Goal: Answer question/provide support: Share knowledge or assist other users

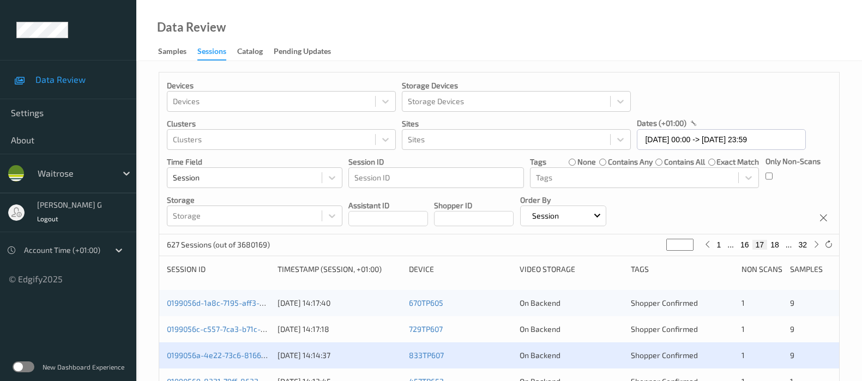
scroll to position [68, 0]
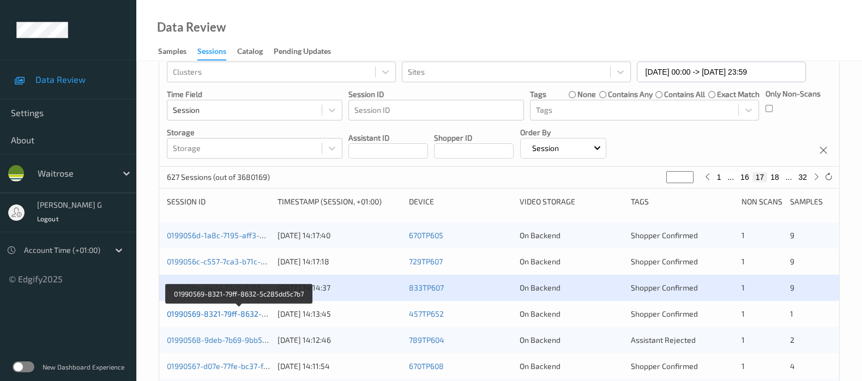
click at [202, 312] on link "01990569-8321-79ff-8632-5c285dd5c7b7" at bounding box center [240, 313] width 146 height 9
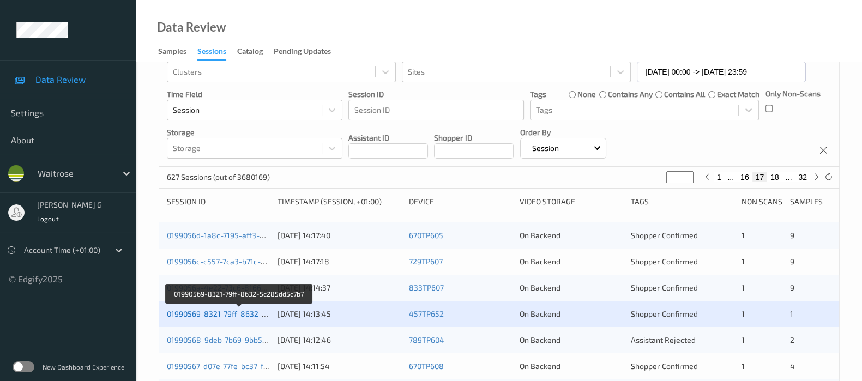
click at [180, 312] on link "01990569-8321-79ff-8632-5c285dd5c7b7" at bounding box center [240, 313] width 146 height 9
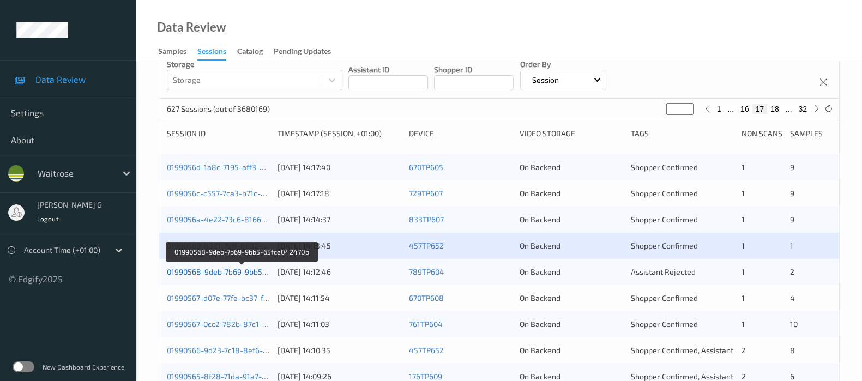
click at [192, 274] on link "01990568-9deb-7b69-9bb5-65fce042470b" at bounding box center [241, 271] width 149 height 9
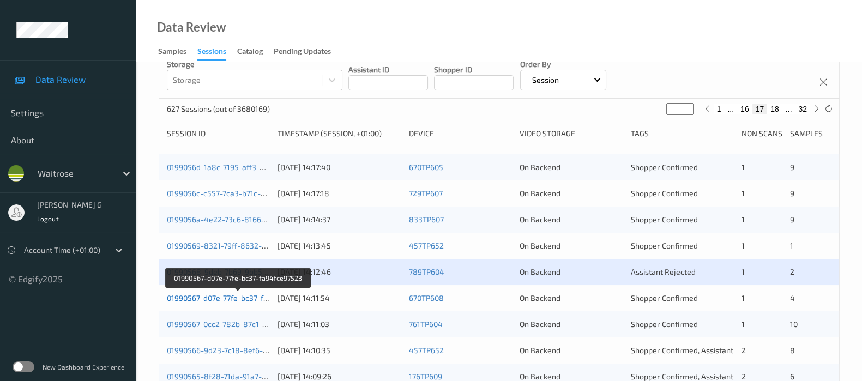
click at [205, 297] on link "01990567-d07e-77fe-bc37-fa94fce97523" at bounding box center [238, 297] width 142 height 9
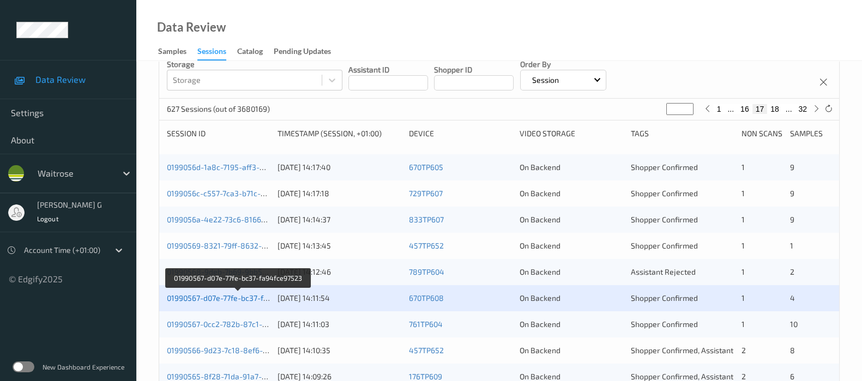
click at [205, 295] on link "01990567-d07e-77fe-bc37-fa94fce97523" at bounding box center [238, 297] width 142 height 9
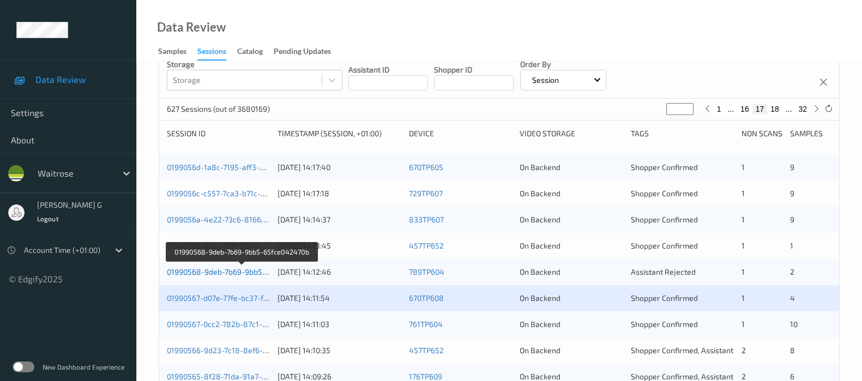
click at [199, 268] on link "01990568-9deb-7b69-9bb5-65fce042470b" at bounding box center [241, 271] width 149 height 9
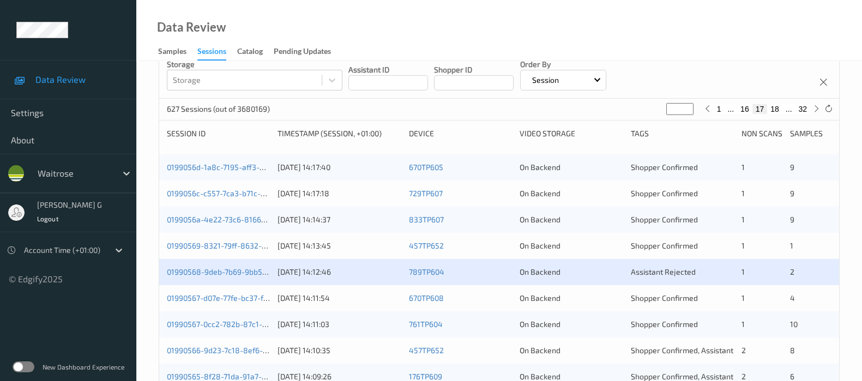
click at [159, 305] on div "Devices Devices Storage Devices Storage Devices Clusters Clusters Sites Sites d…" at bounding box center [499, 318] width 681 height 764
click at [164, 307] on div "01990567-d07e-77fe-bc37-fa94fce97523 01/09/2025 14:11:54 670TP608 On Backend Sh…" at bounding box center [499, 298] width 680 height 26
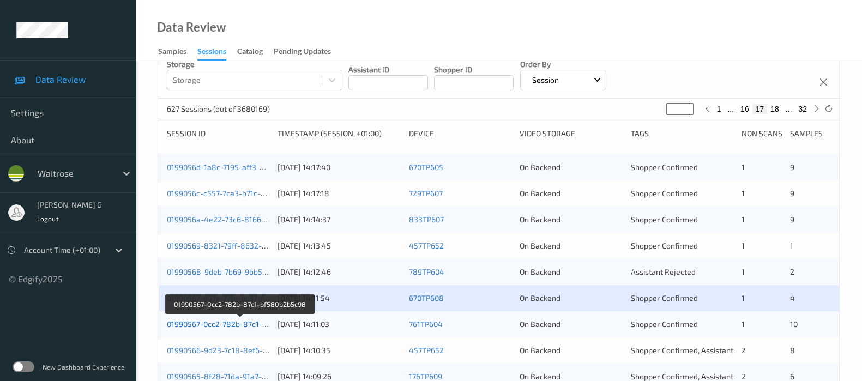
click at [196, 326] on link "01990567-0cc2-782b-87c1-bf580b2b5c98" at bounding box center [240, 323] width 147 height 9
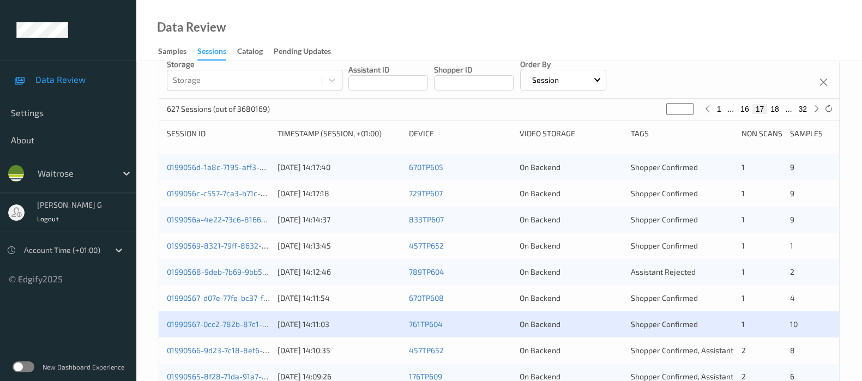
scroll to position [204, 0]
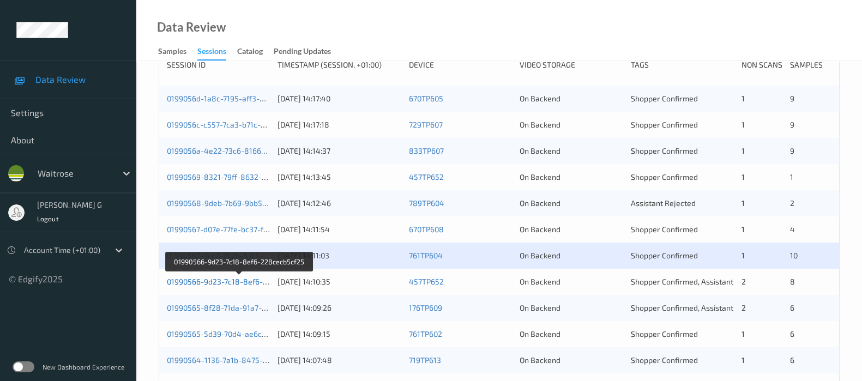
click at [190, 279] on link "01990566-9d23-7c18-8ef6-228cecb5cf25" at bounding box center [240, 281] width 146 height 9
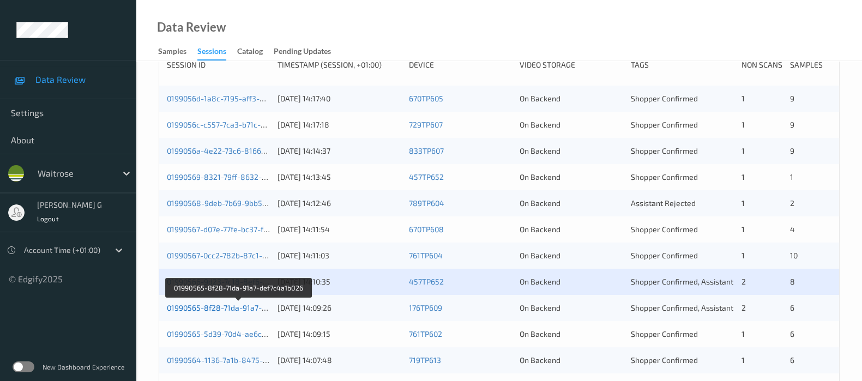
click at [200, 307] on link "01990565-8f28-71da-91a7-def7c4a1b026" at bounding box center [239, 307] width 144 height 9
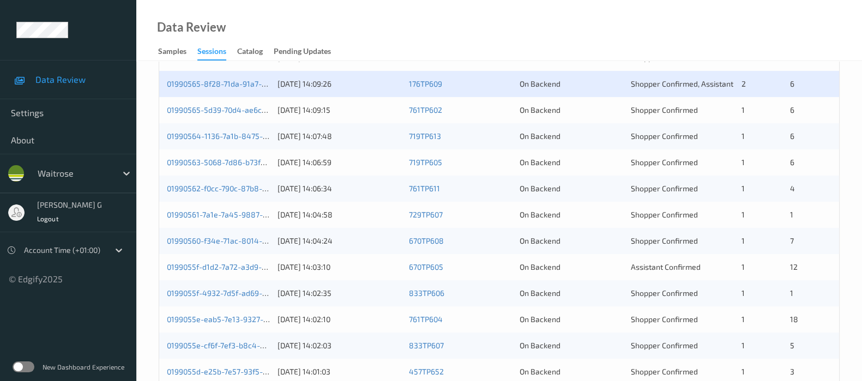
scroll to position [407, 0]
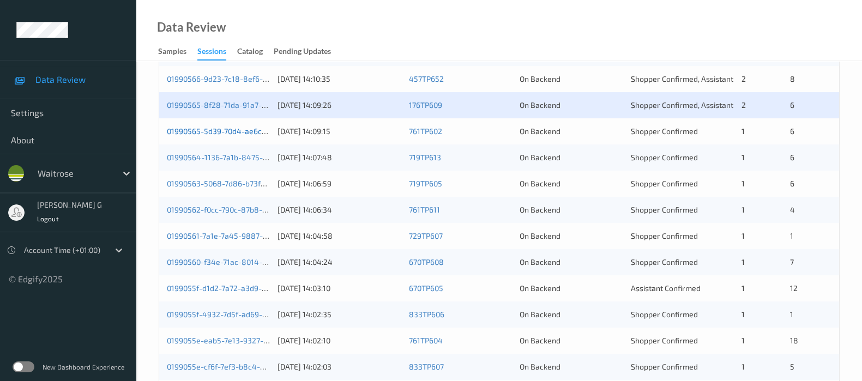
click at [190, 134] on link "01990565-5d39-70d4-ae6c-17de2d2e20c9" at bounding box center [241, 130] width 148 height 9
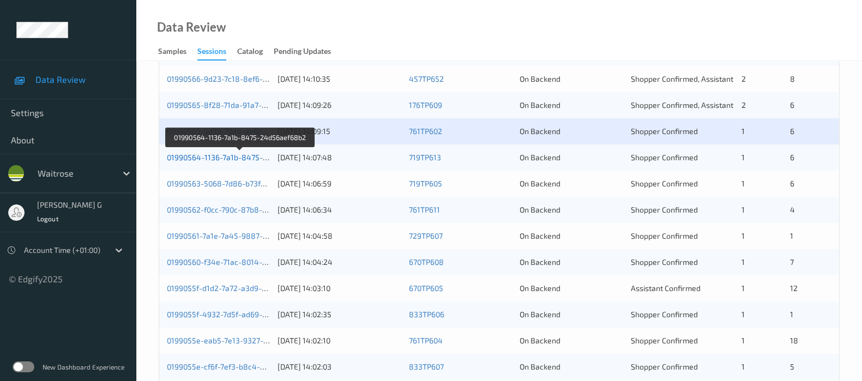
click at [192, 155] on link "01990564-1136-7a1b-8475-24d56aef68b2" at bounding box center [241, 157] width 148 height 9
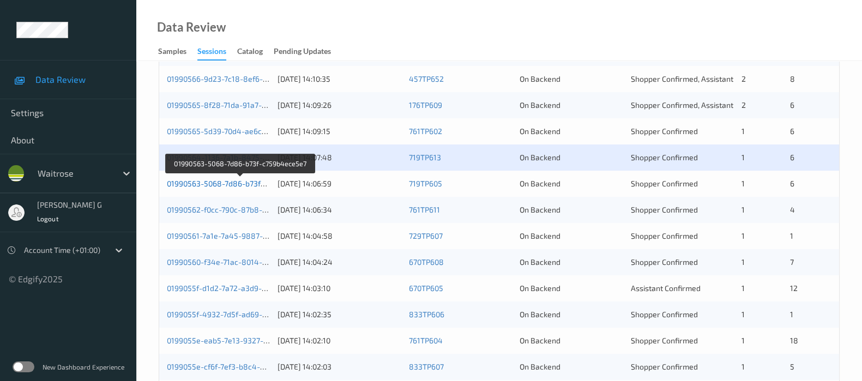
click at [207, 185] on link "01990563-5068-7d86-b73f-c759b4ece5e7" at bounding box center [241, 183] width 148 height 9
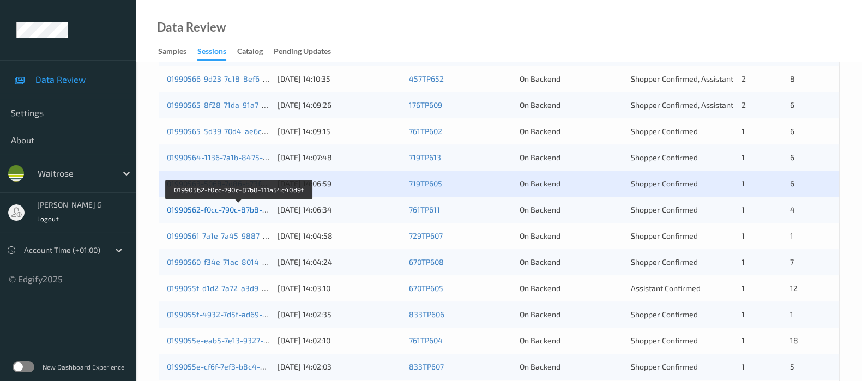
click at [215, 205] on link "01990562-f0cc-790c-87b8-111a54c40d9f" at bounding box center [238, 209] width 143 height 9
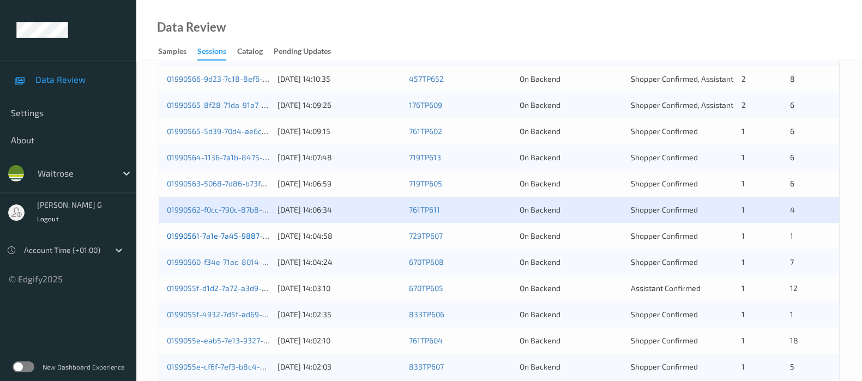
click at [201, 232] on link "01990561-7a1e-7a45-9887-426aec4a29ae" at bounding box center [241, 235] width 149 height 9
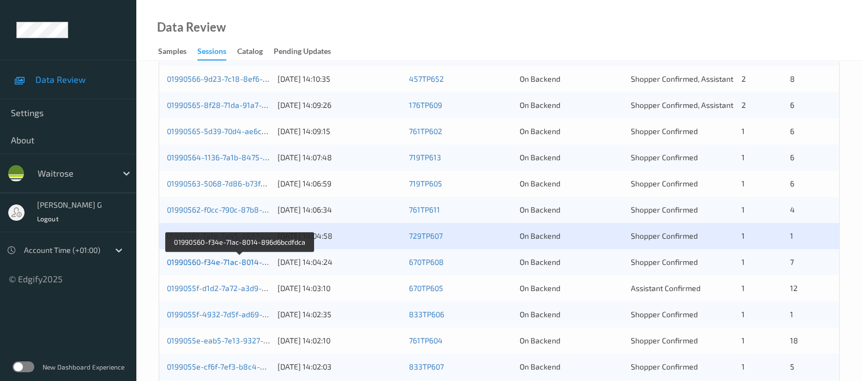
click at [217, 262] on link "01990560-f34e-71ac-8014-896d6bcdfdca" at bounding box center [240, 261] width 146 height 9
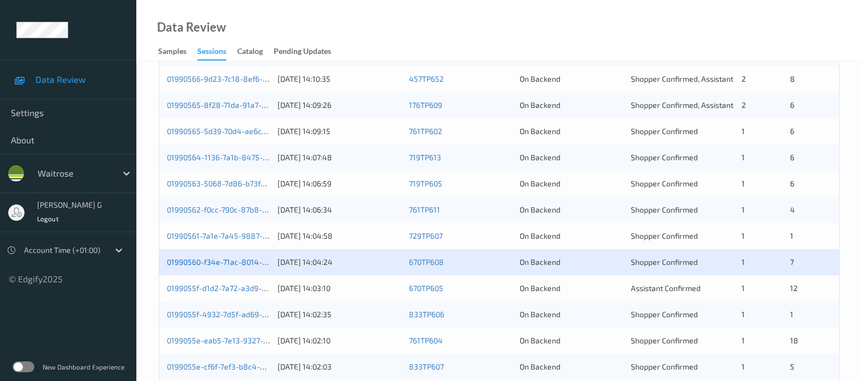
click at [205, 260] on link "01990560-f34e-71ac-8014-896d6bcdfdca" at bounding box center [240, 261] width 146 height 9
click at [196, 287] on link "0199055f-d1d2-7a72-a3d9-5f02dfea6047" at bounding box center [239, 287] width 144 height 9
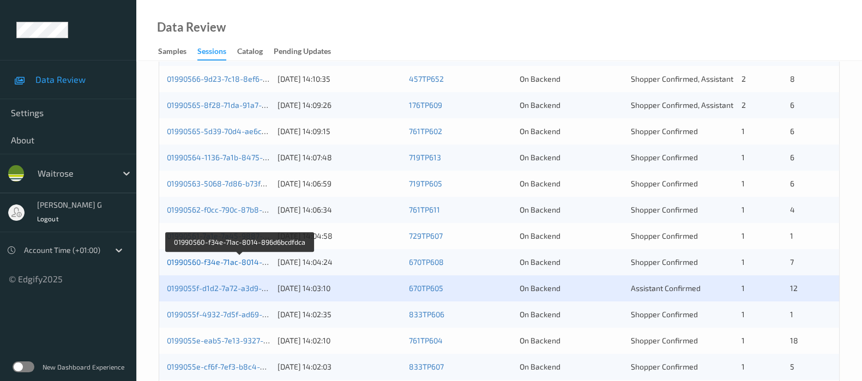
click at [210, 263] on link "01990560-f34e-71ac-8014-896d6bcdfdca" at bounding box center [240, 261] width 146 height 9
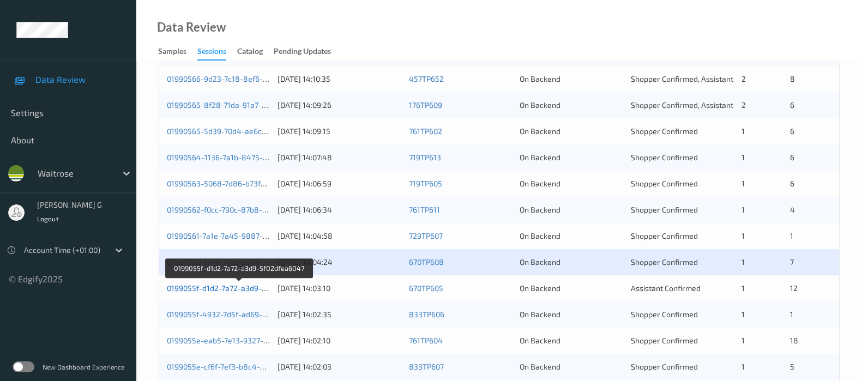
click at [221, 289] on link "0199055f-d1d2-7a72-a3d9-5f02dfea6047" at bounding box center [239, 287] width 144 height 9
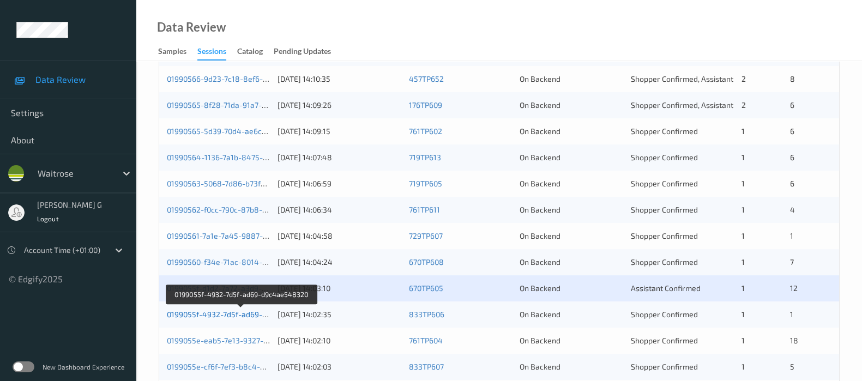
click at [213, 311] on link "0199055f-4932-7d5f-ad69-d9c4ae548320" at bounding box center [241, 314] width 149 height 9
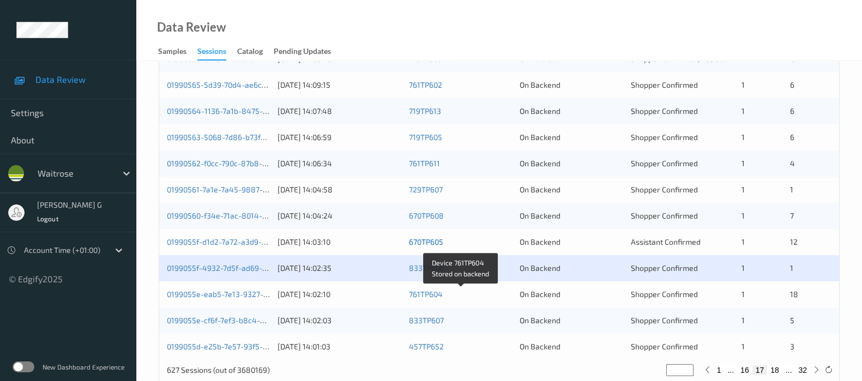
scroll to position [475, 0]
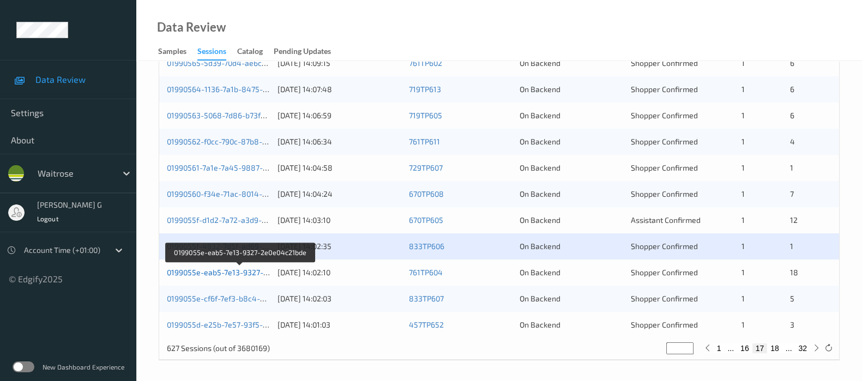
click at [195, 273] on link "0199055e-eab5-7e13-9327-2e0e04c21bde" at bounding box center [241, 272] width 148 height 9
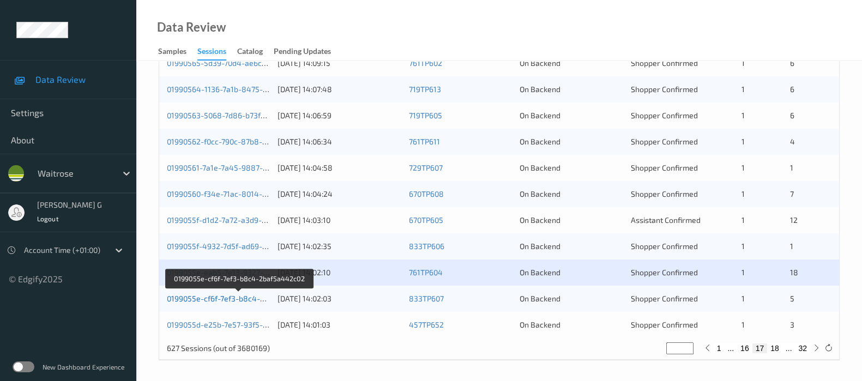
click at [211, 297] on link "0199055e-cf6f-7ef3-b8c4-2baf5a442c02" at bounding box center [239, 298] width 144 height 9
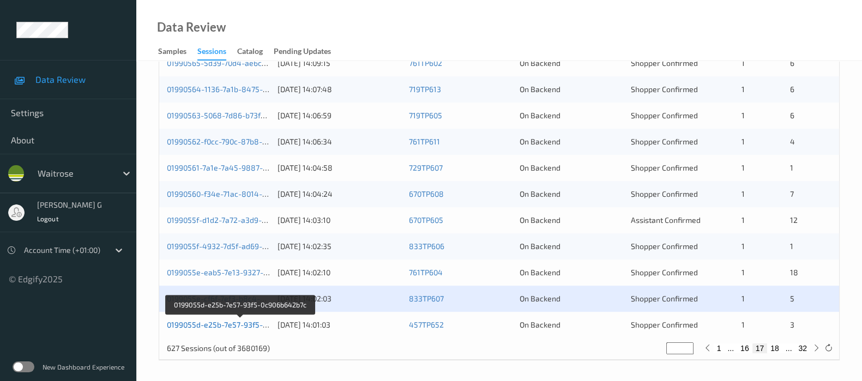
click at [205, 324] on link "0199055d-e25b-7e57-93f5-0c906b642b7c" at bounding box center [240, 324] width 147 height 9
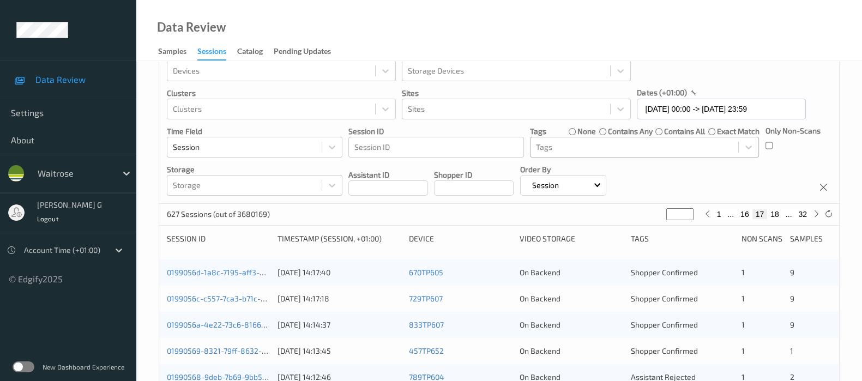
scroll to position [0, 0]
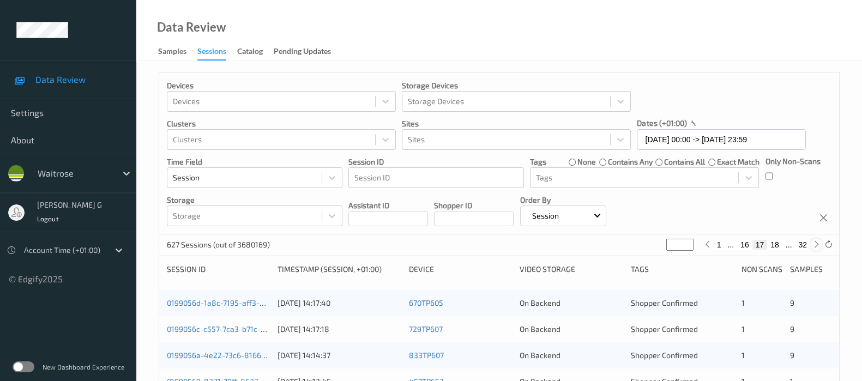
click at [812, 244] on icon at bounding box center [816, 244] width 8 height 8
type input "**"
click at [812, 244] on icon at bounding box center [816, 244] width 8 height 8
type input "**"
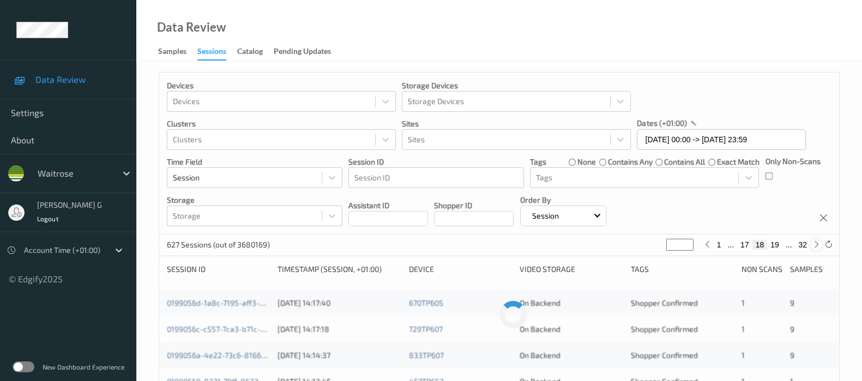
type input "**"
click at [812, 244] on icon at bounding box center [816, 244] width 8 height 8
type input "**"
click at [812, 244] on icon at bounding box center [816, 244] width 8 height 8
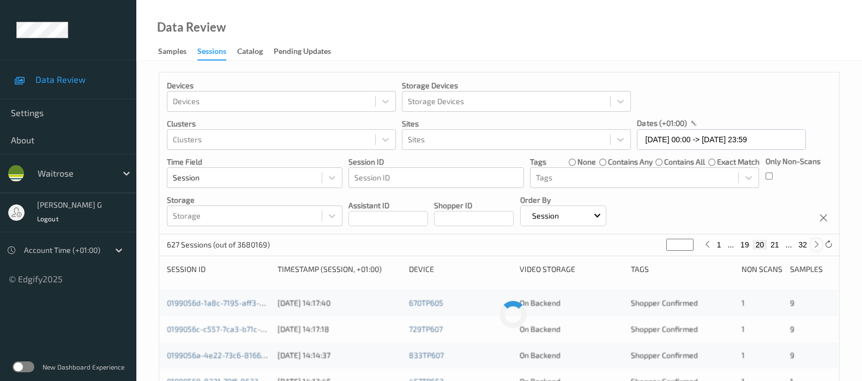
type input "**"
click at [812, 244] on icon at bounding box center [816, 244] width 8 height 8
type input "**"
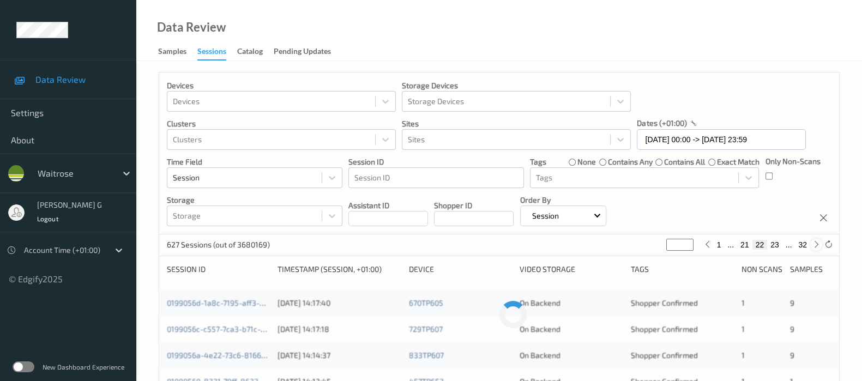
click at [812, 244] on icon at bounding box center [816, 244] width 8 height 8
type input "**"
click at [812, 244] on icon at bounding box center [816, 244] width 8 height 8
type input "**"
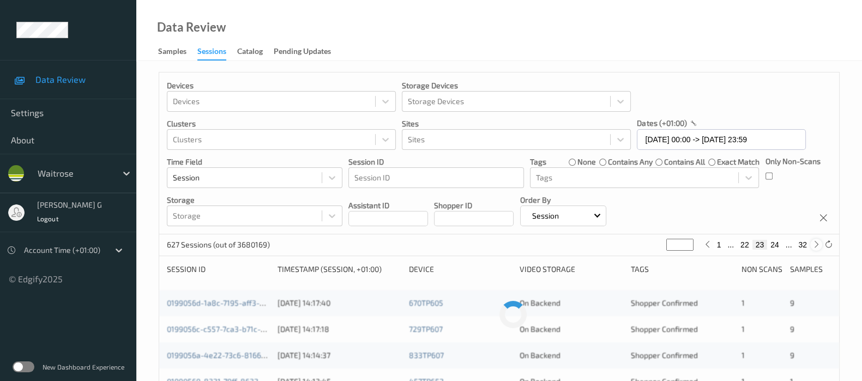
type input "**"
click at [812, 244] on icon at bounding box center [816, 244] width 8 height 8
type input "**"
click at [812, 244] on icon at bounding box center [816, 244] width 8 height 8
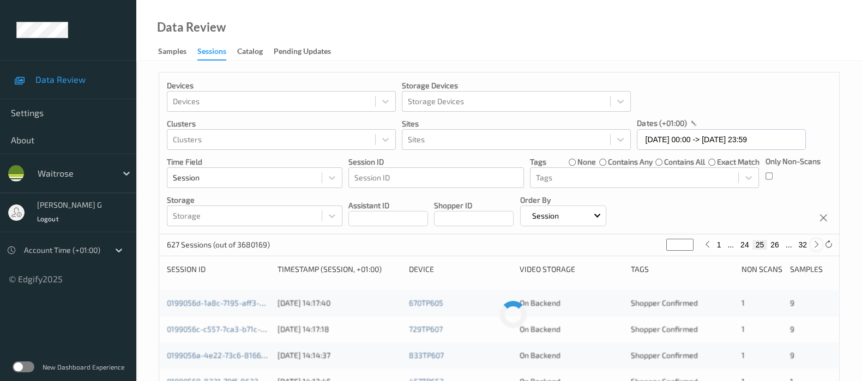
type input "**"
click at [812, 244] on icon at bounding box center [816, 244] width 8 height 8
type input "**"
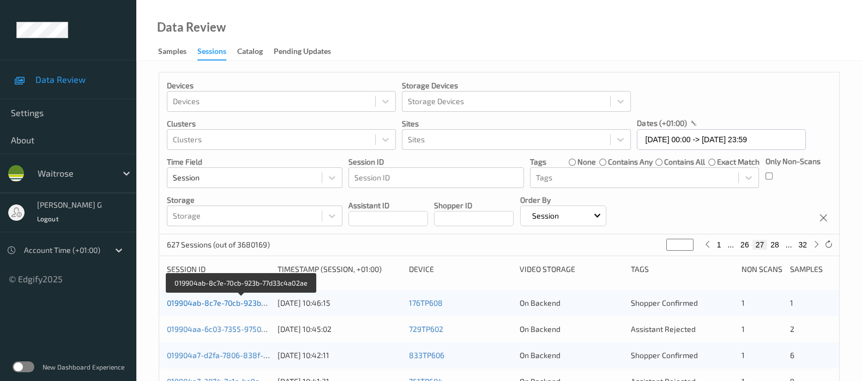
click at [212, 302] on link "019904ab-8c7e-70cb-923b-77d33c4a02ae" at bounding box center [241, 302] width 148 height 9
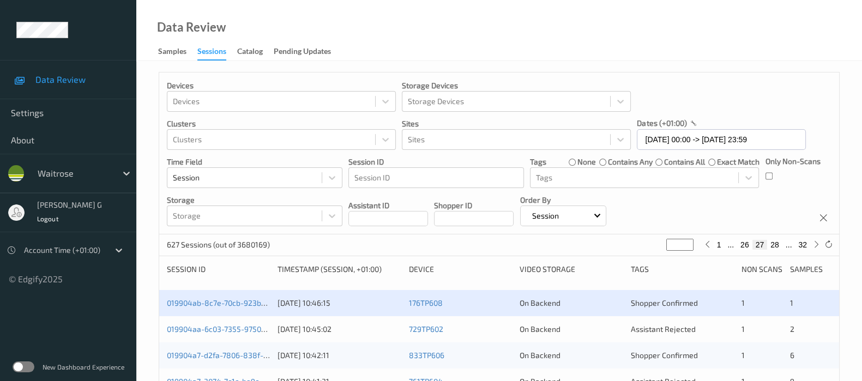
scroll to position [68, 0]
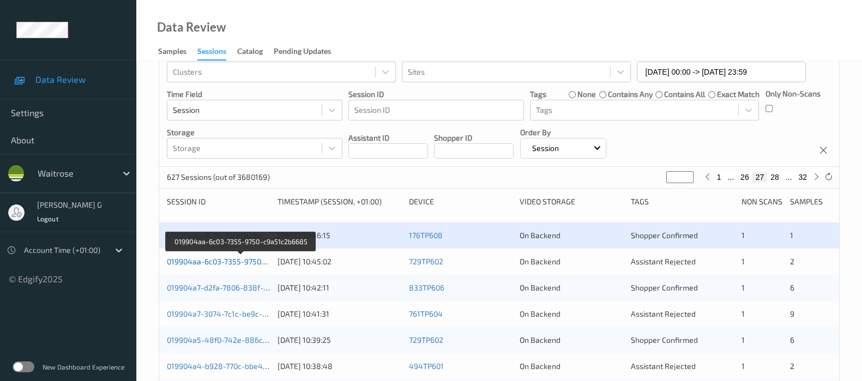
click at [207, 260] on link "019904aa-6c03-7355-9750-c9a51c2b6685" at bounding box center [241, 261] width 148 height 9
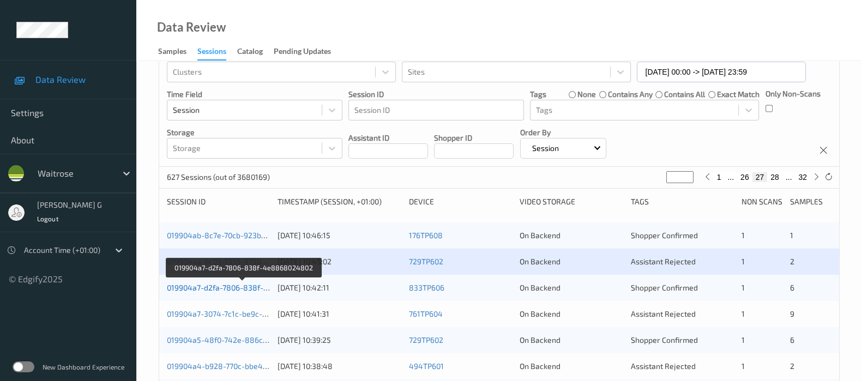
click at [189, 286] on link "019904a7-d2fa-7806-838f-4e8868024802" at bounding box center [243, 287] width 152 height 9
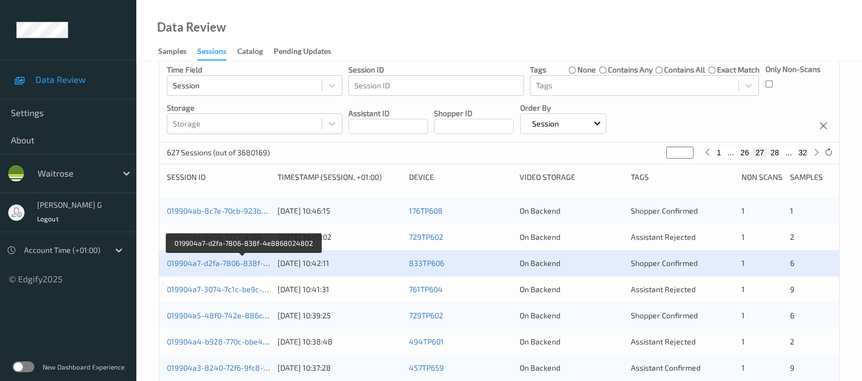
scroll to position [204, 0]
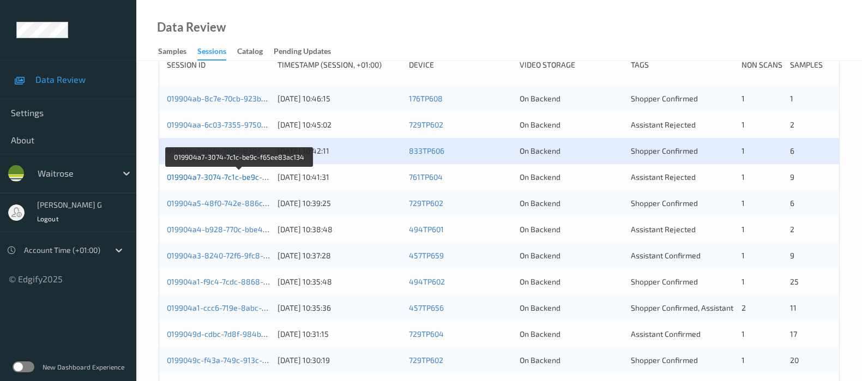
click at [216, 174] on link "019904a7-3074-7c1c-be9c-f65ee83ac134" at bounding box center [240, 176] width 146 height 9
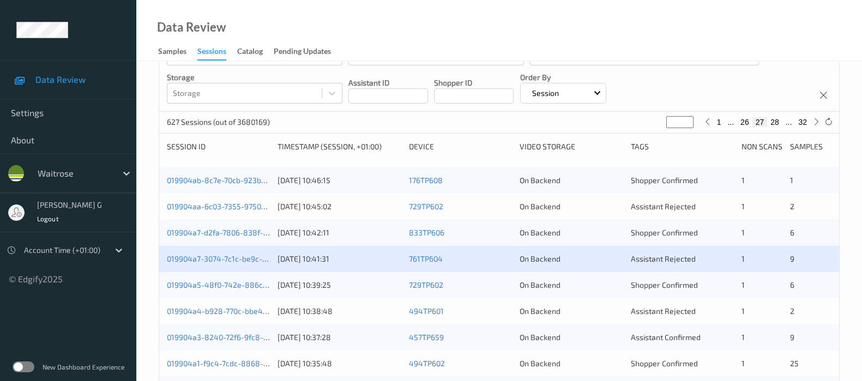
scroll to position [136, 0]
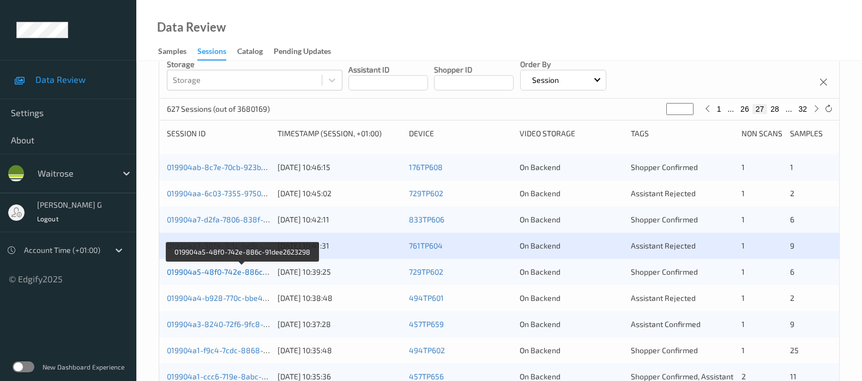
click at [225, 272] on link "019904a5-48f0-742e-886c-91dee2623298" at bounding box center [242, 271] width 151 height 9
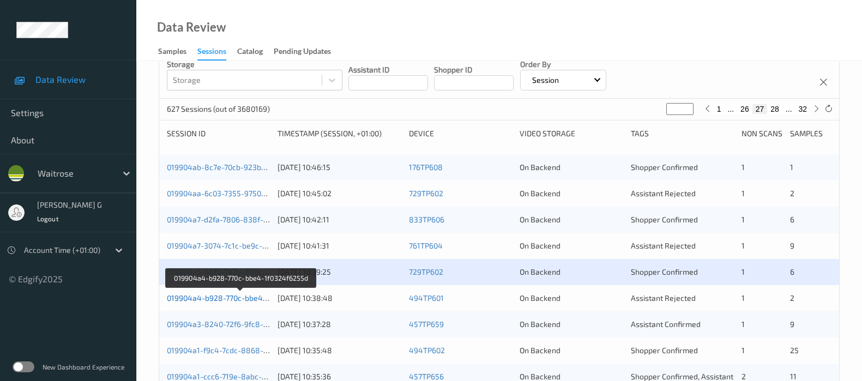
click at [217, 293] on link "019904a4-b928-770c-bbe4-1f0324f6255d" at bounding box center [241, 297] width 148 height 9
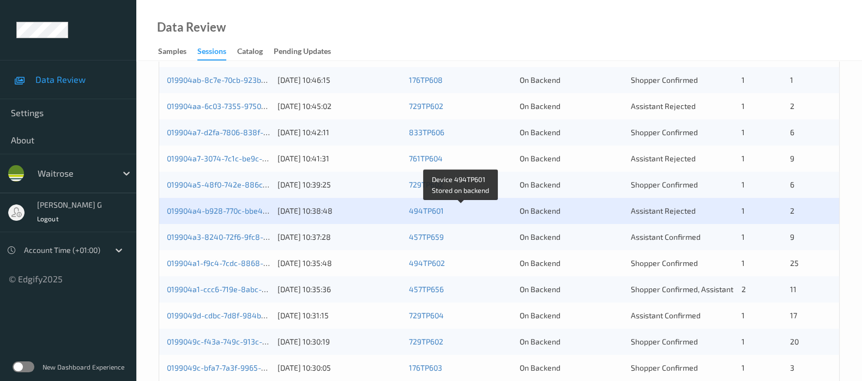
scroll to position [272, 0]
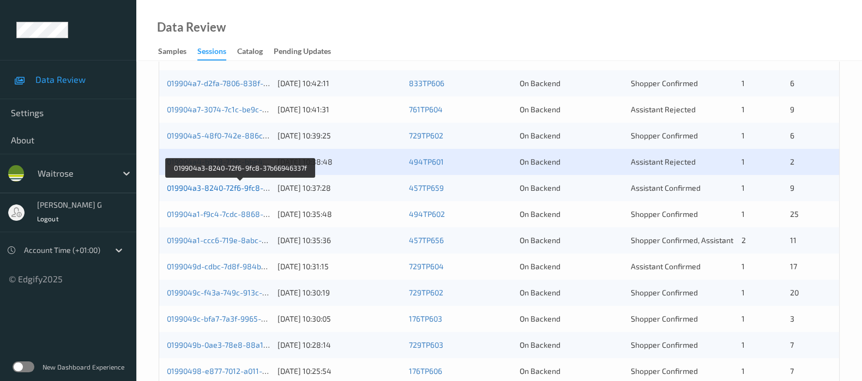
click at [220, 188] on link "019904a3-8240-72f6-9fc8-37b66946337f" at bounding box center [240, 187] width 147 height 9
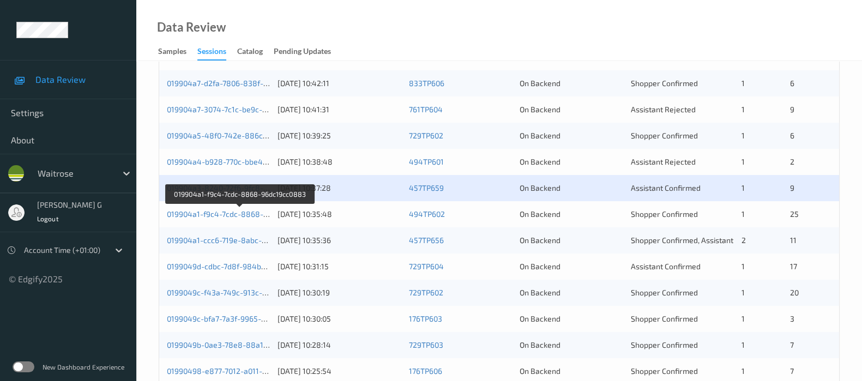
click at [193, 203] on div "019904a1-f9c4-7cdc-8868-96dc19cc0883 01/09/2025 10:35:48 494TP602 On Backend Sh…" at bounding box center [499, 214] width 680 height 26
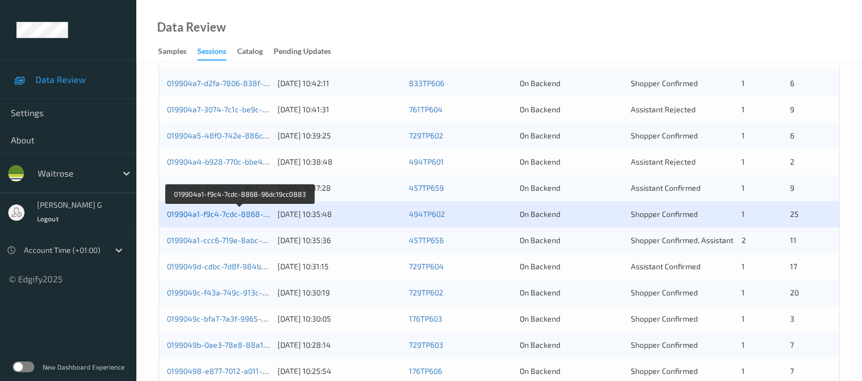
click at [188, 212] on link "019904a1-f9c4-7cdc-8868-96dc19cc0883" at bounding box center [240, 213] width 147 height 9
click at [210, 211] on link "019904a1-f9c4-7cdc-8868-96dc19cc0883" at bounding box center [240, 213] width 147 height 9
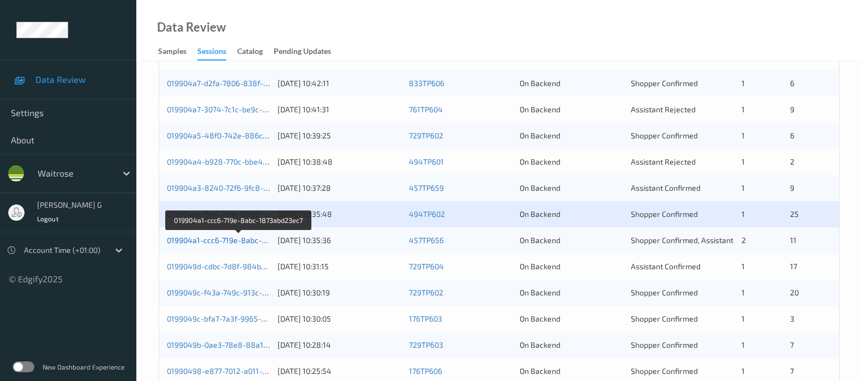
click at [201, 241] on link "019904a1-ccc6-719e-8abc-1873abd23ec7" at bounding box center [239, 239] width 145 height 9
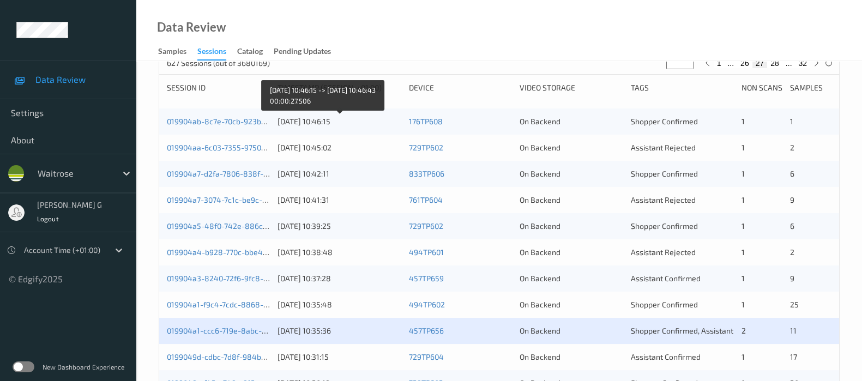
scroll to position [203, 0]
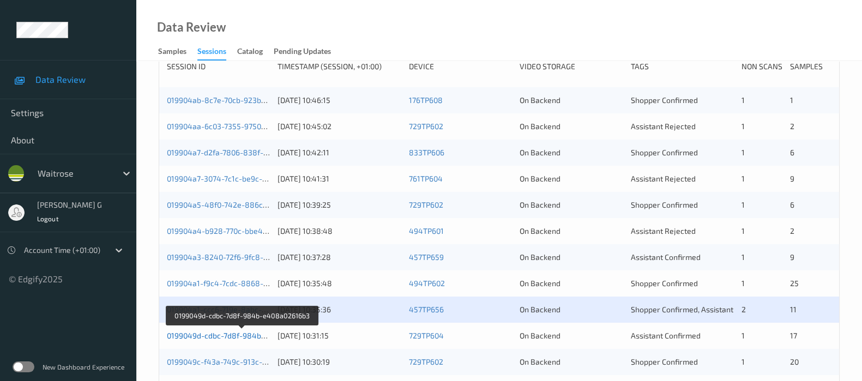
click at [205, 337] on link "0199049d-cdbc-7d8f-984b-e408a02616b3" at bounding box center [242, 335] width 150 height 9
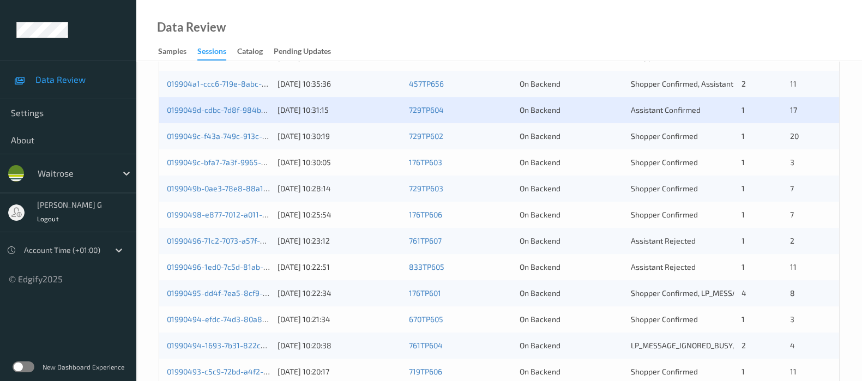
scroll to position [407, 0]
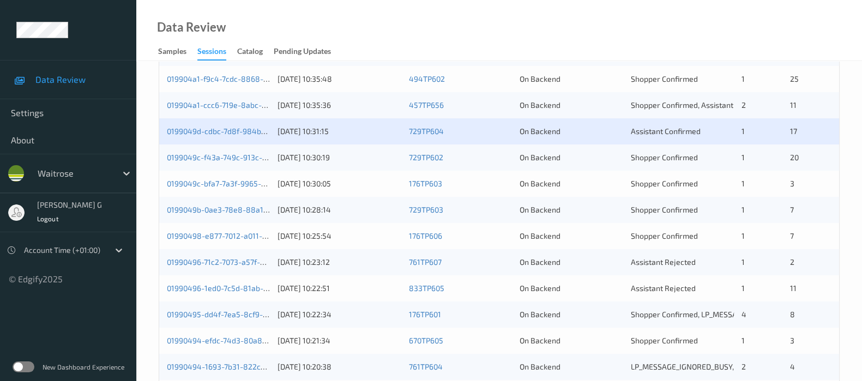
click at [207, 150] on div "0199049c-f43a-749c-913c-c10562fbc045 01/09/2025 10:30:19 729TP602 On Backend Sh…" at bounding box center [499, 157] width 680 height 26
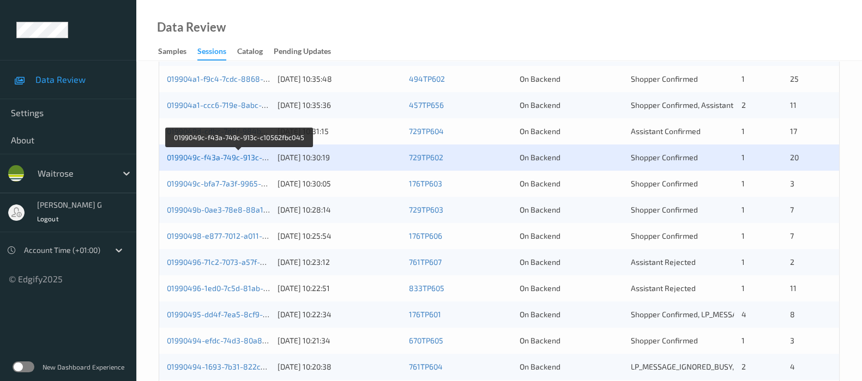
click at [185, 156] on link "0199049c-f43a-749c-913c-c10562fbc045" at bounding box center [239, 157] width 144 height 9
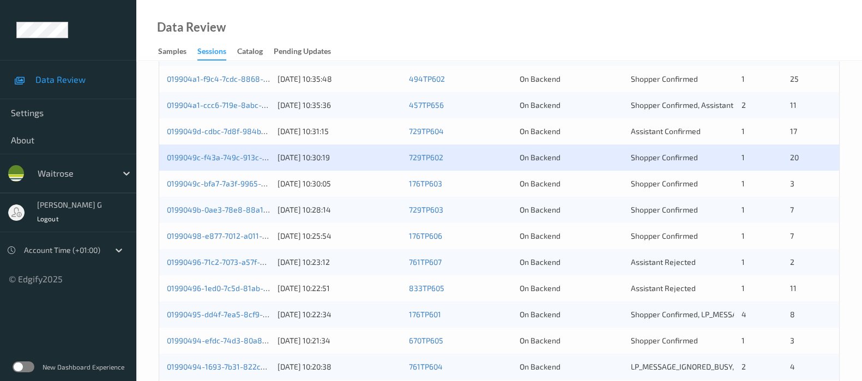
click at [228, 178] on div "0199049c-bfa7-7a3f-9965-a5b62639a36d" at bounding box center [218, 183] width 103 height 11
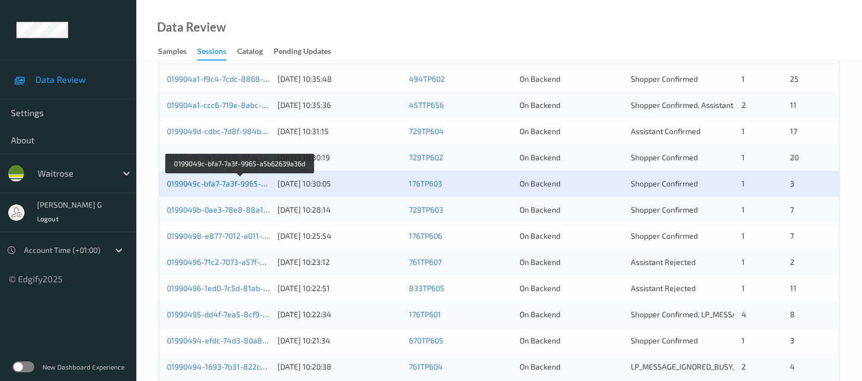
click at [182, 182] on link "0199049c-bfa7-7a3f-9965-a5b62639a36d" at bounding box center [240, 183] width 147 height 9
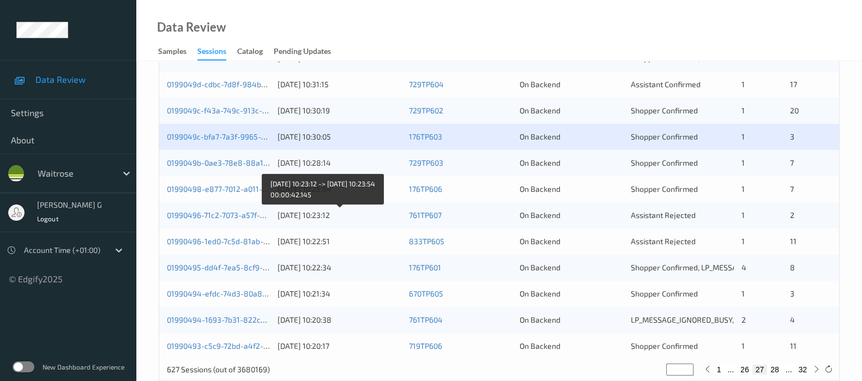
scroll to position [475, 0]
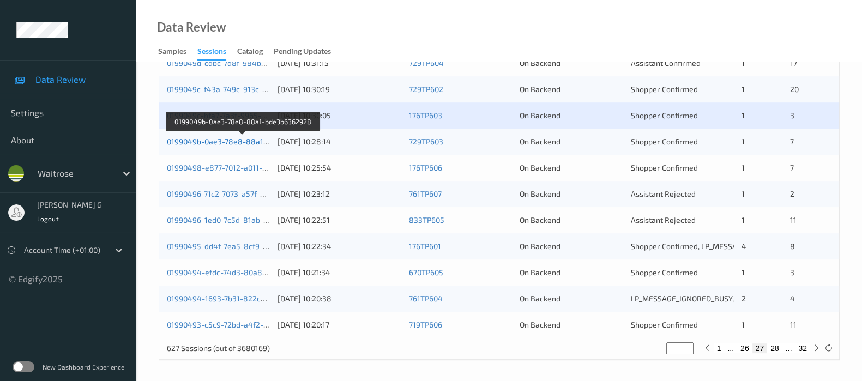
click at [187, 141] on link "0199049b-0ae3-78e8-88a1-bde3b6362928" at bounding box center [243, 141] width 153 height 9
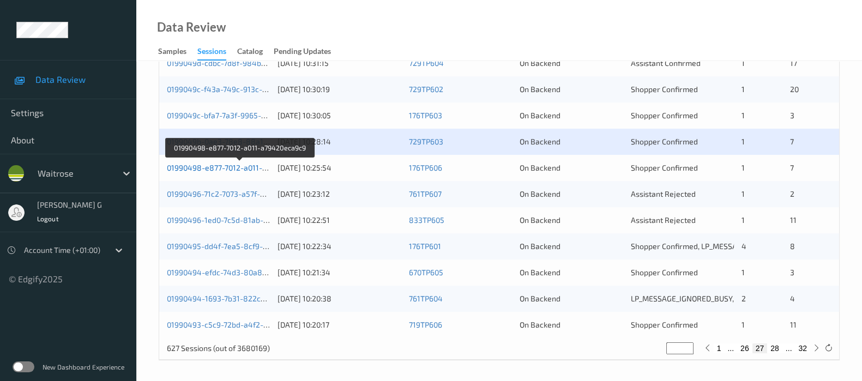
click at [207, 165] on link "01990498-e877-7012-a011-a79420eca9c9" at bounding box center [240, 167] width 147 height 9
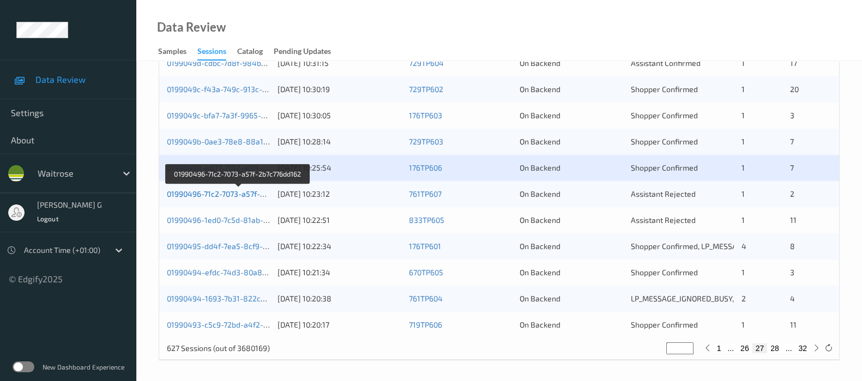
click at [188, 192] on link "01990496-71c2-7073-a57f-2b7c776dd162" at bounding box center [238, 193] width 142 height 9
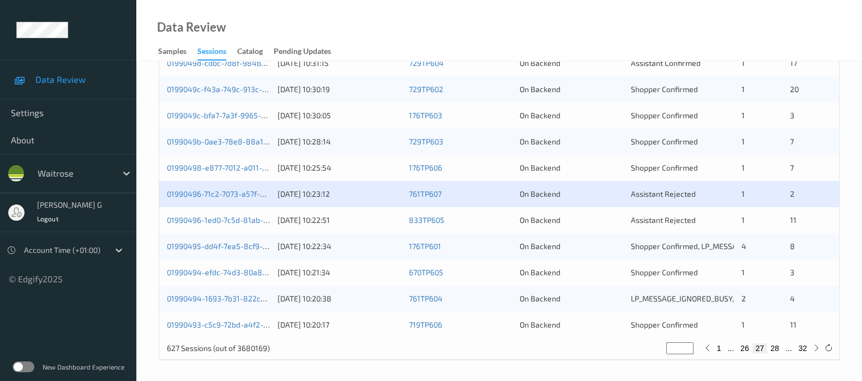
click at [205, 197] on div "01990496-71c2-7073-a57f-2b7c776dd162" at bounding box center [218, 194] width 103 height 11
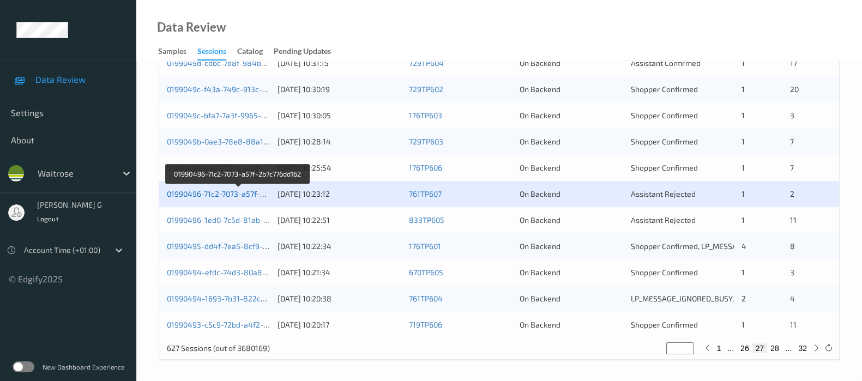
click at [208, 194] on link "01990496-71c2-7073-a57f-2b7c776dd162" at bounding box center [238, 193] width 142 height 9
click at [198, 191] on link "01990496-71c2-7073-a57f-2b7c776dd162" at bounding box center [238, 193] width 142 height 9
click at [206, 195] on link "01990496-71c2-7073-a57f-2b7c776dd162" at bounding box center [238, 193] width 142 height 9
click at [195, 195] on link "01990496-71c2-7073-a57f-2b7c776dd162" at bounding box center [238, 193] width 142 height 9
click at [204, 192] on link "01990496-71c2-7073-a57f-2b7c776dd162" at bounding box center [238, 193] width 142 height 9
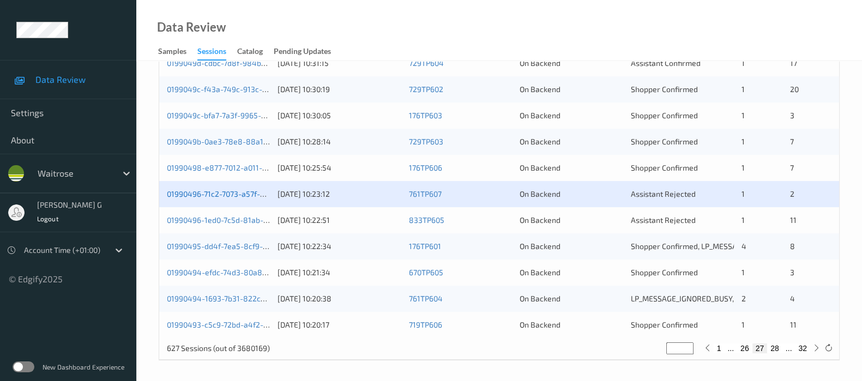
drag, startPoint x: 202, startPoint y: 198, endPoint x: 176, endPoint y: 189, distance: 27.2
click at [176, 189] on link "01990496-71c2-7073-a57f-2b7c776dd162" at bounding box center [238, 193] width 142 height 9
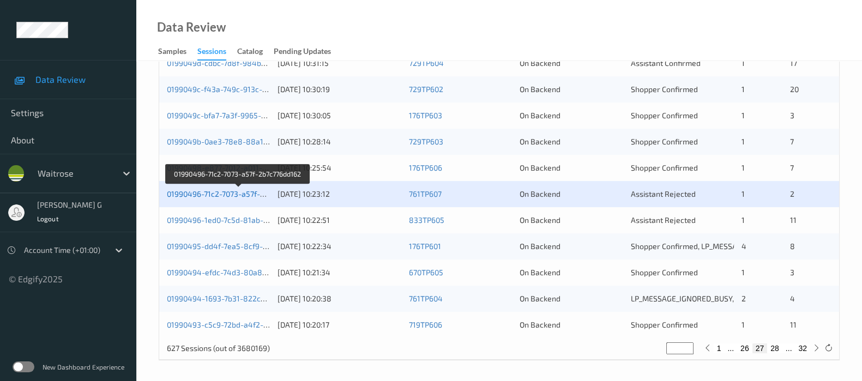
click at [208, 195] on link "01990496-71c2-7073-a57f-2b7c776dd162" at bounding box center [238, 193] width 142 height 9
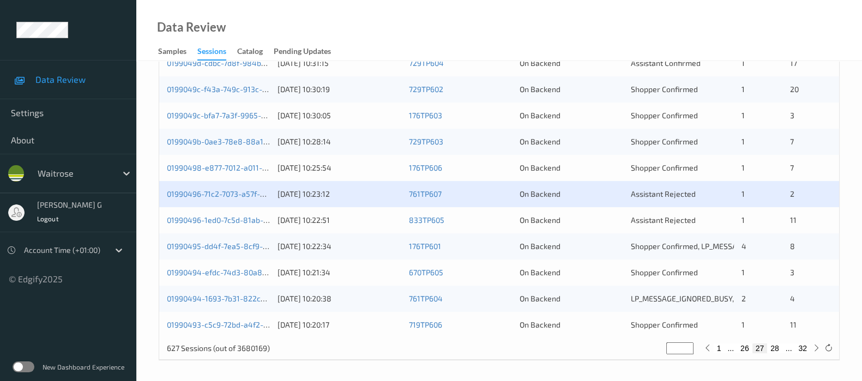
click at [211, 212] on div "01990496-1ed0-7c5d-81ab-a445bcb4d5d5 01/09/2025 10:22:51 833TP605 On Backend As…" at bounding box center [499, 220] width 680 height 26
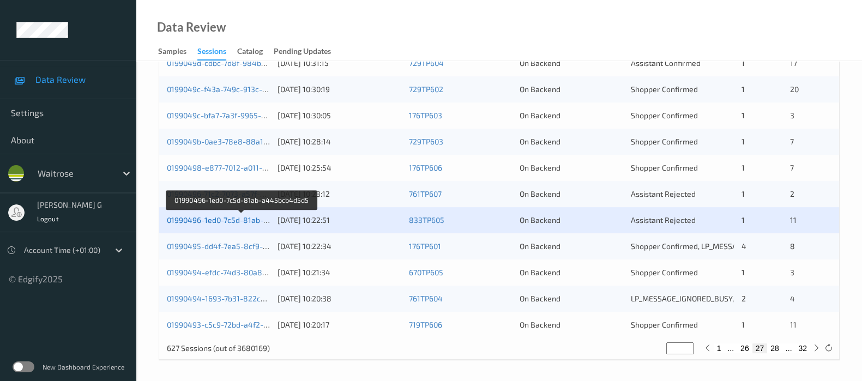
click at [205, 219] on link "01990496-1ed0-7c5d-81ab-a445bcb4d5d5" at bounding box center [242, 219] width 150 height 9
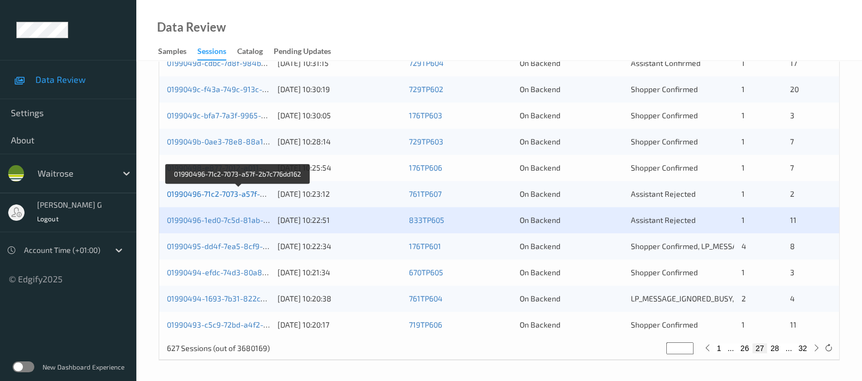
click at [210, 190] on link "01990496-71c2-7073-a57f-2b7c776dd162" at bounding box center [238, 193] width 142 height 9
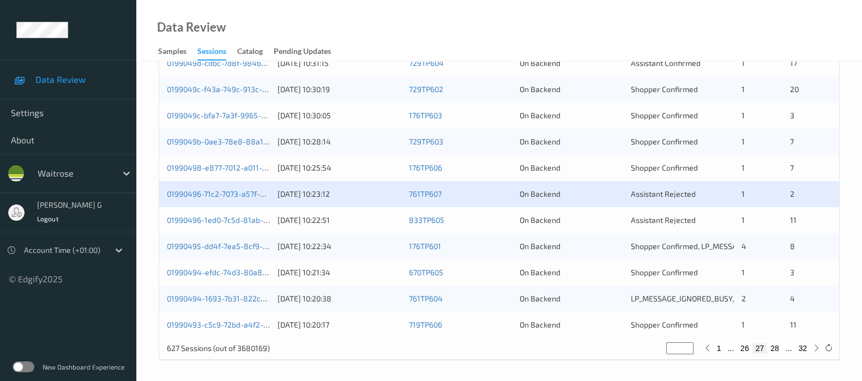
click at [161, 228] on div "01990496-1ed0-7c5d-81ab-a445bcb4d5d5 01/09/2025 10:22:51 833TP605 On Backend As…" at bounding box center [499, 220] width 680 height 26
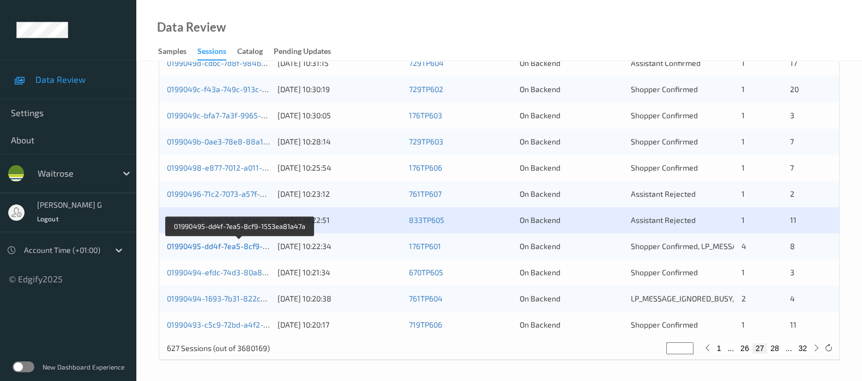
click at [201, 244] on link "01990495-dd4f-7ea5-8cf9-1553ea81a47a" at bounding box center [240, 245] width 147 height 9
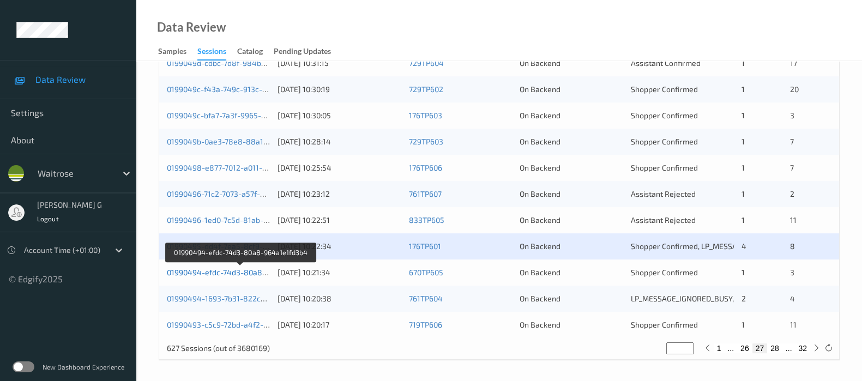
click at [202, 270] on link "01990494-efdc-74d3-80a8-964a1e1fd3b4" at bounding box center [241, 272] width 148 height 9
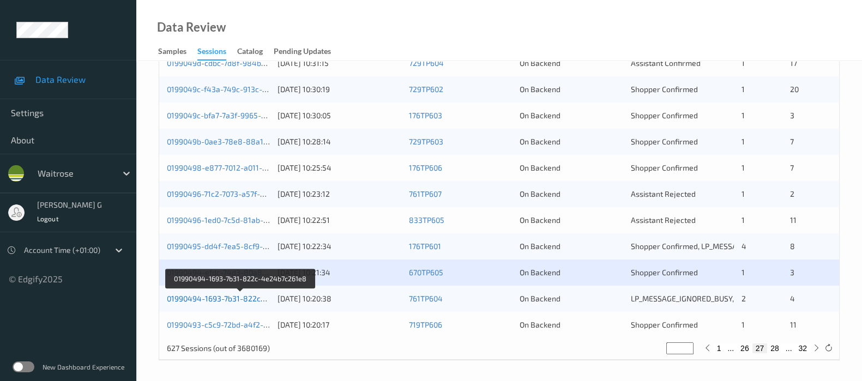
click at [189, 295] on link "01990494-1693-7b31-822c-4e24b7c261e8" at bounding box center [241, 298] width 149 height 9
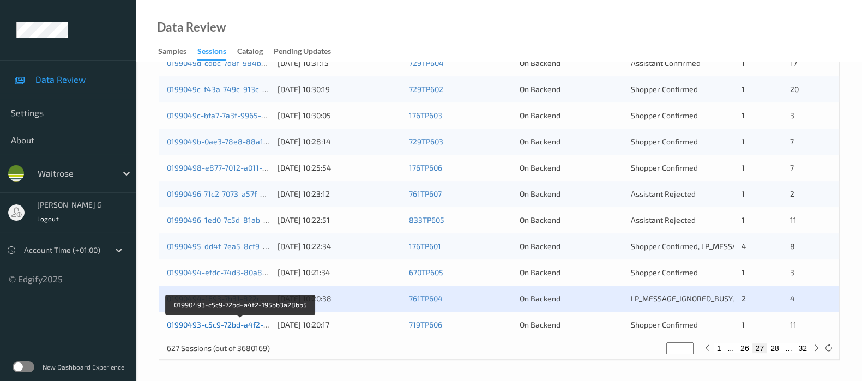
click at [191, 321] on link "01990493-c5c9-72bd-a4f2-195bb3a28bb5" at bounding box center [241, 324] width 148 height 9
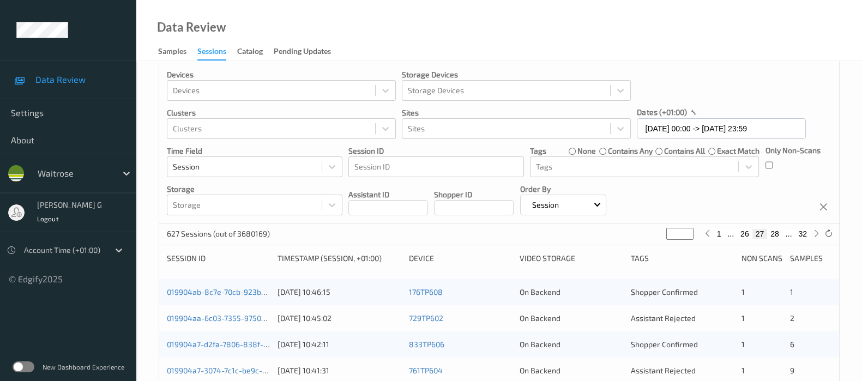
scroll to position [0, 0]
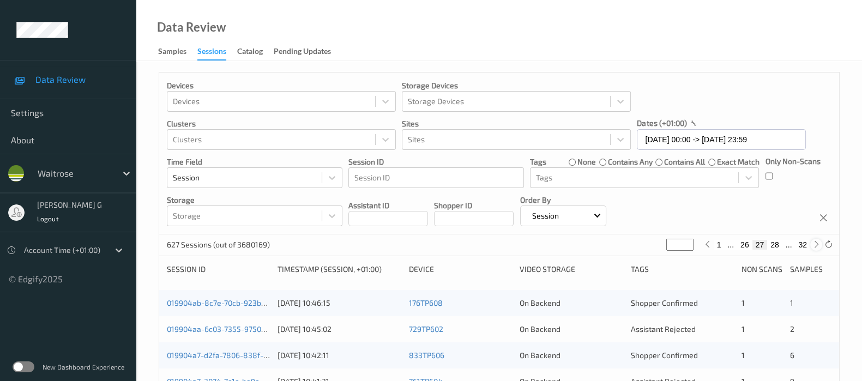
click at [813, 243] on icon at bounding box center [816, 244] width 8 height 8
type input "**"
click at [813, 243] on icon at bounding box center [816, 244] width 8 height 8
type input "**"
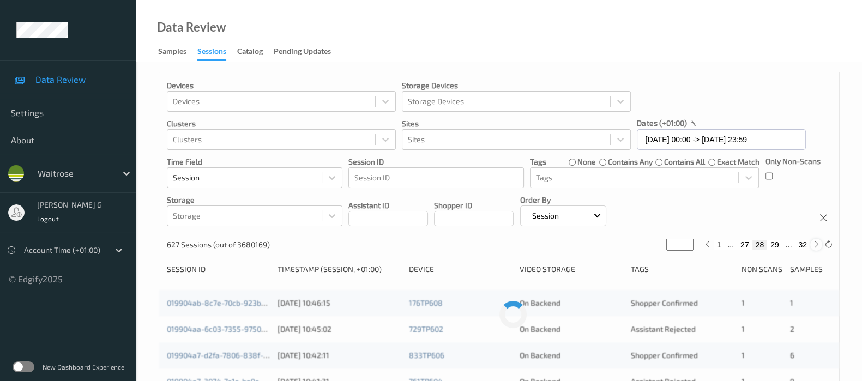
type input "**"
click at [813, 243] on icon at bounding box center [816, 244] width 8 height 8
type input "**"
click at [813, 243] on icon at bounding box center [816, 244] width 8 height 8
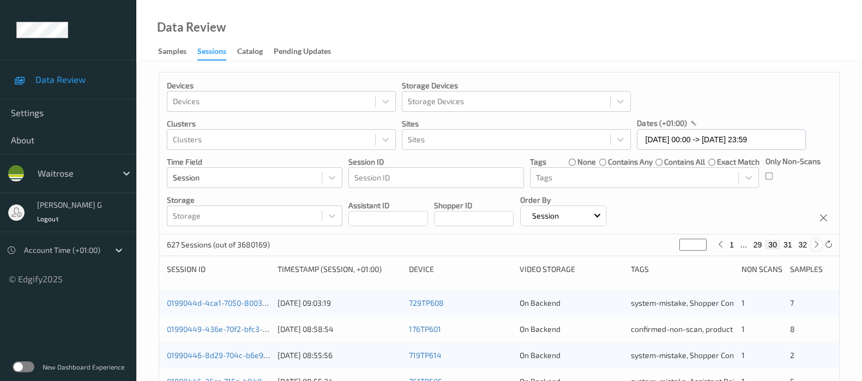
type input "**"
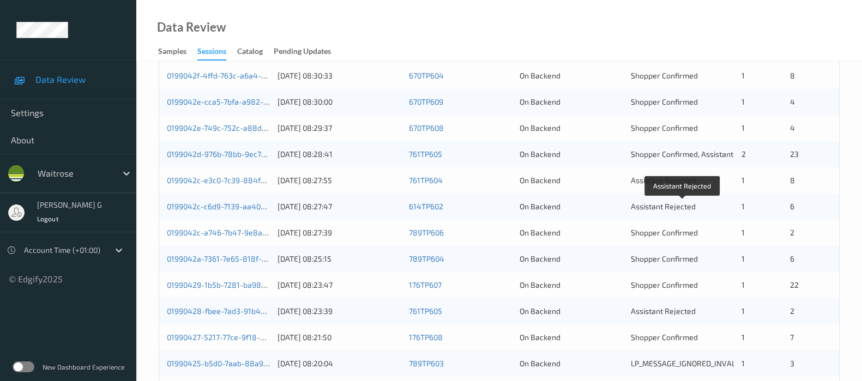
scroll to position [135, 0]
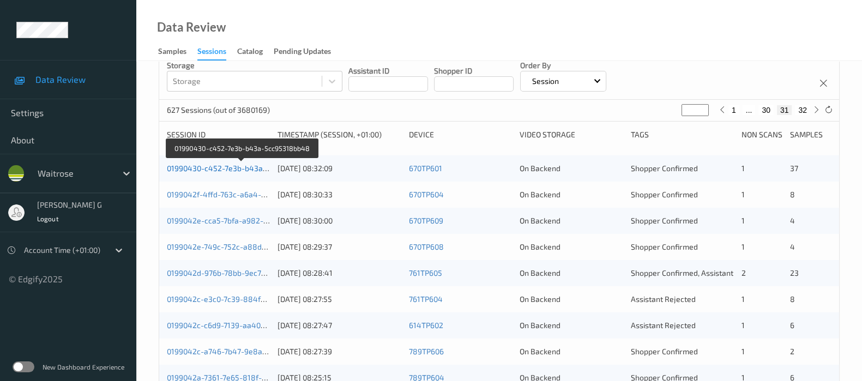
click at [210, 170] on link "01990430-c452-7e3b-b43a-5cc95318bb48" at bounding box center [242, 168] width 151 height 9
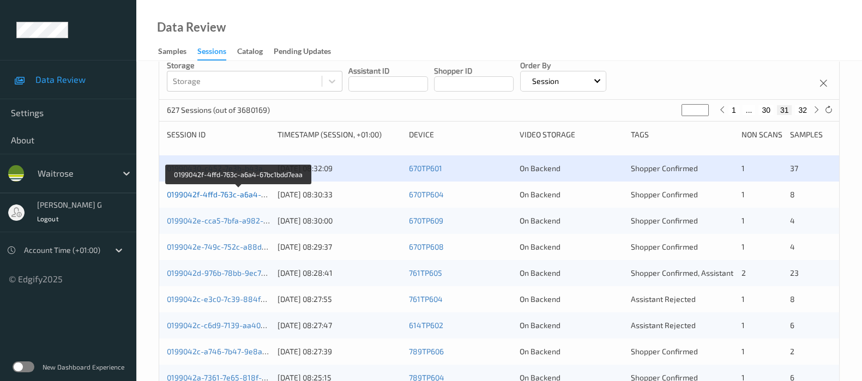
click at [204, 193] on link "0199042f-4ffd-763c-a6a4-67bc1bdd7eaa" at bounding box center [239, 194] width 144 height 9
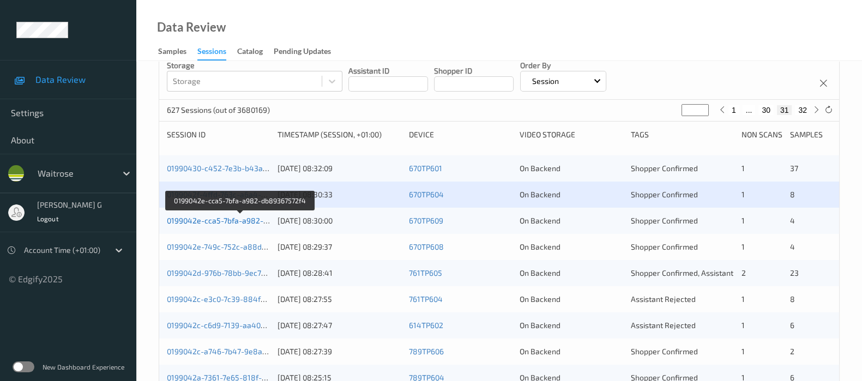
click at [225, 219] on link "0199042e-cca5-7bfa-a982-db89367572f4" at bounding box center [240, 220] width 147 height 9
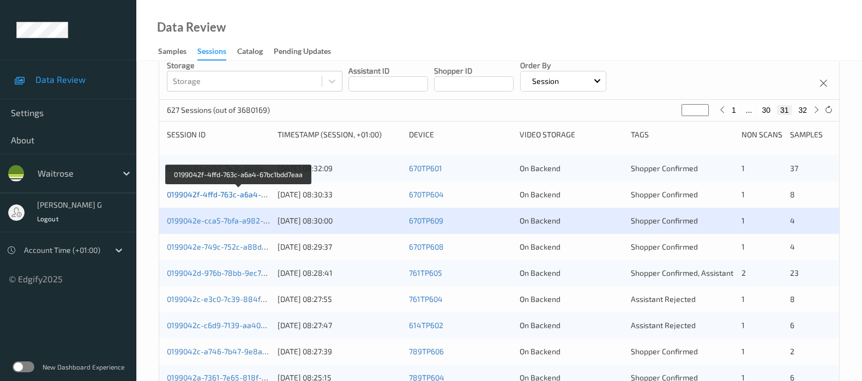
click at [199, 191] on link "0199042f-4ffd-763c-a6a4-67bc1bdd7eaa" at bounding box center [239, 194] width 144 height 9
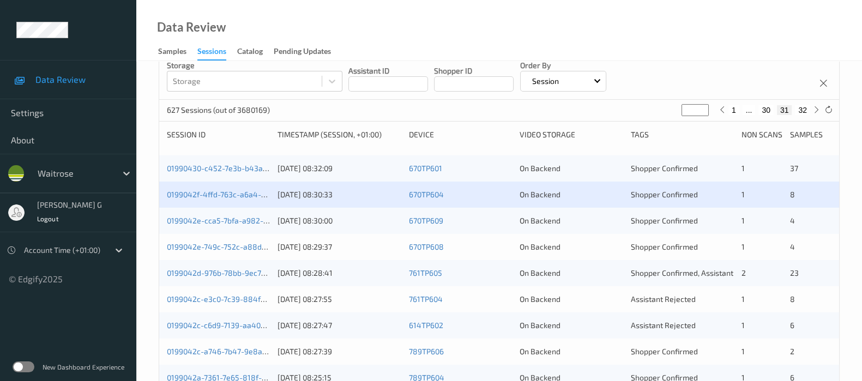
click at [164, 255] on div "0199042e-749c-752c-a88d-8388bfb5b6a6 01/09/2025 08:29:37 670TP608 On Backend Sh…" at bounding box center [499, 247] width 680 height 26
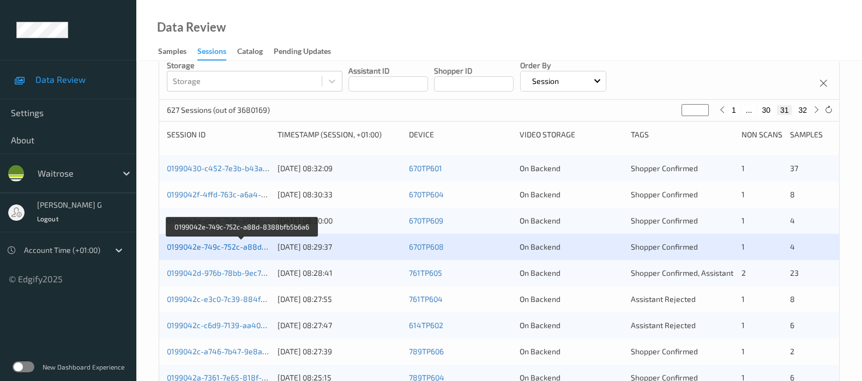
click at [193, 244] on link "0199042e-749c-752c-a88d-8388bfb5b6a6" at bounding box center [242, 246] width 150 height 9
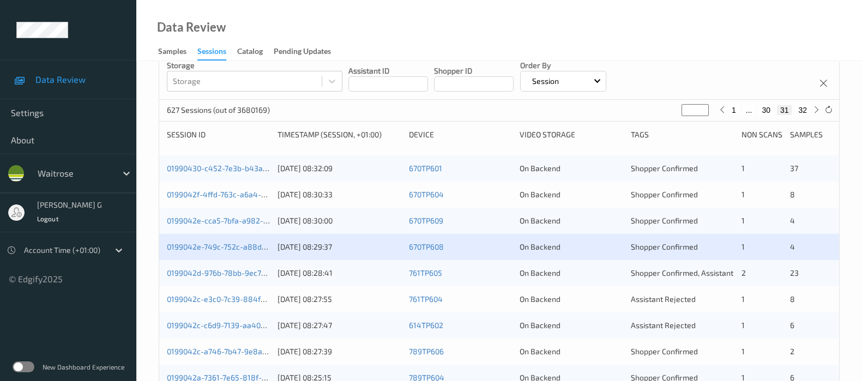
click at [187, 265] on div "0199042d-976b-78bb-9ec7-15429d64896e 01/09/2025 08:28:41 761TP605 On Backend Sh…" at bounding box center [499, 273] width 680 height 26
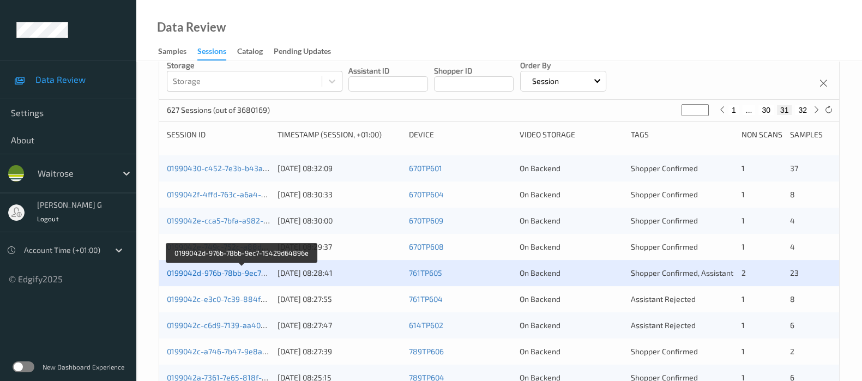
click at [184, 274] on link "0199042d-976b-78bb-9ec7-15429d64896e" at bounding box center [242, 272] width 150 height 9
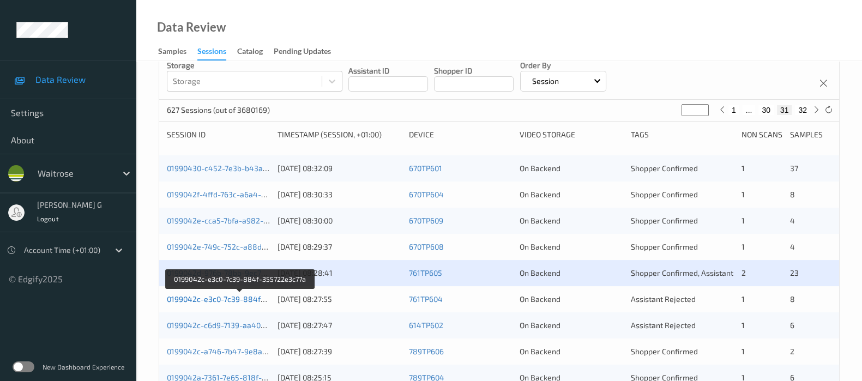
click at [205, 297] on link "0199042c-e3c0-7c39-884f-355722e3c77a" at bounding box center [240, 298] width 147 height 9
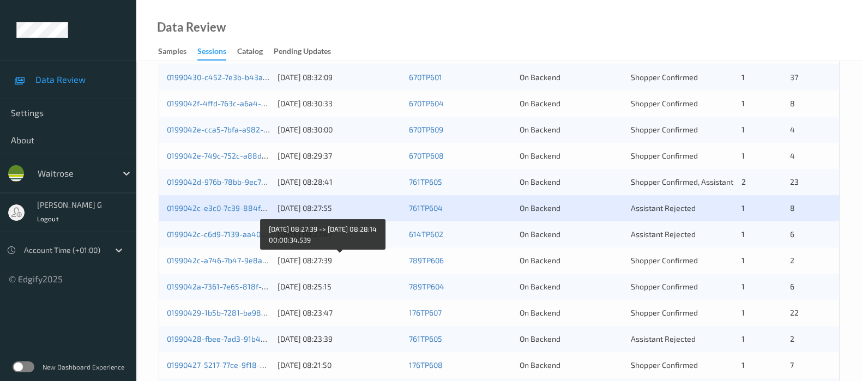
scroll to position [271, 0]
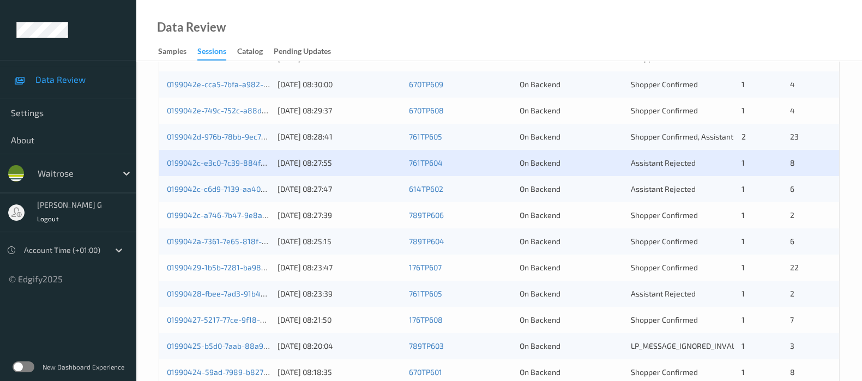
click at [174, 196] on div "0199042c-c6d9-7139-aa40-0a80eb6fc6a3 01/09/2025 08:27:47 614TP602 On Backend As…" at bounding box center [499, 189] width 680 height 26
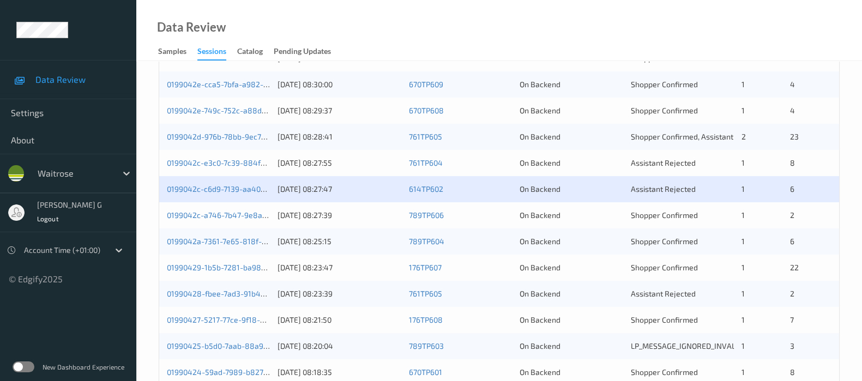
drag, startPoint x: 174, startPoint y: 196, endPoint x: 166, endPoint y: 189, distance: 10.9
drag, startPoint x: 166, startPoint y: 189, endPoint x: 137, endPoint y: 191, distance: 28.4
click at [137, 191] on div "Devices Devices Storage Devices Storage Devices Clusters Clusters Sites Sites d…" at bounding box center [498, 188] width 725 height 797
click at [191, 219] on div "0199042c-a746-7b47-9e8a-08bb93ff7b06" at bounding box center [218, 215] width 103 height 11
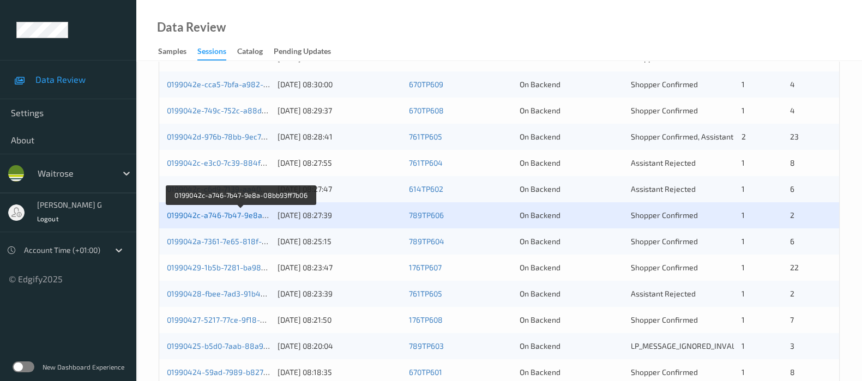
click at [197, 216] on link "0199042c-a746-7b47-9e8a-08bb93ff7b06" at bounding box center [241, 214] width 148 height 9
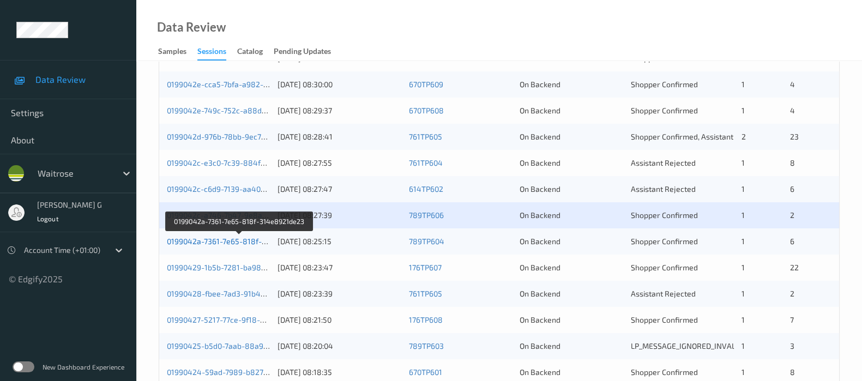
click at [203, 243] on link "0199042a-7361-7e65-818f-314e8921de23" at bounding box center [240, 241] width 146 height 9
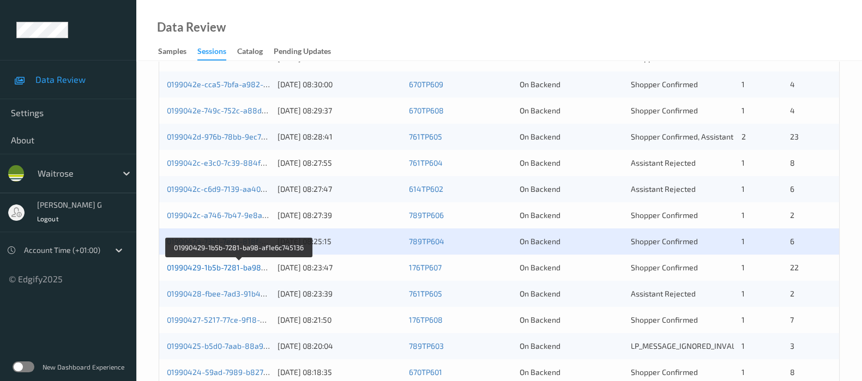
click at [213, 268] on link "01990429-1b5b-7281-ba98-af1e6c745136" at bounding box center [240, 267] width 146 height 9
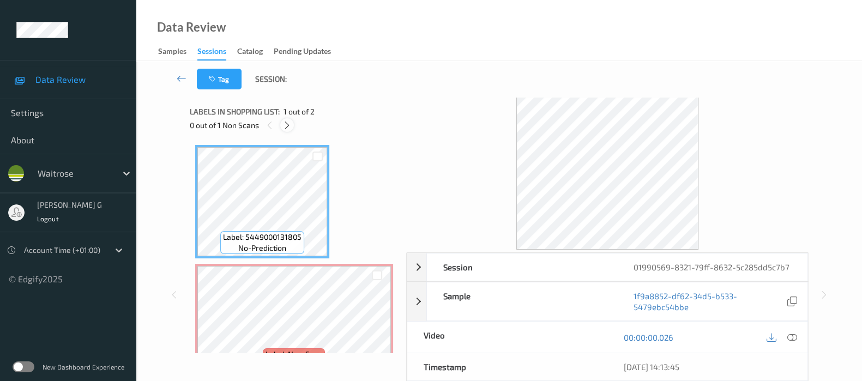
click at [282, 126] on icon at bounding box center [286, 125] width 9 height 10
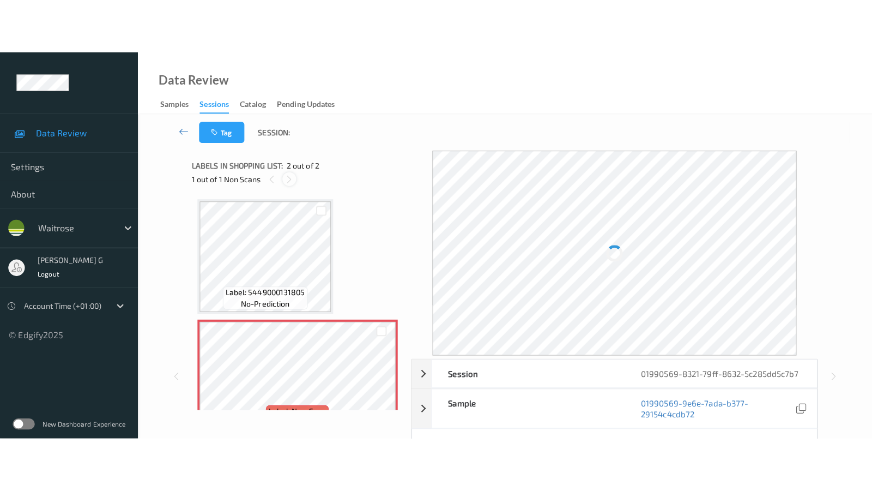
scroll to position [5, 0]
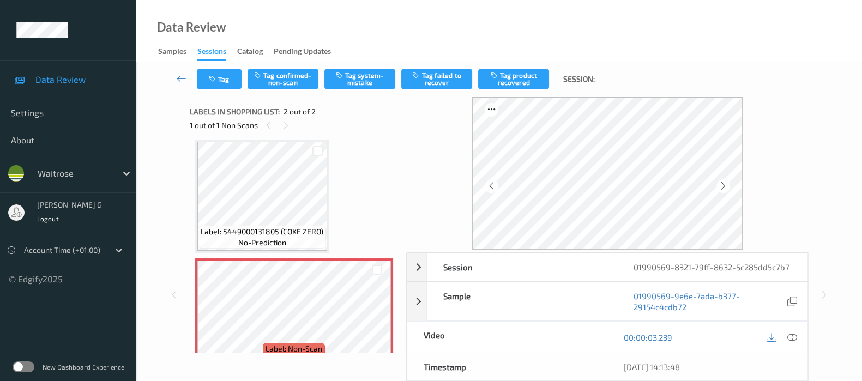
click at [328, 178] on div "Label: 5449000131805 (COKE ZERO) no-prediction Label: Non-Scan non-scan Label: …" at bounding box center [294, 256] width 198 height 232
click at [791, 338] on icon at bounding box center [792, 337] width 10 height 10
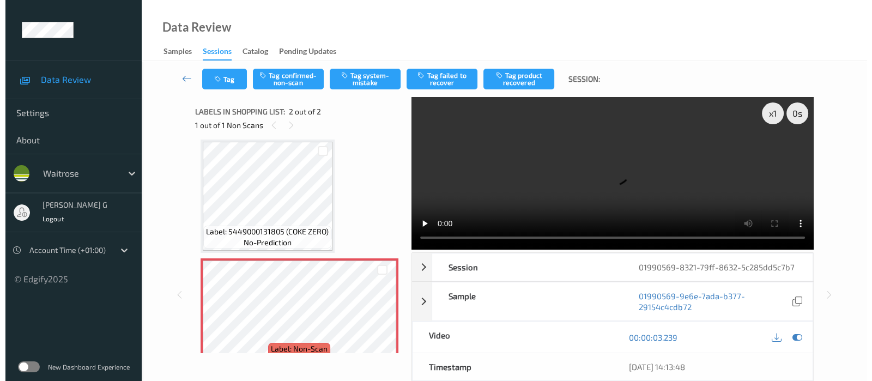
scroll to position [0, 0]
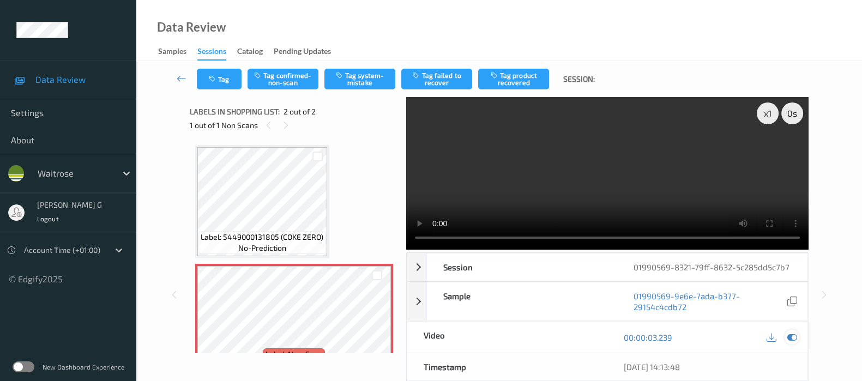
click at [788, 335] on icon at bounding box center [792, 337] width 10 height 10
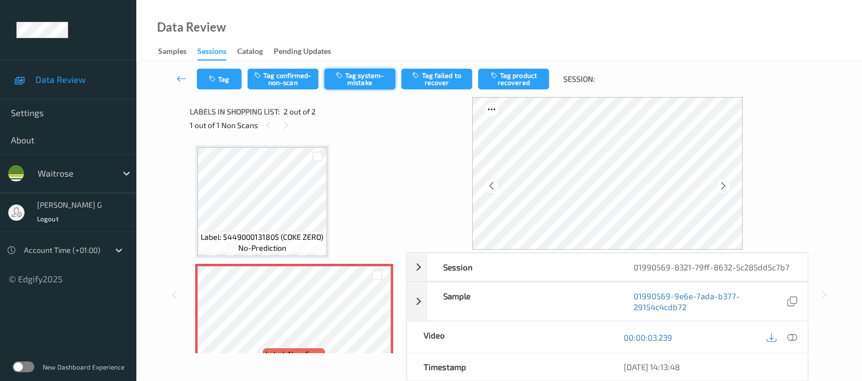
click at [370, 75] on button "Tag system-mistake" at bounding box center [359, 79] width 71 height 21
click at [215, 83] on button "Tag" at bounding box center [219, 79] width 45 height 21
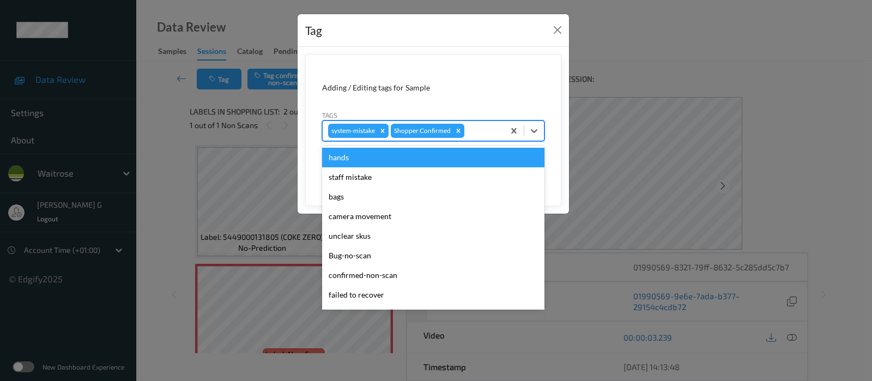
click at [484, 132] on div at bounding box center [483, 130] width 32 height 13
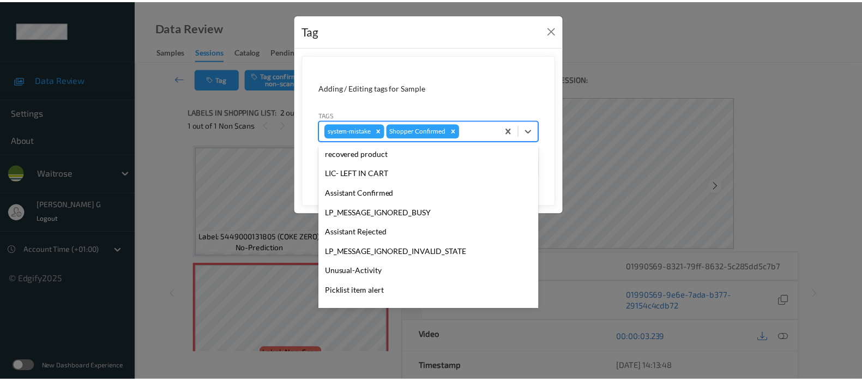
scroll to position [204, 0]
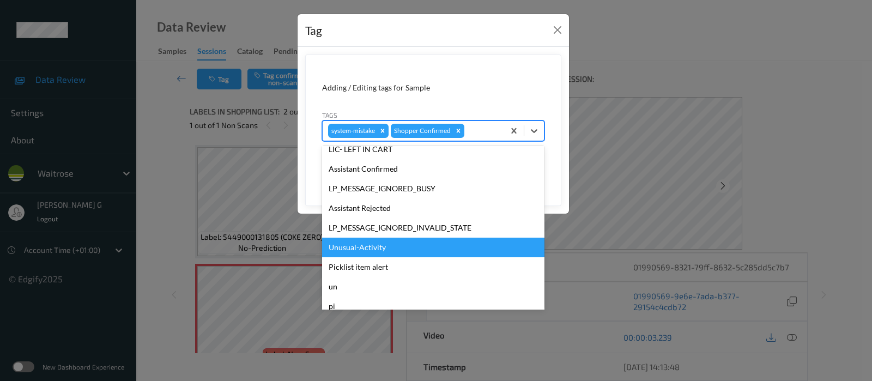
click at [348, 246] on div "Unusual-Activity" at bounding box center [433, 248] width 222 height 20
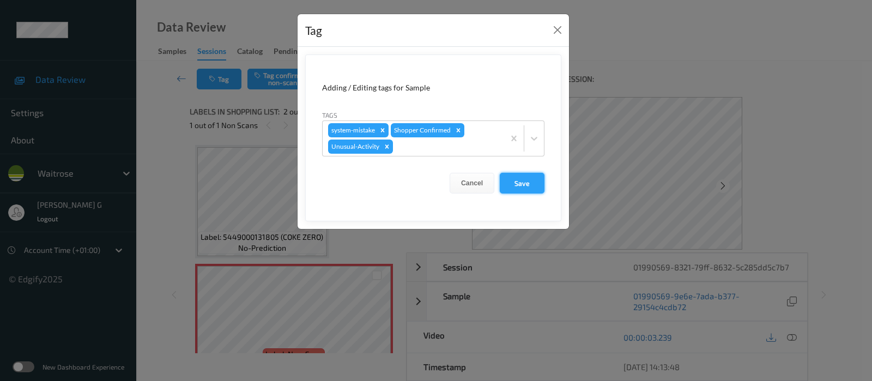
click at [514, 177] on button "Save" at bounding box center [522, 183] width 45 height 21
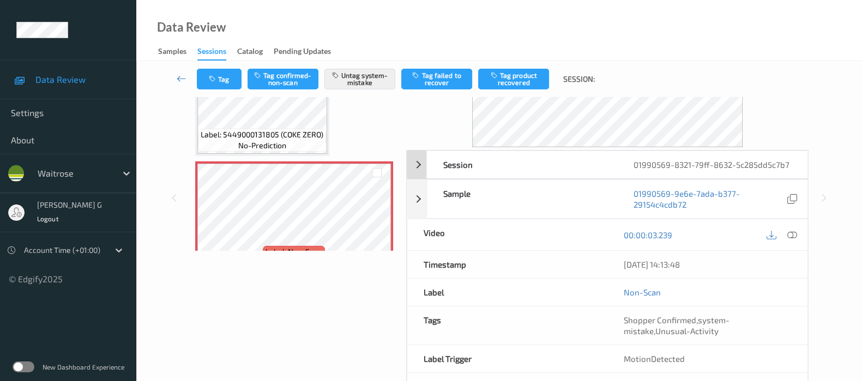
scroll to position [75, 0]
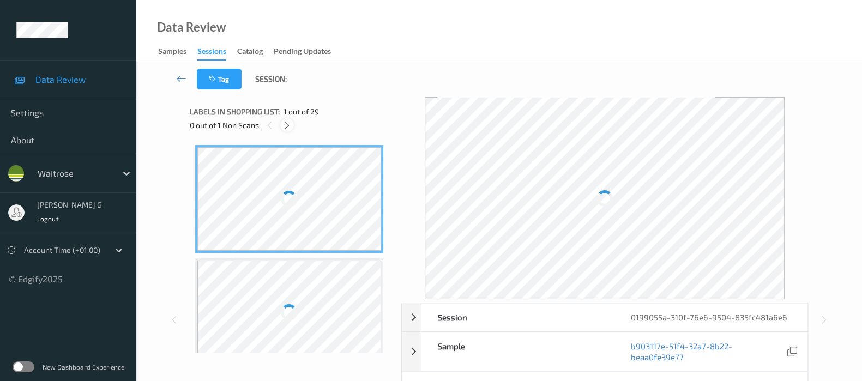
click at [284, 122] on icon at bounding box center [286, 125] width 9 height 10
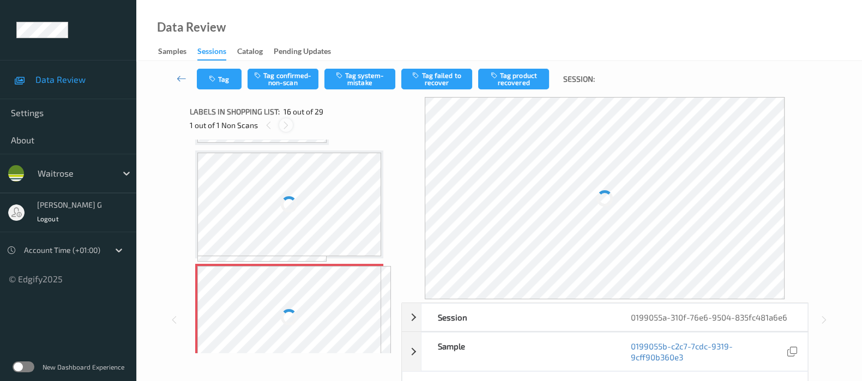
scroll to position [1659, 0]
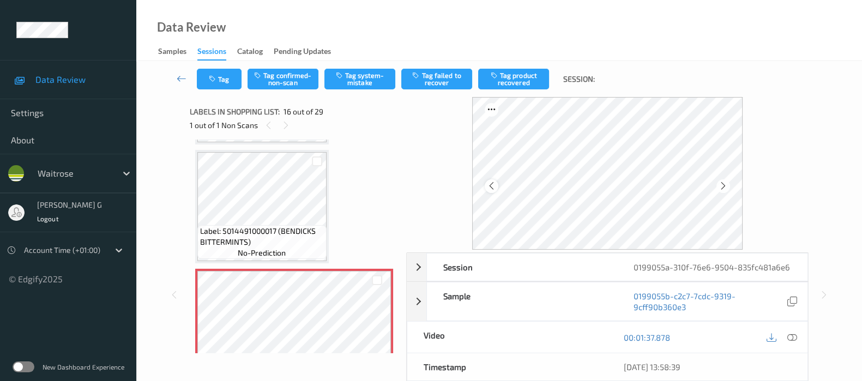
click at [494, 186] on icon at bounding box center [491, 186] width 9 height 10
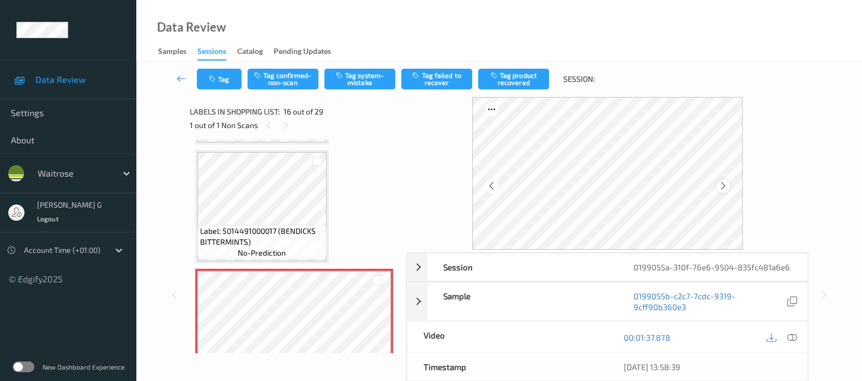
click at [724, 188] on icon at bounding box center [722, 186] width 9 height 10
click at [788, 338] on icon at bounding box center [792, 337] width 10 height 10
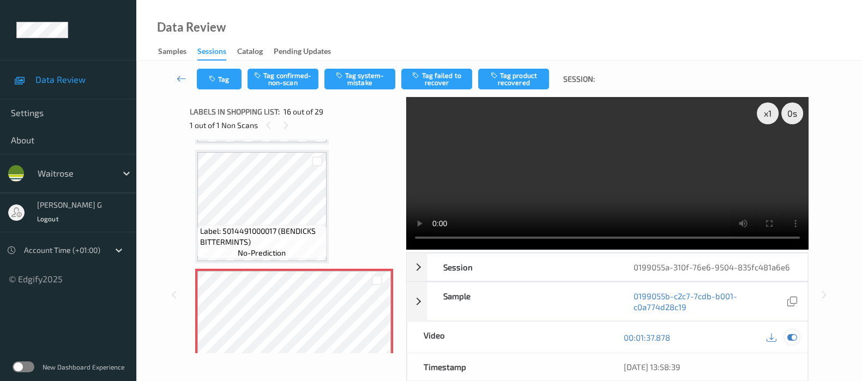
click at [788, 336] on icon at bounding box center [792, 337] width 10 height 10
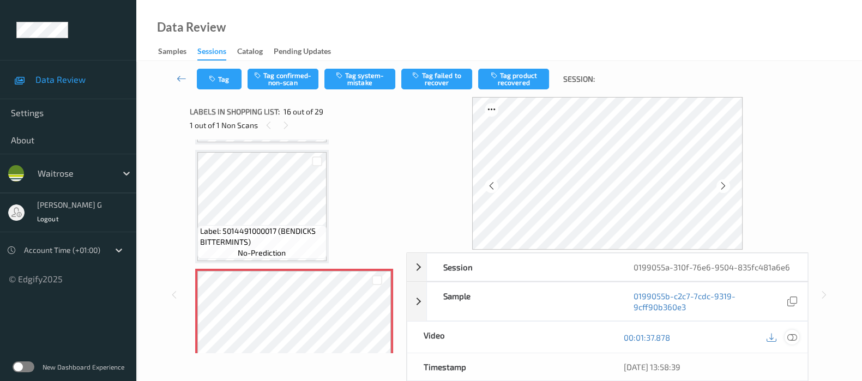
click at [795, 334] on icon at bounding box center [792, 337] width 10 height 10
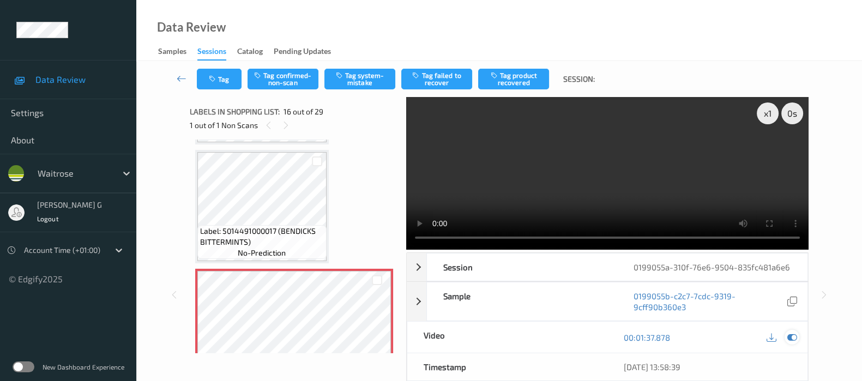
click at [791, 334] on icon at bounding box center [792, 337] width 10 height 10
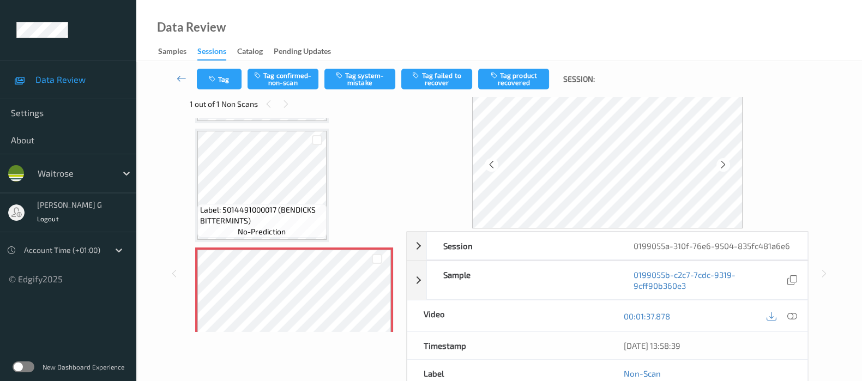
scroll to position [0, 0]
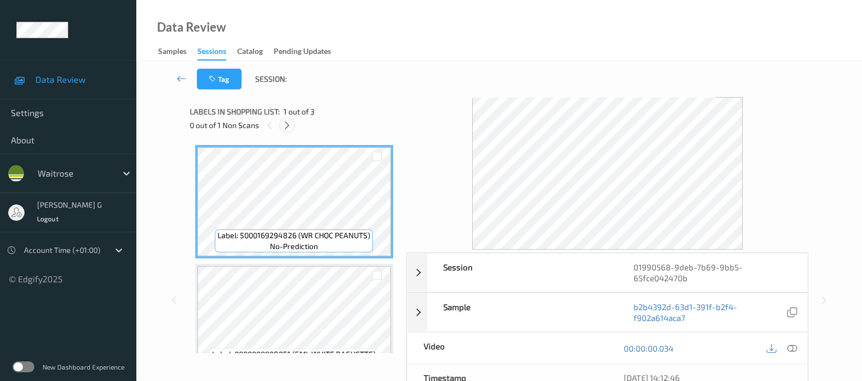
click at [285, 130] on div at bounding box center [287, 125] width 14 height 14
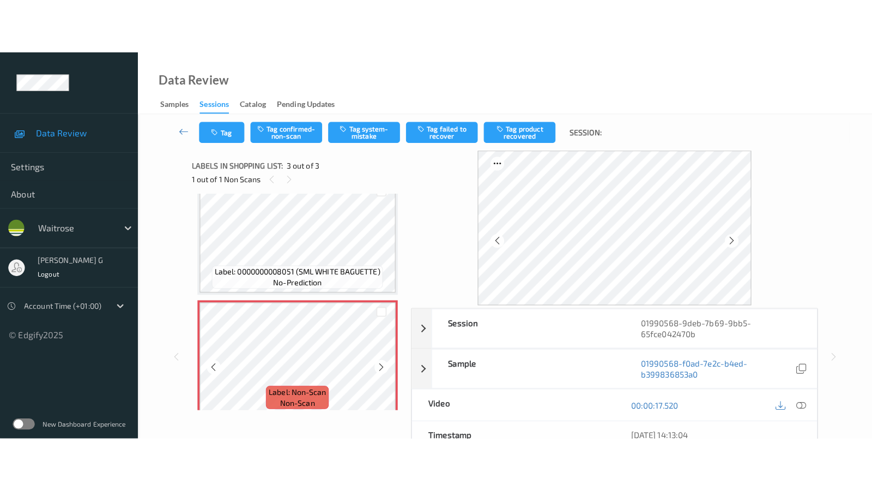
scroll to position [146, 0]
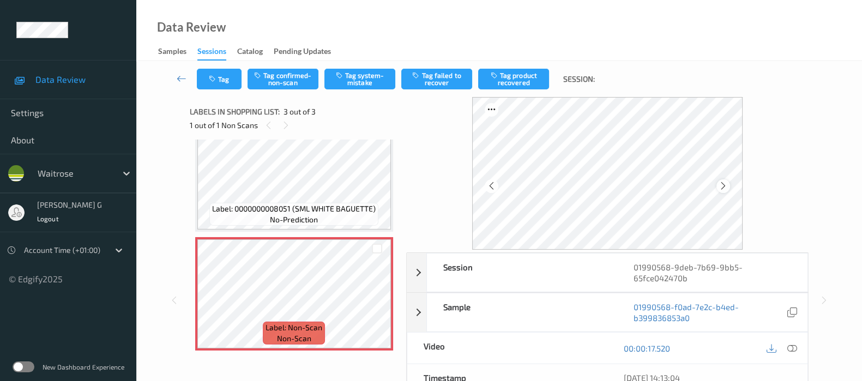
click at [722, 186] on icon at bounding box center [722, 186] width 9 height 10
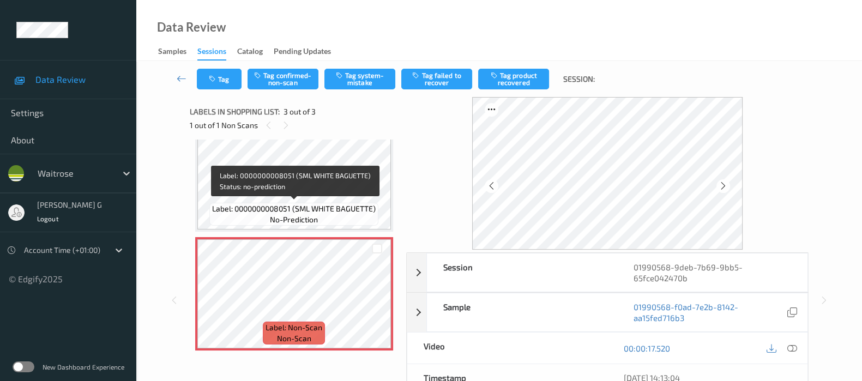
click at [275, 203] on span "Label: 0000000008051 (SML WHITE BAGUETTE)" at bounding box center [294, 208] width 164 height 11
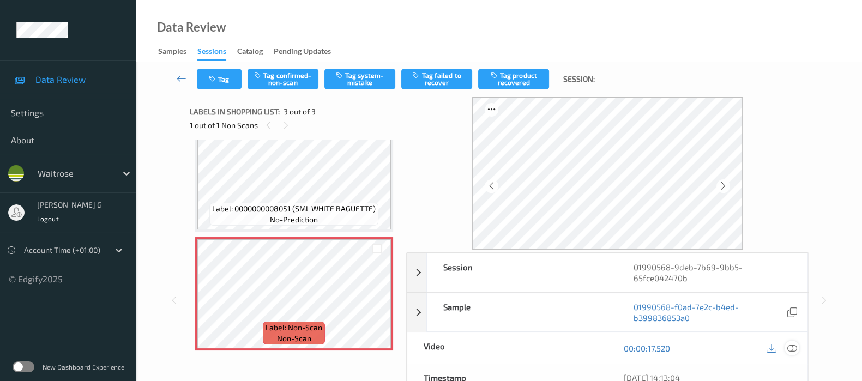
click at [791, 347] on icon at bounding box center [792, 348] width 10 height 10
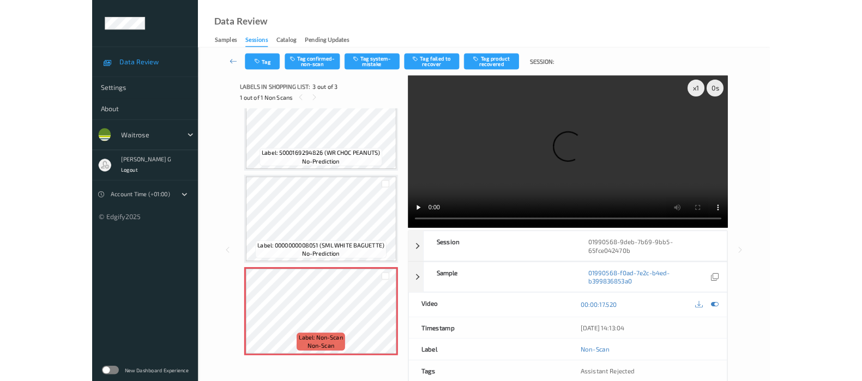
scroll to position [36, 0]
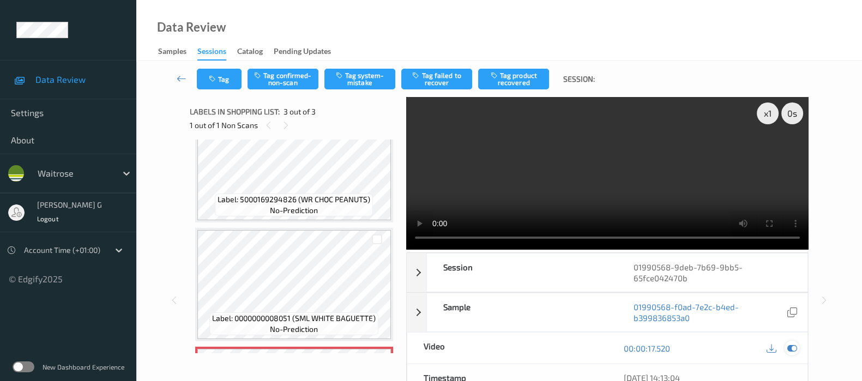
click at [789, 349] on icon at bounding box center [792, 348] width 10 height 10
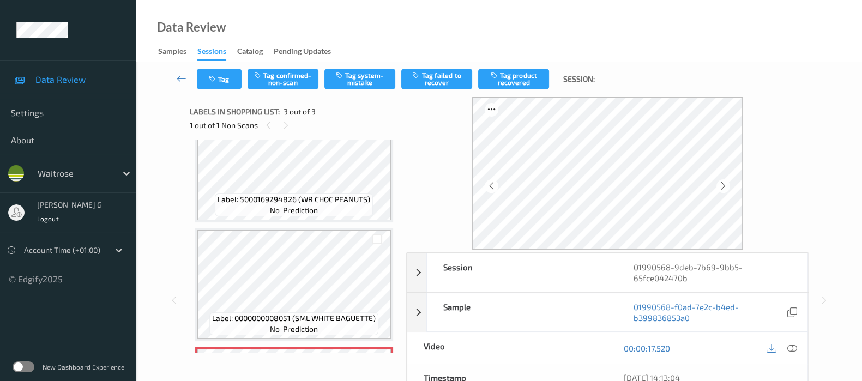
scroll to position [146, 0]
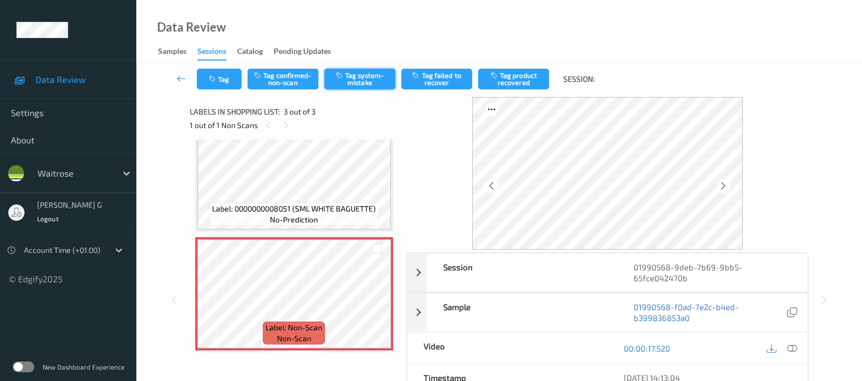
click at [343, 73] on icon "button" at bounding box center [340, 75] width 9 height 8
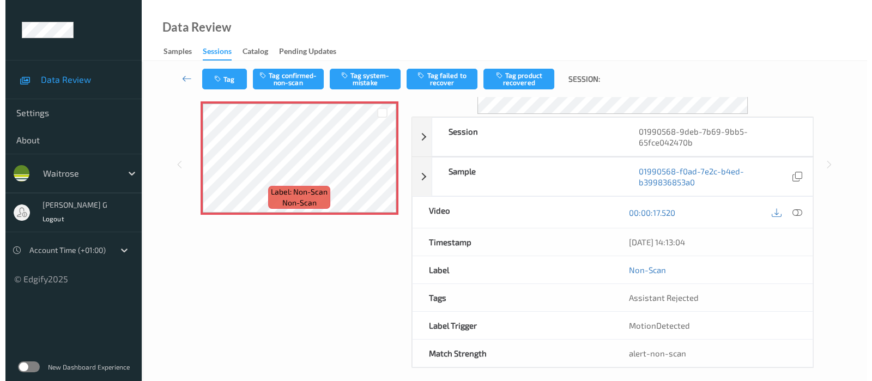
scroll to position [0, 0]
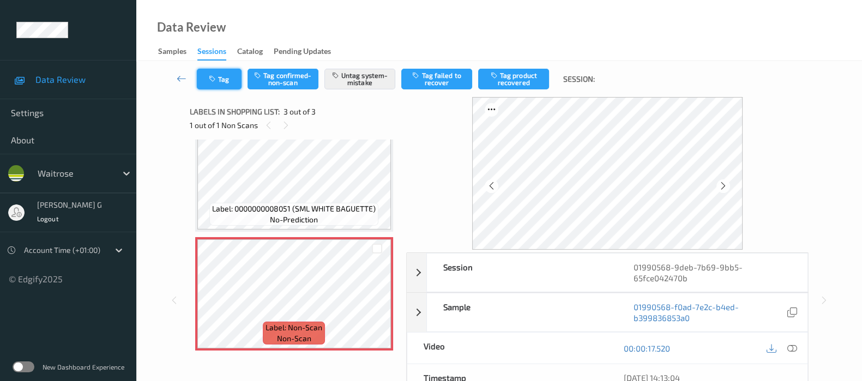
click at [221, 81] on button "Tag" at bounding box center [219, 79] width 45 height 21
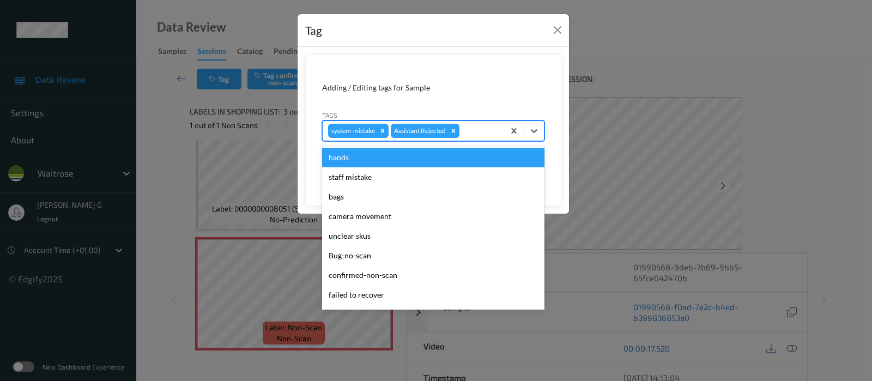
click at [487, 133] on div at bounding box center [480, 130] width 37 height 13
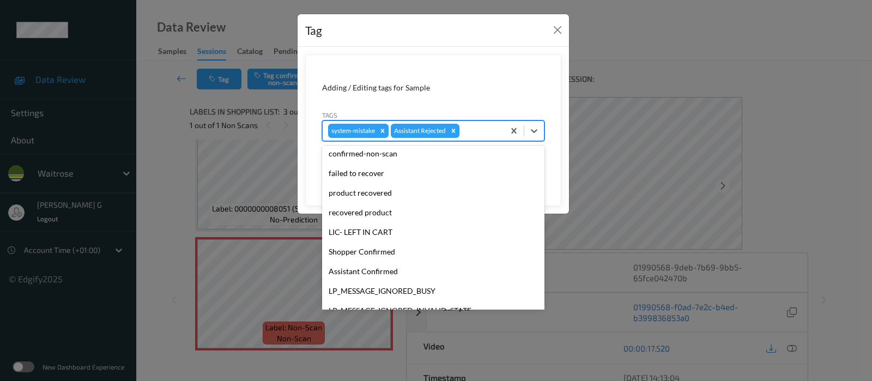
scroll to position [204, 0]
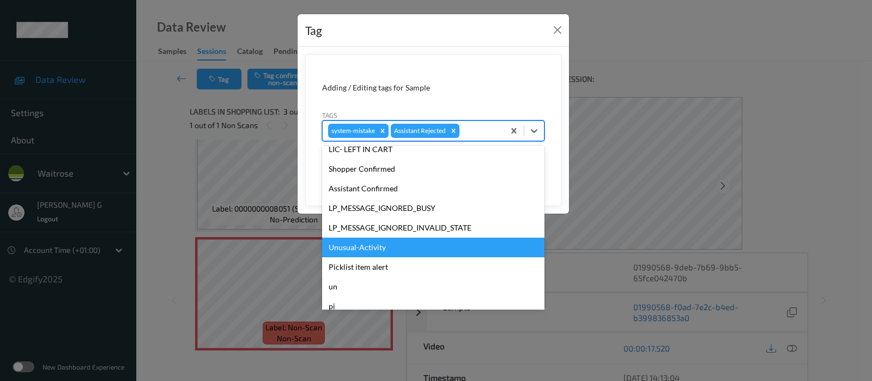
click at [365, 240] on div "Unusual-Activity" at bounding box center [433, 248] width 222 height 20
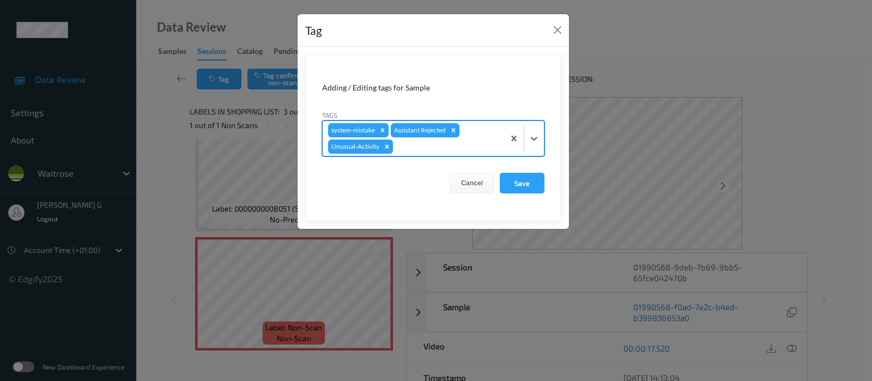
click at [447, 154] on div "system-mistake Assistant Rejected Unusual-Activity" at bounding box center [414, 138] width 182 height 35
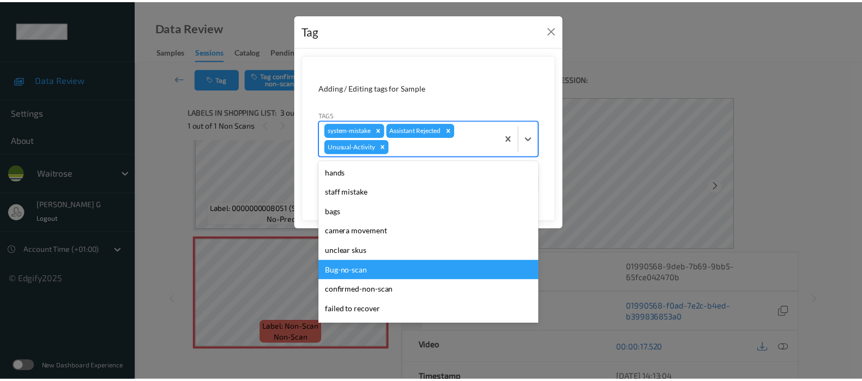
scroll to position [213, 0]
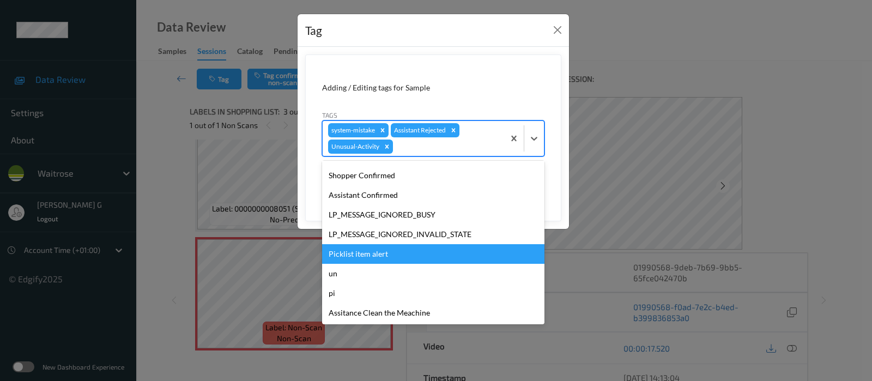
click at [364, 256] on div "Picklist item alert" at bounding box center [433, 254] width 222 height 20
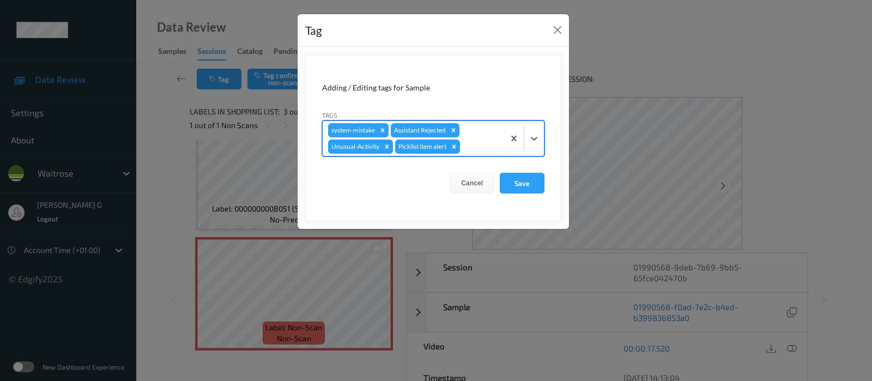
click at [527, 171] on form "Adding / Editing tags for Sample Tags option Picklist item alert, selected. Sel…" at bounding box center [433, 138] width 256 height 167
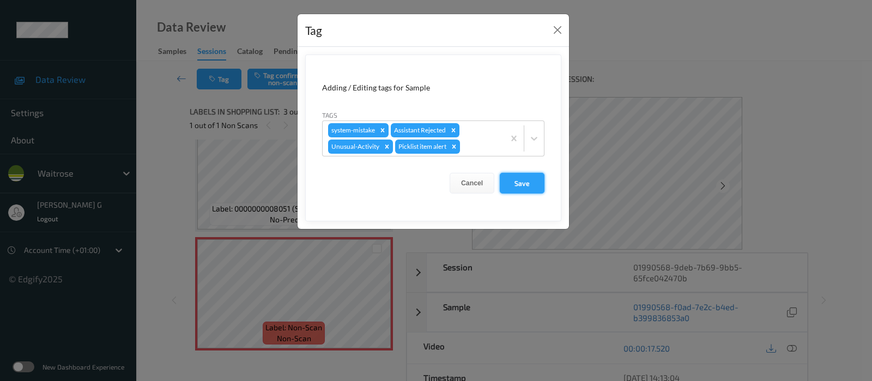
click at [526, 178] on button "Save" at bounding box center [522, 183] width 45 height 21
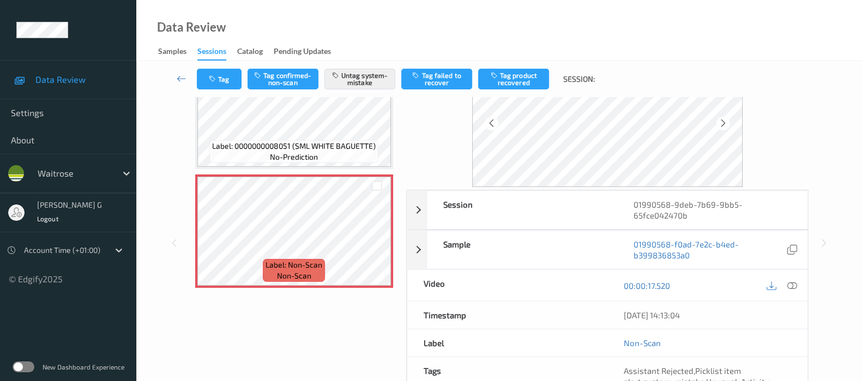
scroll to position [154, 0]
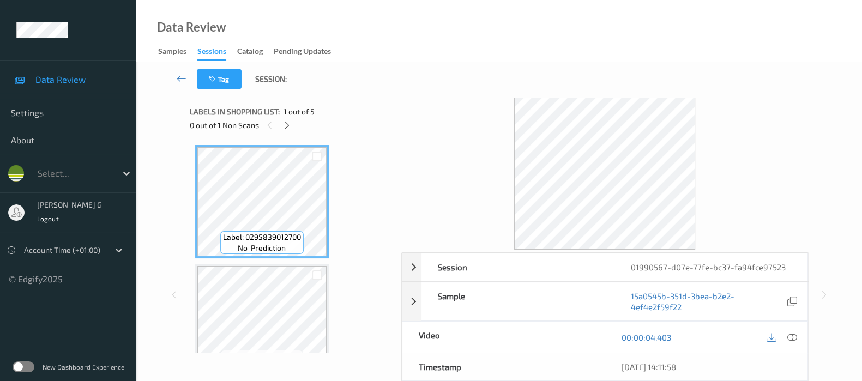
click at [757, 92] on div "Tag Session:" at bounding box center [499, 79] width 681 height 36
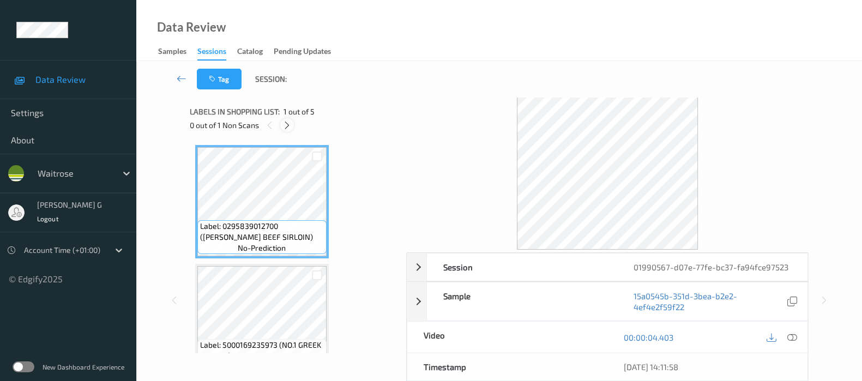
click at [288, 124] on icon at bounding box center [286, 125] width 9 height 10
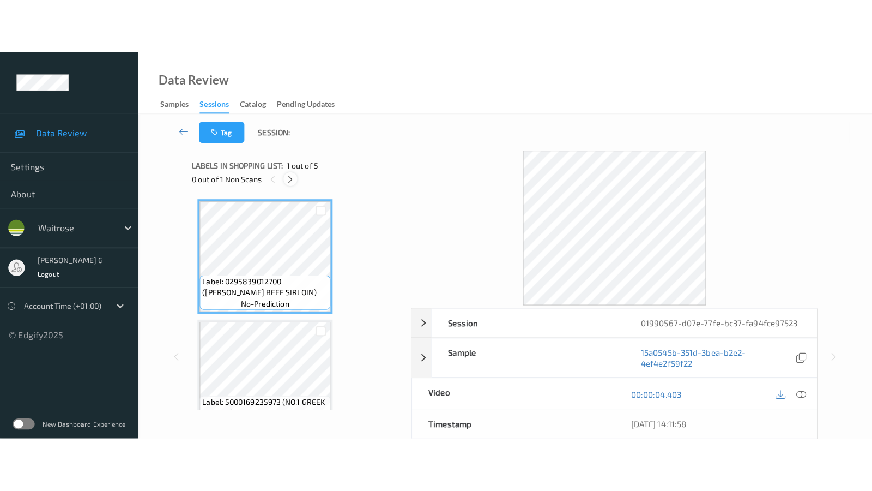
scroll to position [360, 0]
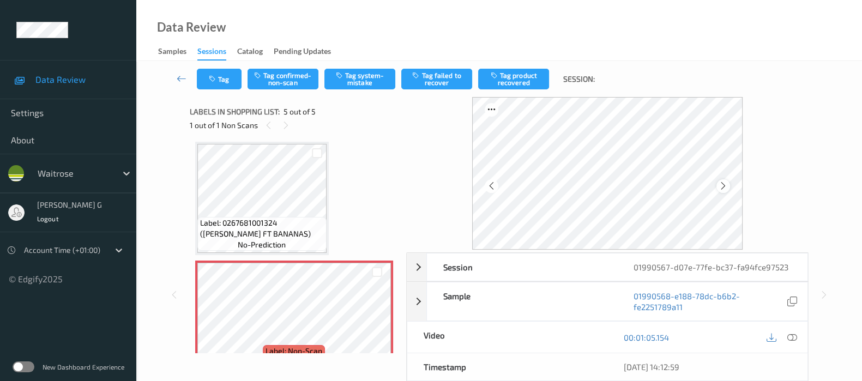
click at [728, 186] on icon at bounding box center [722, 186] width 9 height 10
click at [789, 334] on icon at bounding box center [792, 337] width 10 height 10
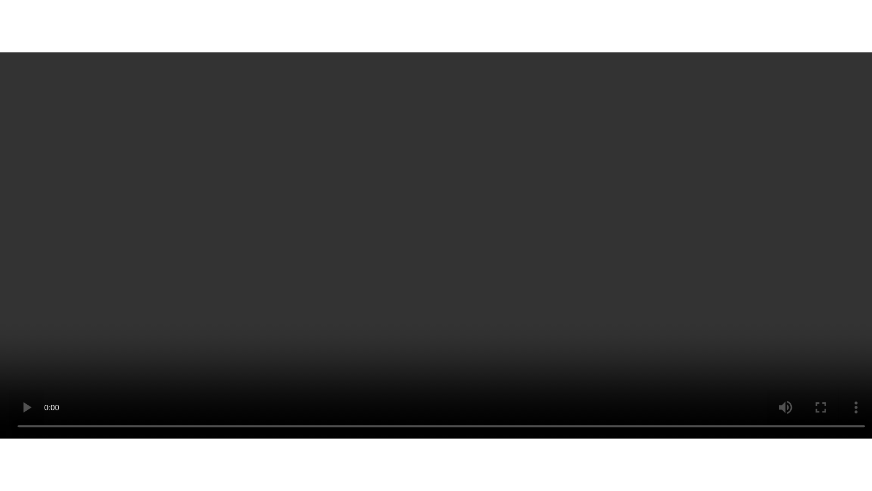
scroll to position [382, 0]
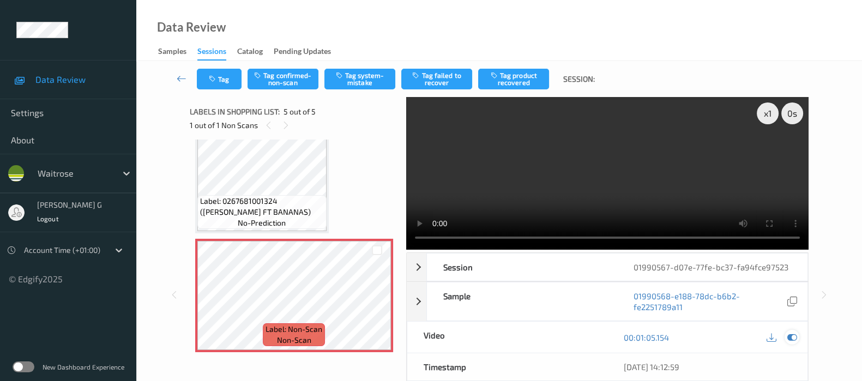
click at [788, 334] on icon at bounding box center [792, 337] width 10 height 10
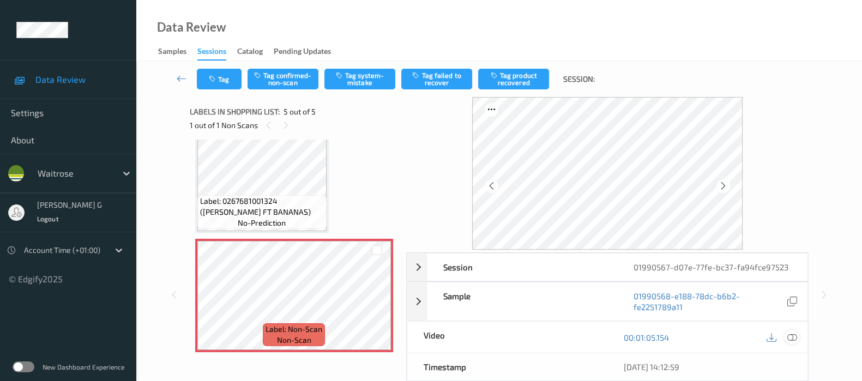
click at [794, 336] on icon at bounding box center [792, 337] width 10 height 10
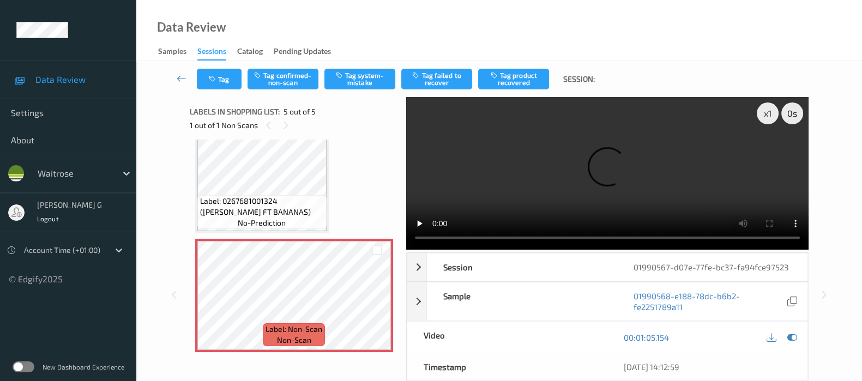
scroll to position [272, 0]
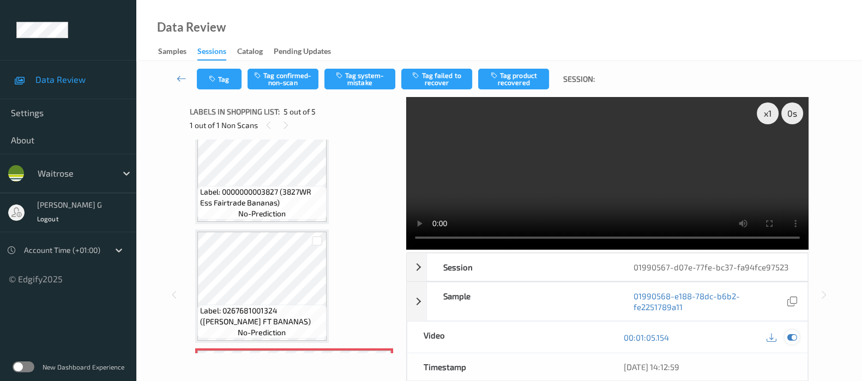
click at [793, 337] on icon at bounding box center [792, 337] width 10 height 10
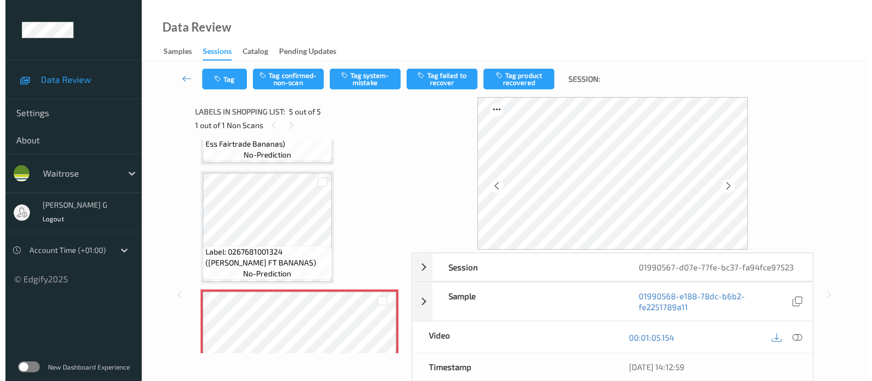
scroll to position [382, 0]
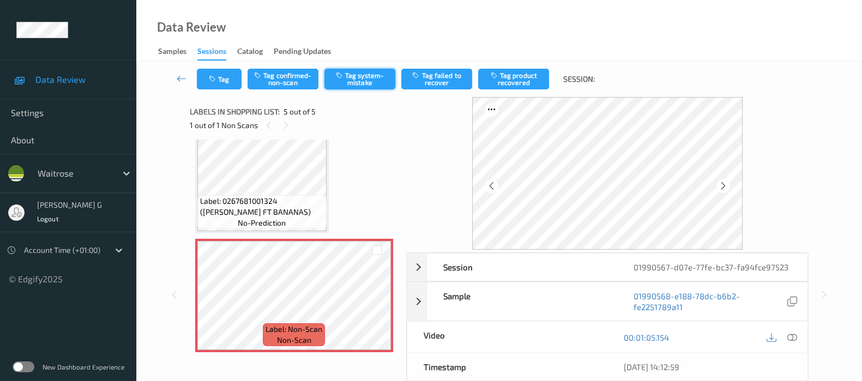
click at [364, 77] on button "Tag system-mistake" at bounding box center [359, 79] width 71 height 21
click at [214, 81] on icon "button" at bounding box center [213, 79] width 9 height 8
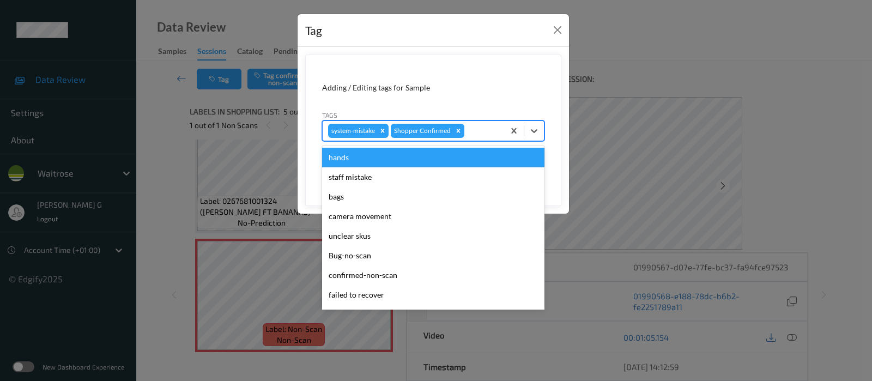
click at [485, 129] on div at bounding box center [483, 130] width 32 height 13
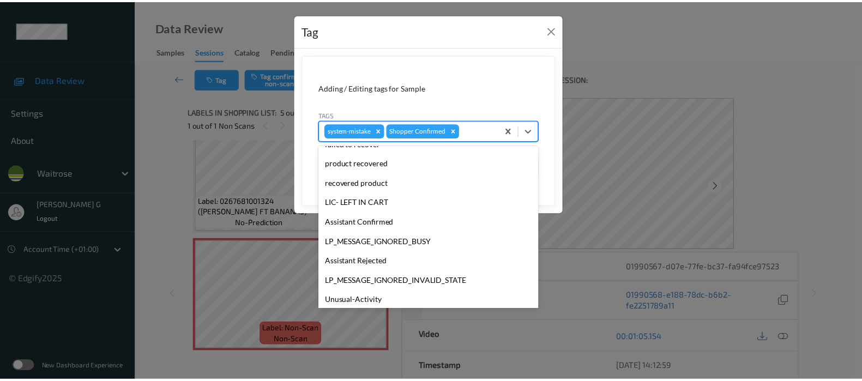
scroll to position [233, 0]
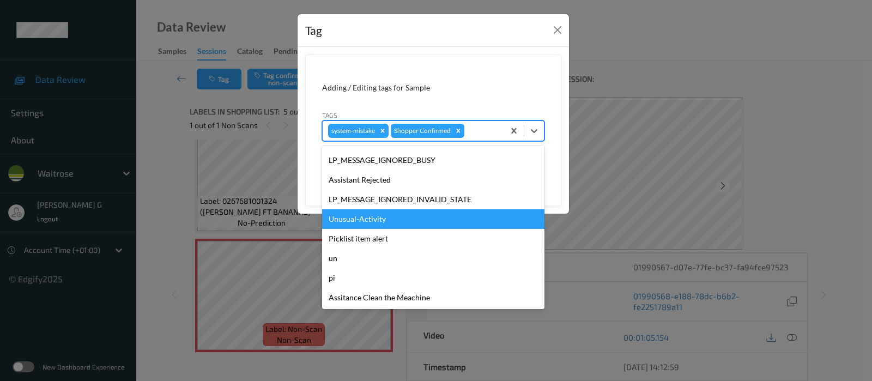
click at [356, 222] on div "Unusual-Activity" at bounding box center [433, 219] width 222 height 20
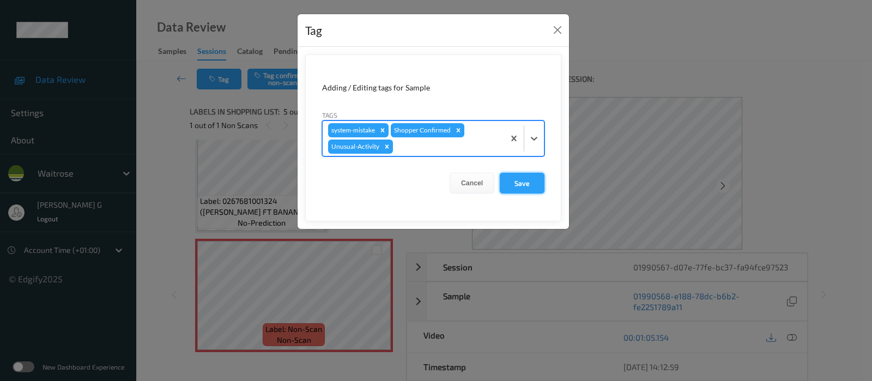
click at [516, 185] on button "Save" at bounding box center [522, 183] width 45 height 21
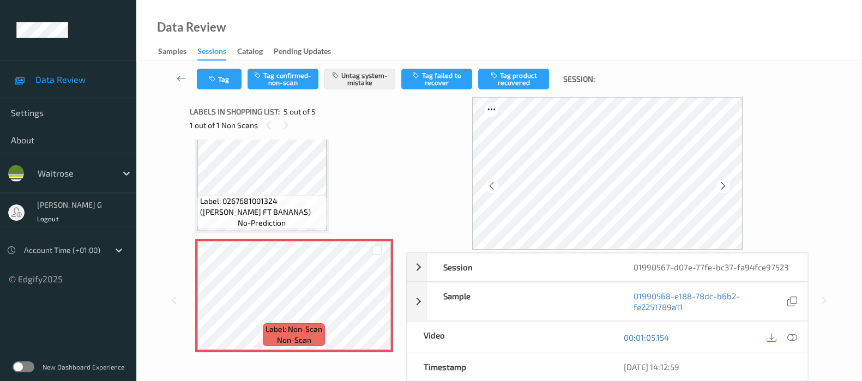
click at [364, 183] on div "Label: 0295839012700 (WR DORG BEEF SIRLOIN) no-prediction Label: 5000169235973 …" at bounding box center [294, 57] width 198 height 589
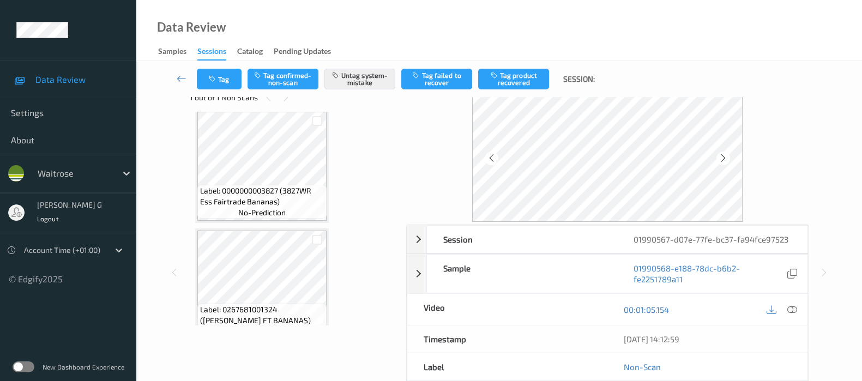
scroll to position [0, 0]
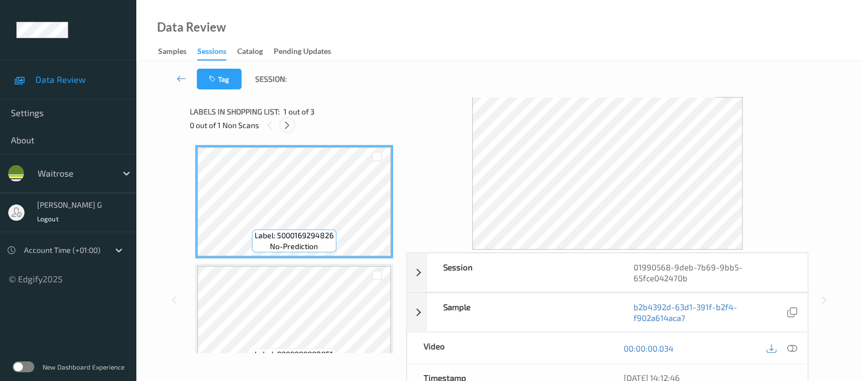
click at [280, 123] on div at bounding box center [287, 125] width 14 height 14
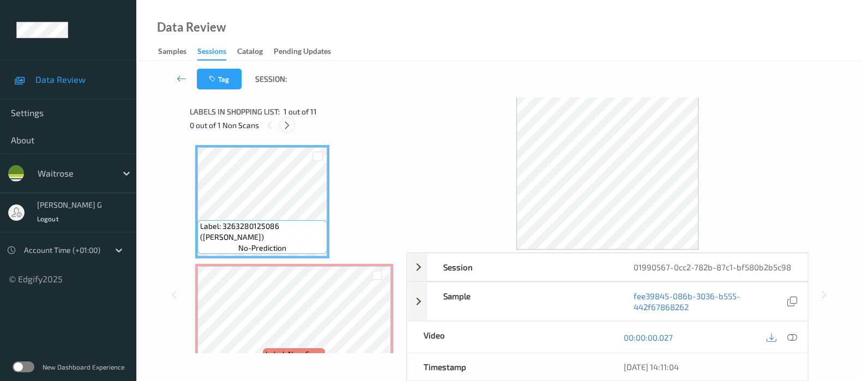
click at [289, 129] on icon at bounding box center [286, 125] width 9 height 10
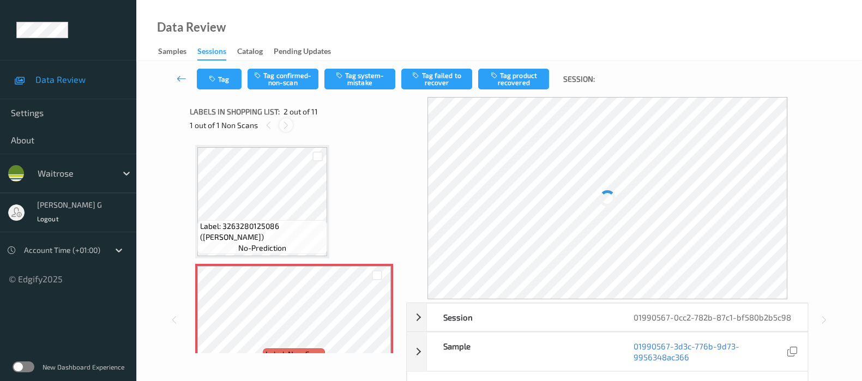
scroll to position [5, 0]
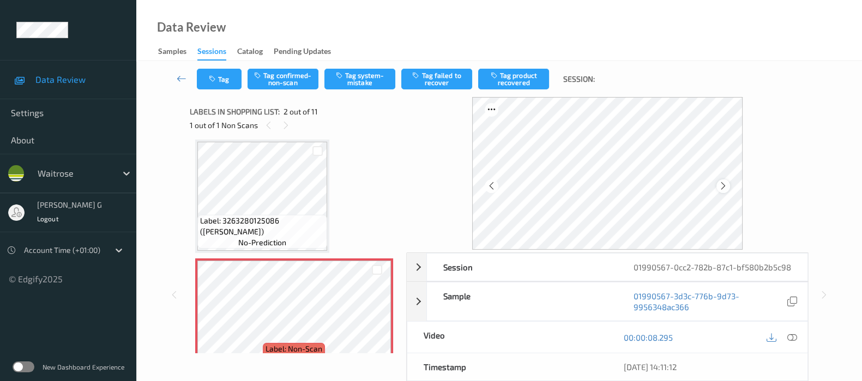
click at [727, 189] on icon at bounding box center [722, 186] width 9 height 10
click at [727, 188] on icon at bounding box center [722, 186] width 9 height 10
click at [790, 342] on icon at bounding box center [792, 337] width 10 height 10
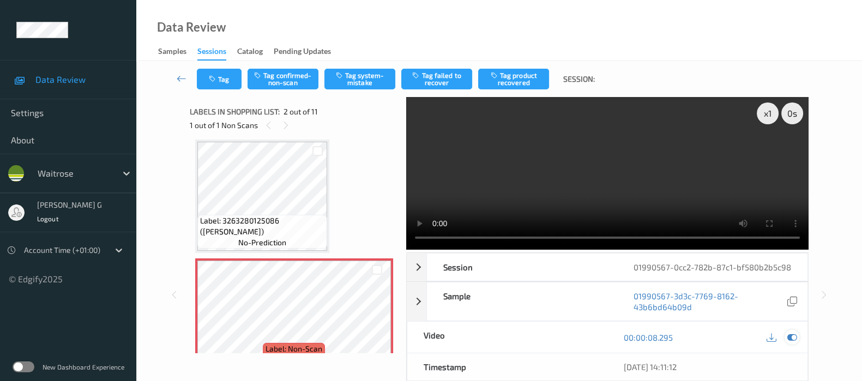
click at [795, 342] on icon at bounding box center [792, 337] width 10 height 10
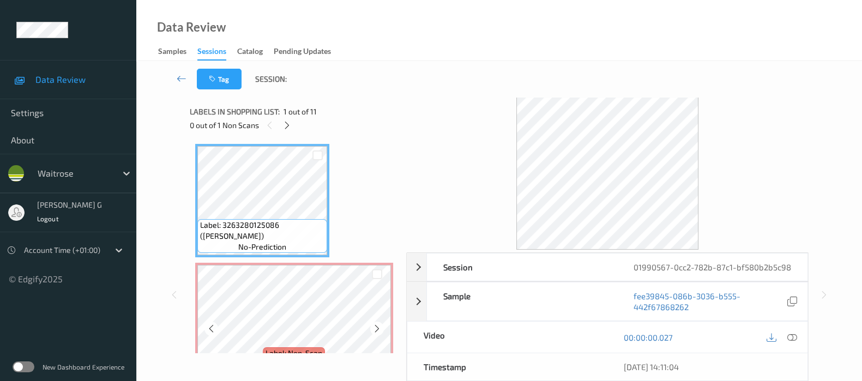
scroll to position [0, 0]
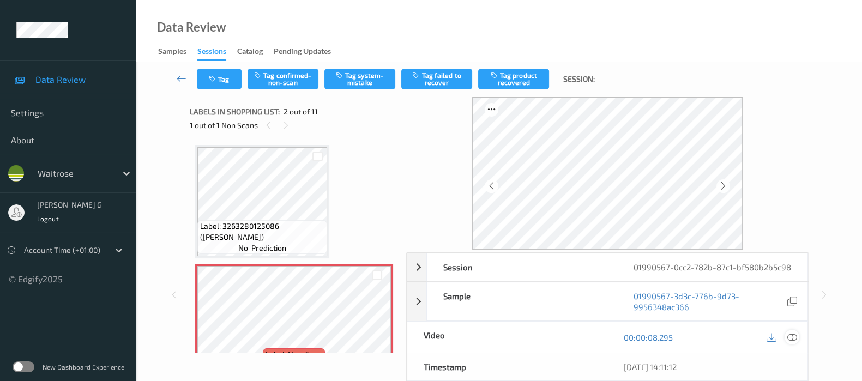
click at [790, 342] on icon at bounding box center [792, 337] width 10 height 10
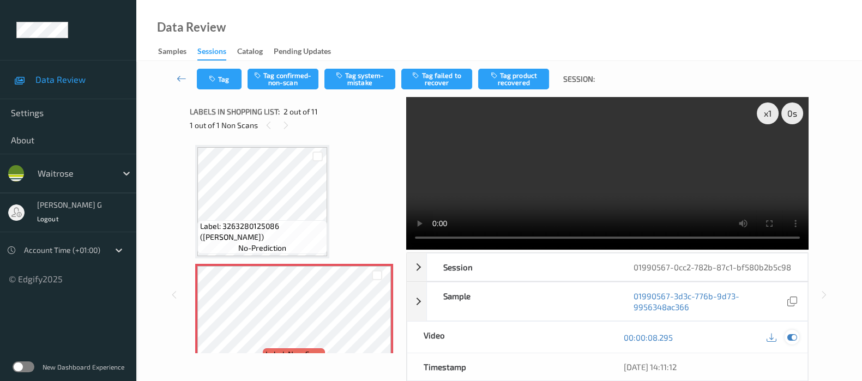
click at [789, 342] on icon at bounding box center [792, 337] width 10 height 10
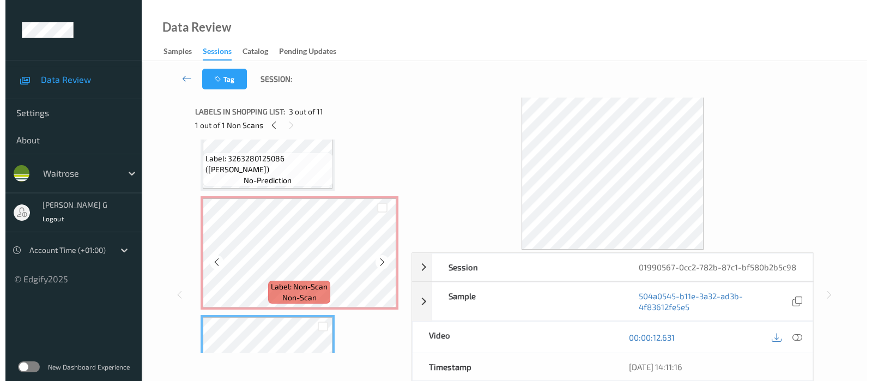
scroll to position [136, 0]
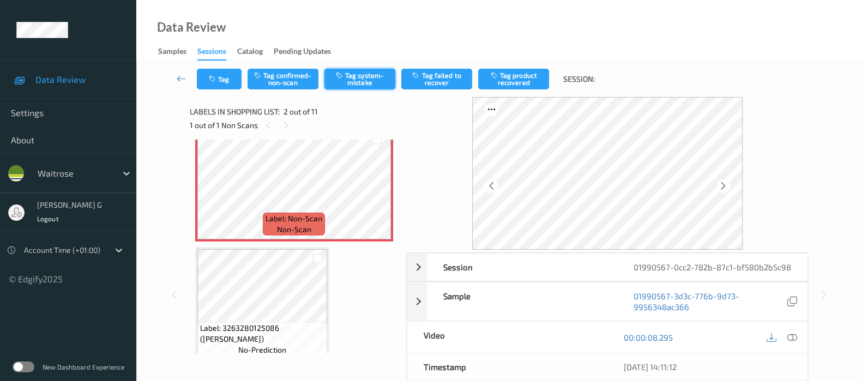
click at [348, 78] on button "Tag system-mistake" at bounding box center [359, 79] width 71 height 21
click at [220, 76] on button "Tag" at bounding box center [219, 79] width 45 height 21
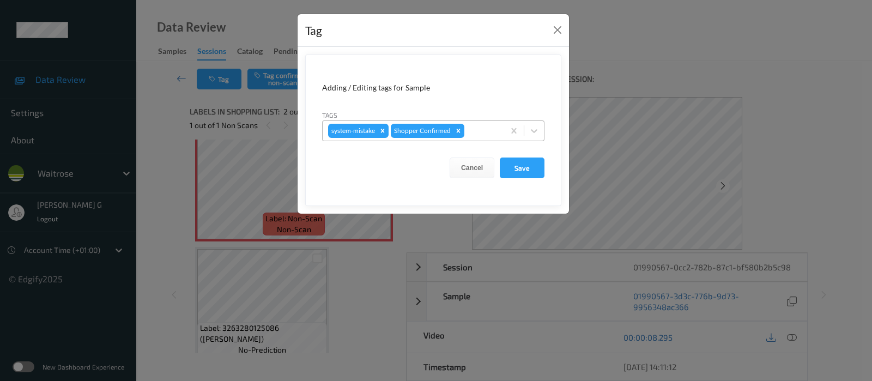
click at [471, 123] on div "system-mistake Shopper Confirmed" at bounding box center [414, 131] width 182 height 19
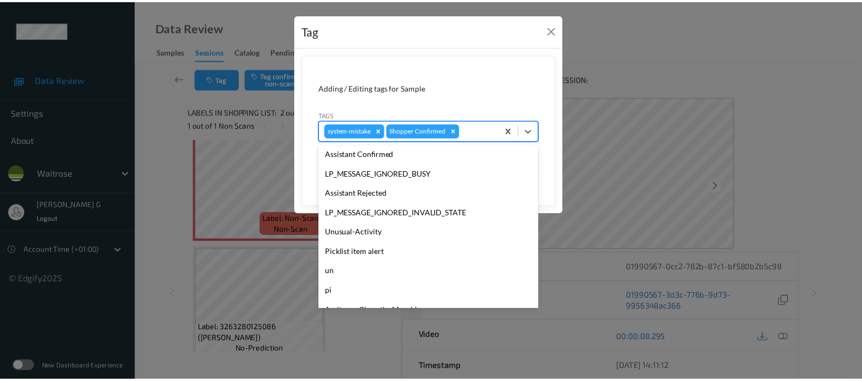
scroll to position [233, 0]
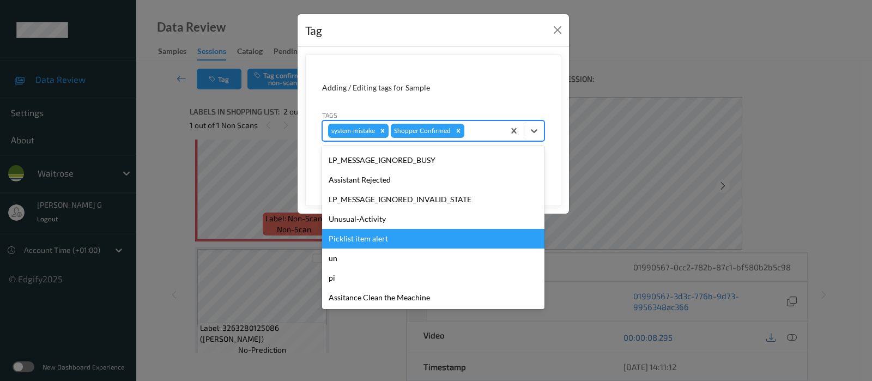
click at [363, 216] on div "Unusual-Activity" at bounding box center [433, 219] width 222 height 20
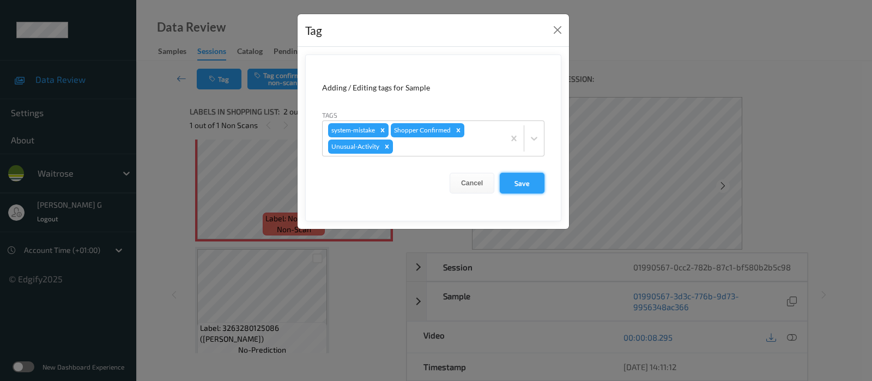
click at [524, 185] on button "Save" at bounding box center [522, 183] width 45 height 21
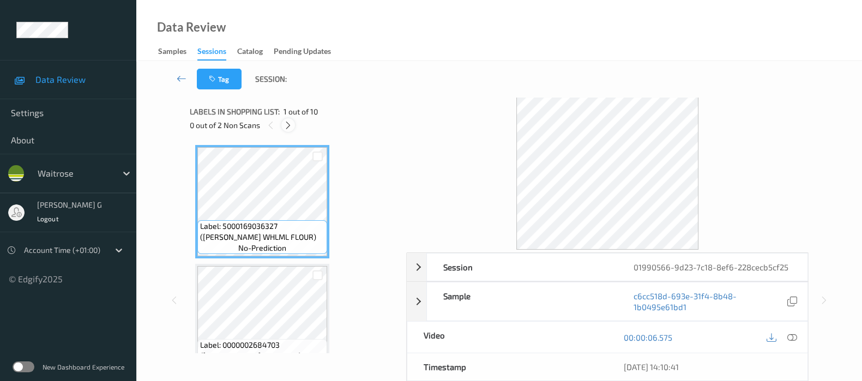
click at [288, 125] on icon at bounding box center [287, 125] width 9 height 10
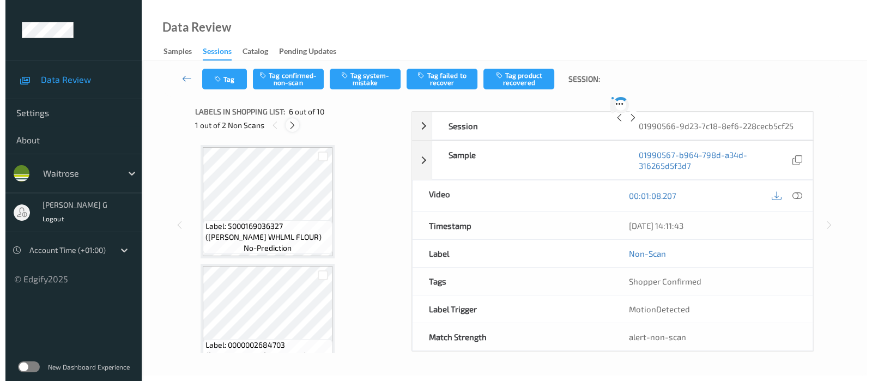
scroll to position [477, 0]
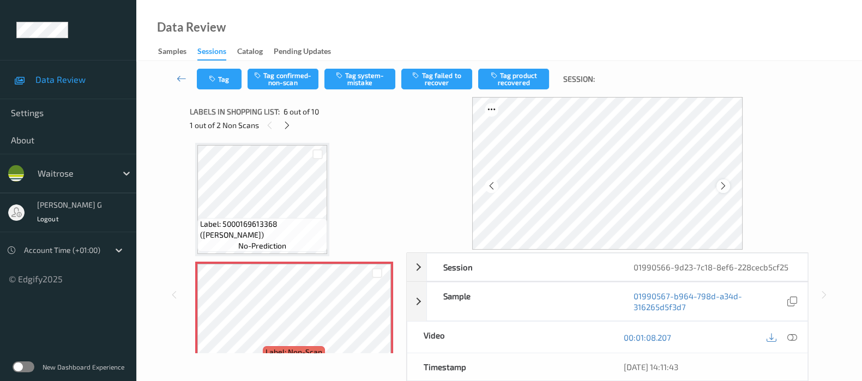
click at [722, 186] on icon at bounding box center [722, 186] width 9 height 10
click at [352, 82] on button "Tag system-mistake" at bounding box center [359, 79] width 71 height 21
click at [227, 79] on button "Tag" at bounding box center [219, 79] width 45 height 21
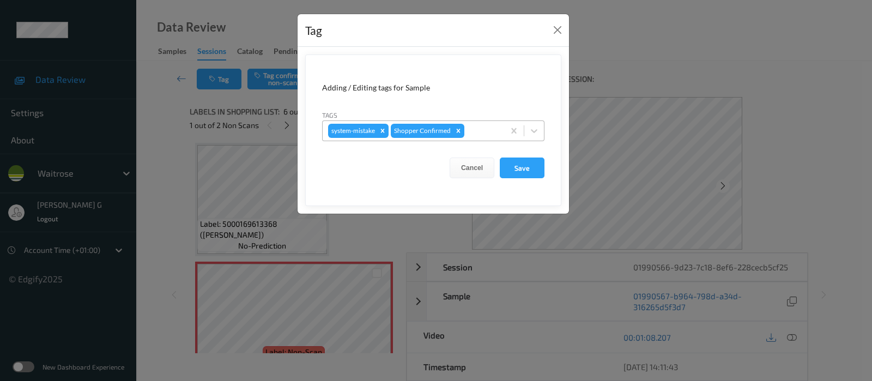
click at [477, 132] on div at bounding box center [483, 130] width 32 height 13
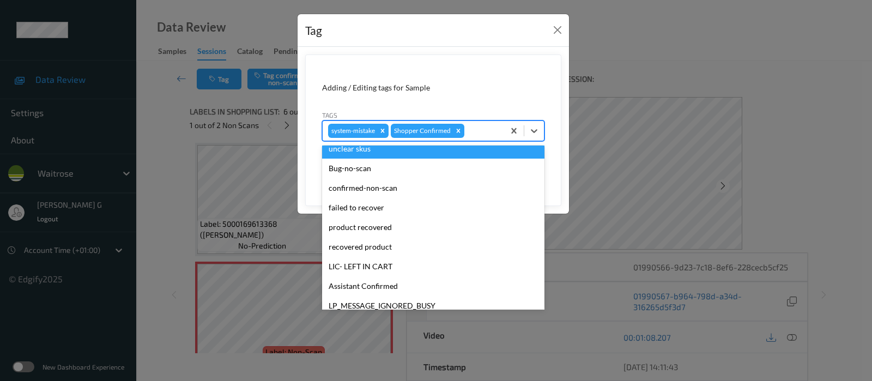
scroll to position [233, 0]
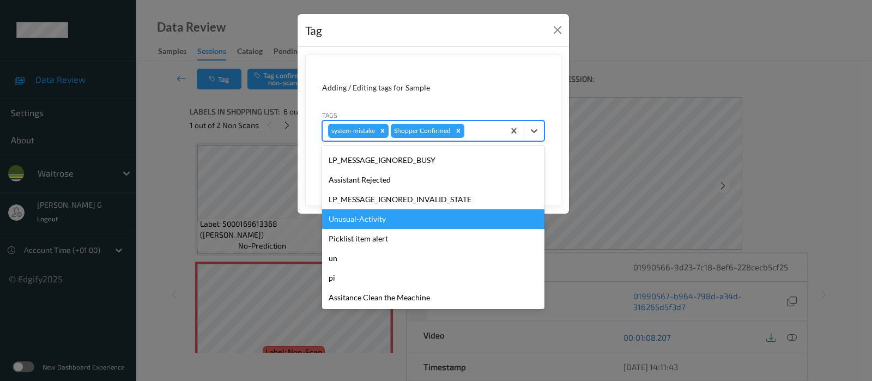
click at [354, 219] on div "Unusual-Activity" at bounding box center [433, 219] width 222 height 20
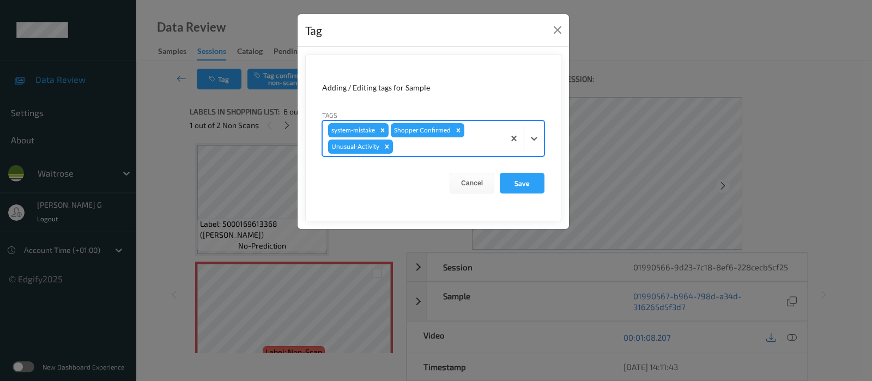
click at [464, 150] on div at bounding box center [447, 146] width 104 height 13
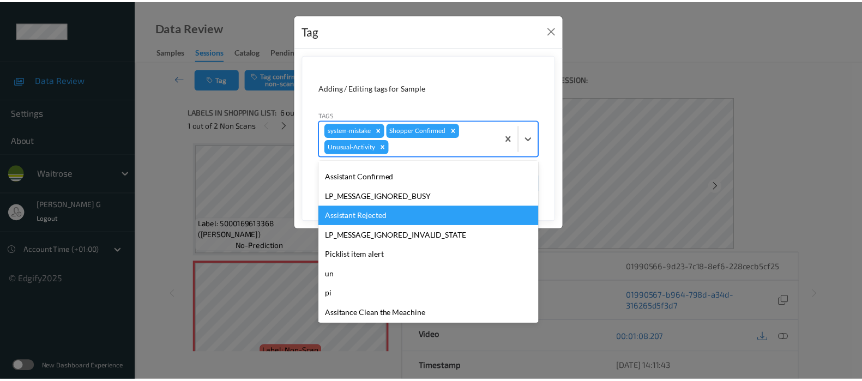
scroll to position [213, 0]
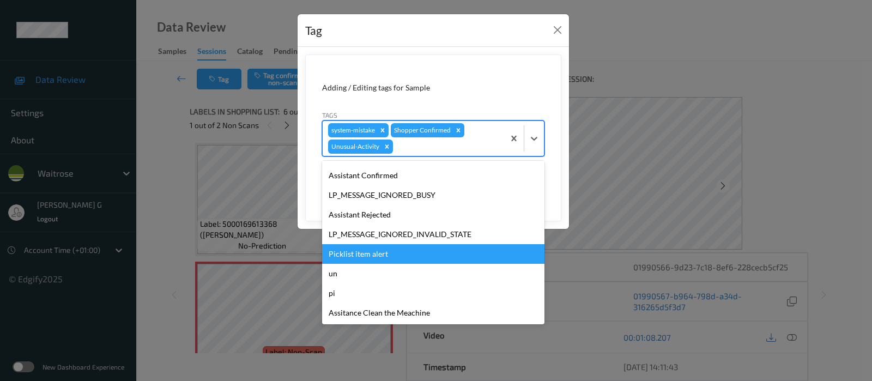
click at [365, 250] on div "Picklist item alert" at bounding box center [433, 254] width 222 height 20
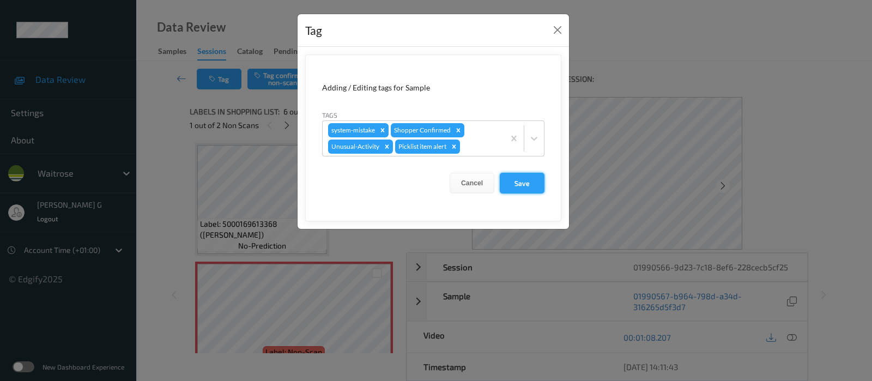
click at [526, 178] on button "Save" at bounding box center [522, 183] width 45 height 21
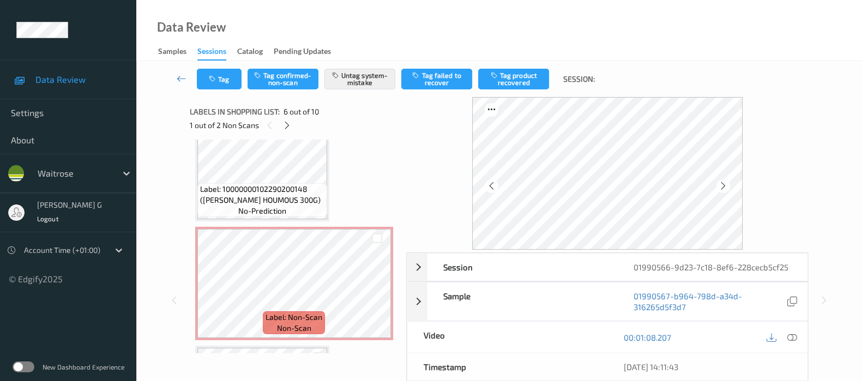
scroll to position [818, 0]
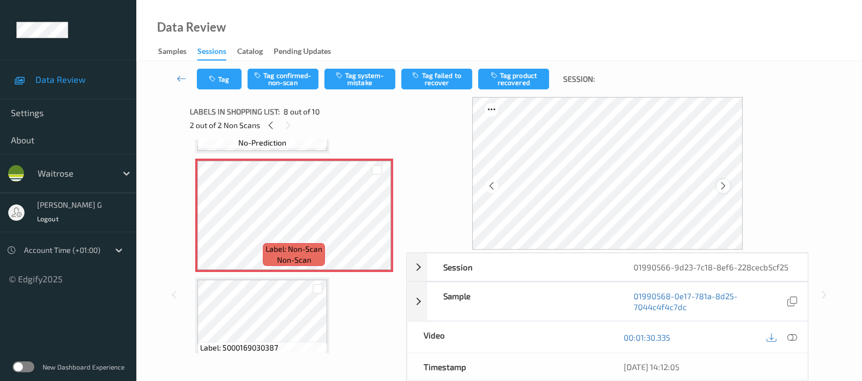
click at [727, 185] on icon at bounding box center [722, 186] width 9 height 10
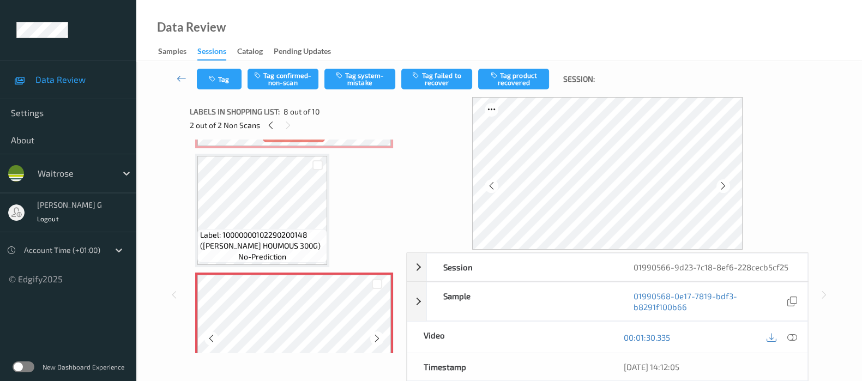
scroll to position [682, 0]
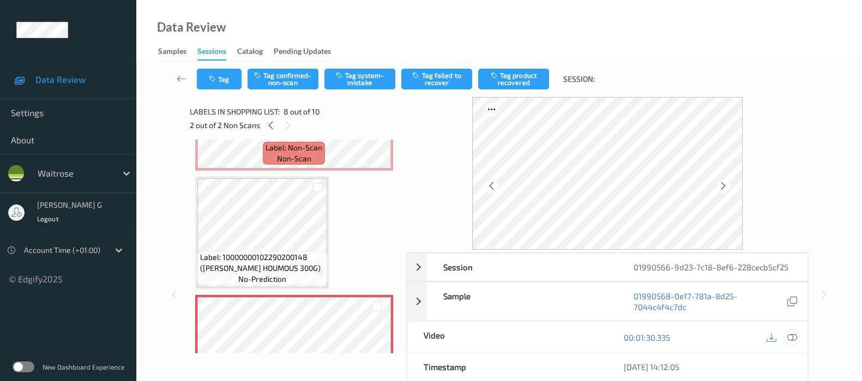
click at [791, 336] on icon at bounding box center [792, 337] width 10 height 10
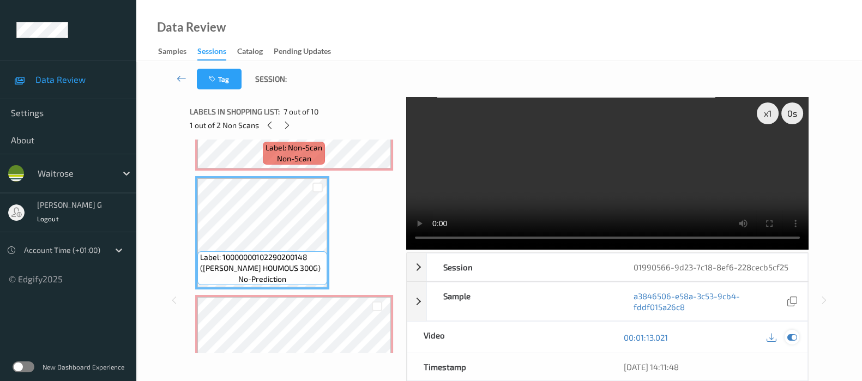
click at [787, 339] on icon at bounding box center [792, 337] width 10 height 10
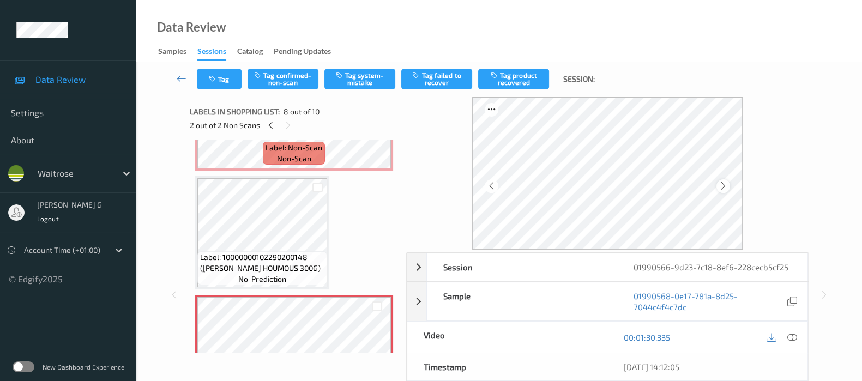
click at [727, 188] on icon at bounding box center [722, 186] width 9 height 10
click at [788, 335] on icon at bounding box center [792, 337] width 10 height 10
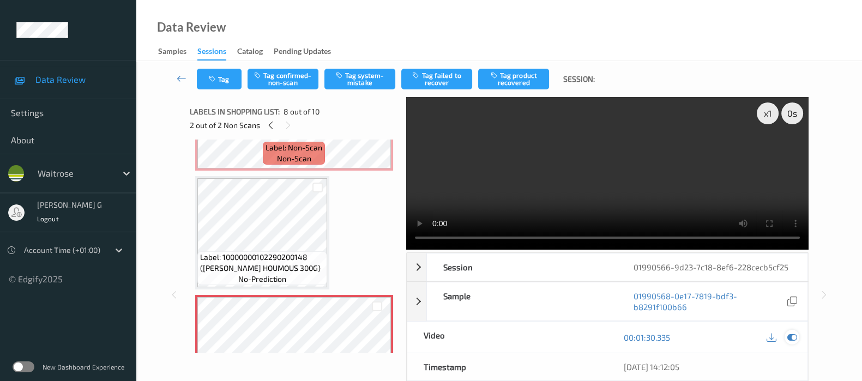
click at [794, 334] on icon at bounding box center [792, 337] width 10 height 10
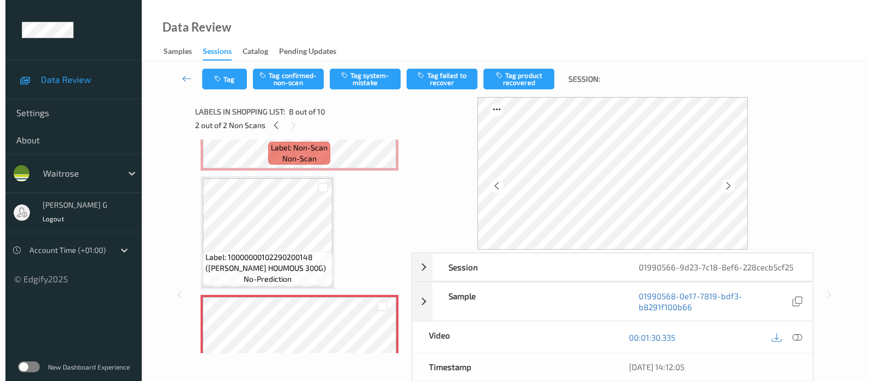
scroll to position [818, 0]
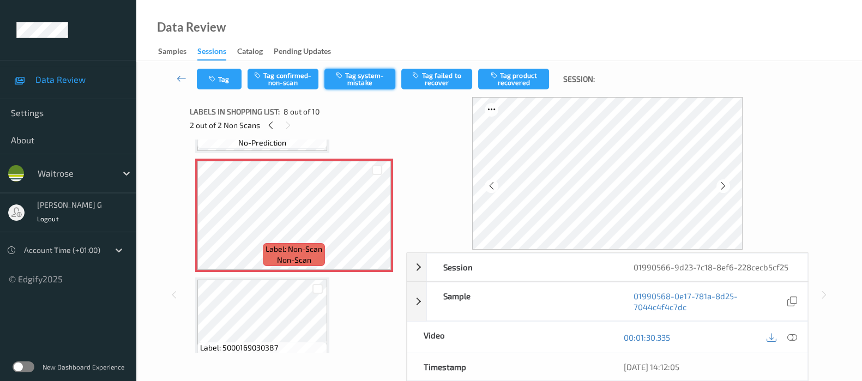
click at [355, 72] on button "Tag system-mistake" at bounding box center [359, 79] width 71 height 21
click at [218, 82] on button "Tag" at bounding box center [219, 79] width 45 height 21
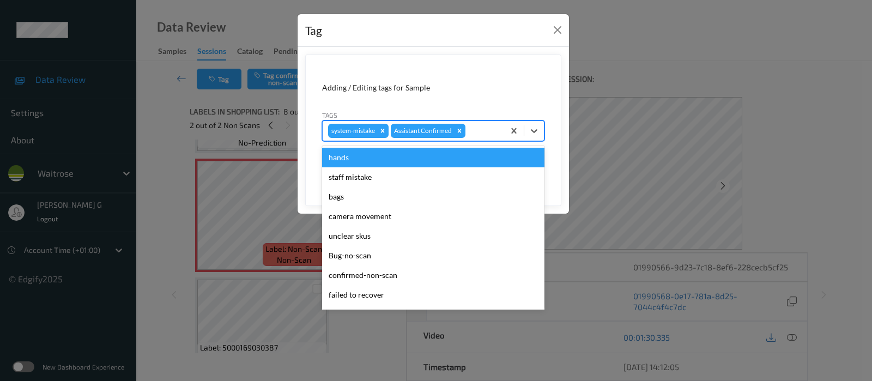
click at [486, 131] on div at bounding box center [483, 130] width 31 height 13
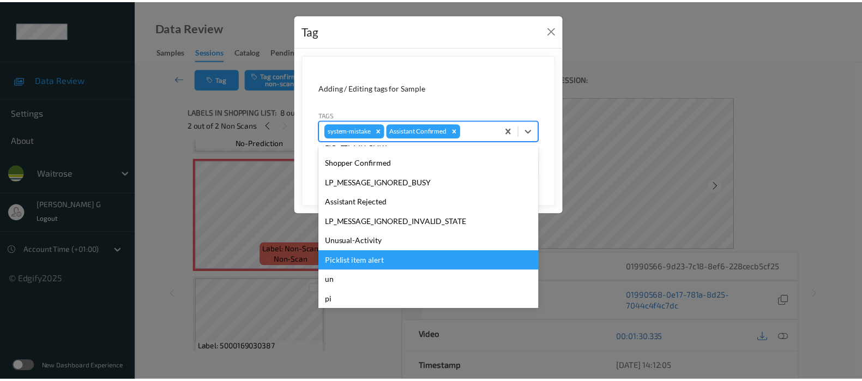
scroll to position [233, 0]
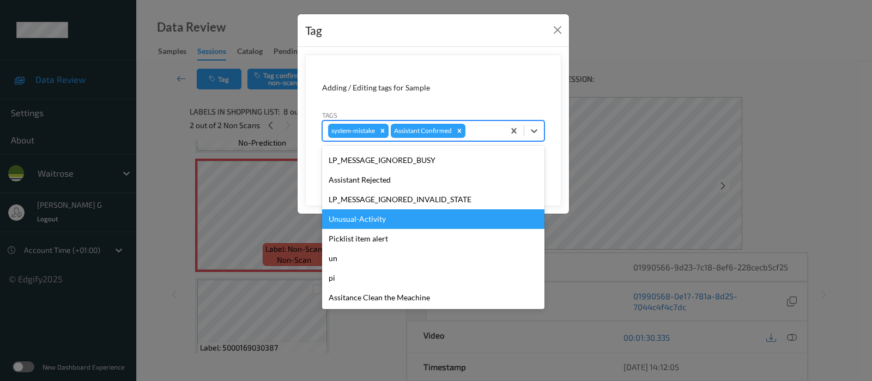
click at [346, 219] on div "Unusual-Activity" at bounding box center [433, 219] width 222 height 20
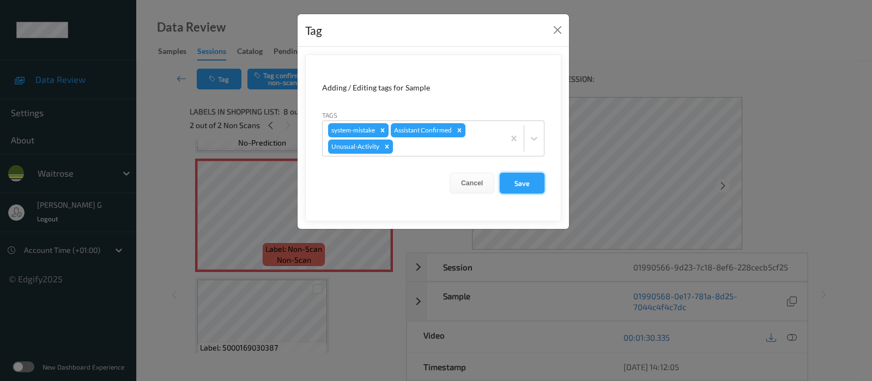
click at [518, 179] on button "Save" at bounding box center [522, 183] width 45 height 21
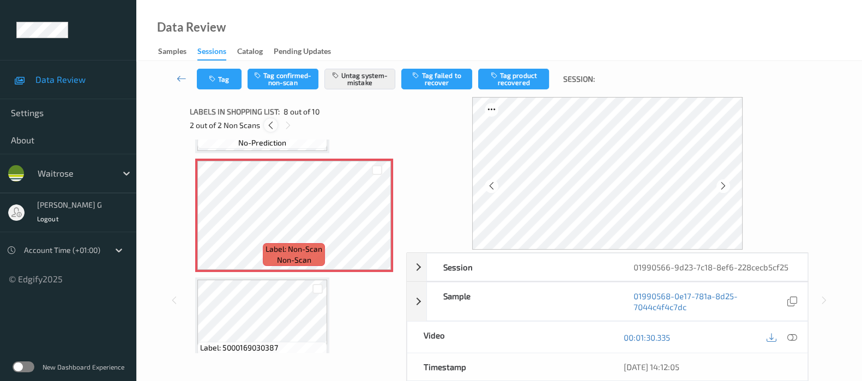
click at [267, 123] on icon at bounding box center [270, 125] width 9 height 10
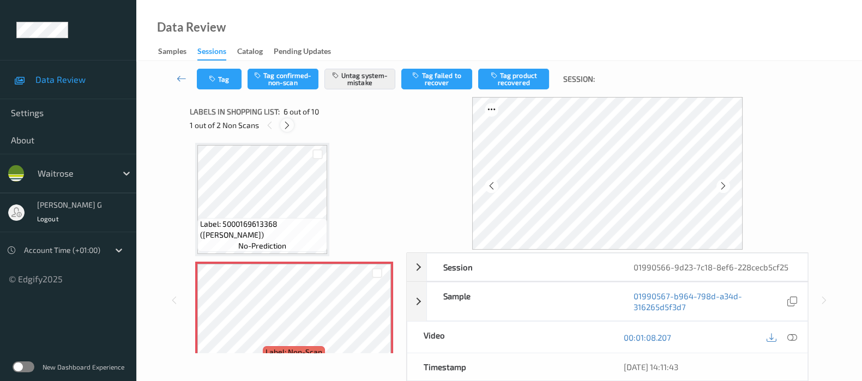
click at [283, 126] on icon at bounding box center [286, 125] width 9 height 10
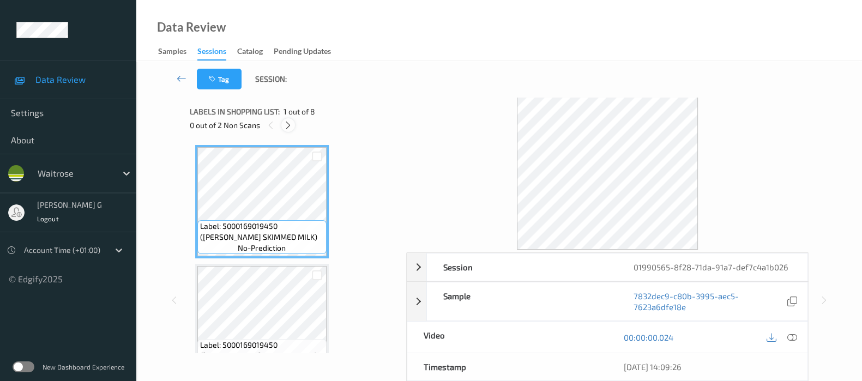
click at [284, 127] on icon at bounding box center [287, 125] width 9 height 10
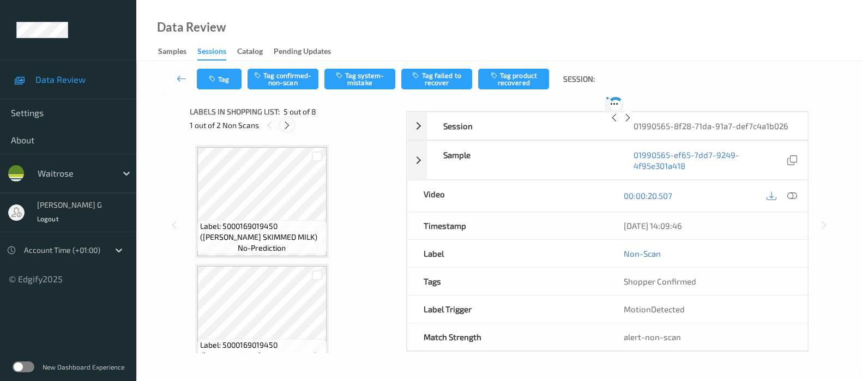
scroll to position [360, 0]
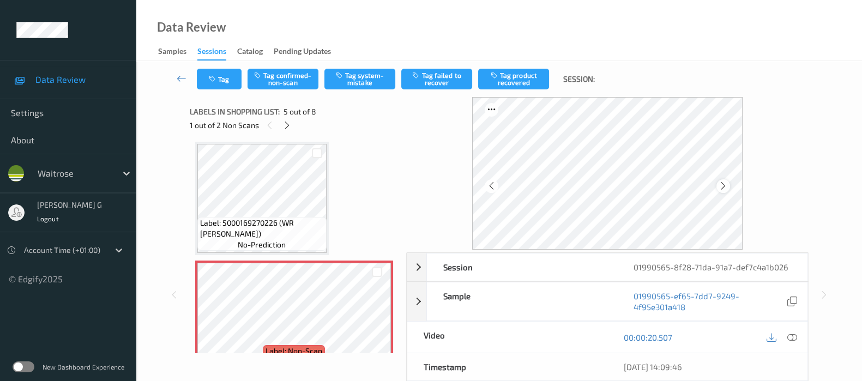
click at [722, 185] on icon at bounding box center [722, 186] width 9 height 10
click at [728, 181] on icon at bounding box center [722, 186] width 9 height 10
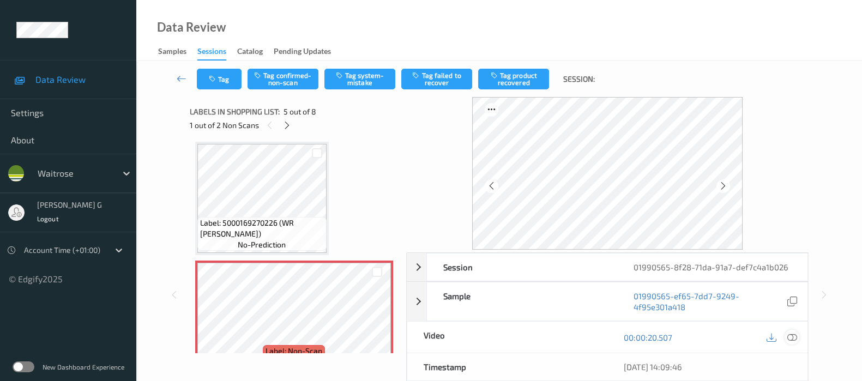
click at [787, 336] on icon at bounding box center [792, 337] width 10 height 10
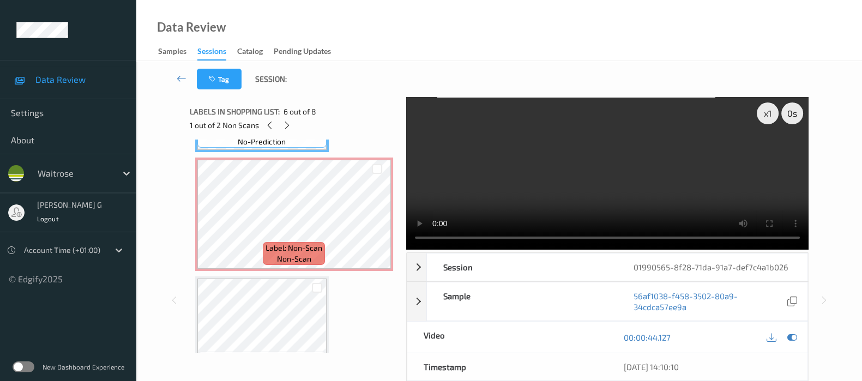
scroll to position [627, 0]
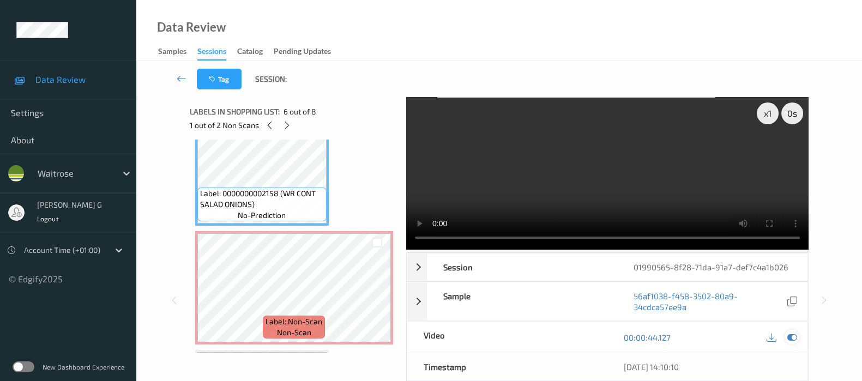
click at [790, 333] on icon at bounding box center [792, 337] width 10 height 10
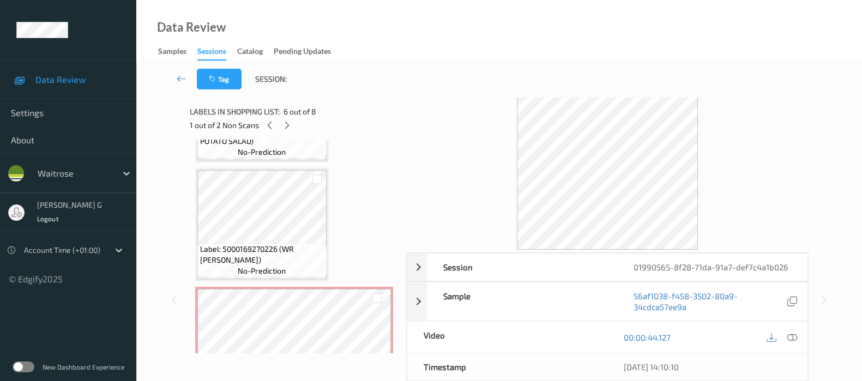
scroll to position [354, 0]
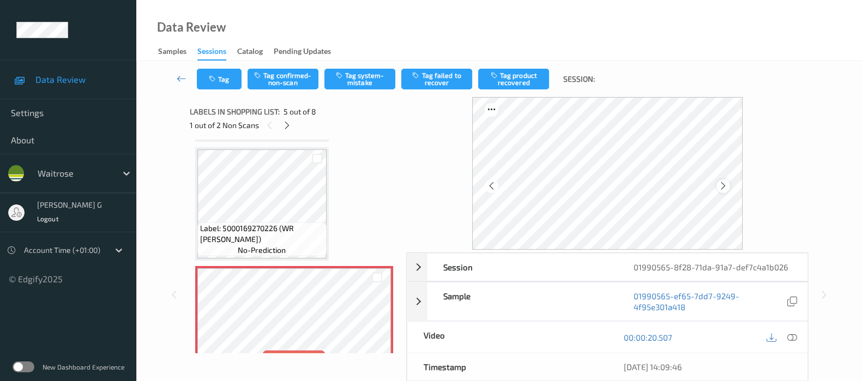
click at [721, 183] on icon at bounding box center [722, 186] width 9 height 10
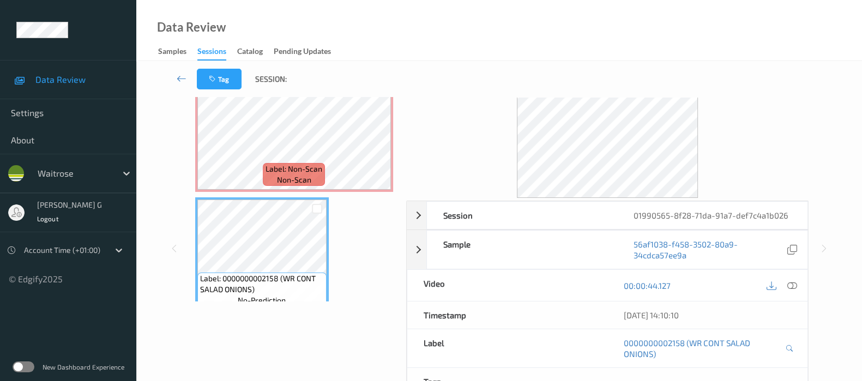
scroll to position [0, 0]
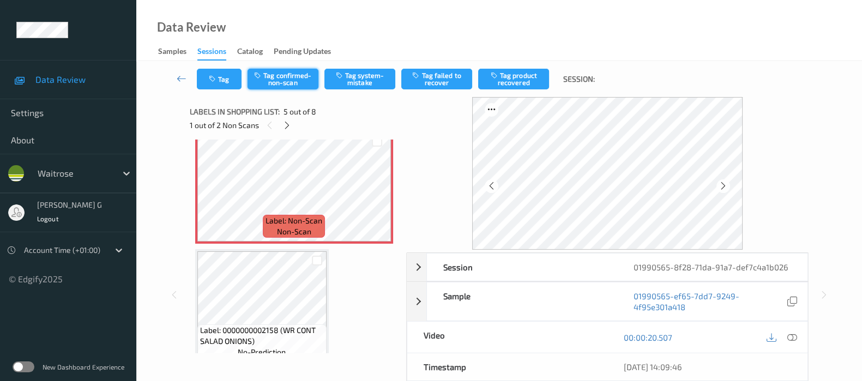
click at [284, 81] on button "Tag confirmed-non-scan" at bounding box center [282, 79] width 71 height 21
click at [512, 72] on button "Tag product recovered" at bounding box center [513, 79] width 71 height 21
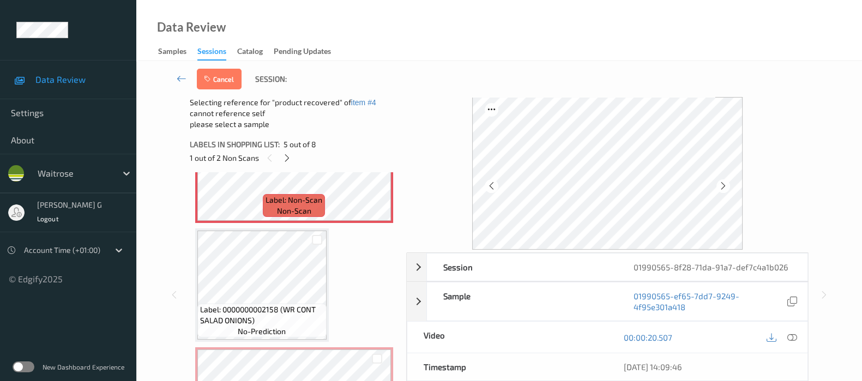
scroll to position [627, 0]
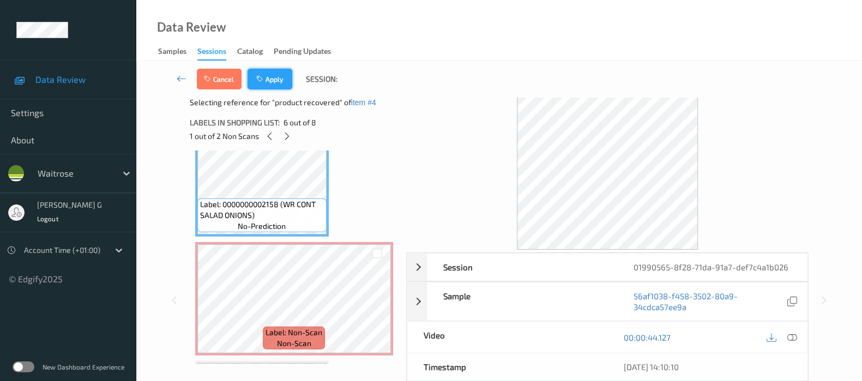
click at [267, 73] on button "Apply" at bounding box center [269, 79] width 45 height 21
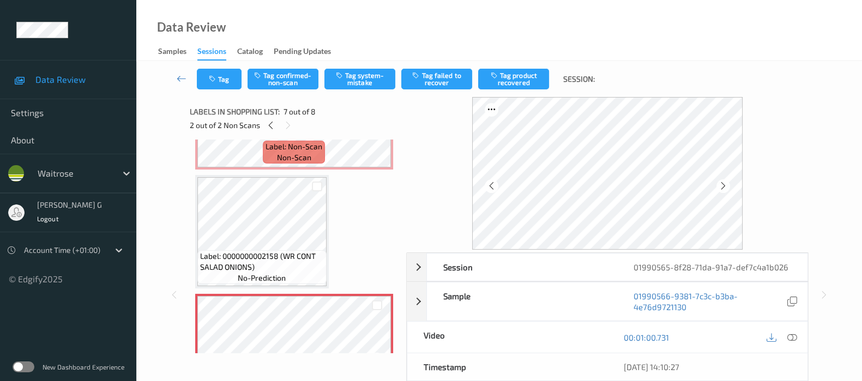
scroll to position [632, 0]
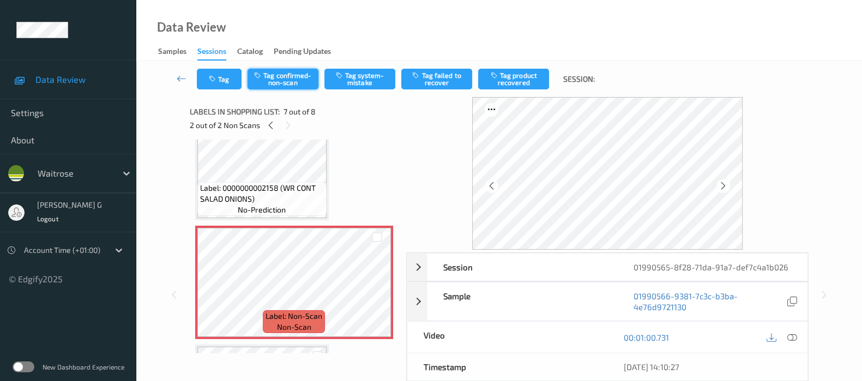
click at [286, 75] on button "Tag confirmed-non-scan" at bounding box center [282, 79] width 71 height 21
click at [515, 80] on button "Tag product recovered" at bounding box center [513, 79] width 71 height 21
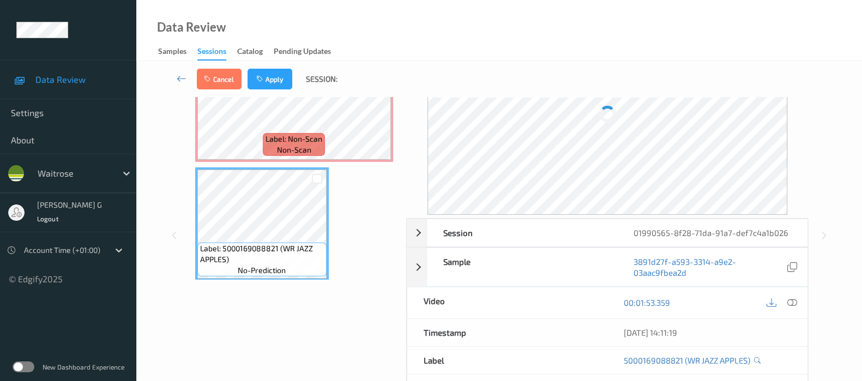
scroll to position [0, 0]
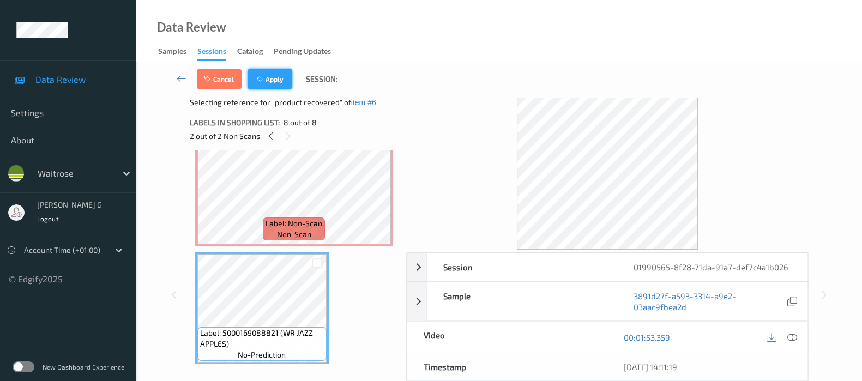
click at [264, 82] on icon "button" at bounding box center [260, 79] width 9 height 8
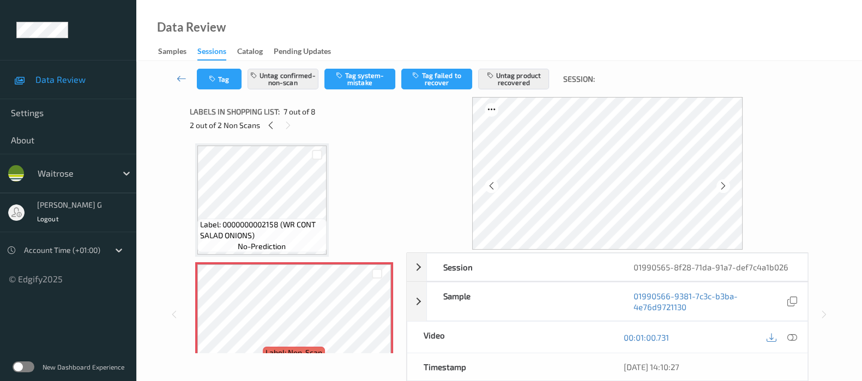
click at [183, 197] on div "Session 01990565-8f28-71da-91a7-def7c4a1b026 Session ID 01990565-8f28-71da-91a7…" at bounding box center [499, 314] width 681 height 434
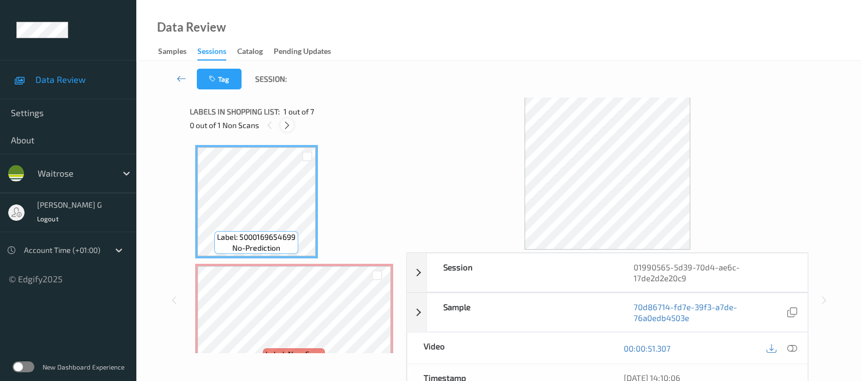
click at [288, 126] on icon at bounding box center [286, 125] width 9 height 10
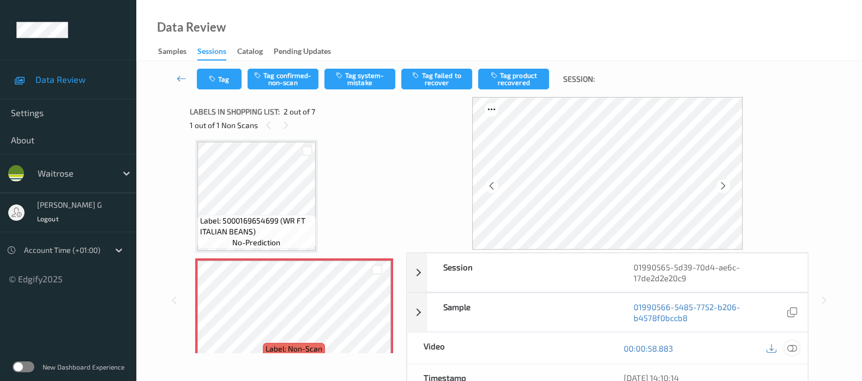
click at [793, 347] on icon at bounding box center [792, 348] width 10 height 10
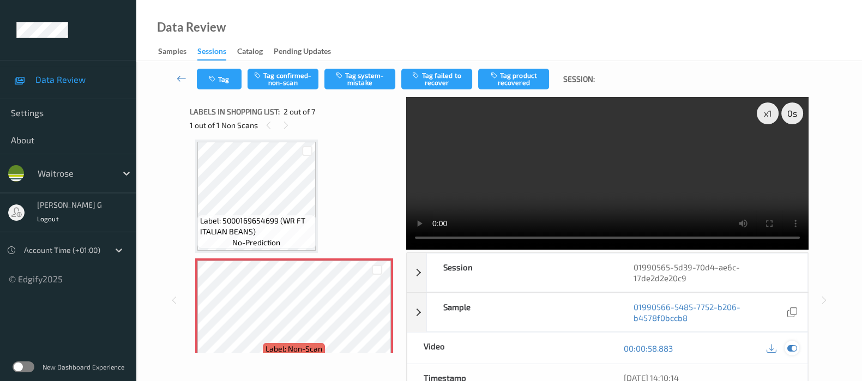
click at [787, 349] on icon at bounding box center [792, 348] width 10 height 10
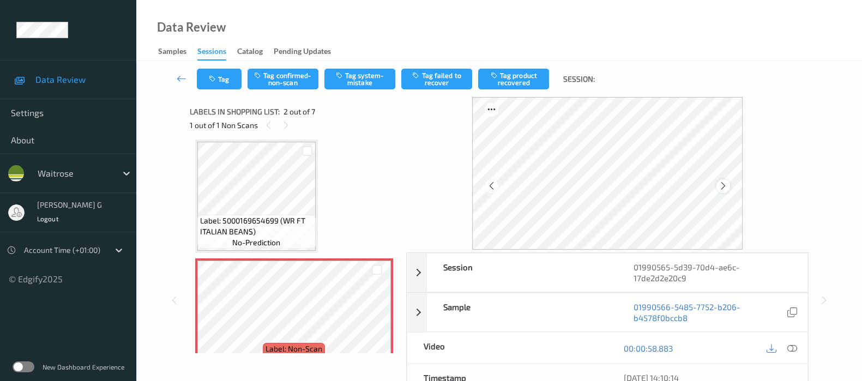
click at [724, 186] on icon at bounding box center [722, 186] width 9 height 10
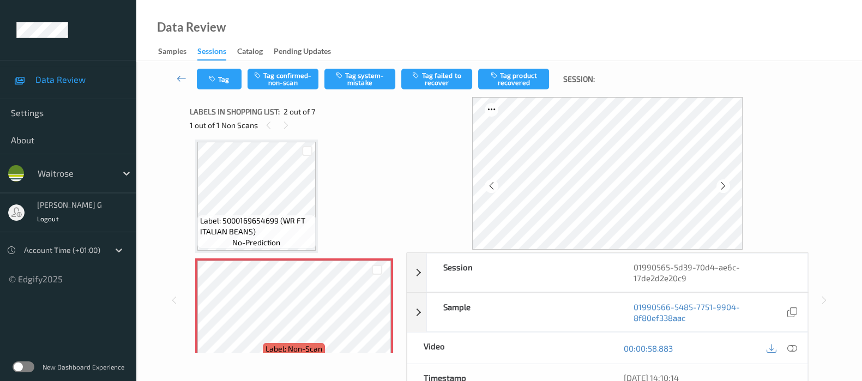
click at [724, 186] on icon at bounding box center [722, 186] width 9 height 10
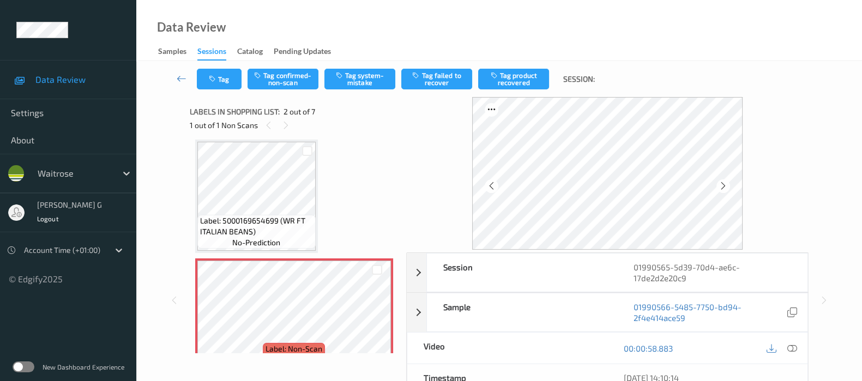
click at [724, 186] on icon at bounding box center [722, 186] width 9 height 10
click at [796, 350] on icon at bounding box center [792, 348] width 10 height 10
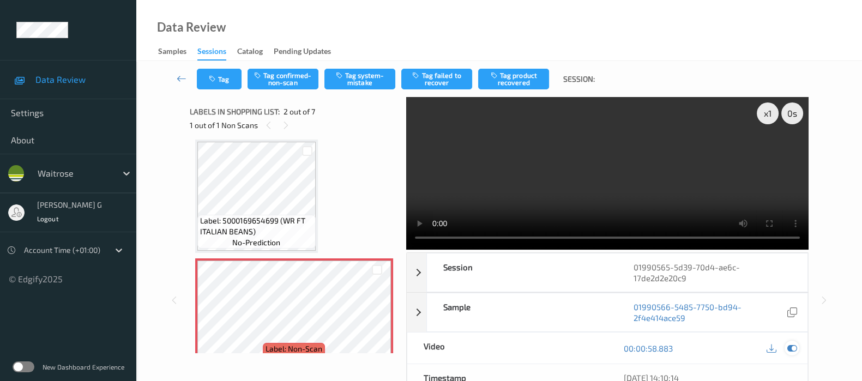
click at [794, 350] on icon at bounding box center [792, 348] width 10 height 10
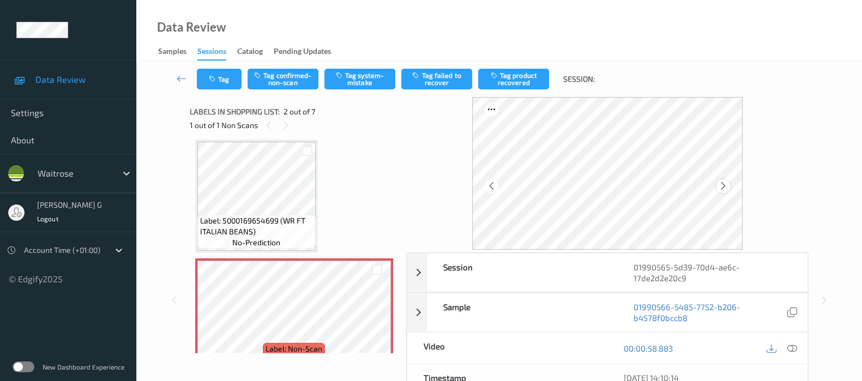
click at [728, 189] on icon at bounding box center [722, 186] width 9 height 10
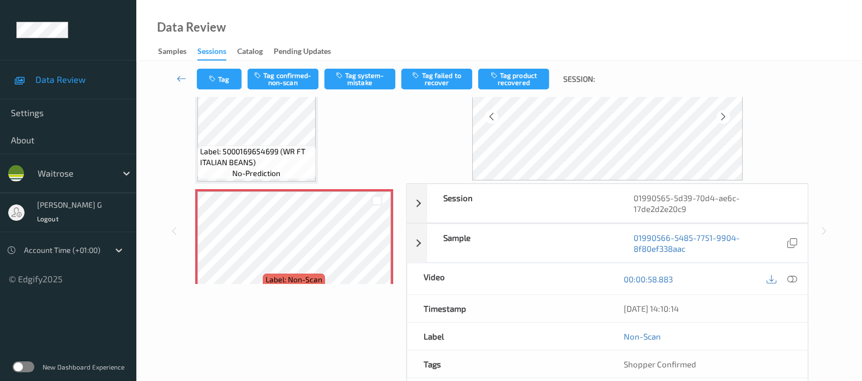
scroll to position [136, 0]
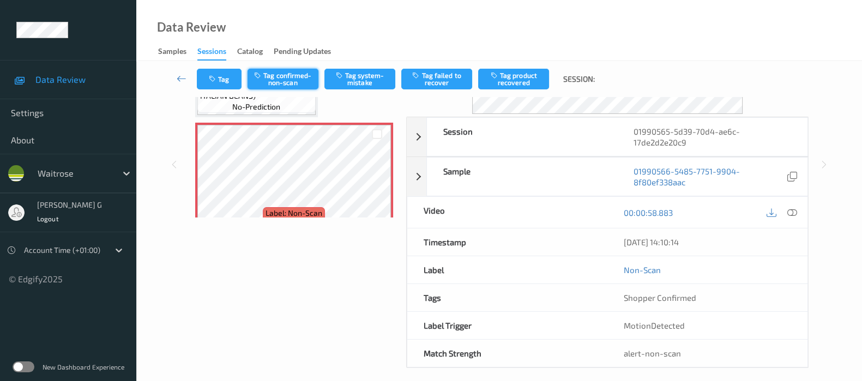
click at [278, 80] on button "Tag confirmed-non-scan" at bounding box center [282, 79] width 71 height 21
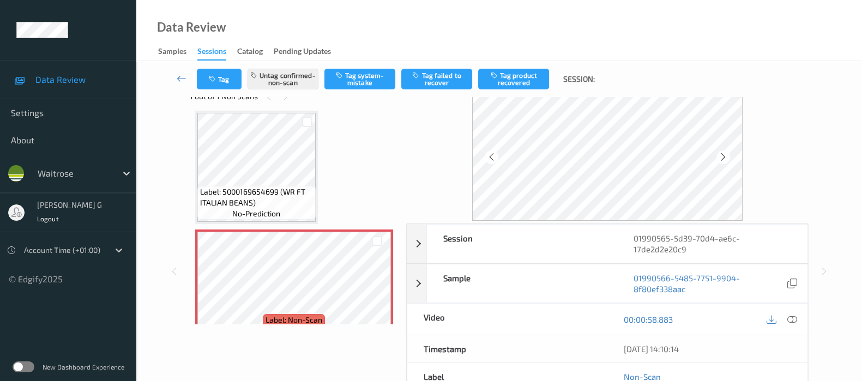
scroll to position [0, 0]
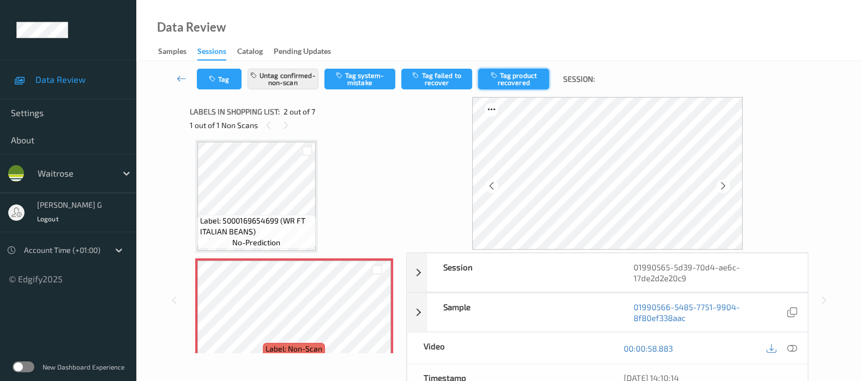
click at [503, 78] on button "Tag product recovered" at bounding box center [513, 79] width 71 height 21
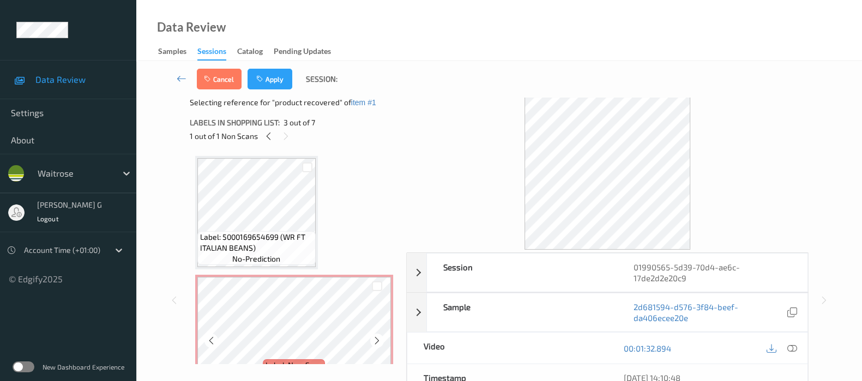
scroll to position [272, 0]
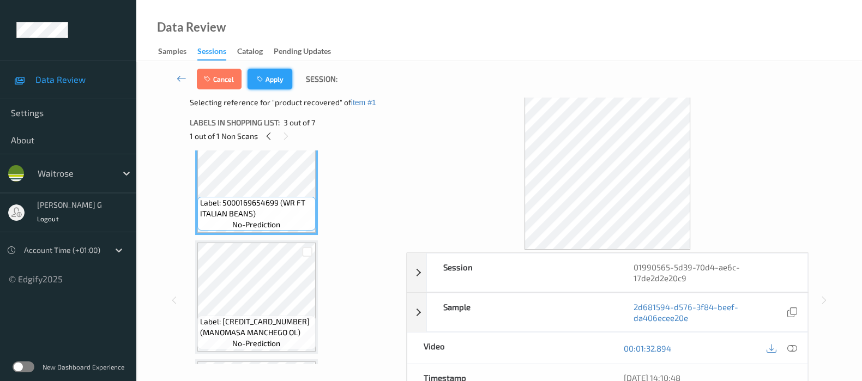
click at [285, 78] on button "Apply" at bounding box center [269, 79] width 45 height 21
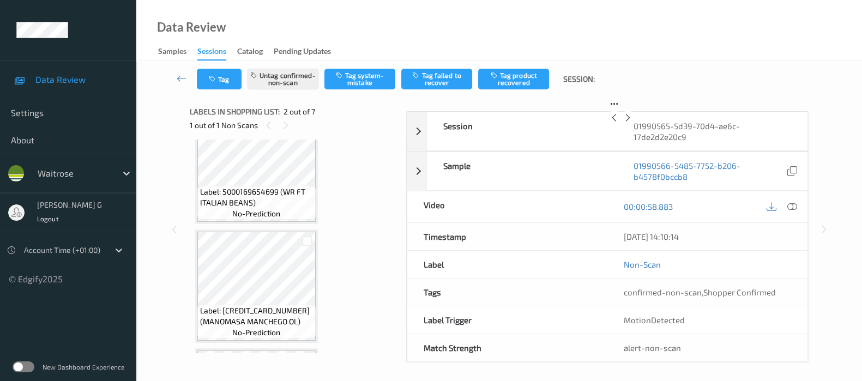
scroll to position [5, 0]
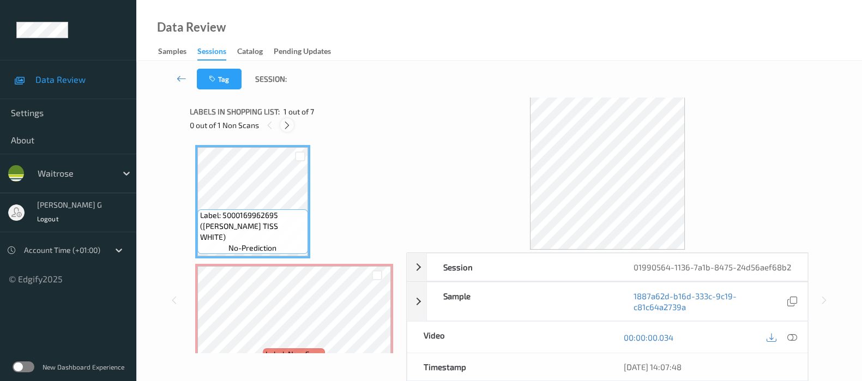
click at [290, 120] on icon at bounding box center [286, 125] width 9 height 10
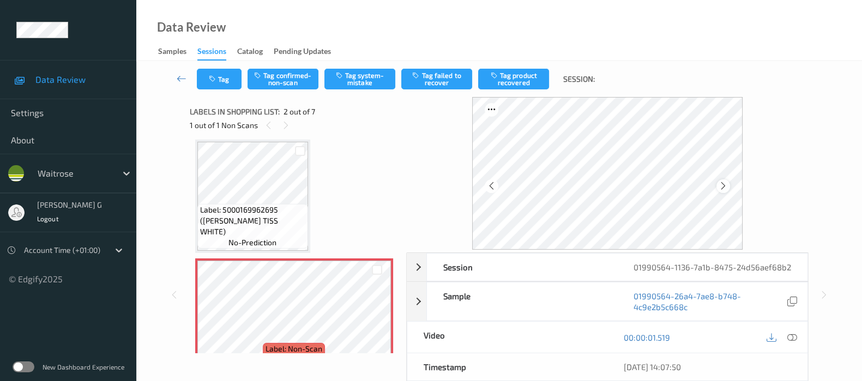
click at [724, 184] on icon at bounding box center [722, 186] width 9 height 10
click at [722, 183] on icon at bounding box center [722, 186] width 9 height 10
click at [790, 342] on icon at bounding box center [792, 337] width 10 height 10
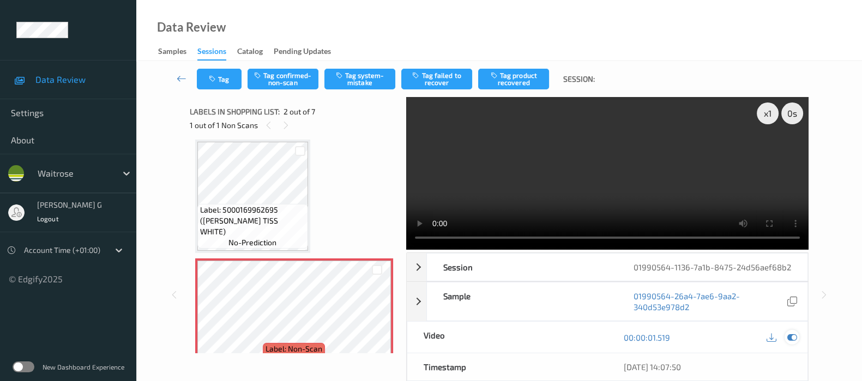
click at [785, 344] on div at bounding box center [791, 337] width 15 height 15
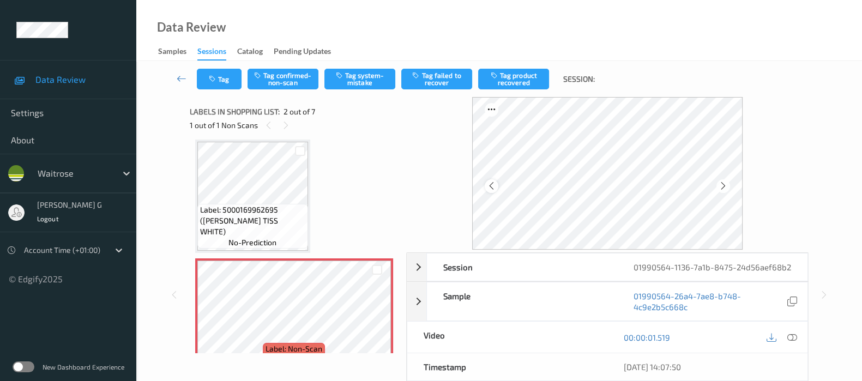
click at [492, 185] on icon at bounding box center [491, 186] width 9 height 10
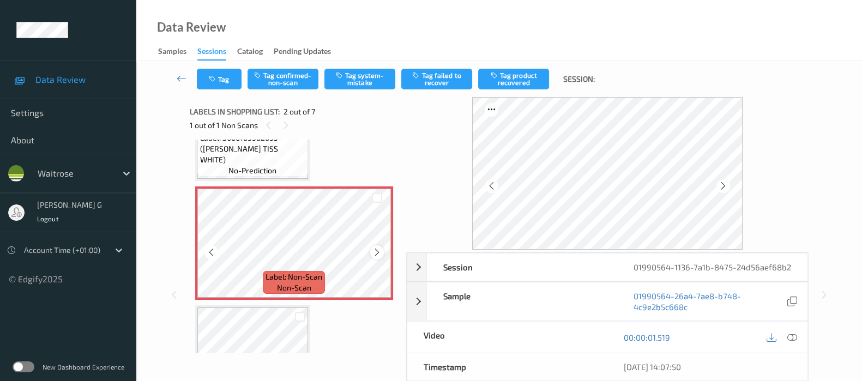
scroll to position [142, 0]
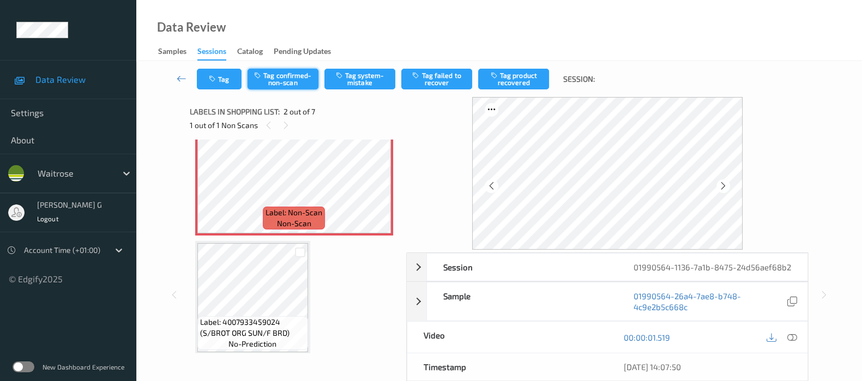
click at [267, 78] on button "Tag confirmed-non-scan" at bounding box center [282, 79] width 71 height 21
click at [507, 80] on button "Tag product recovered" at bounding box center [513, 79] width 71 height 21
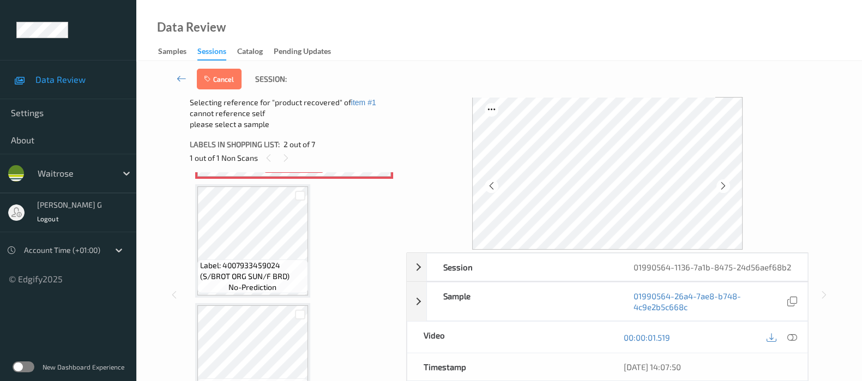
scroll to position [209, 0]
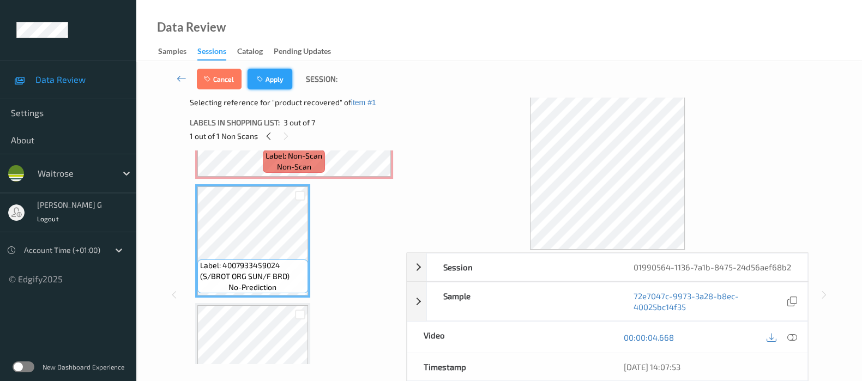
click at [278, 77] on button "Apply" at bounding box center [269, 79] width 45 height 21
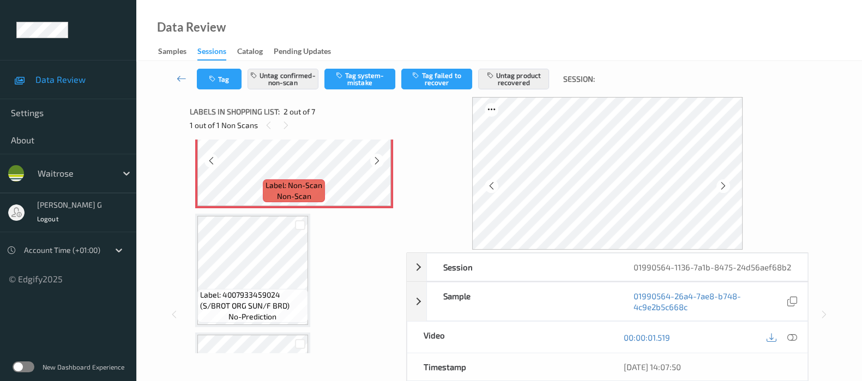
scroll to position [277, 0]
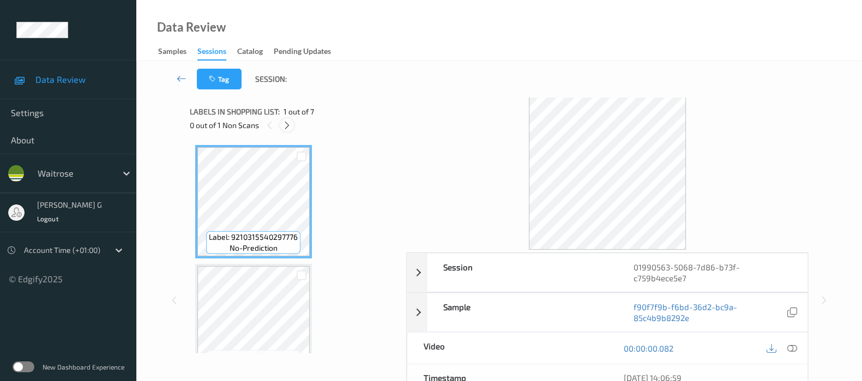
click at [293, 122] on div at bounding box center [287, 125] width 14 height 14
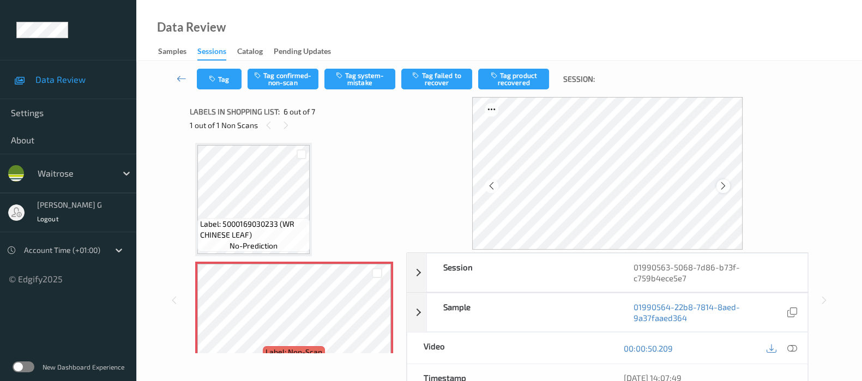
click at [723, 184] on icon at bounding box center [722, 186] width 9 height 10
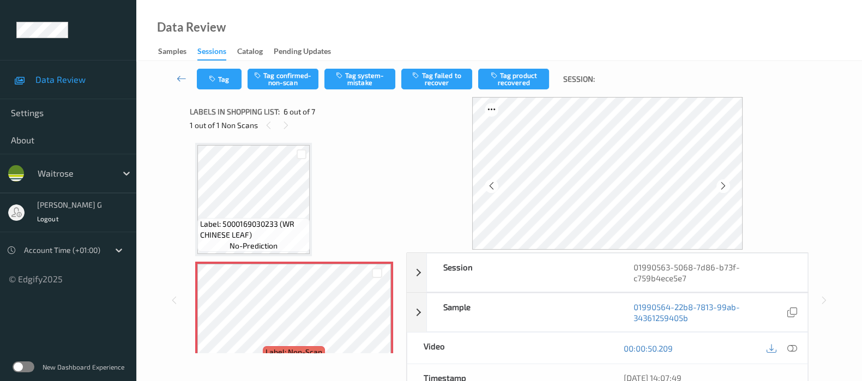
click at [723, 184] on icon at bounding box center [722, 186] width 9 height 10
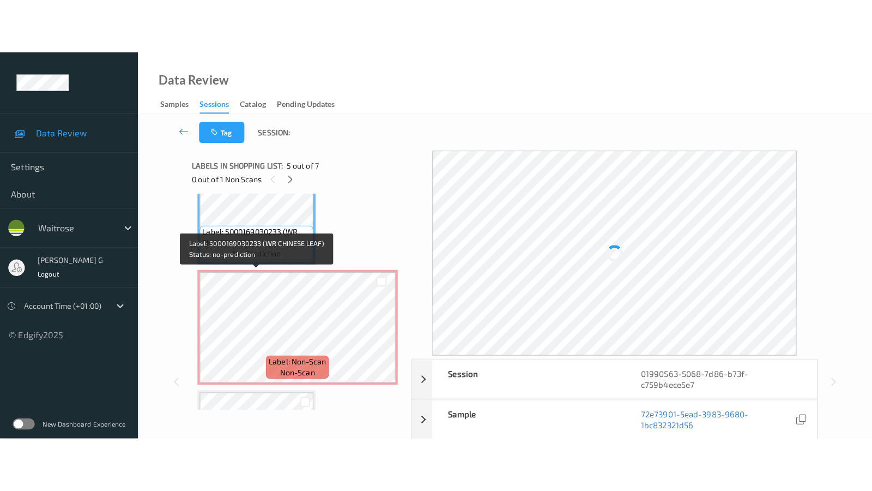
scroll to position [546, 0]
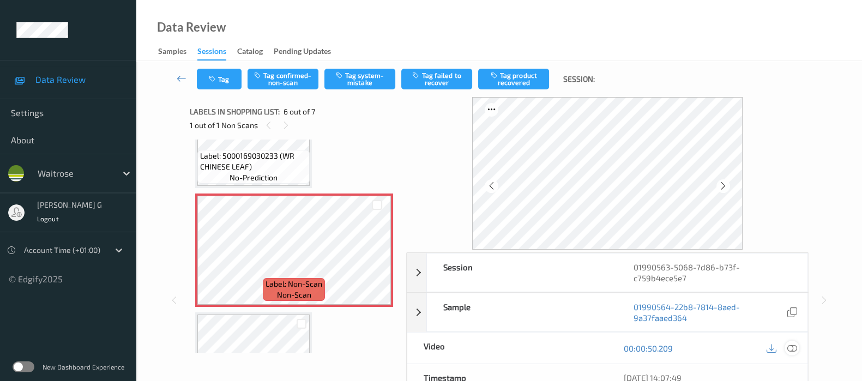
click at [788, 347] on icon at bounding box center [792, 348] width 10 height 10
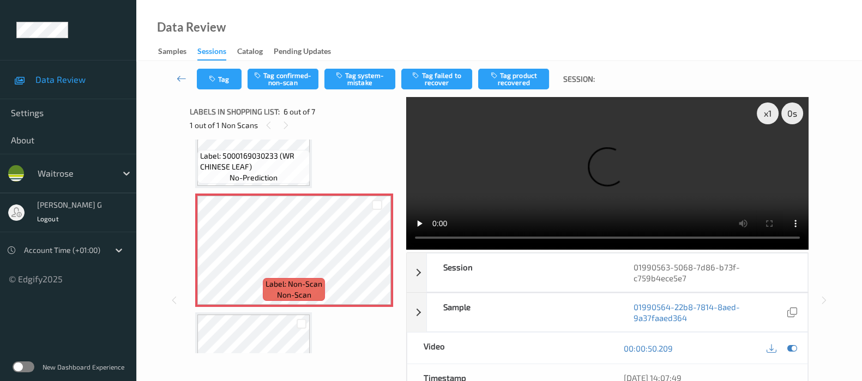
scroll to position [509, 0]
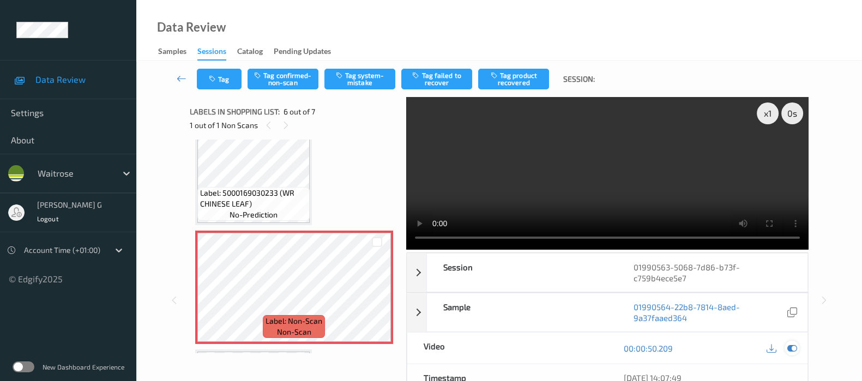
click at [788, 350] on icon at bounding box center [792, 348] width 10 height 10
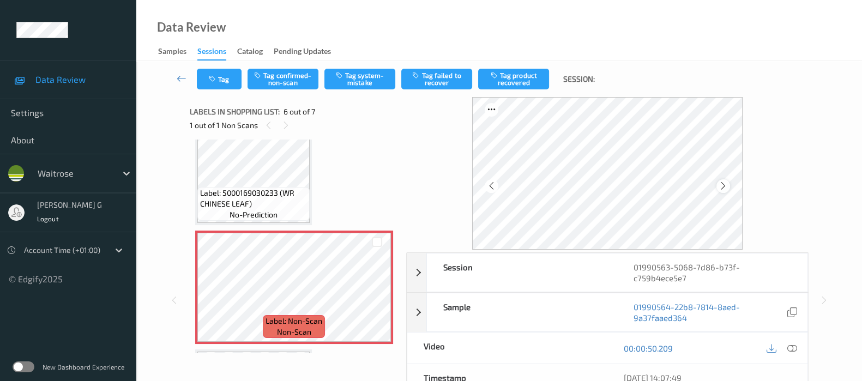
click at [725, 182] on icon at bounding box center [722, 186] width 9 height 10
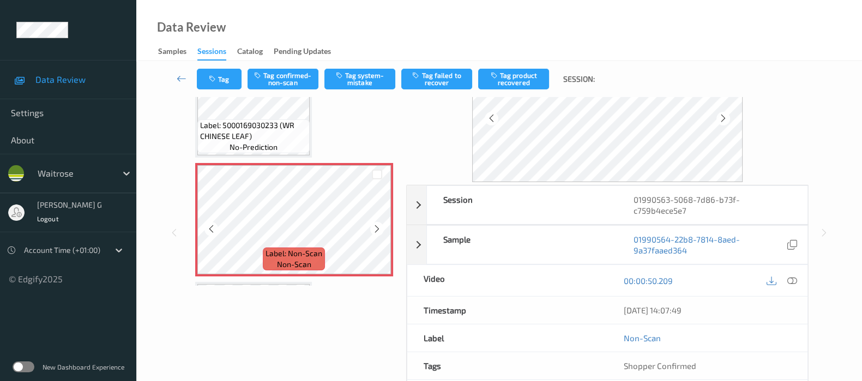
scroll to position [440, 0]
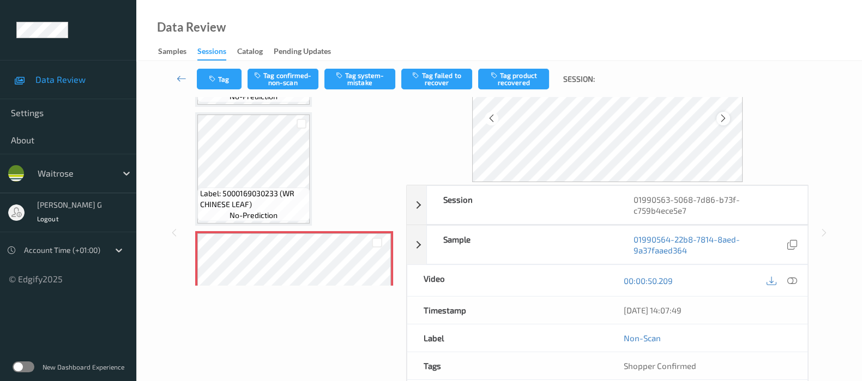
click at [724, 119] on icon at bounding box center [722, 118] width 9 height 10
click at [289, 74] on button "Tag confirmed-non-scan" at bounding box center [282, 79] width 71 height 21
click at [434, 76] on button "Tag failed to recover" at bounding box center [436, 79] width 71 height 21
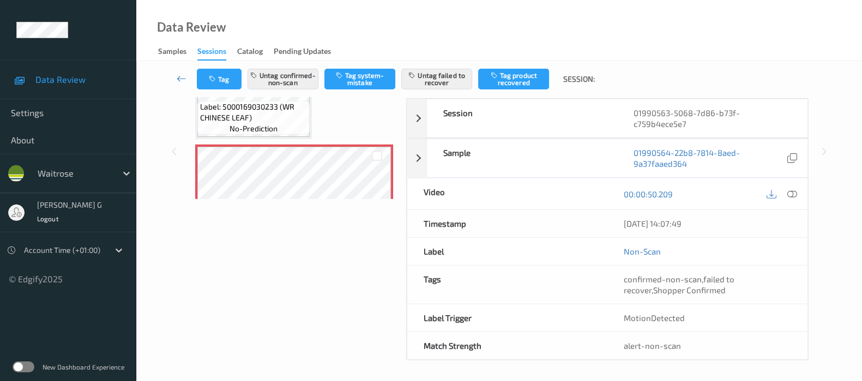
scroll to position [618, 0]
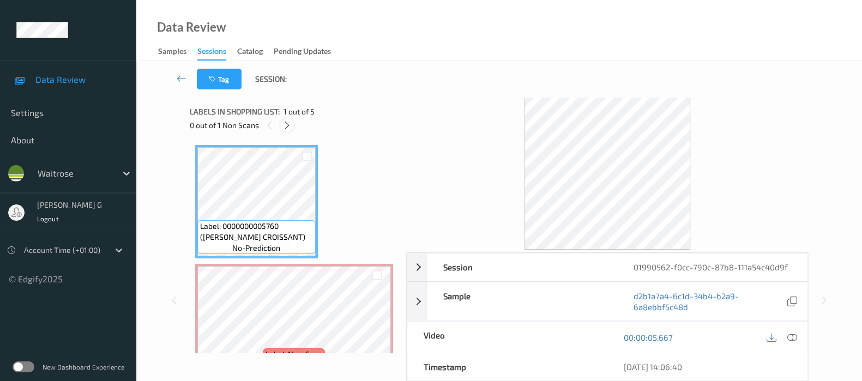
click at [283, 124] on icon at bounding box center [286, 125] width 9 height 10
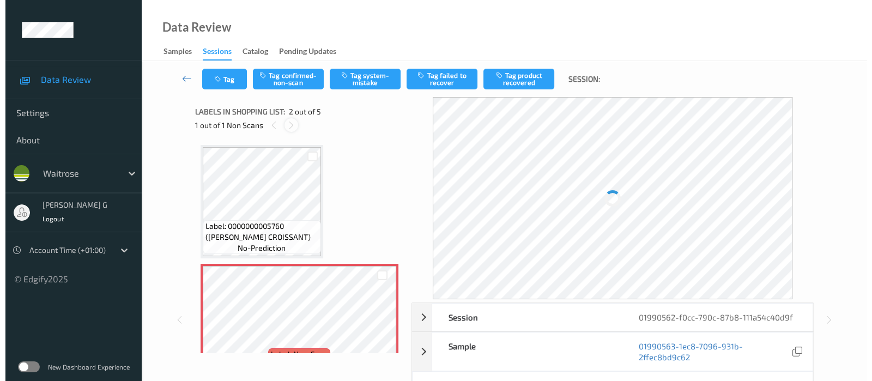
scroll to position [5, 0]
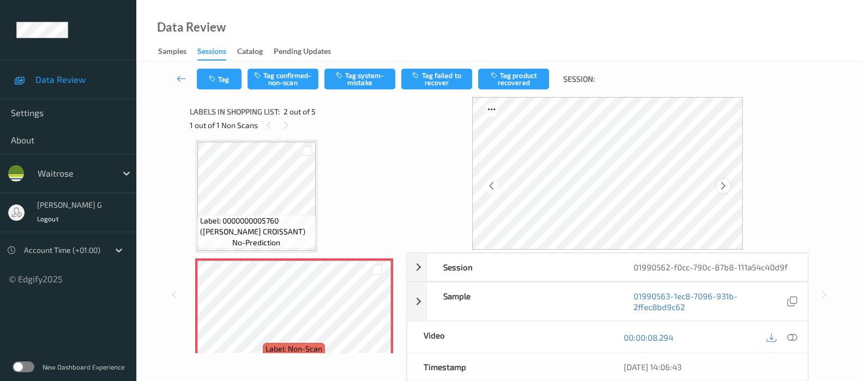
click at [724, 186] on icon at bounding box center [722, 186] width 9 height 10
click at [359, 77] on button "Tag system-mistake" at bounding box center [359, 79] width 71 height 21
click at [214, 79] on icon "button" at bounding box center [213, 79] width 9 height 8
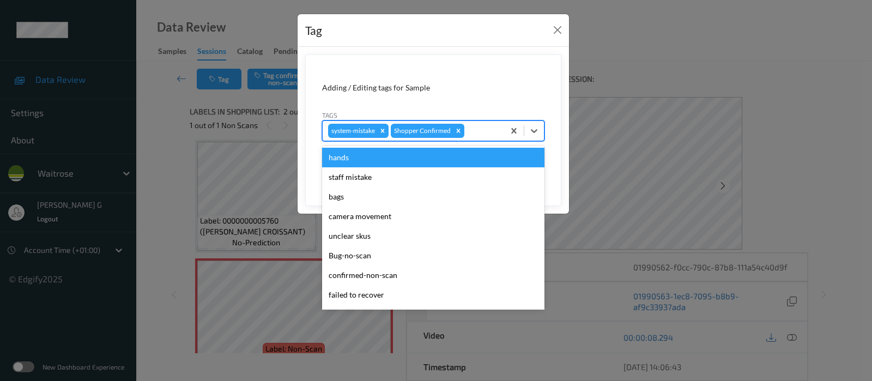
click at [485, 129] on div at bounding box center [483, 130] width 32 height 13
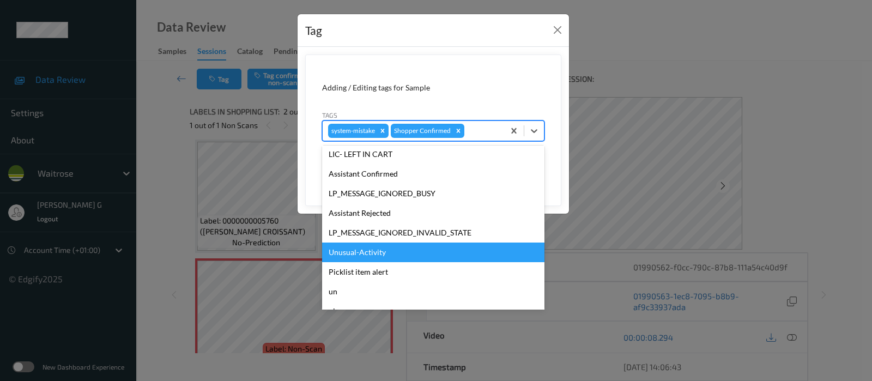
scroll to position [233, 0]
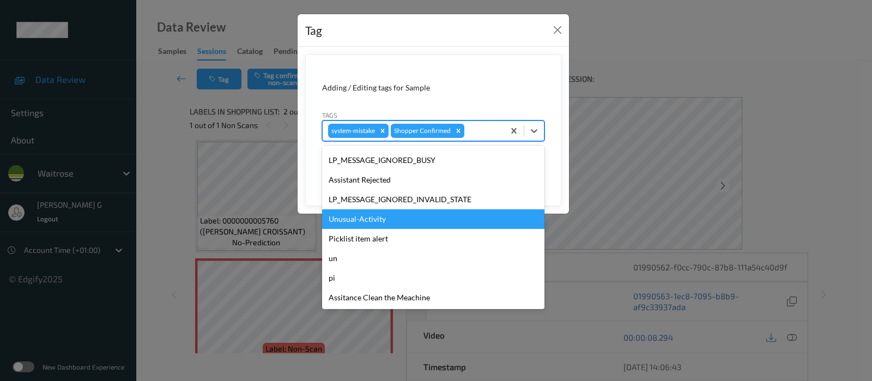
click at [360, 216] on div "Unusual-Activity" at bounding box center [433, 219] width 222 height 20
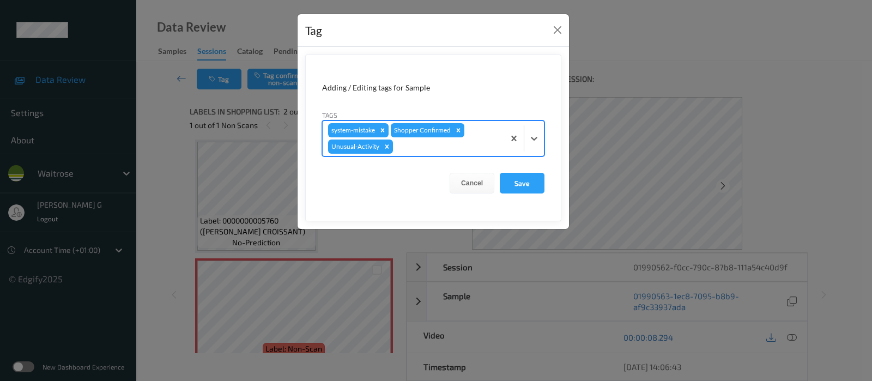
click at [480, 141] on div at bounding box center [447, 146] width 104 height 13
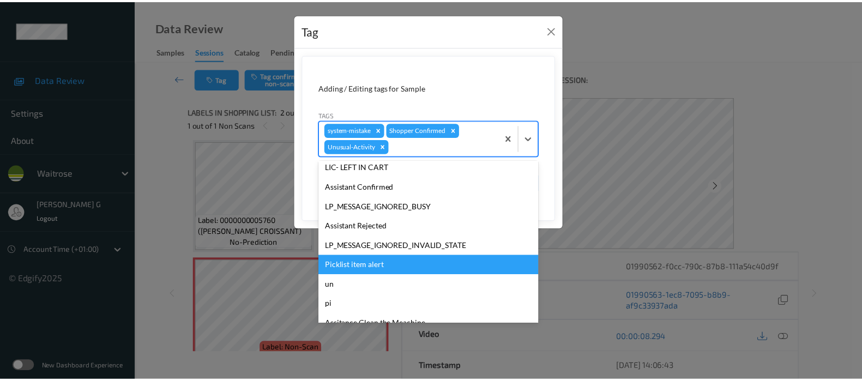
scroll to position [204, 0]
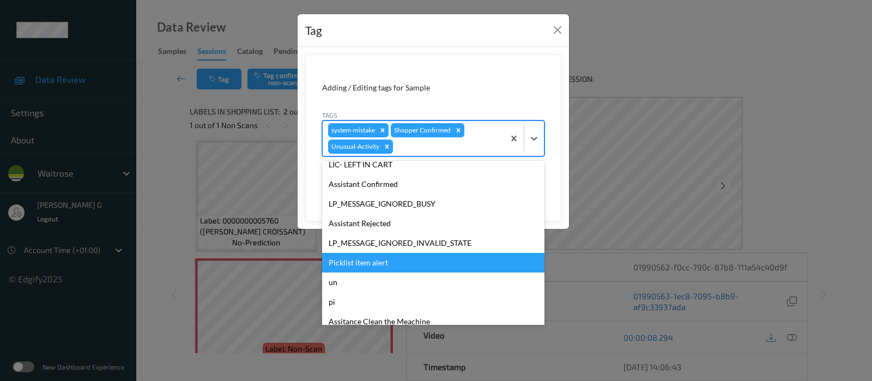
click at [359, 262] on div "Picklist item alert" at bounding box center [433, 263] width 222 height 20
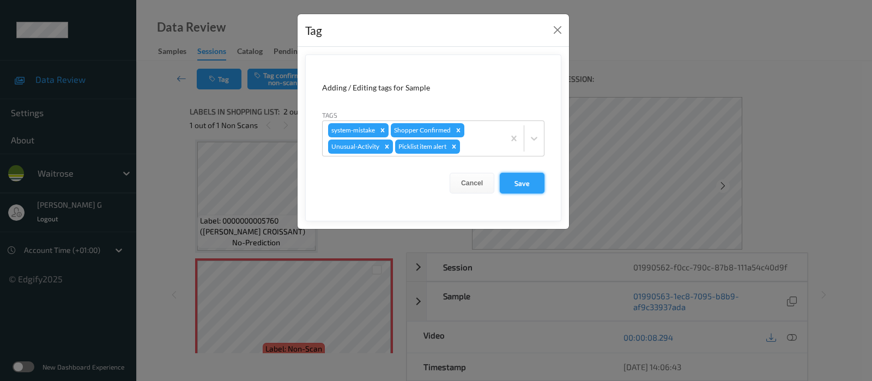
click at [515, 178] on button "Save" at bounding box center [522, 183] width 45 height 21
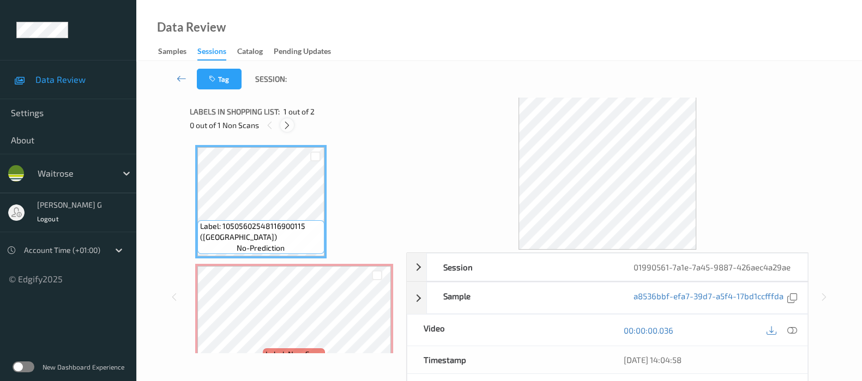
click at [291, 124] on icon at bounding box center [286, 125] width 9 height 10
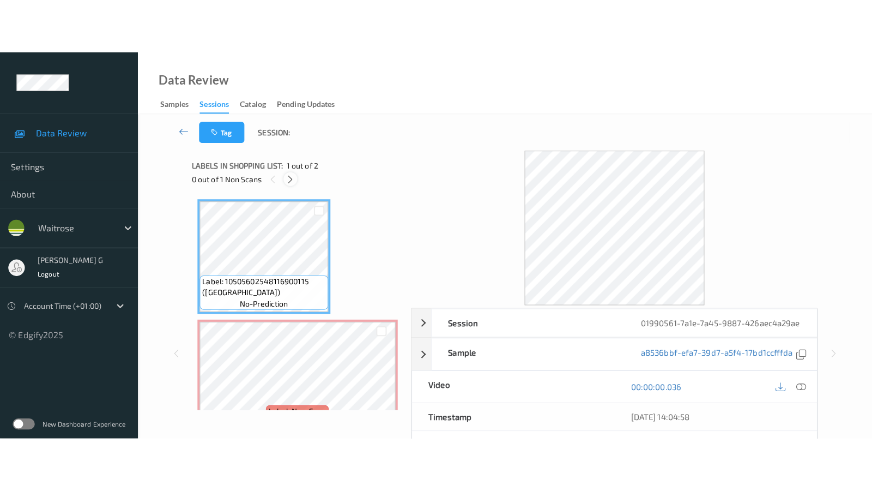
scroll to position [5, 0]
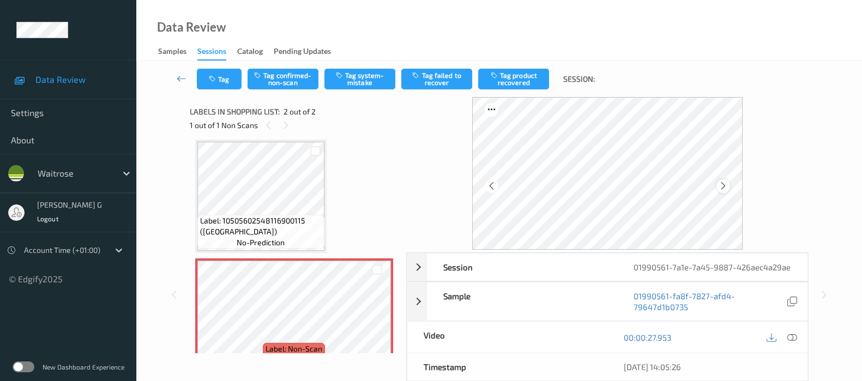
click at [726, 185] on icon at bounding box center [722, 186] width 9 height 10
click at [787, 342] on icon at bounding box center [792, 337] width 10 height 10
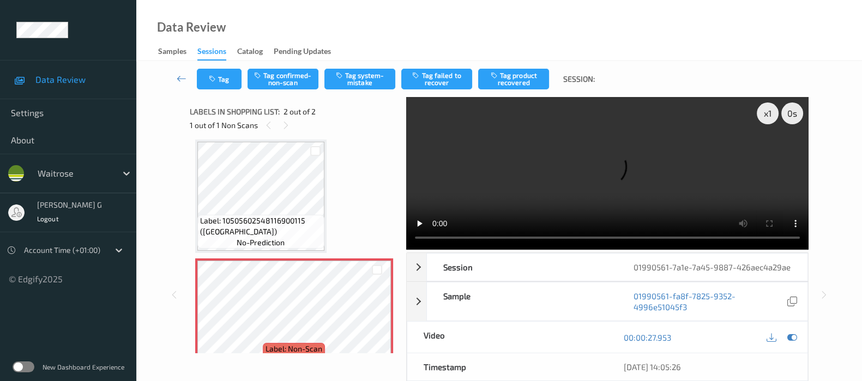
click at [766, 154] on video at bounding box center [607, 173] width 402 height 153
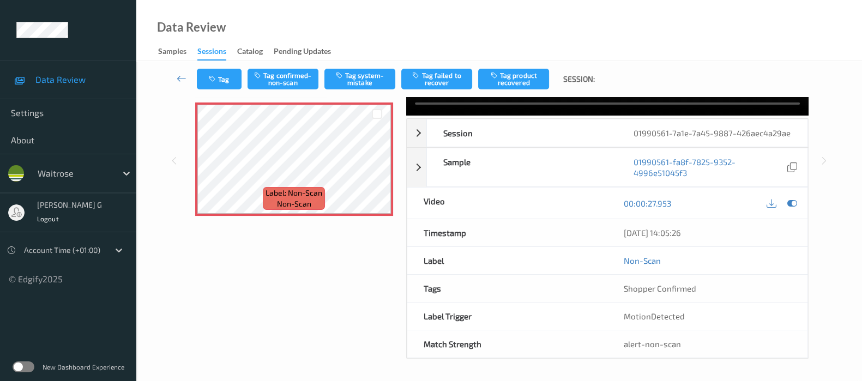
scroll to position [0, 0]
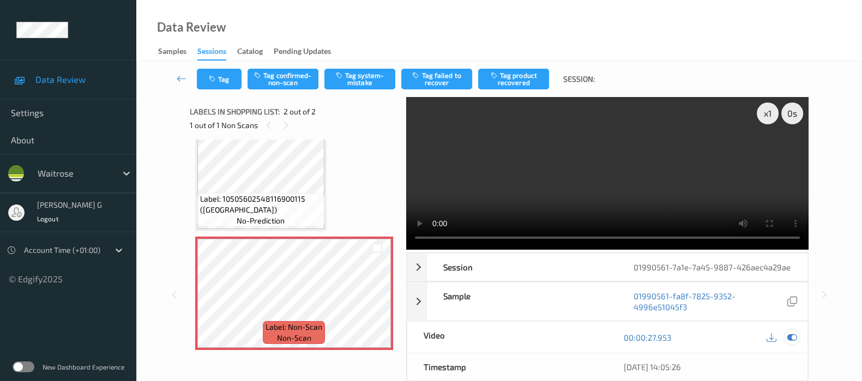
click at [790, 342] on icon at bounding box center [792, 337] width 10 height 10
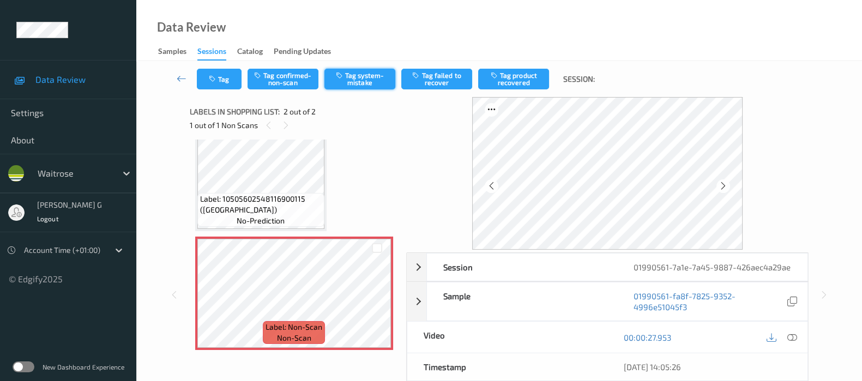
click at [366, 81] on button "Tag system-mistake" at bounding box center [359, 79] width 71 height 21
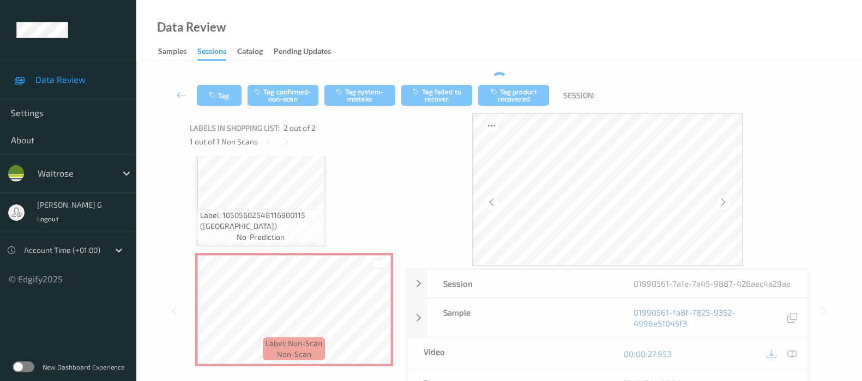
click at [433, 65] on div "Tag Tag confirmed-non-scan Tag system-mistake Tag failed to recover Tag product…" at bounding box center [498, 296] width 725 height 470
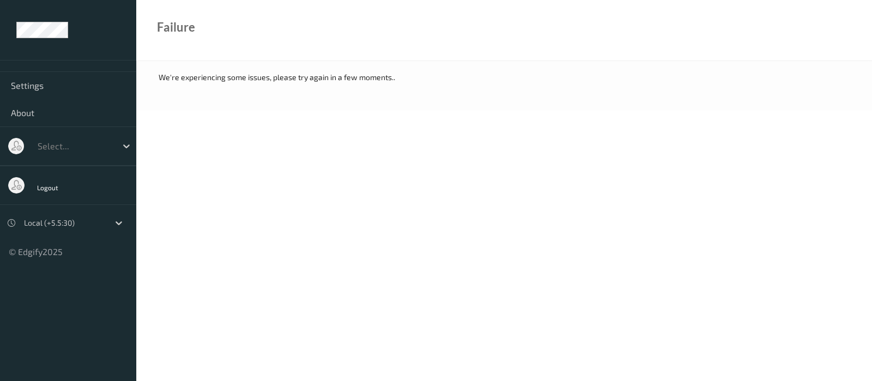
click at [318, 20] on div "Failure" at bounding box center [504, 30] width 736 height 61
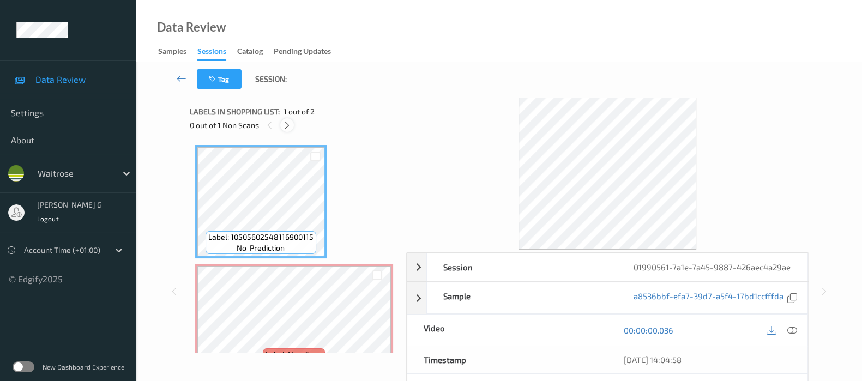
click at [289, 129] on icon at bounding box center [286, 125] width 9 height 10
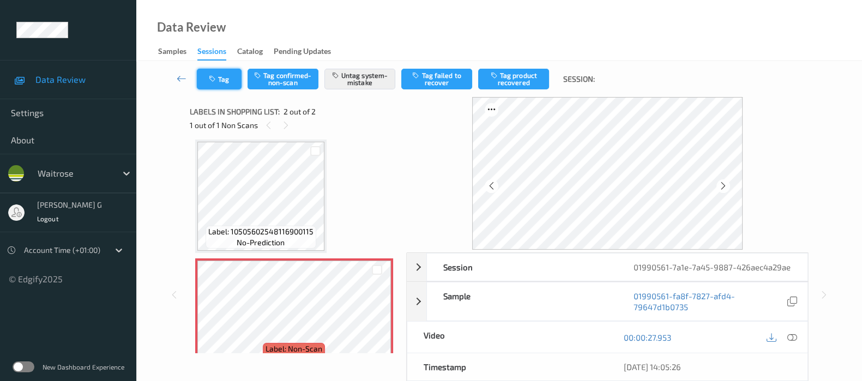
click at [225, 84] on button "Tag" at bounding box center [219, 79] width 45 height 21
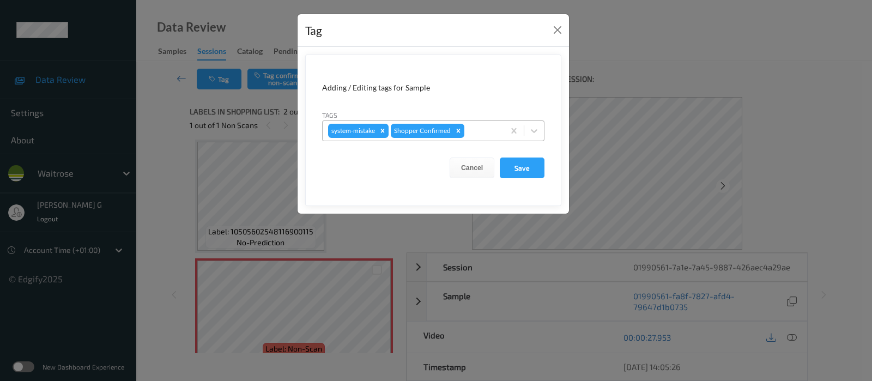
click at [467, 126] on input "text" at bounding box center [468, 130] width 2 height 11
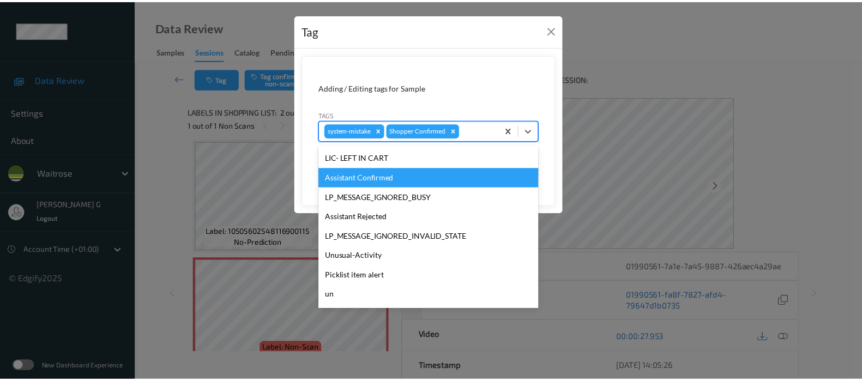
scroll to position [233, 0]
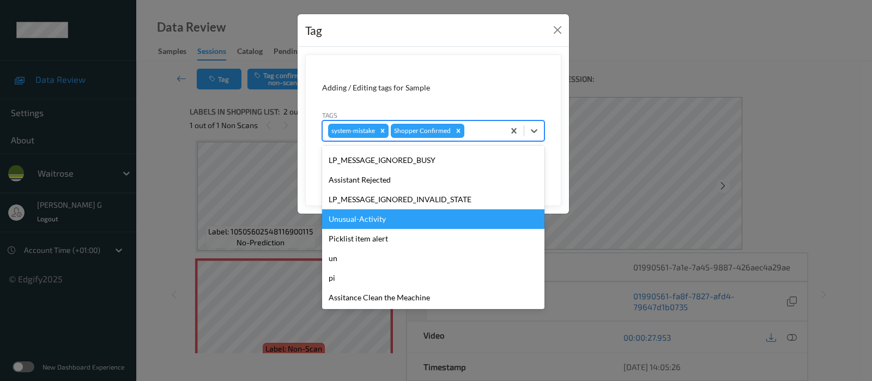
click at [353, 222] on div "Unusual-Activity" at bounding box center [433, 219] width 222 height 20
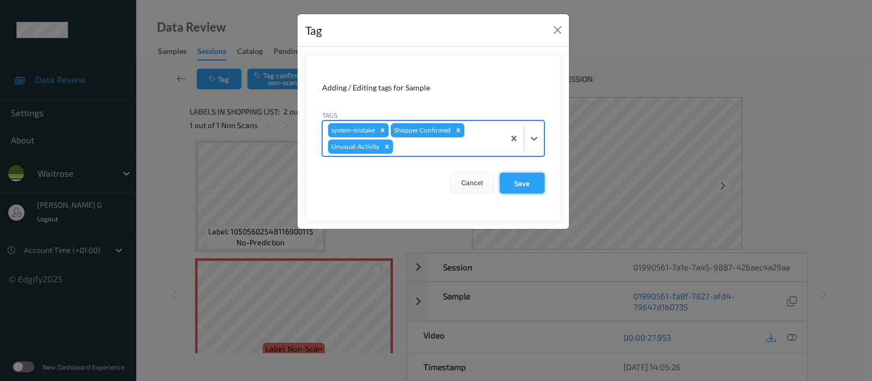
click at [516, 176] on button "Save" at bounding box center [522, 183] width 45 height 21
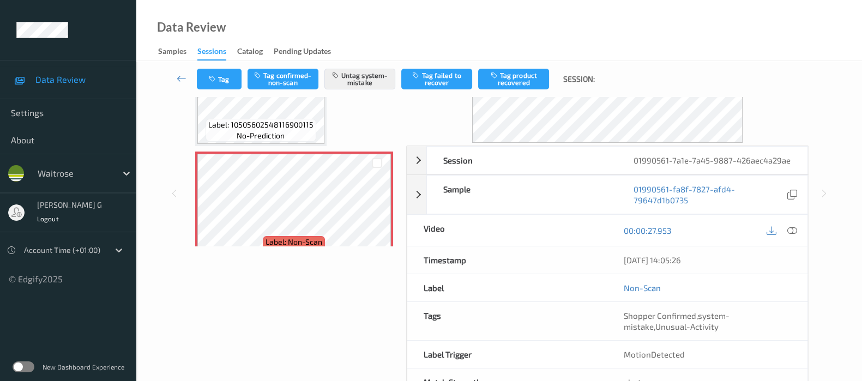
scroll to position [154, 0]
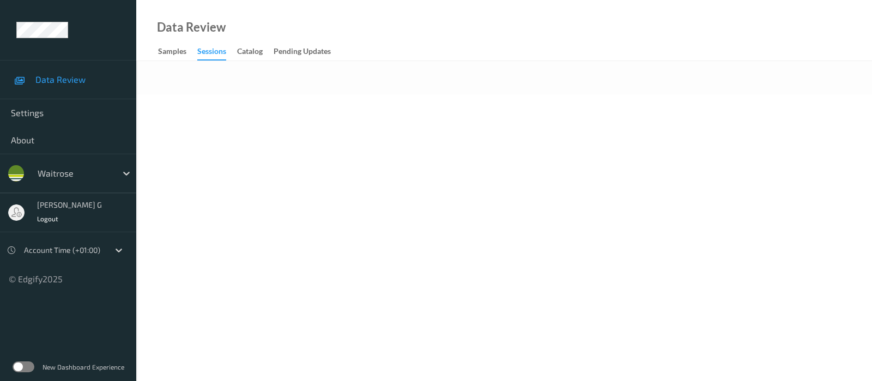
click at [517, 160] on body "Data Review Settings About waitrose varsha g Logout Account Time (+01:00) © Edg…" at bounding box center [436, 190] width 872 height 381
click at [276, 76] on div at bounding box center [504, 77] width 736 height 33
click at [262, 159] on body "Data Review Settings About waitrose varsha g Logout Account Time (+01:00) © Edg…" at bounding box center [436, 190] width 872 height 381
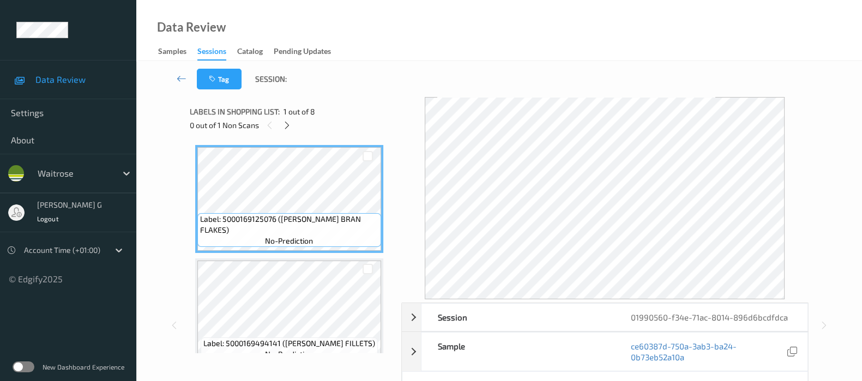
click at [463, 51] on div "Data Review Samples Sessions Catalog Pending Updates" at bounding box center [498, 30] width 725 height 61
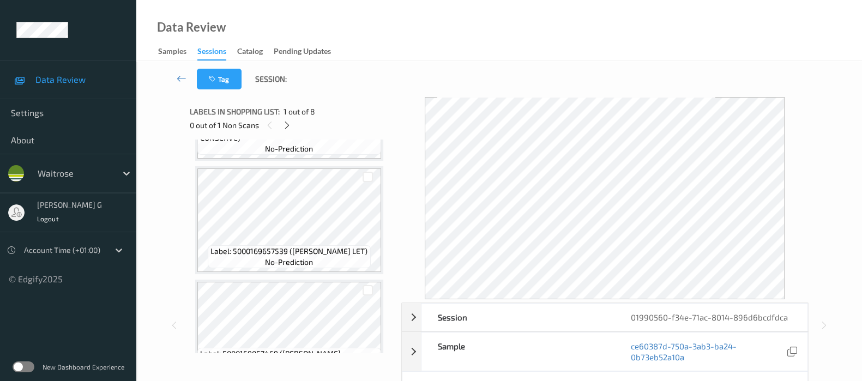
scroll to position [691, 0]
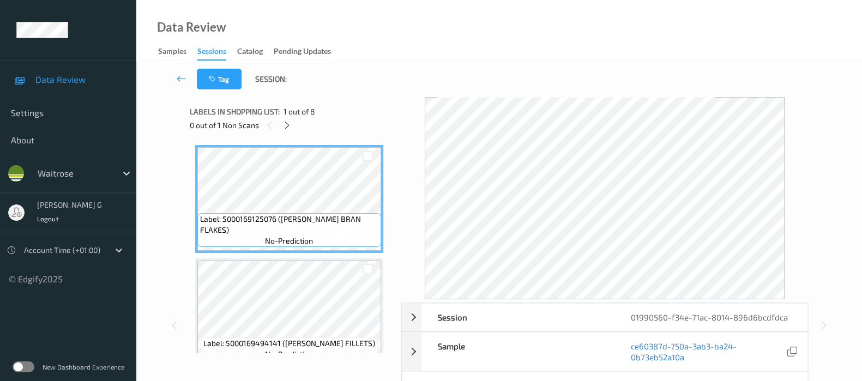
click at [361, 131] on div "0 out of 1 Non Scans" at bounding box center [292, 125] width 204 height 14
click at [353, 82] on div "Tag Session:" at bounding box center [499, 79] width 681 height 36
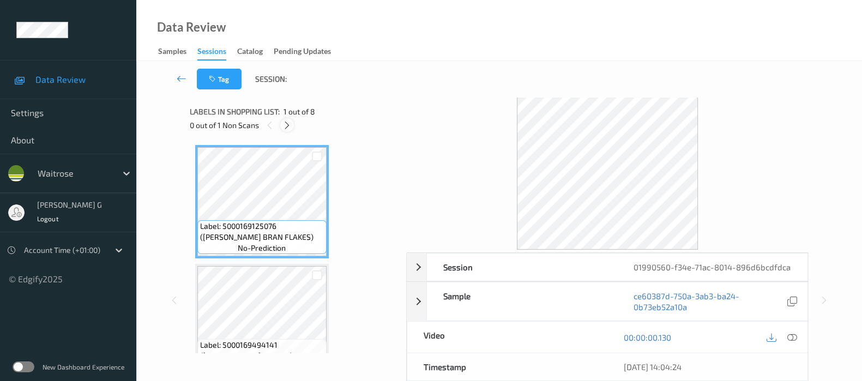
click at [288, 129] on icon at bounding box center [286, 125] width 9 height 10
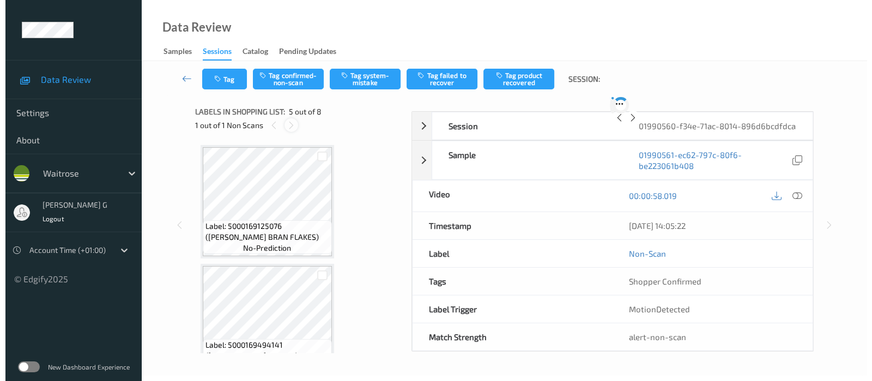
scroll to position [360, 0]
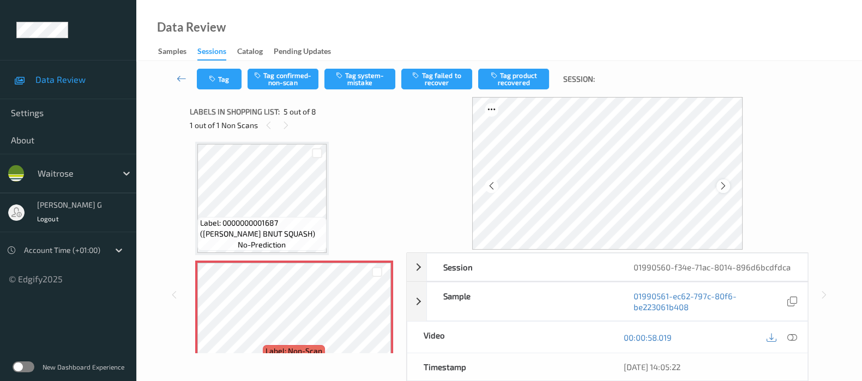
click at [723, 184] on icon at bounding box center [722, 186] width 9 height 10
click at [796, 338] on icon at bounding box center [792, 337] width 10 height 10
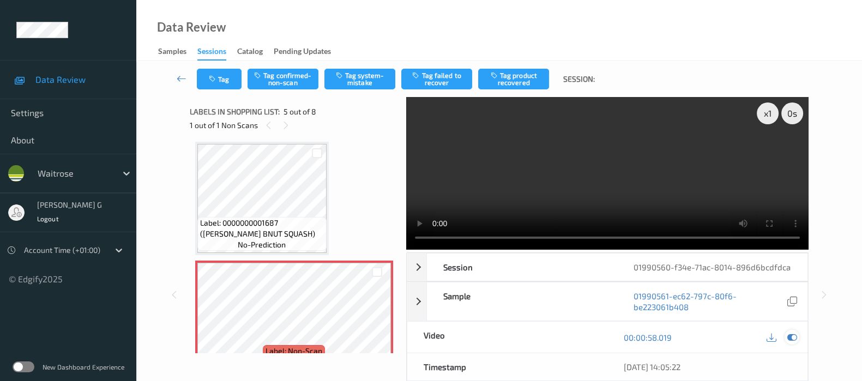
click at [791, 340] on icon at bounding box center [792, 337] width 10 height 10
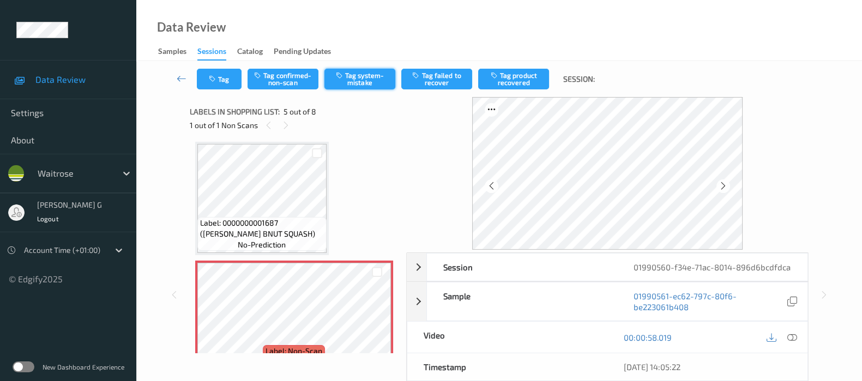
click at [355, 75] on button "Tag system-mistake" at bounding box center [359, 79] width 71 height 21
click at [217, 77] on icon "button" at bounding box center [213, 79] width 9 height 8
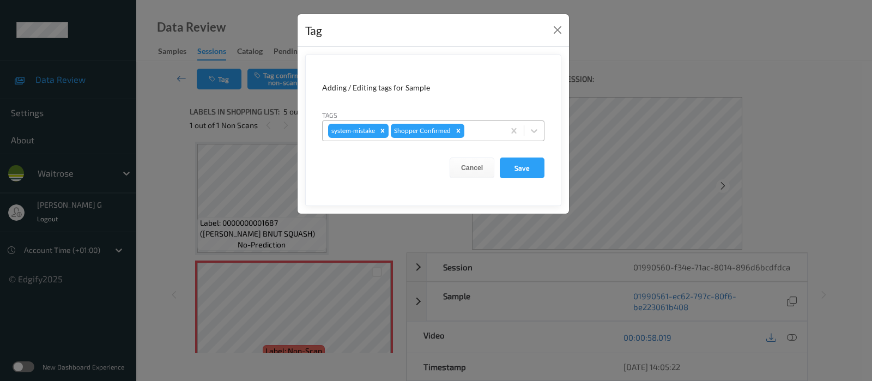
click at [488, 132] on div at bounding box center [483, 130] width 32 height 13
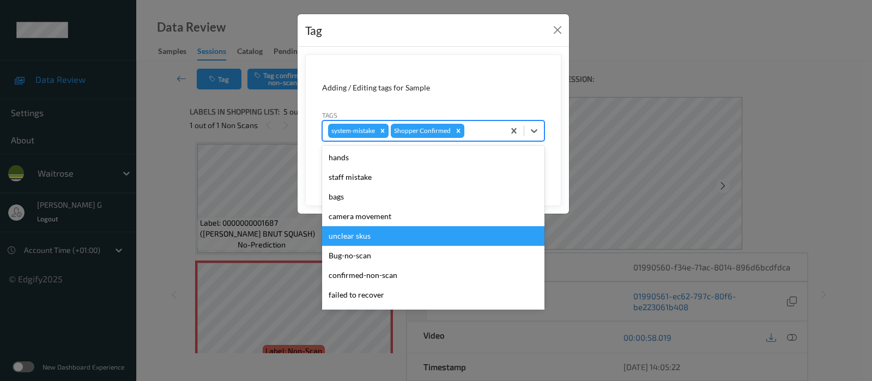
scroll to position [233, 0]
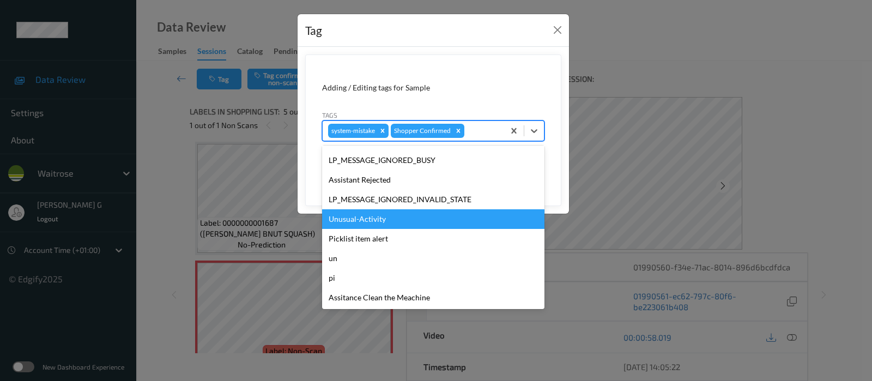
click at [353, 225] on div "Unusual-Activity" at bounding box center [433, 219] width 222 height 20
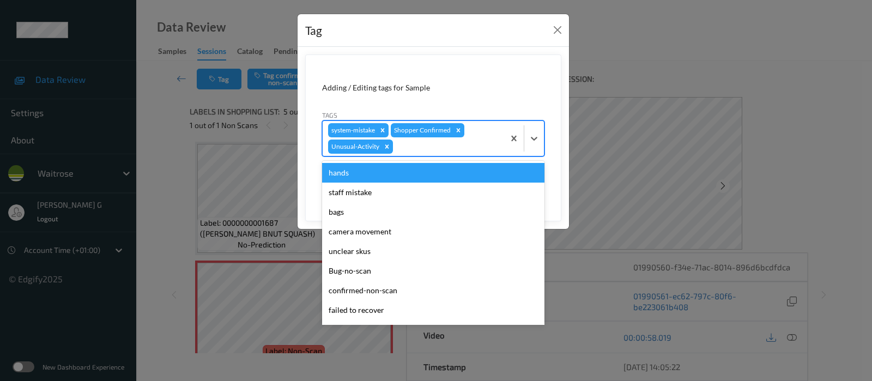
click at [446, 153] on div "system-mistake Shopper Confirmed Unusual-Activity" at bounding box center [414, 138] width 182 height 35
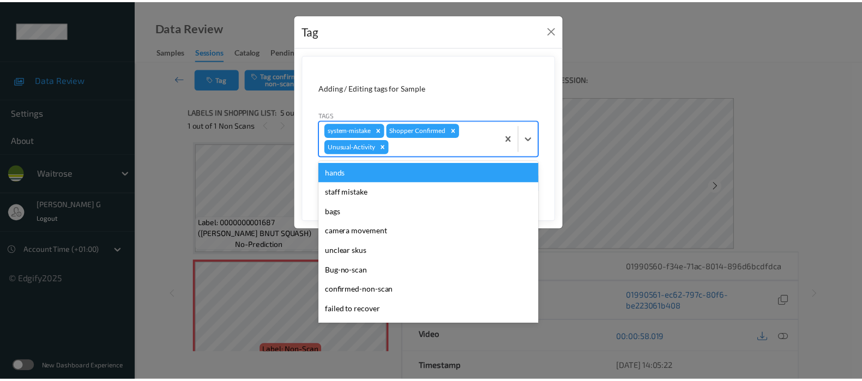
scroll to position [213, 0]
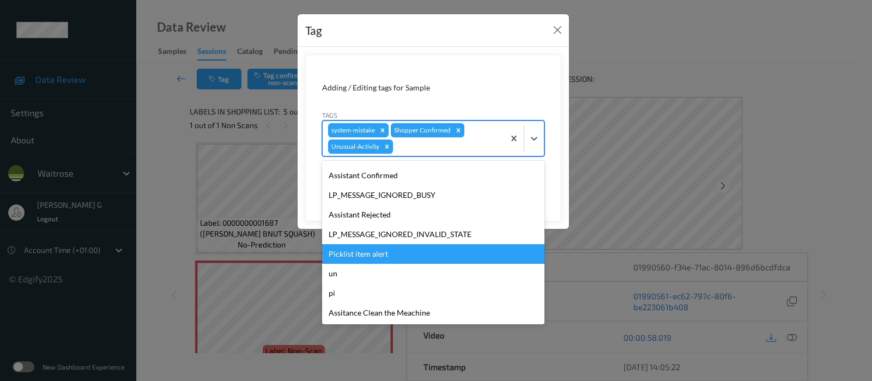
click at [356, 249] on div "Picklist item alert" at bounding box center [433, 254] width 222 height 20
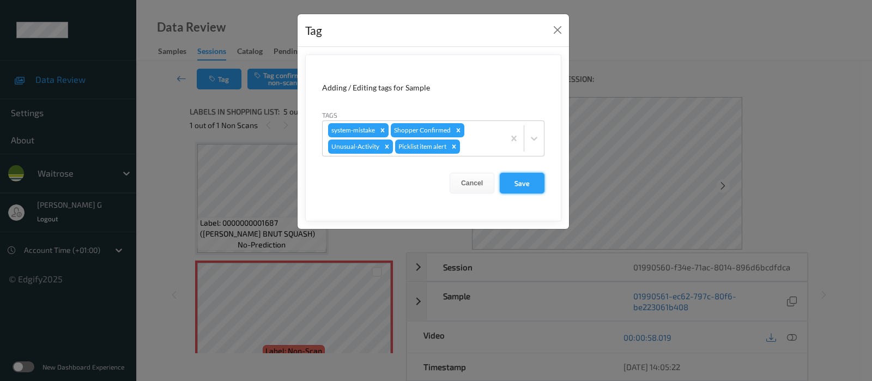
click at [530, 182] on button "Save" at bounding box center [522, 183] width 45 height 21
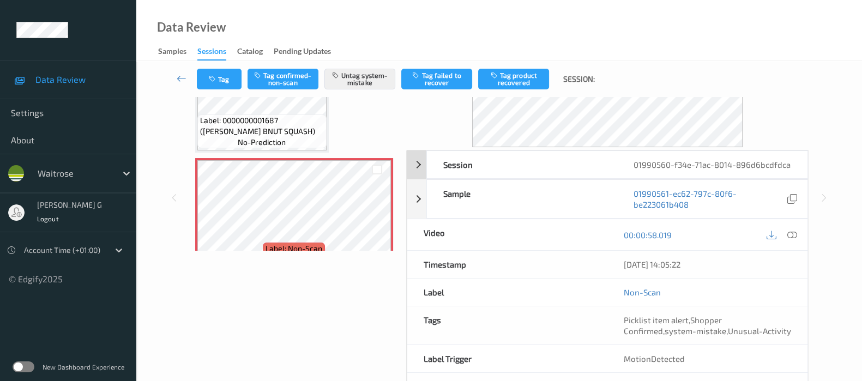
scroll to position [143, 0]
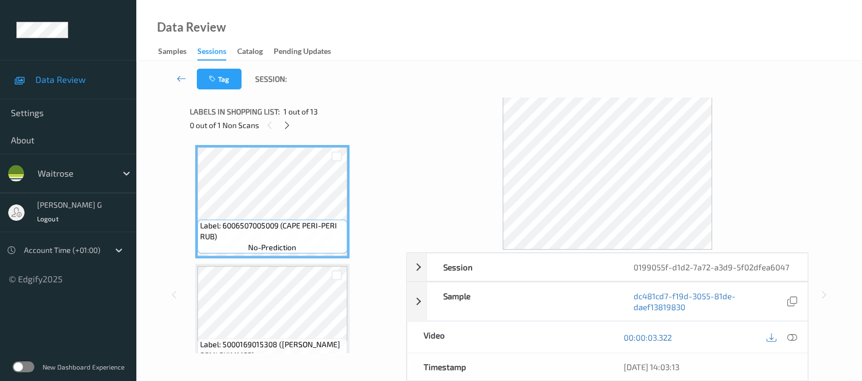
click at [383, 63] on div "Tag Session:" at bounding box center [499, 79] width 681 height 36
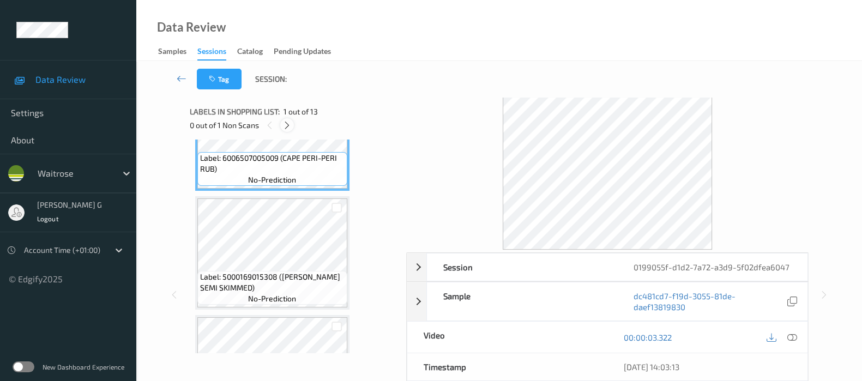
click at [288, 123] on icon at bounding box center [286, 125] width 9 height 10
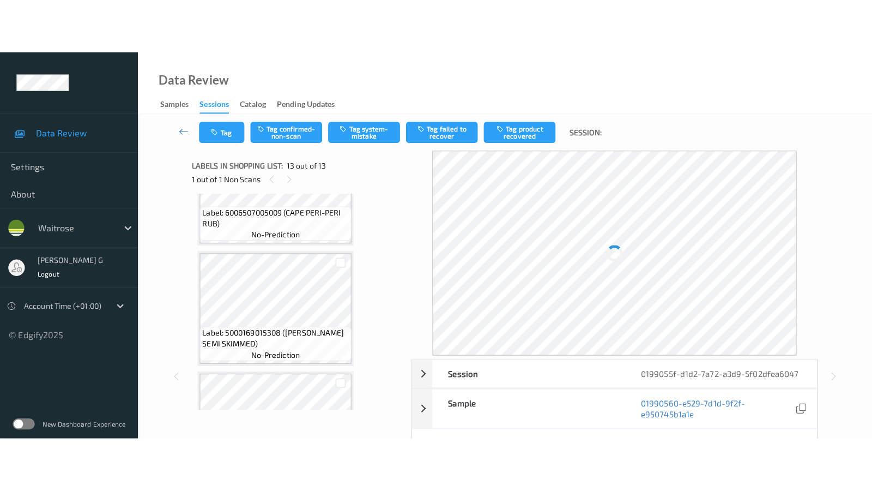
scroll to position [1304, 0]
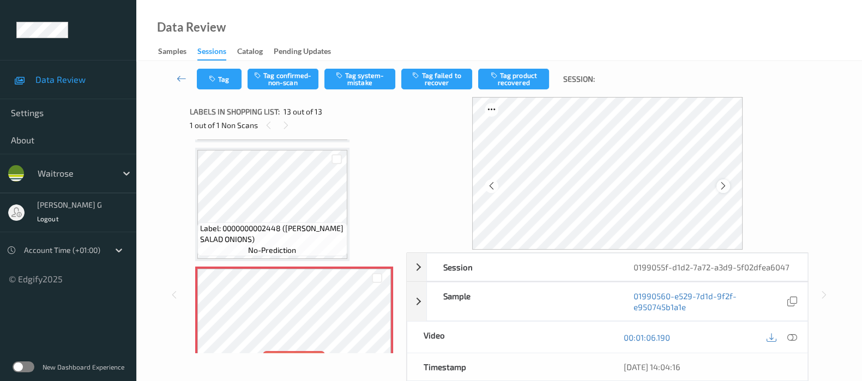
click at [730, 186] on div at bounding box center [723, 186] width 14 height 14
click at [727, 186] on icon at bounding box center [722, 186] width 9 height 10
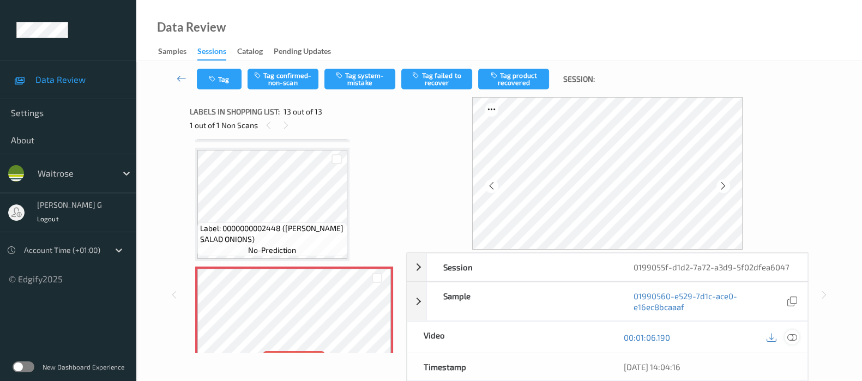
click at [791, 336] on icon at bounding box center [792, 337] width 10 height 10
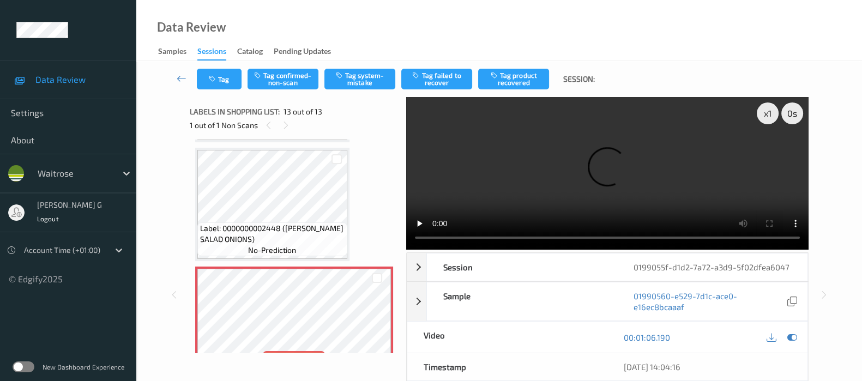
scroll to position [1217, 0]
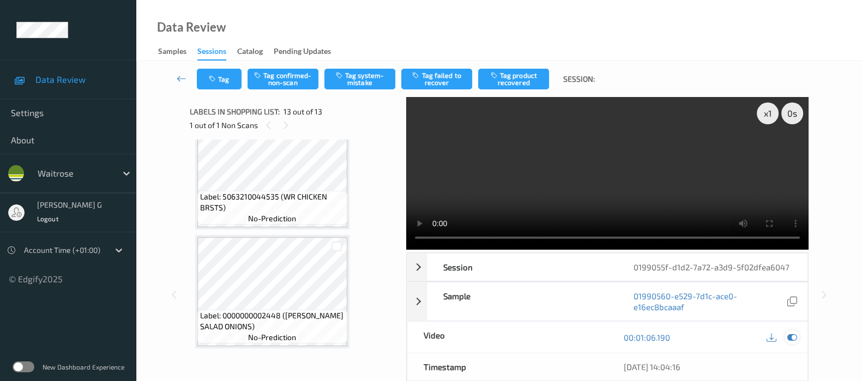
click at [793, 337] on icon at bounding box center [792, 337] width 10 height 10
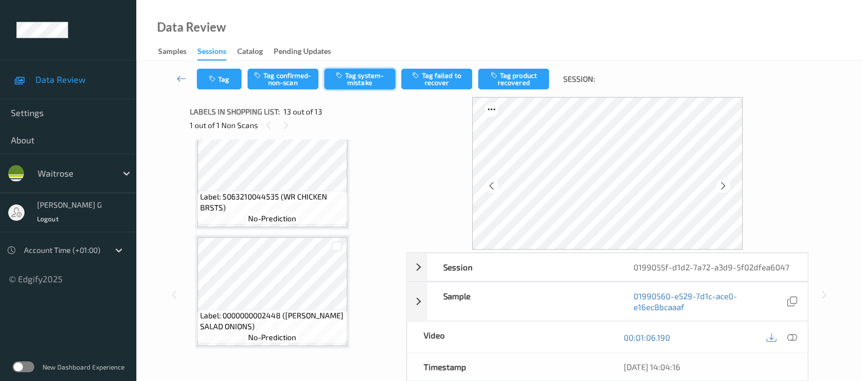
click at [367, 76] on button "Tag system-mistake" at bounding box center [359, 79] width 71 height 21
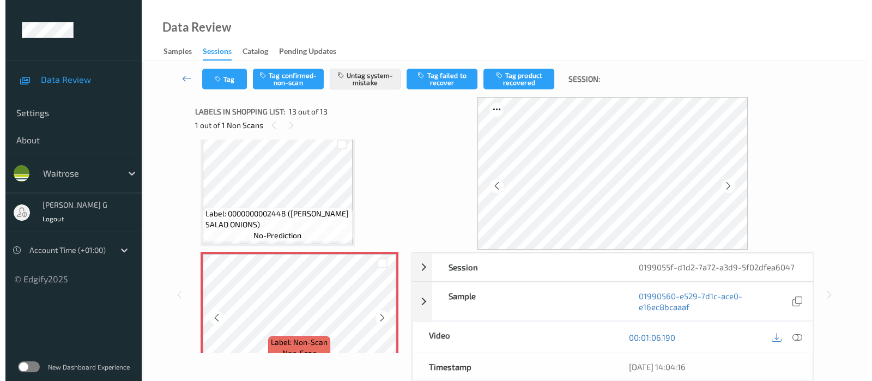
scroll to position [1327, 0]
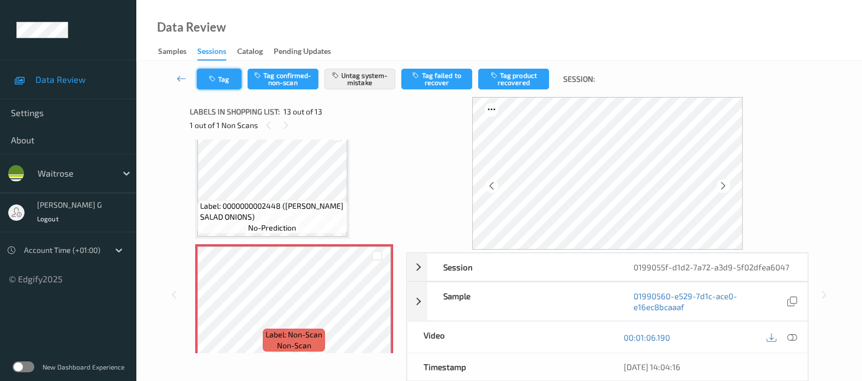
click at [216, 76] on icon "button" at bounding box center [213, 79] width 9 height 8
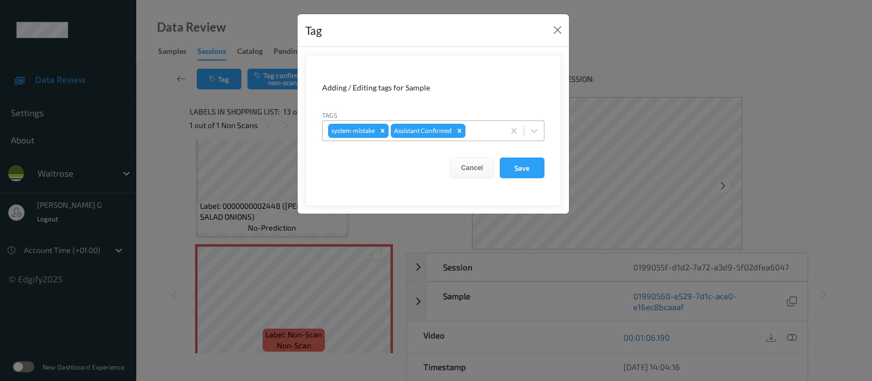
click at [480, 132] on div at bounding box center [483, 130] width 31 height 13
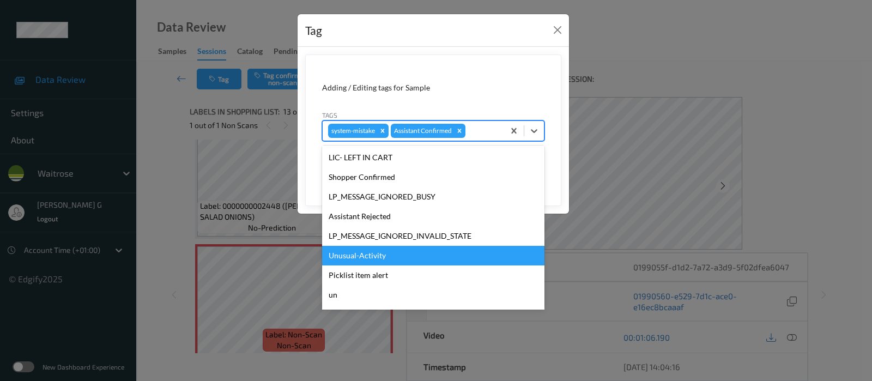
scroll to position [233, 0]
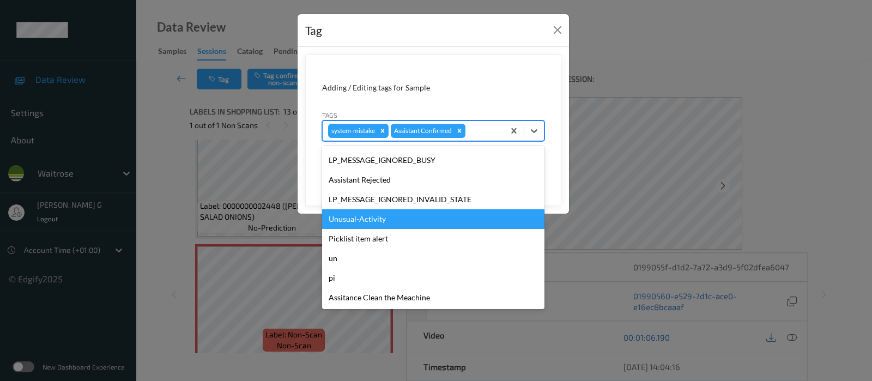
click at [365, 210] on div "Unusual-Activity" at bounding box center [433, 219] width 222 height 20
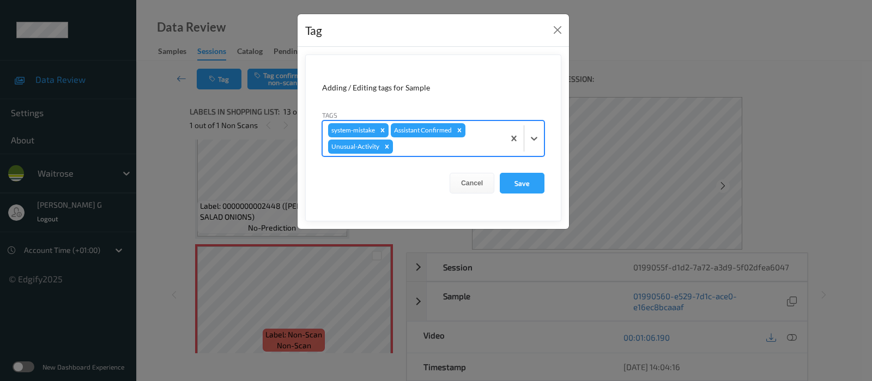
click at [450, 154] on div "system-mistake Assistant Confirmed Unusual-Activity" at bounding box center [414, 138] width 182 height 35
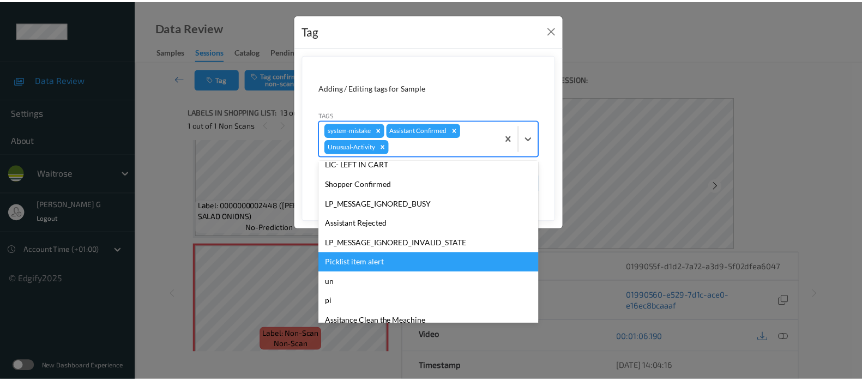
scroll to position [213, 0]
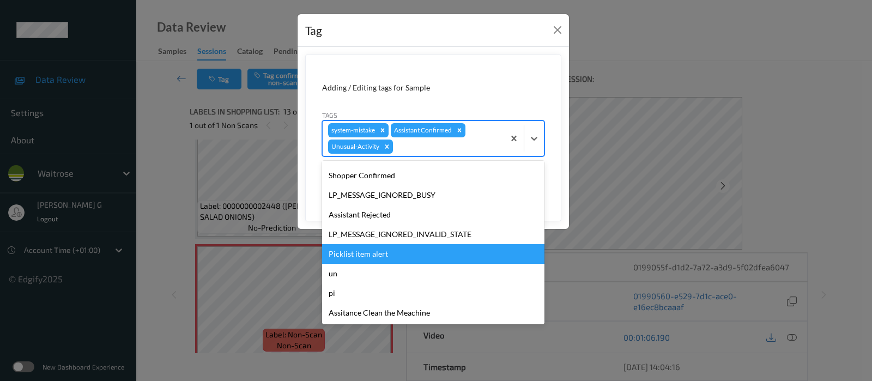
click at [362, 256] on div "Picklist item alert" at bounding box center [433, 254] width 222 height 20
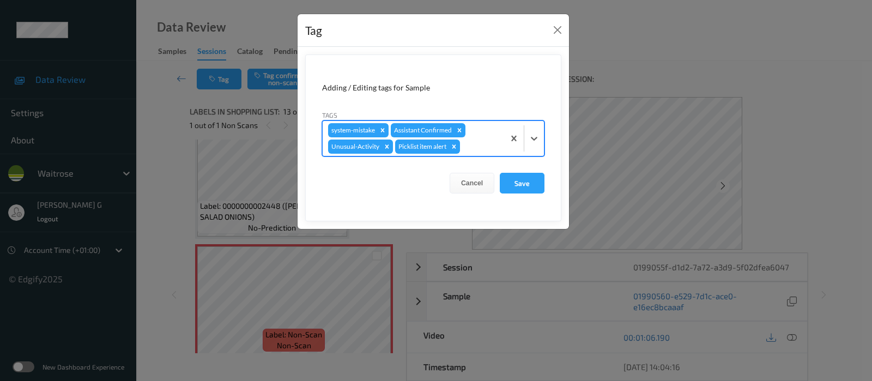
click at [495, 178] on div "Cancel Save" at bounding box center [433, 183] width 222 height 21
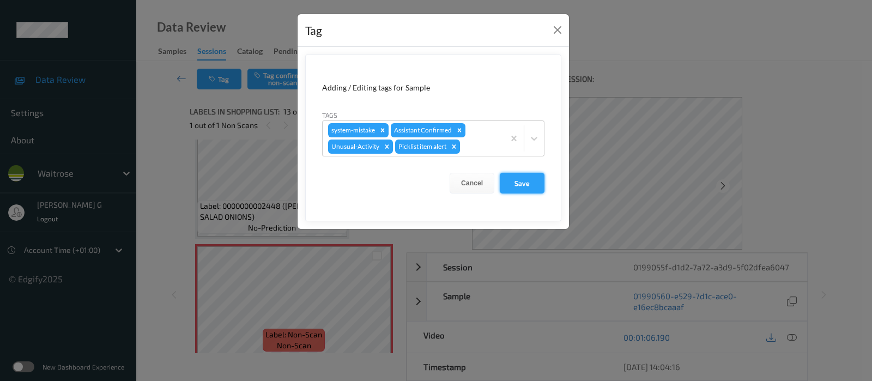
click at [515, 179] on button "Save" at bounding box center [522, 183] width 45 height 21
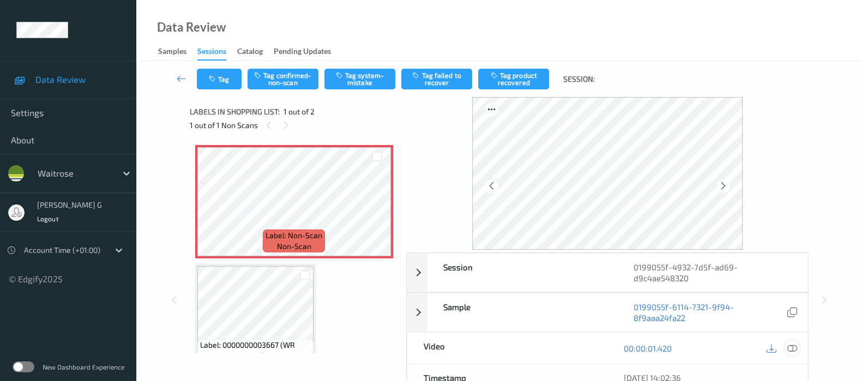
click at [791, 350] on icon at bounding box center [792, 348] width 10 height 10
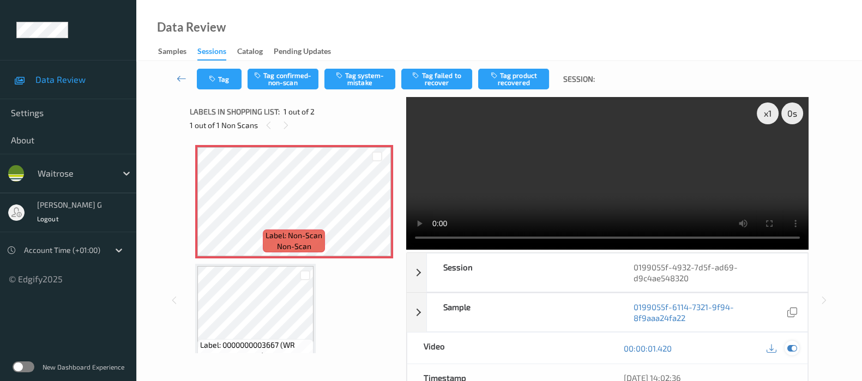
click at [796, 350] on icon at bounding box center [792, 348] width 10 height 10
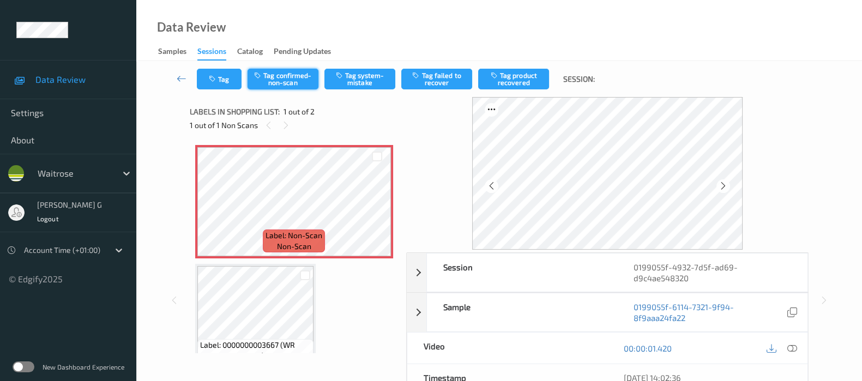
click at [286, 78] on button "Tag confirmed-non-scan" at bounding box center [282, 79] width 71 height 21
click at [211, 82] on icon "button" at bounding box center [213, 79] width 9 height 8
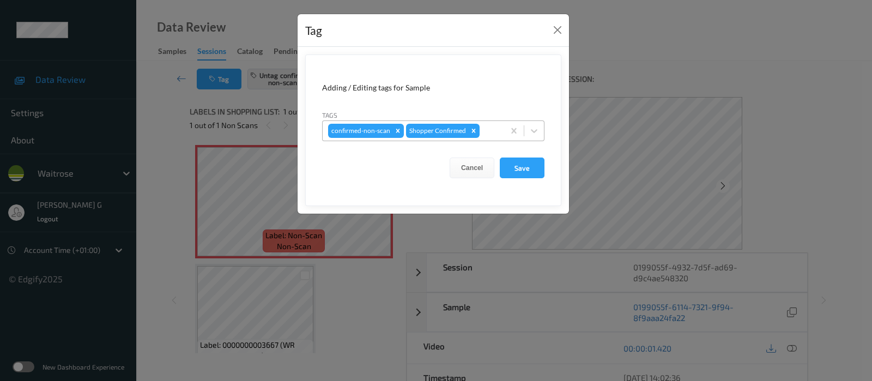
click at [486, 126] on div at bounding box center [490, 130] width 17 height 13
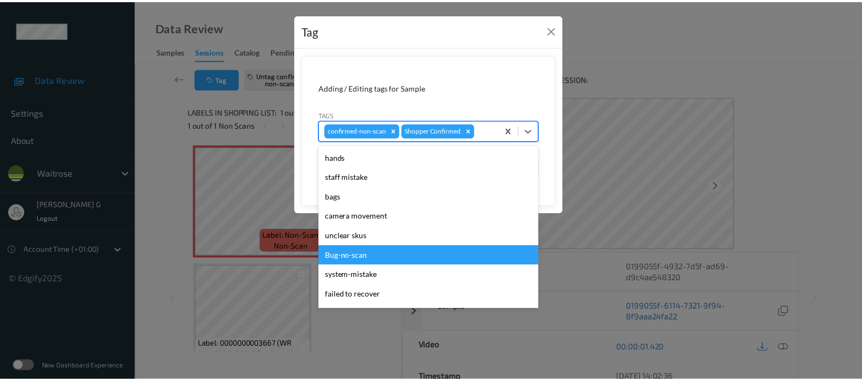
scroll to position [233, 0]
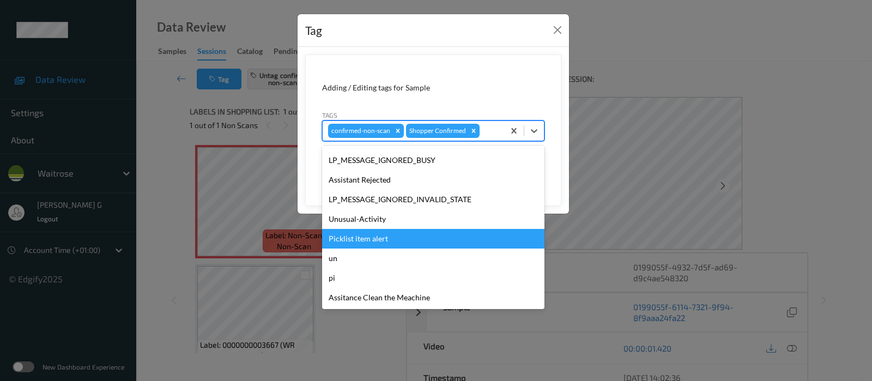
click at [352, 236] on div "Picklist item alert" at bounding box center [433, 239] width 222 height 20
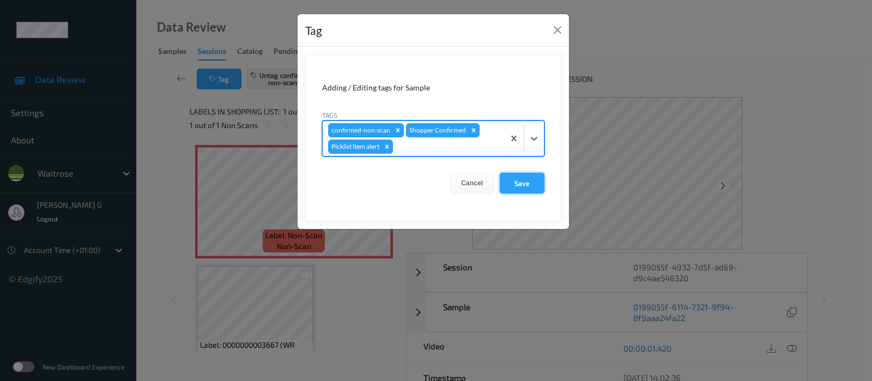
click at [518, 186] on button "Save" at bounding box center [522, 183] width 45 height 21
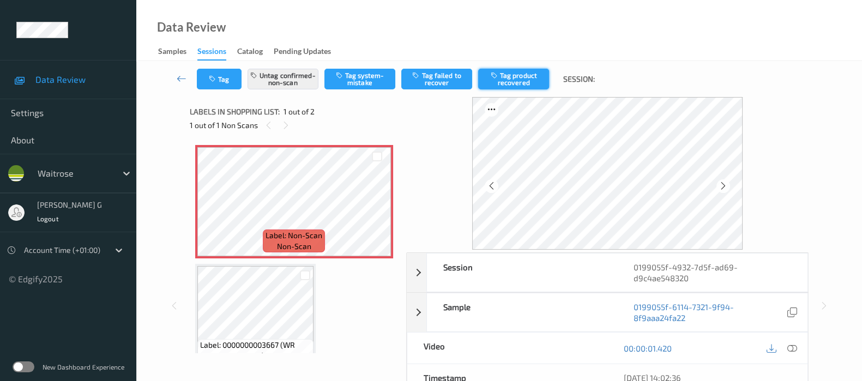
click at [509, 80] on button "Tag product recovered" at bounding box center [513, 79] width 71 height 21
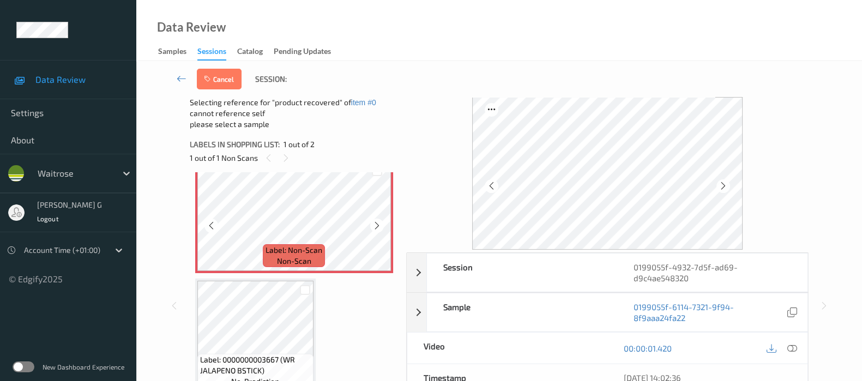
scroll to position [27, 0]
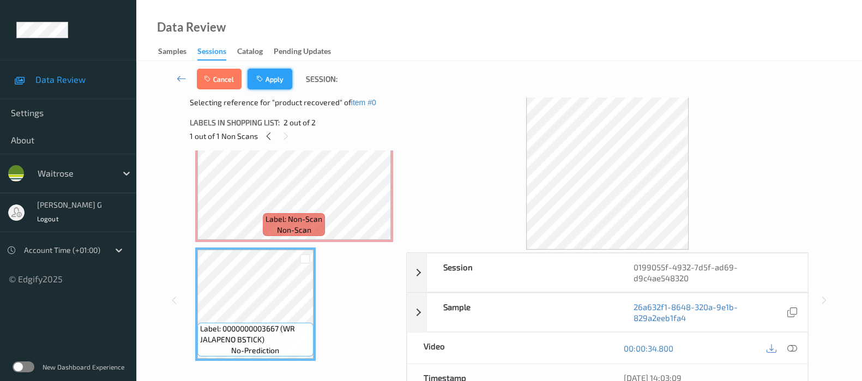
click at [273, 88] on button "Apply" at bounding box center [269, 79] width 45 height 21
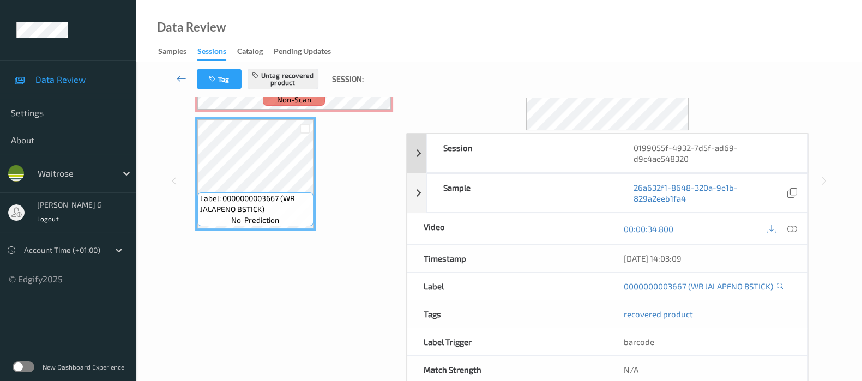
scroll to position [143, 0]
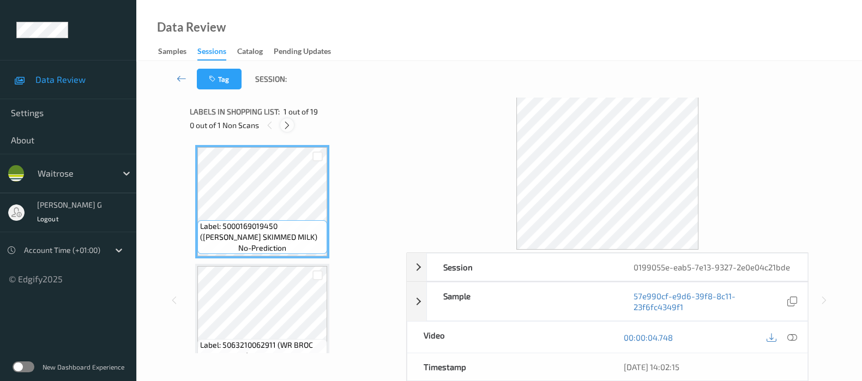
click at [284, 126] on icon at bounding box center [286, 125] width 9 height 10
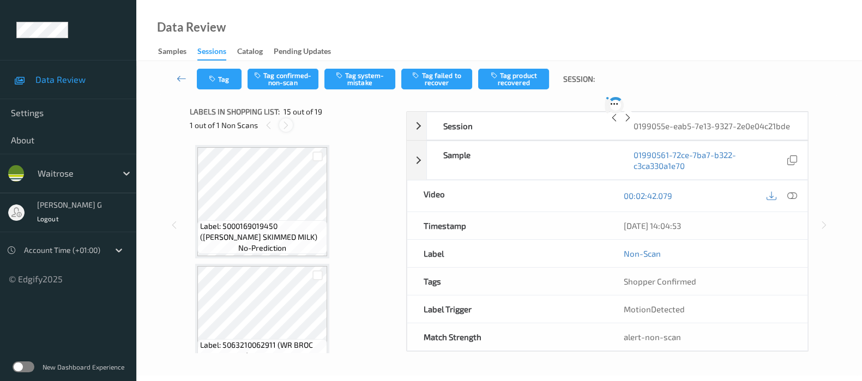
scroll to position [1540, 0]
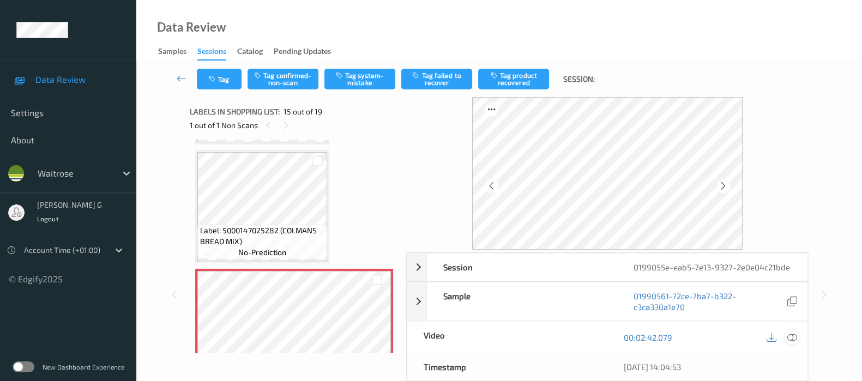
click at [788, 342] on icon at bounding box center [792, 337] width 10 height 10
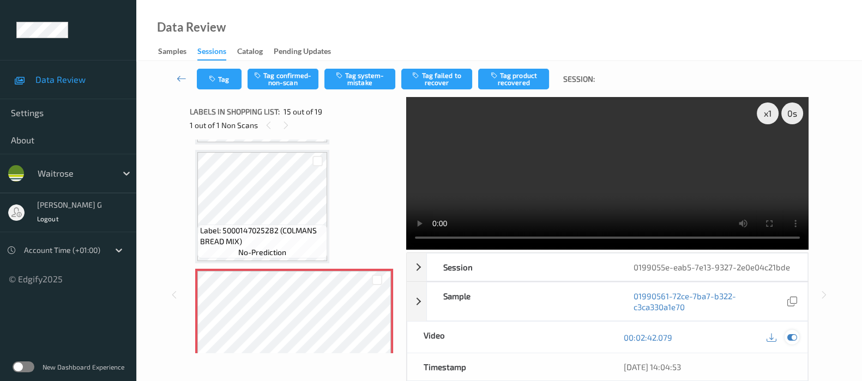
click at [794, 342] on icon at bounding box center [792, 337] width 10 height 10
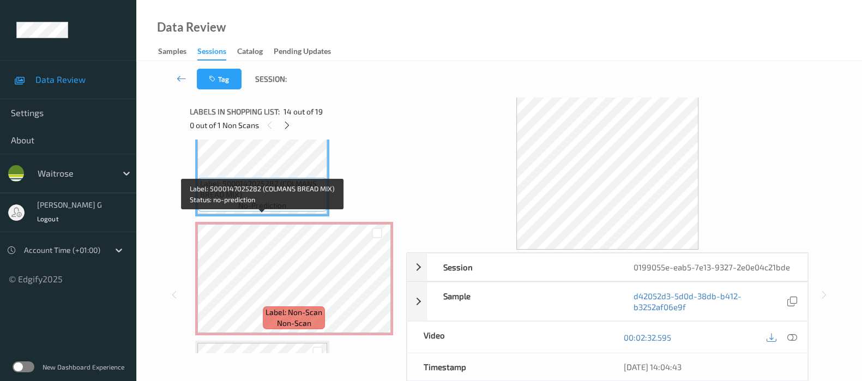
scroll to position [1608, 0]
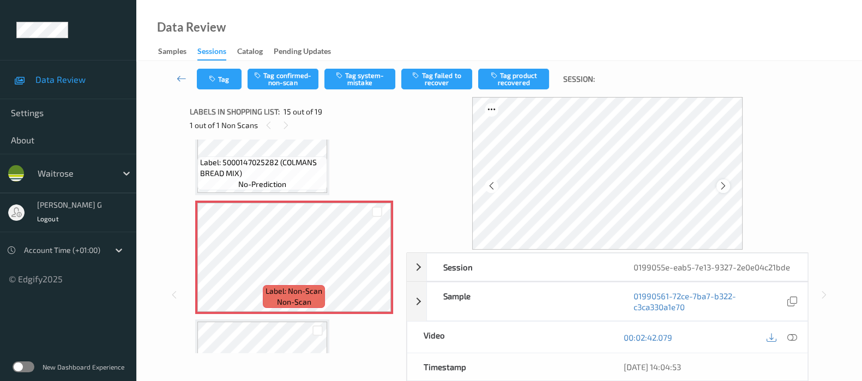
click at [727, 184] on icon at bounding box center [722, 186] width 9 height 10
click at [361, 77] on button "Tag system-mistake" at bounding box center [359, 79] width 71 height 21
click at [221, 81] on button "Tag" at bounding box center [219, 79] width 45 height 21
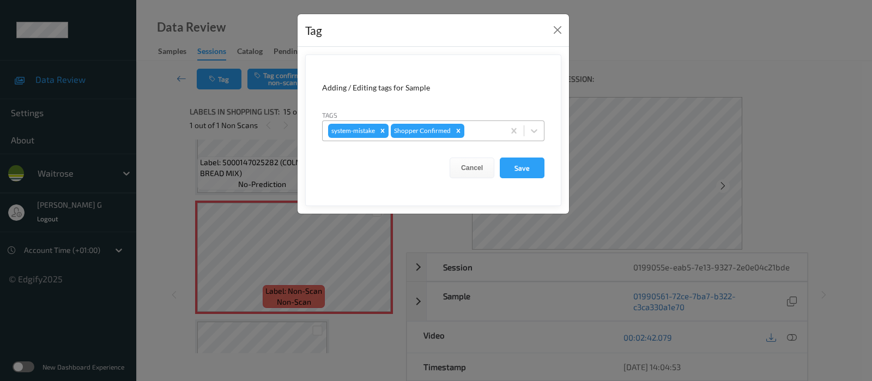
click at [477, 134] on div at bounding box center [483, 130] width 32 height 13
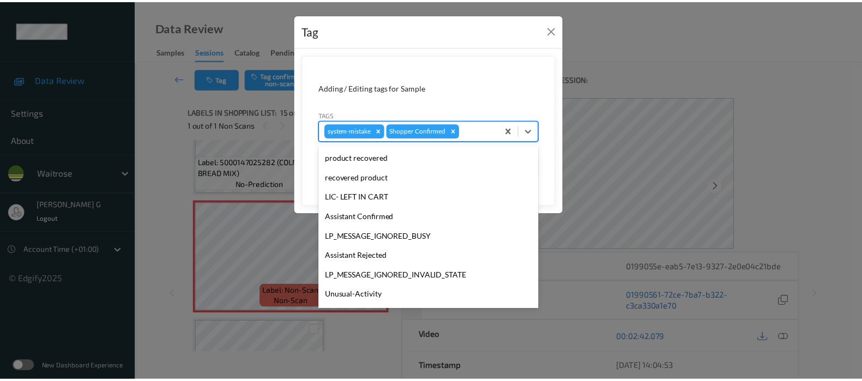
scroll to position [233, 0]
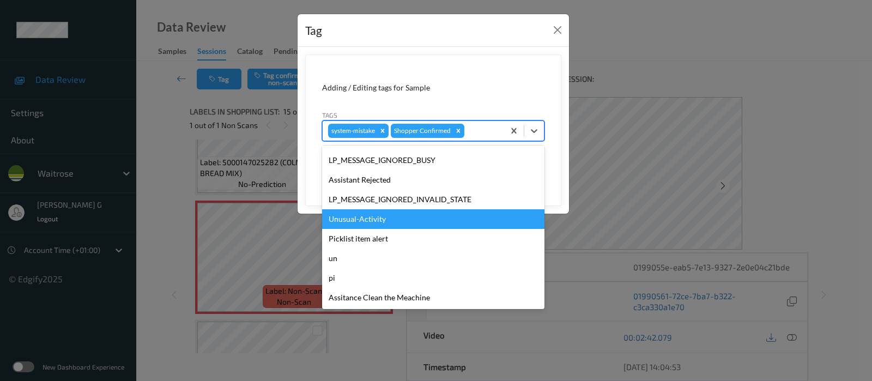
click at [361, 218] on div "Unusual-Activity" at bounding box center [433, 219] width 222 height 20
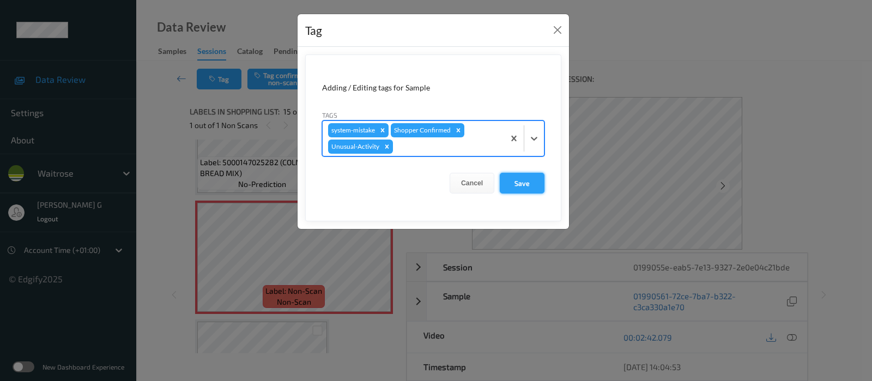
click at [521, 179] on button "Save" at bounding box center [522, 183] width 45 height 21
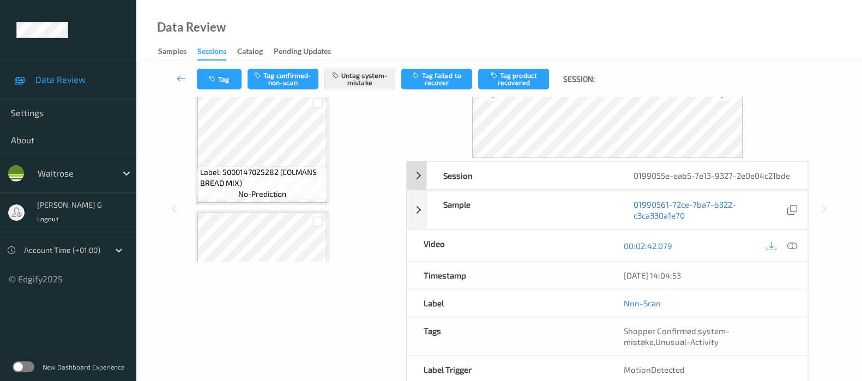
scroll to position [154, 0]
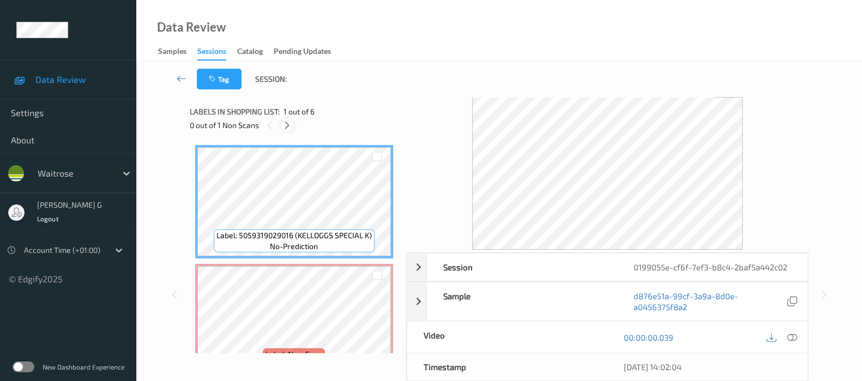
click at [285, 126] on icon at bounding box center [286, 125] width 9 height 10
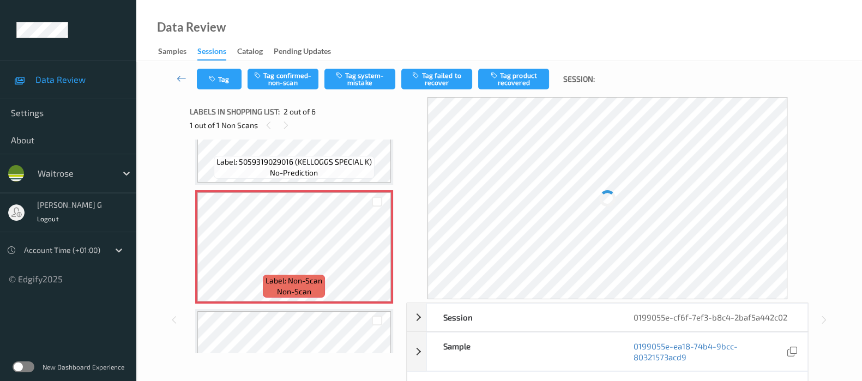
click at [668, 71] on div "Tag Tag confirmed-non-scan Tag system-mistake Tag failed to recover Tag product…" at bounding box center [499, 79] width 681 height 36
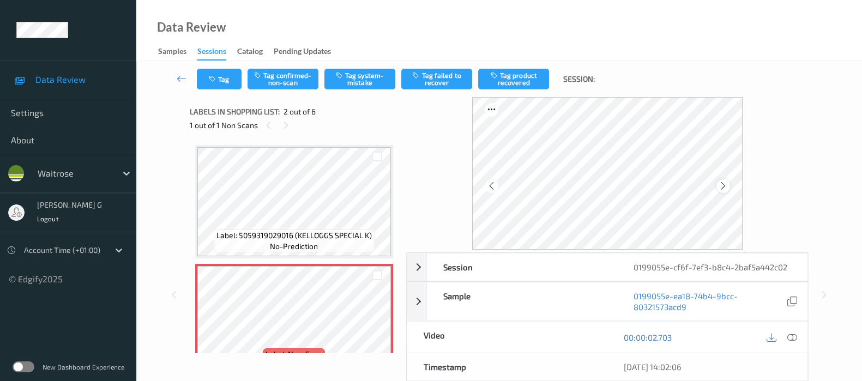
click at [723, 182] on icon at bounding box center [722, 186] width 9 height 10
click at [793, 336] on icon at bounding box center [792, 337] width 10 height 10
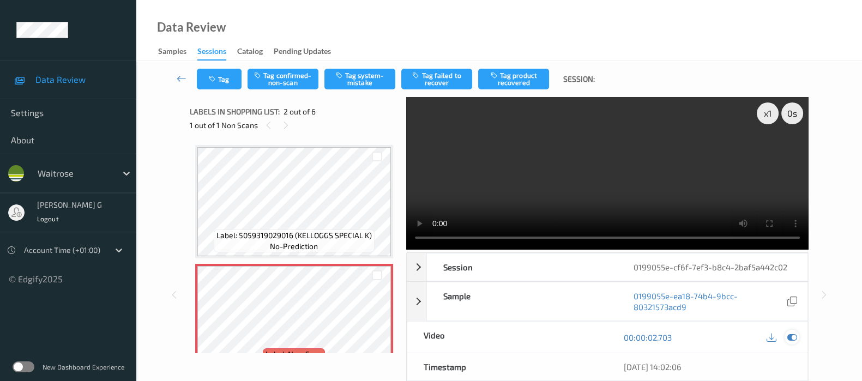
click at [789, 336] on icon at bounding box center [792, 337] width 10 height 10
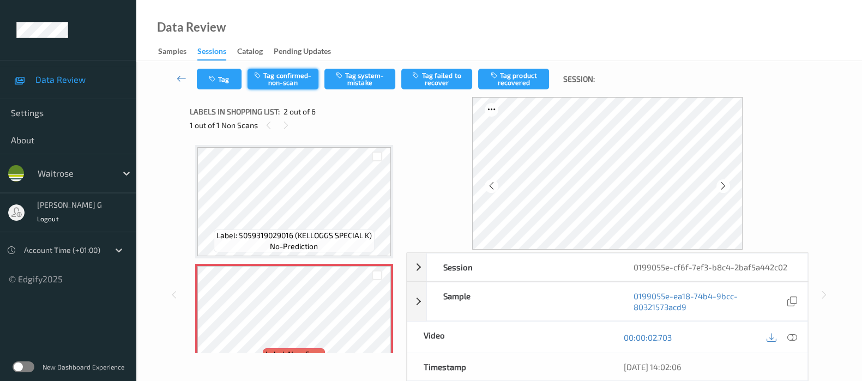
click at [292, 77] on button "Tag confirmed-non-scan" at bounding box center [282, 79] width 71 height 21
click at [288, 80] on button "Tag confirmed-non-scan" at bounding box center [282, 79] width 71 height 21
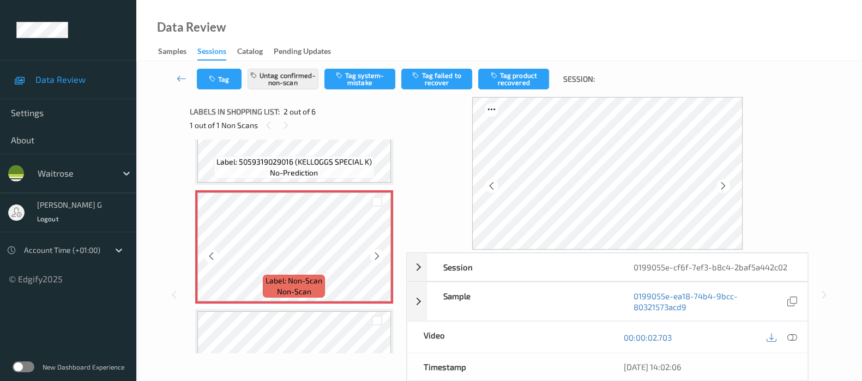
scroll to position [204, 0]
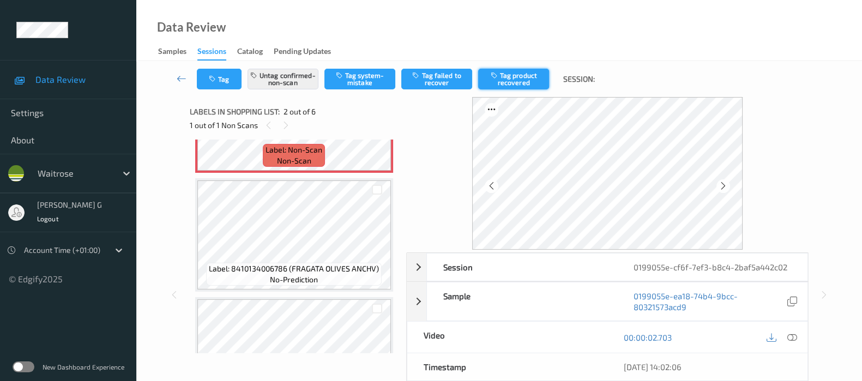
click at [518, 81] on button "Tag product recovered" at bounding box center [513, 79] width 71 height 21
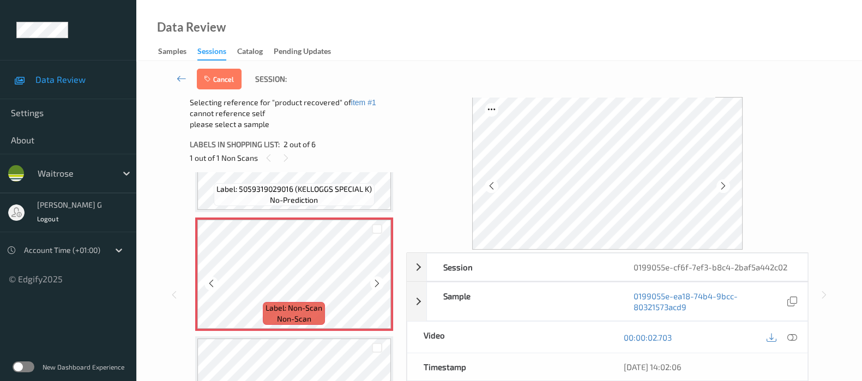
scroll to position [136, 0]
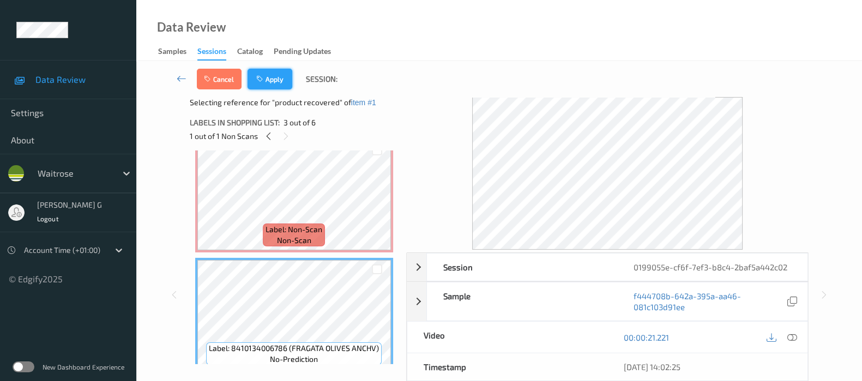
click at [281, 77] on button "Apply" at bounding box center [269, 79] width 45 height 21
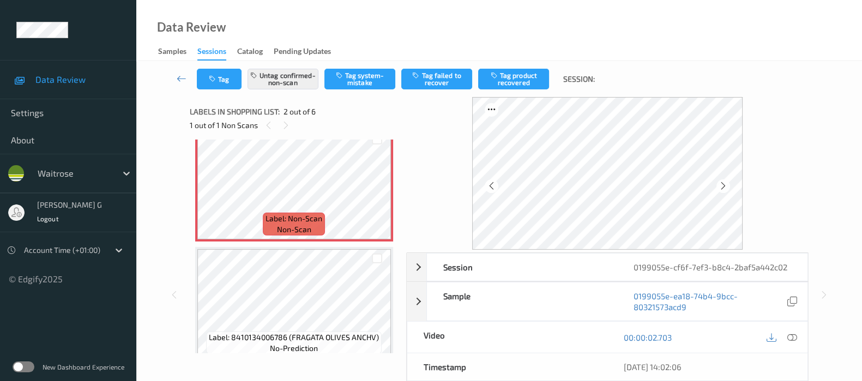
scroll to position [5, 0]
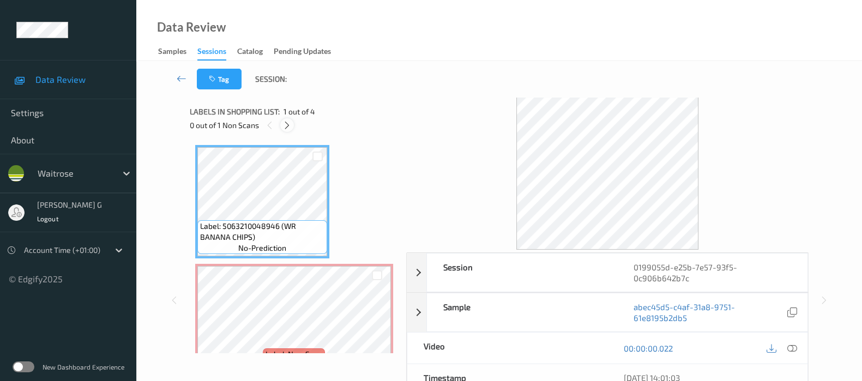
click at [292, 124] on icon at bounding box center [286, 125] width 9 height 10
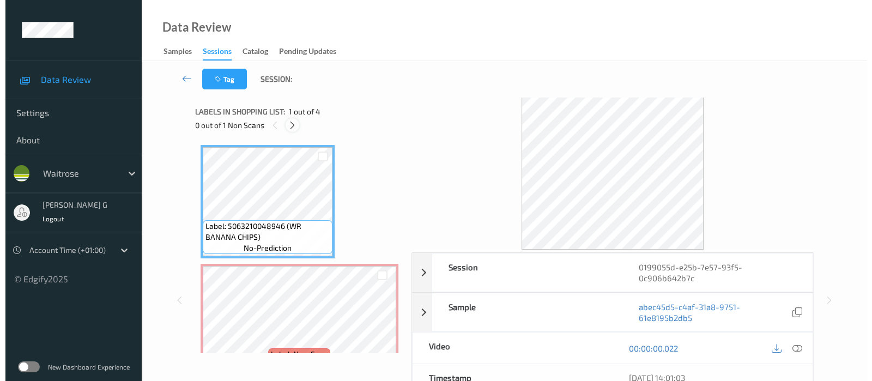
scroll to position [5, 0]
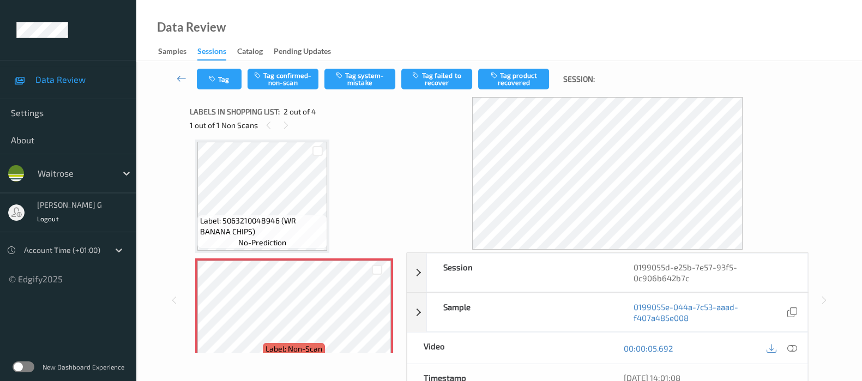
click at [259, 7] on div "Data Review Samples Sessions Catalog Pending Updates" at bounding box center [498, 30] width 725 height 61
click at [790, 345] on icon at bounding box center [792, 348] width 10 height 10
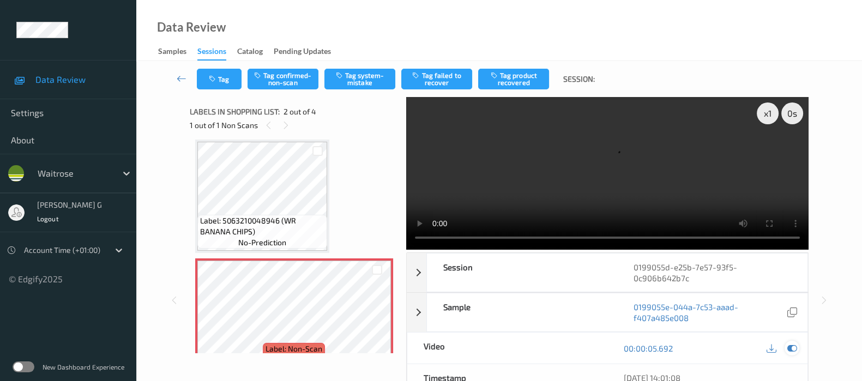
click at [787, 347] on icon at bounding box center [792, 348] width 10 height 10
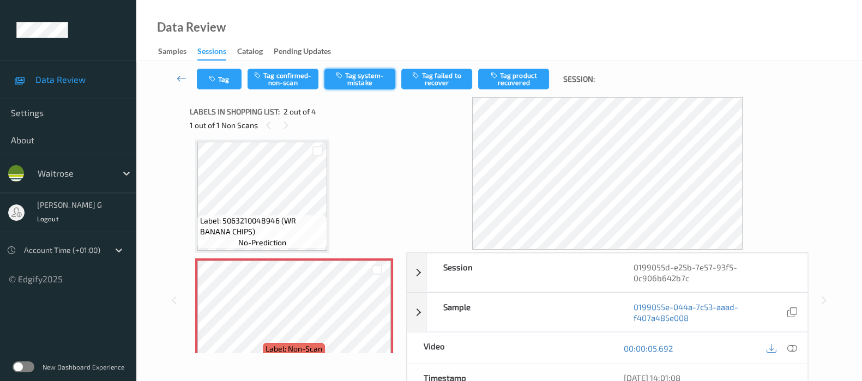
click at [357, 76] on button "Tag system-mistake" at bounding box center [359, 79] width 71 height 21
click at [232, 77] on button "Tag" at bounding box center [219, 79] width 45 height 21
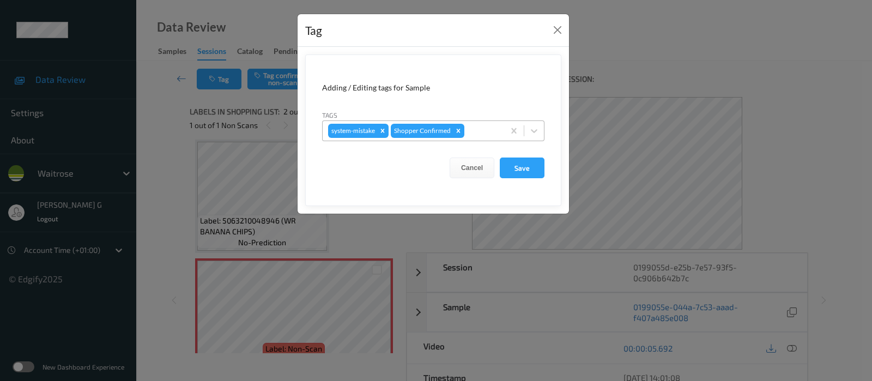
click at [483, 131] on div at bounding box center [483, 130] width 32 height 13
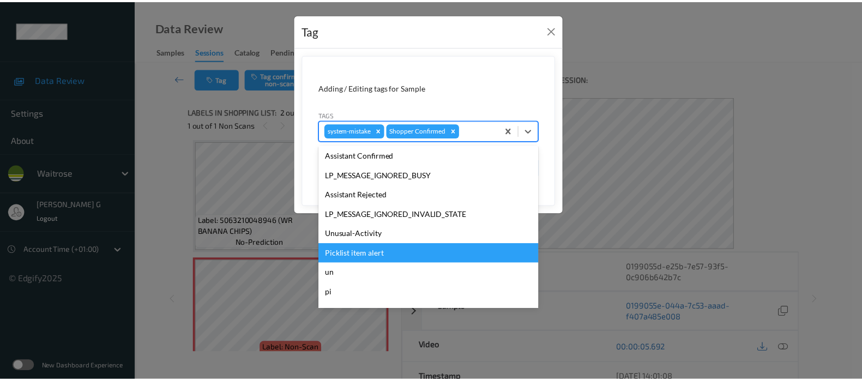
scroll to position [233, 0]
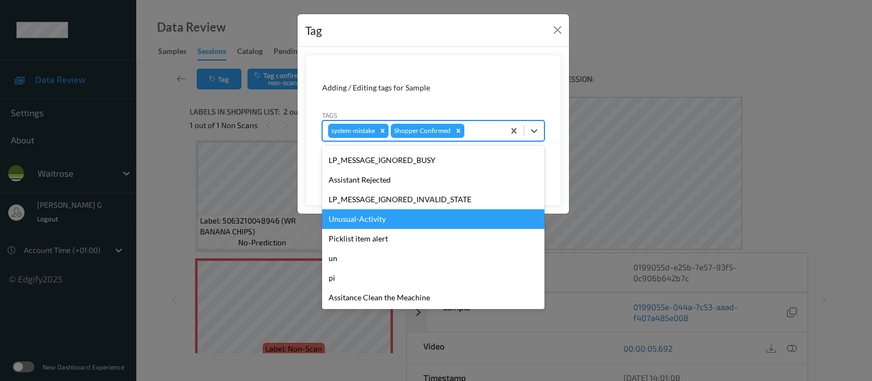
click at [358, 220] on div "Unusual-Activity" at bounding box center [433, 219] width 222 height 20
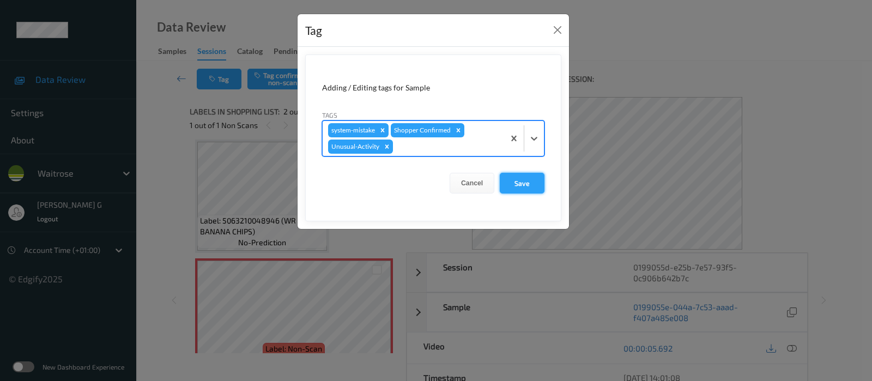
click at [518, 184] on button "Save" at bounding box center [522, 183] width 45 height 21
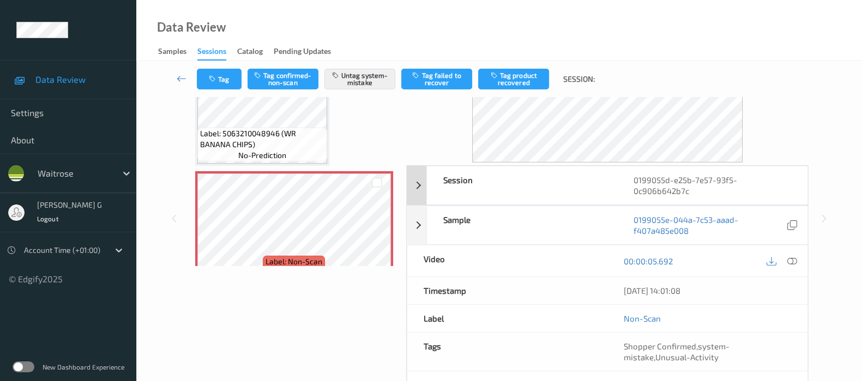
scroll to position [154, 0]
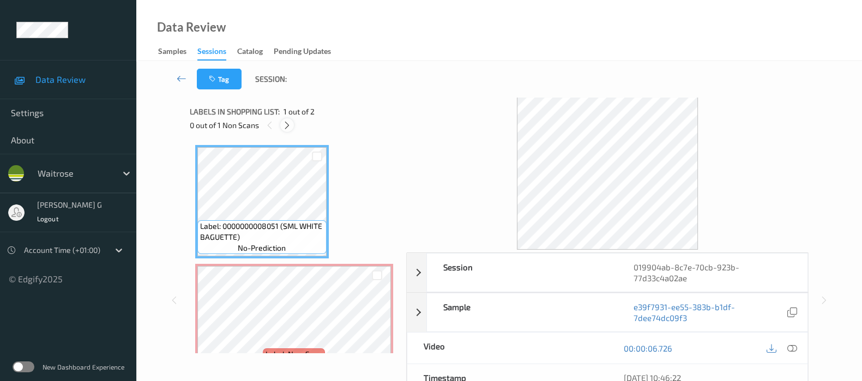
click at [289, 129] on icon at bounding box center [286, 125] width 9 height 10
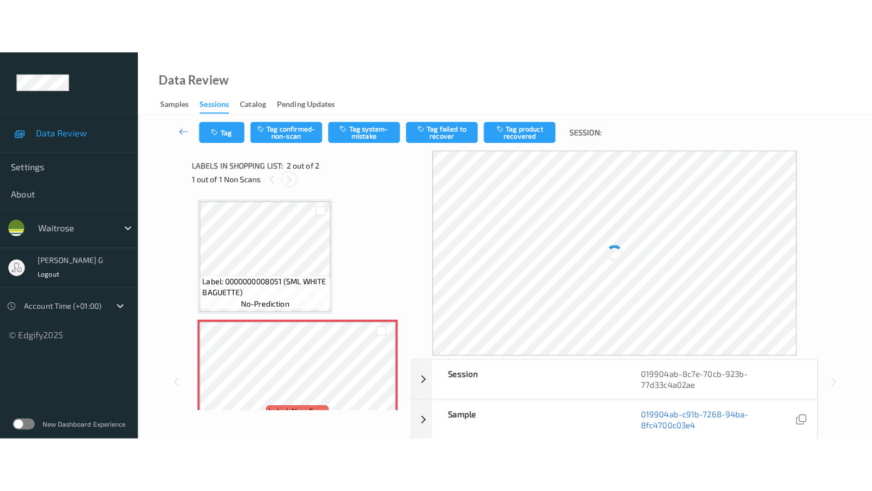
scroll to position [5, 0]
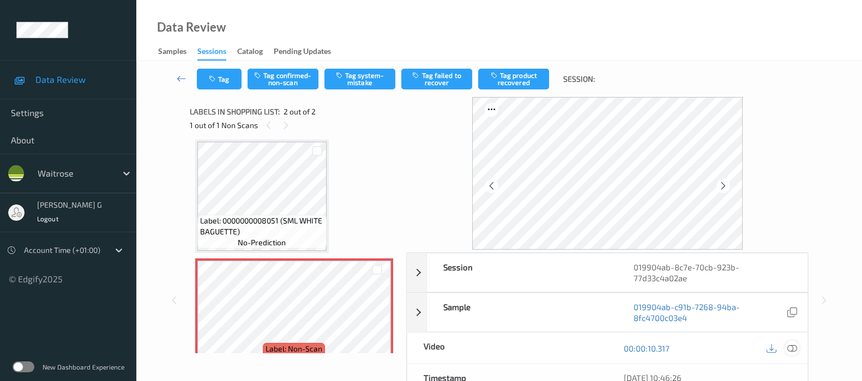
click at [792, 345] on icon at bounding box center [792, 348] width 10 height 10
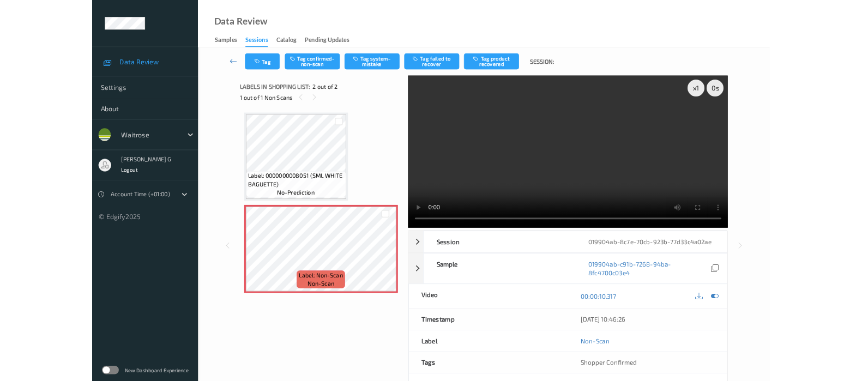
scroll to position [0, 0]
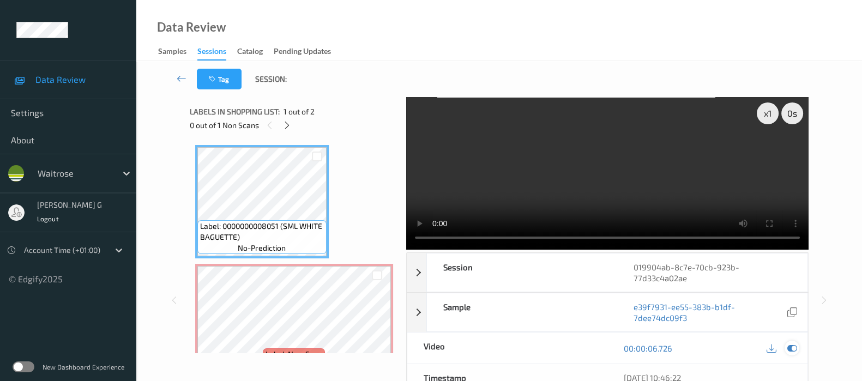
click at [788, 347] on icon at bounding box center [792, 348] width 10 height 10
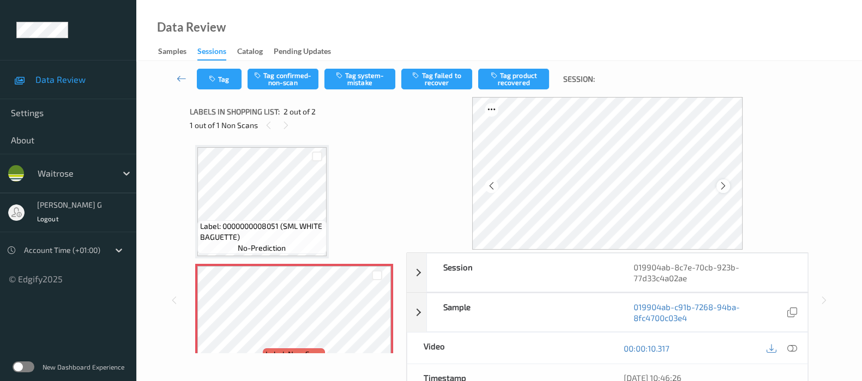
click at [728, 184] on icon at bounding box center [722, 186] width 9 height 10
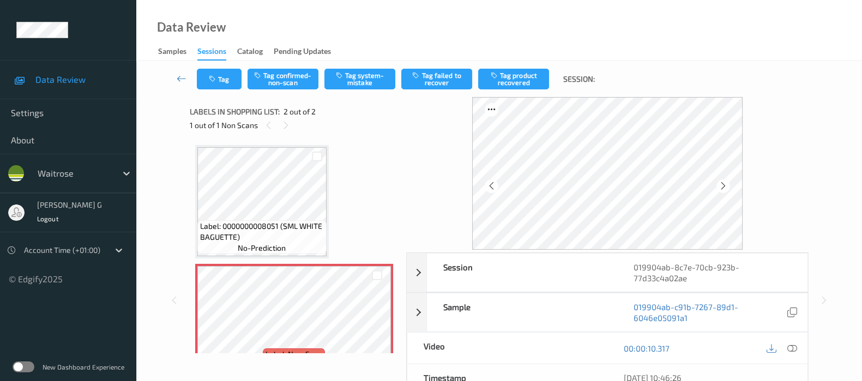
click at [728, 184] on icon at bounding box center [722, 186] width 9 height 10
click at [492, 190] on icon at bounding box center [491, 186] width 9 height 10
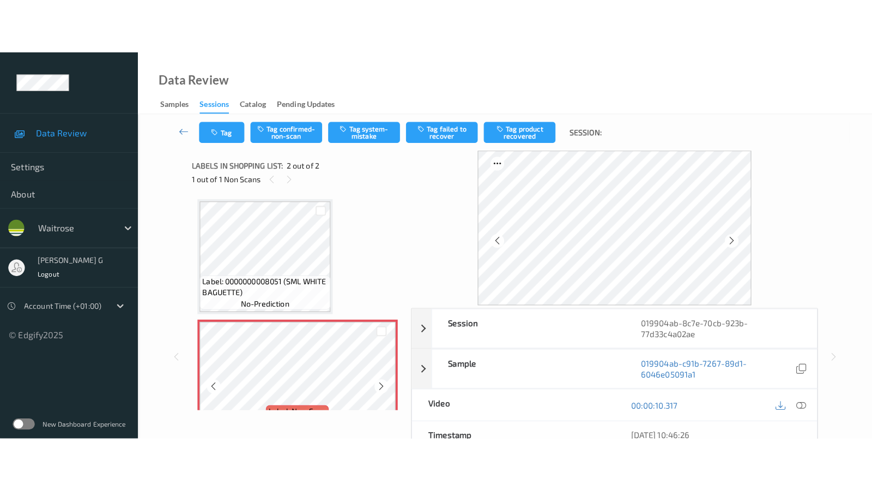
scroll to position [27, 0]
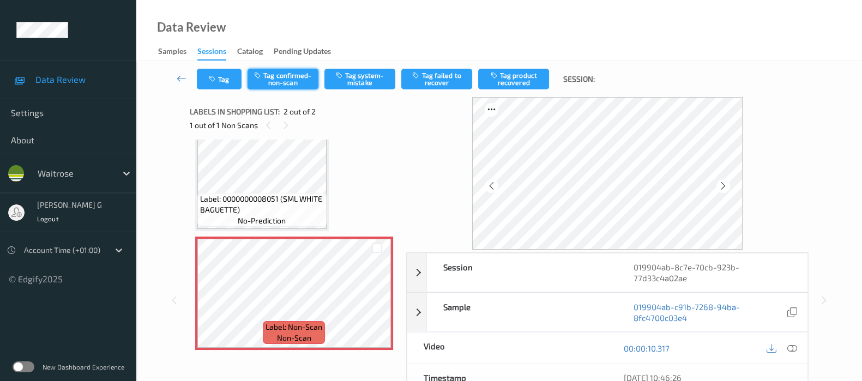
click at [298, 75] on button "Tag confirmed-non-scan" at bounding box center [282, 79] width 71 height 21
click at [432, 75] on button "Tag failed to recover" at bounding box center [436, 79] width 71 height 21
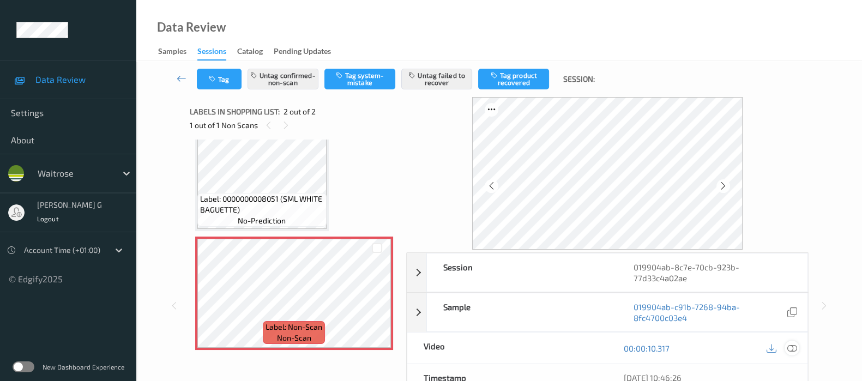
click at [793, 347] on icon at bounding box center [792, 348] width 10 height 10
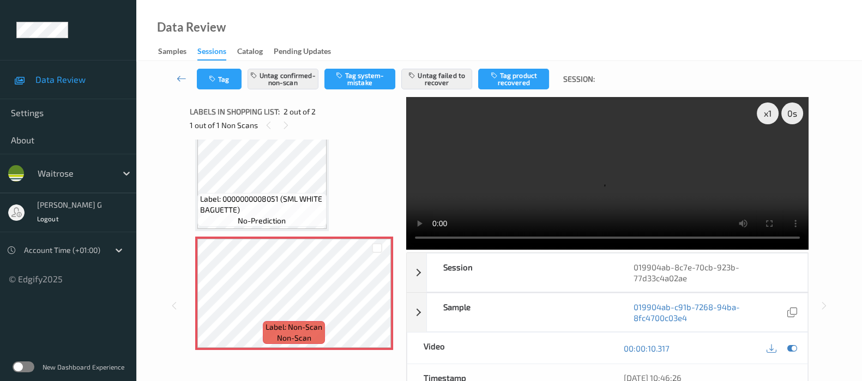
scroll to position [0, 0]
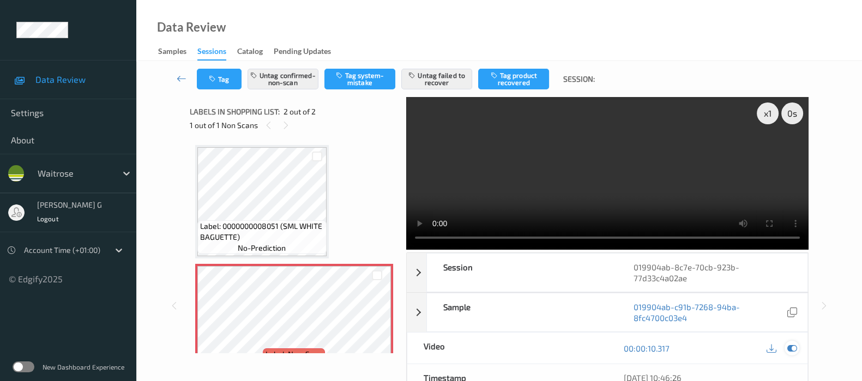
click at [796, 346] on icon at bounding box center [792, 348] width 10 height 10
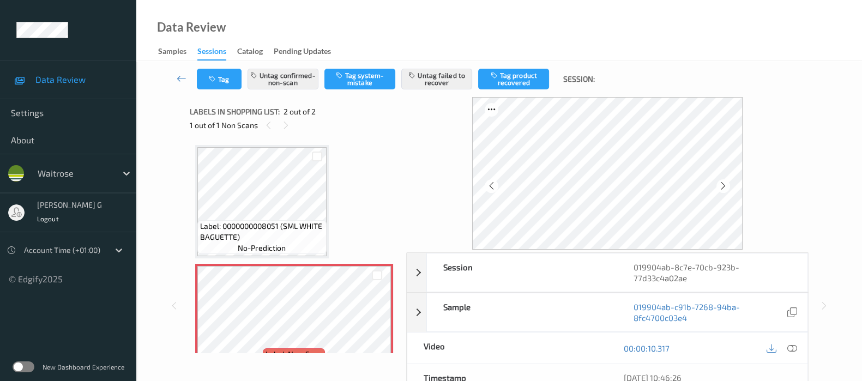
scroll to position [27, 0]
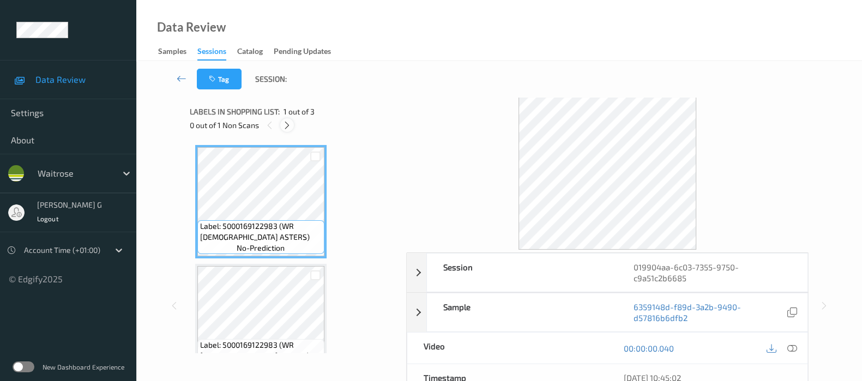
click at [283, 128] on icon at bounding box center [286, 125] width 9 height 10
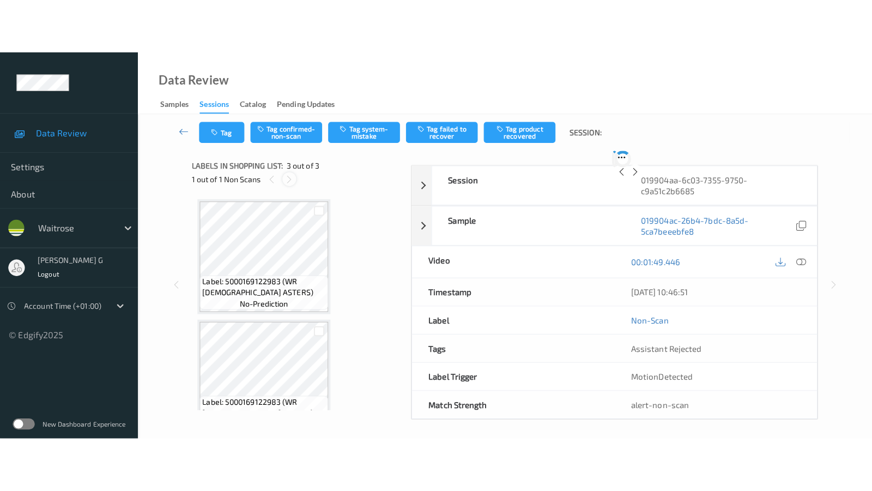
scroll to position [123, 0]
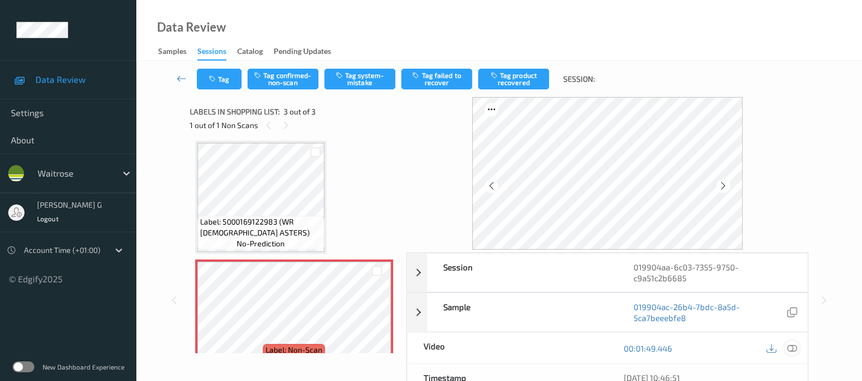
click at [790, 347] on icon at bounding box center [792, 348] width 10 height 10
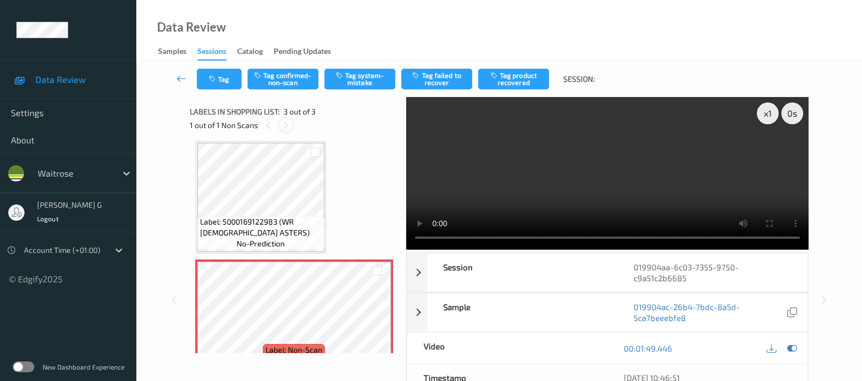
click at [289, 124] on icon at bounding box center [285, 125] width 9 height 10
click at [790, 350] on icon at bounding box center [792, 348] width 10 height 10
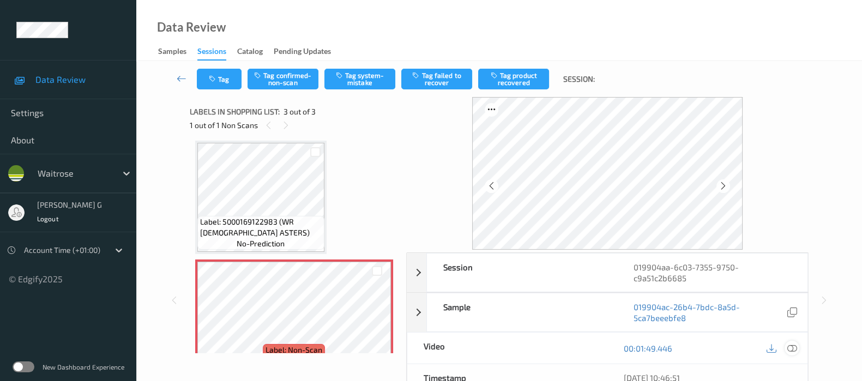
click at [790, 346] on icon at bounding box center [792, 348] width 10 height 10
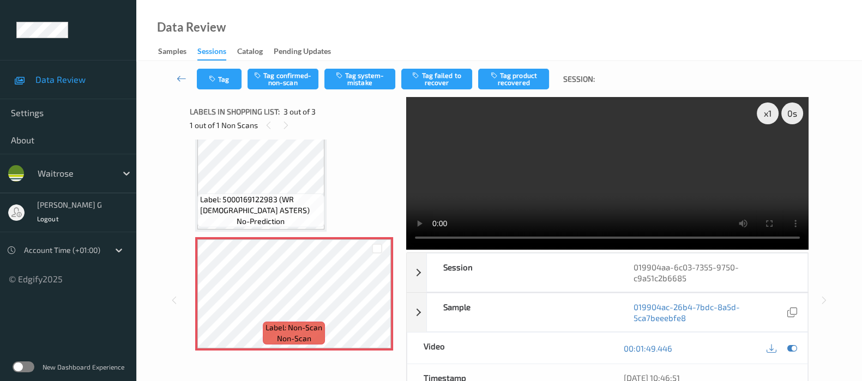
scroll to position [36, 0]
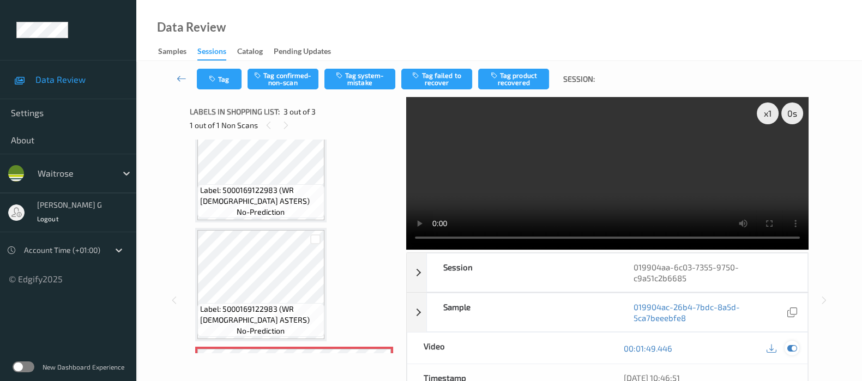
click at [790, 351] on icon at bounding box center [792, 348] width 10 height 10
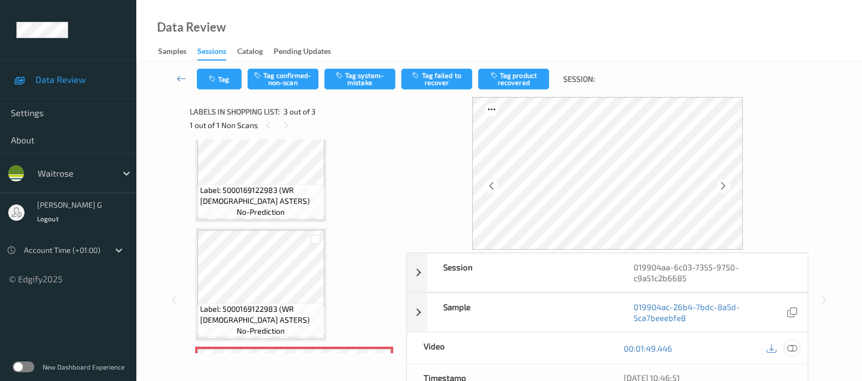
click at [787, 349] on icon at bounding box center [792, 348] width 10 height 10
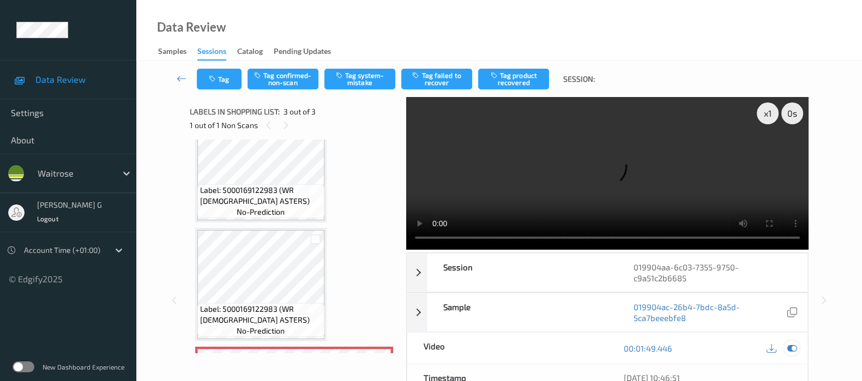
click at [793, 343] on icon at bounding box center [792, 348] width 10 height 10
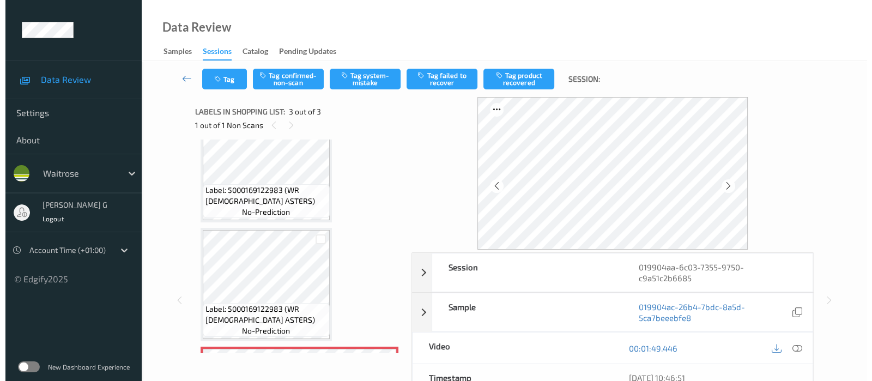
scroll to position [104, 0]
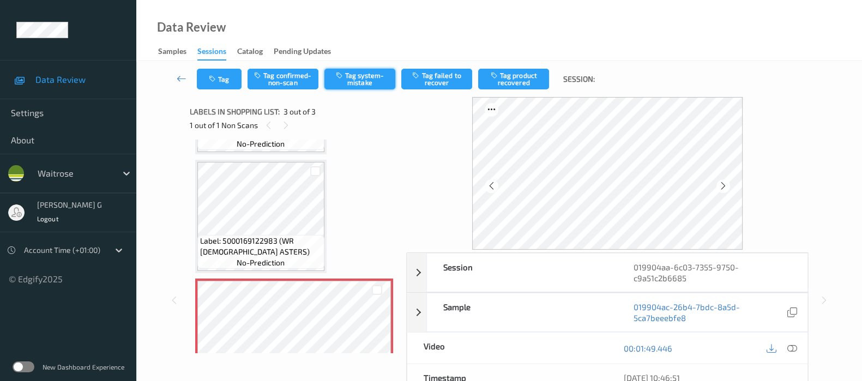
click at [358, 82] on button "Tag system-mistake" at bounding box center [359, 79] width 71 height 21
click at [224, 88] on button "Tag" at bounding box center [219, 79] width 45 height 21
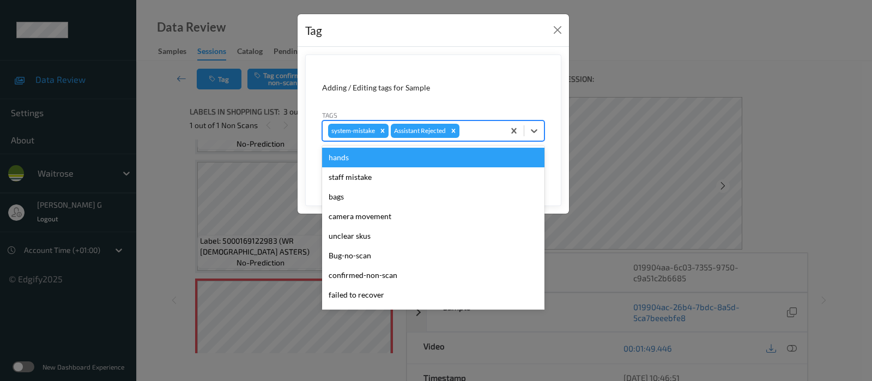
click at [486, 124] on div at bounding box center [480, 130] width 37 height 13
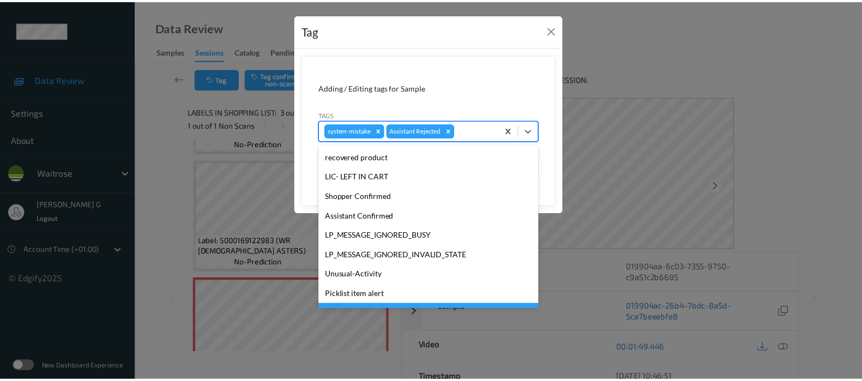
scroll to position [204, 0]
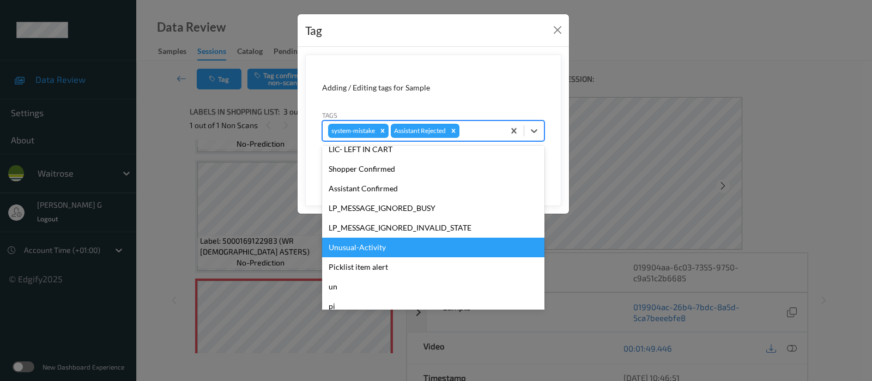
click at [354, 249] on div "Unusual-Activity" at bounding box center [433, 248] width 222 height 20
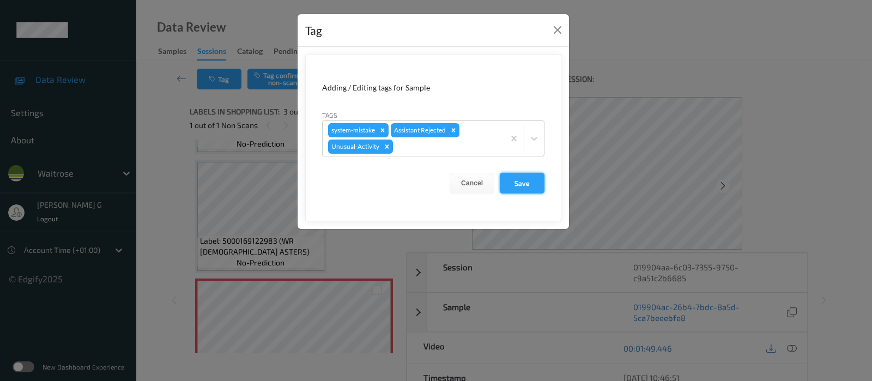
click at [532, 178] on button "Save" at bounding box center [522, 183] width 45 height 21
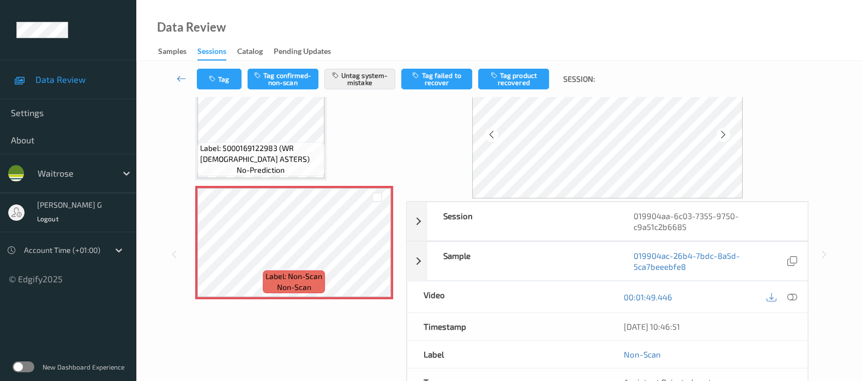
scroll to position [0, 0]
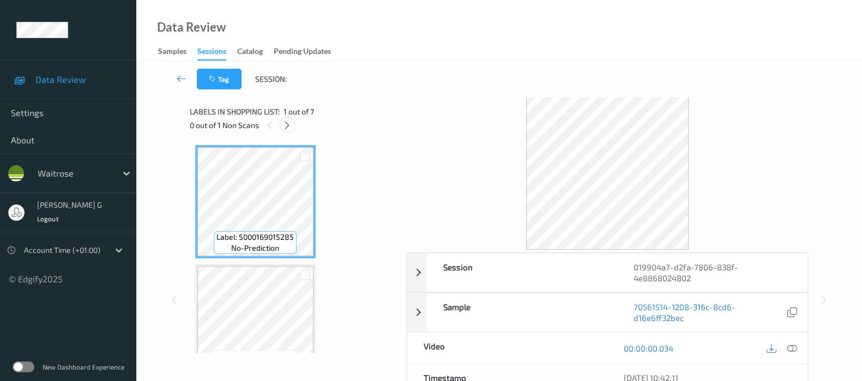
click at [288, 124] on icon at bounding box center [286, 125] width 9 height 10
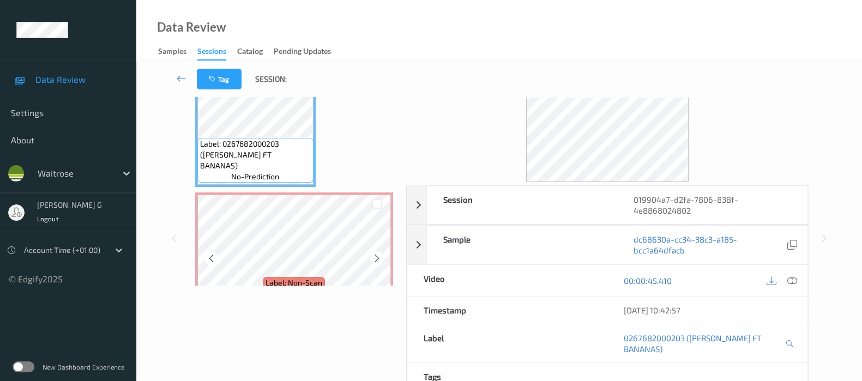
scroll to position [173, 0]
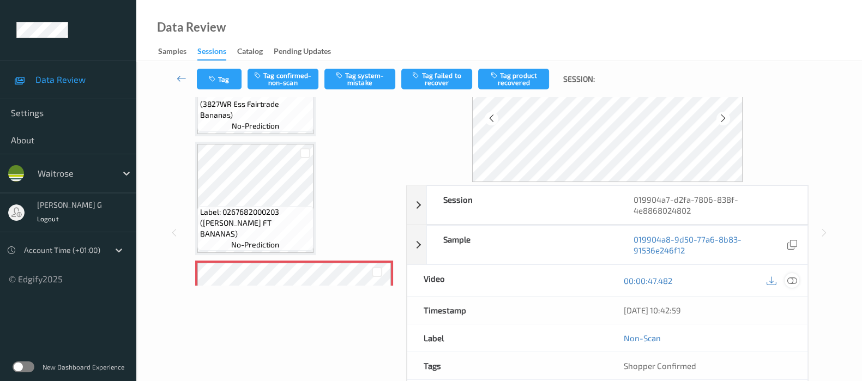
click at [792, 276] on icon at bounding box center [792, 281] width 10 height 10
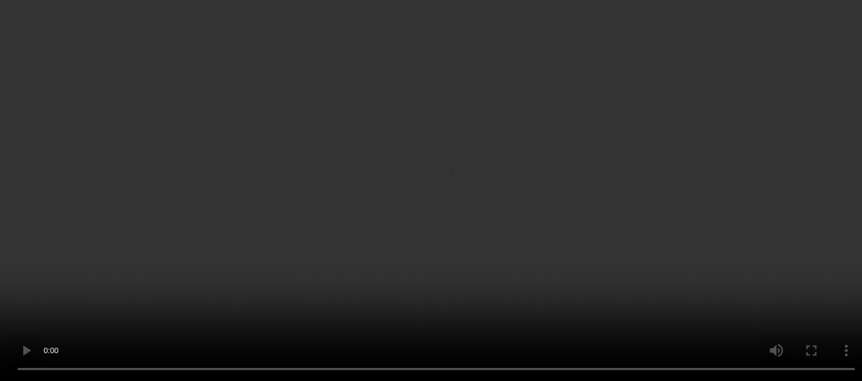
scroll to position [68, 0]
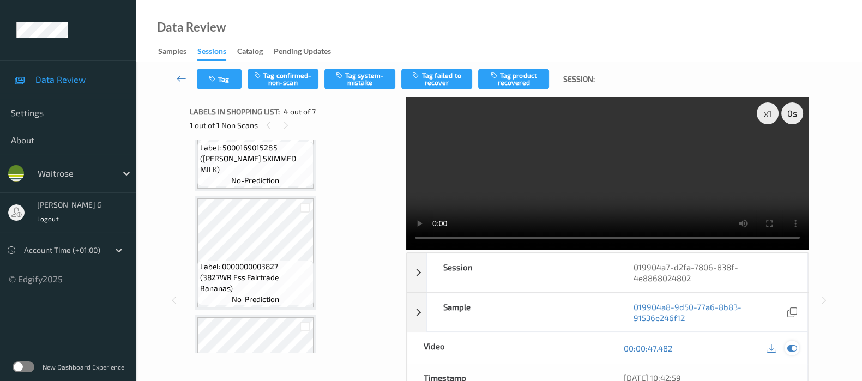
click at [793, 344] on icon at bounding box center [792, 348] width 10 height 10
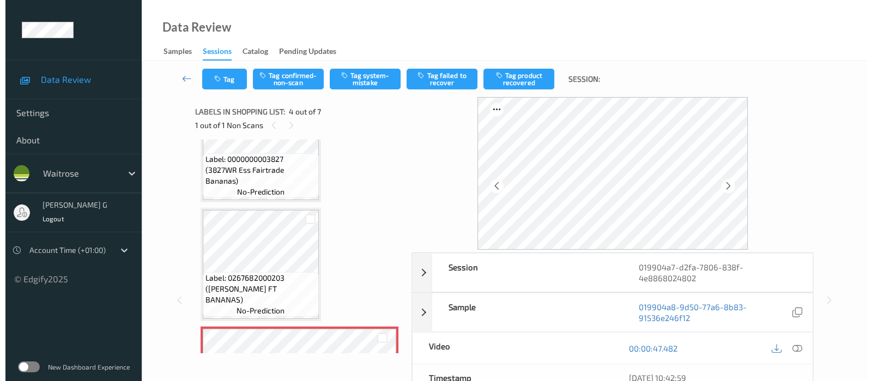
scroll to position [204, 0]
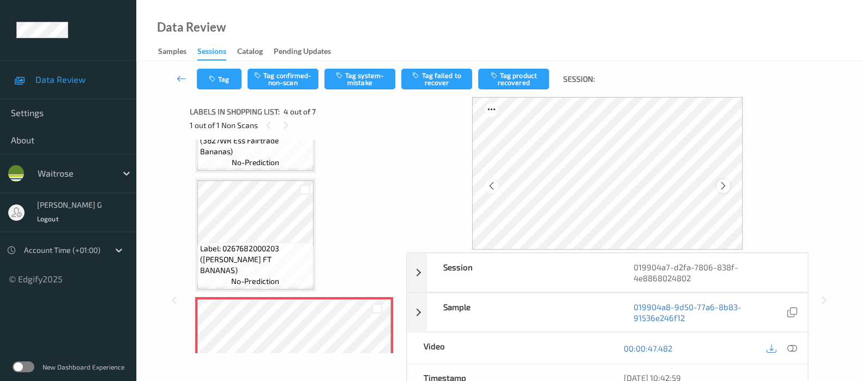
click at [730, 186] on div at bounding box center [723, 186] width 14 height 14
click at [363, 76] on button "Tag system-mistake" at bounding box center [359, 79] width 71 height 21
click at [214, 85] on button "Tag" at bounding box center [219, 79] width 45 height 21
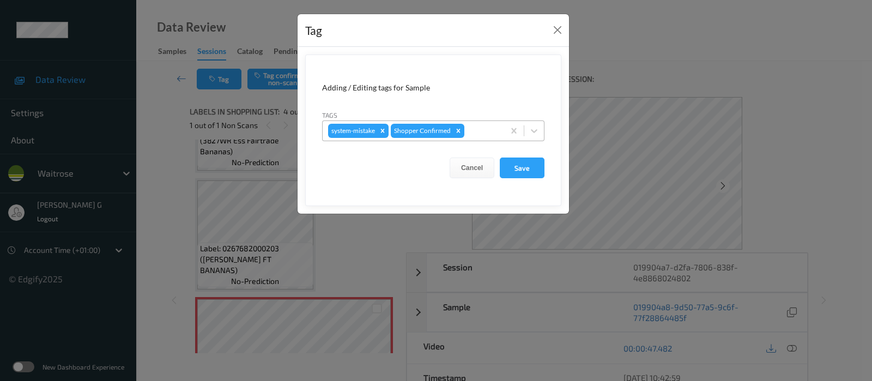
click at [475, 131] on div at bounding box center [483, 130] width 32 height 13
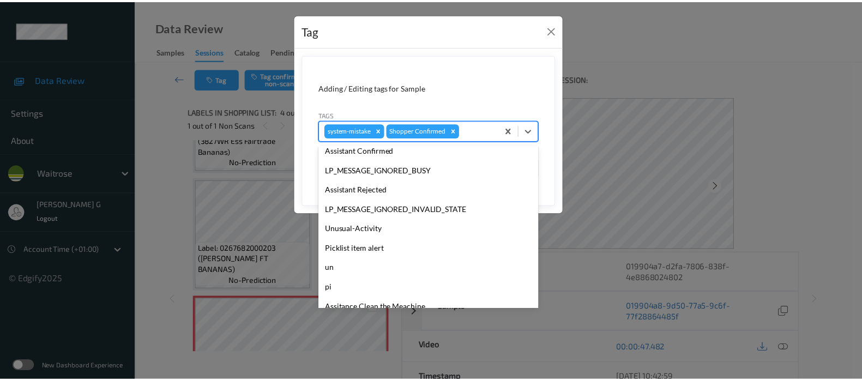
scroll to position [233, 0]
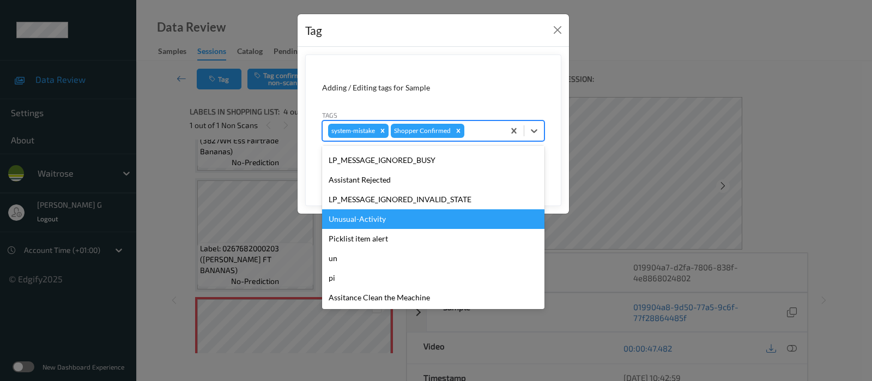
click at [354, 220] on div "Unusual-Activity" at bounding box center [433, 219] width 222 height 20
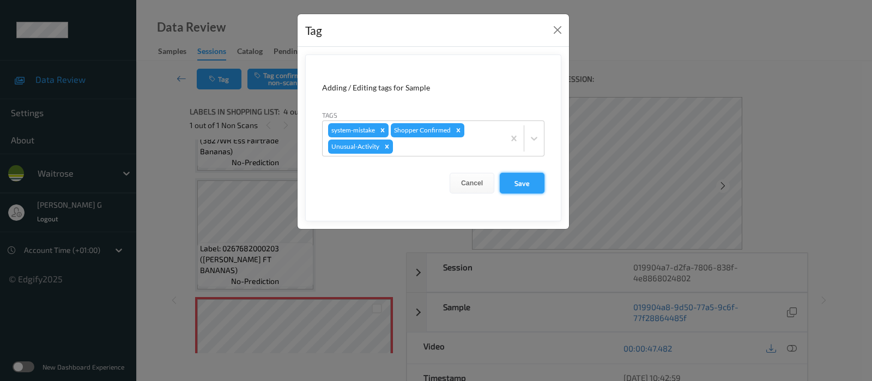
click at [529, 183] on button "Save" at bounding box center [522, 183] width 45 height 21
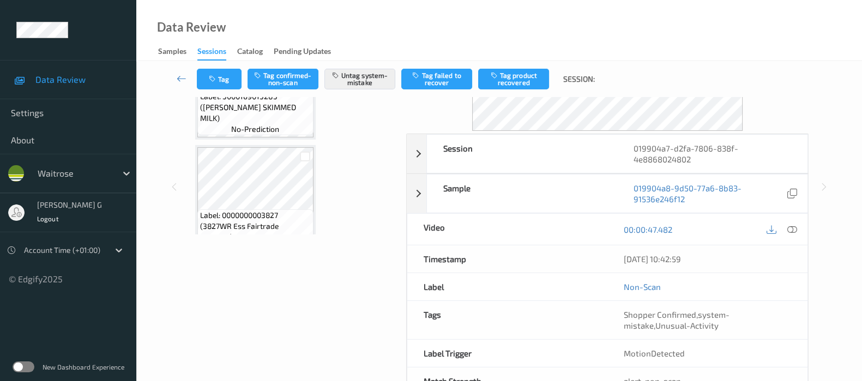
scroll to position [0, 0]
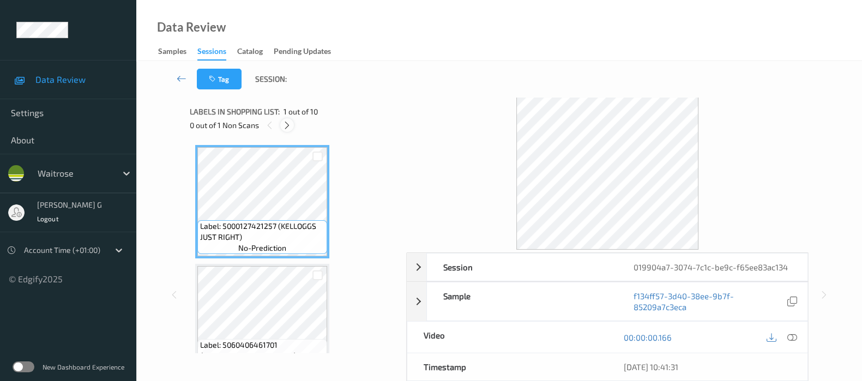
click at [287, 120] on icon at bounding box center [286, 125] width 9 height 10
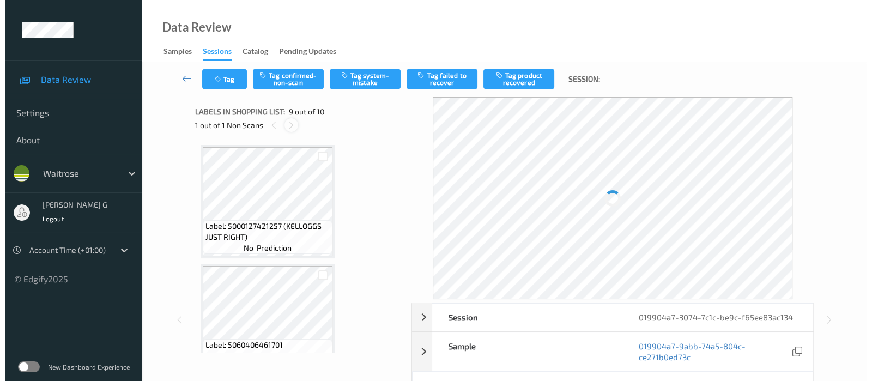
scroll to position [832, 0]
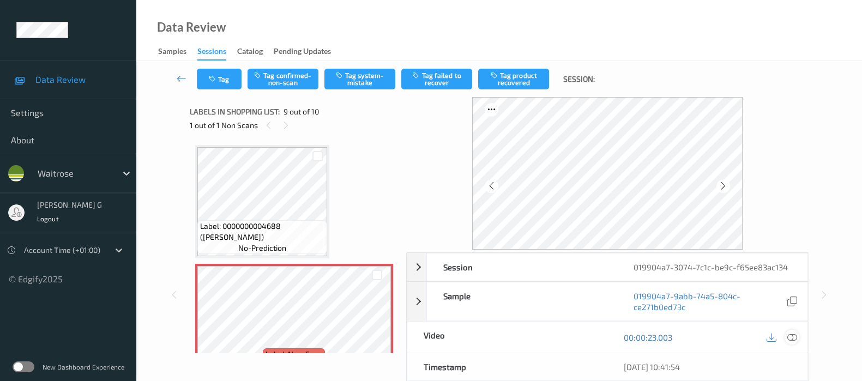
click at [792, 336] on icon at bounding box center [792, 337] width 10 height 10
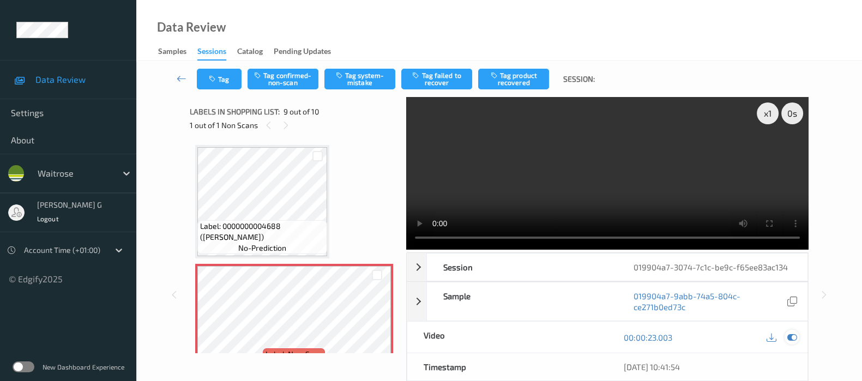
click at [790, 338] on icon at bounding box center [792, 337] width 10 height 10
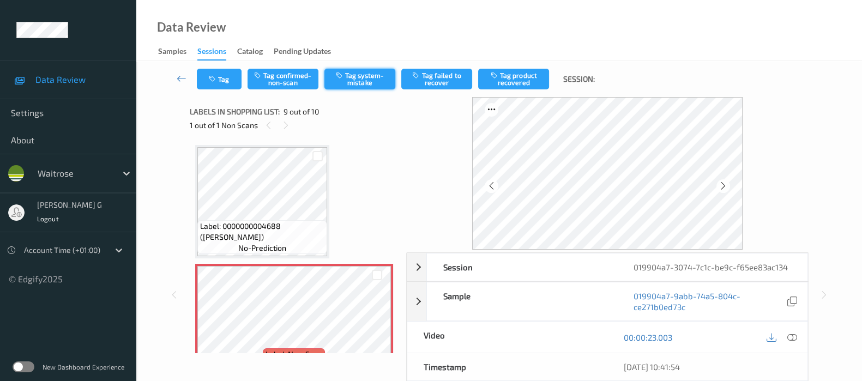
click at [370, 88] on button "Tag system-mistake" at bounding box center [359, 79] width 71 height 21
click at [218, 83] on button "Tag" at bounding box center [219, 79] width 45 height 21
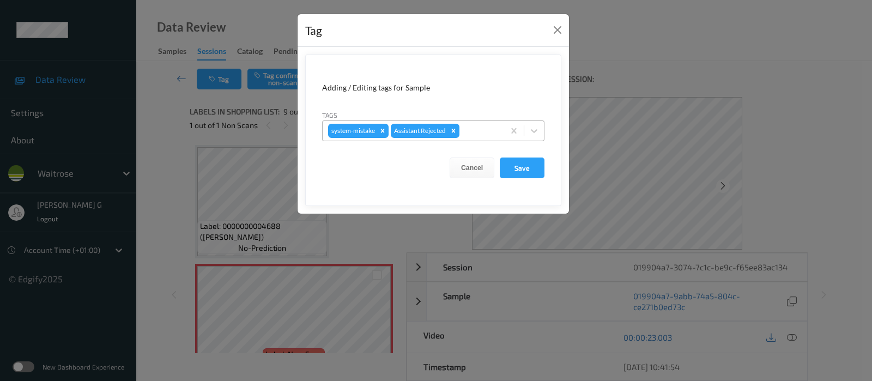
click at [463, 130] on input "text" at bounding box center [463, 130] width 2 height 11
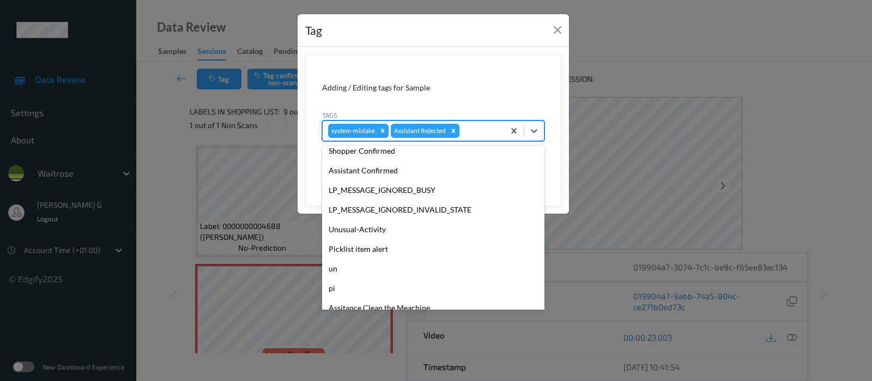
scroll to position [233, 0]
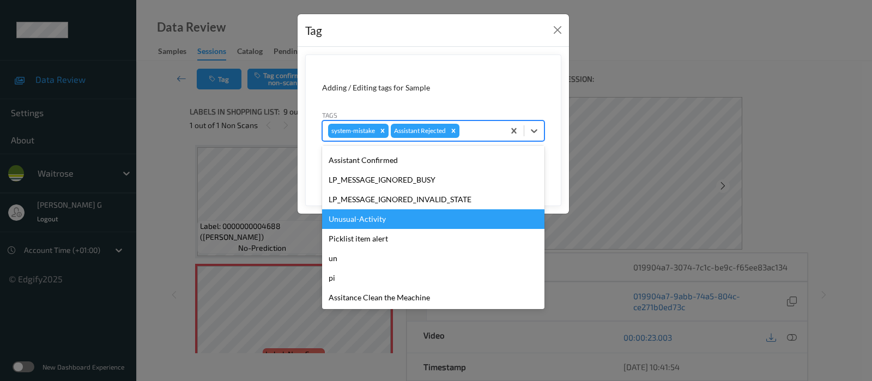
click at [376, 217] on div "Unusual-Activity" at bounding box center [433, 219] width 222 height 20
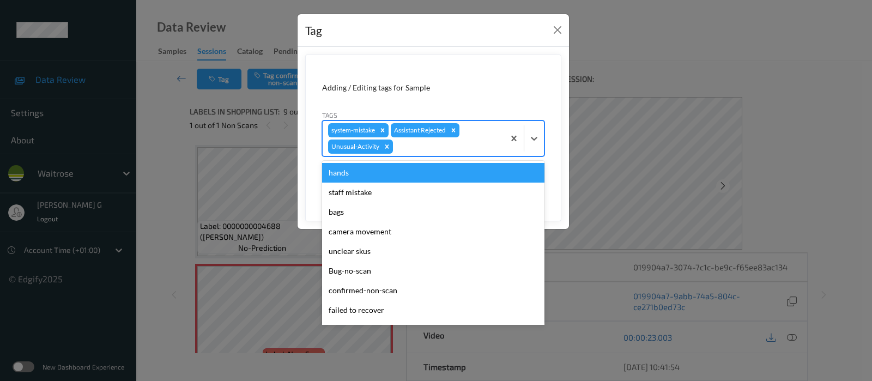
click at [458, 147] on div at bounding box center [447, 146] width 104 height 13
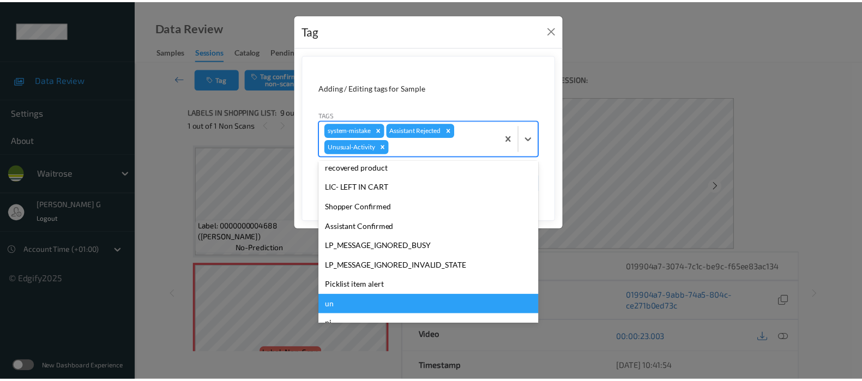
scroll to position [213, 0]
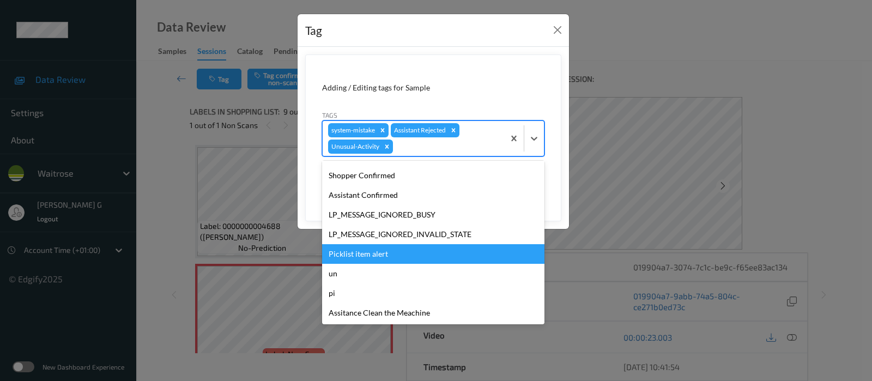
click at [351, 252] on div "Picklist item alert" at bounding box center [433, 254] width 222 height 20
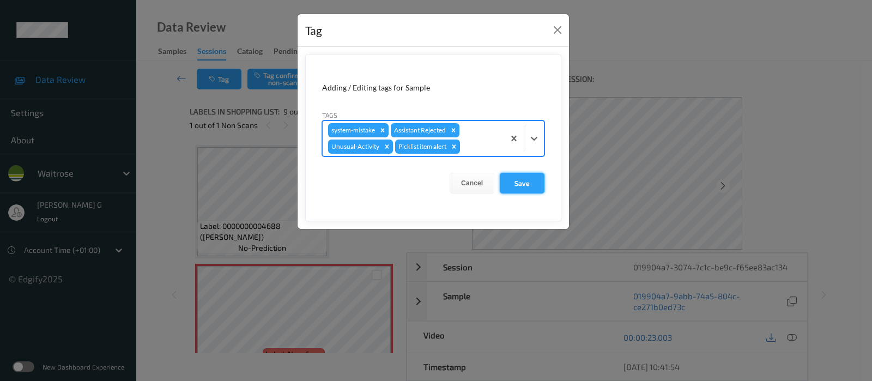
click at [521, 182] on button "Save" at bounding box center [522, 183] width 45 height 21
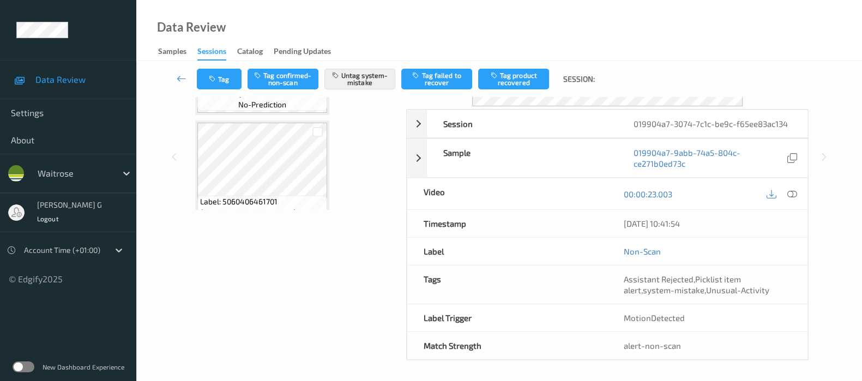
scroll to position [0, 0]
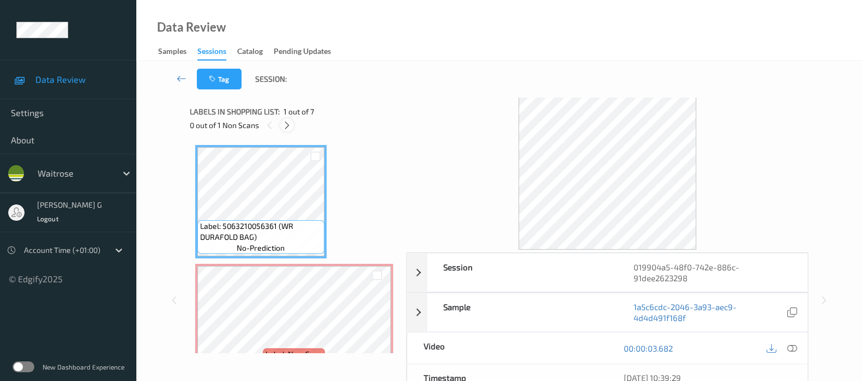
click at [283, 125] on icon at bounding box center [286, 125] width 9 height 10
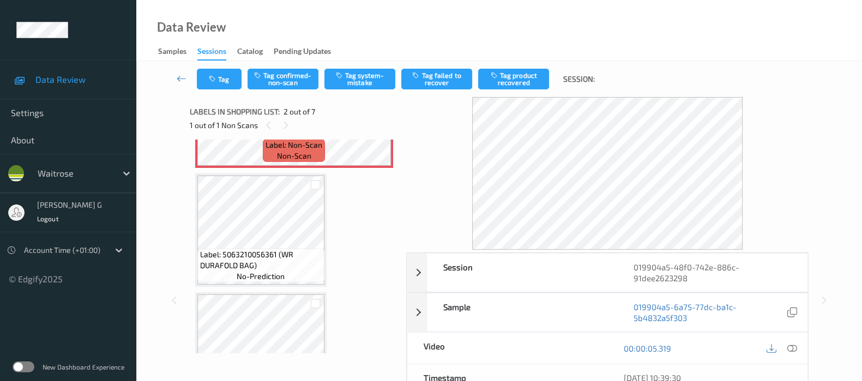
scroll to position [74, 0]
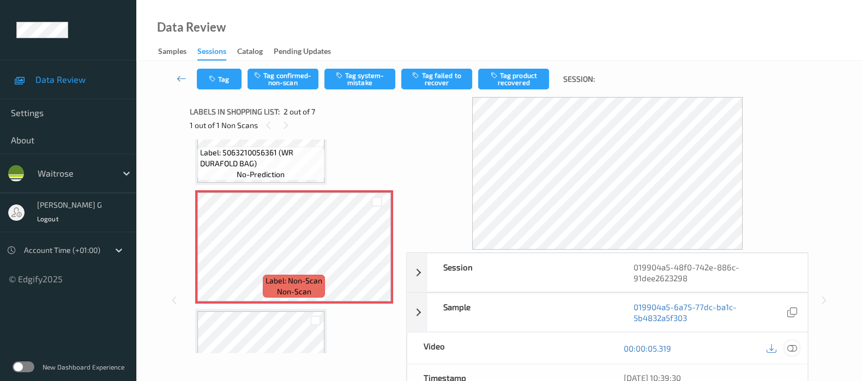
click at [791, 347] on icon at bounding box center [792, 348] width 10 height 10
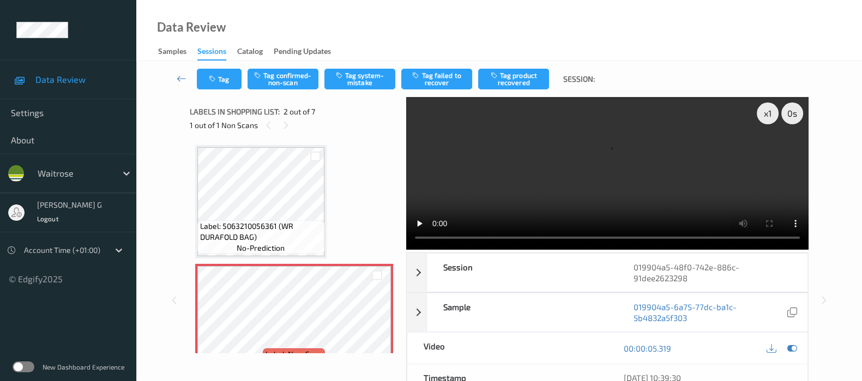
scroll to position [0, 0]
click at [793, 343] on icon at bounding box center [792, 348] width 10 height 10
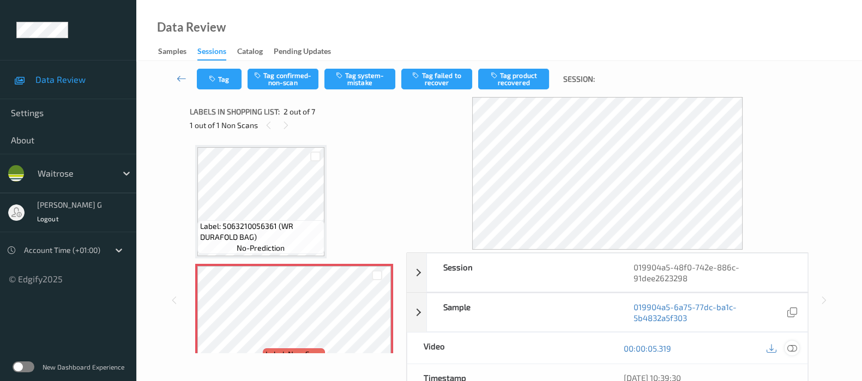
click at [787, 344] on icon at bounding box center [792, 348] width 10 height 10
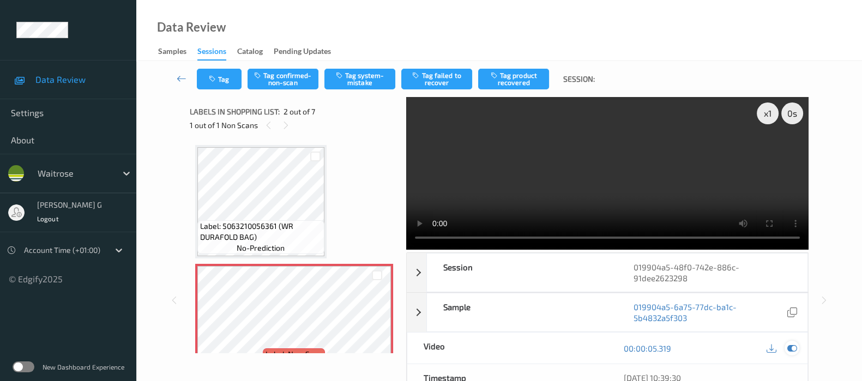
click at [793, 348] on icon at bounding box center [792, 348] width 10 height 10
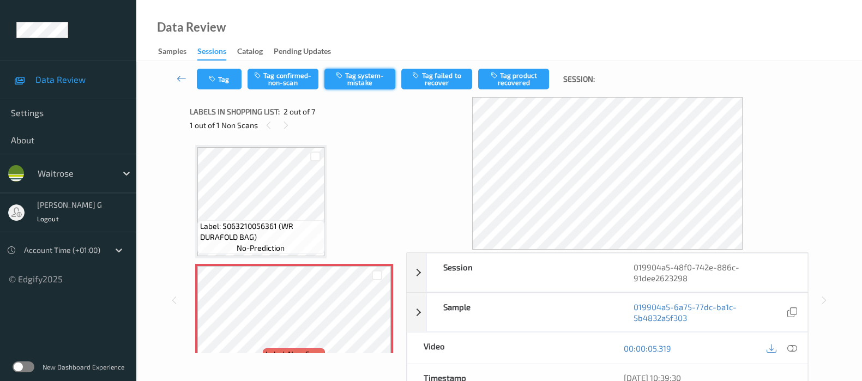
click at [348, 72] on button "Tag system-mistake" at bounding box center [359, 79] width 71 height 21
click at [213, 80] on icon "button" at bounding box center [213, 79] width 9 height 8
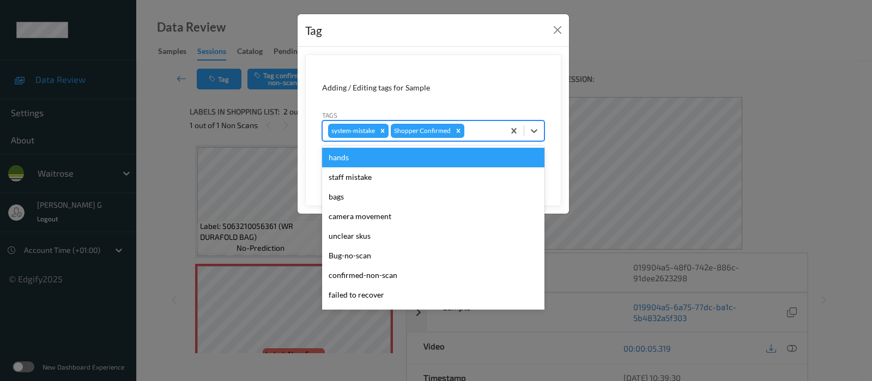
click at [482, 131] on div at bounding box center [483, 130] width 32 height 13
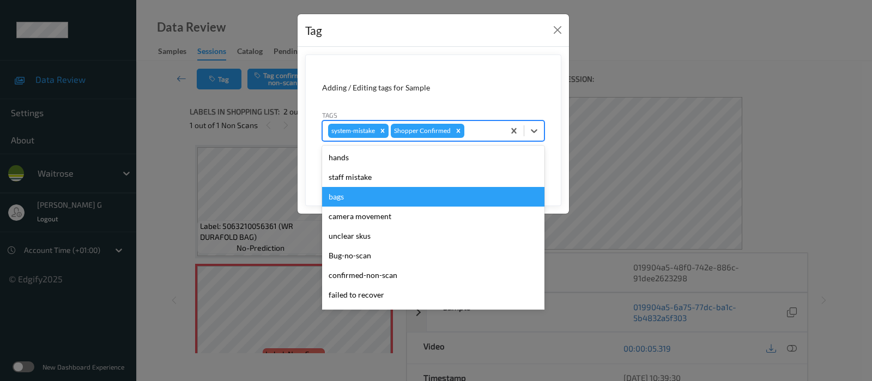
click at [341, 199] on div "bags" at bounding box center [433, 197] width 222 height 20
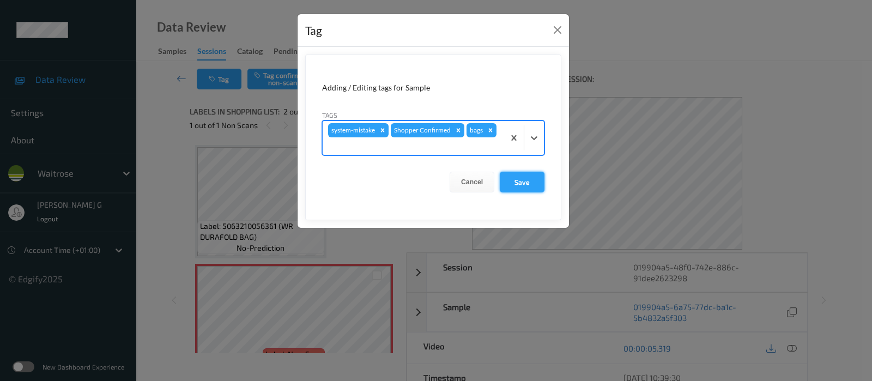
click at [531, 186] on button "Save" at bounding box center [522, 182] width 45 height 21
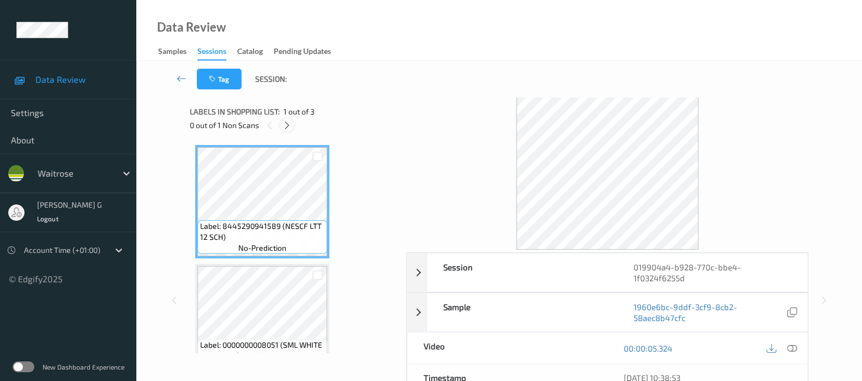
click at [287, 129] on icon at bounding box center [286, 125] width 9 height 10
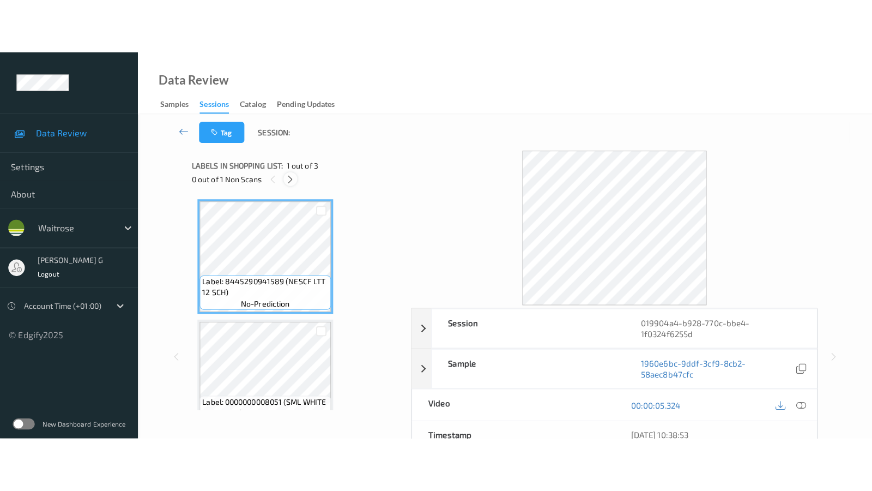
scroll to position [123, 0]
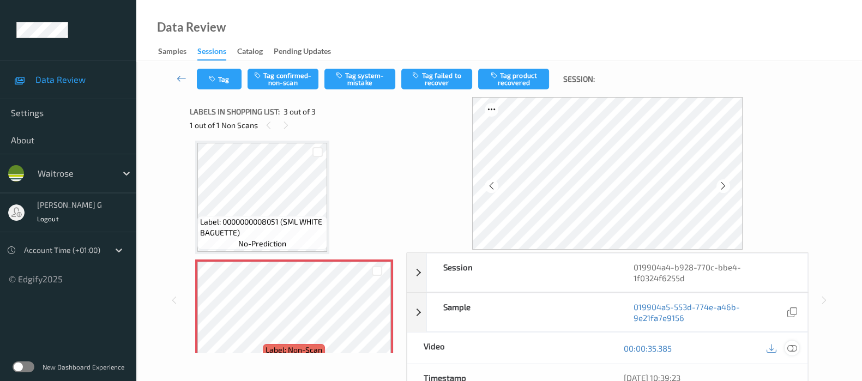
click at [793, 346] on icon at bounding box center [792, 348] width 10 height 10
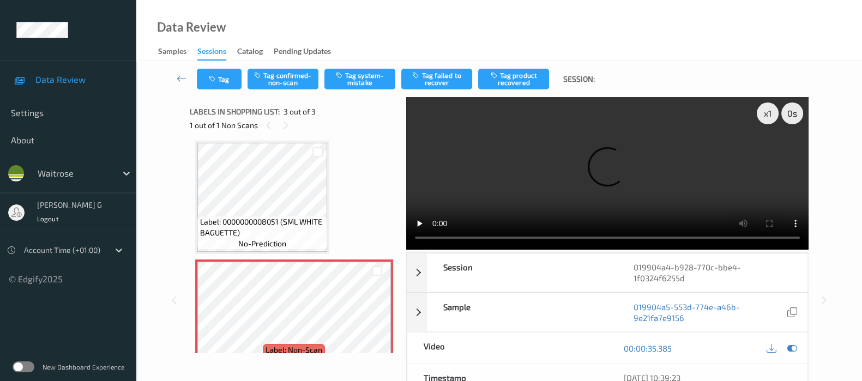
scroll to position [36, 0]
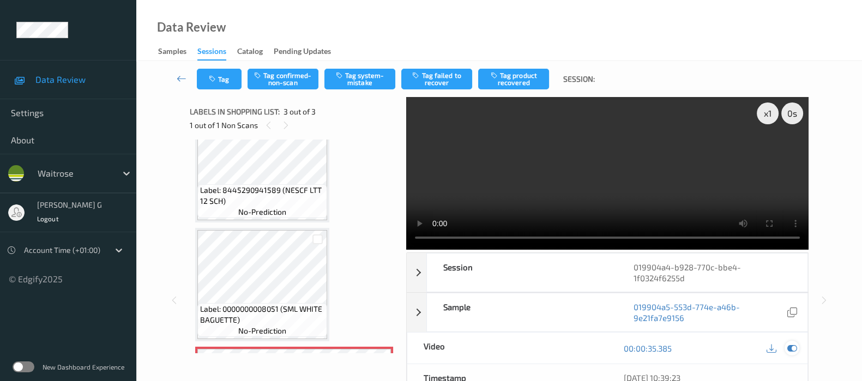
click at [791, 347] on icon at bounding box center [792, 348] width 10 height 10
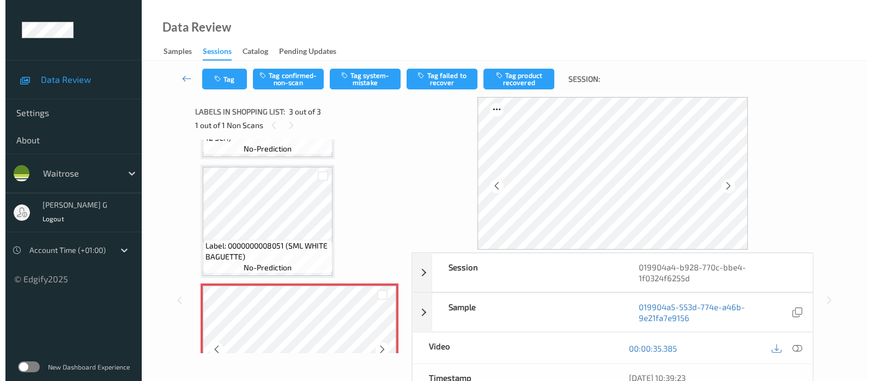
scroll to position [146, 0]
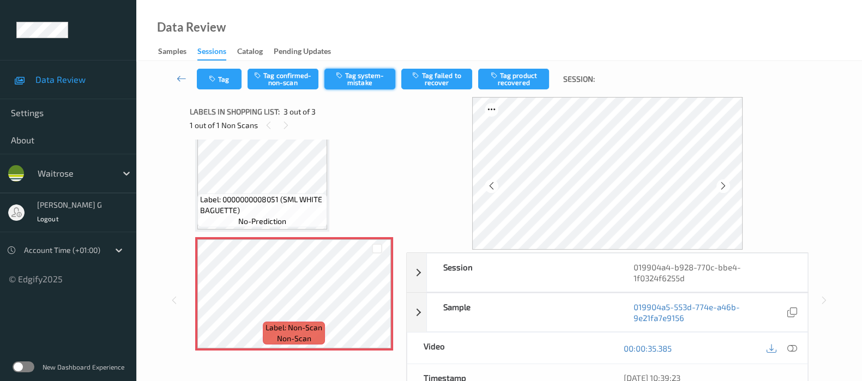
click at [353, 75] on button "Tag system-mistake" at bounding box center [359, 79] width 71 height 21
click at [226, 76] on button "Tag" at bounding box center [219, 79] width 45 height 21
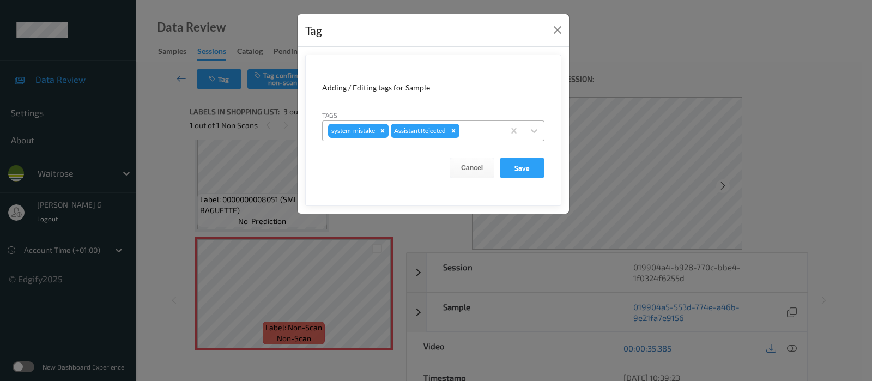
click at [483, 131] on div at bounding box center [480, 130] width 37 height 13
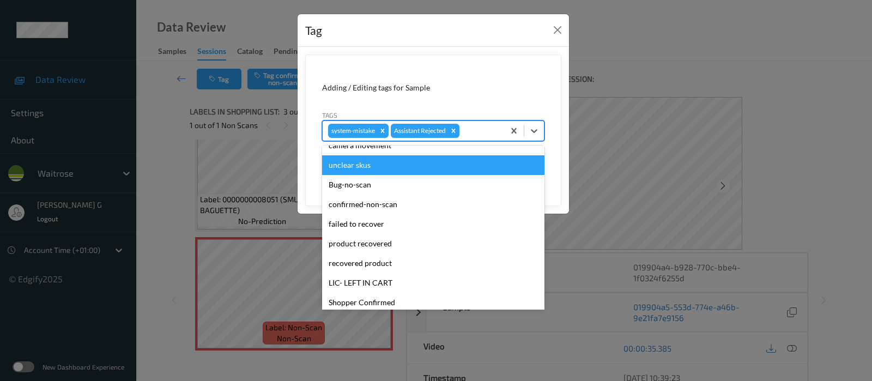
scroll to position [233, 0]
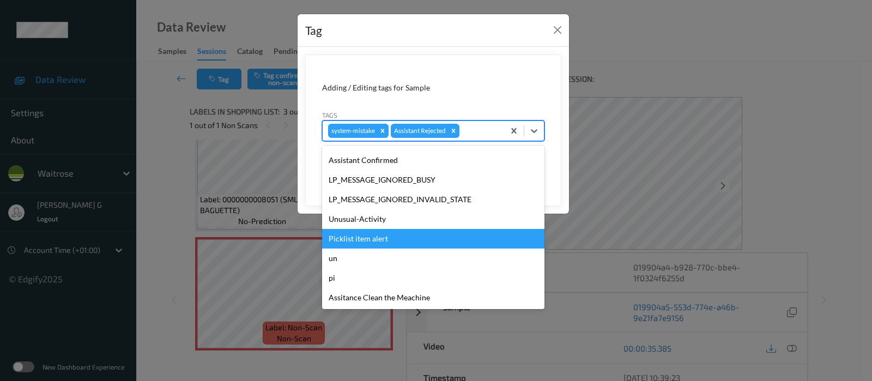
click at [357, 232] on div "Picklist item alert" at bounding box center [433, 239] width 222 height 20
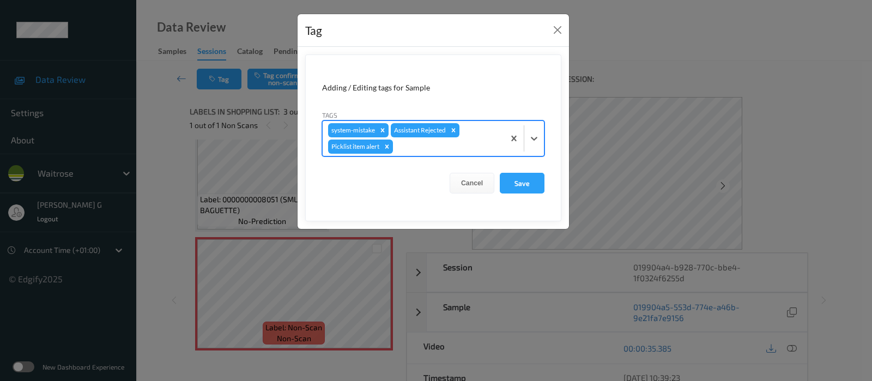
click at [420, 149] on div at bounding box center [447, 146] width 104 height 13
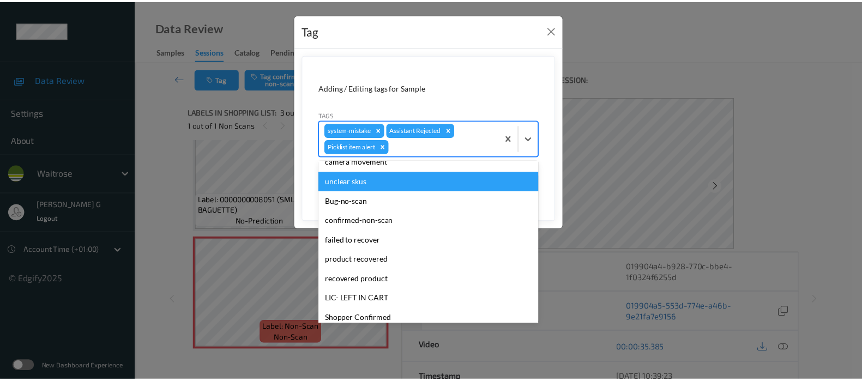
scroll to position [213, 0]
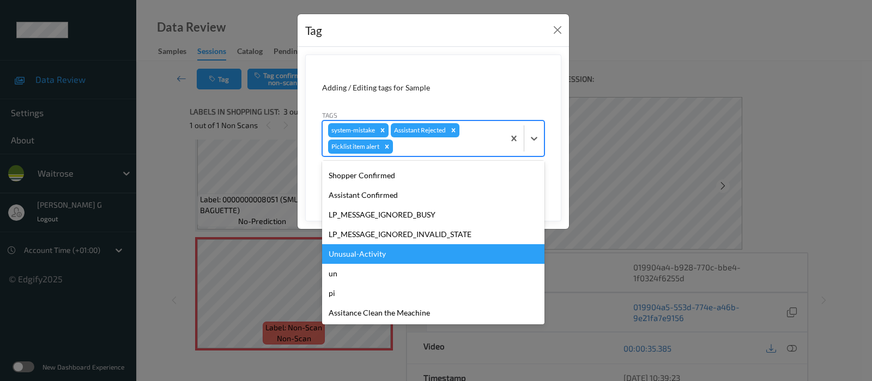
click at [360, 250] on div "Unusual-Activity" at bounding box center [433, 254] width 222 height 20
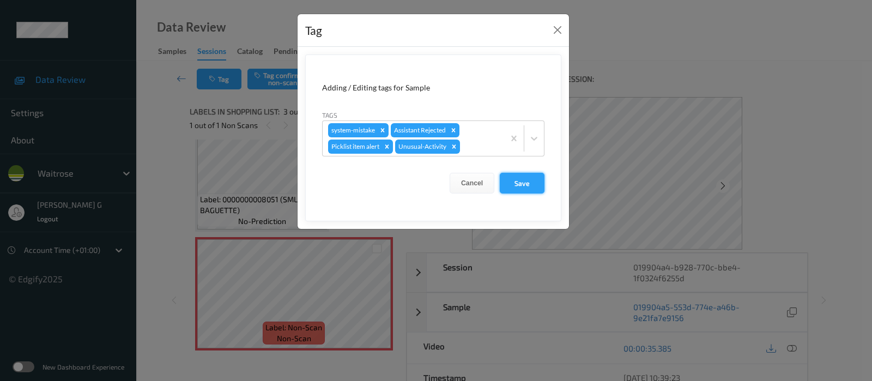
click at [527, 189] on button "Save" at bounding box center [522, 183] width 45 height 21
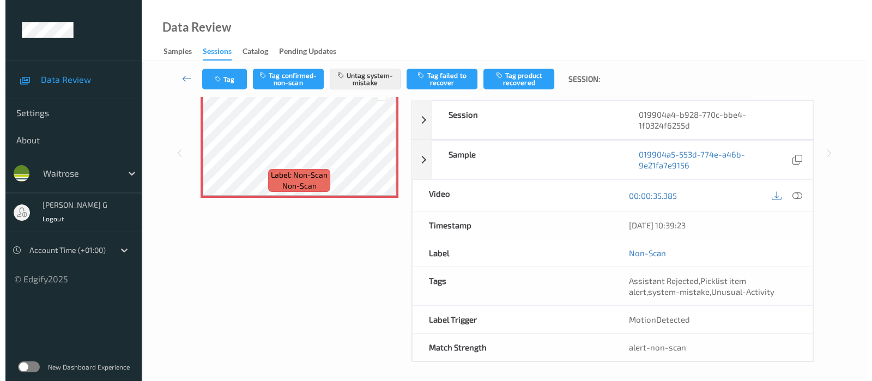
scroll to position [154, 0]
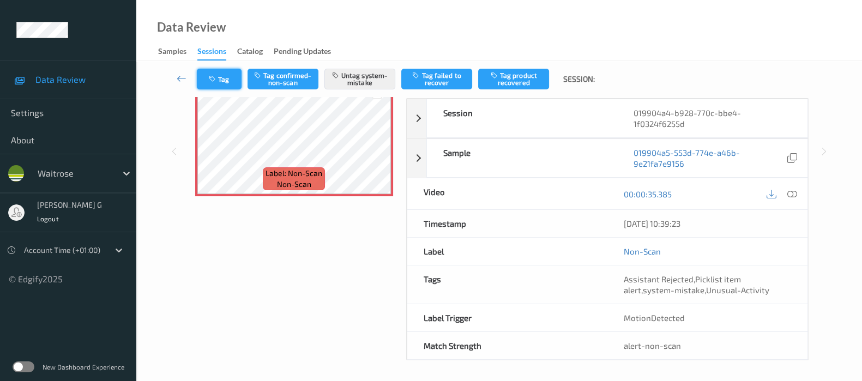
click at [213, 75] on icon "button" at bounding box center [213, 79] width 9 height 8
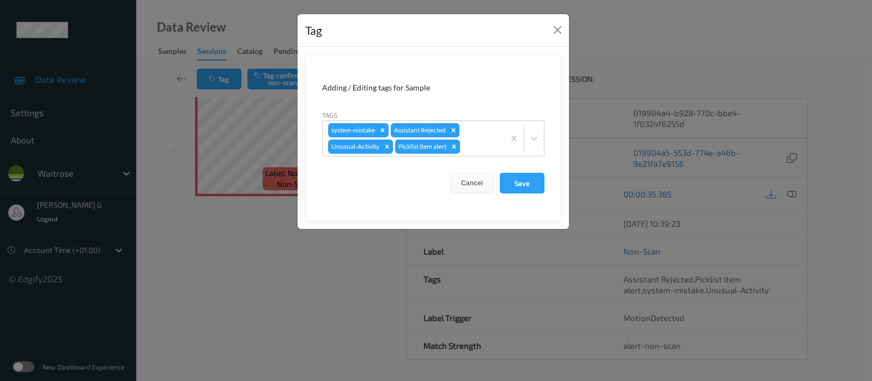
click at [201, 255] on div "Tag Adding / Editing tags for Sample Tags system-mistake Assistant Rejected Unu…" at bounding box center [436, 190] width 872 height 381
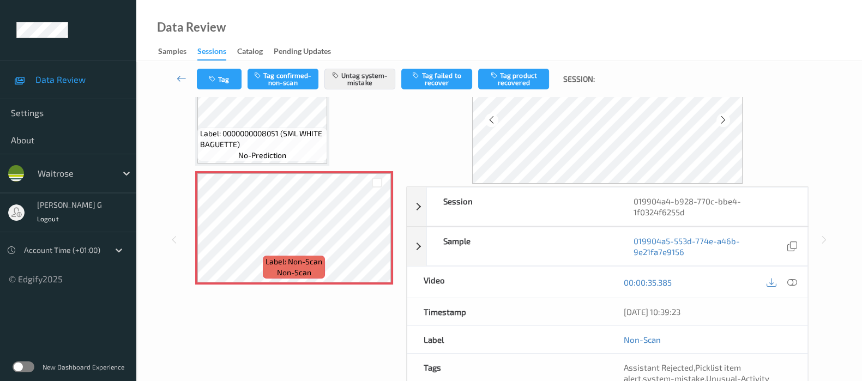
scroll to position [0, 0]
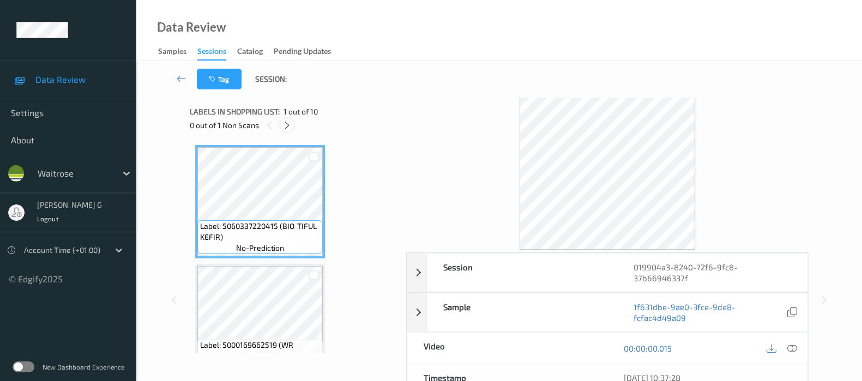
click at [289, 124] on icon at bounding box center [286, 125] width 9 height 10
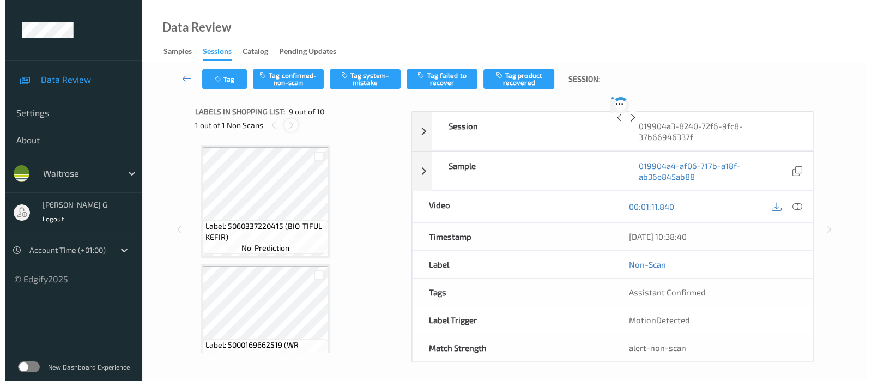
scroll to position [832, 0]
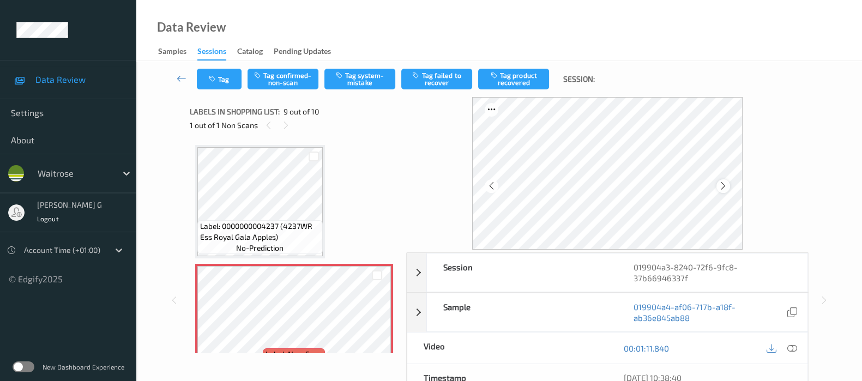
click at [728, 183] on icon at bounding box center [722, 186] width 9 height 10
click at [794, 347] on icon at bounding box center [792, 348] width 10 height 10
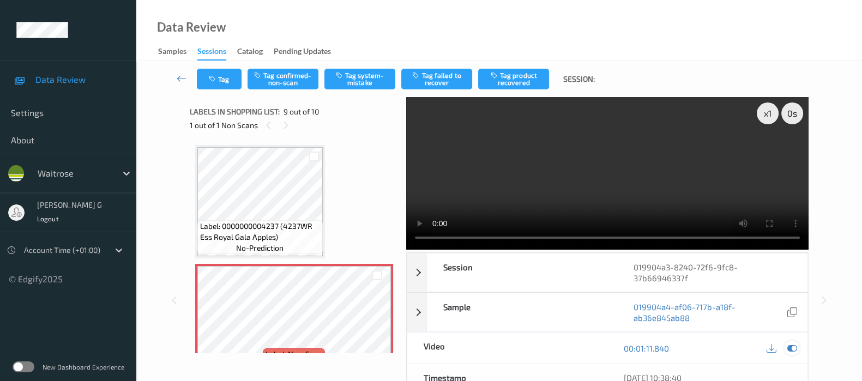
click at [795, 346] on icon at bounding box center [792, 348] width 10 height 10
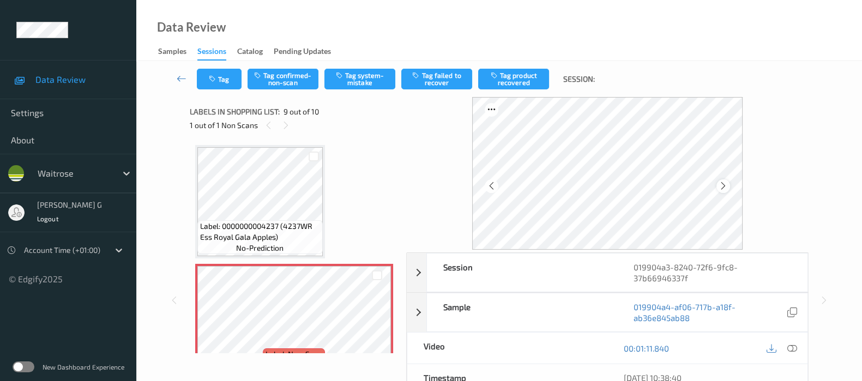
click at [727, 185] on icon at bounding box center [722, 186] width 9 height 10
click at [354, 82] on button "Tag system-mistake" at bounding box center [359, 79] width 71 height 21
click at [213, 85] on button "Tag" at bounding box center [219, 79] width 45 height 21
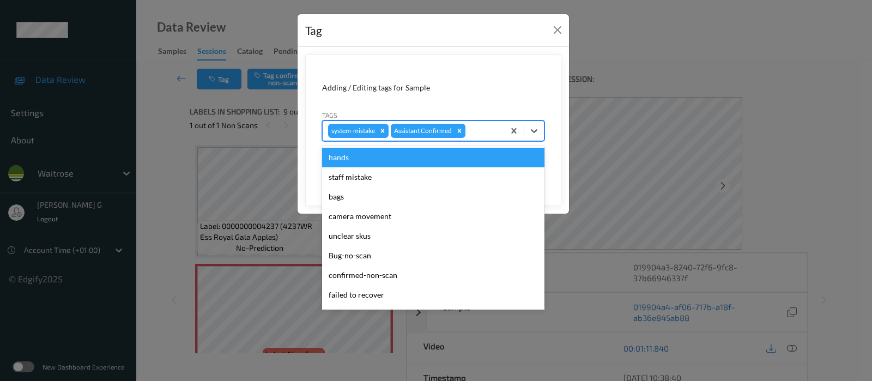
click at [491, 136] on div at bounding box center [483, 130] width 31 height 13
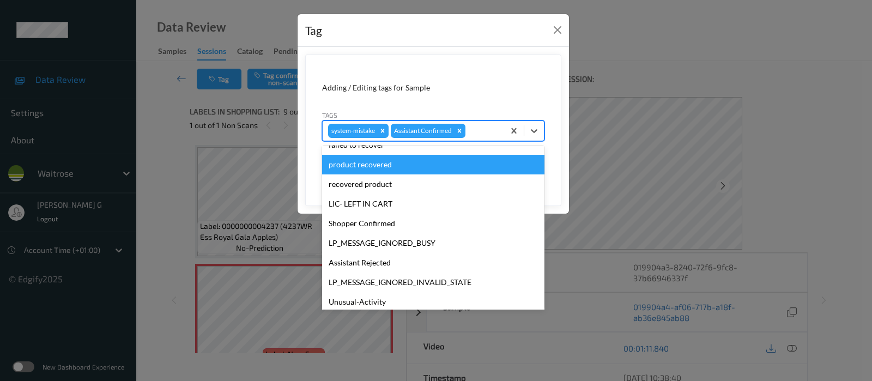
scroll to position [233, 0]
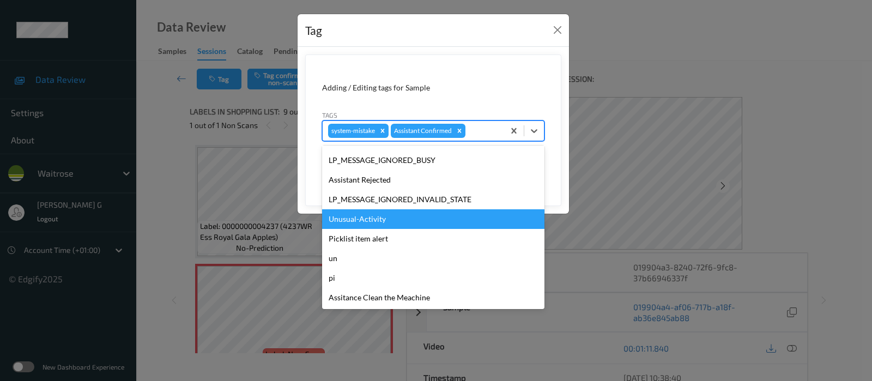
click at [359, 213] on div "Unusual-Activity" at bounding box center [433, 219] width 222 height 20
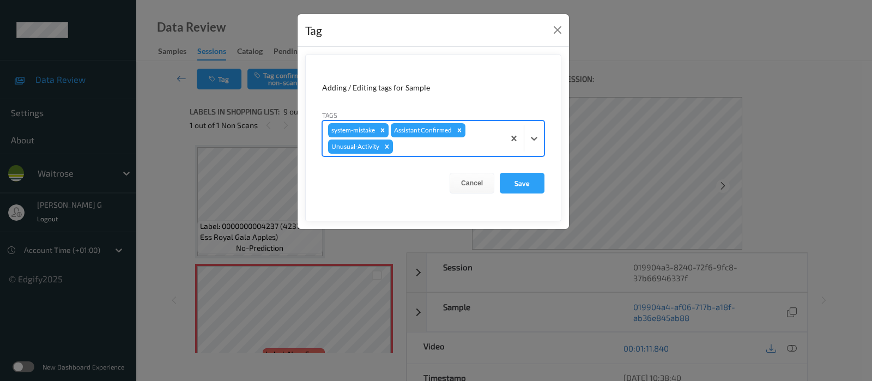
click at [424, 150] on div at bounding box center [447, 146] width 104 height 13
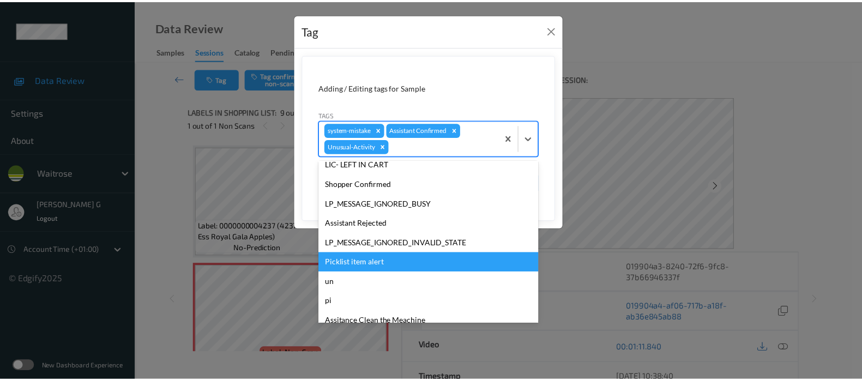
scroll to position [213, 0]
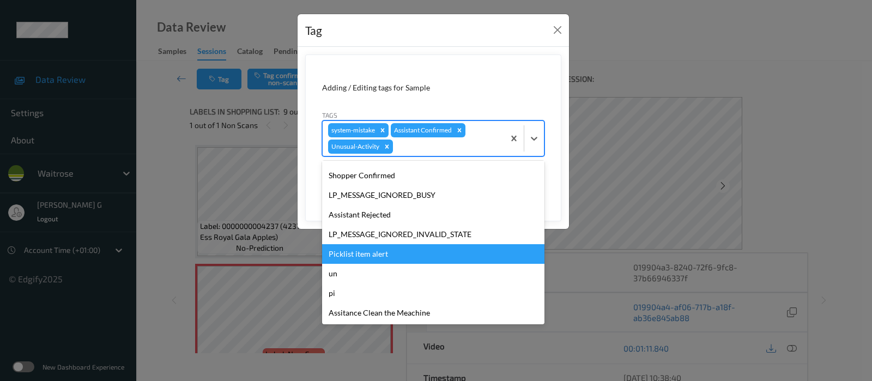
click at [352, 261] on div "Picklist item alert" at bounding box center [433, 254] width 222 height 20
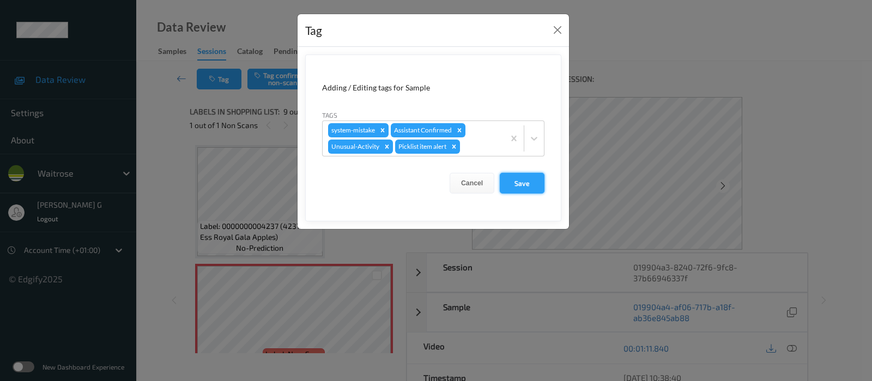
click at [524, 181] on button "Save" at bounding box center [522, 183] width 45 height 21
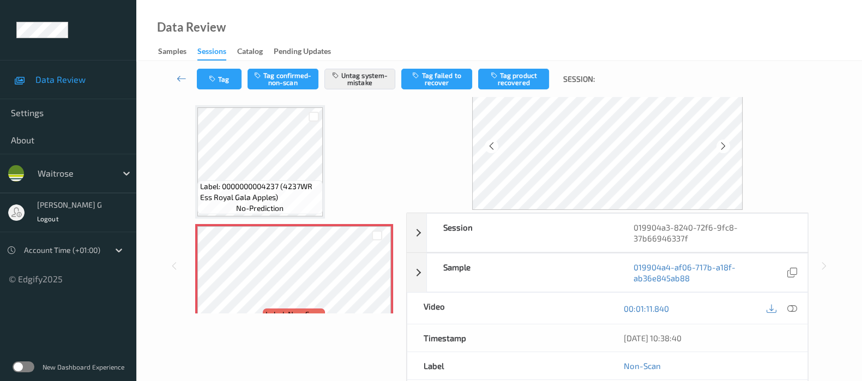
scroll to position [0, 0]
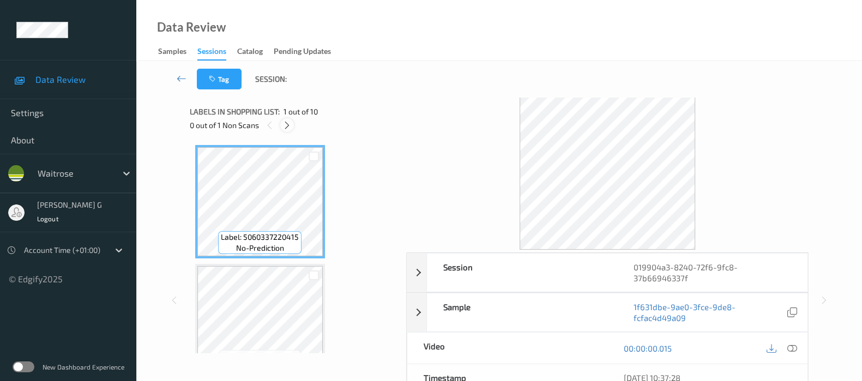
click at [285, 126] on icon at bounding box center [286, 125] width 9 height 10
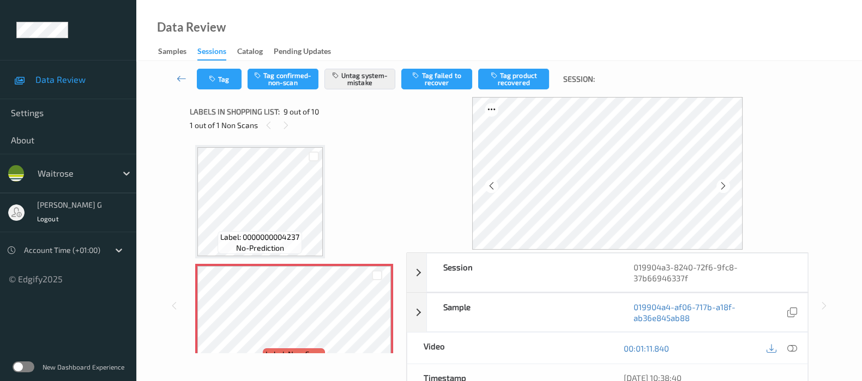
scroll to position [154, 0]
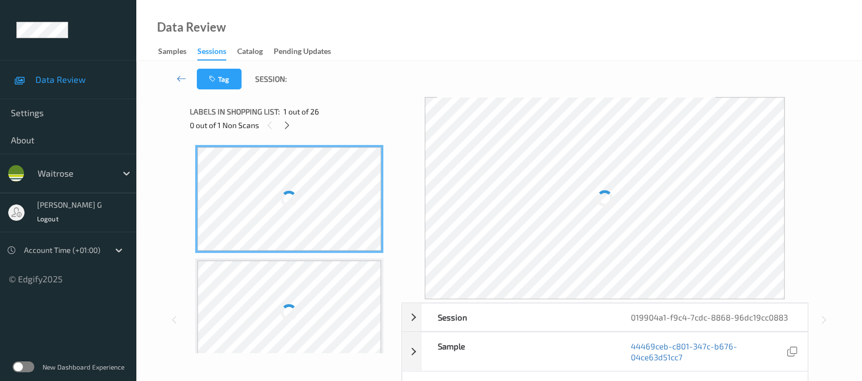
click at [388, 91] on div "Tag Session:" at bounding box center [499, 79] width 681 height 36
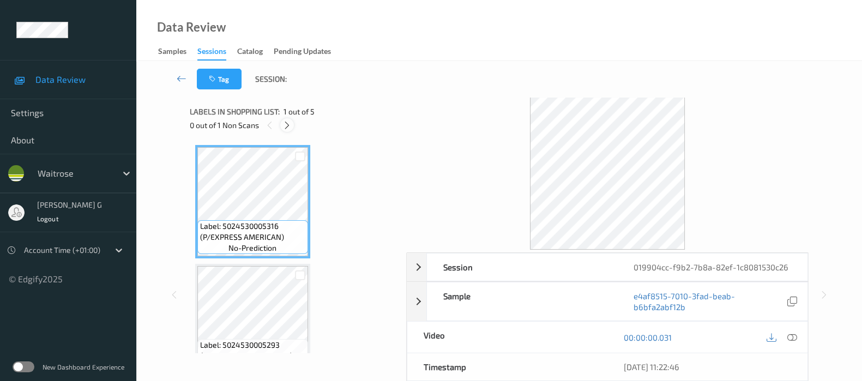
click at [284, 131] on div at bounding box center [287, 125] width 14 height 14
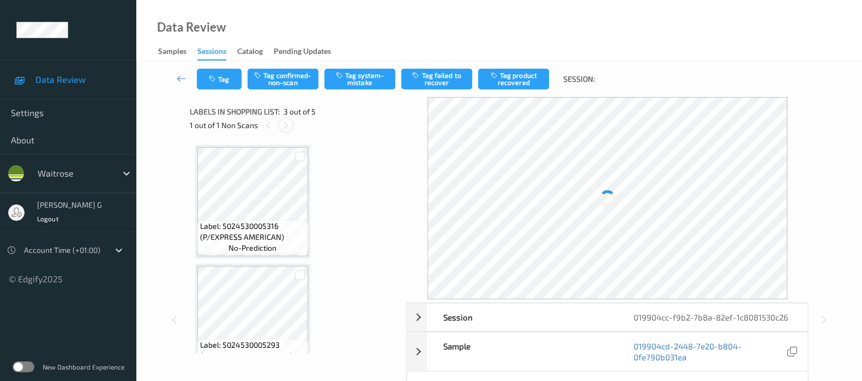
scroll to position [123, 0]
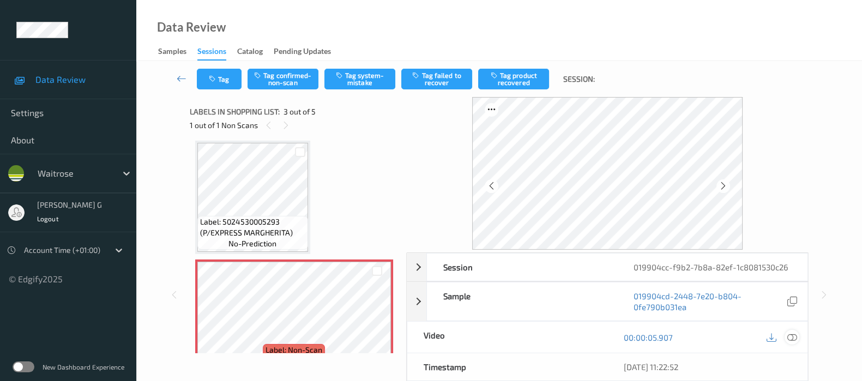
click at [790, 336] on icon at bounding box center [792, 337] width 10 height 10
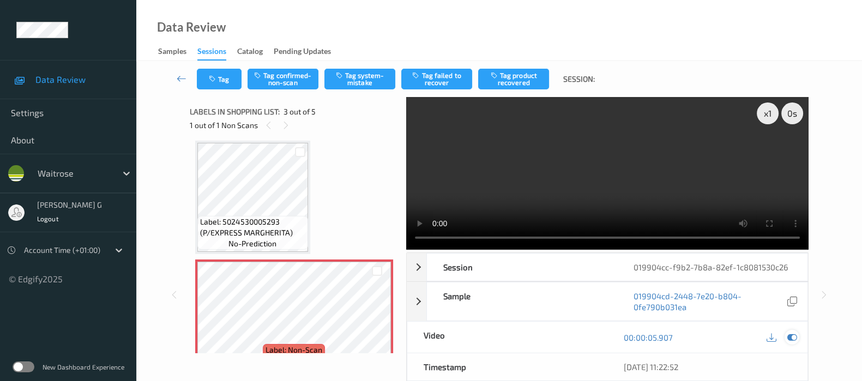
click at [790, 339] on icon at bounding box center [792, 337] width 10 height 10
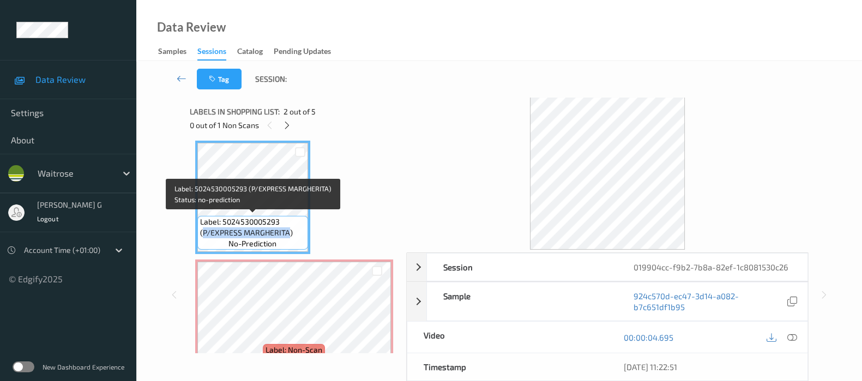
drag, startPoint x: 201, startPoint y: 234, endPoint x: 286, endPoint y: 233, distance: 85.0
click at [286, 233] on span "Label: 5024530005293 (P/EXPRESS MARGHERITA)" at bounding box center [252, 227] width 105 height 22
copy span "P/EXPRESS MARGHERITA"
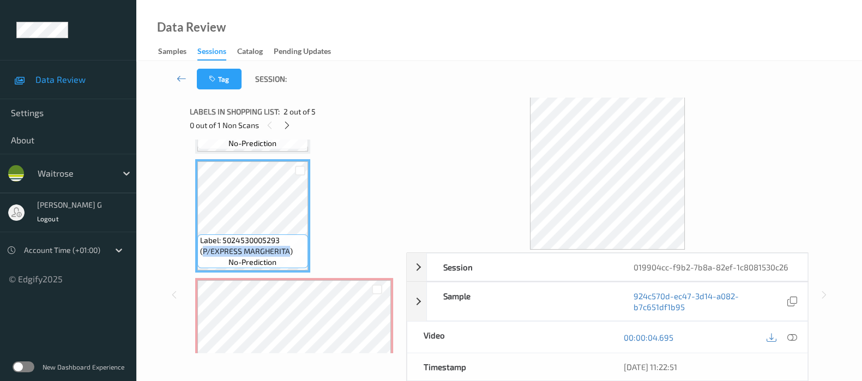
scroll to position [136, 0]
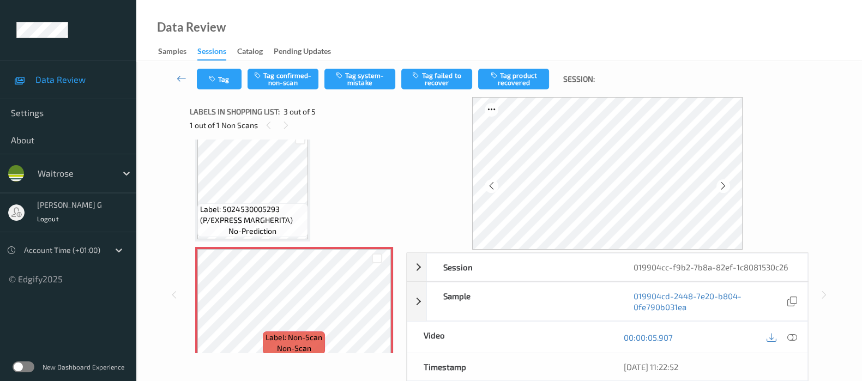
click at [346, 184] on div "Label: 5024530005316 (P/EXPRESS AMERICAN) no-prediction Label: 5024530005293 (P…" at bounding box center [294, 303] width 198 height 589
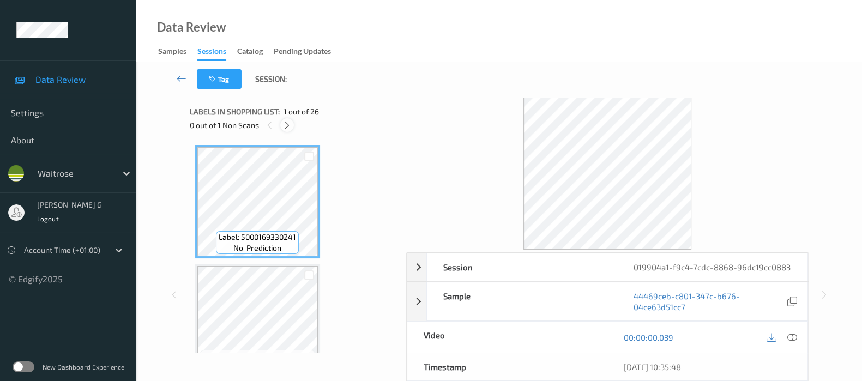
click at [282, 132] on div "0 out of 1 Non Scans" at bounding box center [294, 125] width 209 height 14
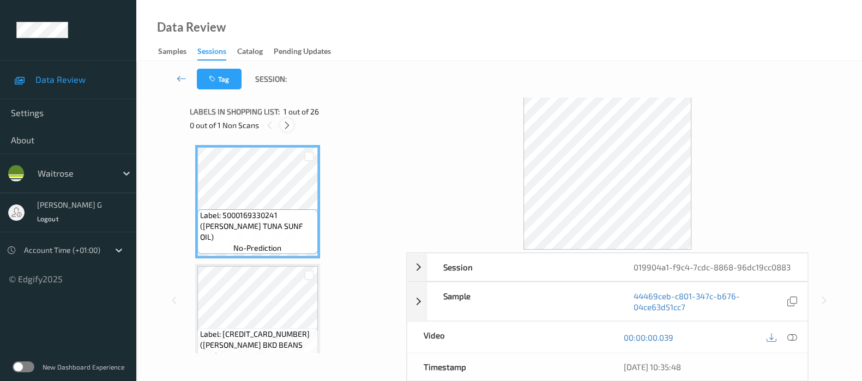
click at [286, 123] on icon at bounding box center [286, 125] width 9 height 10
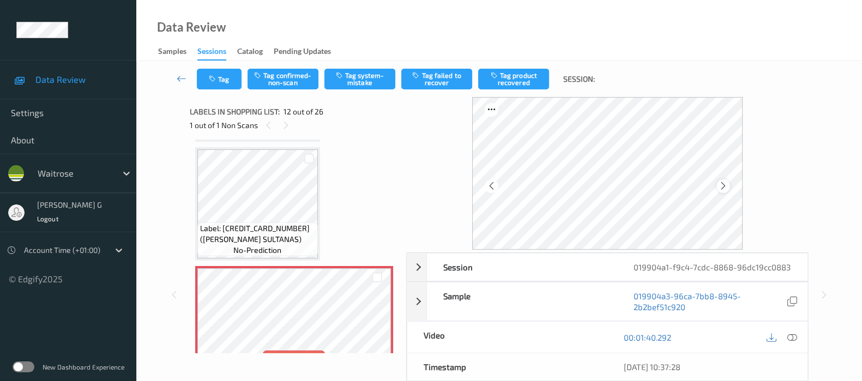
click at [722, 183] on icon at bounding box center [722, 186] width 9 height 10
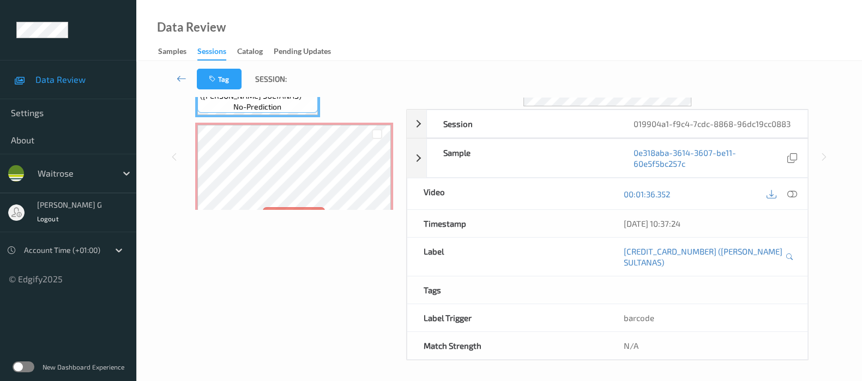
scroll to position [7, 0]
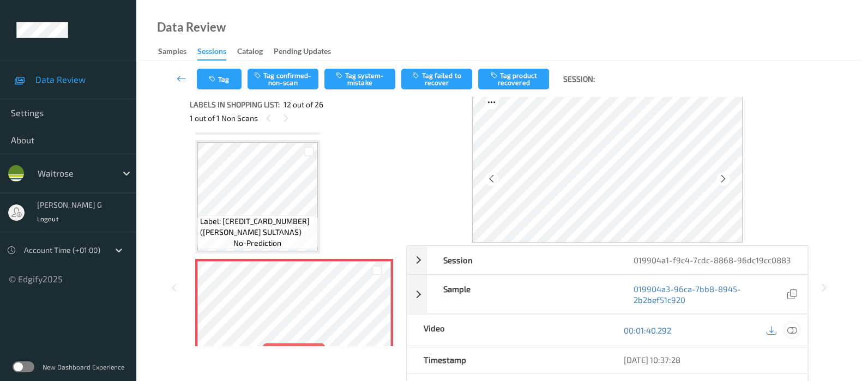
click at [794, 335] on icon at bounding box center [792, 330] width 10 height 10
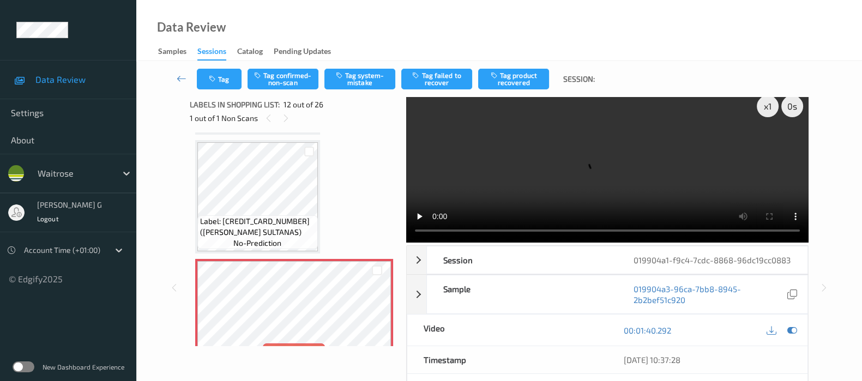
scroll to position [0, 0]
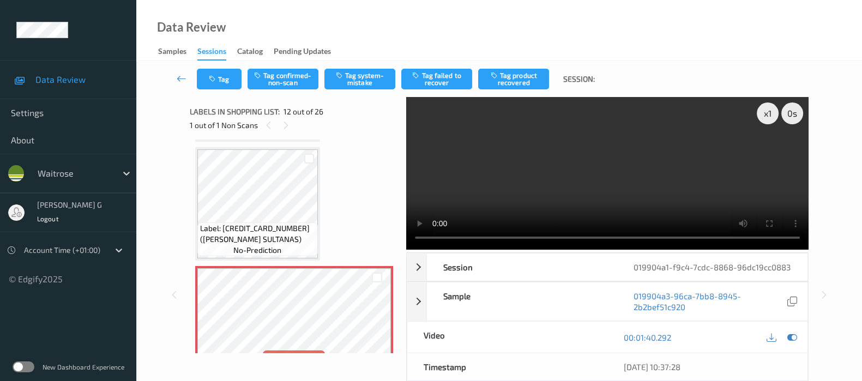
click at [793, 353] on div "00:01:40.292" at bounding box center [707, 337] width 200 height 31
click at [788, 342] on icon at bounding box center [792, 337] width 10 height 10
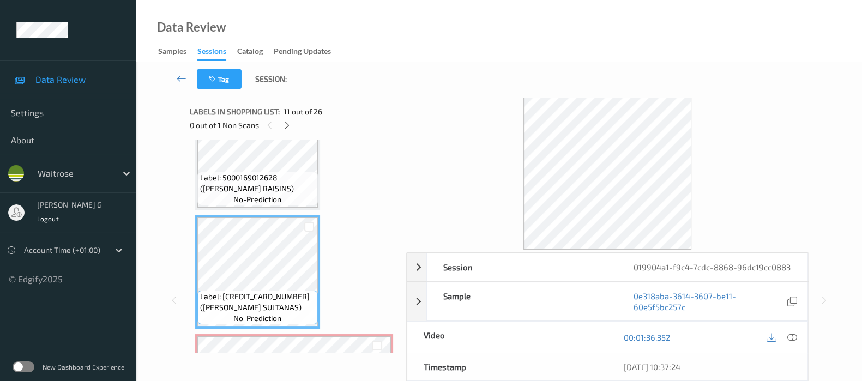
scroll to position [1186, 0]
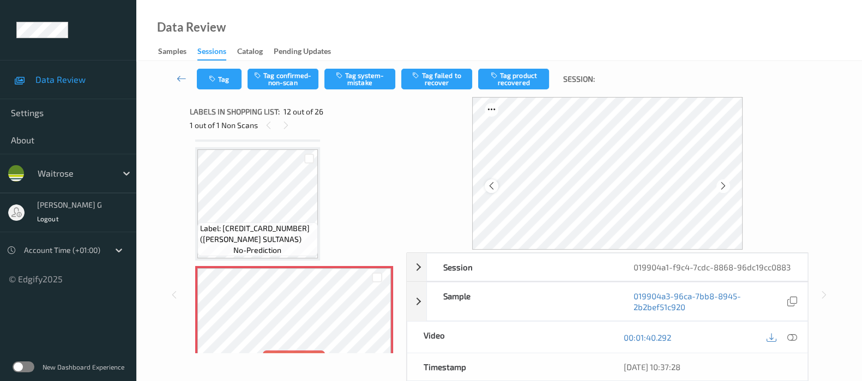
click at [496, 184] on icon at bounding box center [491, 186] width 9 height 10
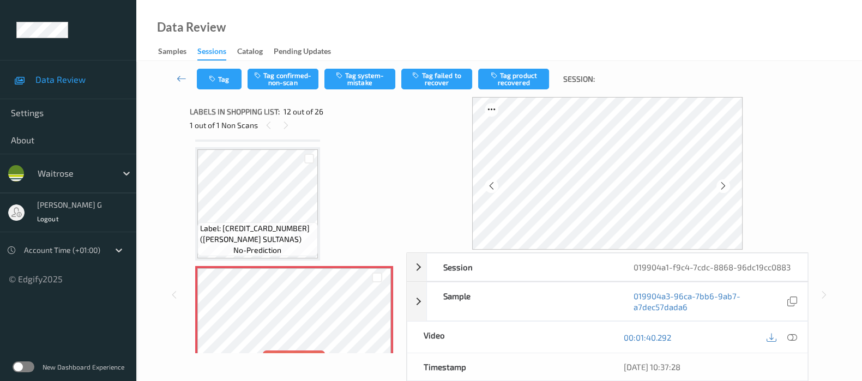
click at [496, 184] on icon at bounding box center [491, 186] width 9 height 10
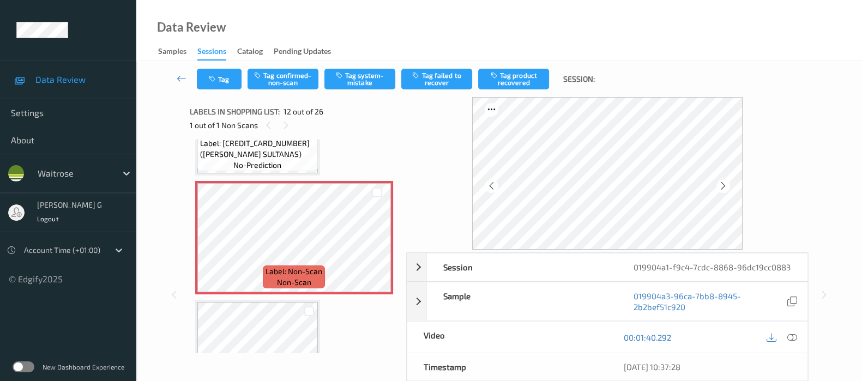
scroll to position [1322, 0]
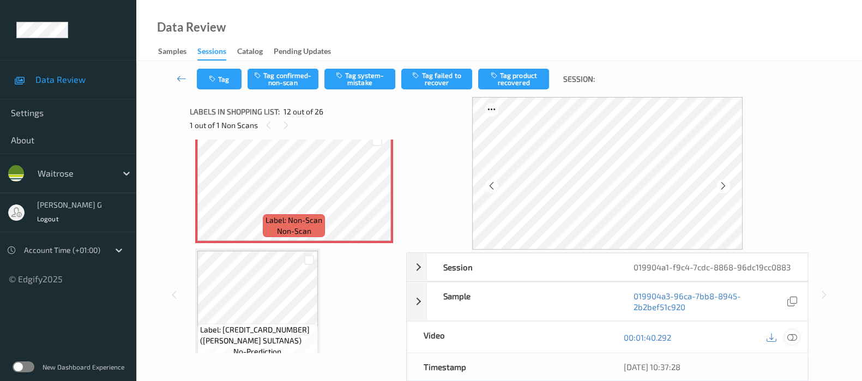
click at [793, 342] on icon at bounding box center [792, 337] width 10 height 10
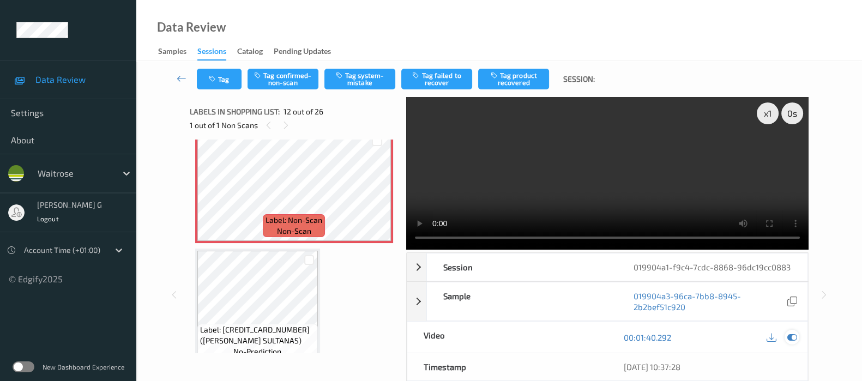
click at [792, 342] on icon at bounding box center [792, 337] width 10 height 10
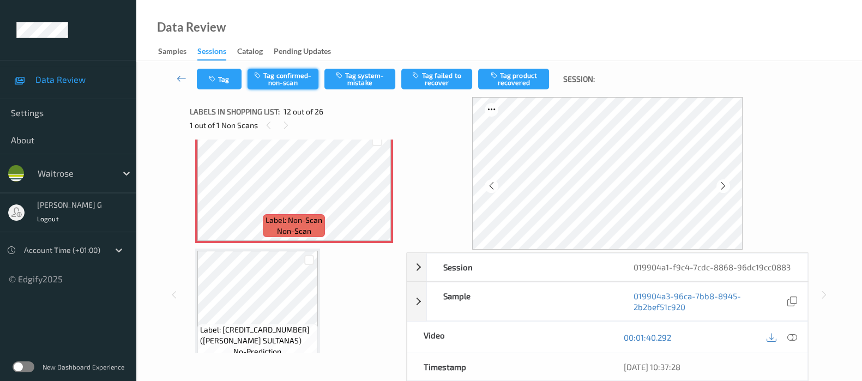
click at [281, 83] on button "Tag confirmed-non-scan" at bounding box center [282, 79] width 71 height 21
click at [505, 73] on button "Tag product recovered" at bounding box center [513, 79] width 71 height 21
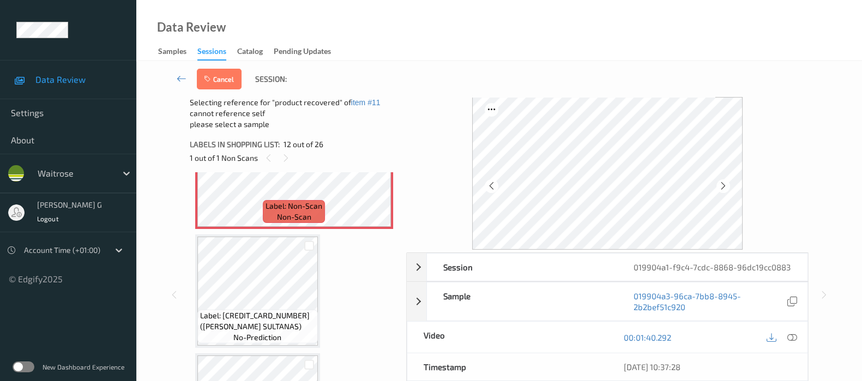
scroll to position [1390, 0]
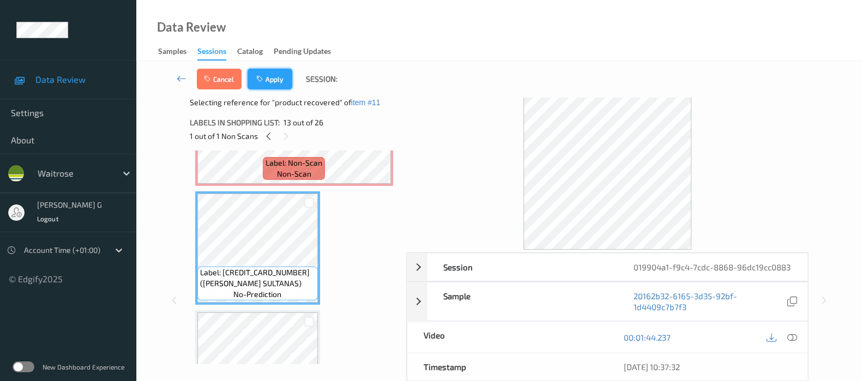
click at [269, 77] on button "Apply" at bounding box center [269, 79] width 45 height 21
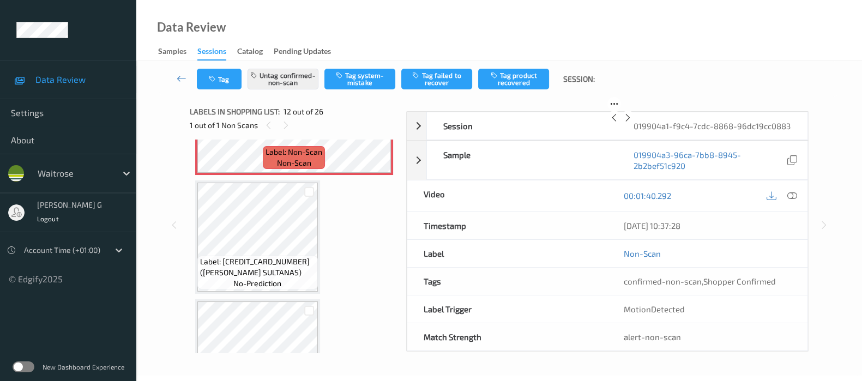
scroll to position [1186, 0]
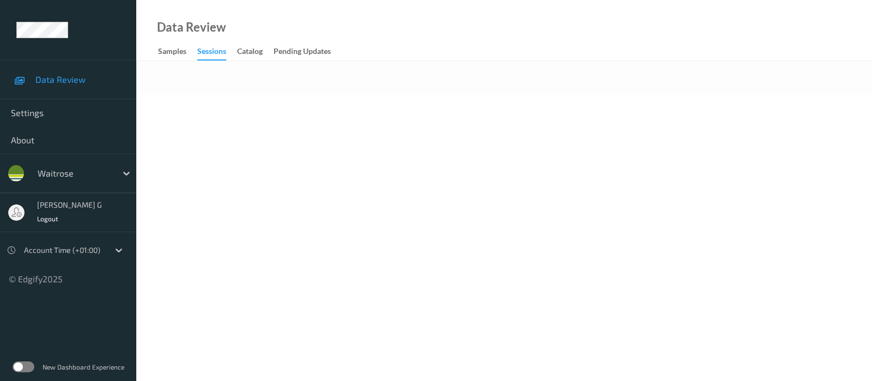
click at [422, 134] on body "Data Review Settings About waitrose varsha g Logout Account Time (+01:00) © Edg…" at bounding box center [436, 190] width 872 height 381
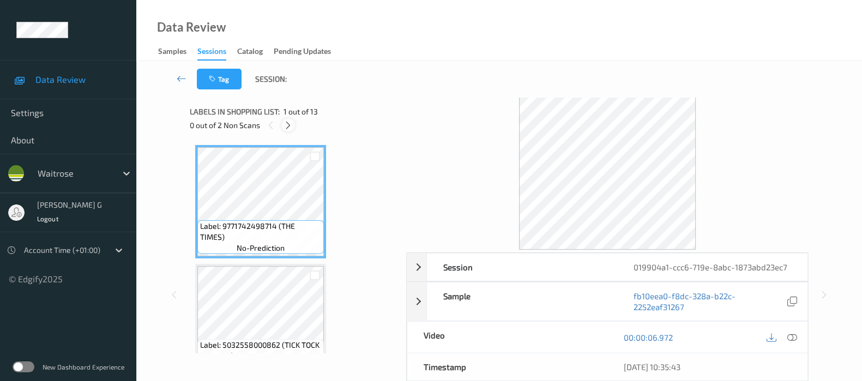
click at [294, 128] on div at bounding box center [288, 125] width 14 height 14
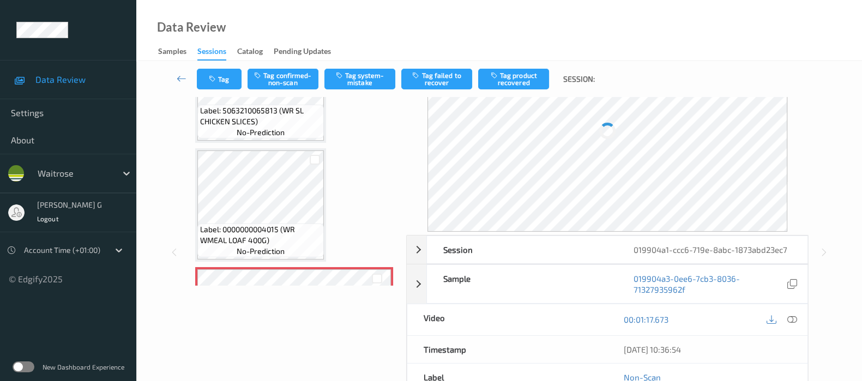
scroll to position [814, 0]
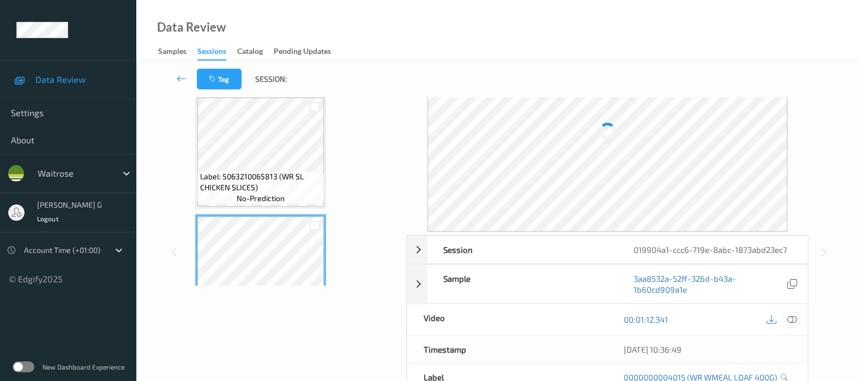
click at [790, 320] on icon at bounding box center [792, 320] width 10 height 10
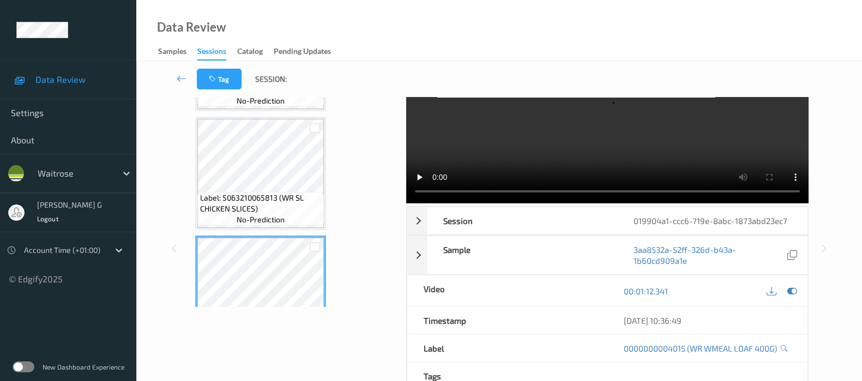
scroll to position [0, 0]
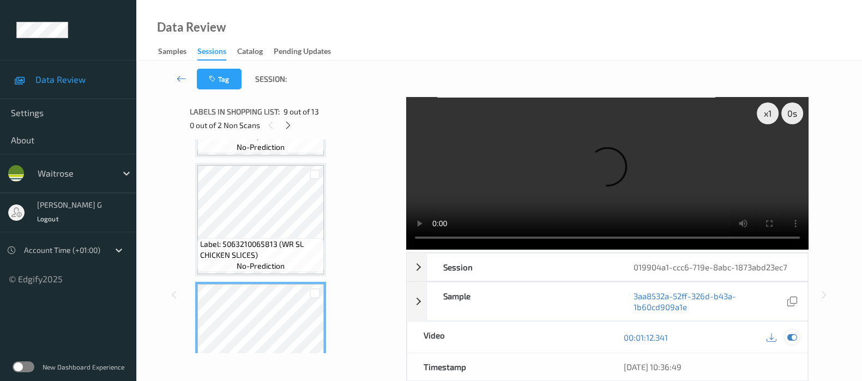
click at [789, 336] on icon at bounding box center [792, 337] width 10 height 10
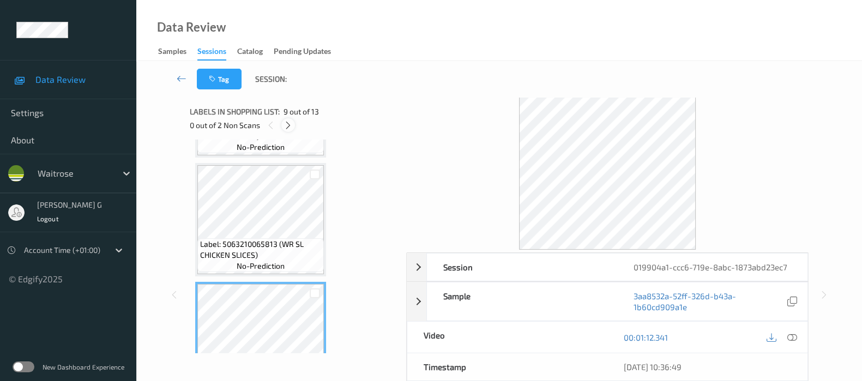
click at [291, 128] on icon at bounding box center [287, 125] width 9 height 10
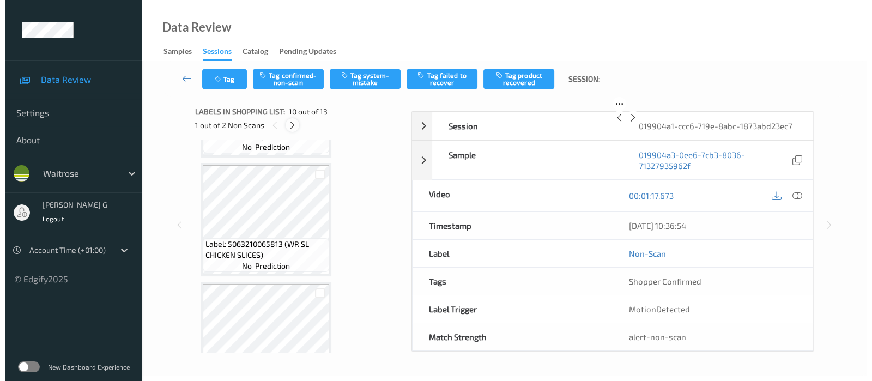
scroll to position [950, 0]
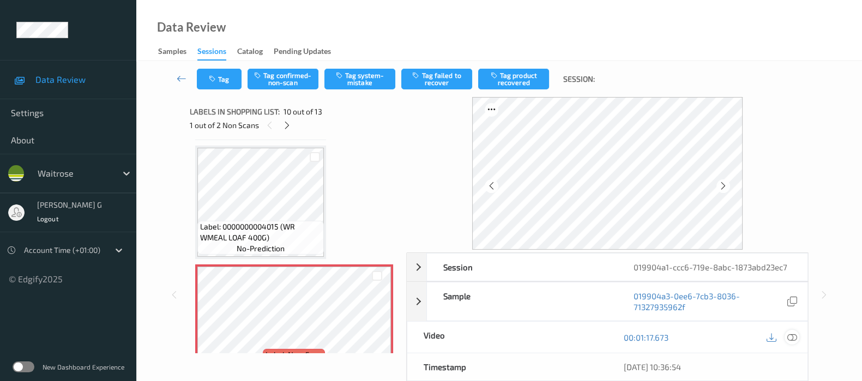
click at [793, 334] on icon at bounding box center [792, 337] width 10 height 10
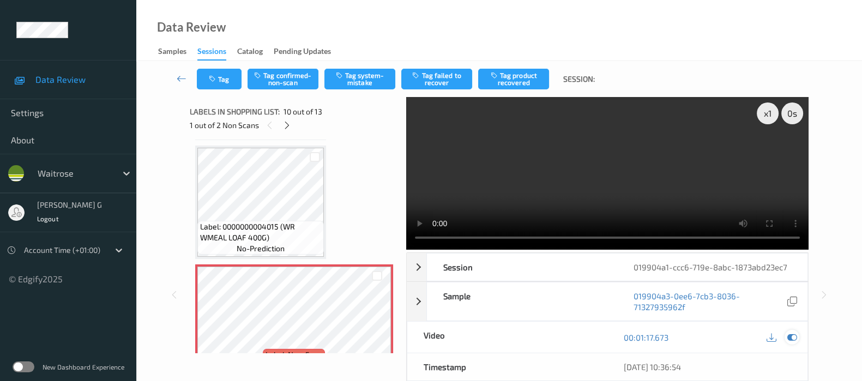
click at [793, 336] on icon at bounding box center [792, 337] width 10 height 10
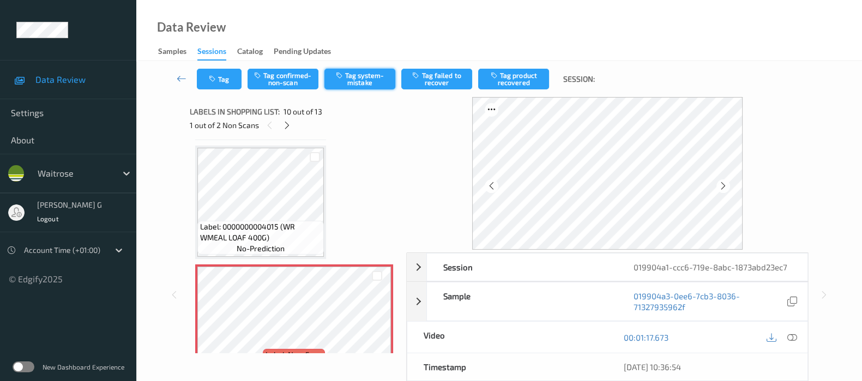
click at [355, 80] on button "Tag system-mistake" at bounding box center [359, 79] width 71 height 21
click at [268, 77] on button "Tag confirmed-non-scan" at bounding box center [282, 79] width 71 height 21
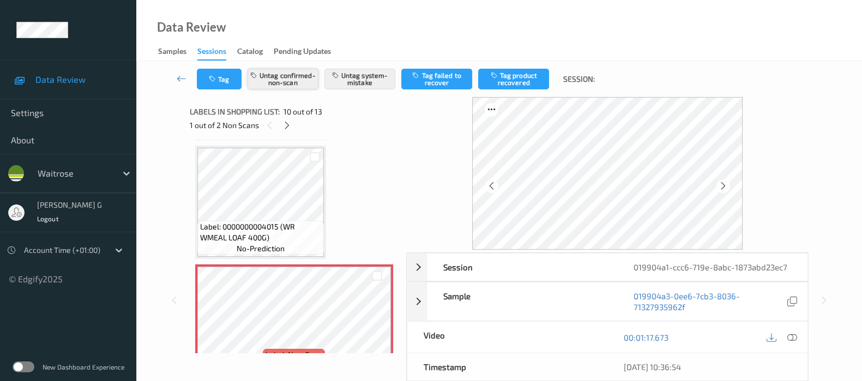
click at [276, 80] on button "Untag confirmed-non-scan" at bounding box center [282, 79] width 71 height 21
click at [210, 82] on icon "button" at bounding box center [213, 79] width 9 height 8
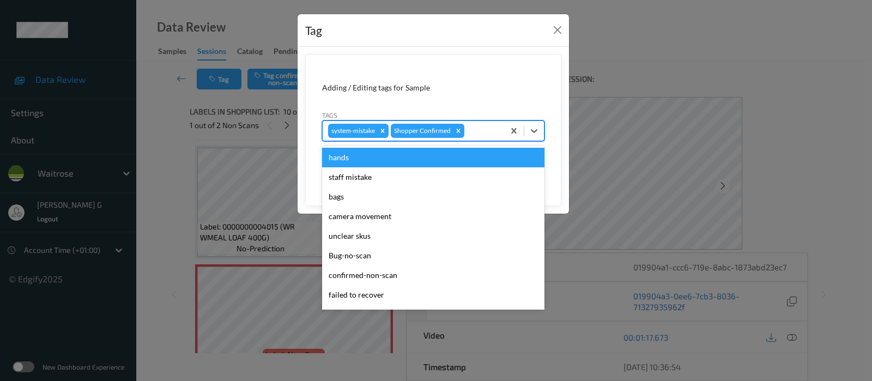
click at [470, 131] on div at bounding box center [483, 130] width 32 height 13
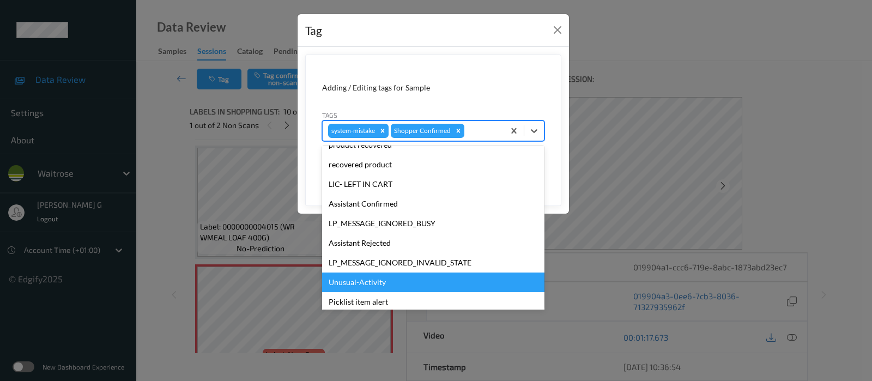
scroll to position [233, 0]
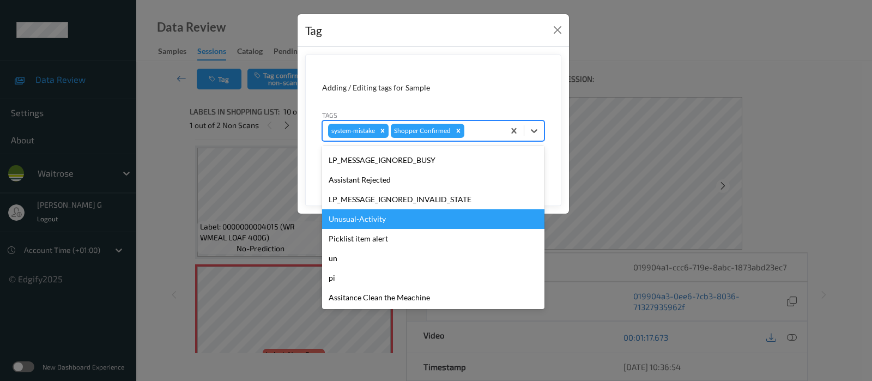
click at [372, 222] on div "Unusual-Activity" at bounding box center [433, 219] width 222 height 20
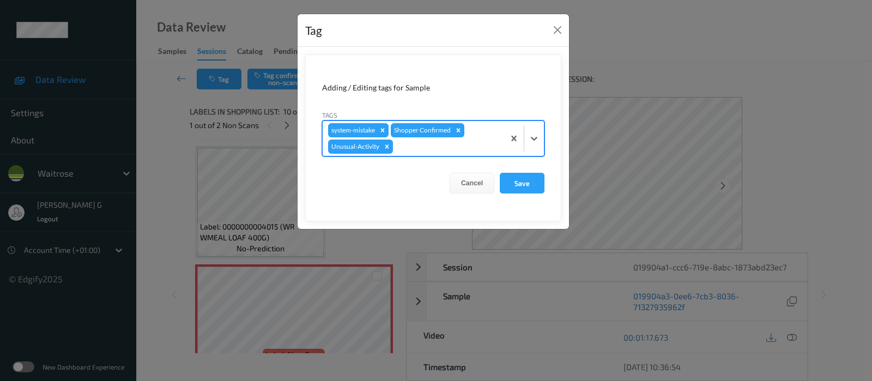
click at [433, 146] on div at bounding box center [447, 146] width 104 height 13
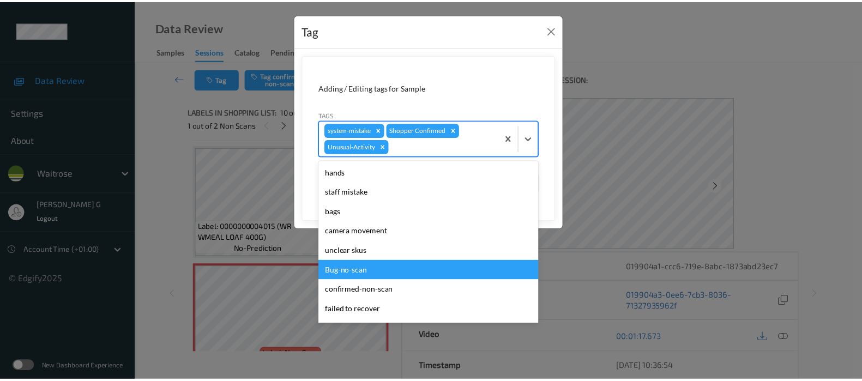
scroll to position [213, 0]
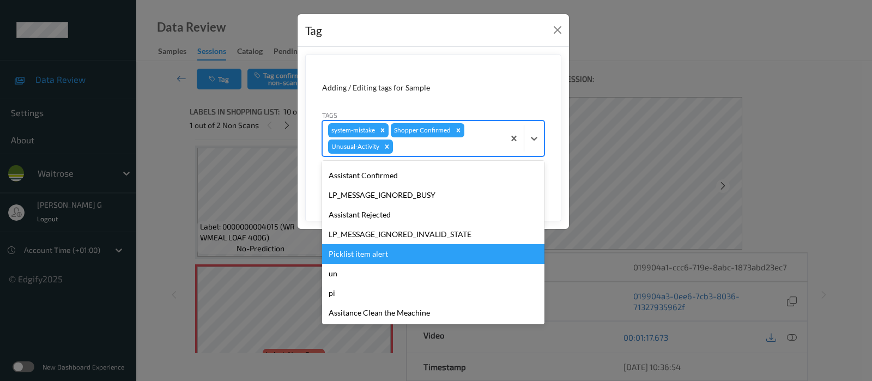
click at [361, 248] on div "Picklist item alert" at bounding box center [433, 254] width 222 height 20
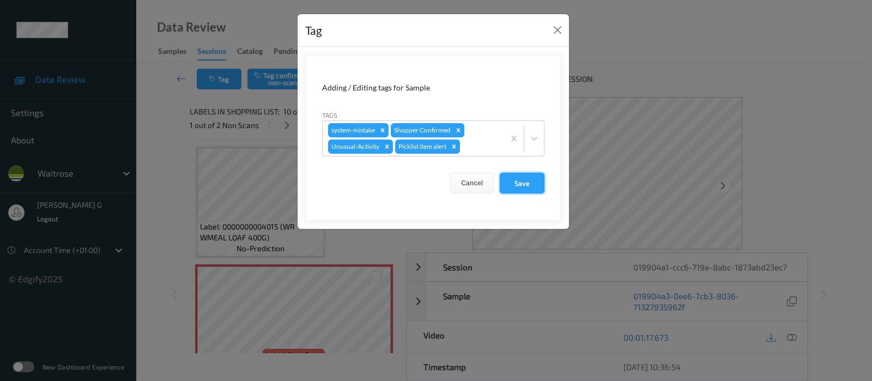
click at [526, 176] on button "Save" at bounding box center [522, 183] width 45 height 21
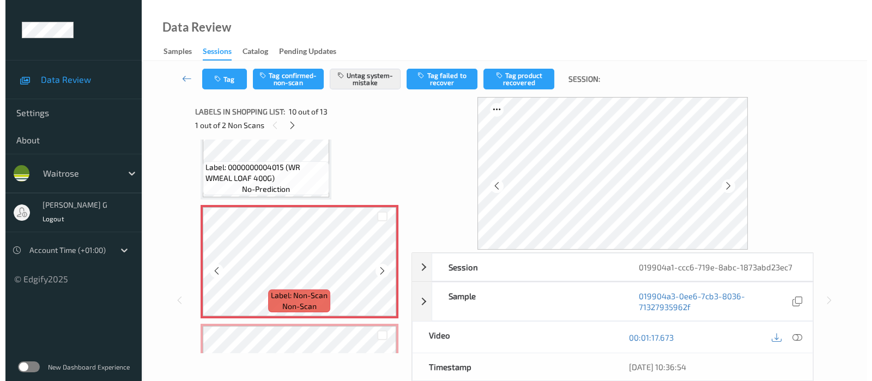
scroll to position [1086, 0]
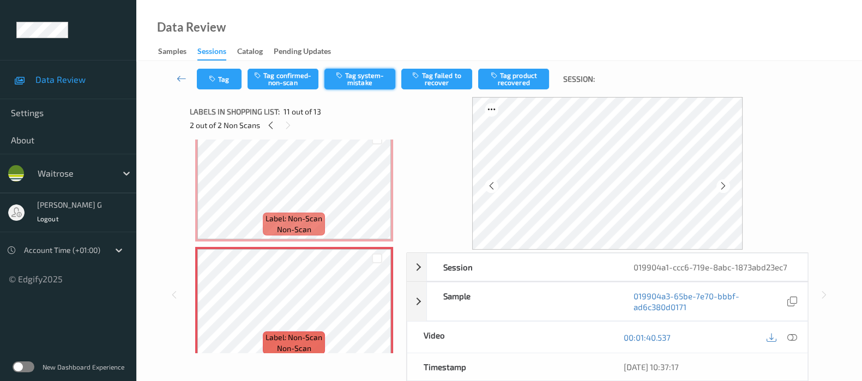
click at [371, 72] on button "Tag system-mistake" at bounding box center [359, 79] width 71 height 21
click at [228, 86] on button "Tag" at bounding box center [219, 79] width 45 height 21
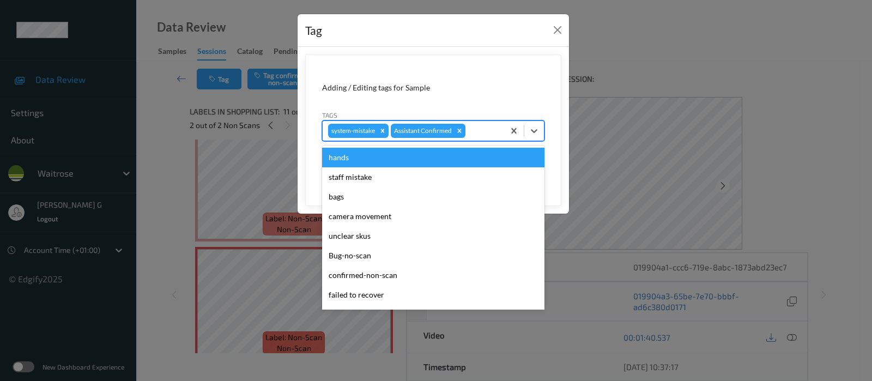
click at [489, 135] on div at bounding box center [483, 130] width 31 height 13
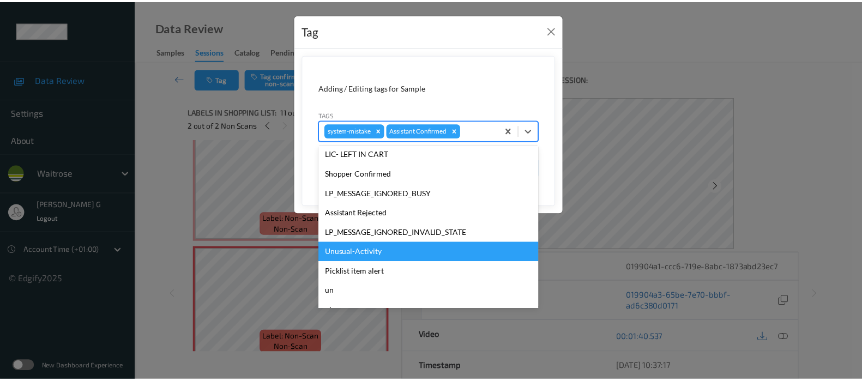
scroll to position [204, 0]
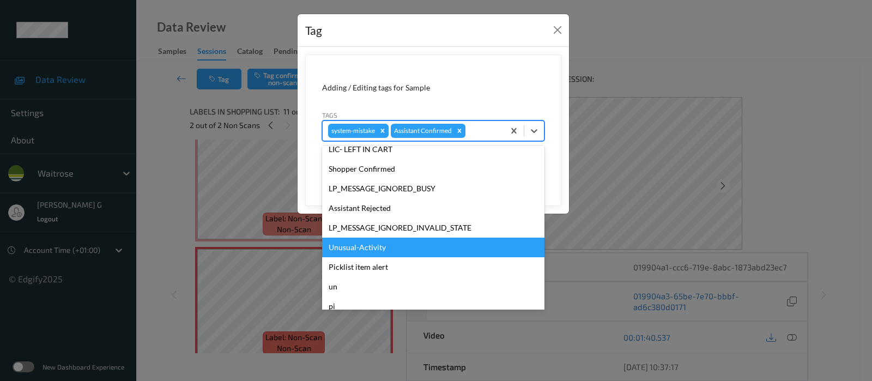
click at [356, 244] on div "Unusual-Activity" at bounding box center [433, 248] width 222 height 20
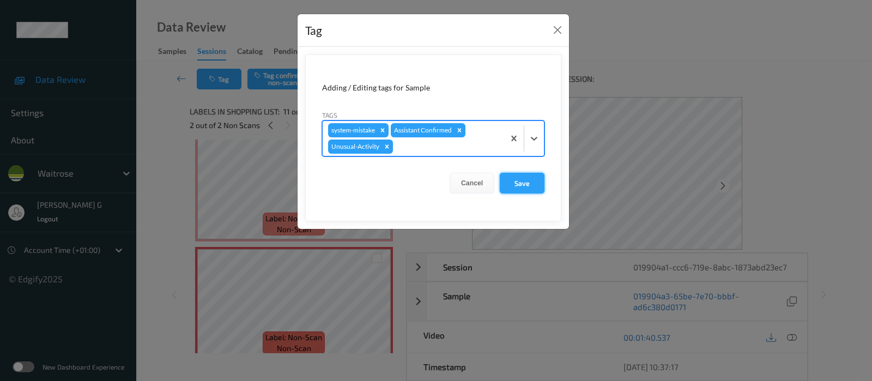
click at [523, 177] on button "Save" at bounding box center [522, 183] width 45 height 21
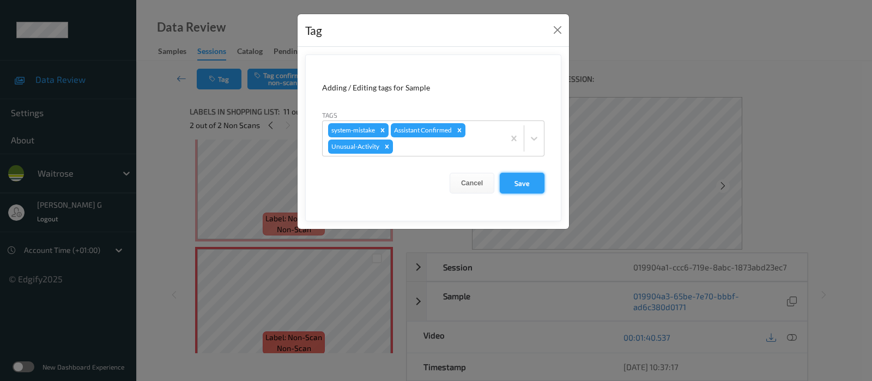
click at [517, 180] on button "Save" at bounding box center [522, 183] width 45 height 21
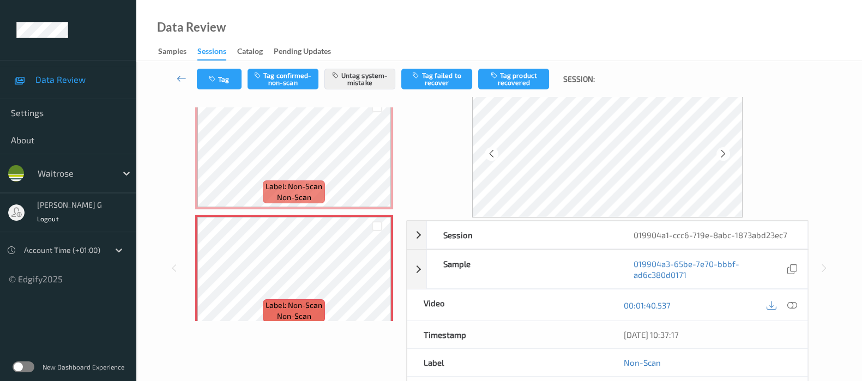
scroll to position [0, 0]
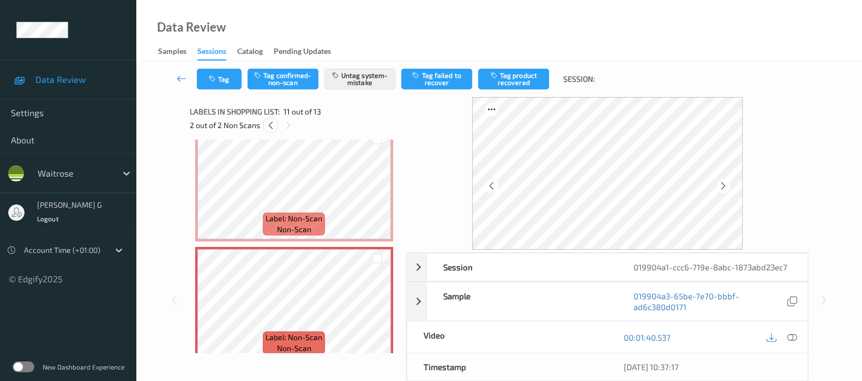
click at [276, 128] on div at bounding box center [271, 125] width 14 height 14
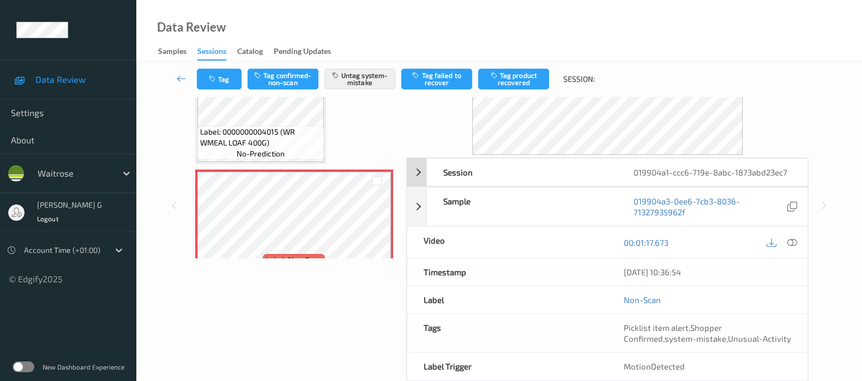
scroll to position [143, 0]
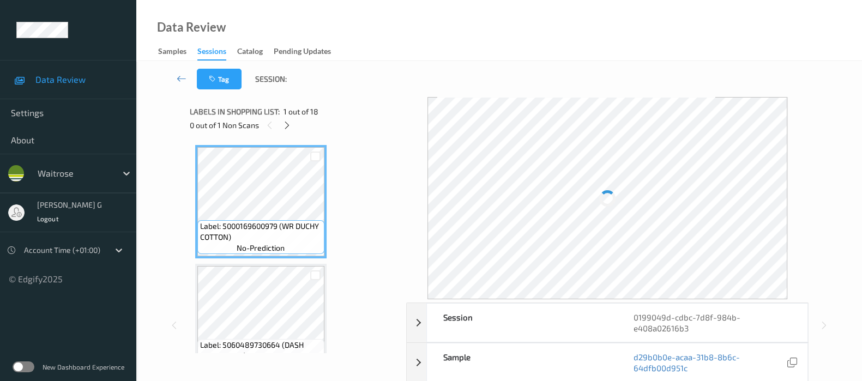
click at [426, 56] on div "Data Review Samples Sessions Catalog Pending Updates" at bounding box center [498, 30] width 725 height 61
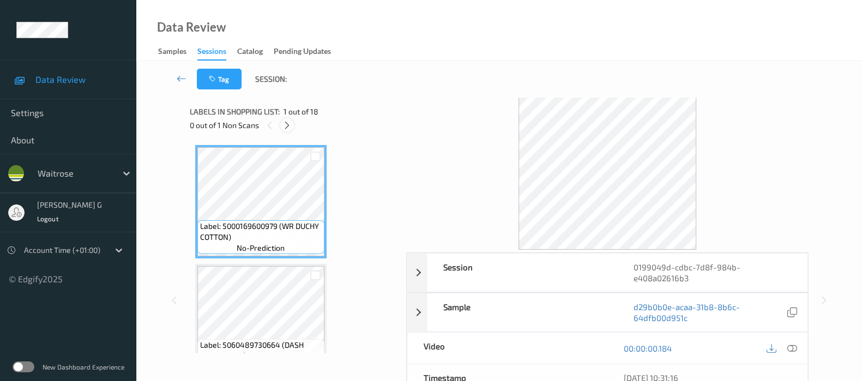
click at [282, 124] on icon at bounding box center [286, 125] width 9 height 10
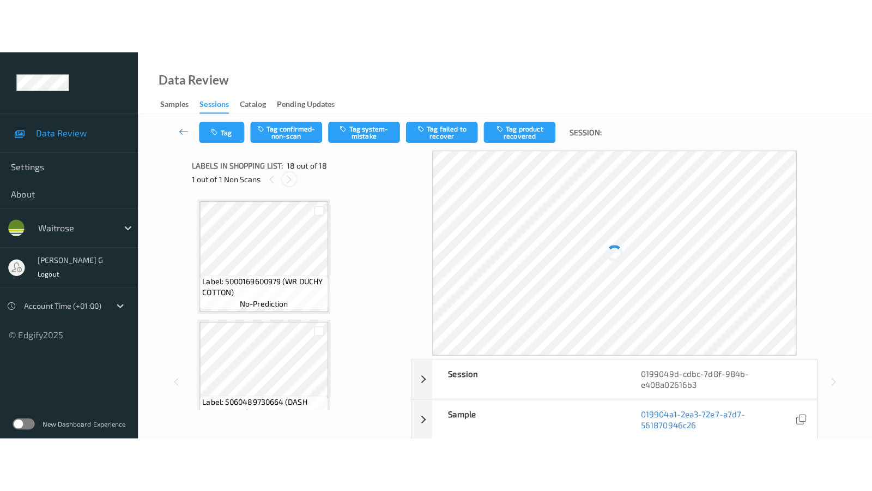
scroll to position [1894, 0]
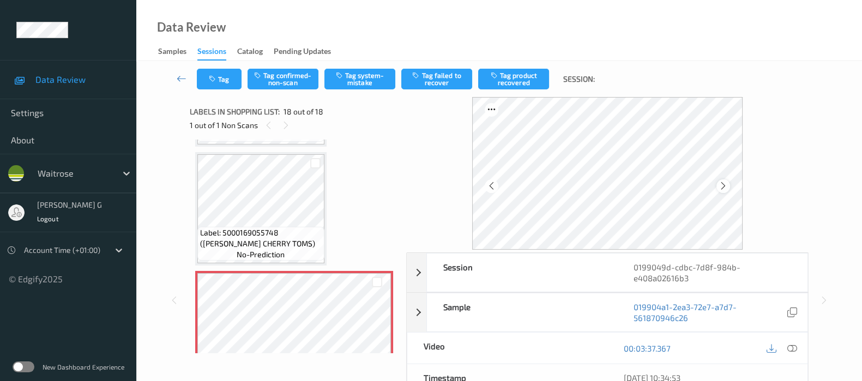
click at [728, 190] on icon at bounding box center [722, 186] width 9 height 10
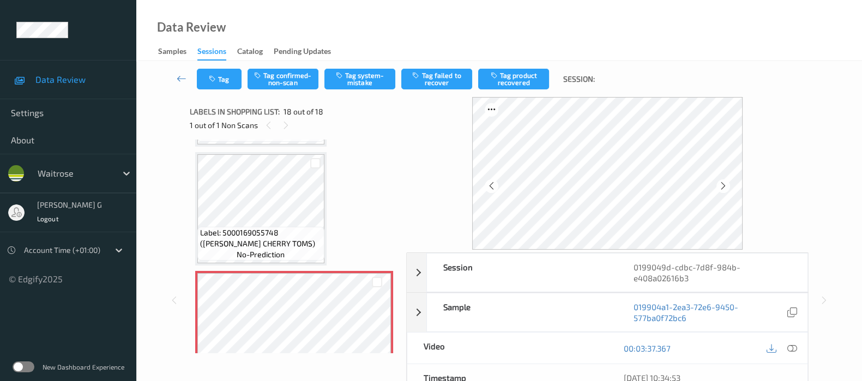
click at [728, 190] on icon at bounding box center [722, 186] width 9 height 10
click at [790, 347] on icon at bounding box center [792, 348] width 10 height 10
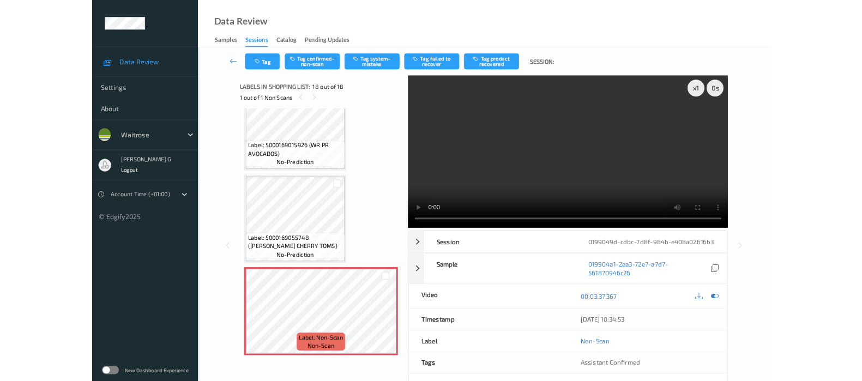
scroll to position [1807, 0]
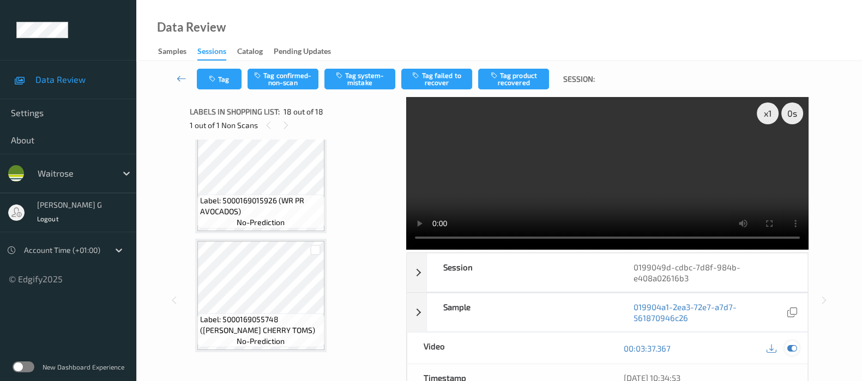
click at [791, 345] on icon at bounding box center [792, 348] width 10 height 10
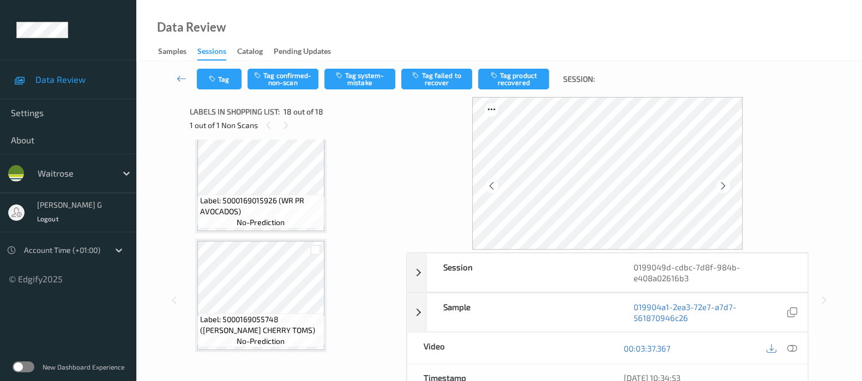
scroll to position [1876, 0]
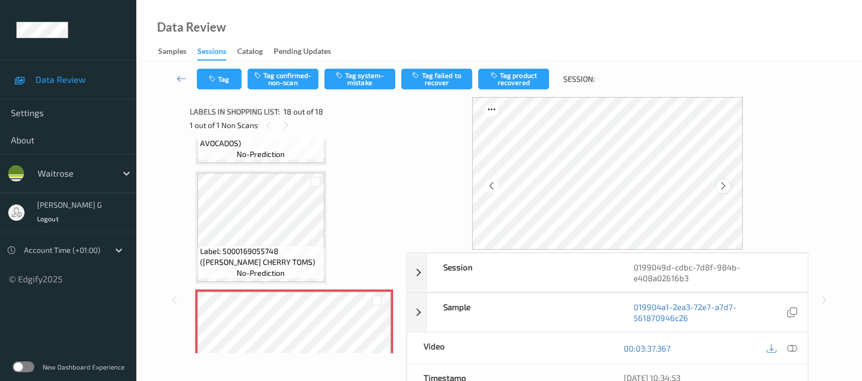
click at [723, 189] on icon at bounding box center [722, 186] width 9 height 10
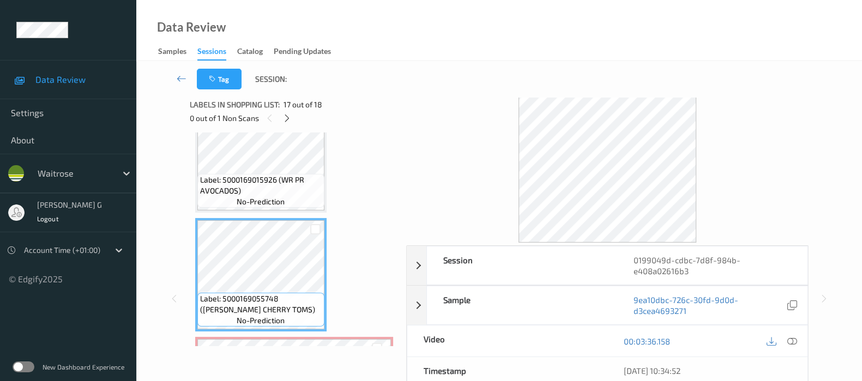
scroll to position [1781, 0]
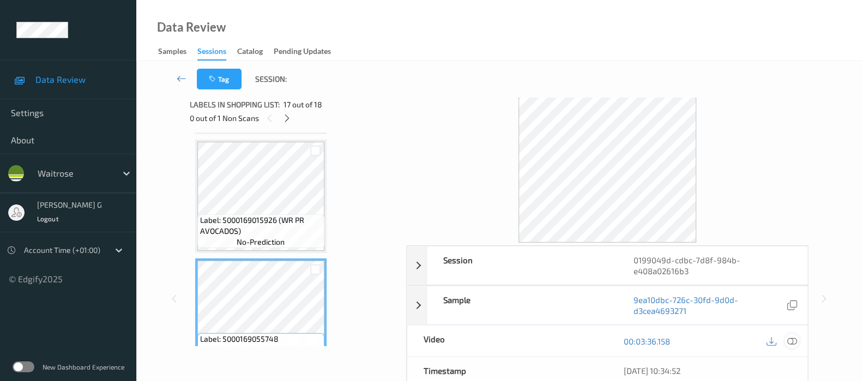
click at [791, 342] on icon at bounding box center [792, 341] width 10 height 10
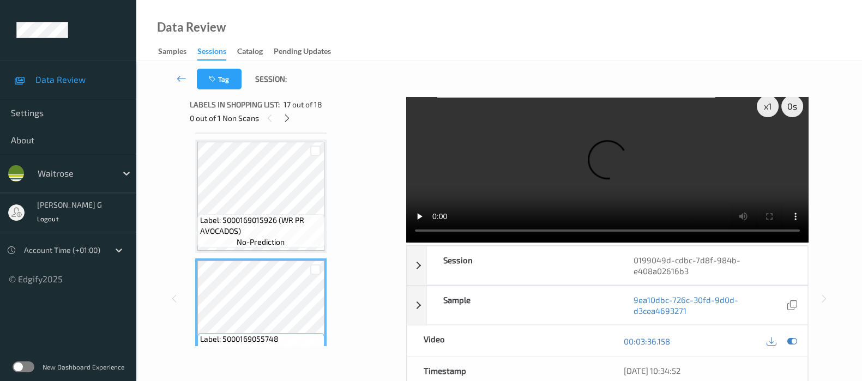
scroll to position [0, 0]
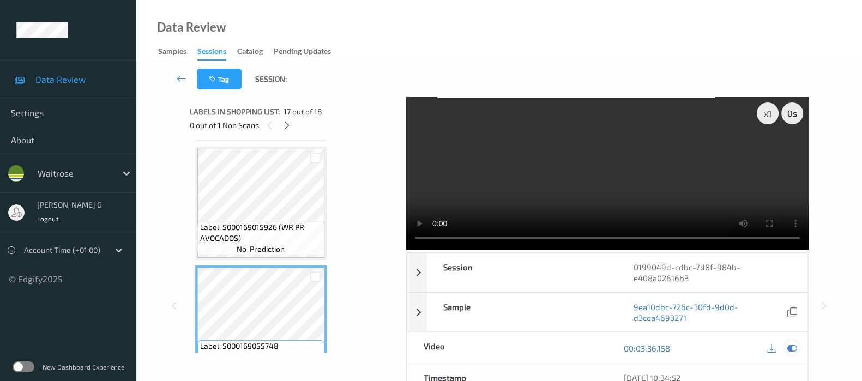
click at [789, 349] on icon at bounding box center [792, 348] width 10 height 10
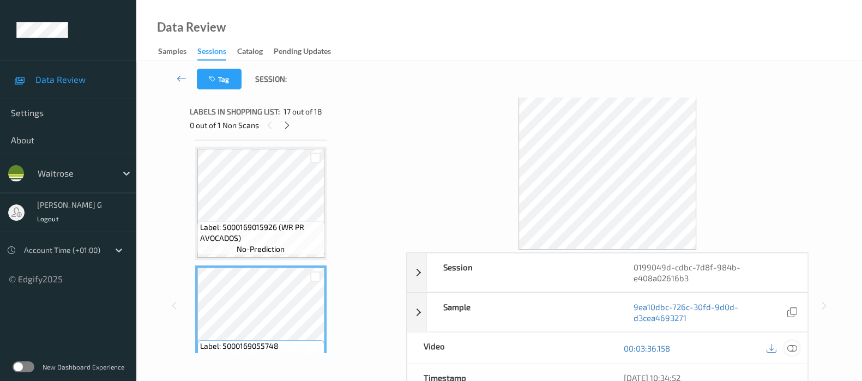
click at [790, 349] on icon at bounding box center [792, 348] width 10 height 10
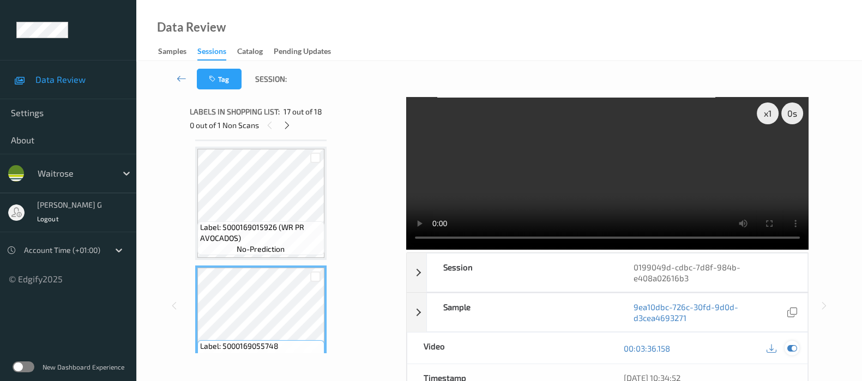
click at [795, 345] on icon at bounding box center [792, 348] width 10 height 10
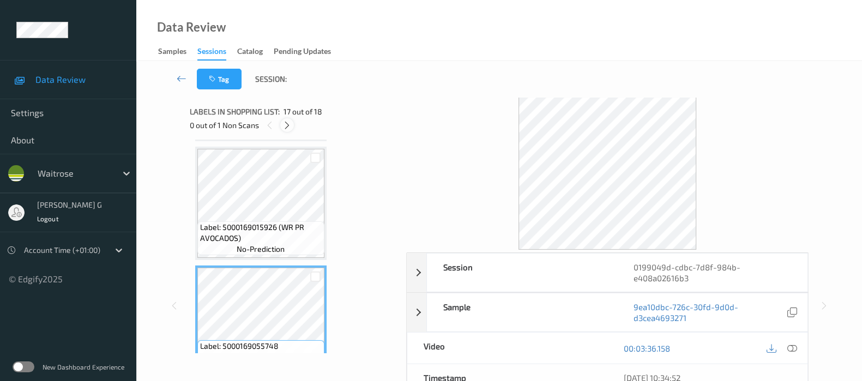
click at [286, 123] on icon at bounding box center [286, 125] width 9 height 10
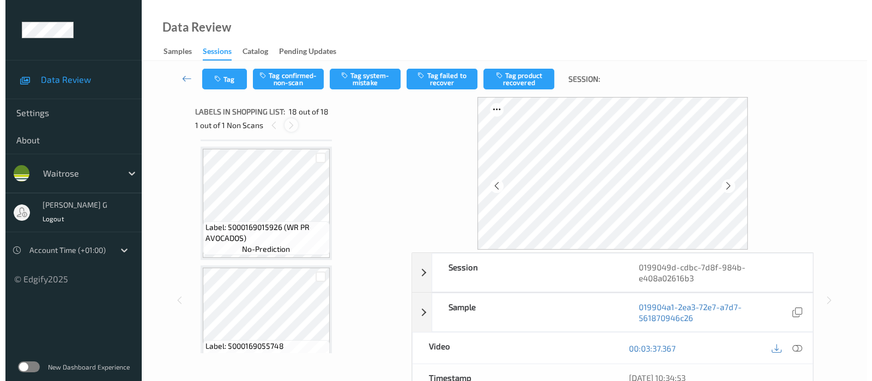
scroll to position [1894, 0]
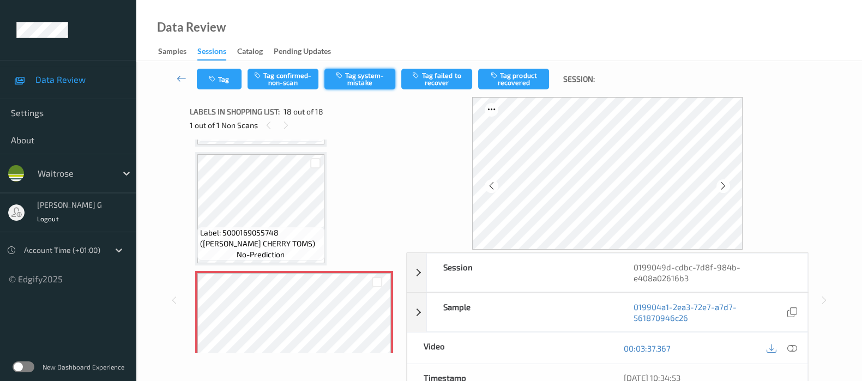
click at [365, 79] on button "Tag system-mistake" at bounding box center [359, 79] width 71 height 21
click at [223, 82] on button "Tag" at bounding box center [219, 79] width 45 height 21
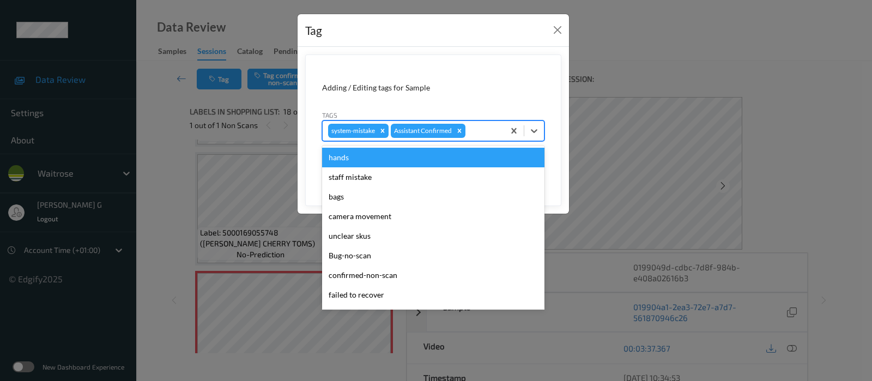
click at [480, 132] on div at bounding box center [483, 130] width 31 height 13
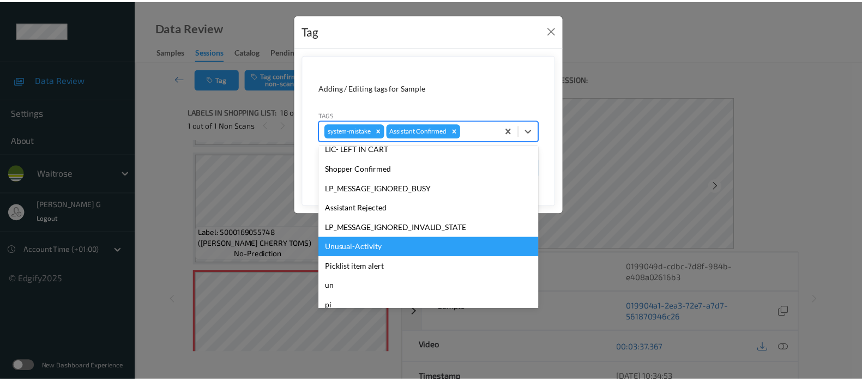
scroll to position [233, 0]
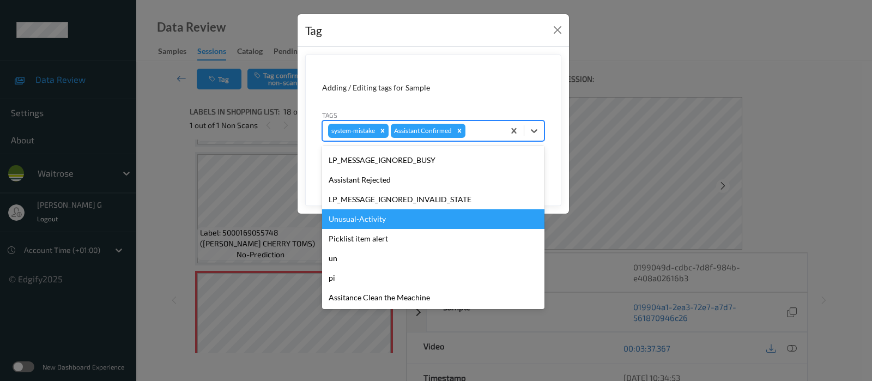
click at [367, 215] on div "Unusual-Activity" at bounding box center [433, 219] width 222 height 20
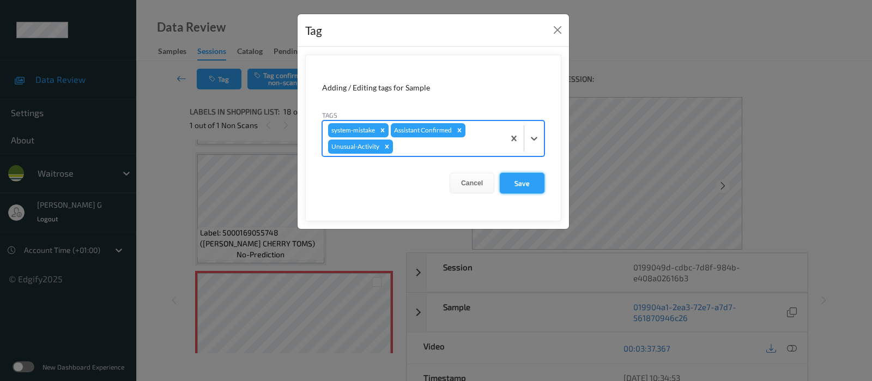
click at [522, 180] on button "Save" at bounding box center [522, 183] width 45 height 21
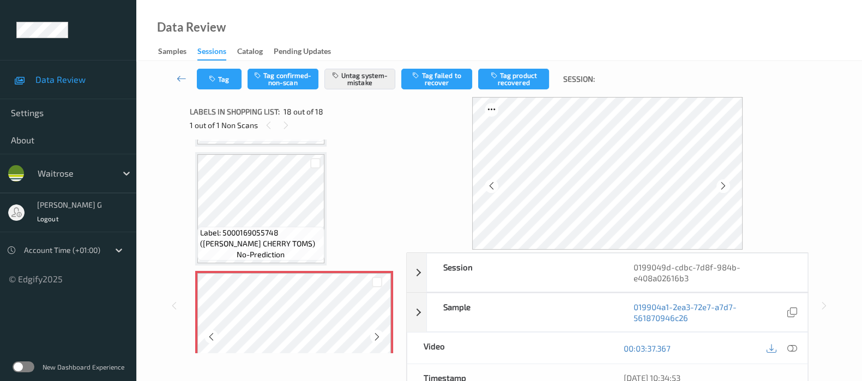
scroll to position [1917, 0]
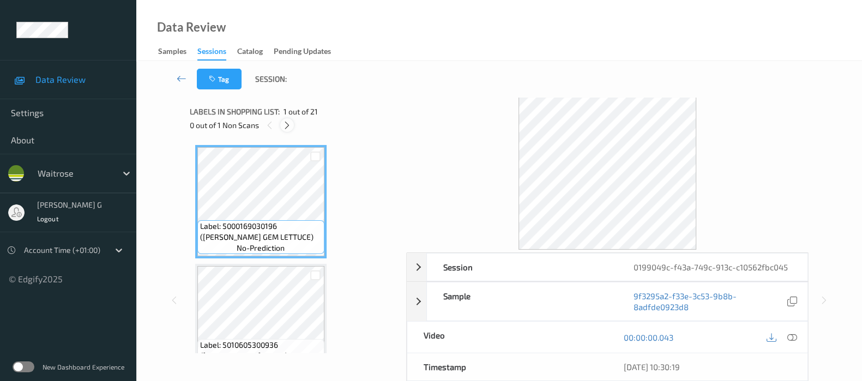
click at [289, 124] on icon at bounding box center [286, 125] width 9 height 10
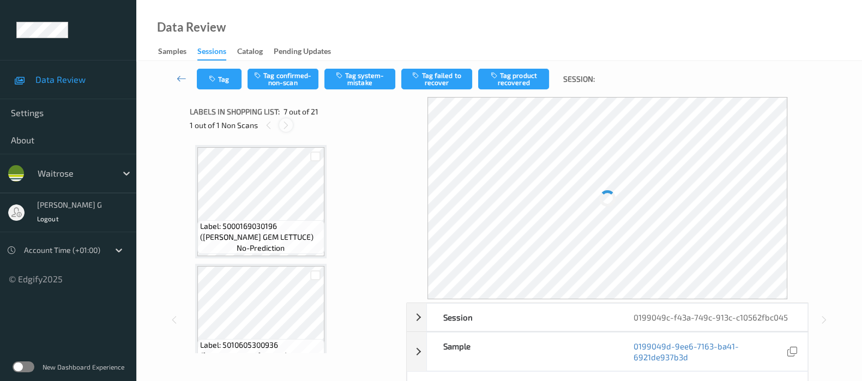
scroll to position [596, 0]
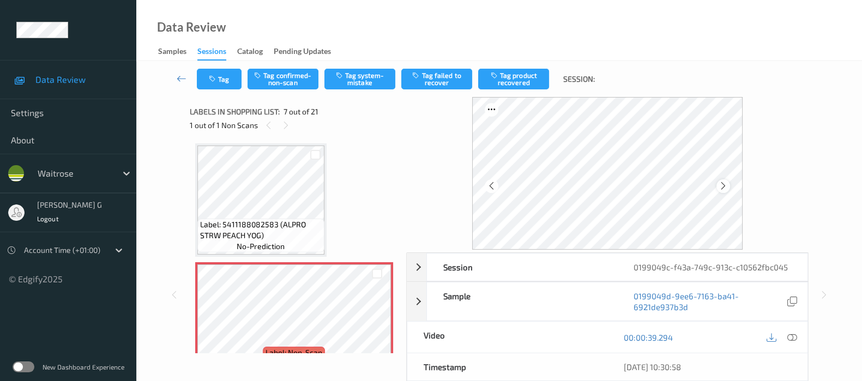
click at [719, 184] on div at bounding box center [723, 186] width 14 height 14
click at [730, 187] on div at bounding box center [723, 186] width 14 height 14
click at [791, 333] on icon at bounding box center [792, 337] width 10 height 10
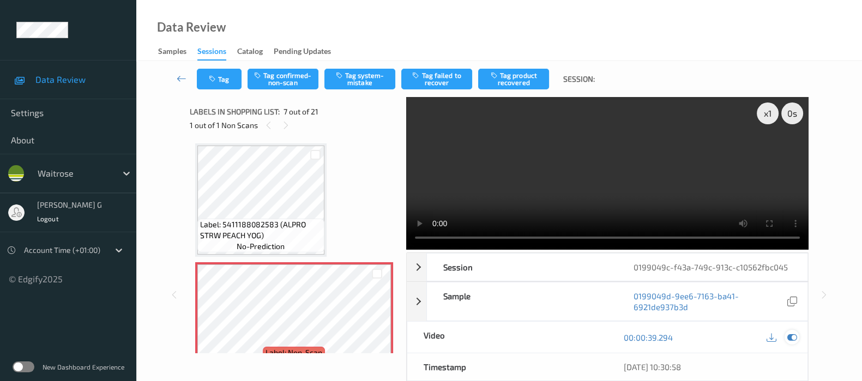
click at [788, 337] on icon at bounding box center [792, 337] width 10 height 10
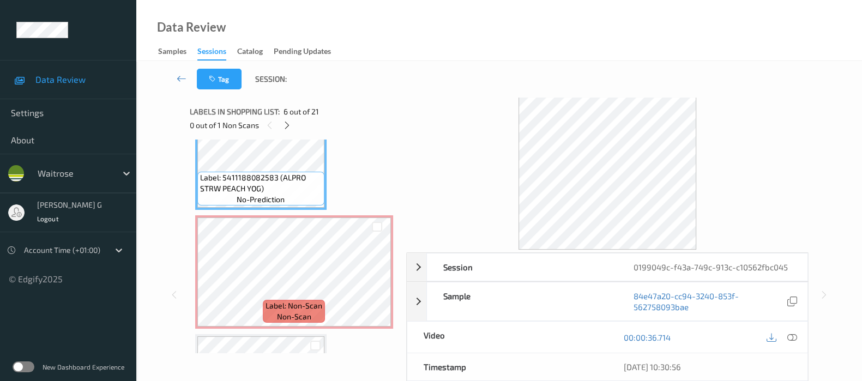
scroll to position [664, 0]
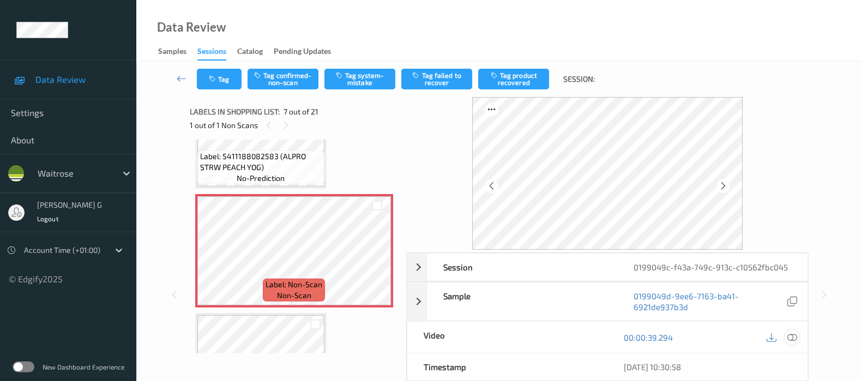
click at [788, 334] on icon at bounding box center [792, 337] width 10 height 10
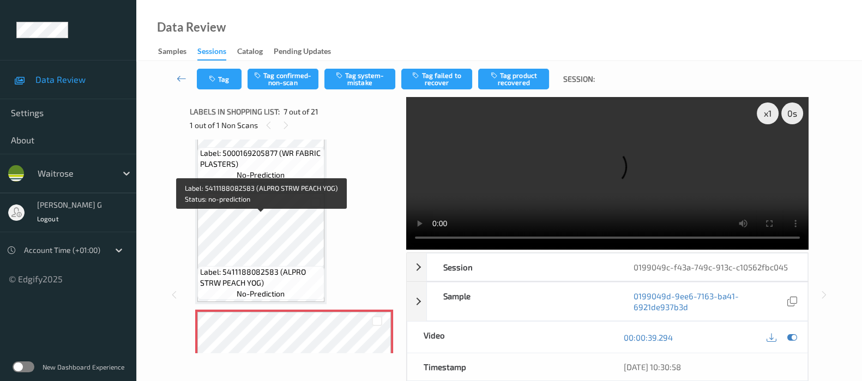
scroll to position [528, 0]
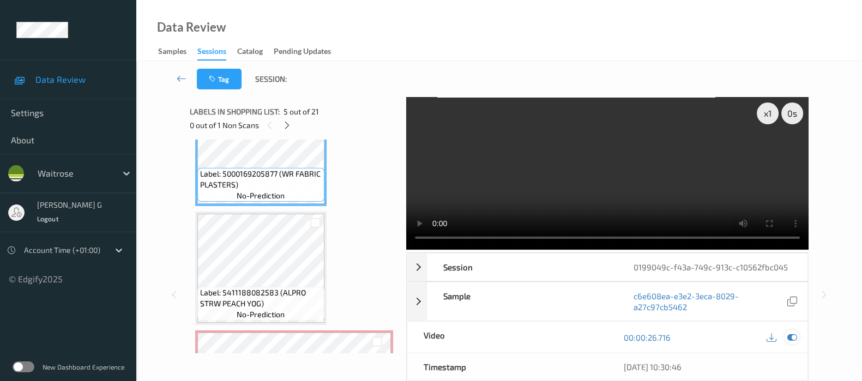
click at [790, 332] on icon at bounding box center [792, 337] width 10 height 10
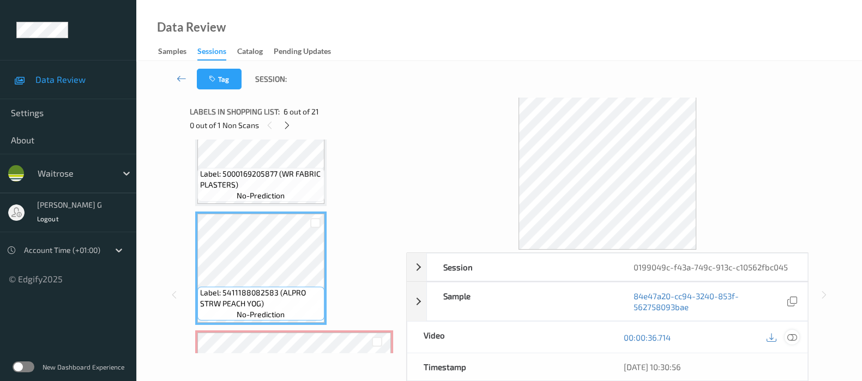
click at [793, 335] on icon at bounding box center [792, 337] width 10 height 10
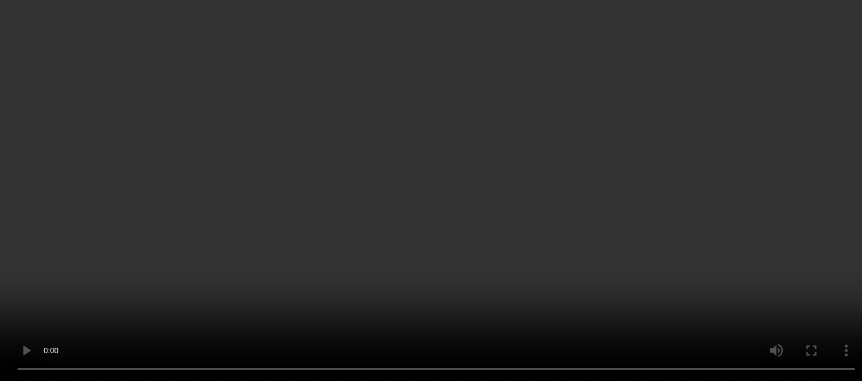
scroll to position [800, 0]
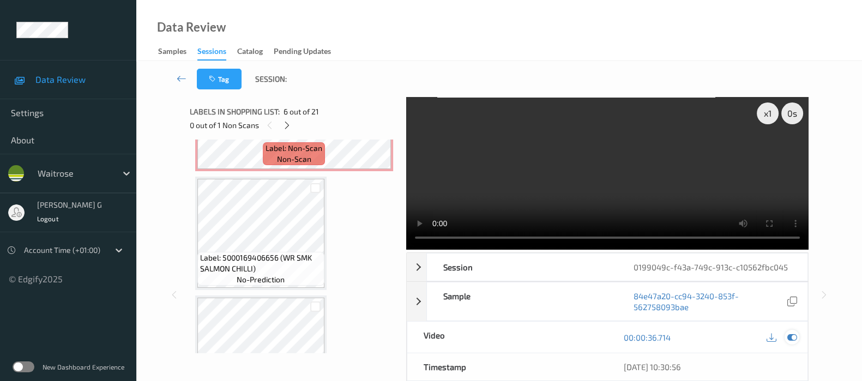
click at [788, 337] on icon at bounding box center [792, 337] width 10 height 10
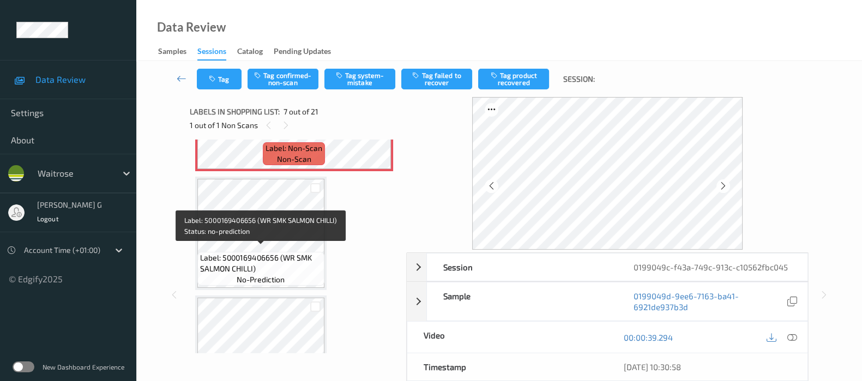
click at [262, 252] on span "Label: 5000169406656 (WR SMK SALMON CHILLI)" at bounding box center [261, 263] width 122 height 22
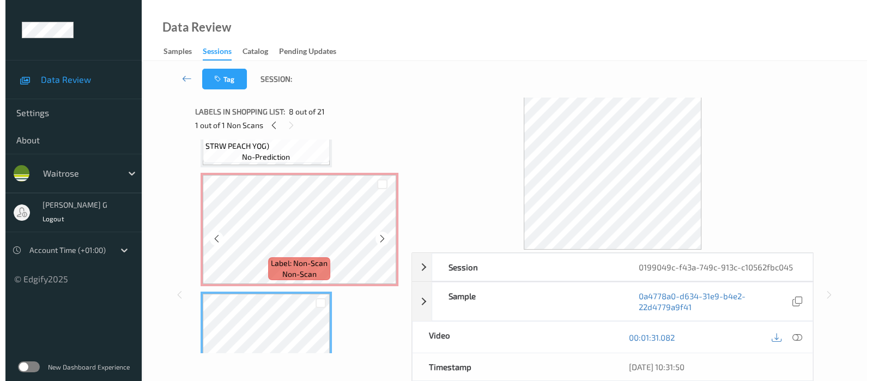
scroll to position [664, 0]
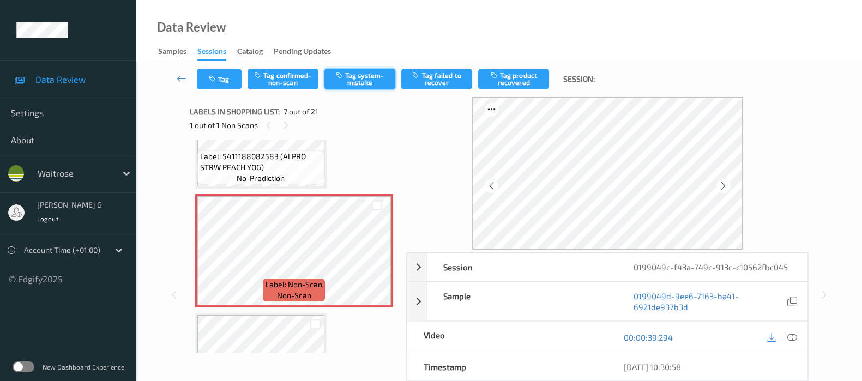
click at [359, 74] on button "Tag system-mistake" at bounding box center [359, 79] width 71 height 21
click at [217, 89] on div "Tag Tag confirmed-non-scan Untag system-mistake Tag failed to recover Tag produ…" at bounding box center [499, 79] width 681 height 36
click at [218, 77] on button "Tag" at bounding box center [219, 79] width 45 height 21
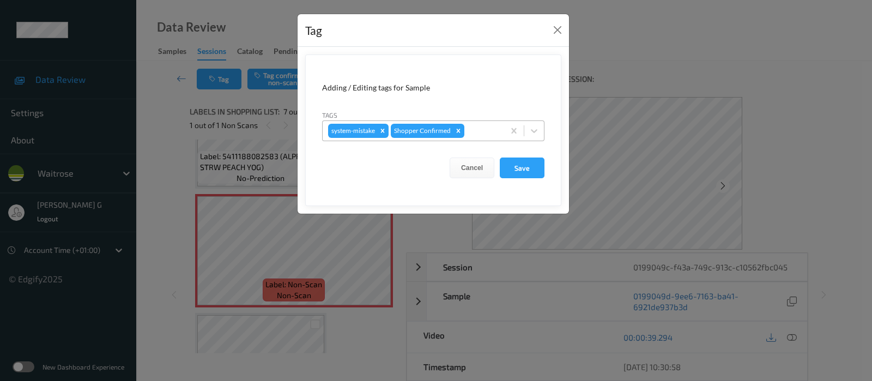
click at [465, 128] on div "system-mistake Shopper Confirmed" at bounding box center [414, 131] width 182 height 19
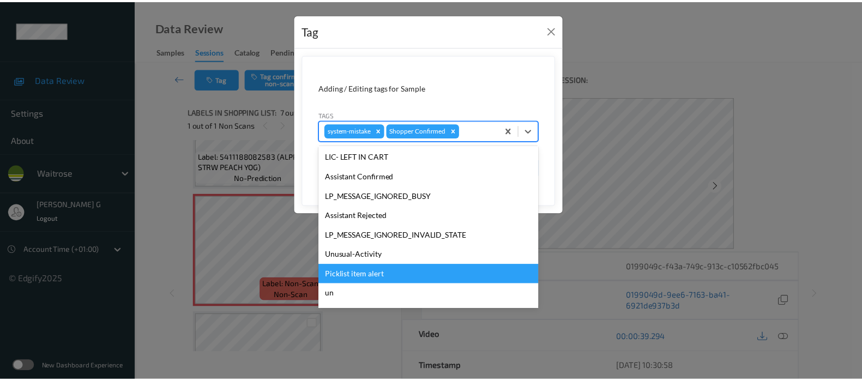
scroll to position [233, 0]
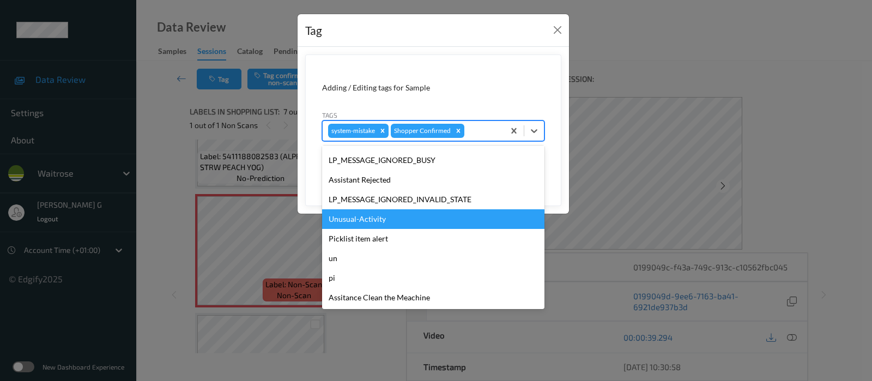
click at [347, 223] on div "Unusual-Activity" at bounding box center [433, 219] width 222 height 20
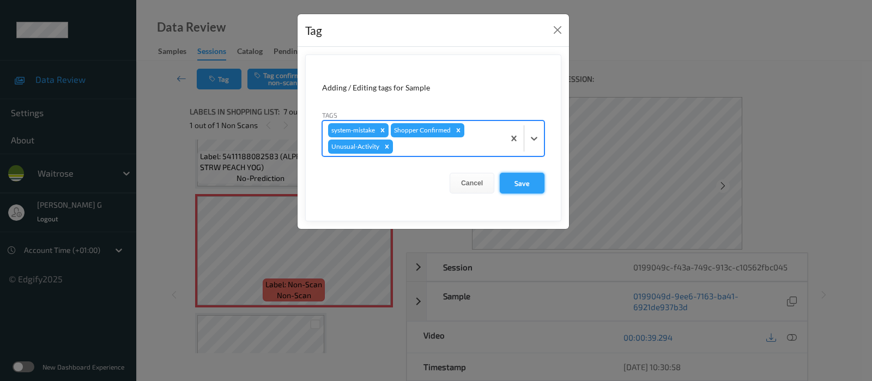
click at [533, 184] on button "Save" at bounding box center [522, 183] width 45 height 21
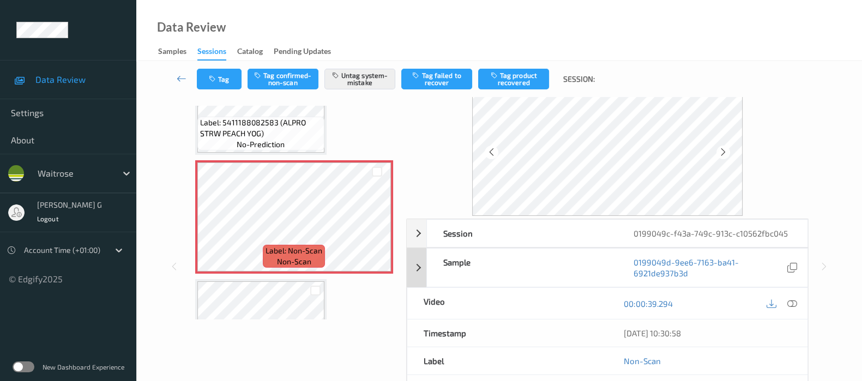
scroll to position [143, 0]
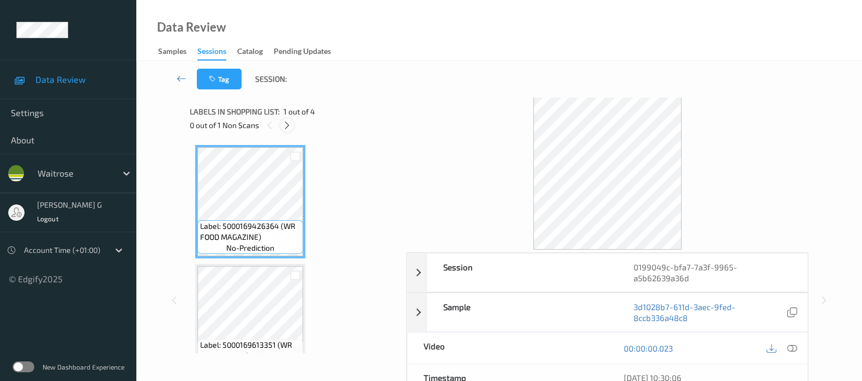
click at [289, 120] on icon at bounding box center [286, 125] width 9 height 10
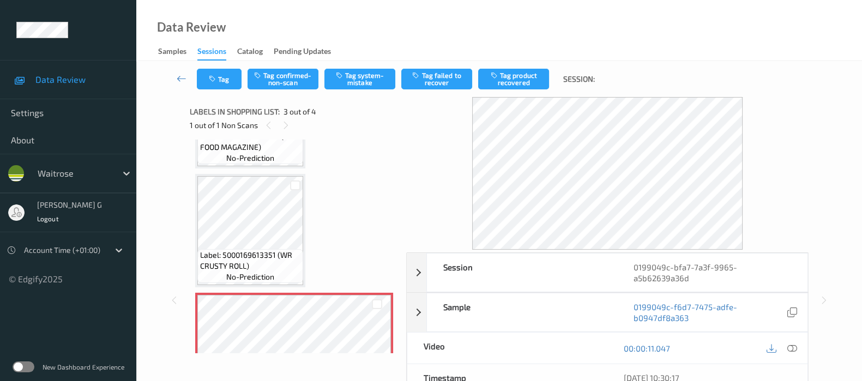
scroll to position [55, 0]
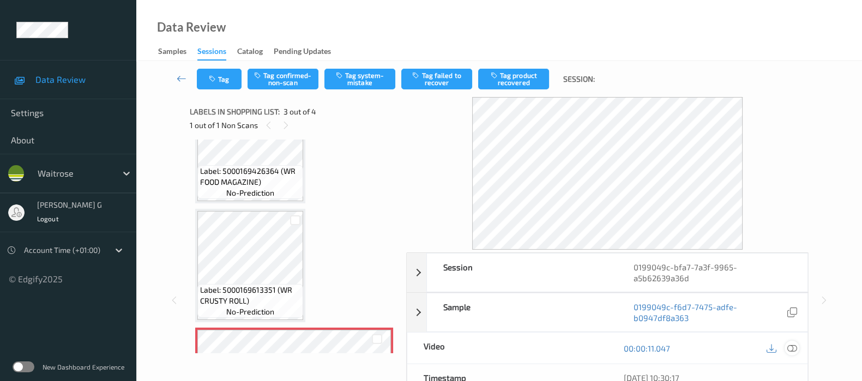
click at [790, 346] on icon at bounding box center [792, 348] width 10 height 10
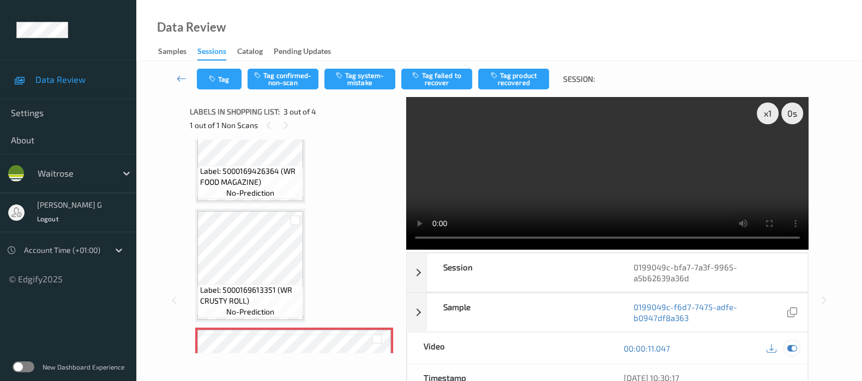
click at [796, 352] on icon at bounding box center [792, 348] width 10 height 10
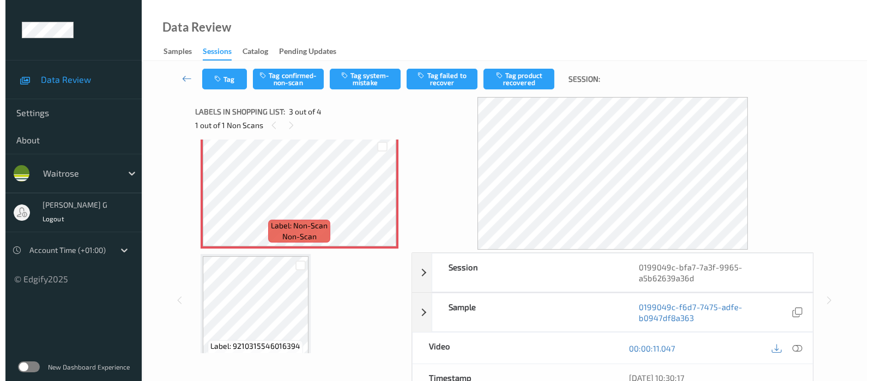
scroll to position [264, 0]
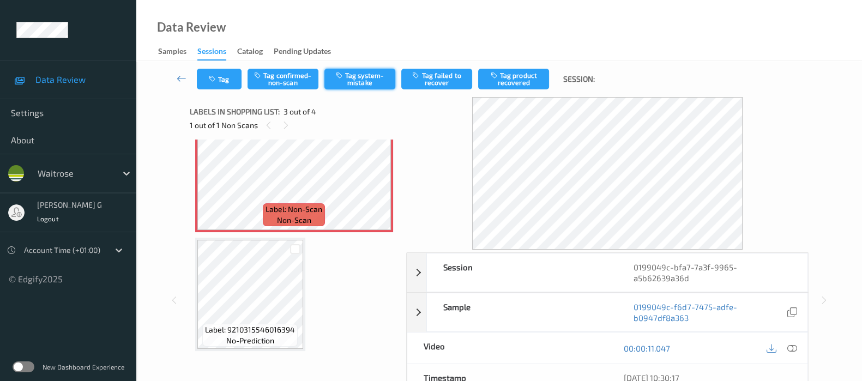
click at [354, 78] on button "Tag system-mistake" at bounding box center [359, 79] width 71 height 21
click at [223, 84] on button "Tag" at bounding box center [219, 79] width 45 height 21
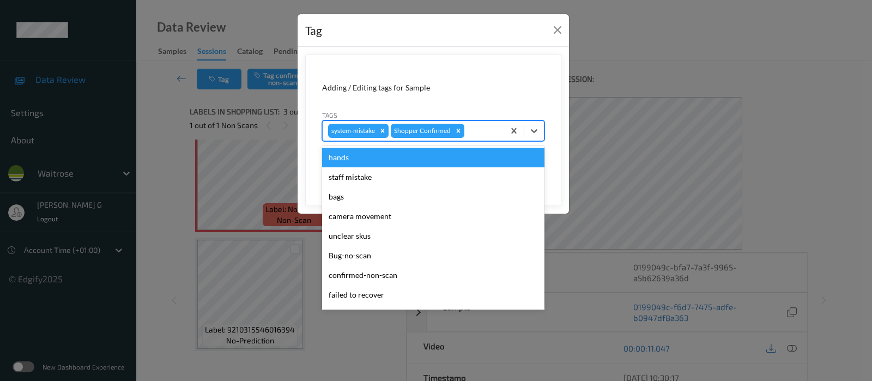
click at [482, 132] on div at bounding box center [483, 130] width 32 height 13
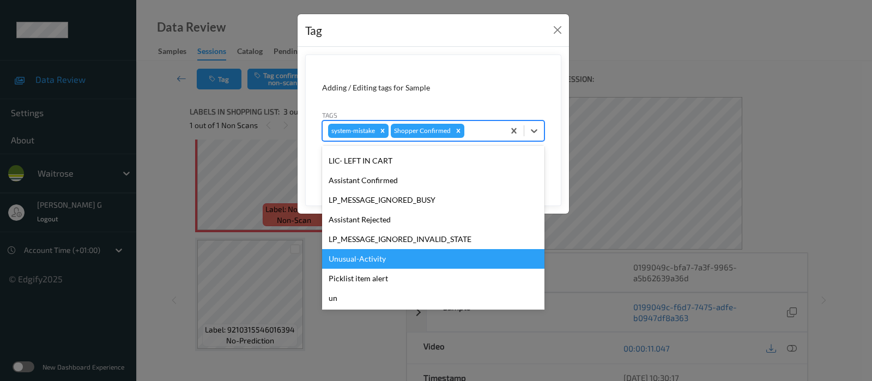
scroll to position [233, 0]
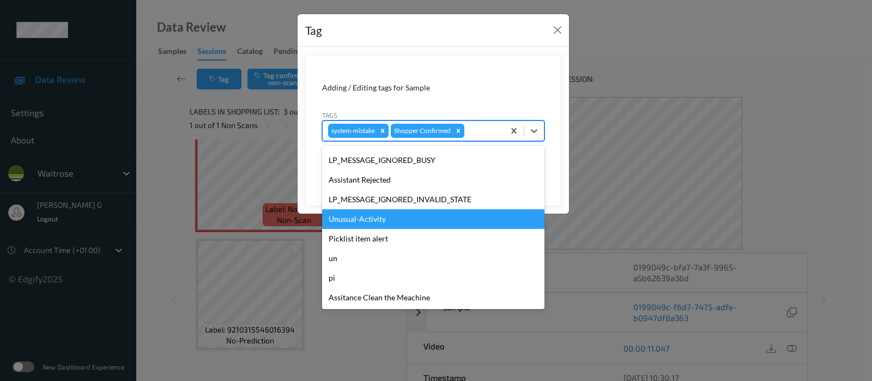
click at [371, 212] on div "Unusual-Activity" at bounding box center [433, 219] width 222 height 20
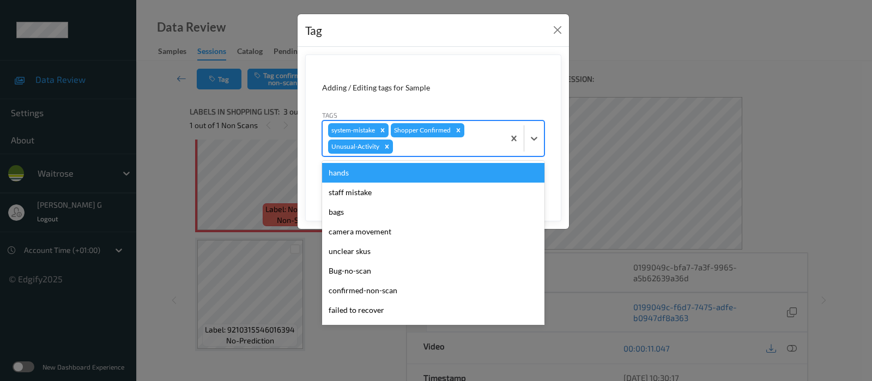
click at [447, 146] on div at bounding box center [447, 146] width 104 height 13
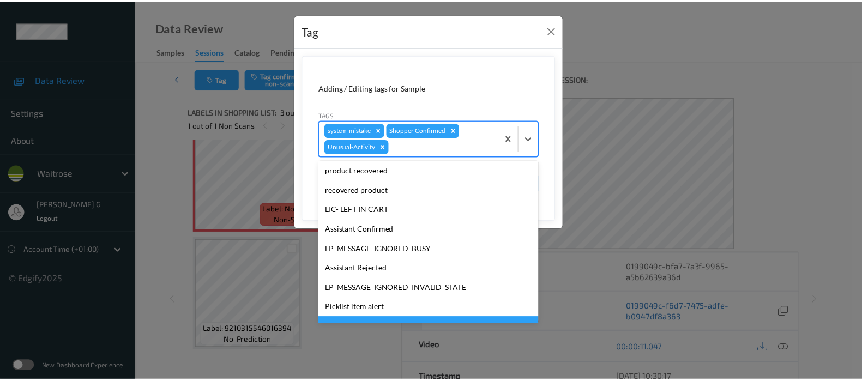
scroll to position [213, 0]
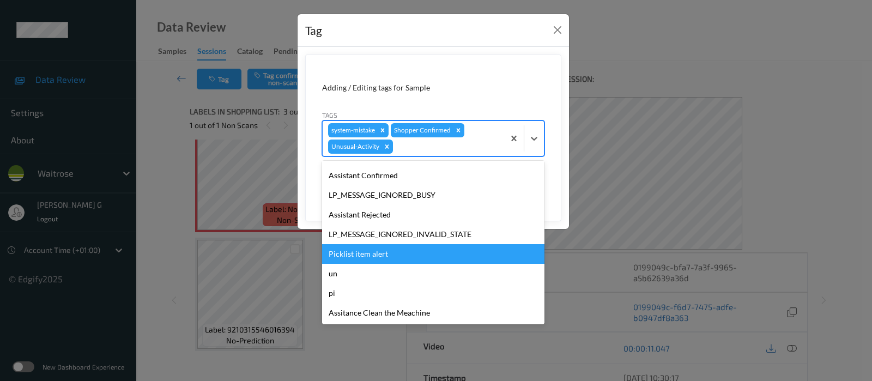
click at [367, 246] on div "Picklist item alert" at bounding box center [433, 254] width 222 height 20
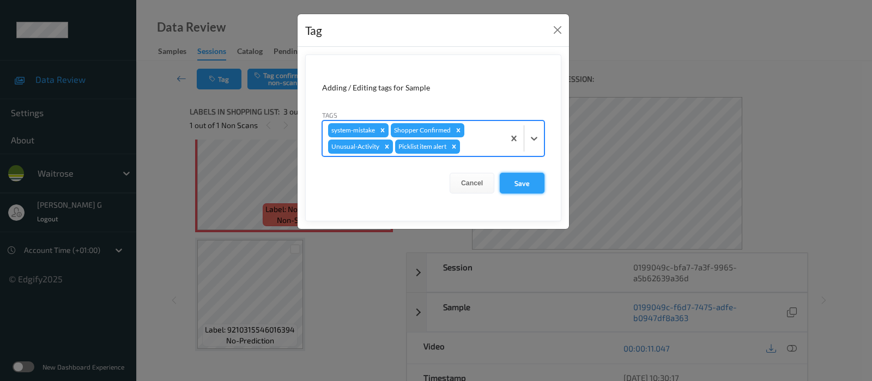
click at [536, 189] on button "Save" at bounding box center [522, 183] width 45 height 21
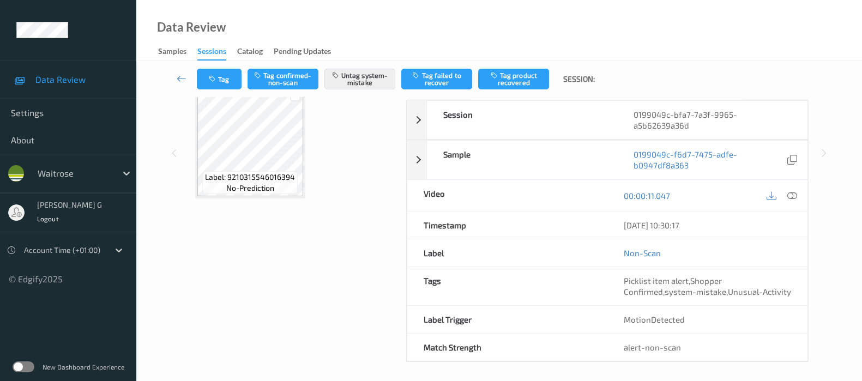
scroll to position [154, 0]
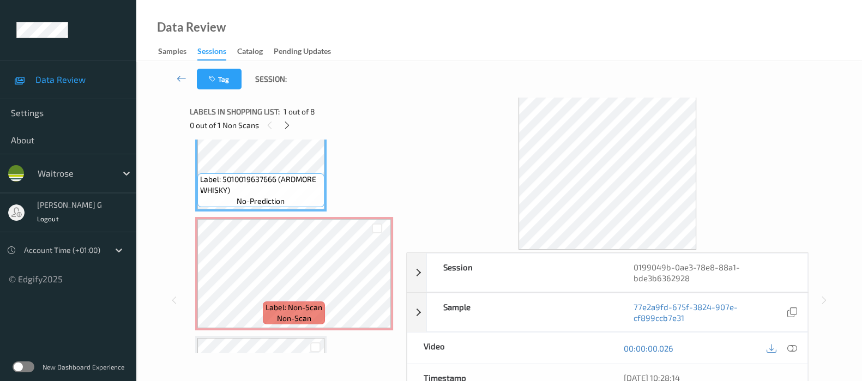
scroll to position [68, 0]
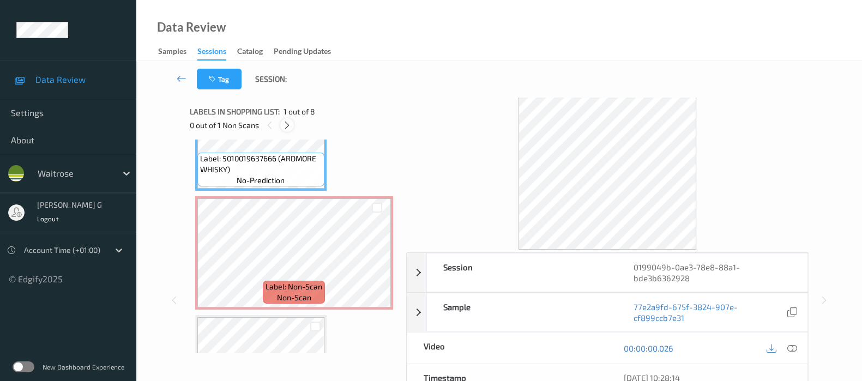
click at [288, 123] on icon at bounding box center [286, 125] width 9 height 10
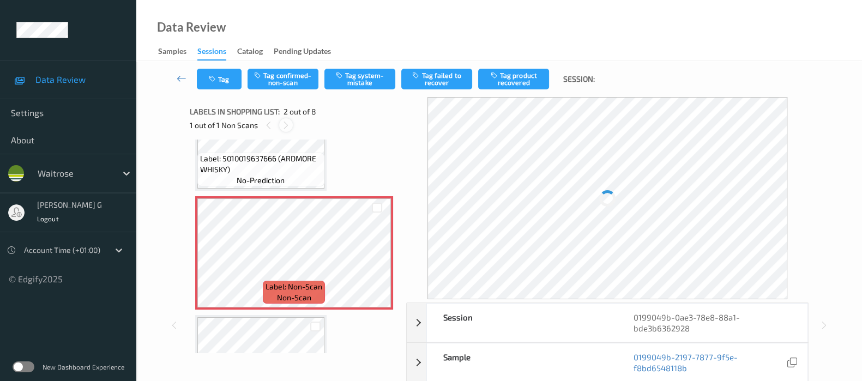
scroll to position [5, 0]
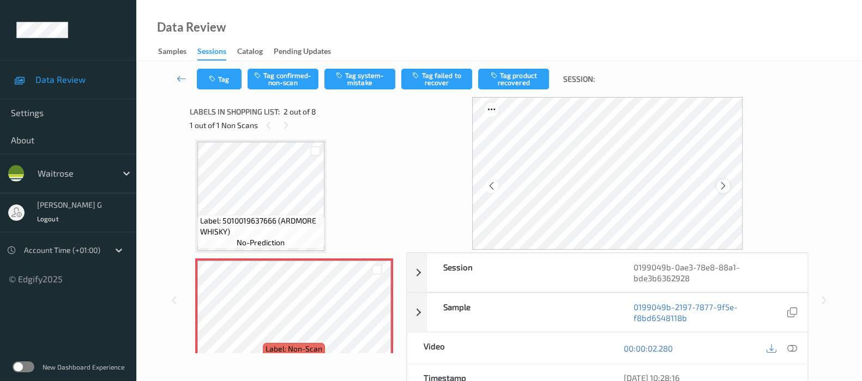
click at [724, 187] on icon at bounding box center [722, 186] width 9 height 10
click at [790, 345] on icon at bounding box center [792, 348] width 10 height 10
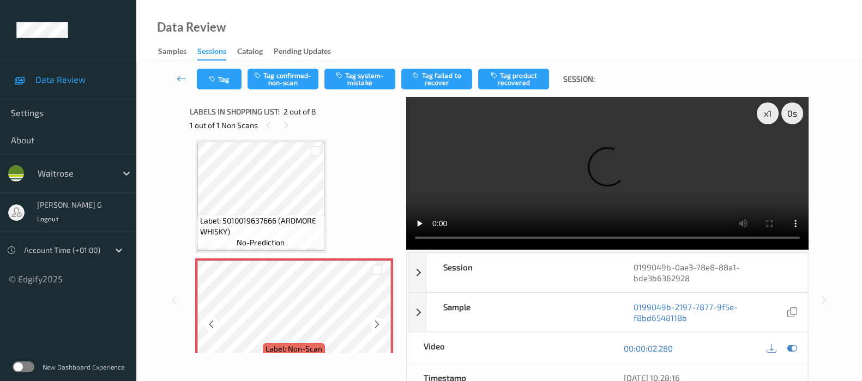
scroll to position [142, 0]
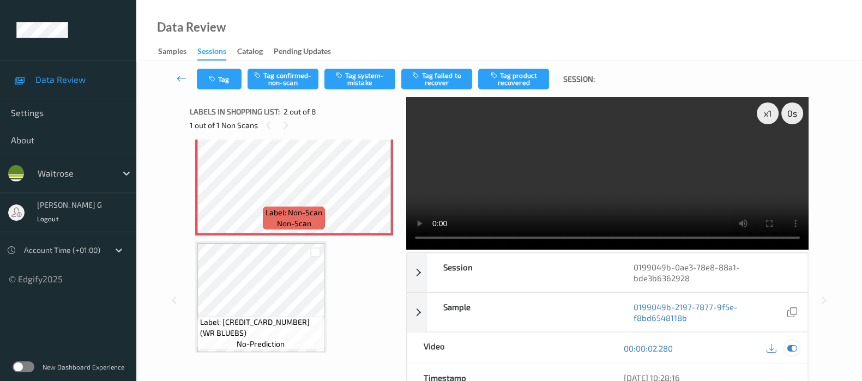
click at [792, 350] on icon at bounding box center [792, 348] width 10 height 10
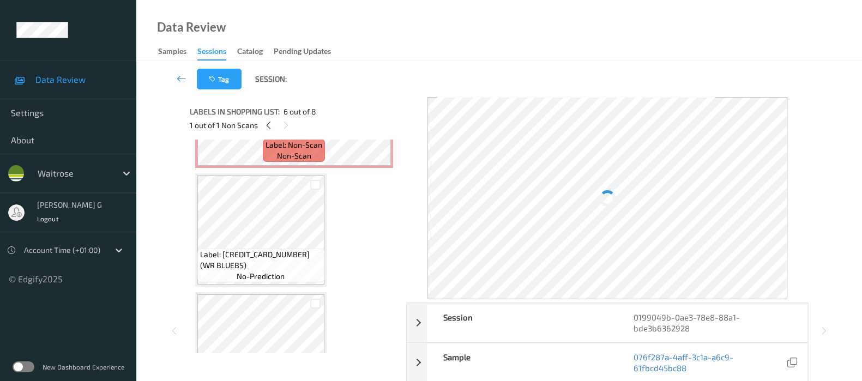
scroll to position [74, 0]
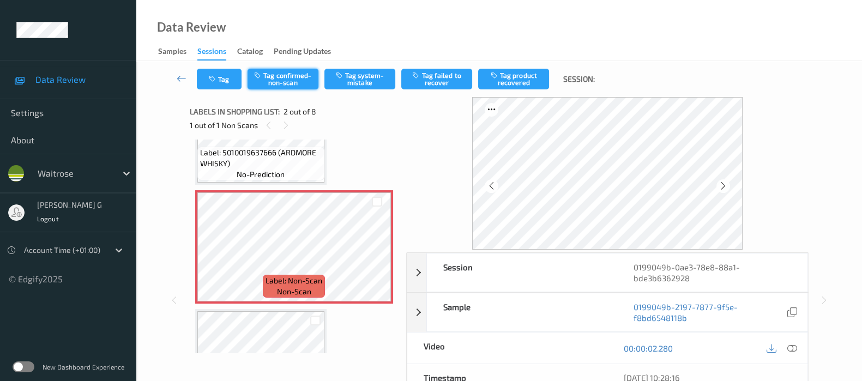
click at [287, 77] on button "Tag confirmed-non-scan" at bounding box center [282, 79] width 71 height 21
click at [433, 80] on button "Tag failed to recover" at bounding box center [436, 79] width 71 height 21
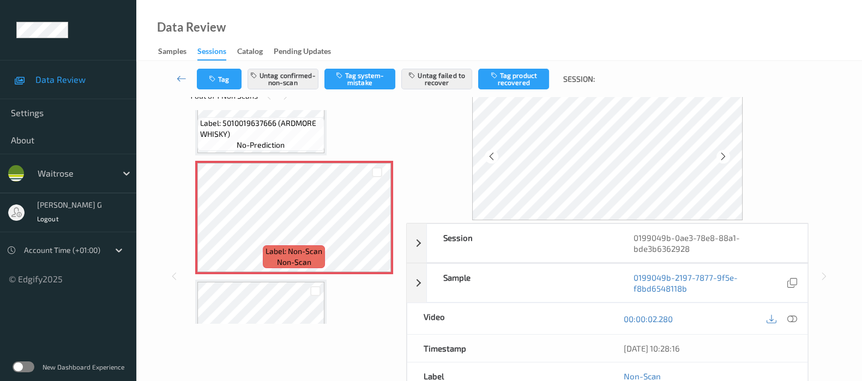
scroll to position [0, 0]
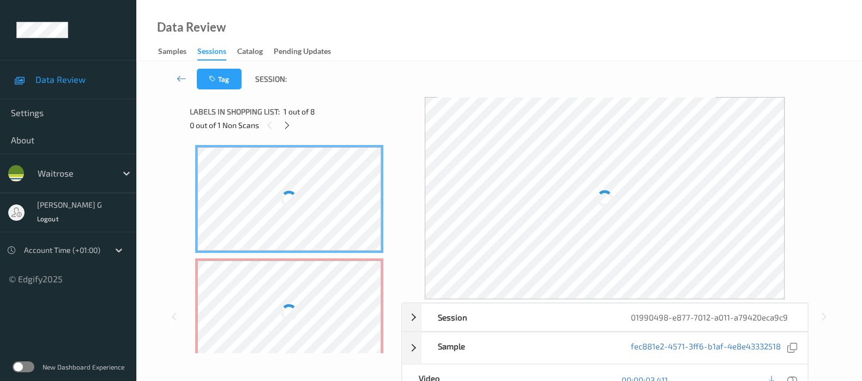
click at [533, 49] on div "Data Review Samples Sessions Catalog Pending Updates" at bounding box center [498, 30] width 725 height 61
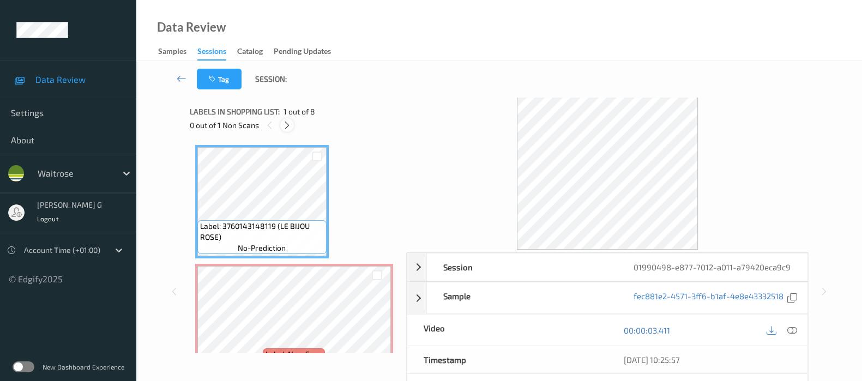
click at [286, 125] on icon at bounding box center [286, 125] width 9 height 10
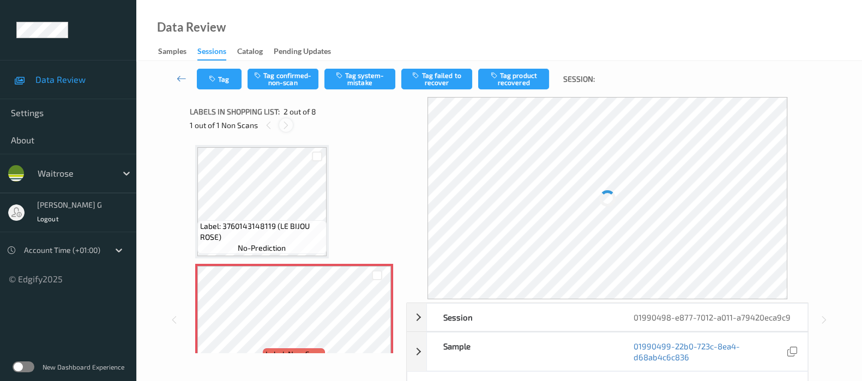
scroll to position [5, 0]
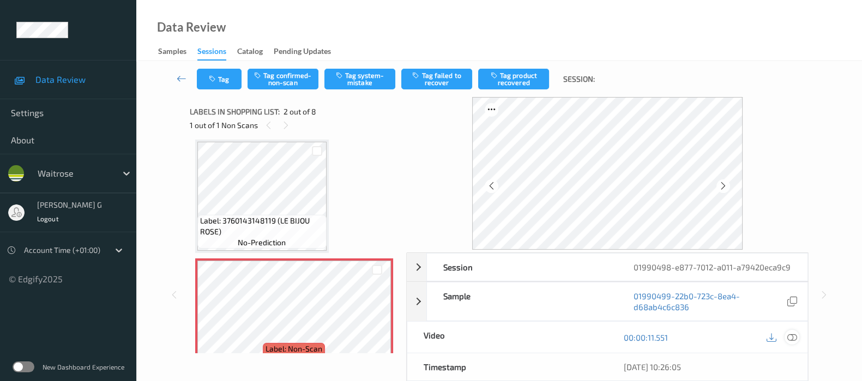
click at [789, 344] on div at bounding box center [791, 337] width 15 height 15
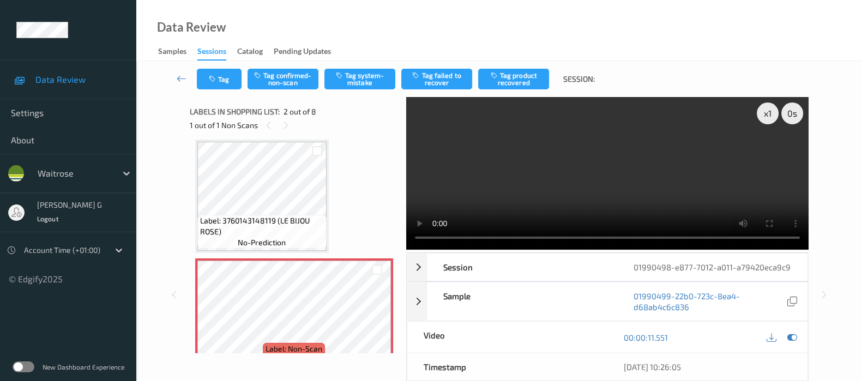
click at [784, 344] on div at bounding box center [781, 337] width 35 height 15
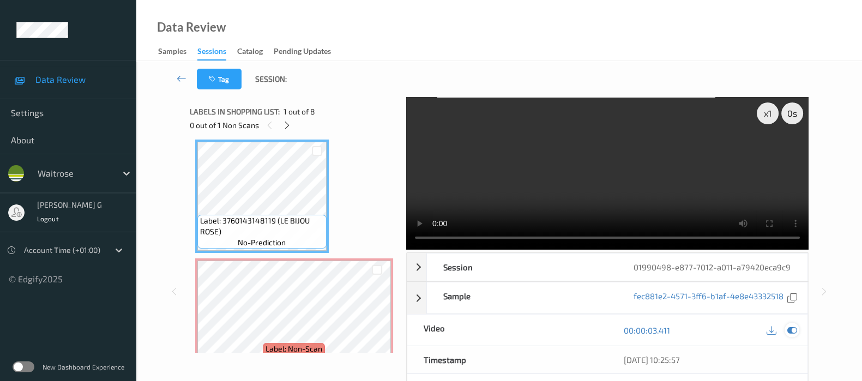
click at [792, 335] on icon at bounding box center [792, 330] width 10 height 10
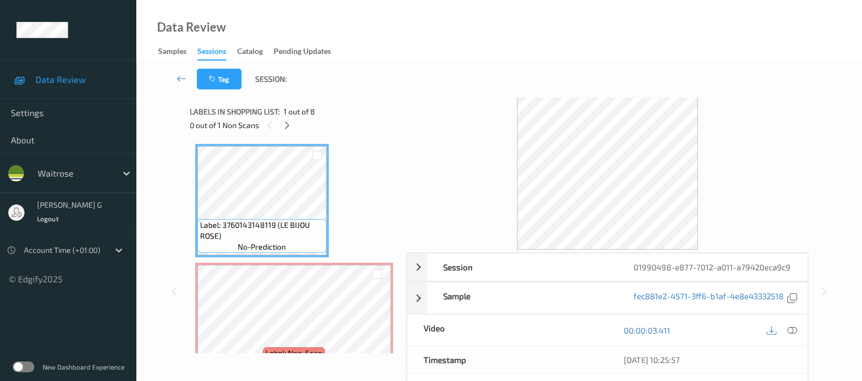
scroll to position [0, 0]
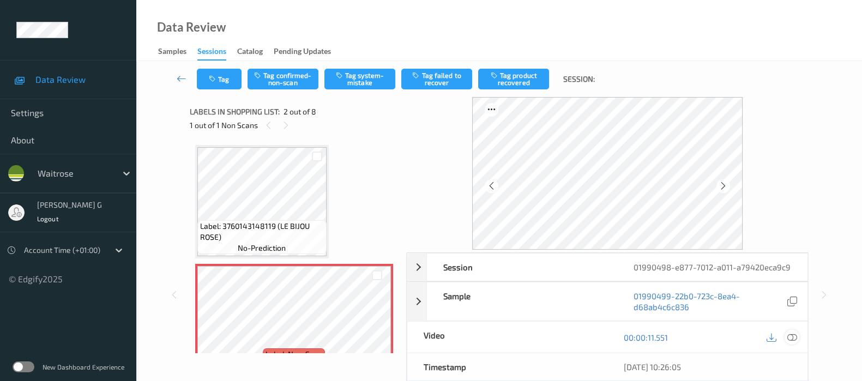
click at [788, 342] on icon at bounding box center [792, 337] width 10 height 10
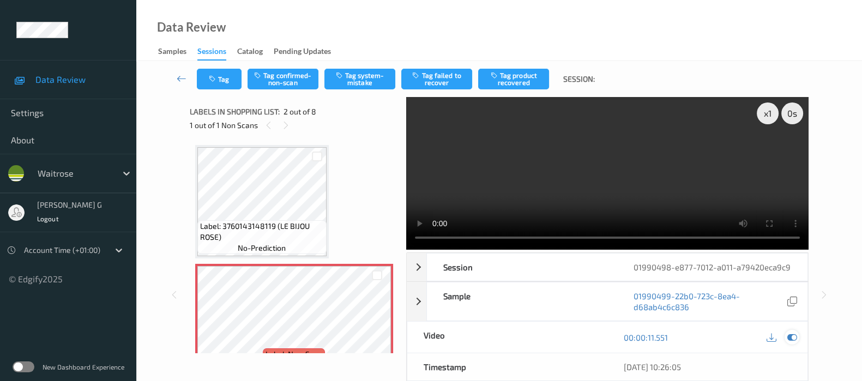
click at [794, 342] on icon at bounding box center [792, 337] width 10 height 10
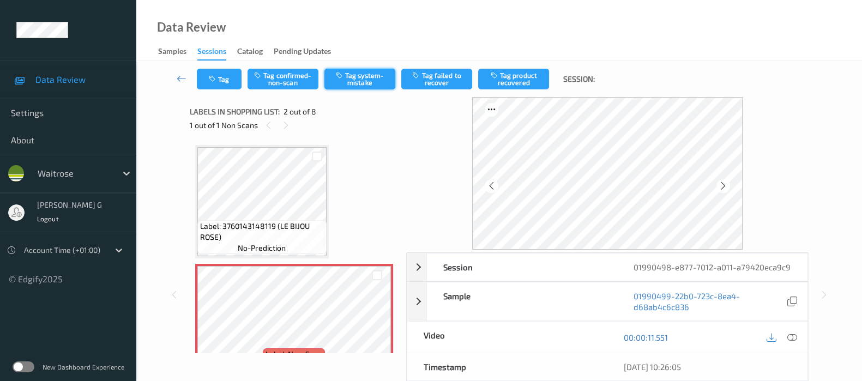
click at [362, 79] on button "Tag system-mistake" at bounding box center [359, 79] width 71 height 21
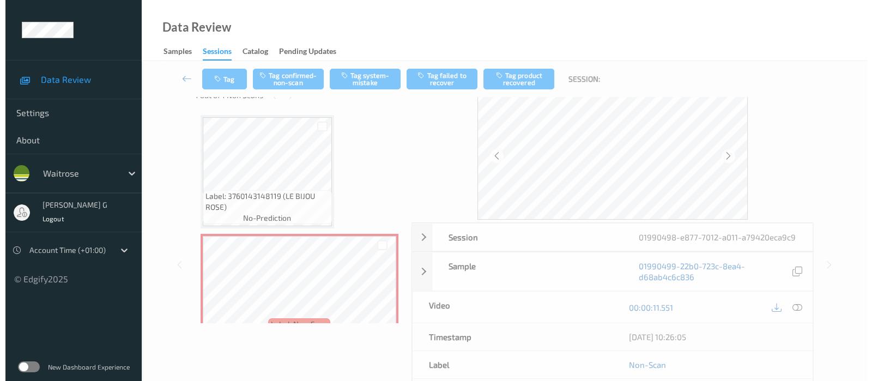
scroll to position [68, 0]
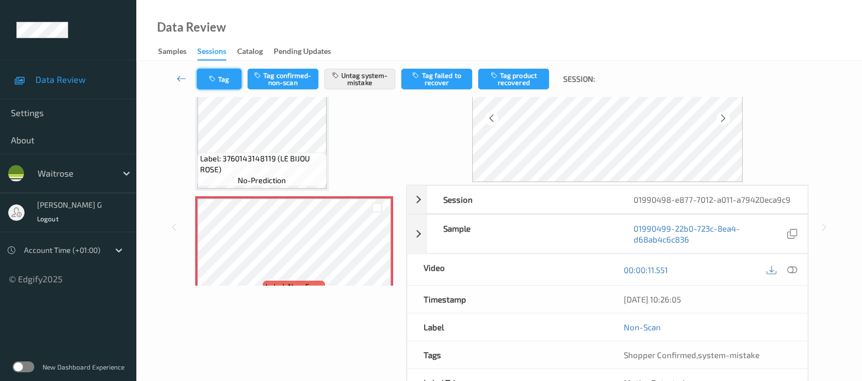
click at [211, 75] on icon "button" at bounding box center [213, 79] width 9 height 8
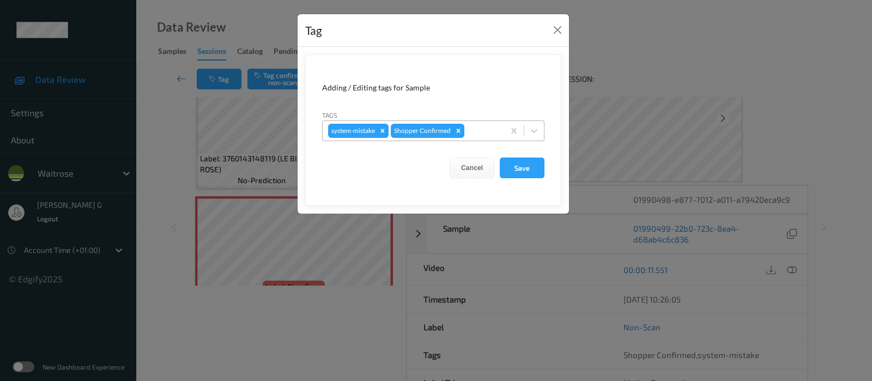
click at [486, 130] on div at bounding box center [483, 130] width 32 height 13
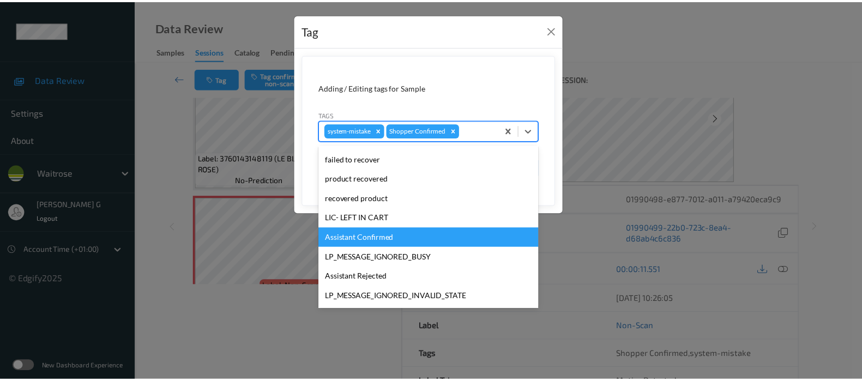
scroll to position [204, 0]
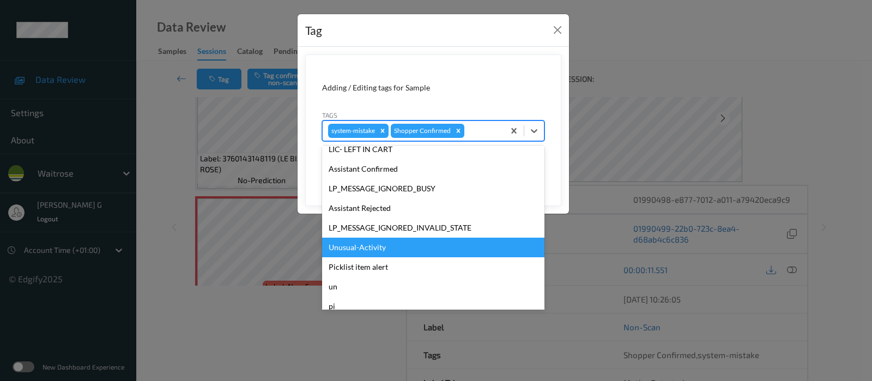
click at [338, 244] on div "Unusual-Activity" at bounding box center [433, 248] width 222 height 20
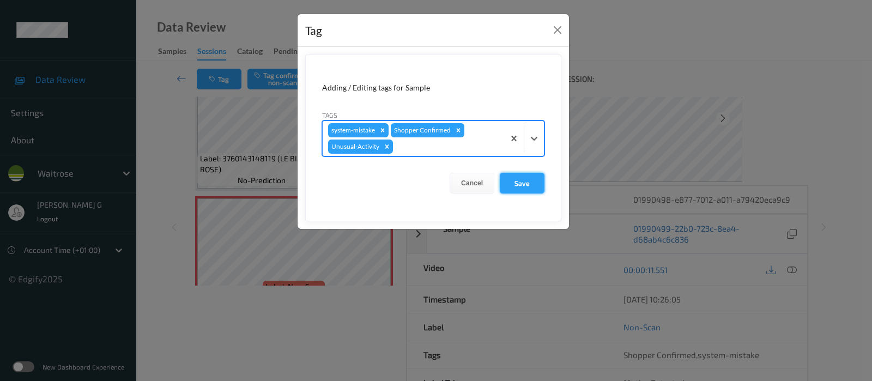
click at [521, 183] on button "Save" at bounding box center [522, 183] width 45 height 21
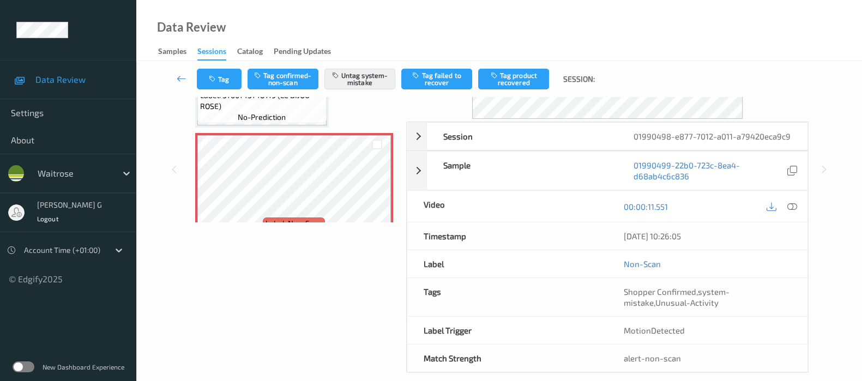
scroll to position [154, 0]
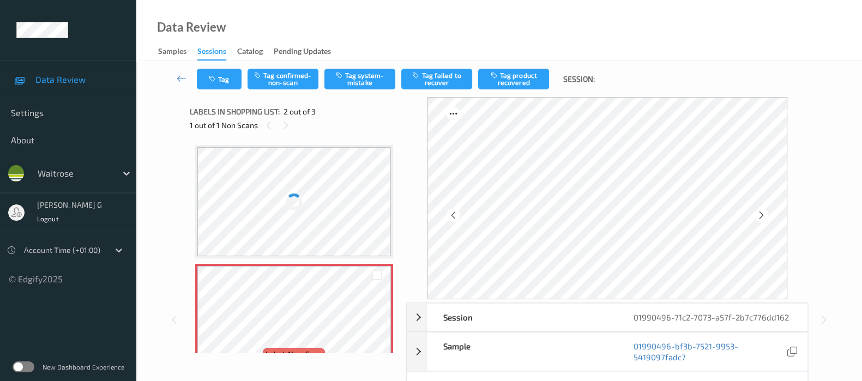
click at [417, 183] on div at bounding box center [607, 198] width 402 height 202
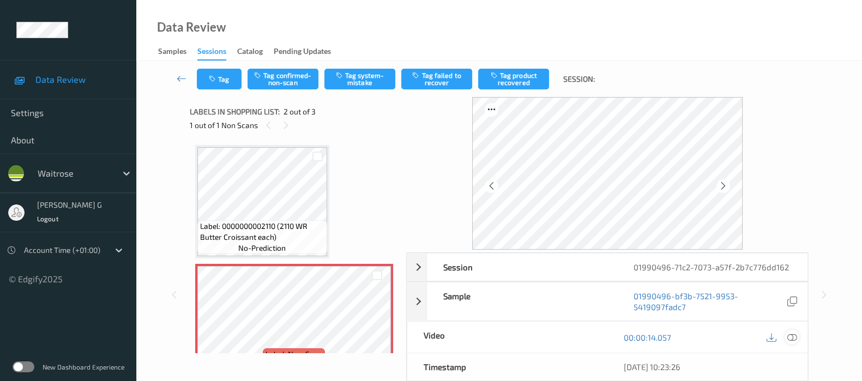
click at [788, 336] on icon at bounding box center [792, 337] width 10 height 10
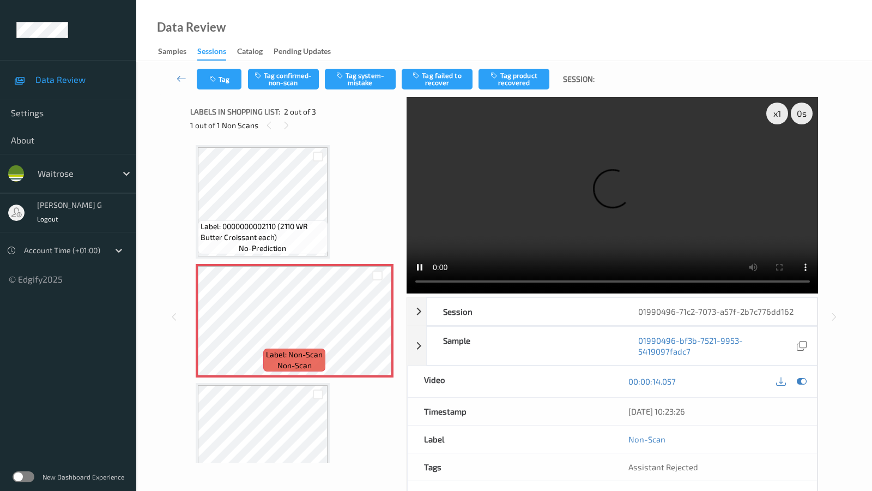
click at [407, 293] on video at bounding box center [613, 195] width 412 height 196
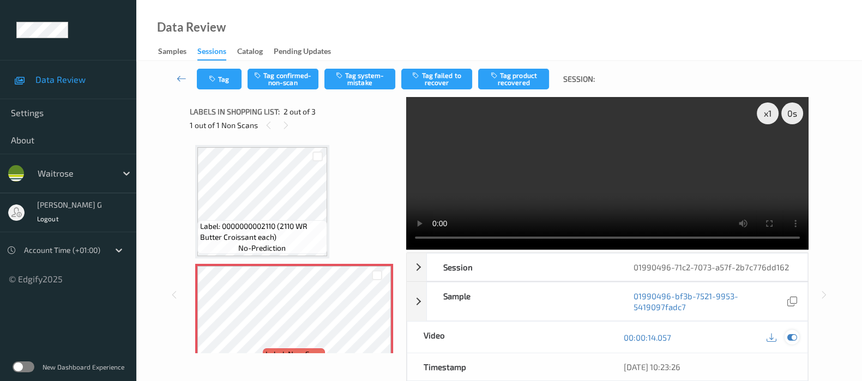
click at [793, 339] on icon at bounding box center [792, 337] width 10 height 10
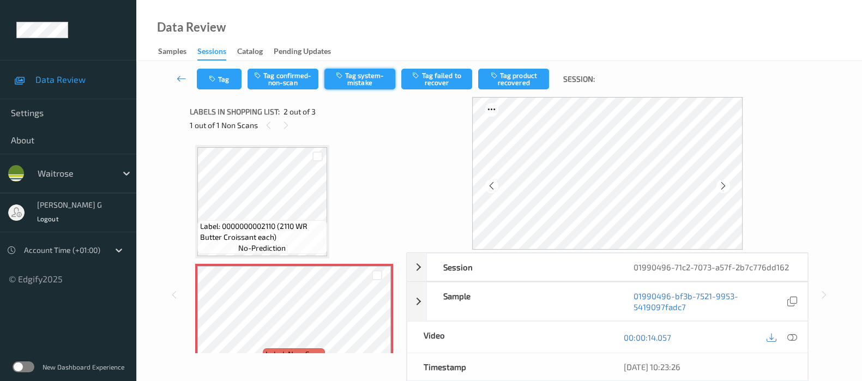
click at [354, 80] on button "Tag system-mistake" at bounding box center [359, 79] width 71 height 21
click at [222, 82] on button "Tag" at bounding box center [219, 79] width 45 height 21
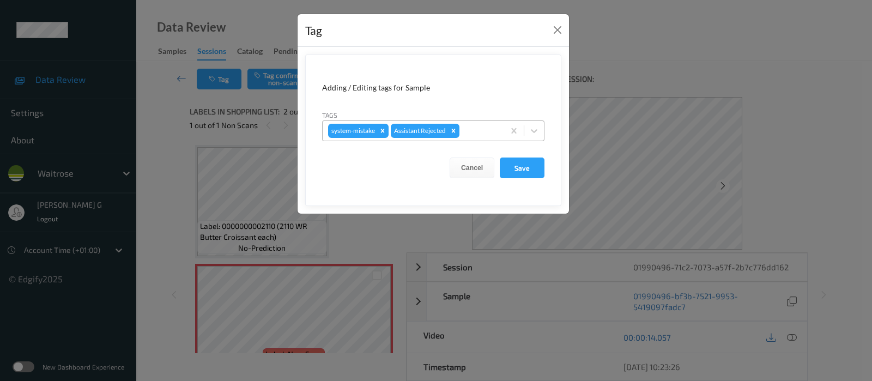
click at [477, 129] on div at bounding box center [480, 130] width 37 height 13
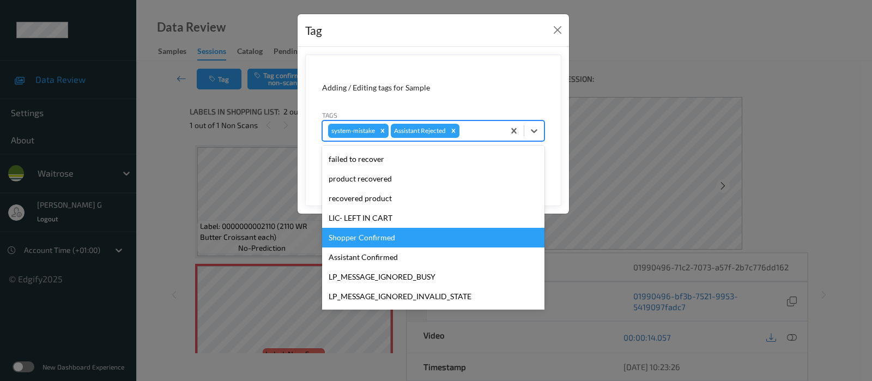
scroll to position [233, 0]
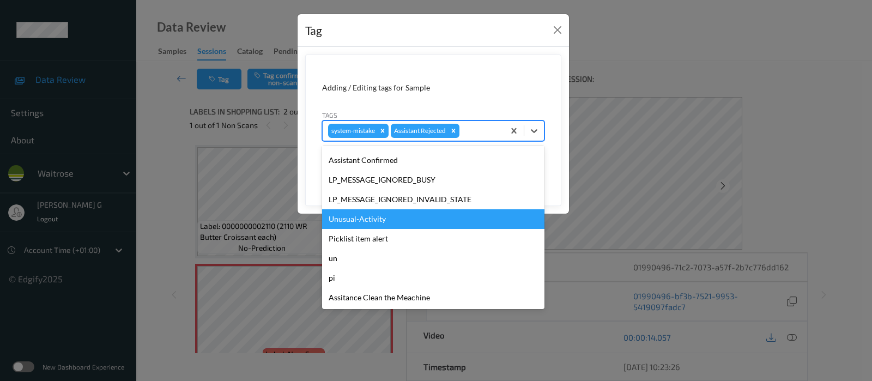
click at [360, 222] on div "Unusual-Activity" at bounding box center [433, 219] width 222 height 20
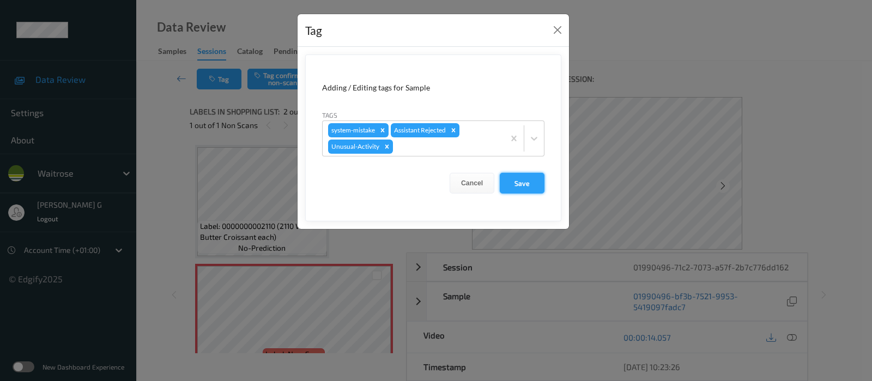
click at [521, 176] on button "Save" at bounding box center [522, 183] width 45 height 21
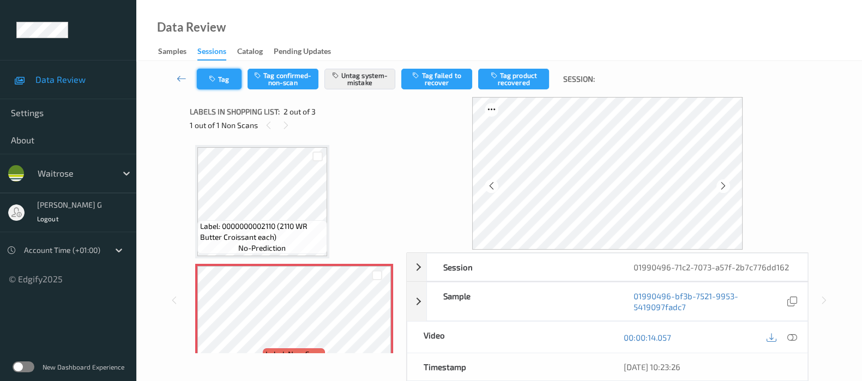
click at [208, 77] on button "Tag" at bounding box center [219, 79] width 45 height 21
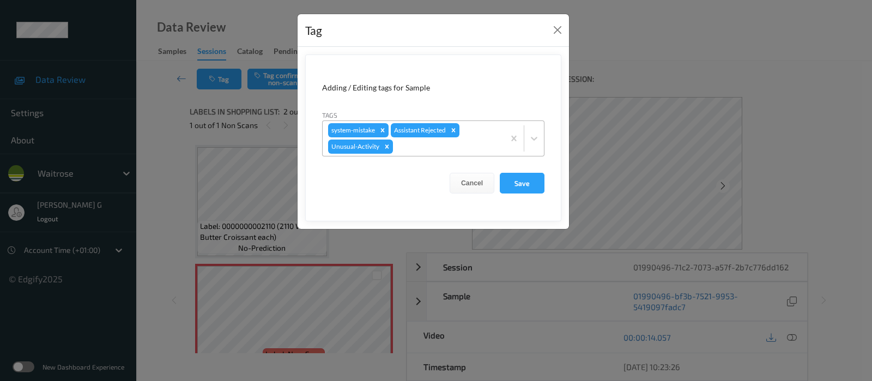
click at [433, 150] on div at bounding box center [447, 146] width 104 height 13
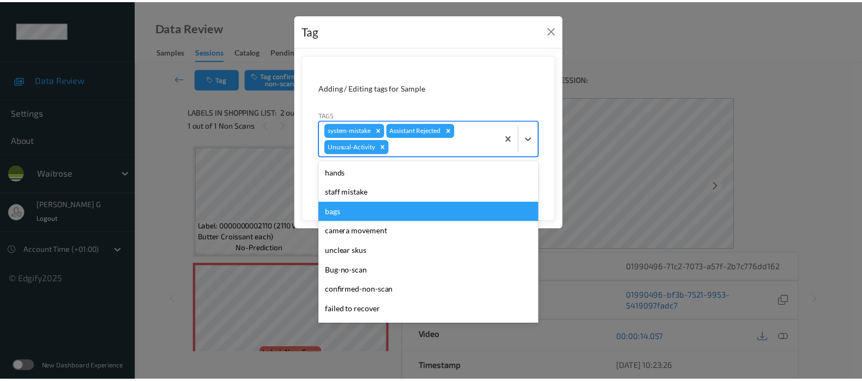
scroll to position [213, 0]
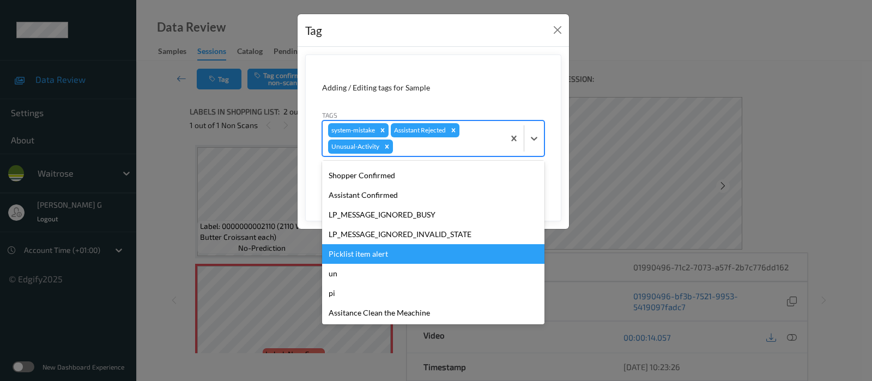
click at [352, 249] on div "Picklist item alert" at bounding box center [433, 254] width 222 height 20
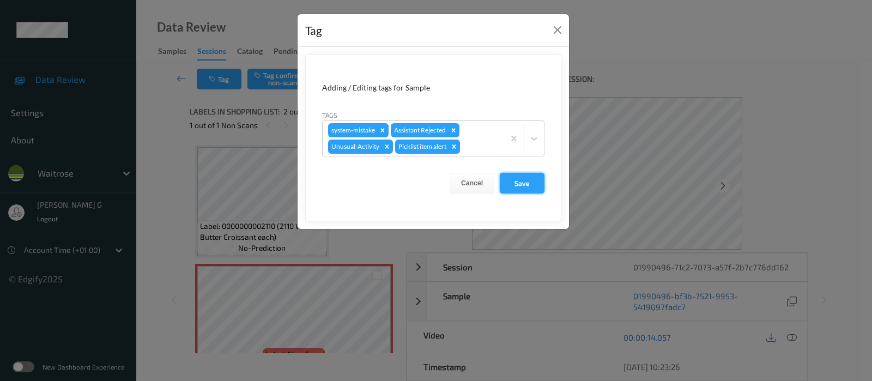
click at [528, 182] on button "Save" at bounding box center [522, 183] width 45 height 21
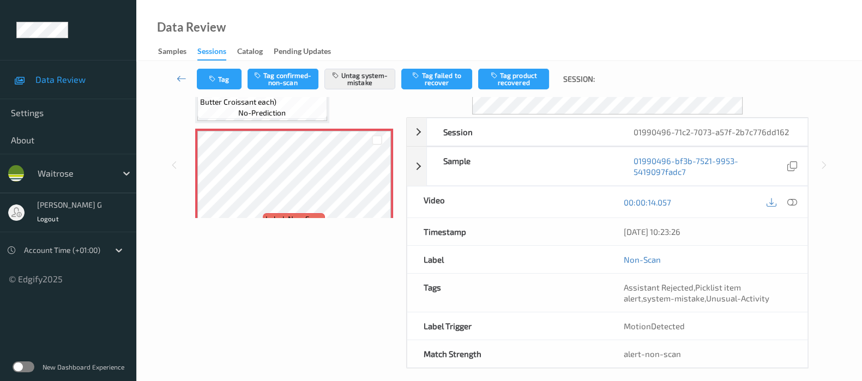
scroll to position [143, 0]
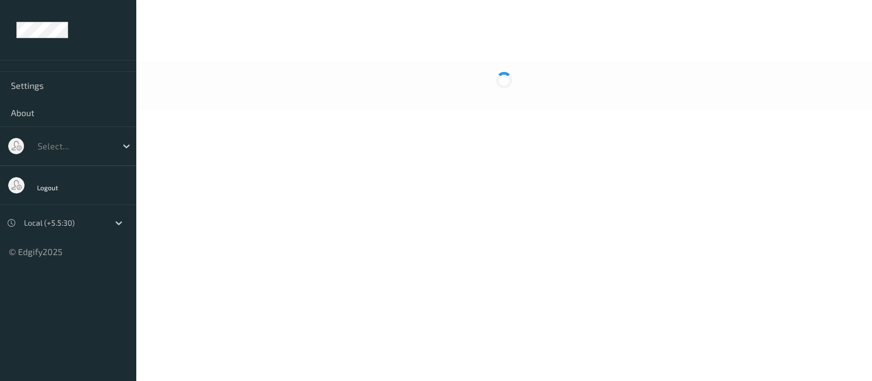
click at [531, 89] on div at bounding box center [504, 86] width 736 height 50
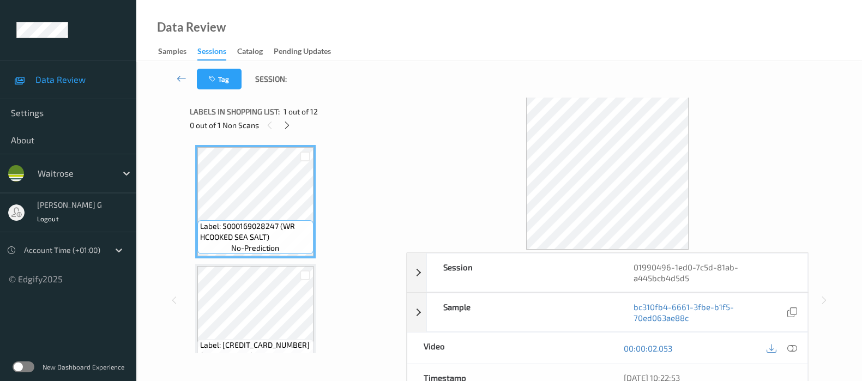
click at [798, 344] on div at bounding box center [791, 348] width 15 height 15
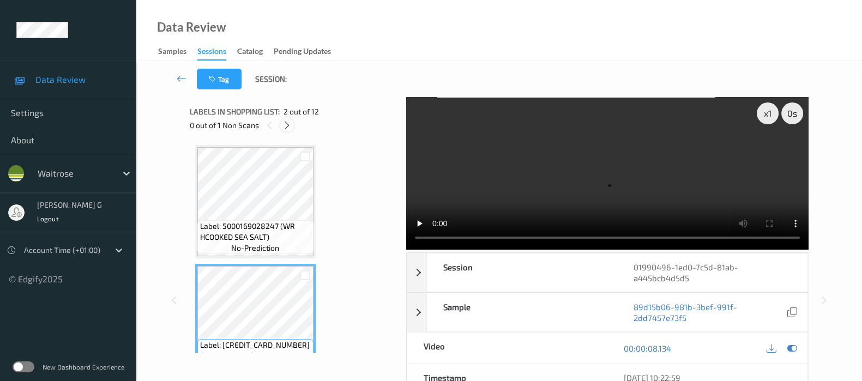
click at [285, 130] on div at bounding box center [287, 125] width 14 height 14
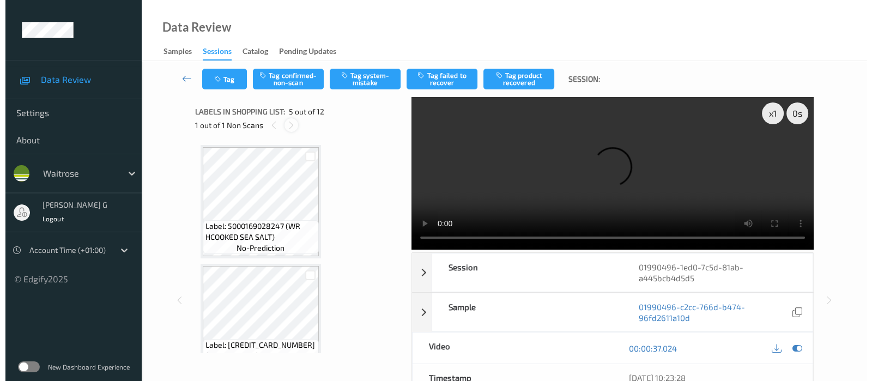
scroll to position [360, 0]
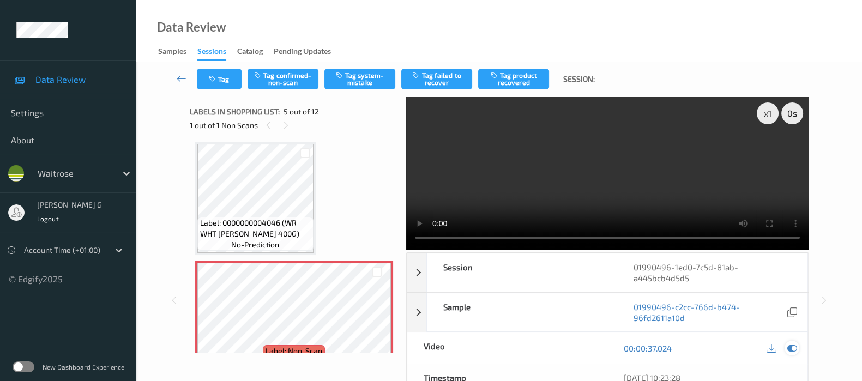
click at [791, 348] on icon at bounding box center [792, 348] width 10 height 10
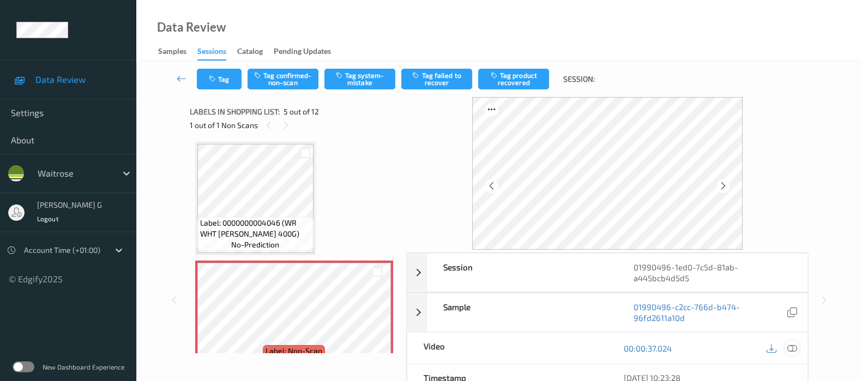
click at [790, 346] on icon at bounding box center [792, 348] width 10 height 10
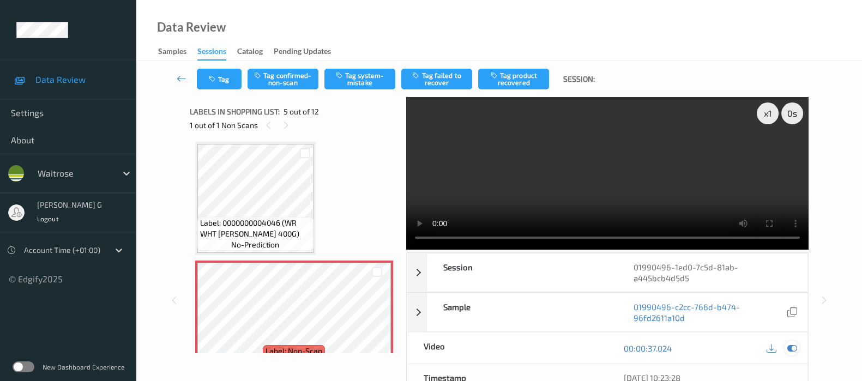
click at [787, 347] on icon at bounding box center [792, 348] width 10 height 10
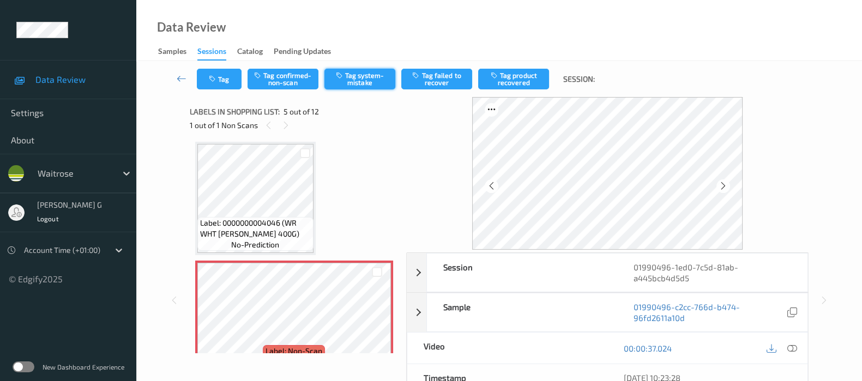
click at [350, 75] on button "Tag system-mistake" at bounding box center [359, 79] width 71 height 21
click at [207, 83] on button "Tag" at bounding box center [219, 79] width 45 height 21
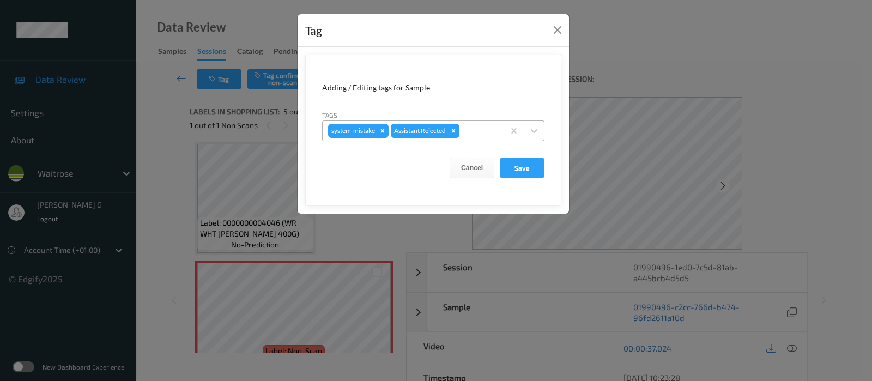
click at [478, 132] on div at bounding box center [480, 130] width 37 height 13
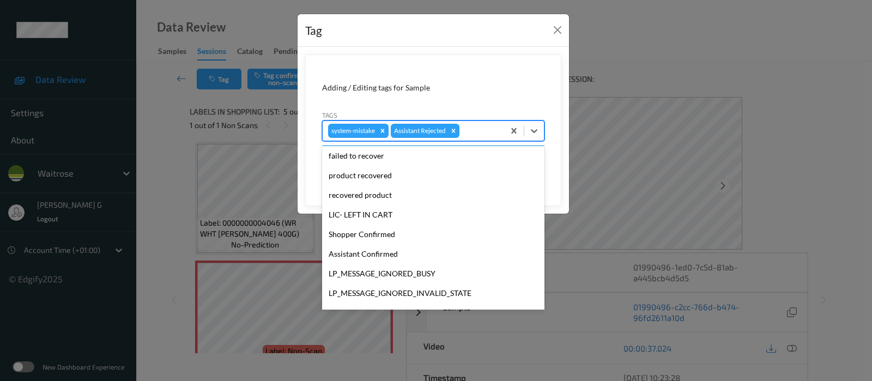
scroll to position [233, 0]
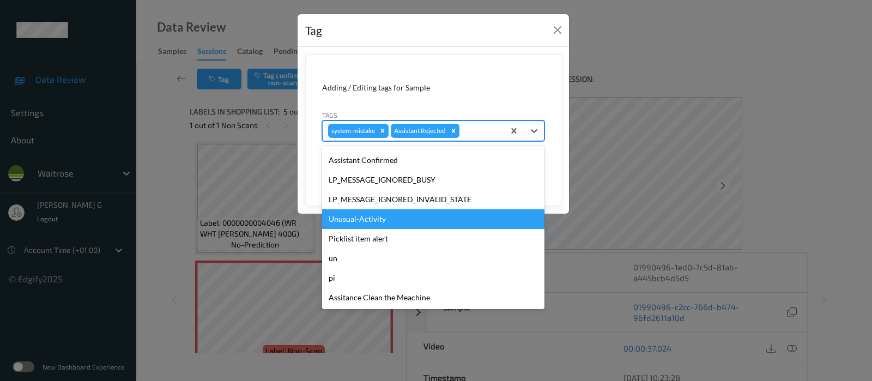
click at [354, 218] on div "Unusual-Activity" at bounding box center [433, 219] width 222 height 20
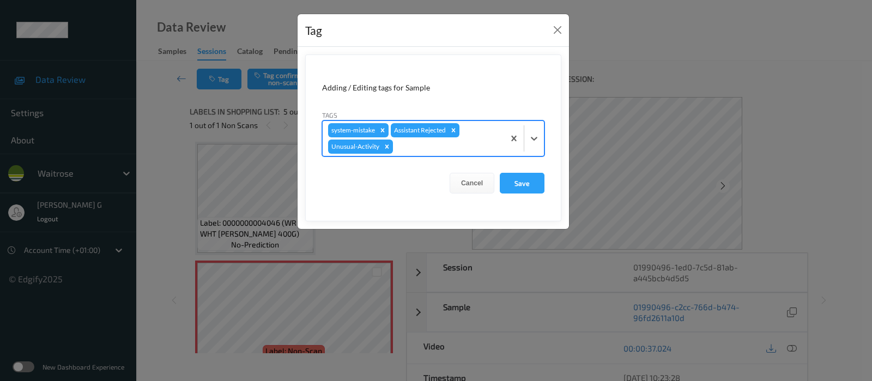
click at [459, 146] on div at bounding box center [447, 146] width 104 height 13
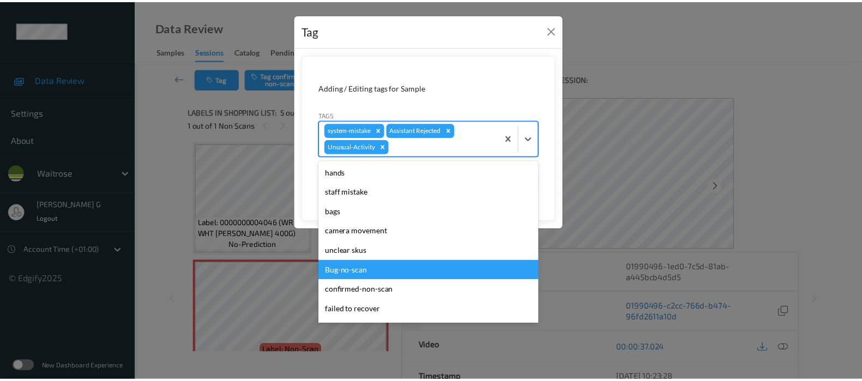
scroll to position [204, 0]
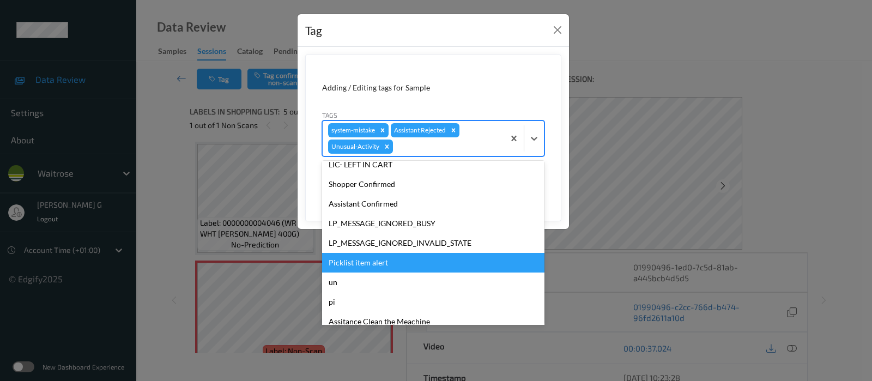
click at [351, 256] on div "Picklist item alert" at bounding box center [433, 263] width 222 height 20
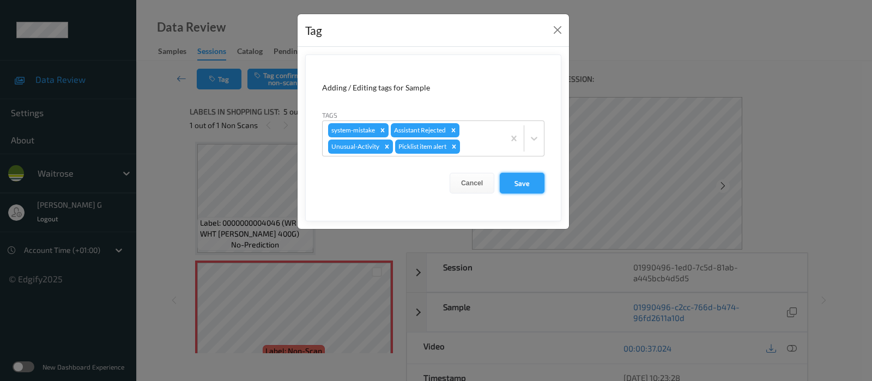
click at [516, 185] on button "Save" at bounding box center [522, 183] width 45 height 21
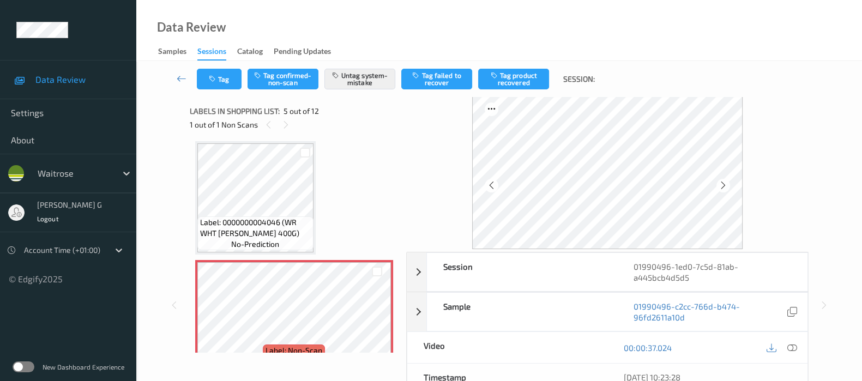
scroll to position [0, 0]
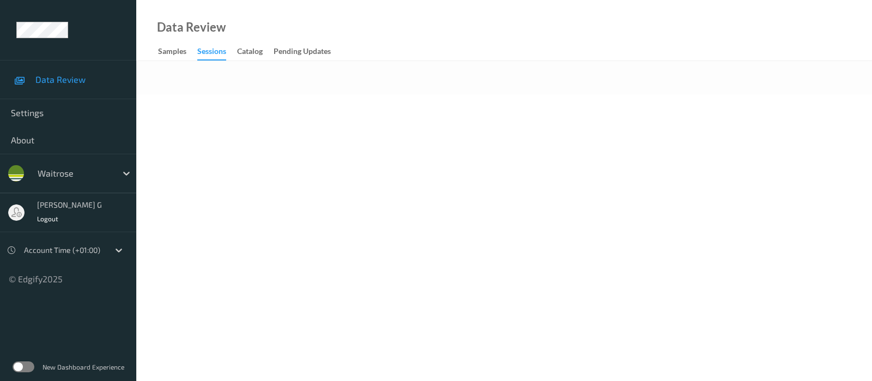
click at [456, 69] on div at bounding box center [504, 77] width 736 height 33
click at [326, 106] on body "Data Review Settings About waitrose [PERSON_NAME] g Logout Account Time (+01:00…" at bounding box center [436, 190] width 872 height 381
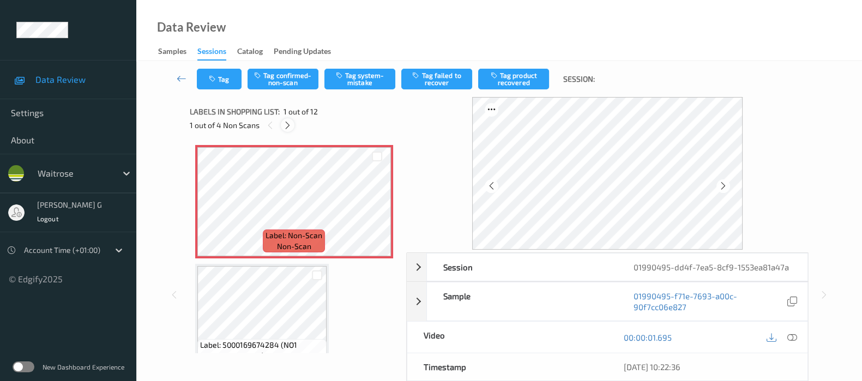
click at [289, 128] on icon at bounding box center [287, 125] width 9 height 10
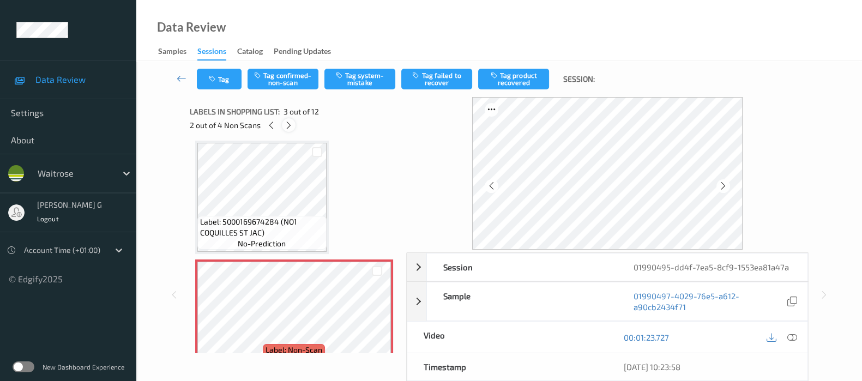
click at [289, 128] on icon at bounding box center [288, 125] width 9 height 10
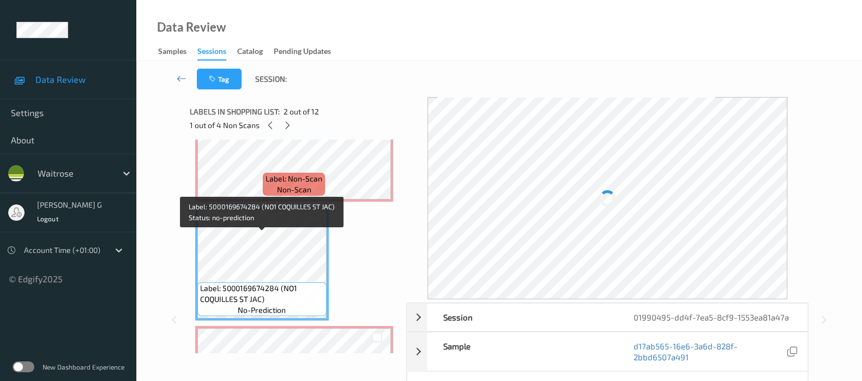
scroll to position [0, 0]
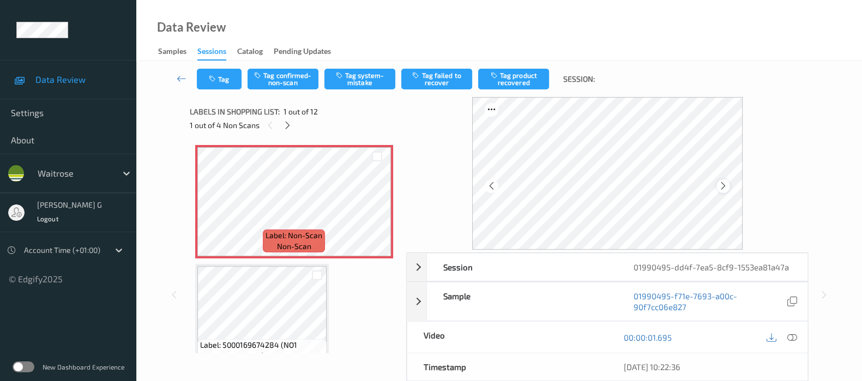
click at [721, 183] on icon at bounding box center [722, 186] width 9 height 10
click at [725, 181] on icon at bounding box center [722, 186] width 9 height 10
click at [792, 336] on icon at bounding box center [792, 337] width 10 height 10
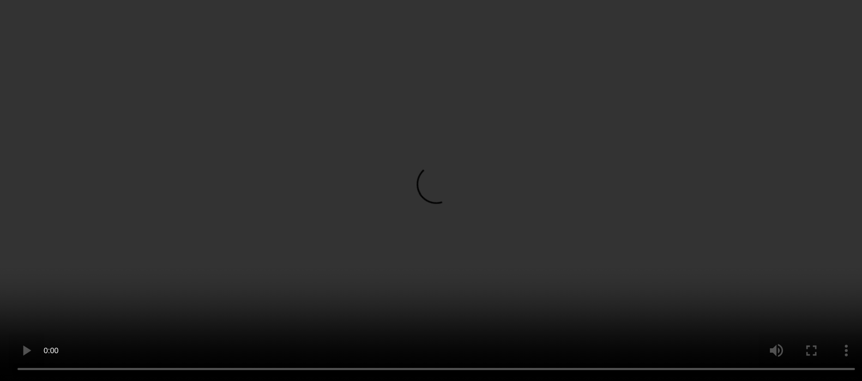
scroll to position [68, 0]
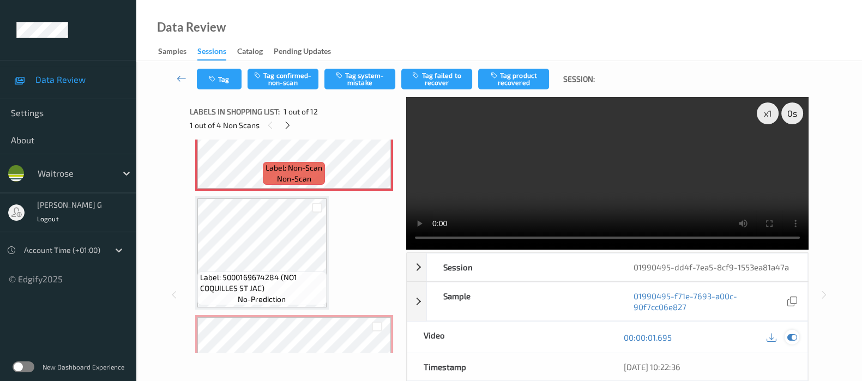
click at [791, 339] on icon at bounding box center [792, 337] width 10 height 10
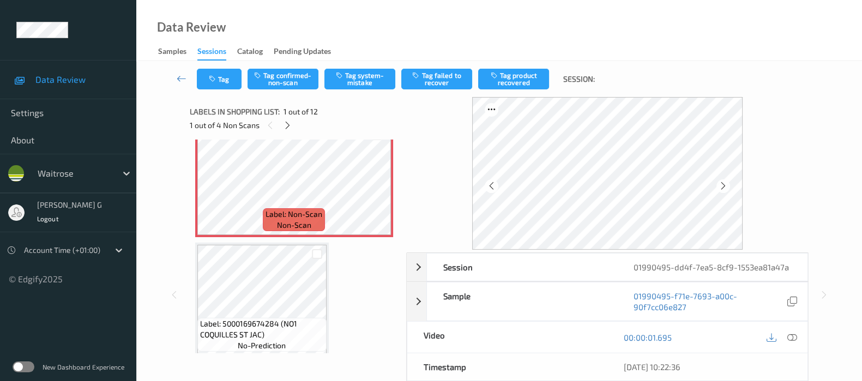
scroll to position [0, 0]
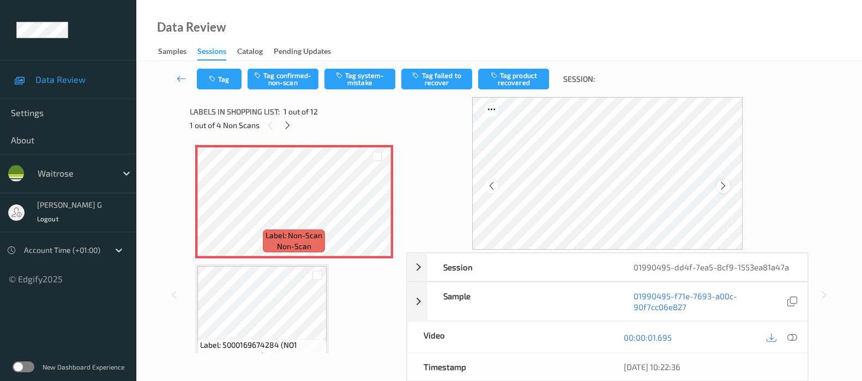
click at [726, 179] on div at bounding box center [723, 186] width 14 height 14
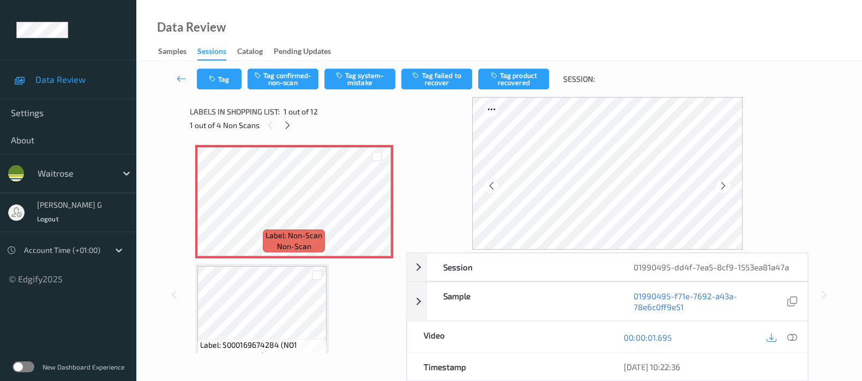
click at [726, 179] on div at bounding box center [723, 186] width 14 height 14
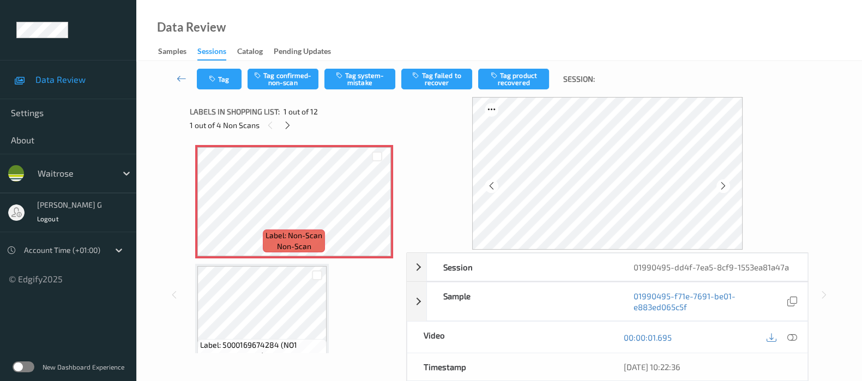
click at [726, 179] on div at bounding box center [723, 186] width 14 height 14
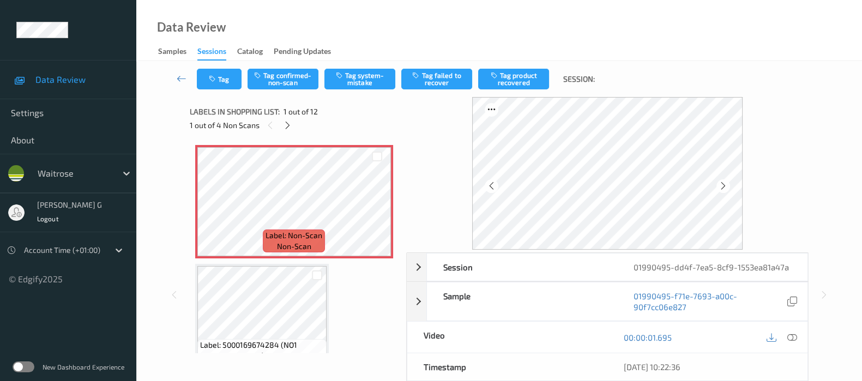
click at [726, 179] on div at bounding box center [723, 186] width 14 height 14
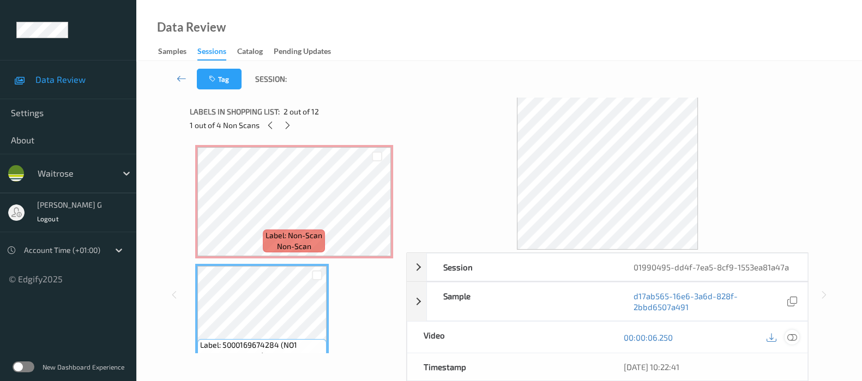
click at [794, 339] on icon at bounding box center [792, 337] width 10 height 10
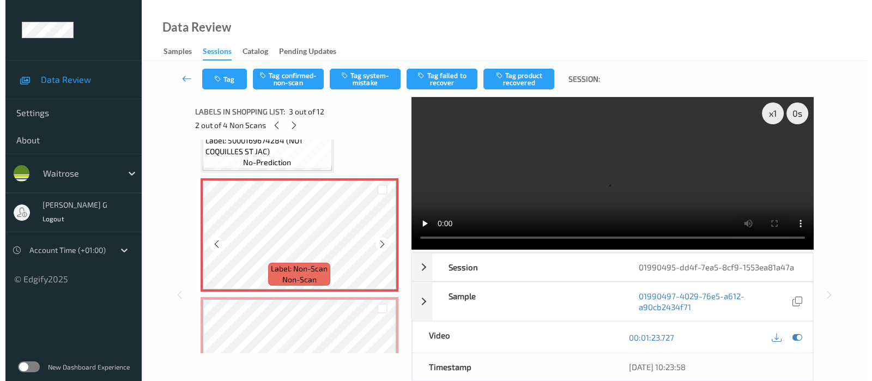
scroll to position [68, 0]
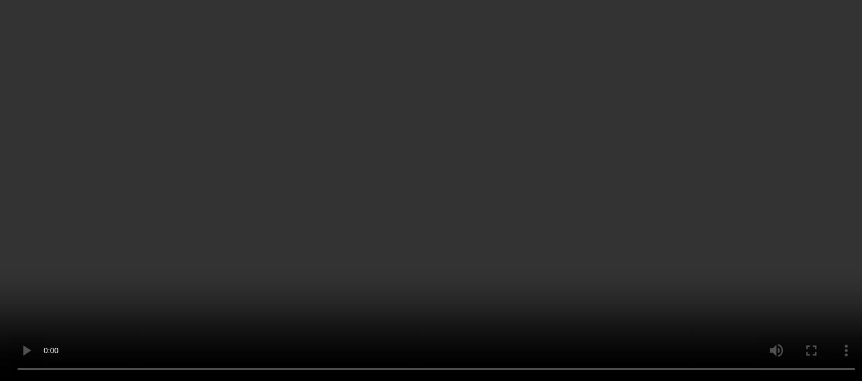
click at [788, 190] on icon at bounding box center [792, 185] width 10 height 10
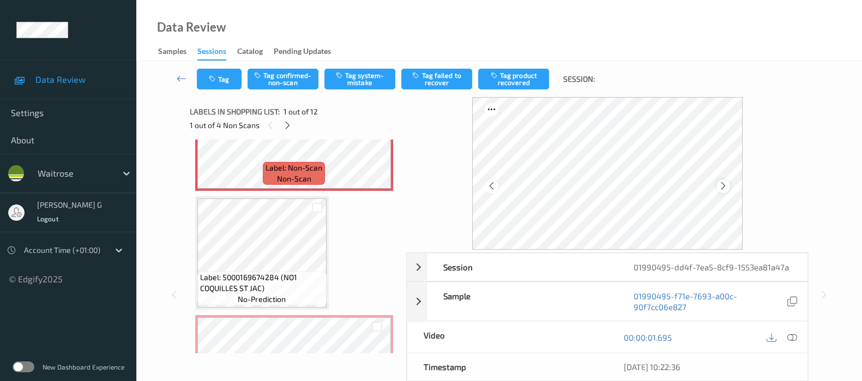
click at [721, 185] on icon at bounding box center [722, 186] width 9 height 10
click at [368, 86] on button "Tag system-mistake" at bounding box center [359, 79] width 71 height 21
click at [222, 80] on button "Tag" at bounding box center [219, 79] width 45 height 21
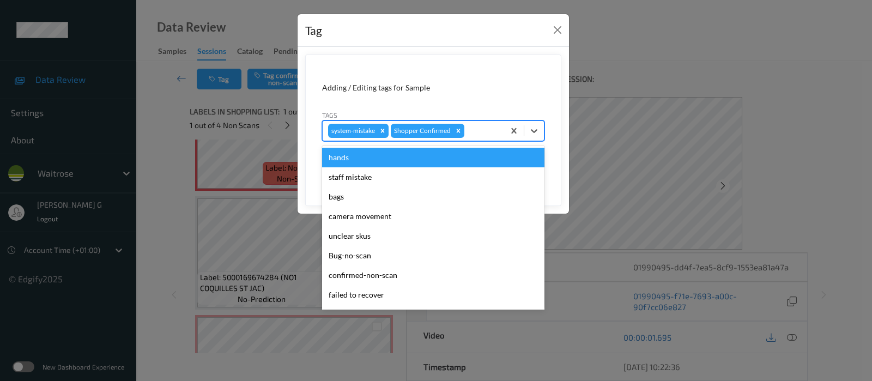
click at [487, 131] on div at bounding box center [483, 130] width 32 height 13
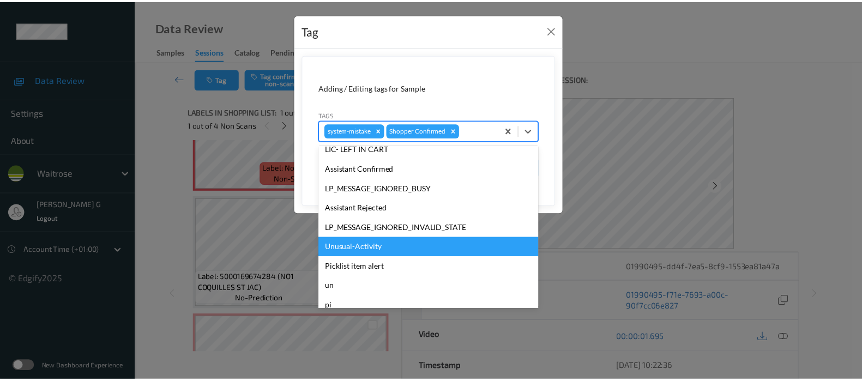
scroll to position [233, 0]
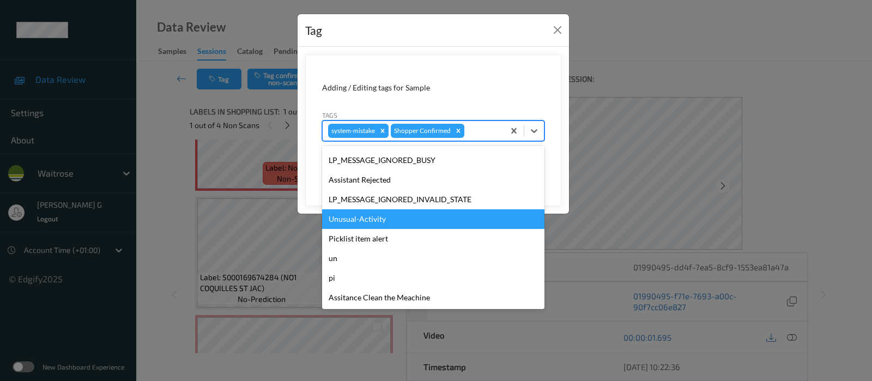
click at [358, 220] on div "Unusual-Activity" at bounding box center [433, 219] width 222 height 20
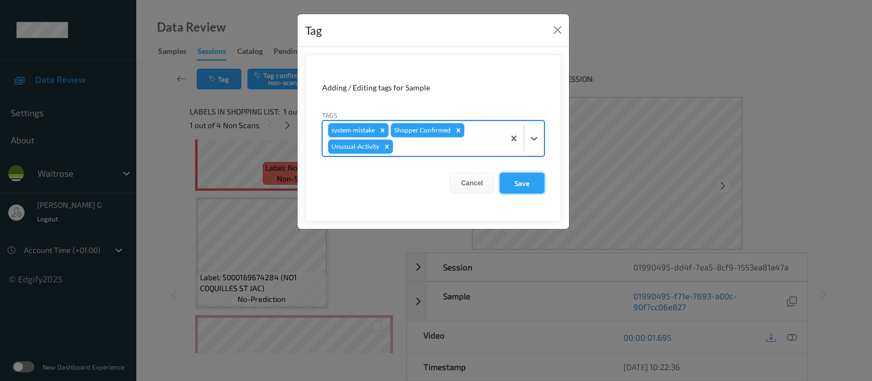
click at [525, 178] on button "Save" at bounding box center [522, 183] width 45 height 21
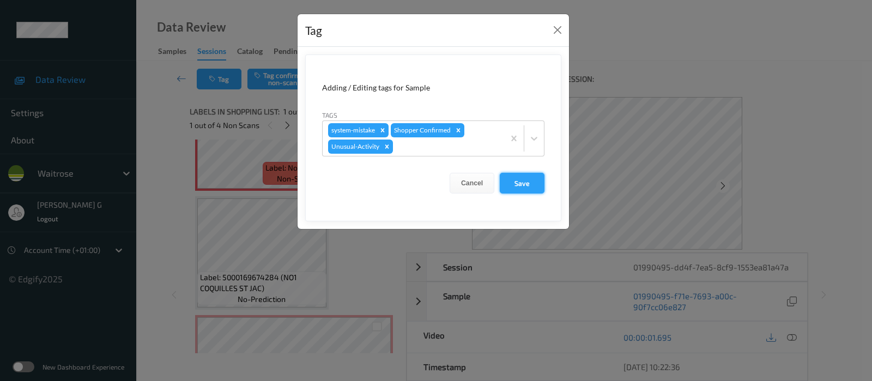
click at [525, 178] on button "Save" at bounding box center [522, 183] width 45 height 21
click at [525, 179] on button "Save" at bounding box center [522, 183] width 45 height 21
click at [519, 179] on button "Save" at bounding box center [522, 183] width 45 height 21
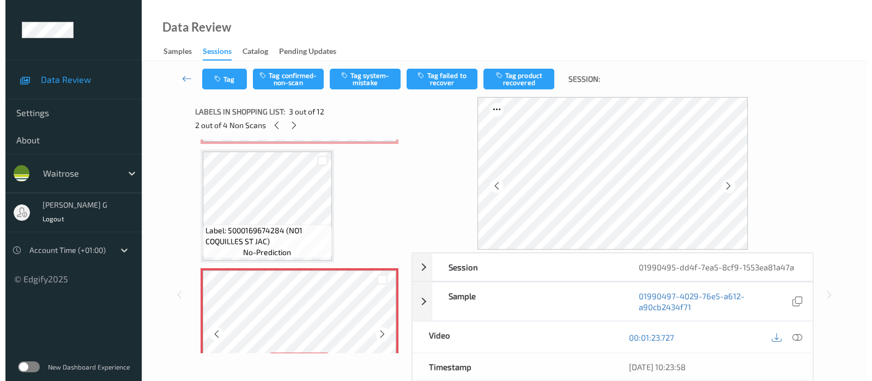
scroll to position [136, 0]
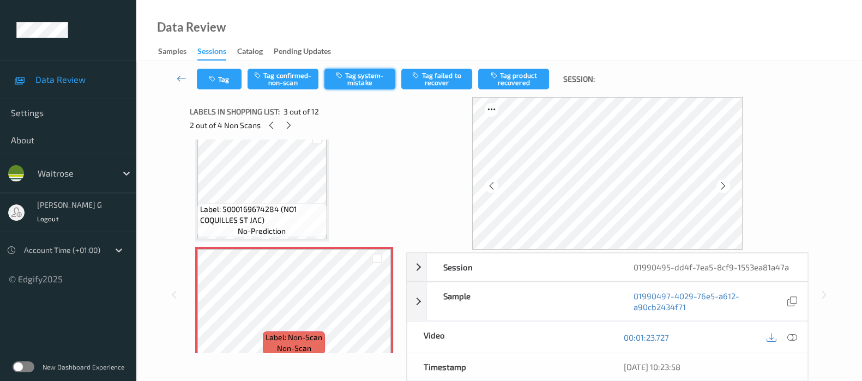
click at [370, 71] on button "Tag system-mistake" at bounding box center [359, 79] width 71 height 21
click at [224, 75] on button "Tag" at bounding box center [219, 79] width 45 height 21
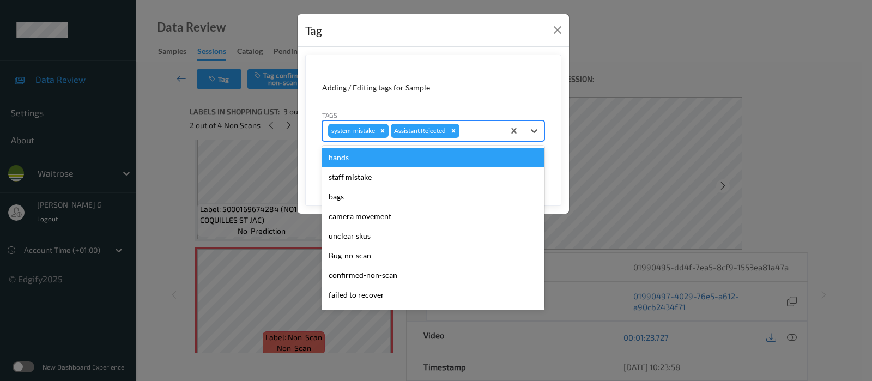
click at [480, 133] on div at bounding box center [480, 130] width 37 height 13
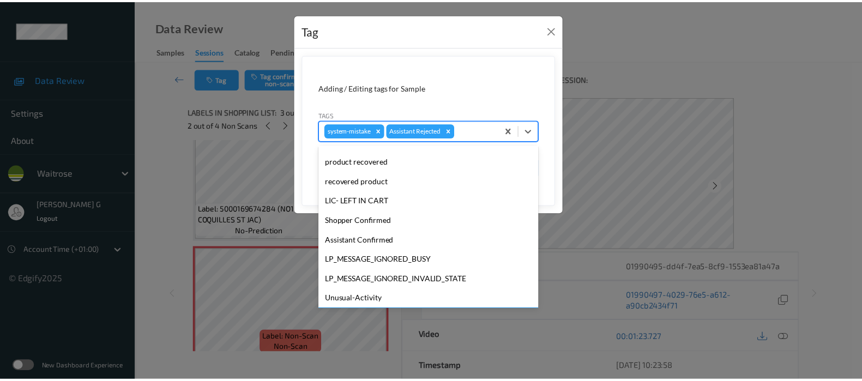
scroll to position [233, 0]
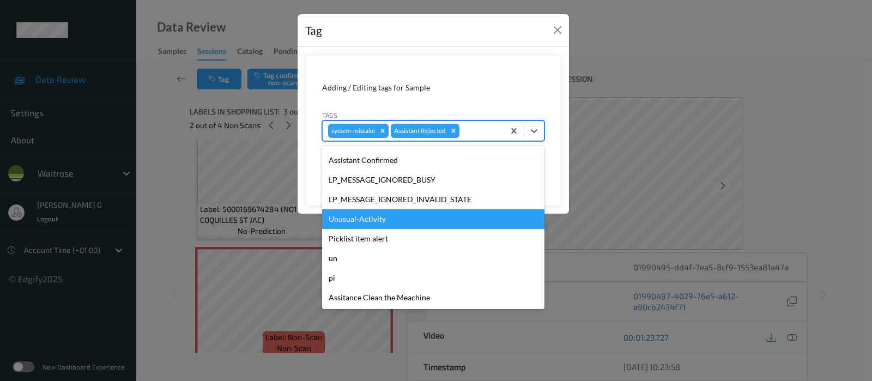
click at [358, 225] on div "Unusual-Activity" at bounding box center [433, 219] width 222 height 20
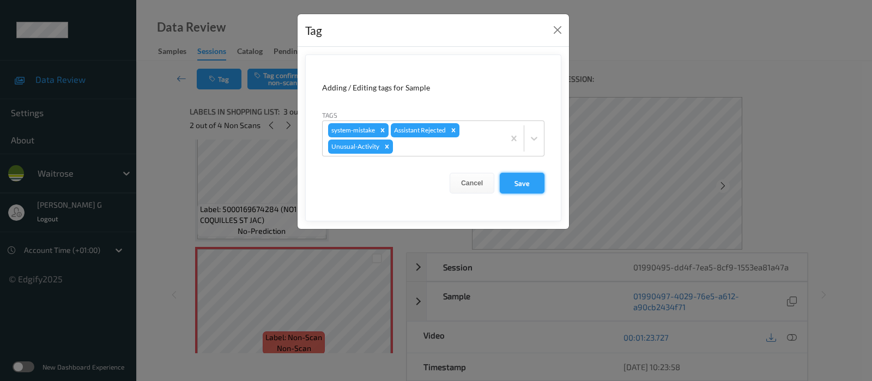
click at [537, 179] on button "Save" at bounding box center [522, 183] width 45 height 21
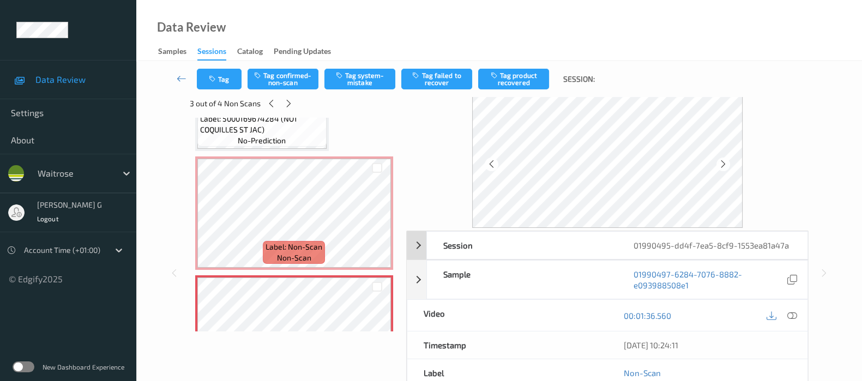
scroll to position [0, 0]
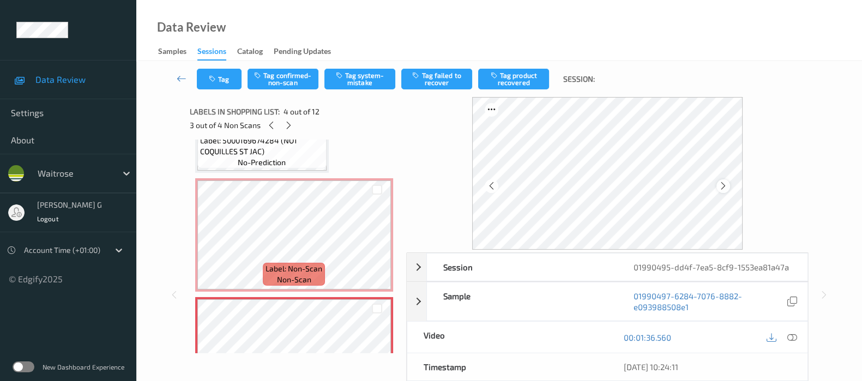
click at [725, 187] on icon at bounding box center [722, 186] width 9 height 10
click at [725, 186] on icon at bounding box center [722, 186] width 9 height 10
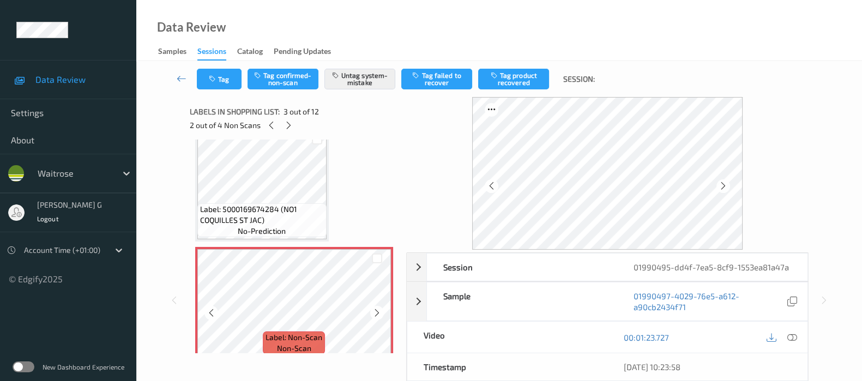
scroll to position [204, 0]
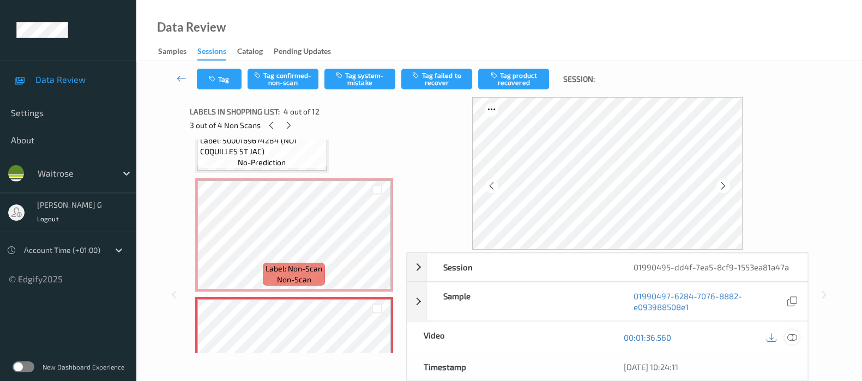
click at [791, 333] on icon at bounding box center [792, 337] width 10 height 10
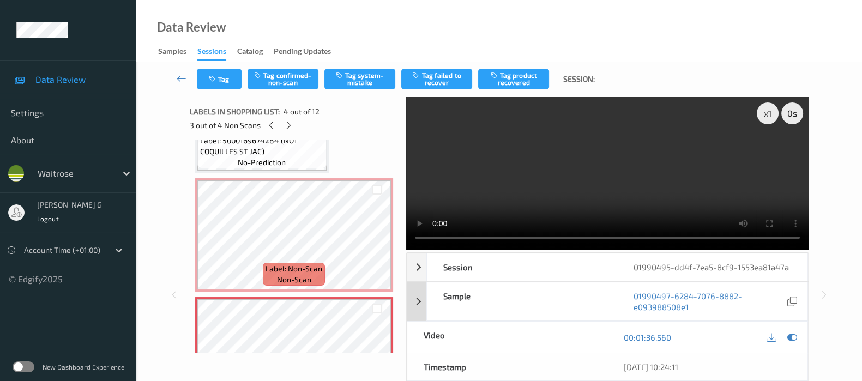
click at [789, 338] on icon at bounding box center [792, 337] width 10 height 10
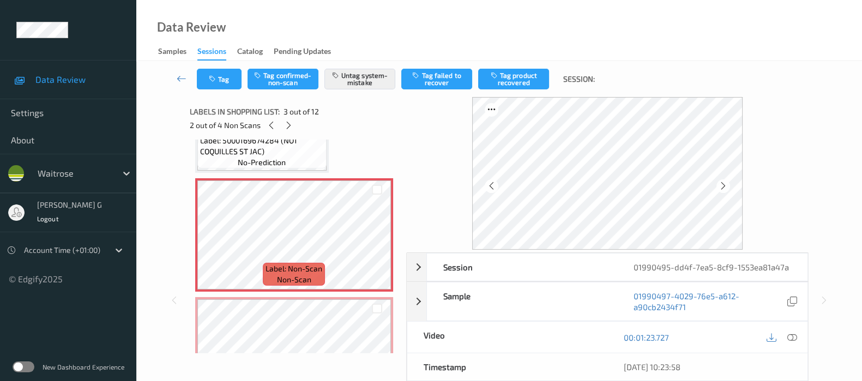
scroll to position [272, 0]
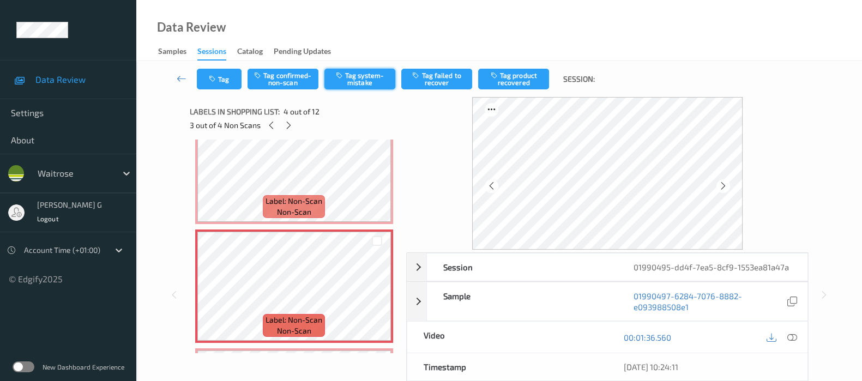
click at [361, 78] on button "Tag system-mistake" at bounding box center [359, 79] width 71 height 21
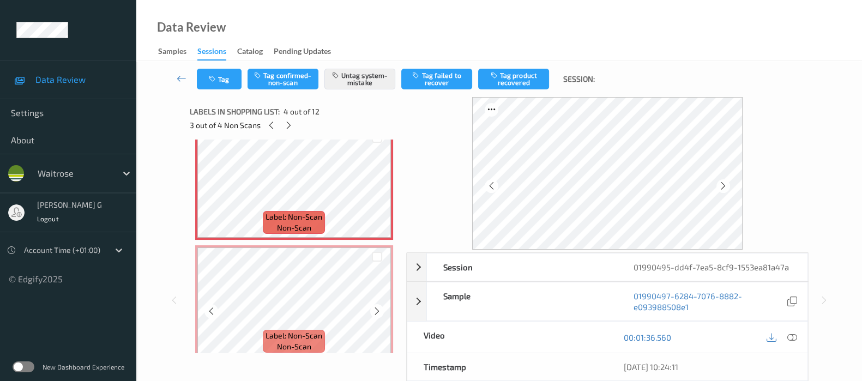
scroll to position [409, 0]
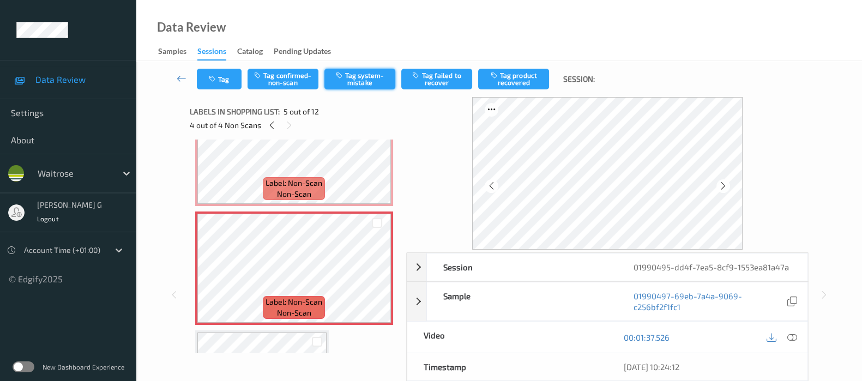
click at [337, 78] on icon "button" at bounding box center [340, 75] width 9 height 8
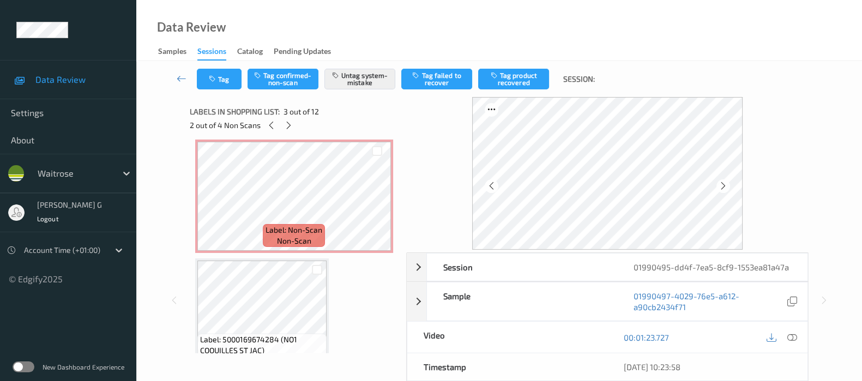
scroll to position [0, 0]
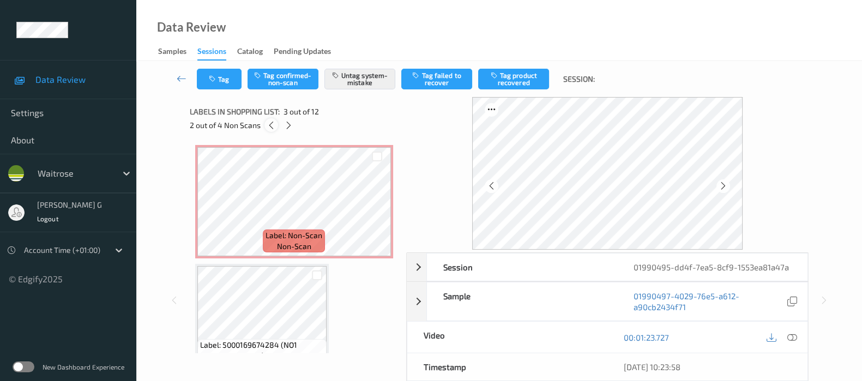
click at [267, 128] on icon at bounding box center [271, 125] width 9 height 10
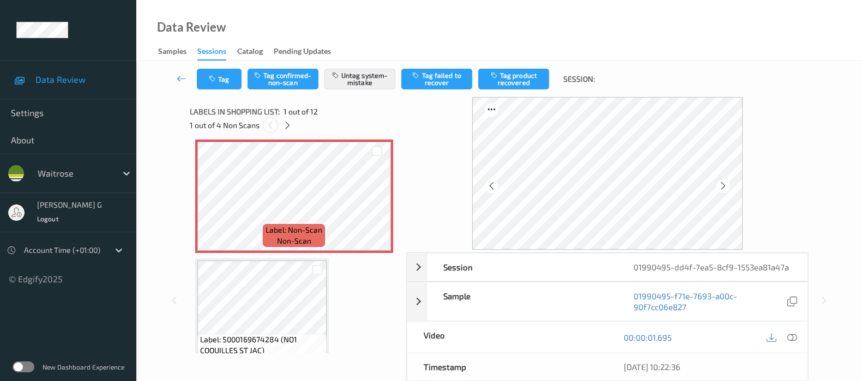
click at [273, 128] on icon at bounding box center [269, 125] width 9 height 10
click at [289, 125] on icon at bounding box center [287, 125] width 9 height 10
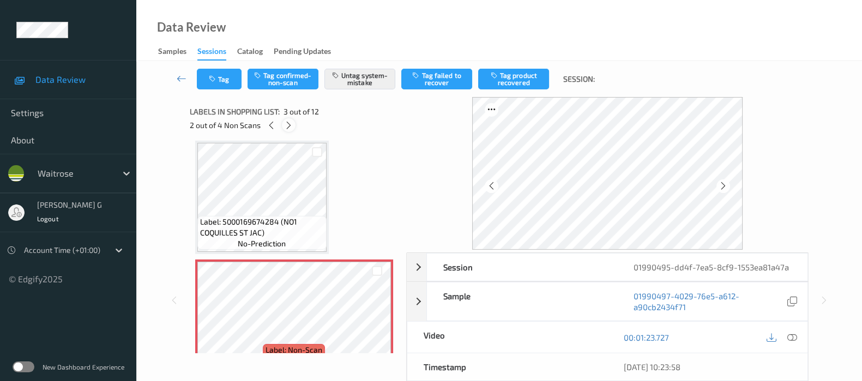
click at [289, 125] on icon at bounding box center [288, 125] width 9 height 10
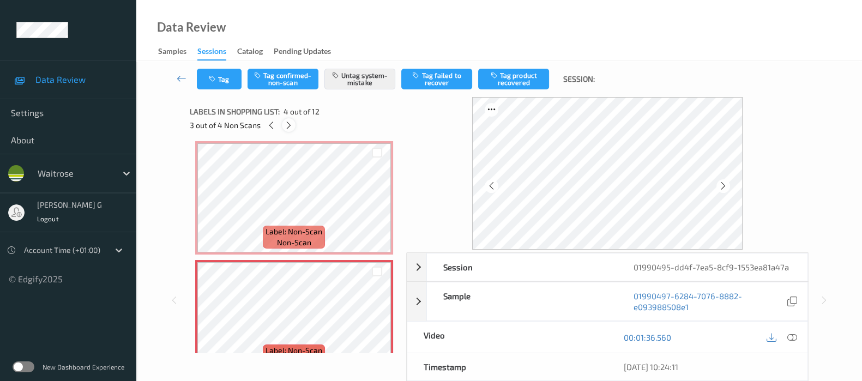
click at [289, 125] on icon at bounding box center [288, 125] width 9 height 10
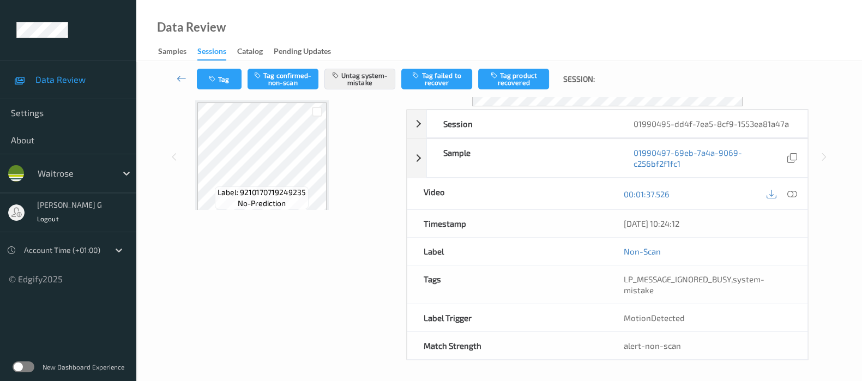
scroll to position [7, 0]
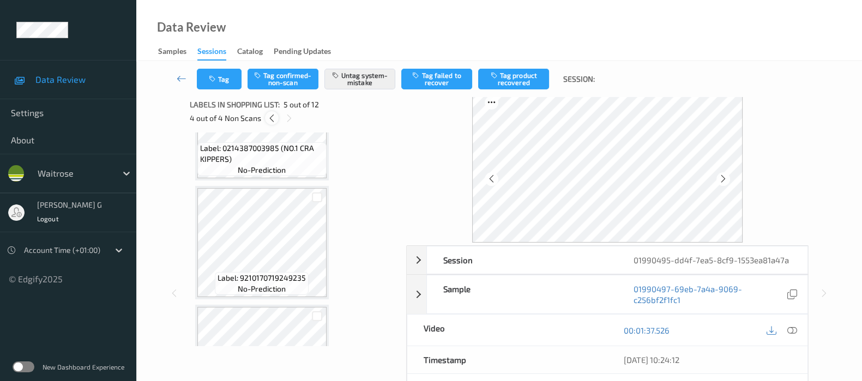
click at [273, 118] on icon at bounding box center [271, 118] width 9 height 10
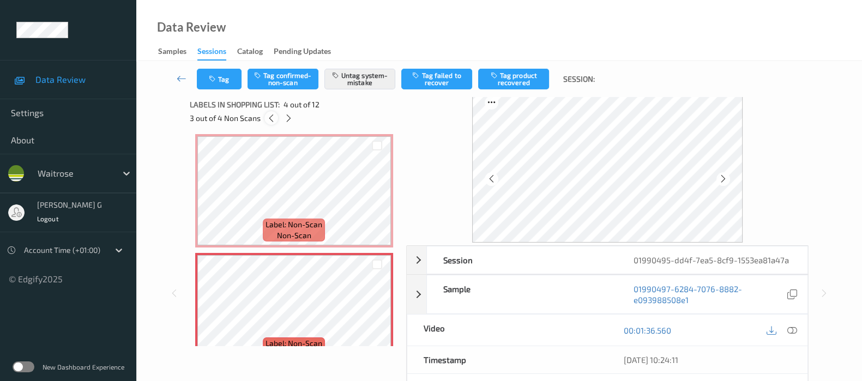
click at [270, 118] on icon at bounding box center [271, 118] width 9 height 10
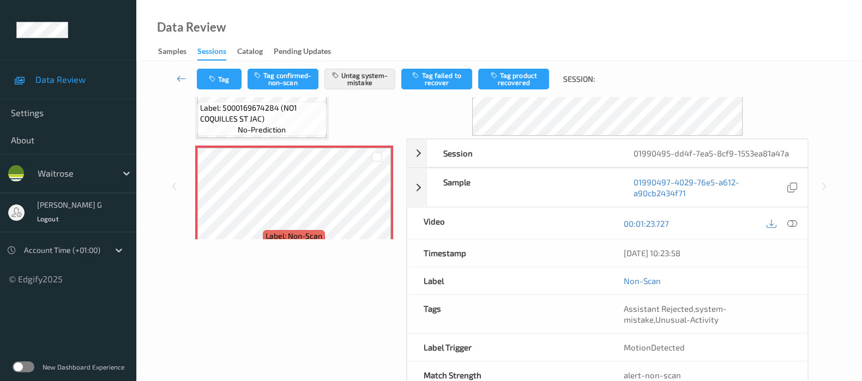
scroll to position [0, 0]
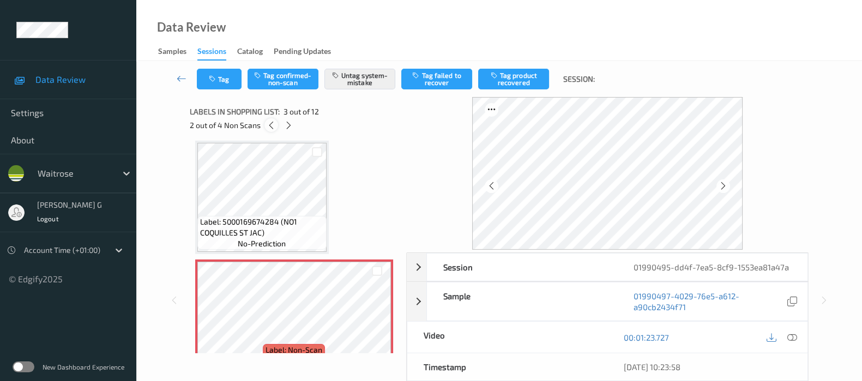
click at [268, 127] on icon at bounding box center [271, 125] width 9 height 10
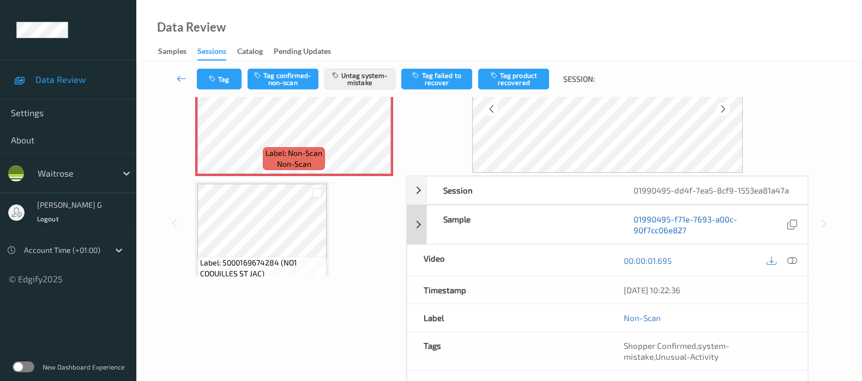
scroll to position [143, 0]
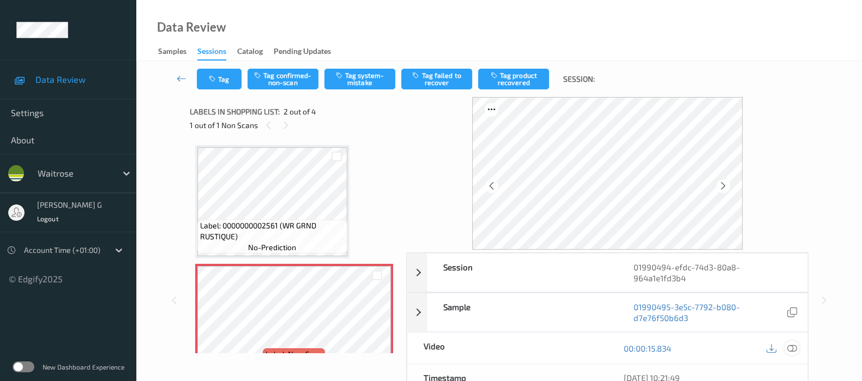
click at [793, 347] on icon at bounding box center [792, 348] width 10 height 10
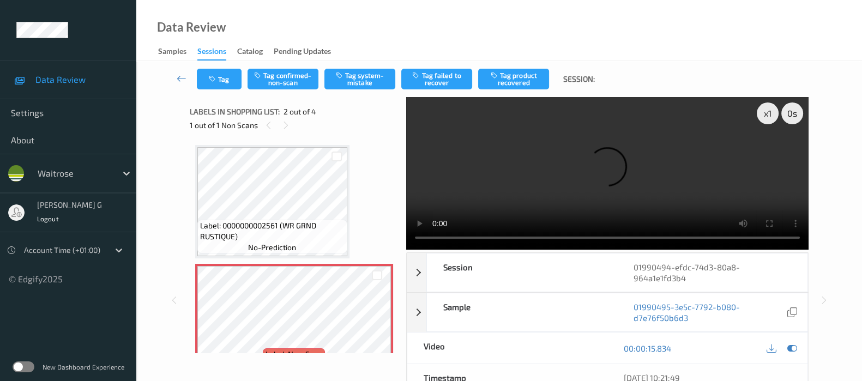
click at [769, 151] on video at bounding box center [607, 173] width 402 height 153
click at [791, 349] on icon at bounding box center [792, 348] width 10 height 10
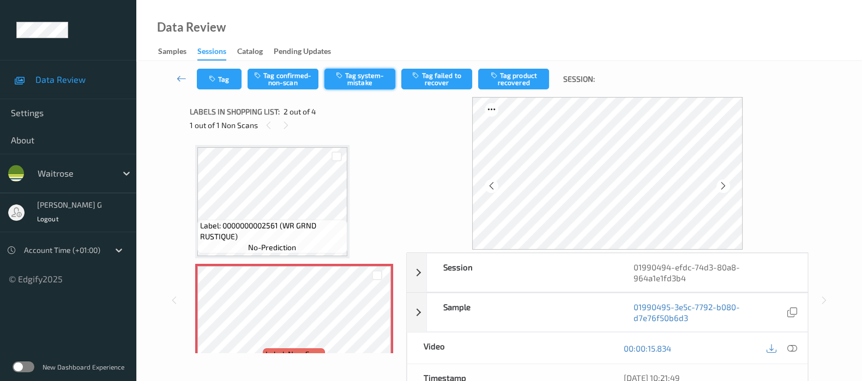
click at [344, 84] on button "Tag system-mistake" at bounding box center [359, 79] width 71 height 21
click at [225, 77] on button "Tag" at bounding box center [219, 79] width 45 height 21
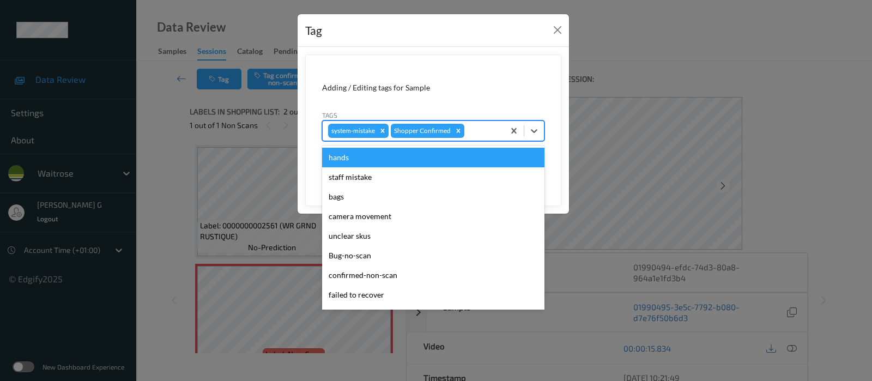
click at [488, 130] on div at bounding box center [483, 130] width 32 height 13
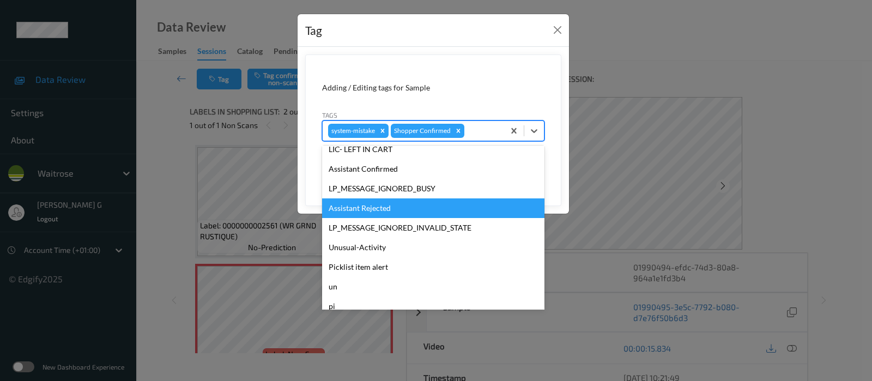
scroll to position [233, 0]
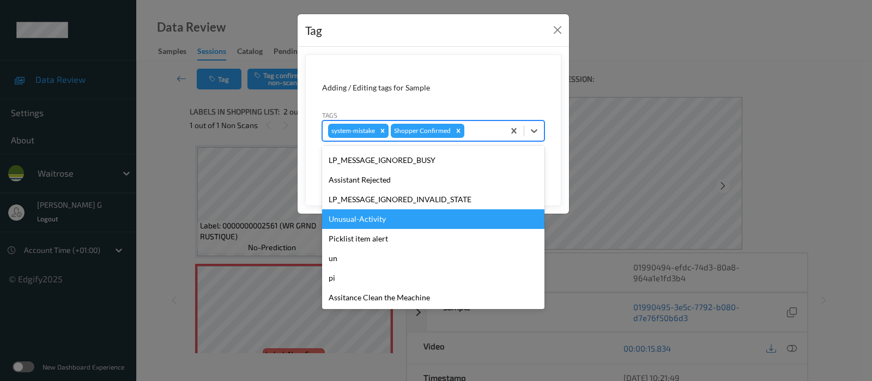
click at [355, 219] on div "Unusual-Activity" at bounding box center [433, 219] width 222 height 20
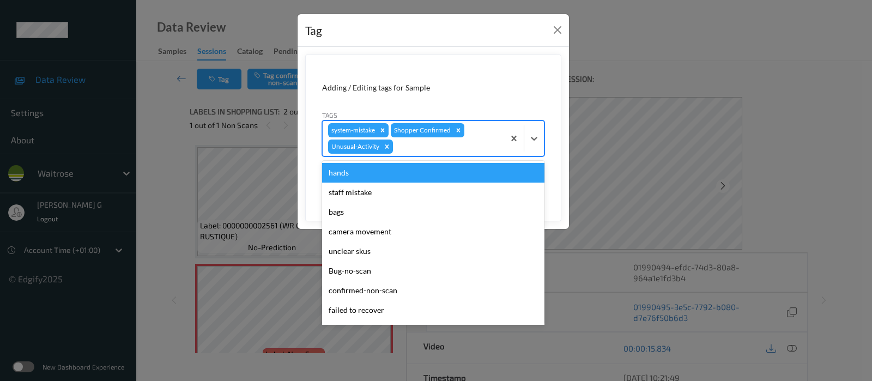
click at [430, 148] on div at bounding box center [447, 146] width 104 height 13
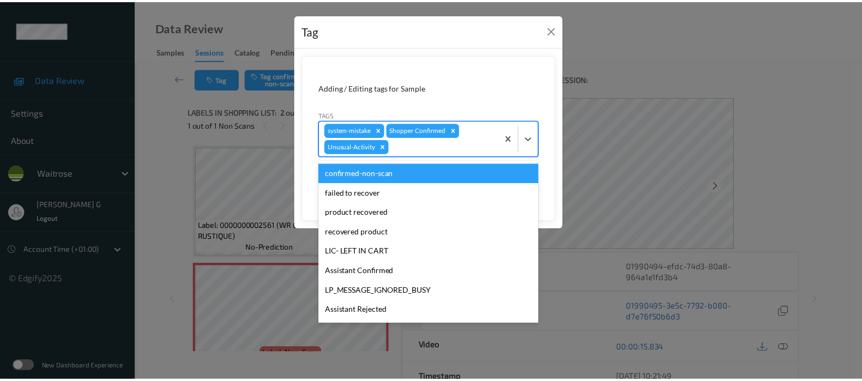
scroll to position [213, 0]
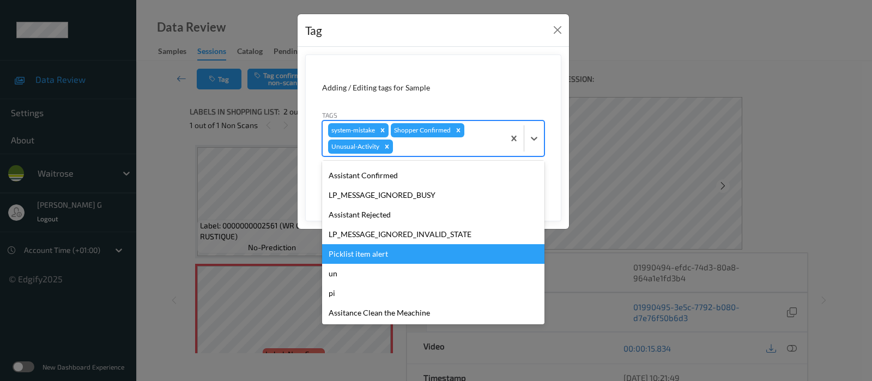
click at [354, 255] on div "Picklist item alert" at bounding box center [433, 254] width 222 height 20
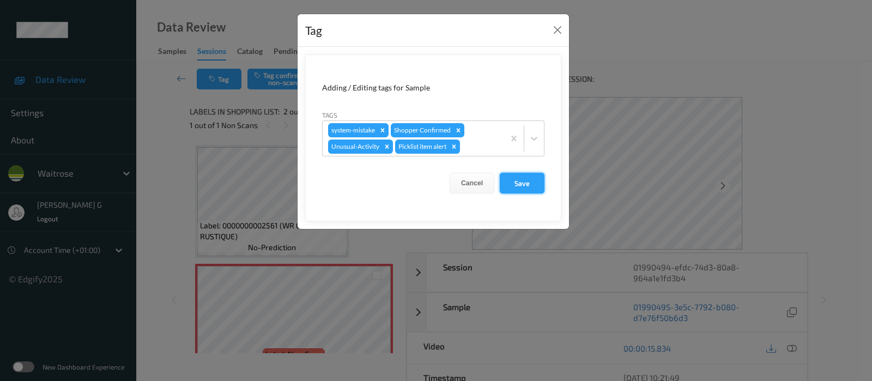
click at [519, 179] on button "Save" at bounding box center [522, 183] width 45 height 21
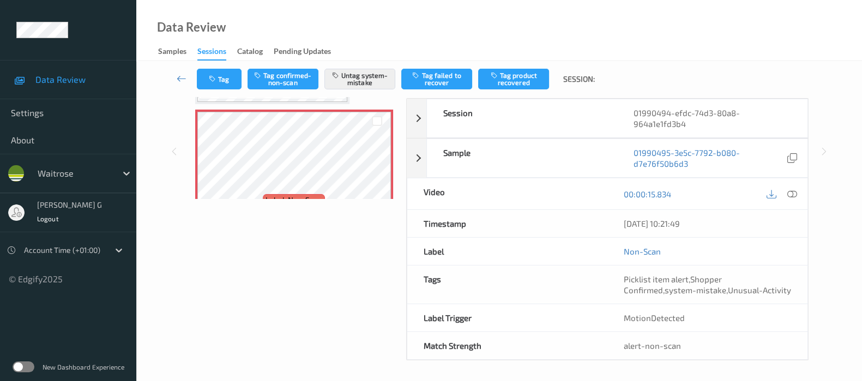
scroll to position [0, 0]
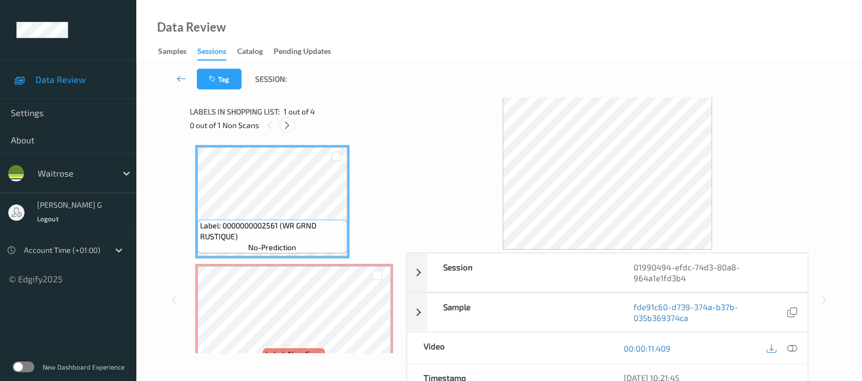
click at [286, 125] on icon at bounding box center [286, 125] width 9 height 10
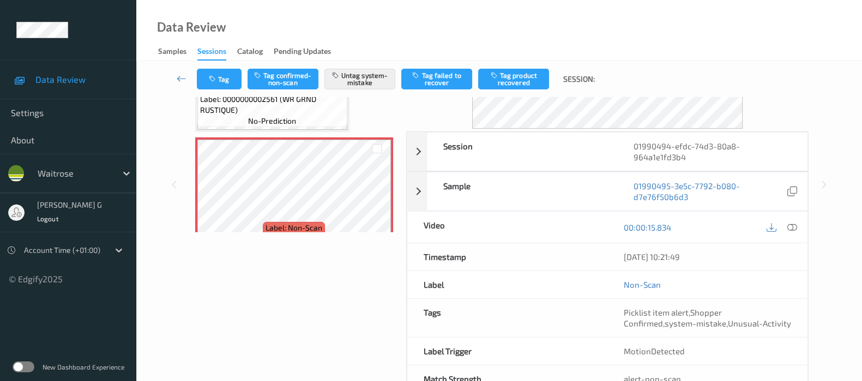
scroll to position [154, 0]
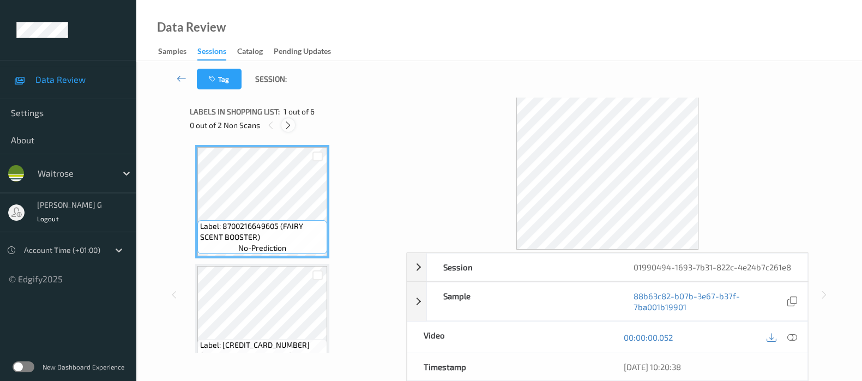
click at [289, 128] on icon at bounding box center [287, 125] width 9 height 10
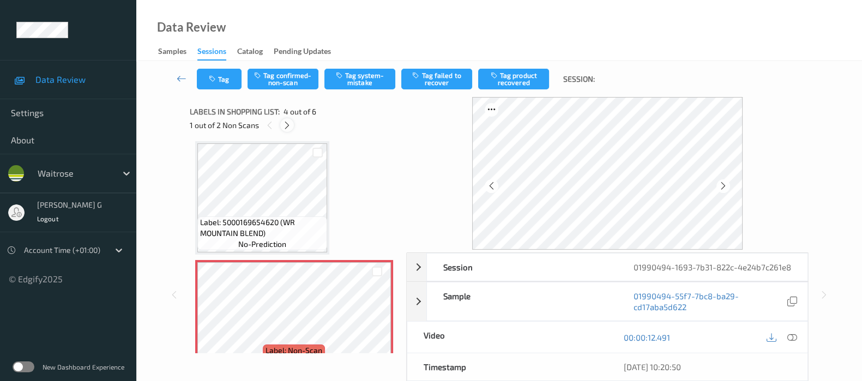
click at [286, 120] on icon at bounding box center [286, 125] width 9 height 10
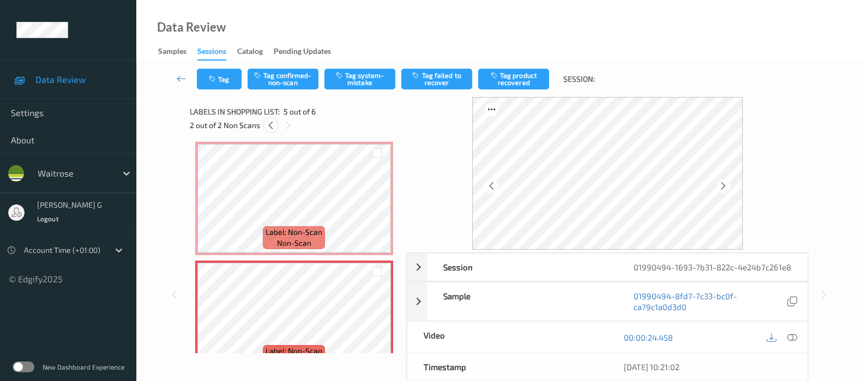
click at [274, 125] on icon at bounding box center [270, 125] width 9 height 10
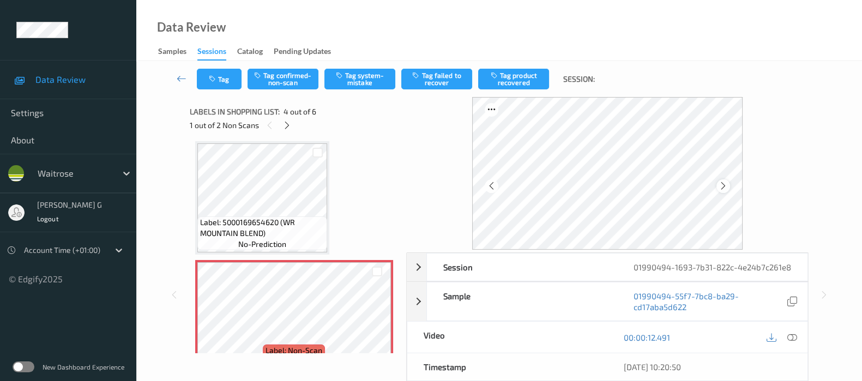
click at [725, 184] on icon at bounding box center [722, 186] width 9 height 10
click at [730, 189] on div at bounding box center [723, 186] width 14 height 14
click at [792, 342] on icon at bounding box center [792, 337] width 10 height 10
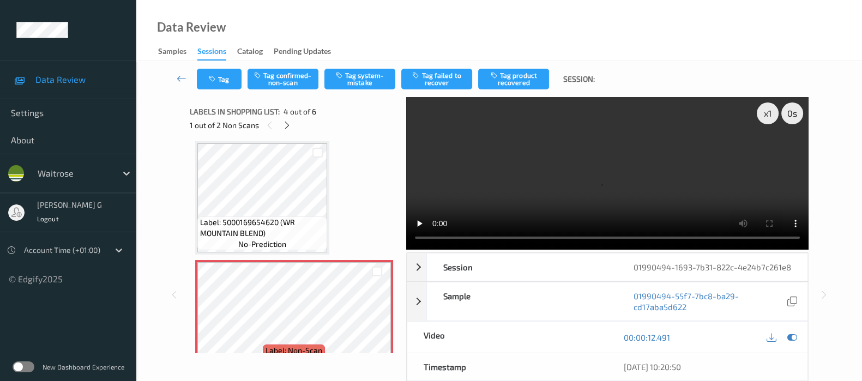
click at [769, 155] on video at bounding box center [607, 173] width 402 height 153
click at [789, 342] on icon at bounding box center [792, 337] width 10 height 10
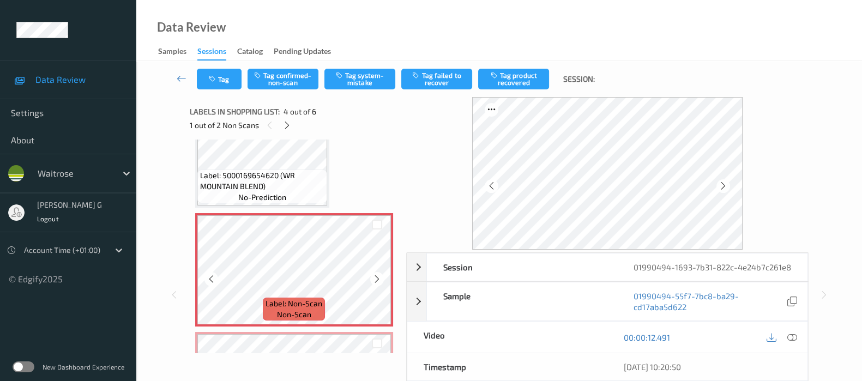
scroll to position [310, 0]
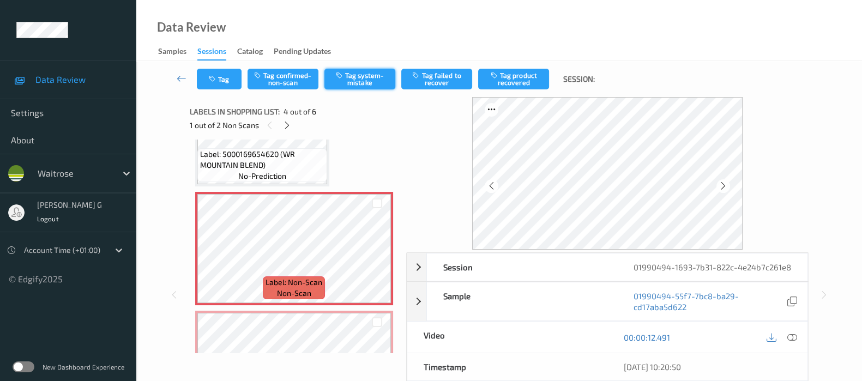
click at [350, 81] on button "Tag system-mistake" at bounding box center [359, 79] width 71 height 21
click at [357, 89] on div "Tag Tag confirmed-non-scan Untag system-mistake Tag failed to recover Tag produ…" at bounding box center [499, 79] width 681 height 36
click at [358, 84] on button "Untag system-mistake" at bounding box center [359, 79] width 71 height 21
click at [272, 79] on button "Tag confirmed-non-scan" at bounding box center [282, 79] width 71 height 21
click at [526, 77] on button "Tag product recovered" at bounding box center [513, 79] width 71 height 21
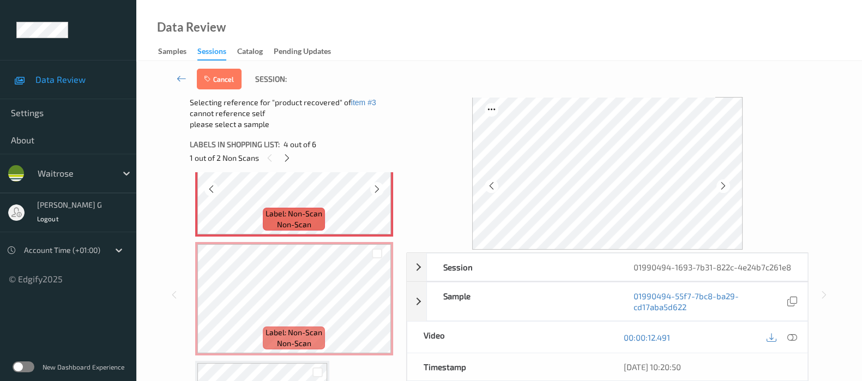
scroll to position [500, 0]
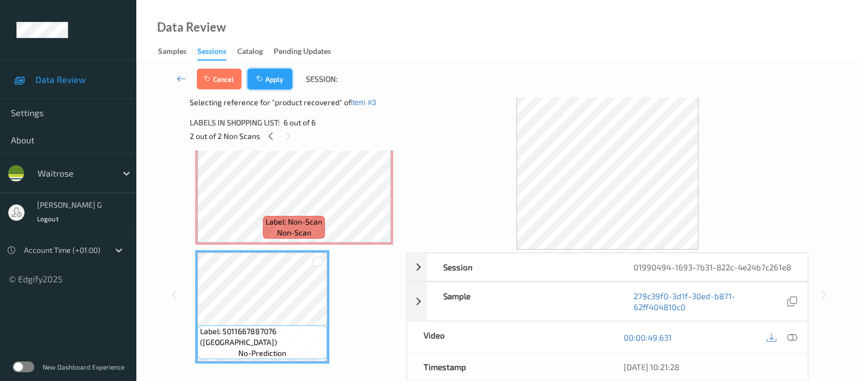
click at [263, 75] on icon "button" at bounding box center [260, 79] width 9 height 8
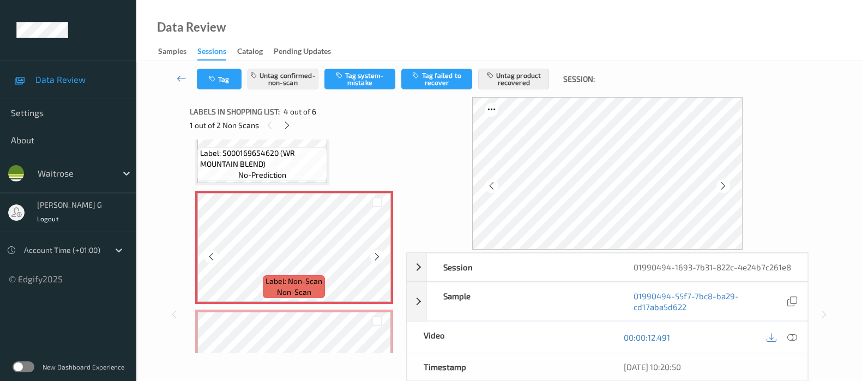
scroll to position [378, 0]
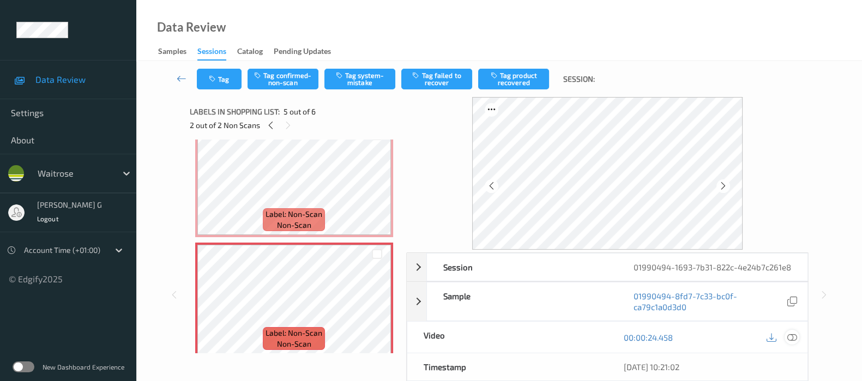
click at [791, 342] on div at bounding box center [791, 337] width 15 height 15
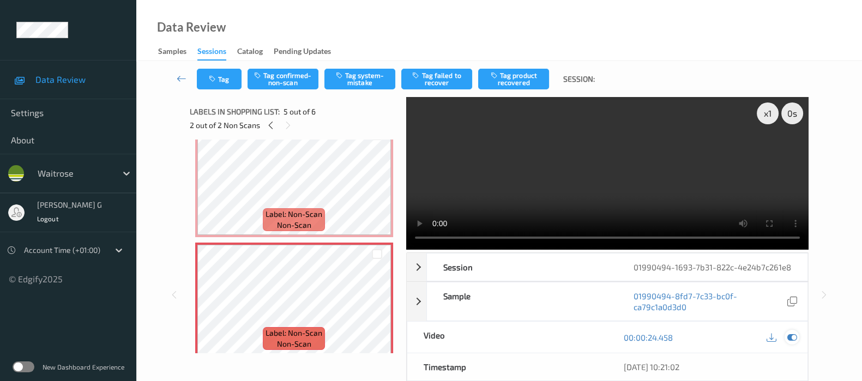
click at [796, 342] on icon at bounding box center [792, 337] width 10 height 10
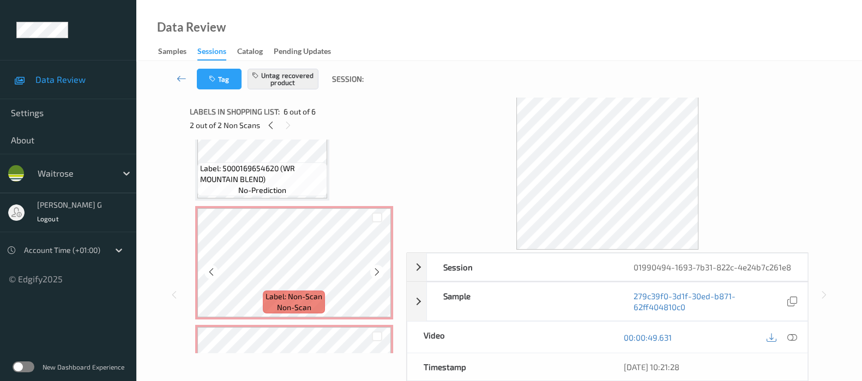
scroll to position [432, 0]
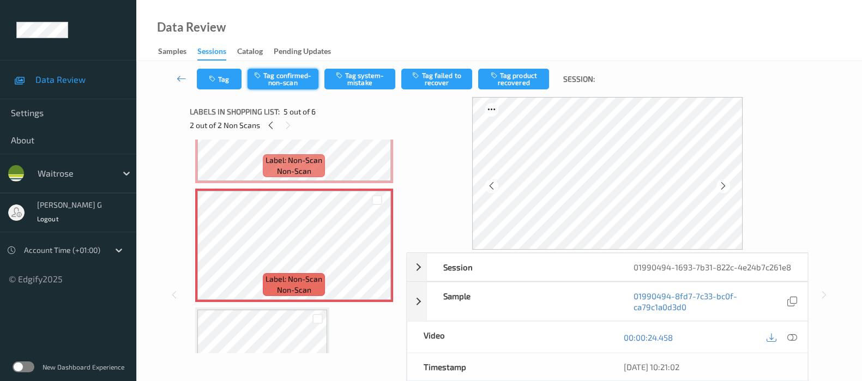
click at [275, 78] on button "Tag confirmed-non-scan" at bounding box center [282, 79] width 71 height 21
click at [513, 74] on button "Tag product recovered" at bounding box center [513, 79] width 71 height 21
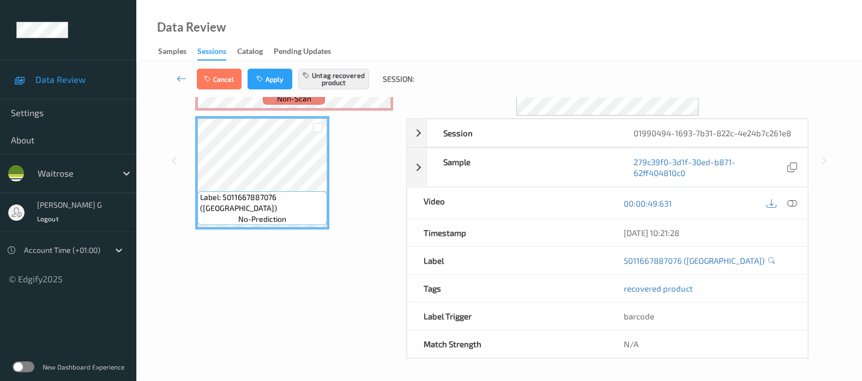
scroll to position [143, 0]
click at [283, 77] on button "Apply" at bounding box center [269, 79] width 45 height 21
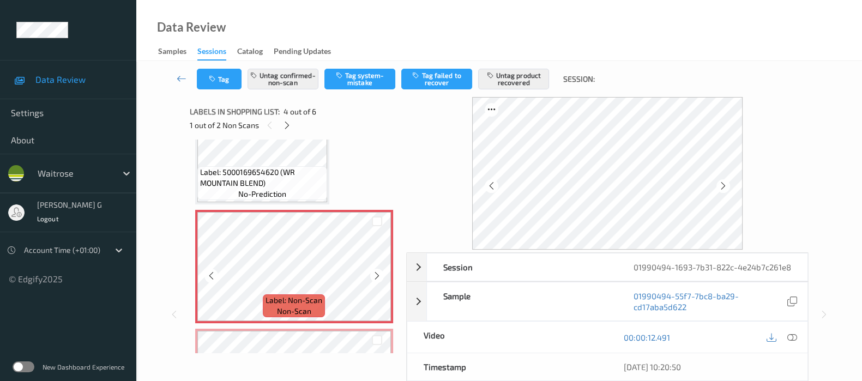
scroll to position [360, 0]
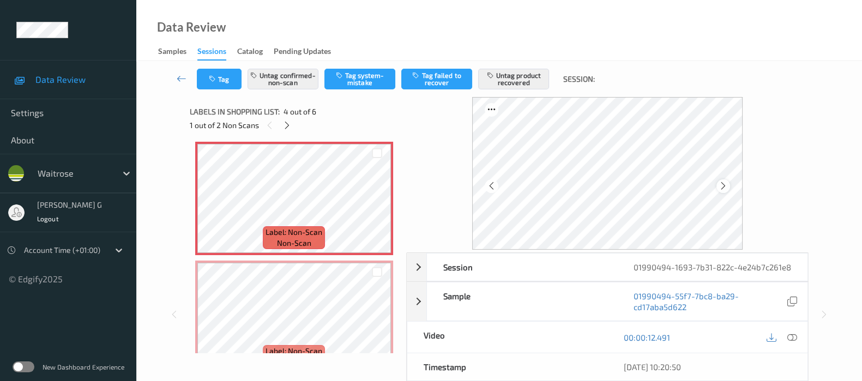
click at [724, 185] on icon at bounding box center [722, 186] width 9 height 10
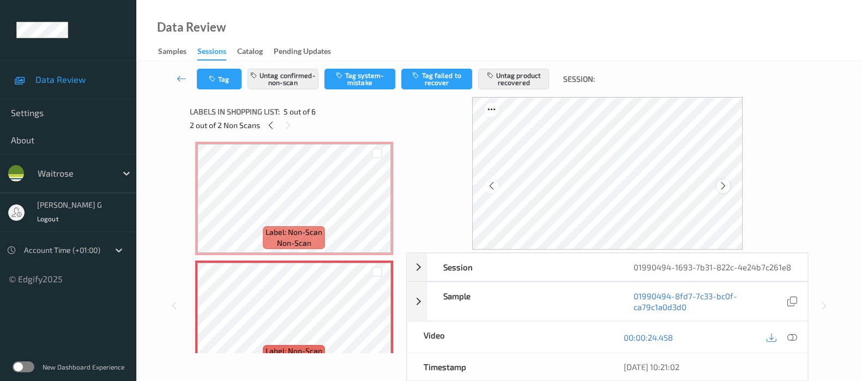
click at [724, 180] on div at bounding box center [723, 186] width 14 height 14
click at [292, 70] on button "Untag confirmed-non-scan" at bounding box center [282, 79] width 71 height 21
click at [510, 81] on button "Untag product recovered" at bounding box center [513, 79] width 71 height 21
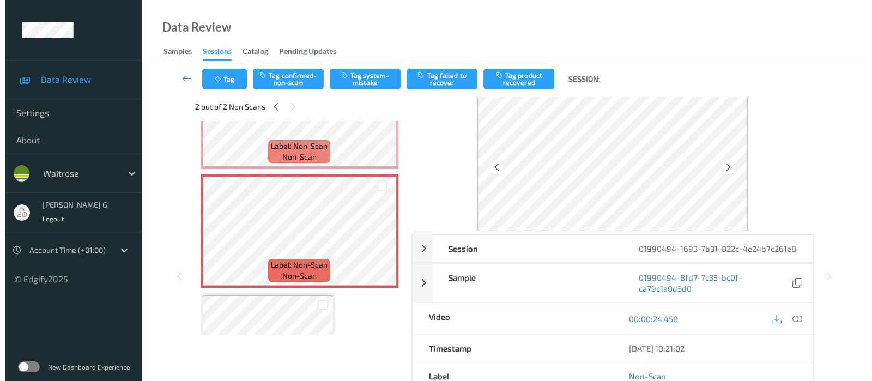
scroll to position [143, 0]
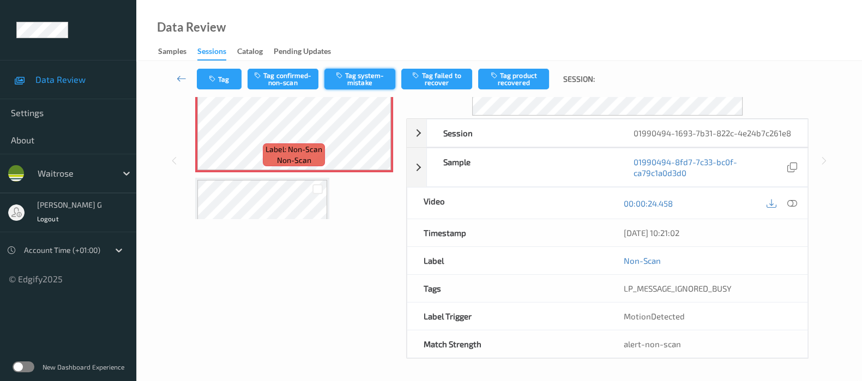
click at [374, 75] on button "Tag system-mistake" at bounding box center [359, 79] width 71 height 21
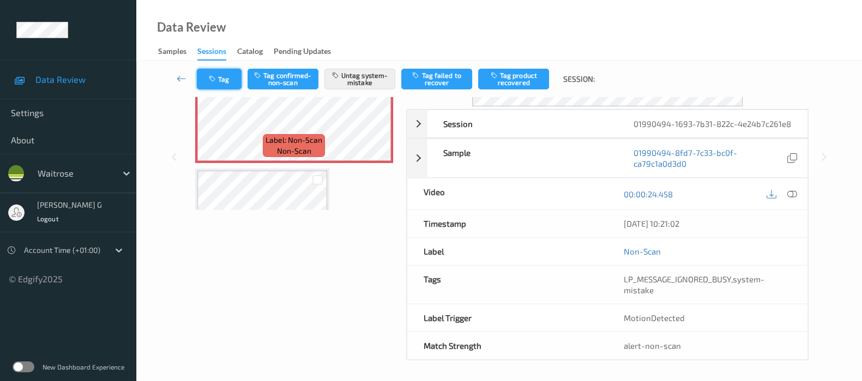
click at [226, 79] on button "Tag" at bounding box center [219, 79] width 45 height 21
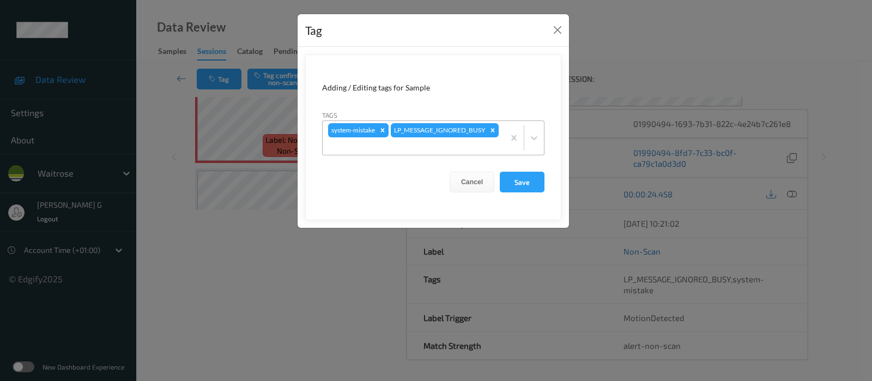
click at [400, 146] on div at bounding box center [413, 146] width 171 height 13
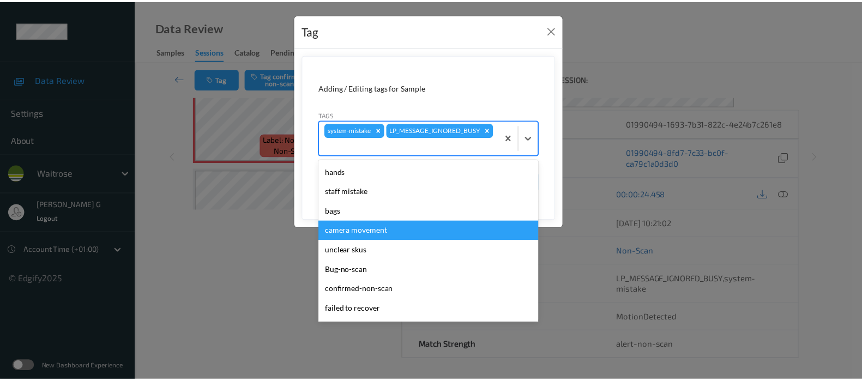
scroll to position [233, 0]
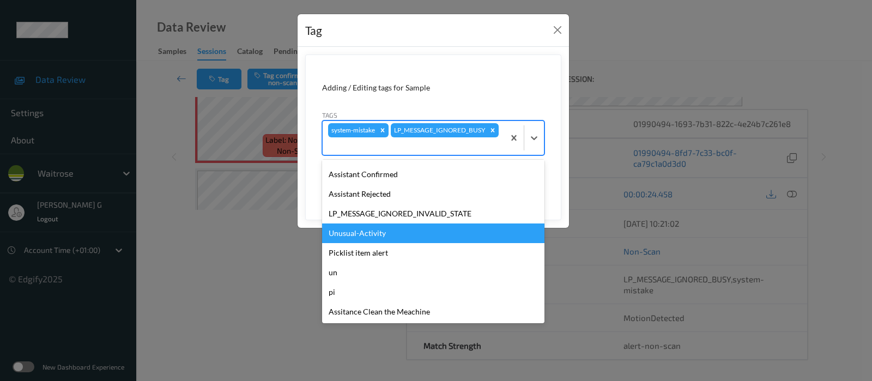
click at [353, 236] on div "Unusual-Activity" at bounding box center [433, 233] width 222 height 20
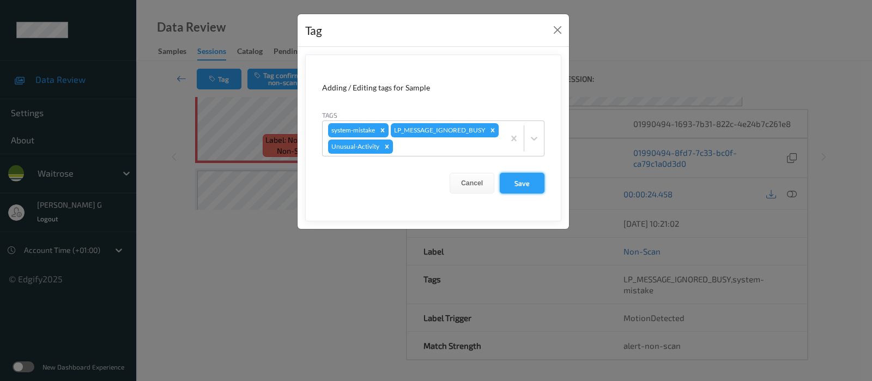
click at [522, 179] on button "Save" at bounding box center [522, 183] width 45 height 21
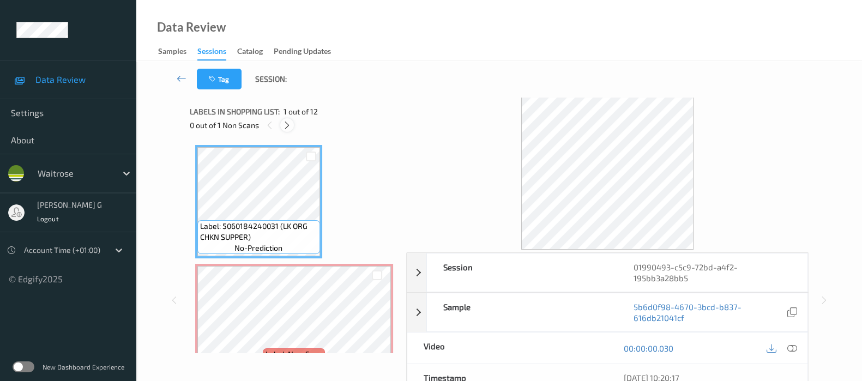
click at [286, 126] on icon at bounding box center [286, 125] width 9 height 10
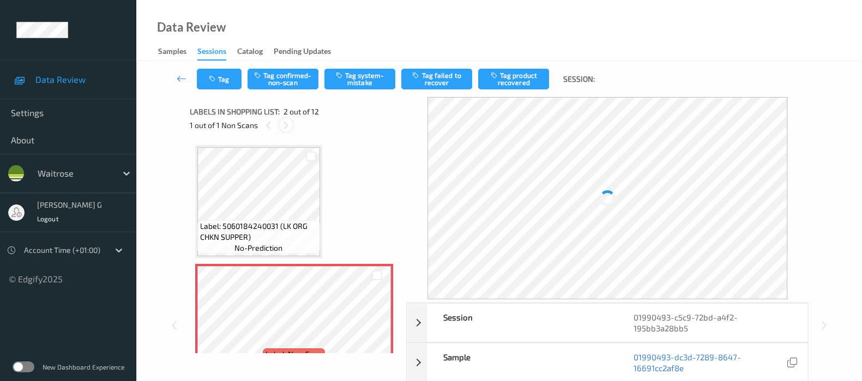
scroll to position [5, 0]
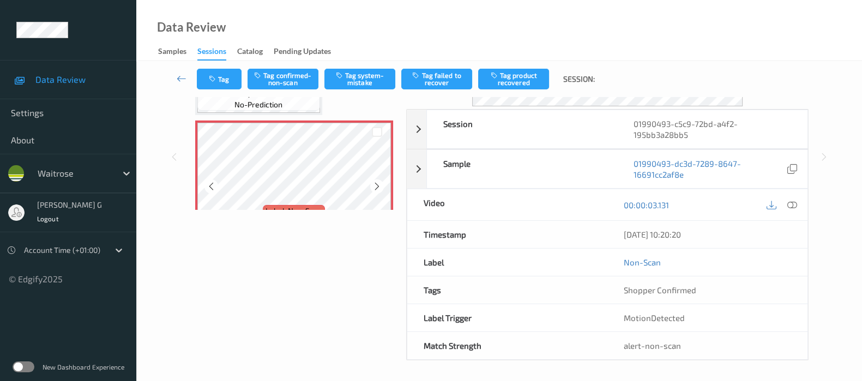
scroll to position [7, 0]
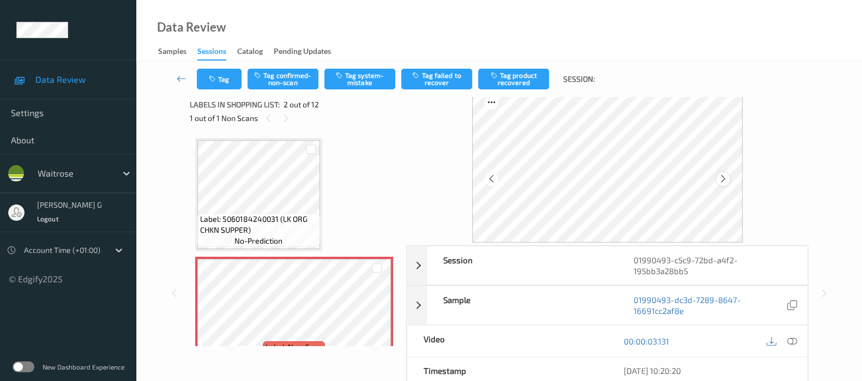
click at [723, 176] on icon at bounding box center [722, 179] width 9 height 10
click at [794, 342] on icon at bounding box center [792, 341] width 10 height 10
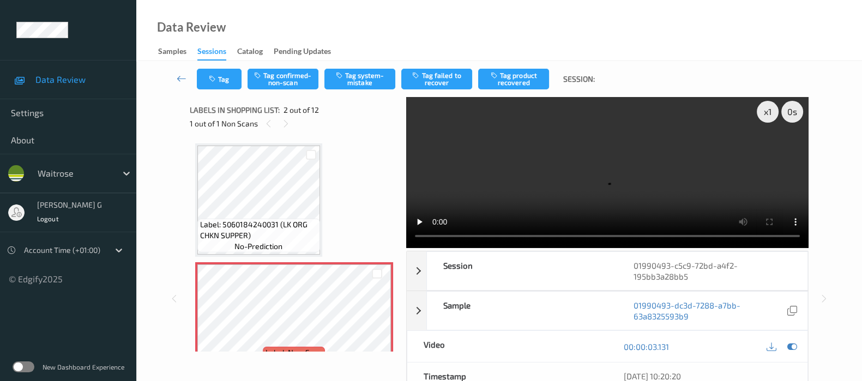
scroll to position [0, 0]
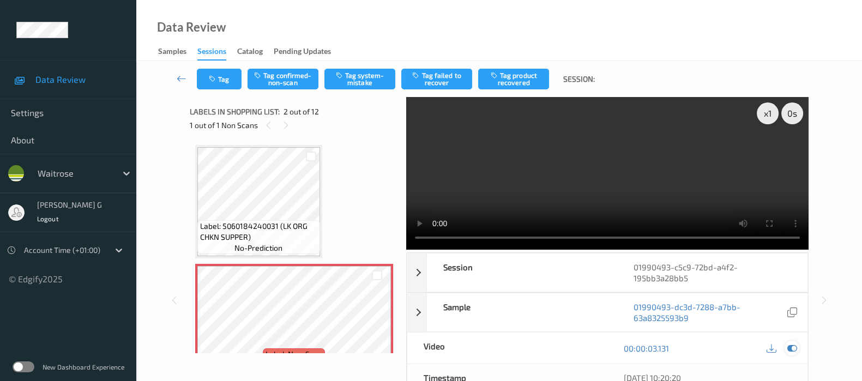
click at [791, 346] on icon at bounding box center [792, 348] width 10 height 10
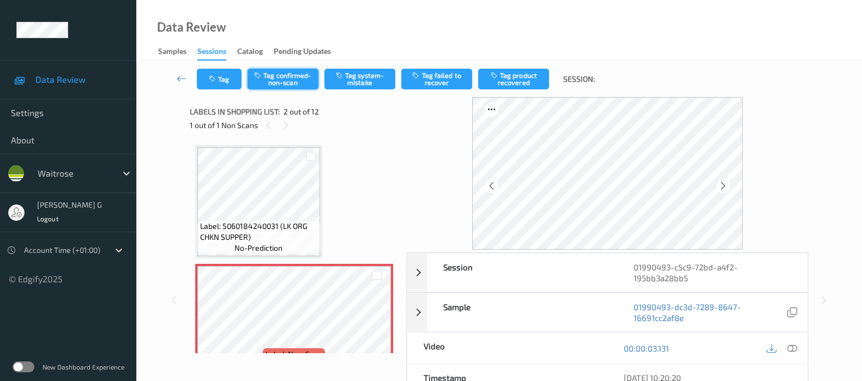
click at [286, 75] on button "Tag confirmed-non-scan" at bounding box center [282, 79] width 71 height 21
click at [517, 85] on button "Tag product recovered" at bounding box center [513, 79] width 71 height 21
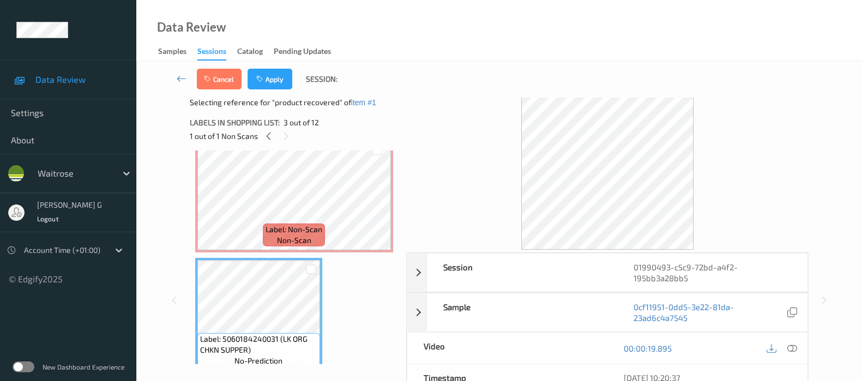
scroll to position [204, 0]
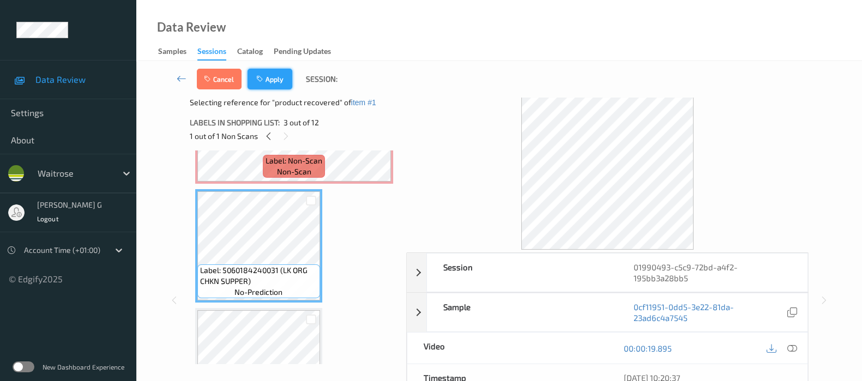
click at [274, 74] on button "Apply" at bounding box center [269, 79] width 45 height 21
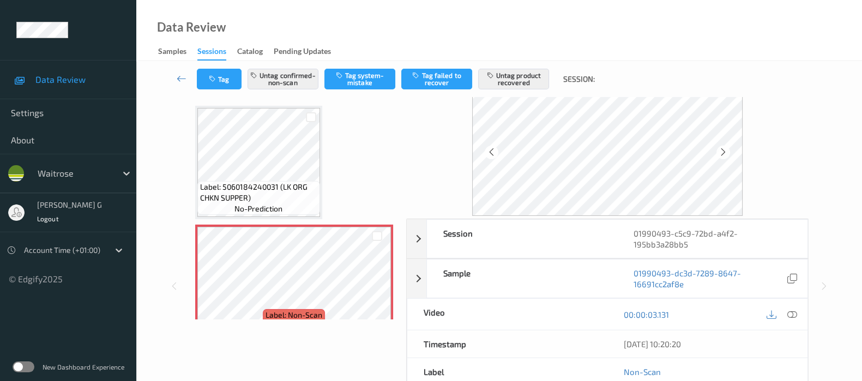
scroll to position [0, 0]
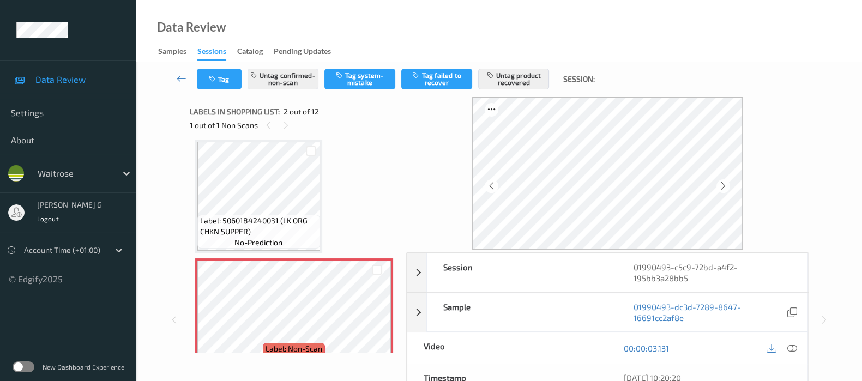
click at [401, 17] on div "Data Review Samples Sessions Catalog Pending Updates" at bounding box center [498, 30] width 725 height 61
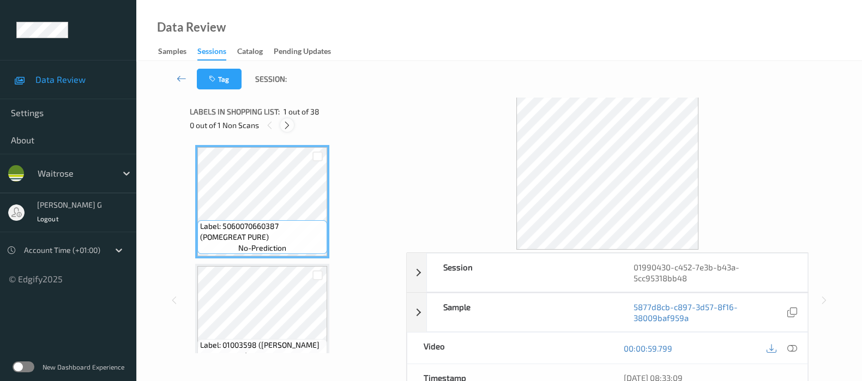
click at [285, 124] on icon at bounding box center [286, 125] width 9 height 10
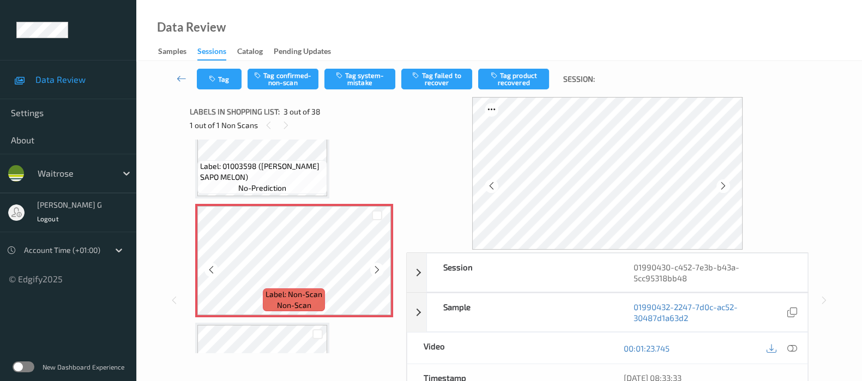
scroll to position [191, 0]
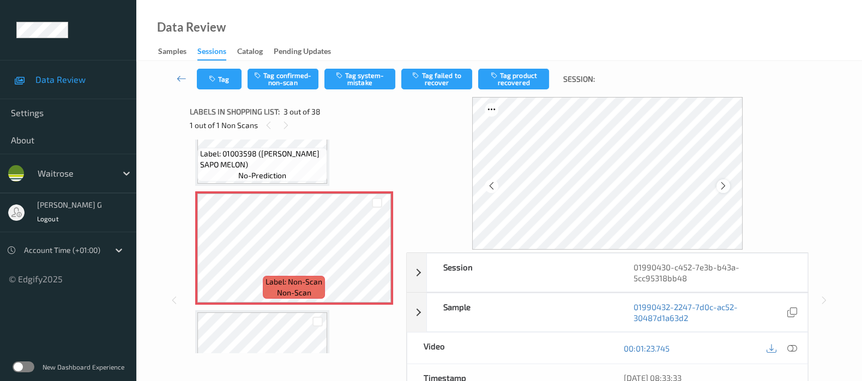
click at [728, 185] on icon at bounding box center [722, 186] width 9 height 10
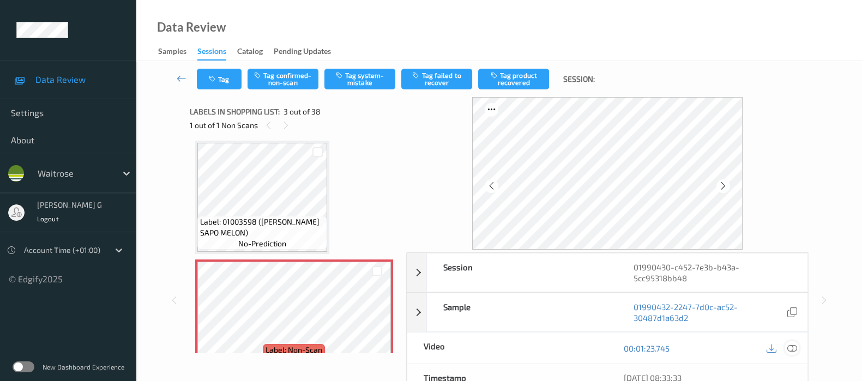
click at [788, 353] on div at bounding box center [791, 348] width 15 height 15
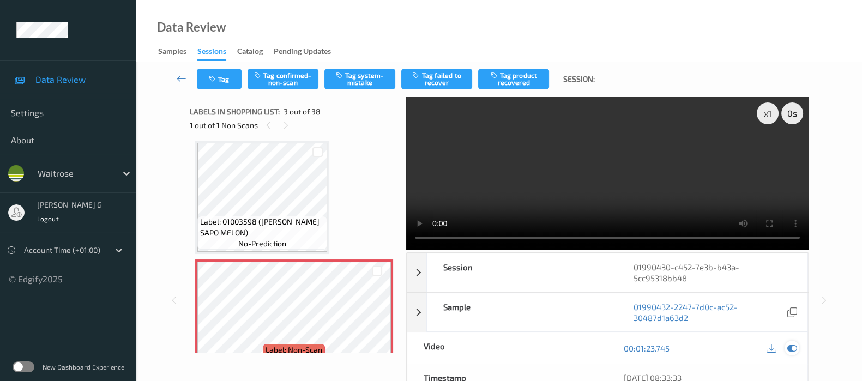
click at [792, 350] on icon at bounding box center [792, 348] width 10 height 10
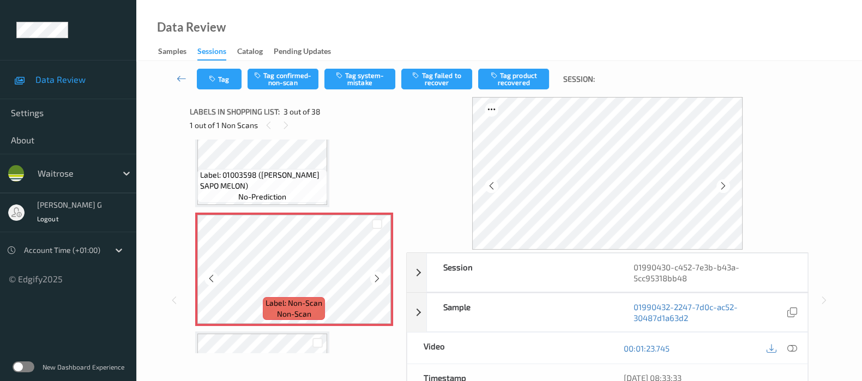
scroll to position [191, 0]
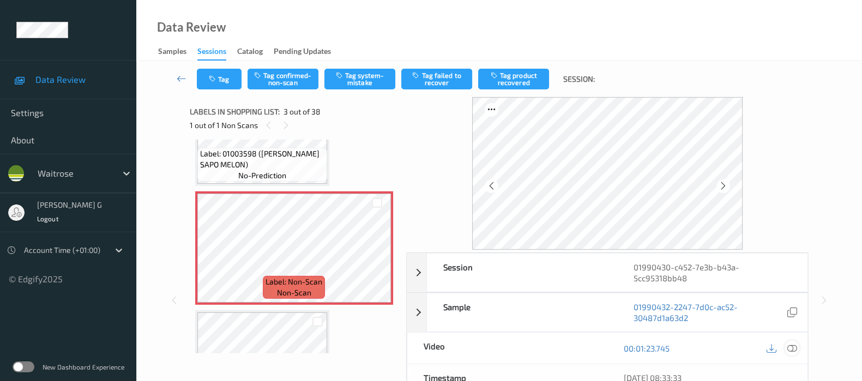
click at [790, 347] on icon at bounding box center [792, 348] width 10 height 10
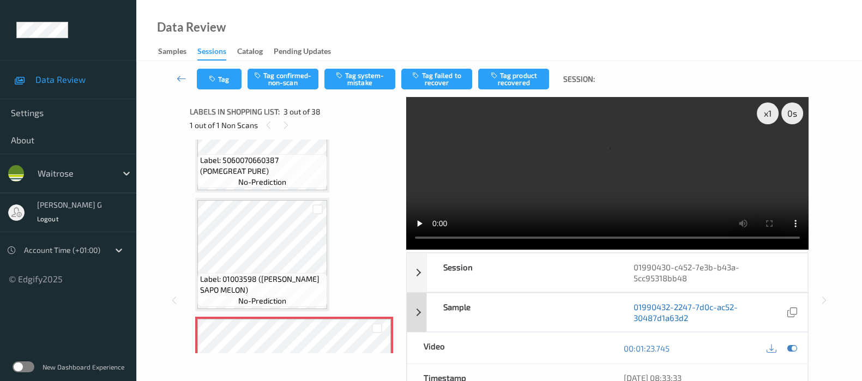
scroll to position [55, 0]
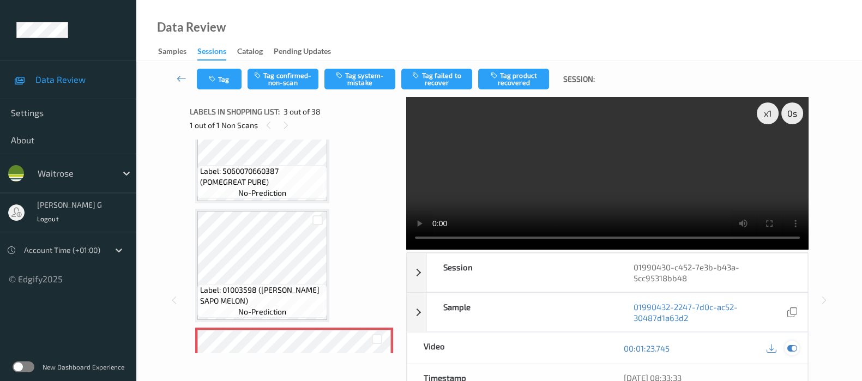
click at [792, 347] on icon at bounding box center [792, 348] width 10 height 10
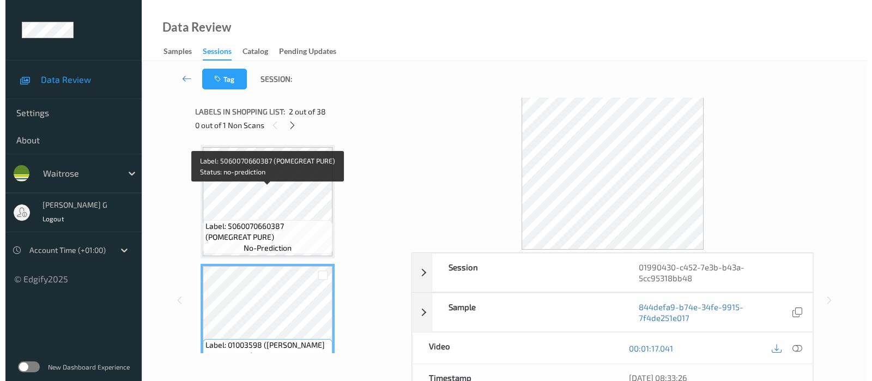
scroll to position [136, 0]
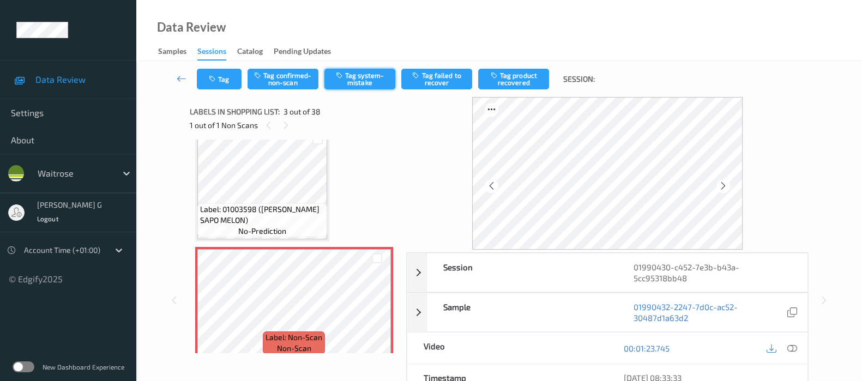
click at [364, 83] on button "Tag system-mistake" at bounding box center [359, 79] width 71 height 21
click at [216, 80] on icon "button" at bounding box center [213, 79] width 9 height 8
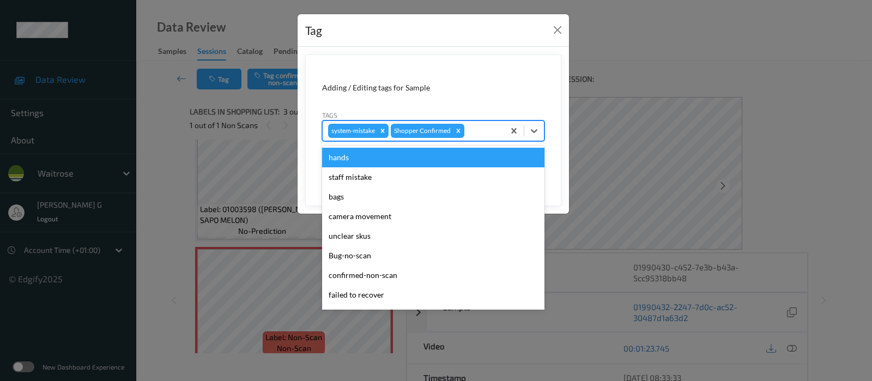
click at [482, 126] on div at bounding box center [483, 130] width 32 height 13
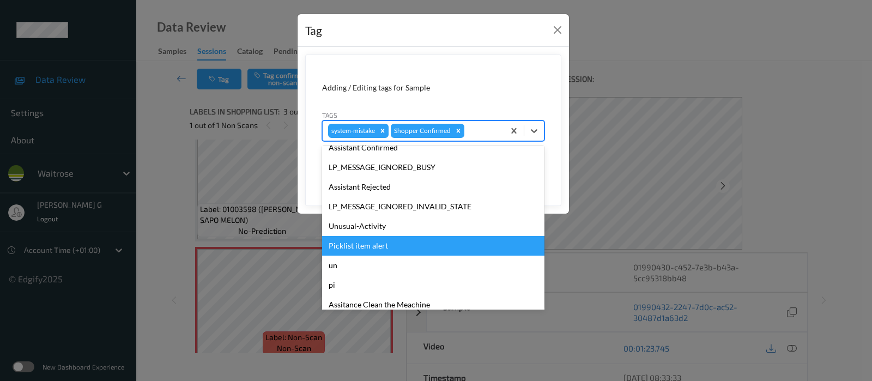
scroll to position [233, 0]
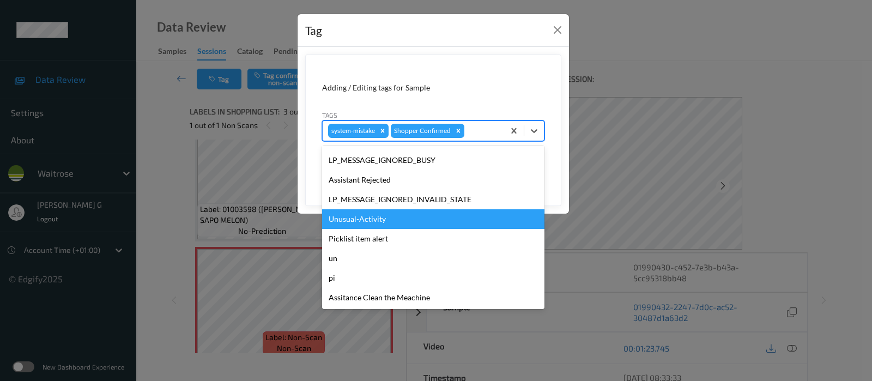
click at [354, 216] on div "Unusual-Activity" at bounding box center [433, 219] width 222 height 20
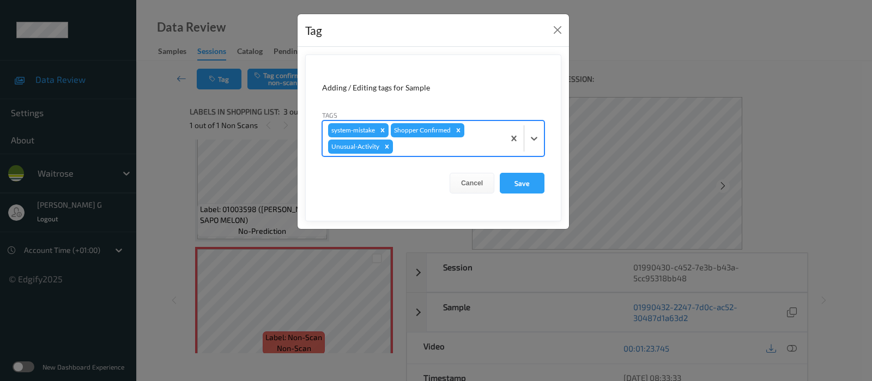
click at [414, 148] on div at bounding box center [447, 146] width 104 height 13
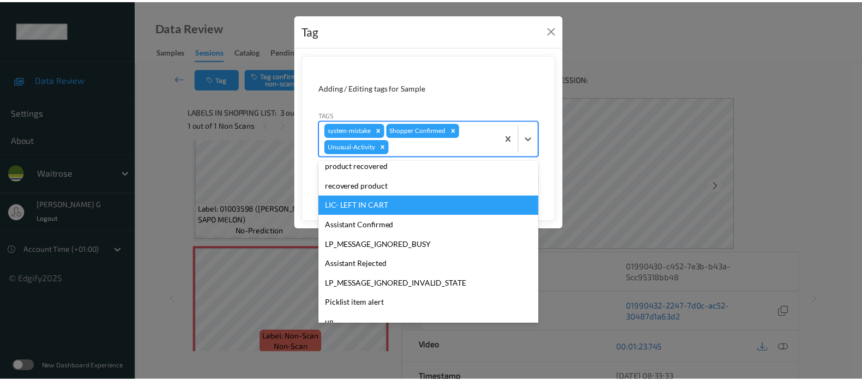
scroll to position [213, 0]
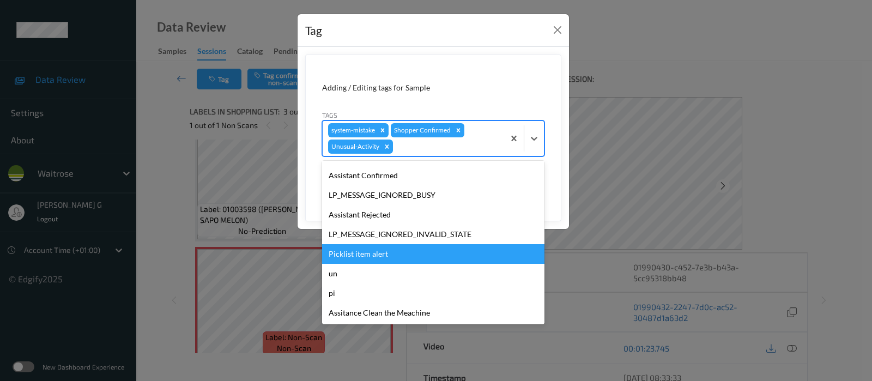
click at [360, 251] on div "Picklist item alert" at bounding box center [433, 254] width 222 height 20
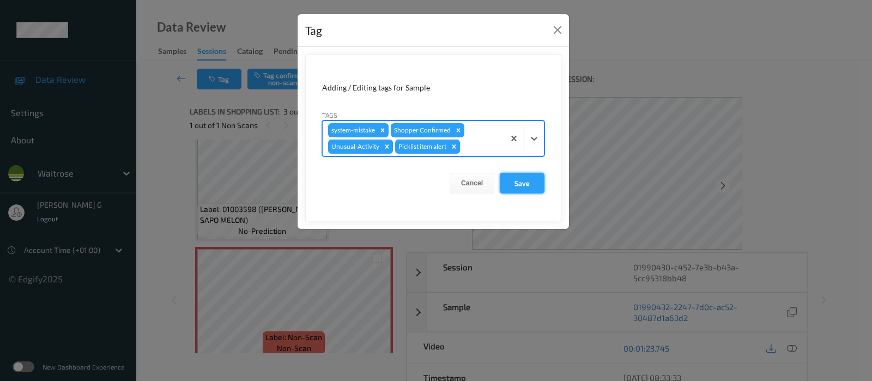
click at [518, 183] on button "Save" at bounding box center [522, 183] width 45 height 21
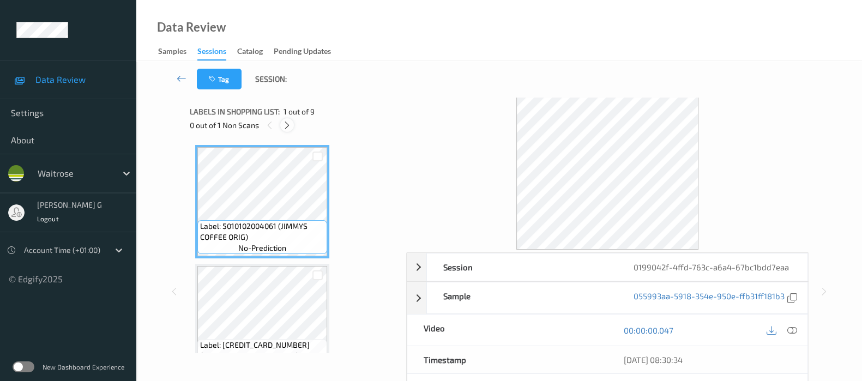
click at [286, 128] on icon at bounding box center [286, 125] width 9 height 10
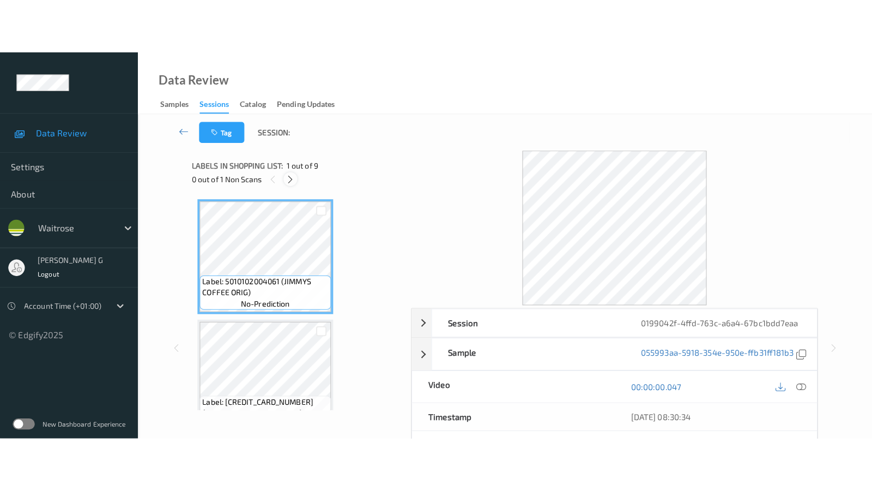
scroll to position [832, 0]
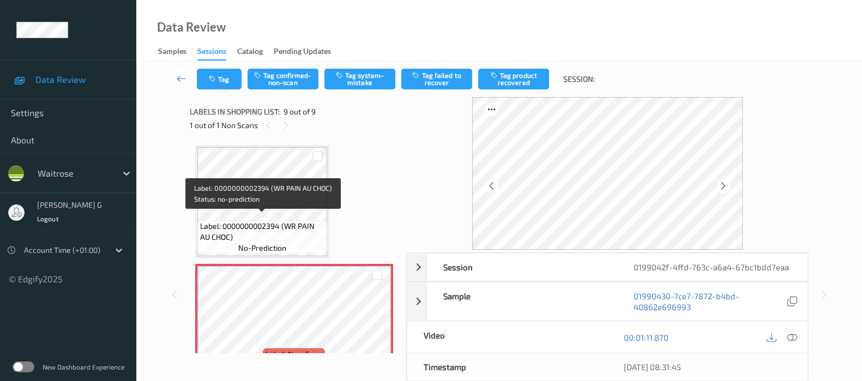
click at [296, 220] on div "Label: 0000000002394 (WR PAIN AU CHOC) no-prediction" at bounding box center [262, 237] width 130 height 34
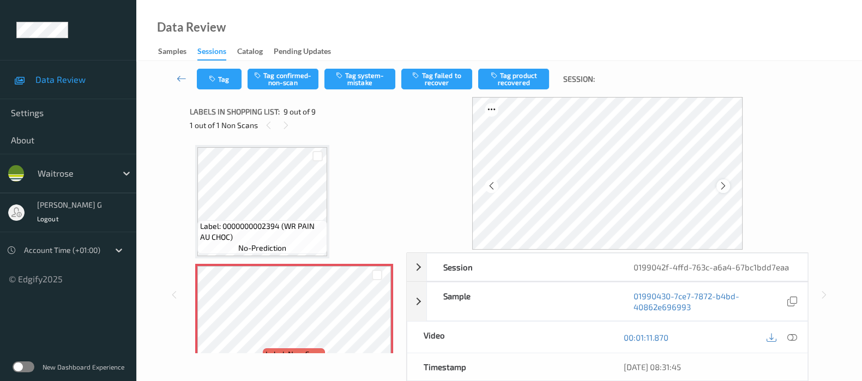
click at [721, 182] on icon at bounding box center [722, 186] width 9 height 10
click at [791, 335] on icon at bounding box center [792, 337] width 10 height 10
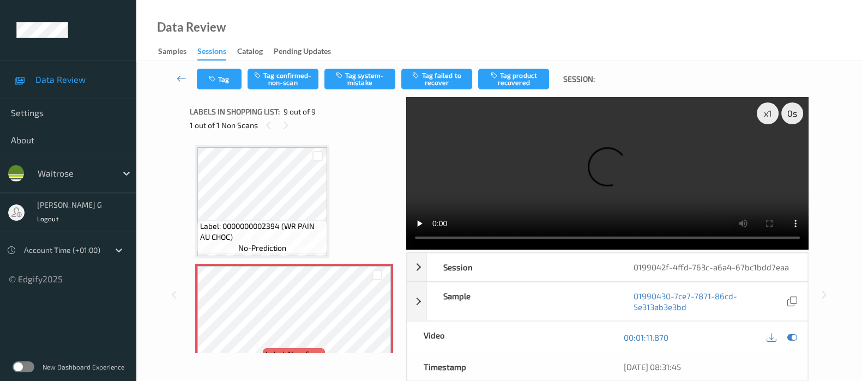
scroll to position [745, 0]
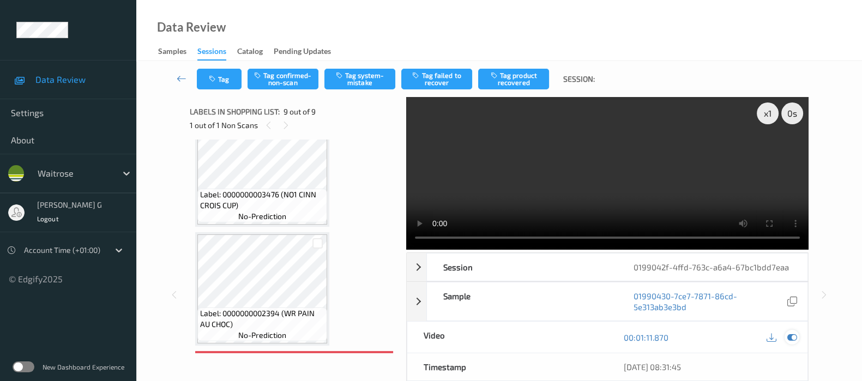
click at [793, 342] on div at bounding box center [791, 337] width 15 height 15
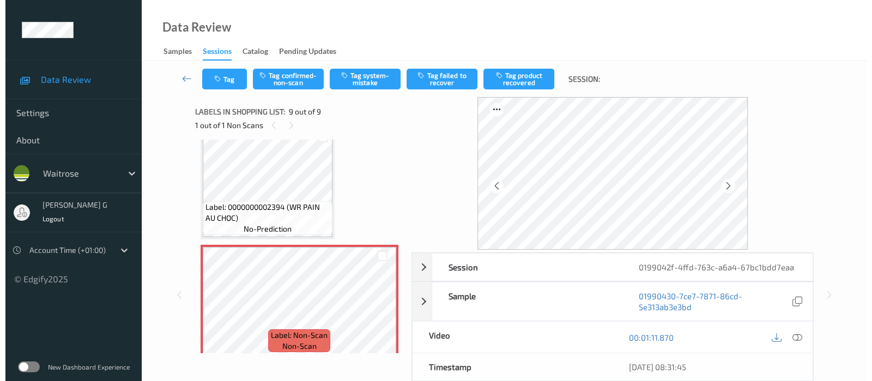
scroll to position [854, 0]
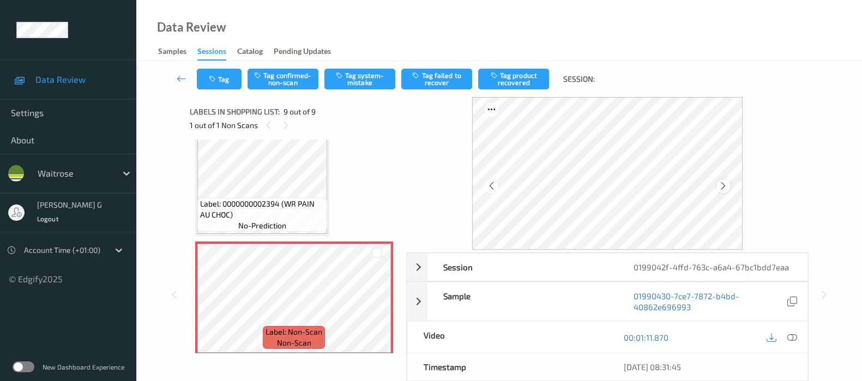
click at [725, 181] on icon at bounding box center [722, 186] width 9 height 10
click at [360, 77] on button "Tag system-mistake" at bounding box center [359, 79] width 71 height 21
click at [220, 76] on button "Tag" at bounding box center [219, 79] width 45 height 21
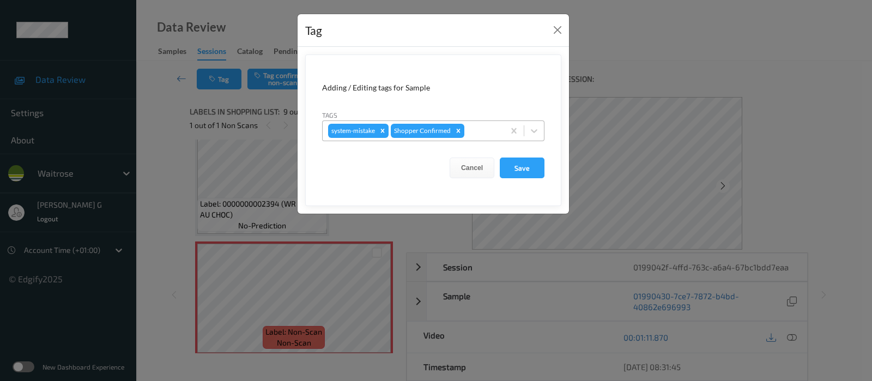
click at [487, 131] on div at bounding box center [483, 130] width 32 height 13
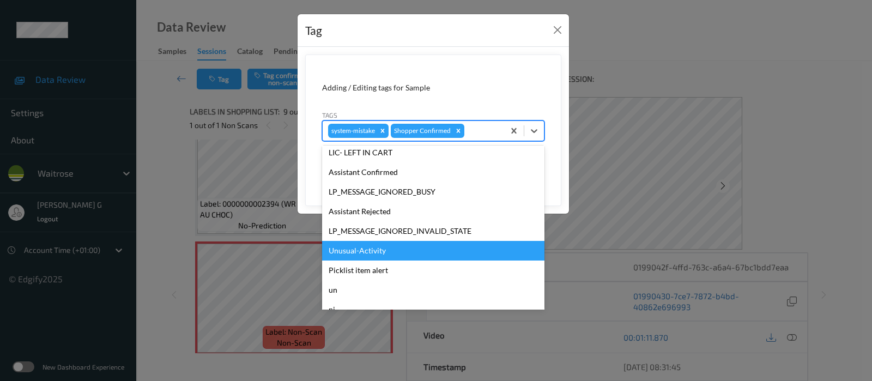
scroll to position [233, 0]
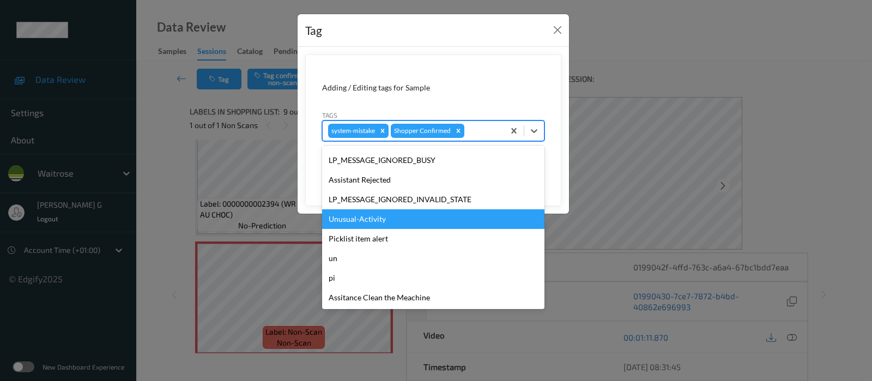
click at [352, 221] on div "Unusual-Activity" at bounding box center [433, 219] width 222 height 20
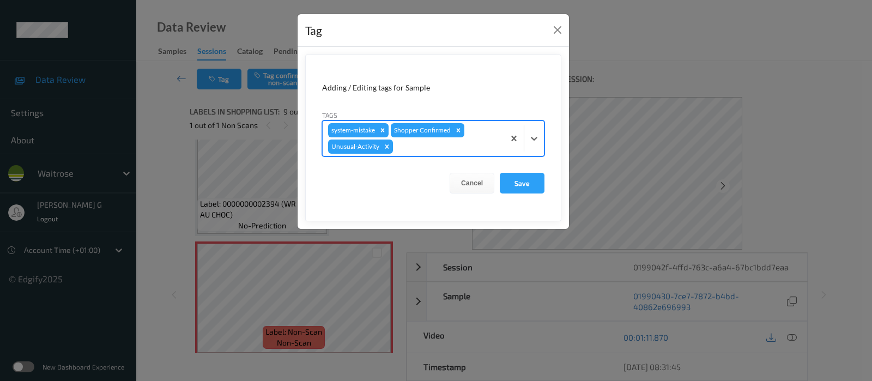
click at [457, 140] on div at bounding box center [447, 146] width 104 height 13
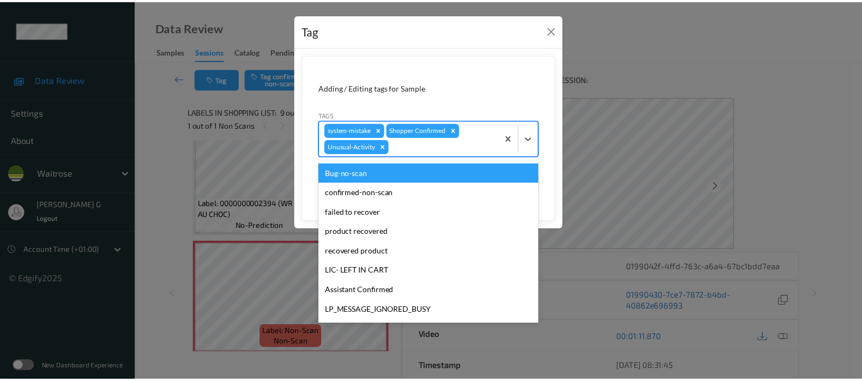
scroll to position [204, 0]
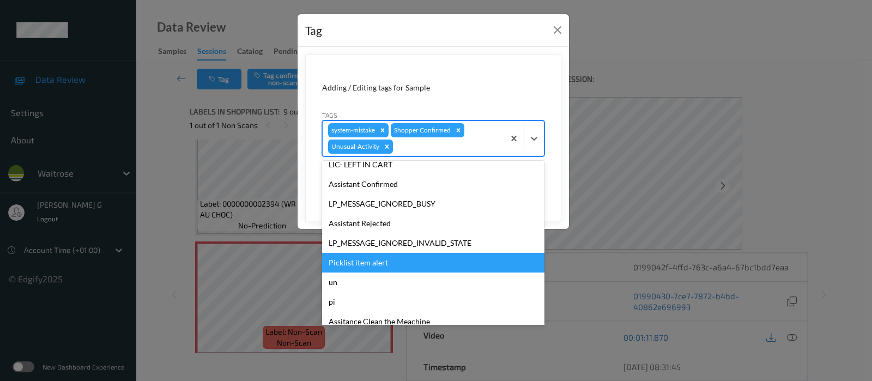
click at [365, 262] on div "Picklist item alert" at bounding box center [433, 263] width 222 height 20
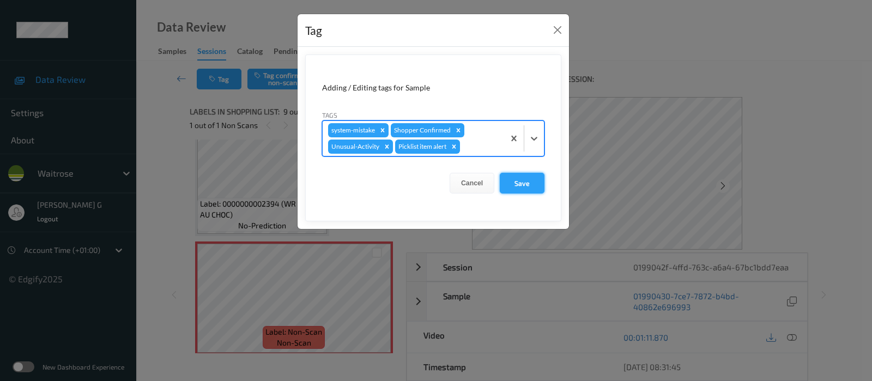
click at [523, 178] on button "Save" at bounding box center [522, 183] width 45 height 21
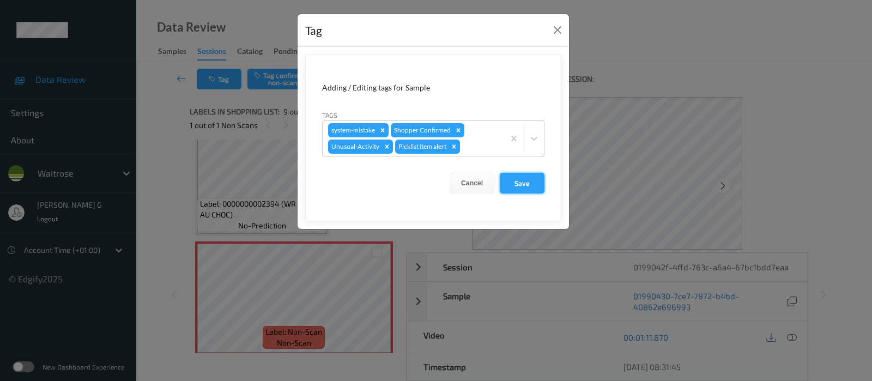
click at [516, 181] on button "Save" at bounding box center [522, 183] width 45 height 21
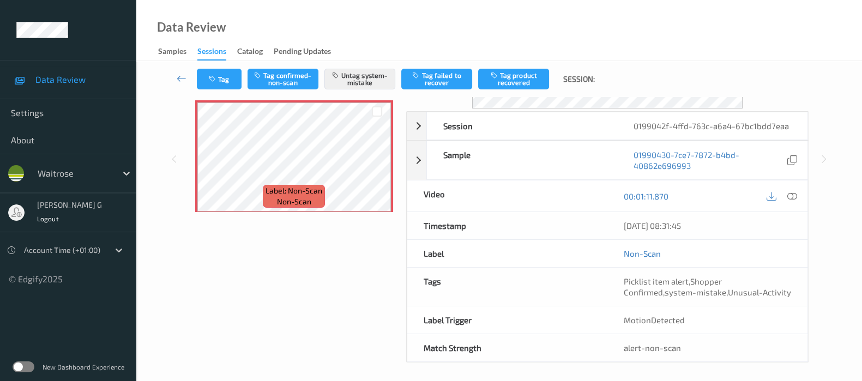
scroll to position [143, 0]
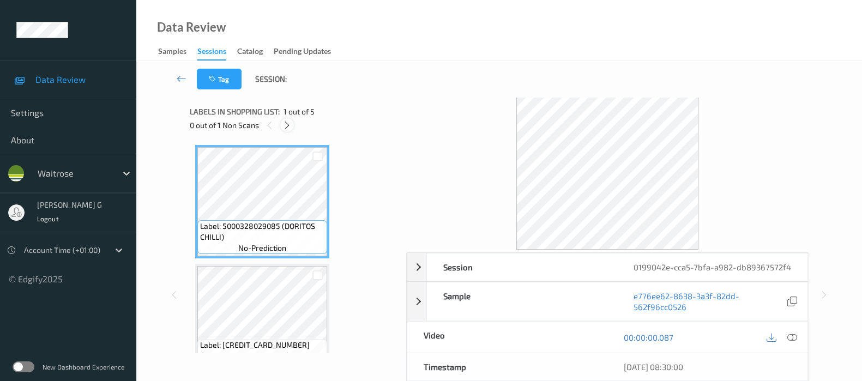
click at [286, 124] on icon at bounding box center [286, 125] width 9 height 10
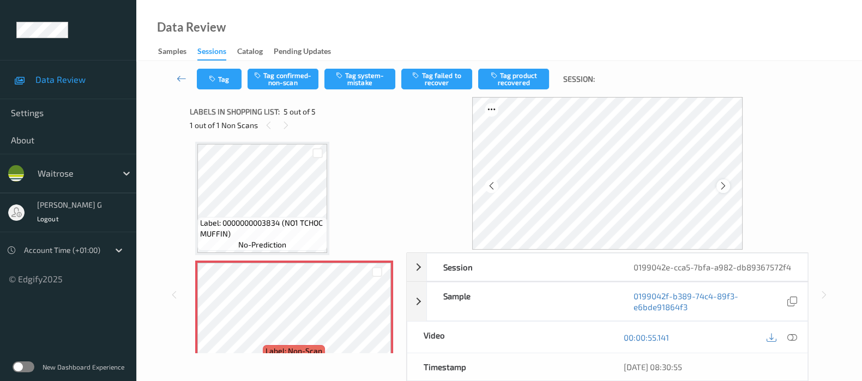
click at [718, 186] on div at bounding box center [723, 186] width 14 height 14
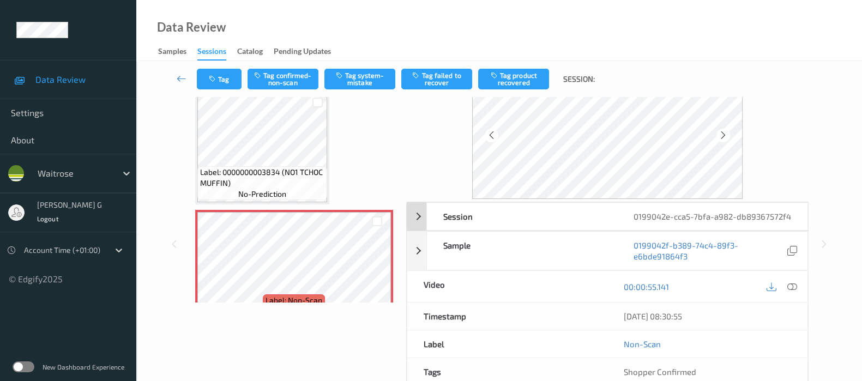
scroll to position [0, 0]
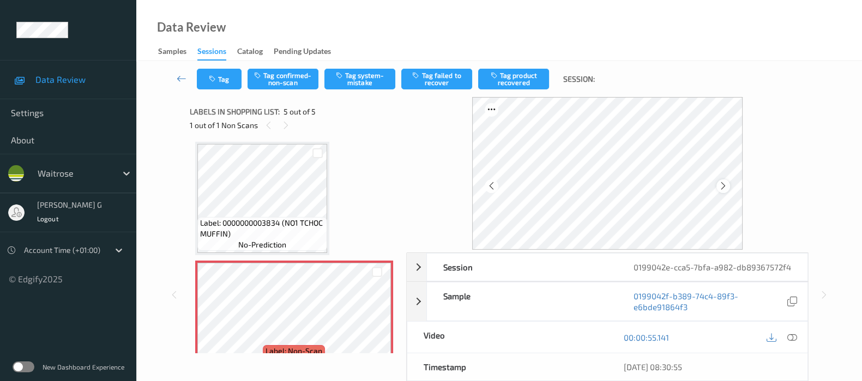
click at [723, 189] on icon at bounding box center [722, 186] width 9 height 10
click at [725, 188] on icon at bounding box center [722, 186] width 9 height 10
click at [359, 164] on div "Label: 5000328029085 (DORITOS CHILLI) no-prediction Label: [CREDIT_CARD_NUMBER]…" at bounding box center [294, 79] width 198 height 589
click at [728, 184] on icon at bounding box center [722, 186] width 9 height 10
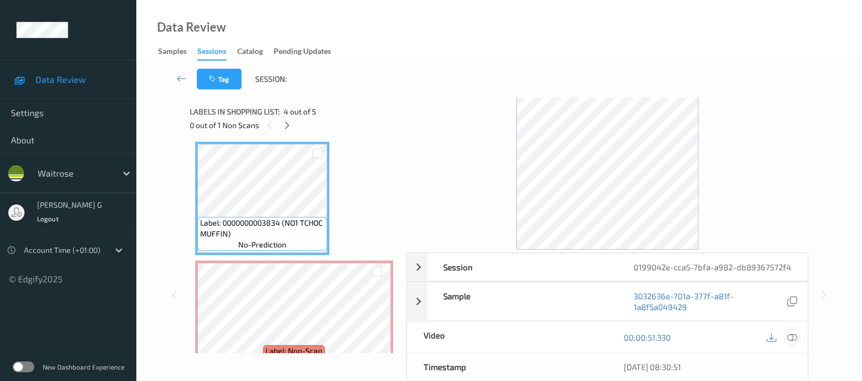
click at [792, 342] on icon at bounding box center [792, 337] width 10 height 10
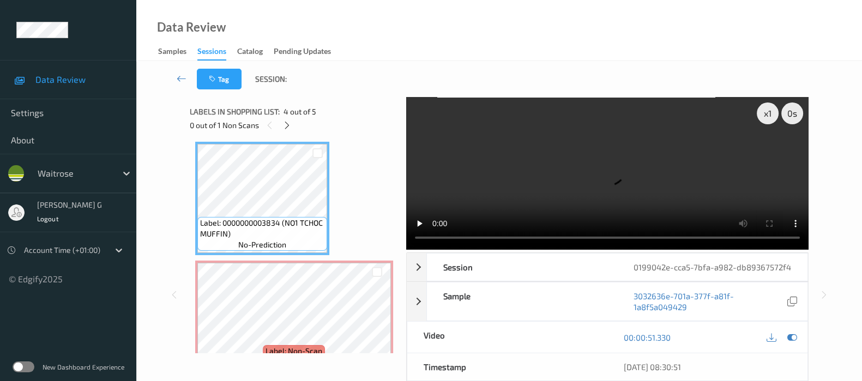
scroll to position [272, 0]
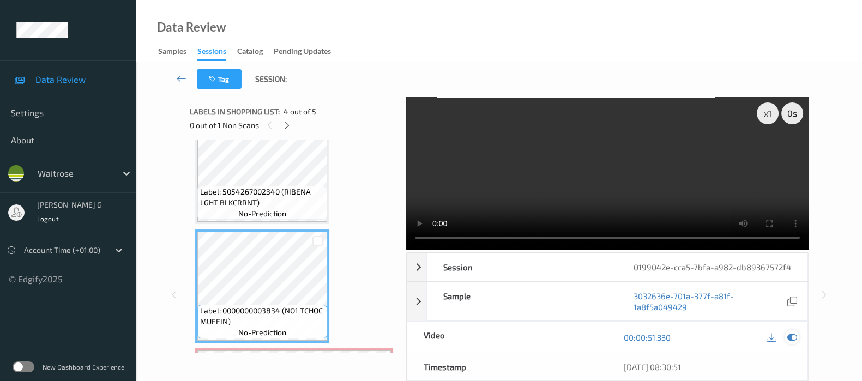
click at [795, 344] on div at bounding box center [791, 337] width 15 height 15
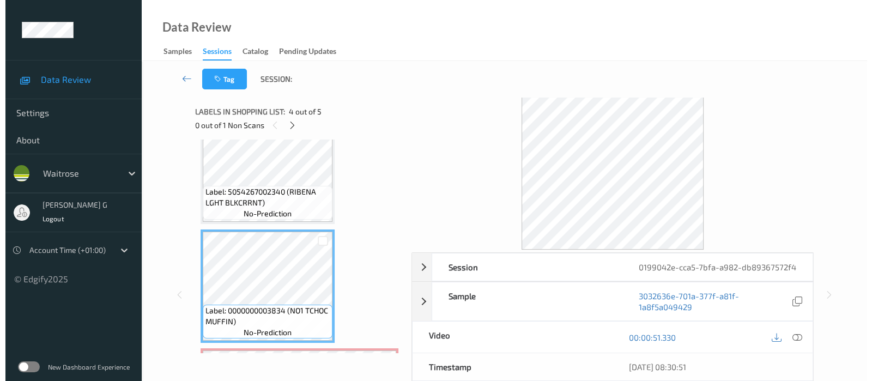
scroll to position [382, 0]
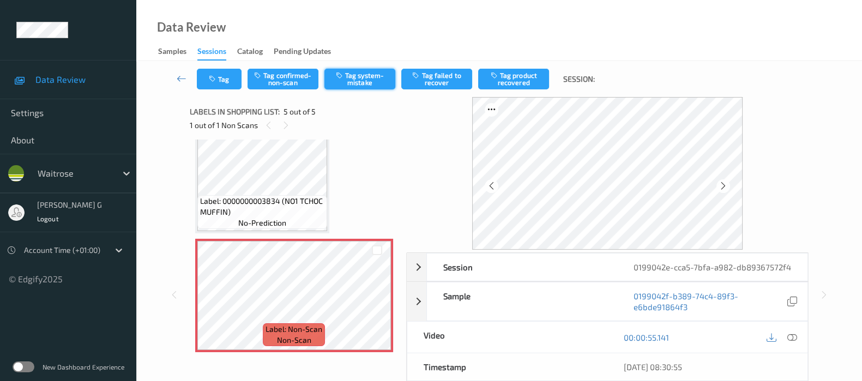
click at [357, 77] on button "Tag system-mistake" at bounding box center [359, 79] width 71 height 21
click at [207, 80] on button "Tag" at bounding box center [219, 79] width 45 height 21
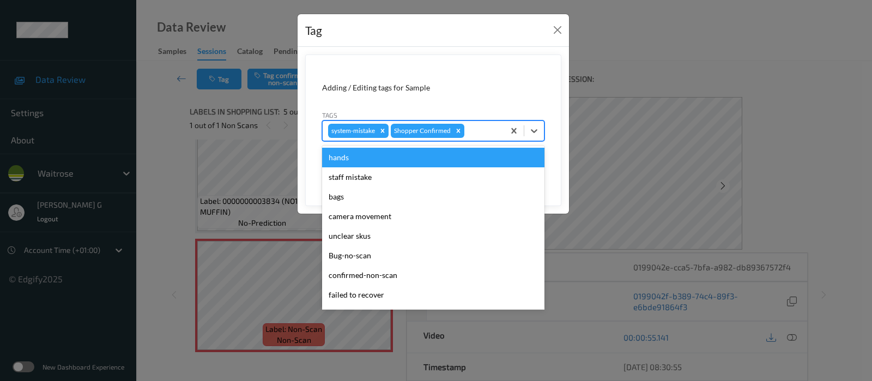
click at [476, 128] on div at bounding box center [483, 130] width 32 height 13
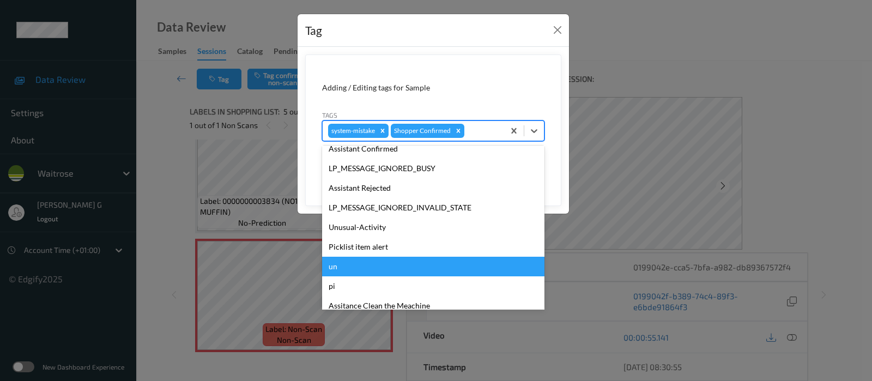
scroll to position [233, 0]
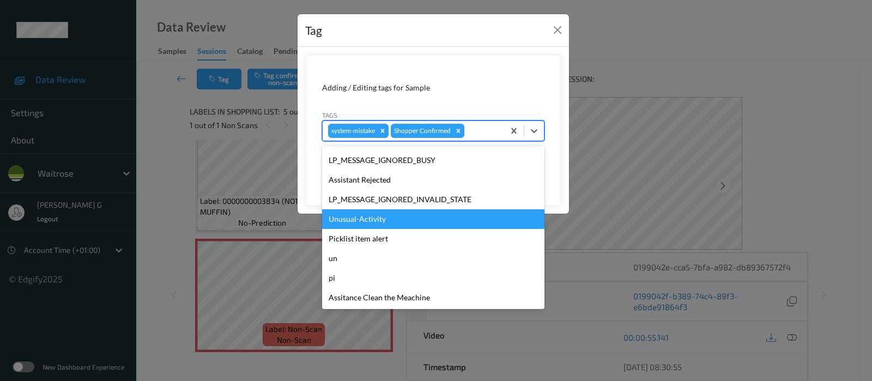
click at [348, 217] on div "Unusual-Activity" at bounding box center [433, 219] width 222 height 20
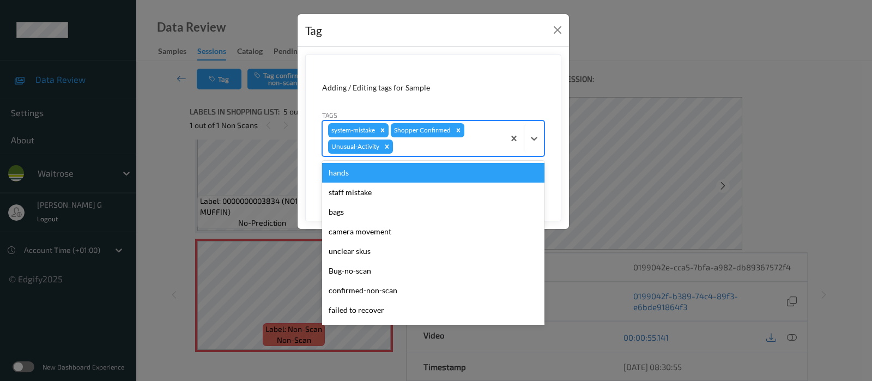
click at [468, 150] on div at bounding box center [447, 146] width 104 height 13
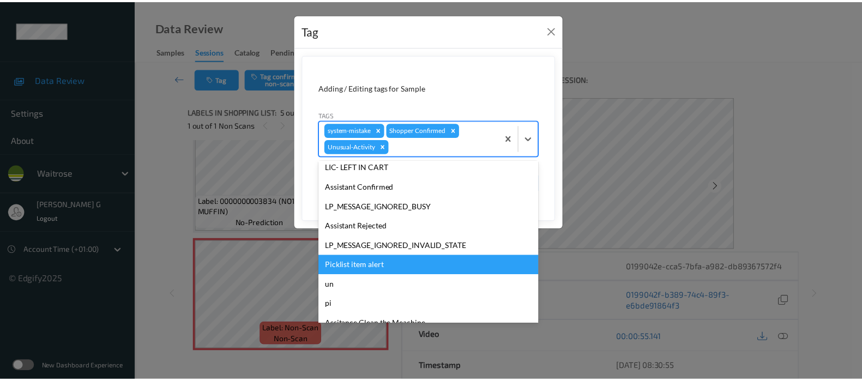
scroll to position [213, 0]
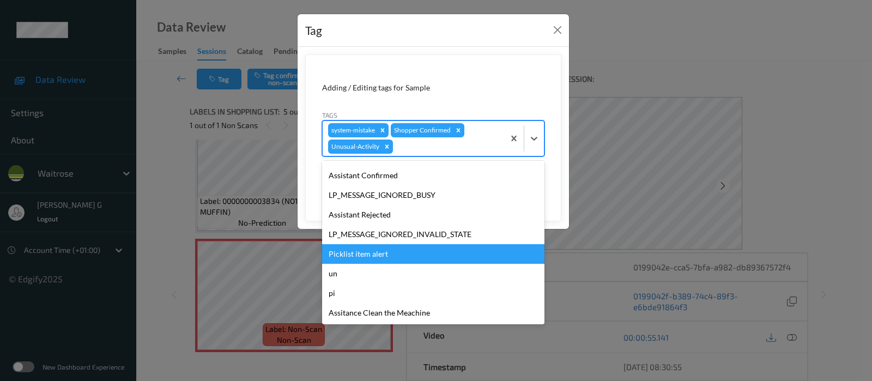
click at [365, 255] on div "Picklist item alert" at bounding box center [433, 254] width 222 height 20
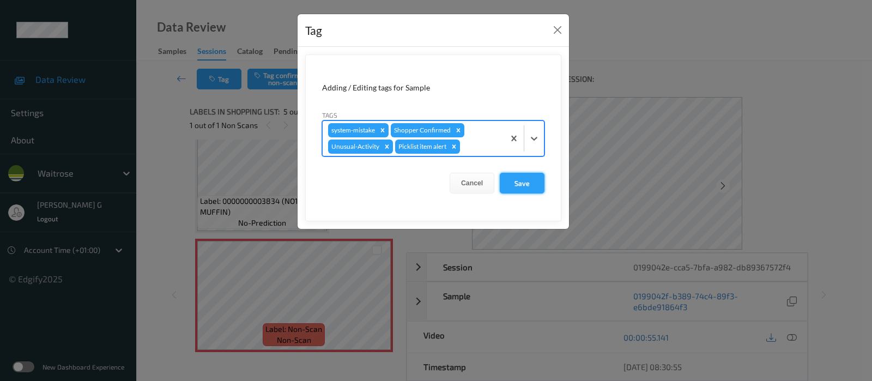
click at [522, 184] on button "Save" at bounding box center [522, 183] width 45 height 21
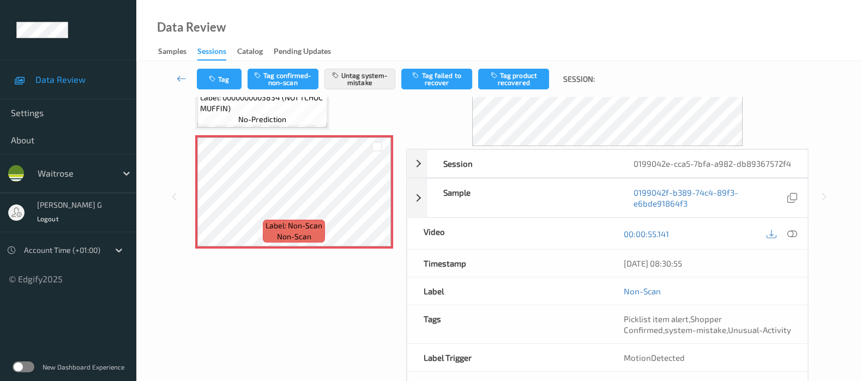
scroll to position [154, 0]
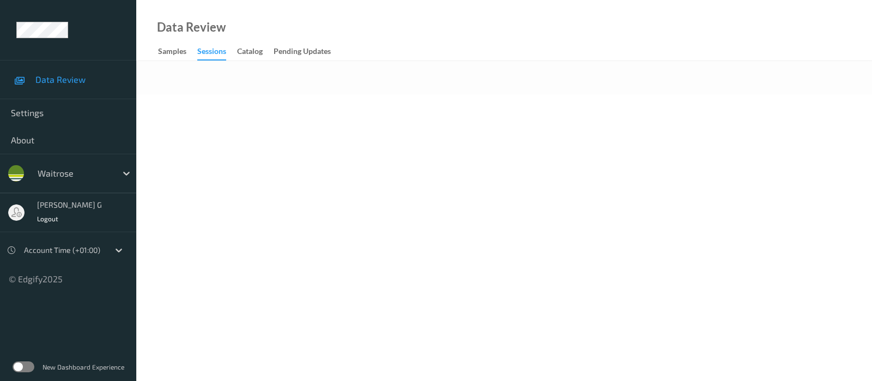
click at [520, 132] on body "Data Review Settings About waitrose [PERSON_NAME] g Logout Account Time (+01:00…" at bounding box center [436, 190] width 872 height 381
click at [356, 43] on div "Data Review Samples Sessions Catalog Pending Updates" at bounding box center [504, 30] width 736 height 61
click at [277, 12] on div "Data Review Samples Sessions Catalog Pending Updates" at bounding box center [504, 30] width 736 height 61
click at [358, 69] on div at bounding box center [504, 77] width 736 height 33
click at [411, 93] on div at bounding box center [504, 77] width 736 height 33
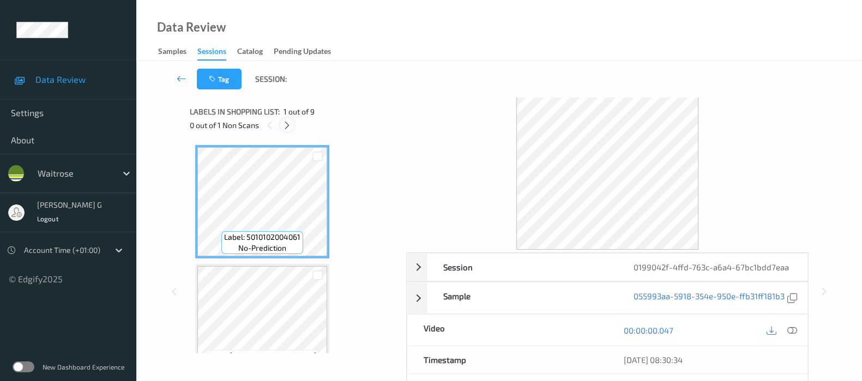
click at [292, 126] on div at bounding box center [287, 125] width 14 height 14
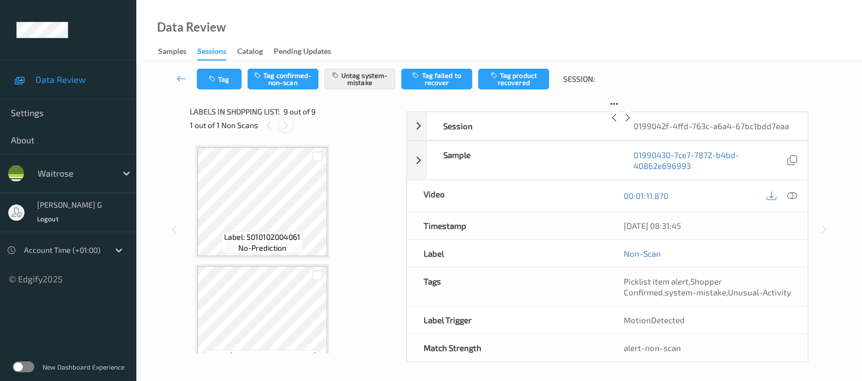
scroll to position [832, 0]
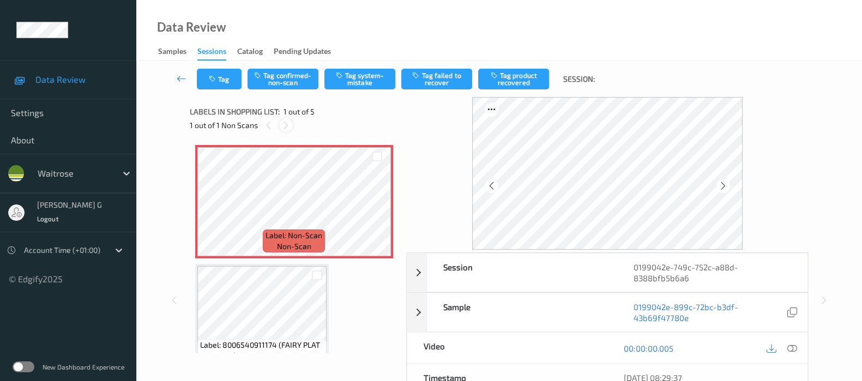
click at [288, 120] on icon at bounding box center [285, 125] width 9 height 10
click at [722, 182] on icon at bounding box center [722, 186] width 9 height 10
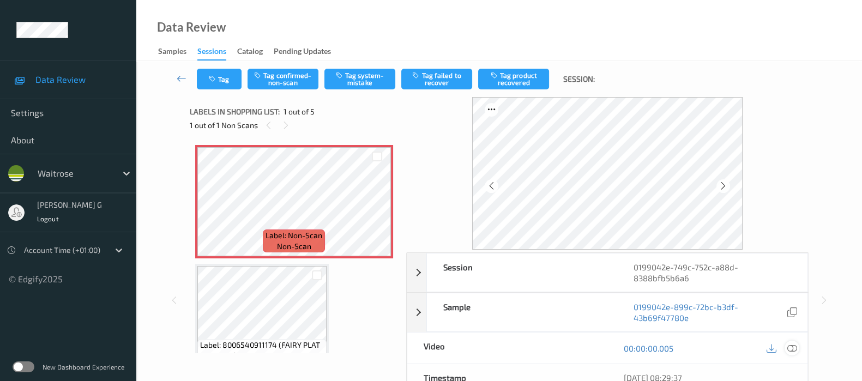
click at [790, 348] on icon at bounding box center [792, 348] width 10 height 10
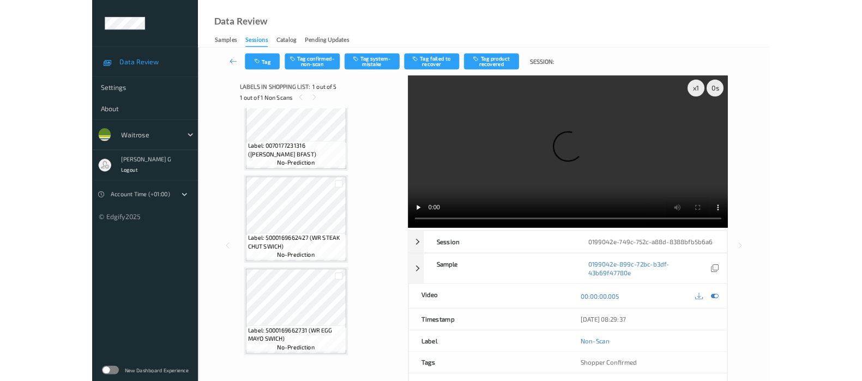
scroll to position [272, 0]
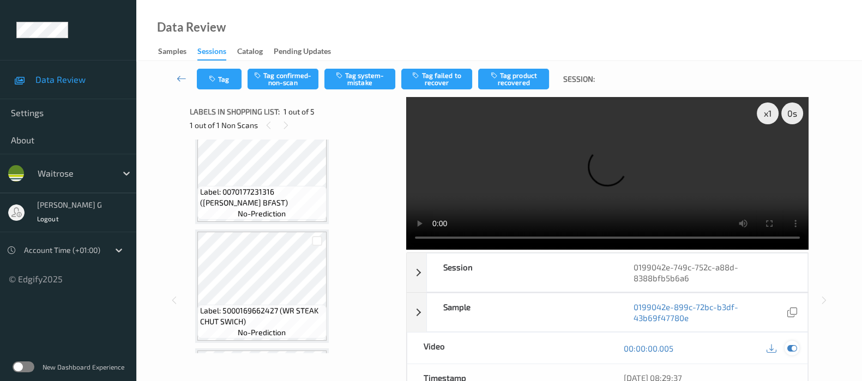
click at [789, 347] on icon at bounding box center [792, 348] width 10 height 10
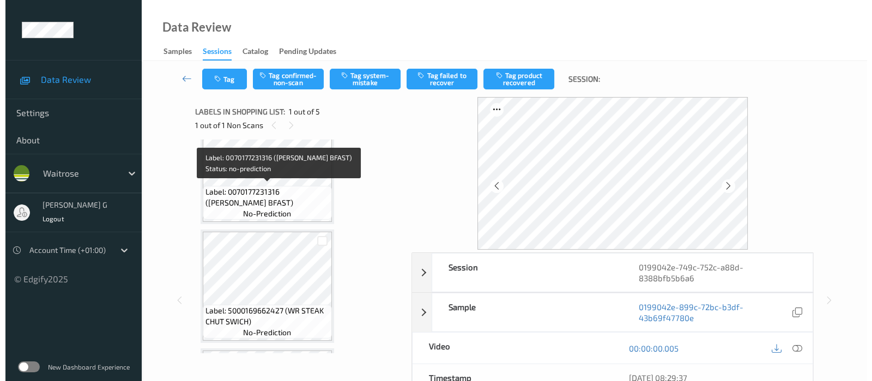
scroll to position [0, 0]
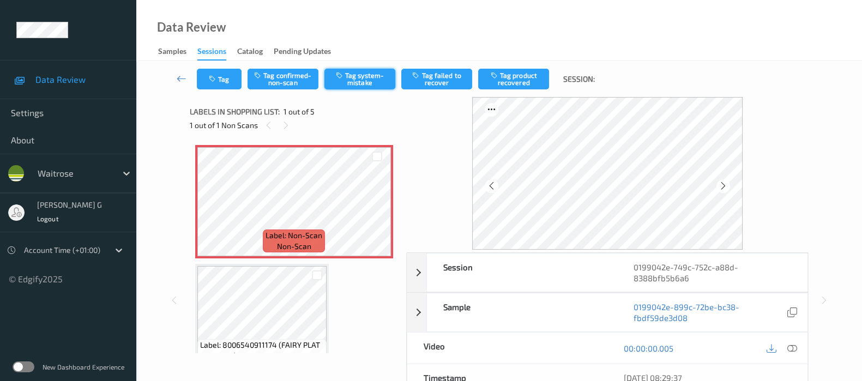
click at [357, 75] on button "Tag system-mistake" at bounding box center [359, 79] width 71 height 21
click at [226, 74] on button "Tag" at bounding box center [219, 79] width 45 height 21
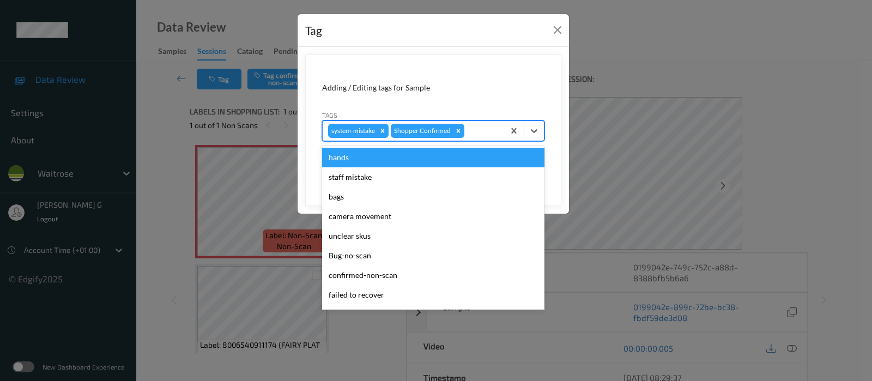
click at [481, 132] on div at bounding box center [483, 130] width 32 height 13
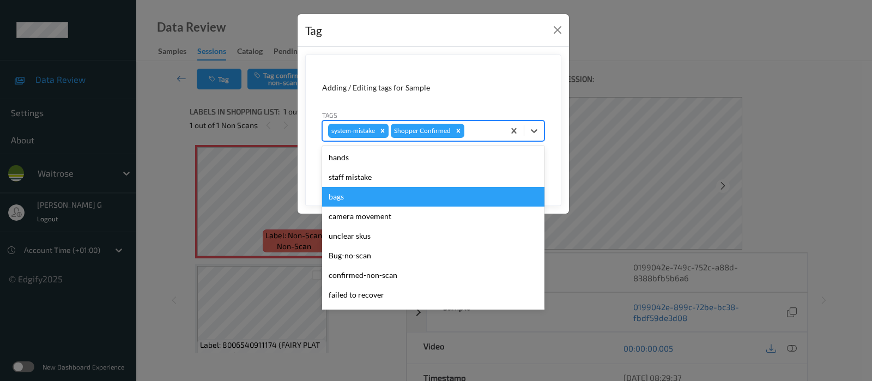
click at [337, 201] on div "bags" at bounding box center [433, 197] width 222 height 20
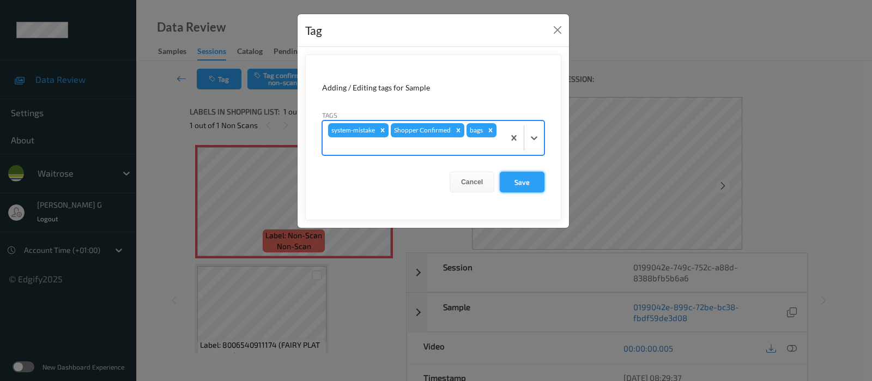
click at [516, 181] on button "Save" at bounding box center [522, 182] width 45 height 21
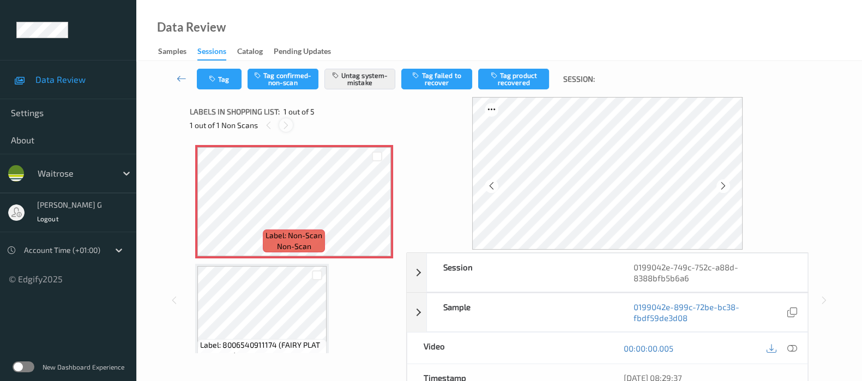
click at [287, 129] on icon at bounding box center [285, 125] width 9 height 10
click at [330, 131] on div "1 out of 1 Non Scans" at bounding box center [294, 125] width 209 height 14
click at [226, 88] on button "Tag" at bounding box center [219, 79] width 45 height 21
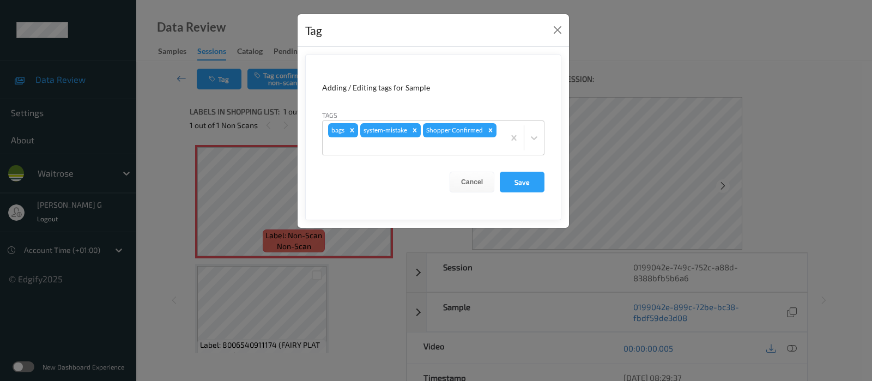
click at [180, 136] on div "Tag Adding / Editing tags for Sample Tags bags system-mistake Shopper Confirmed…" at bounding box center [436, 190] width 872 height 381
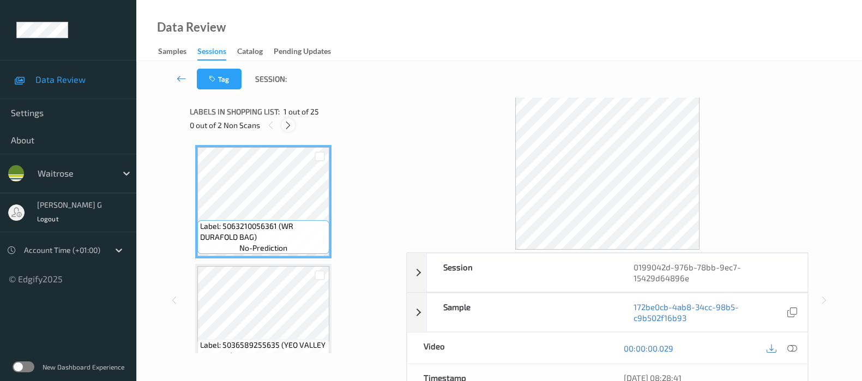
click at [287, 127] on icon at bounding box center [287, 125] width 9 height 10
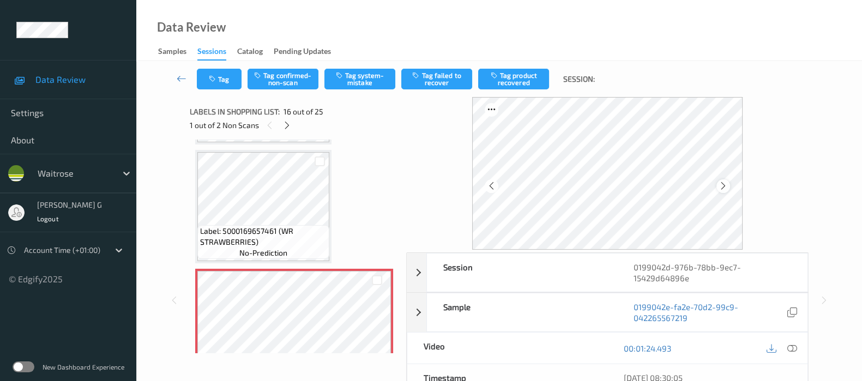
click at [725, 184] on icon at bounding box center [722, 186] width 9 height 10
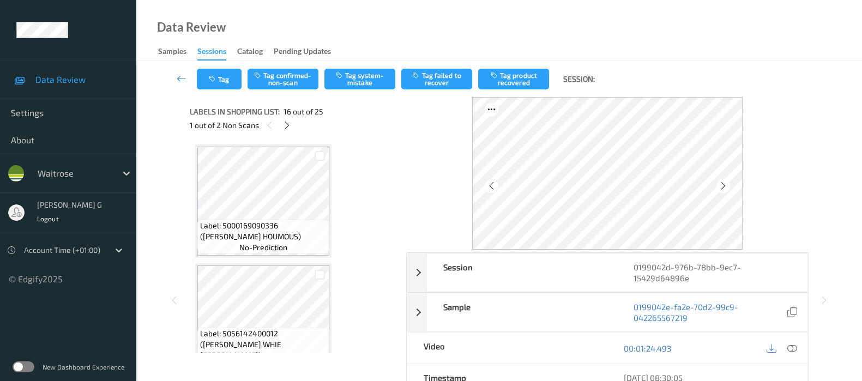
scroll to position [1931, 0]
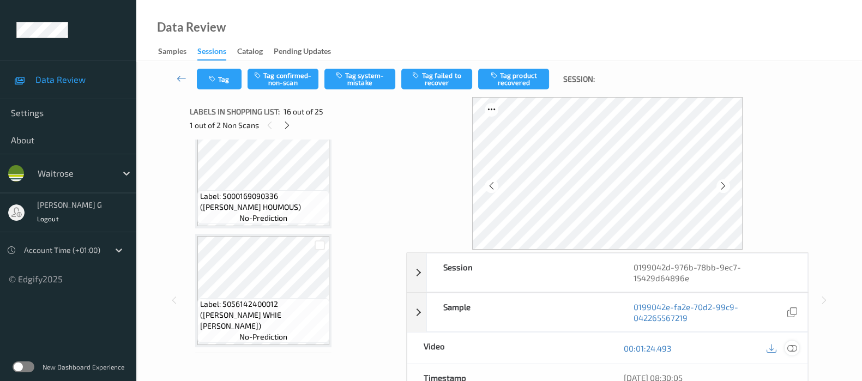
click at [789, 344] on icon at bounding box center [792, 348] width 10 height 10
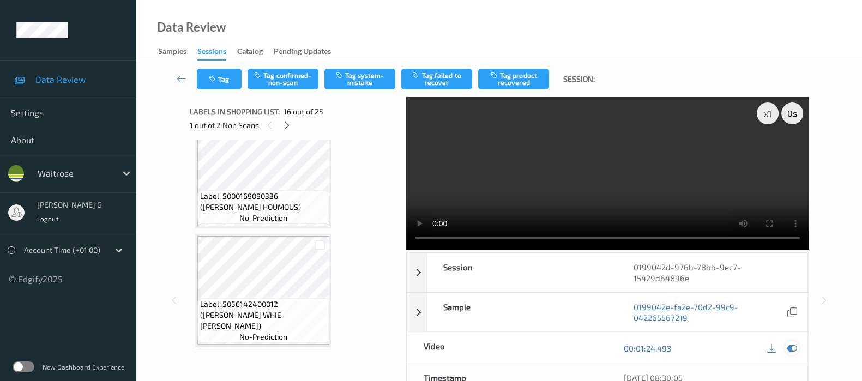
click at [793, 349] on icon at bounding box center [792, 348] width 10 height 10
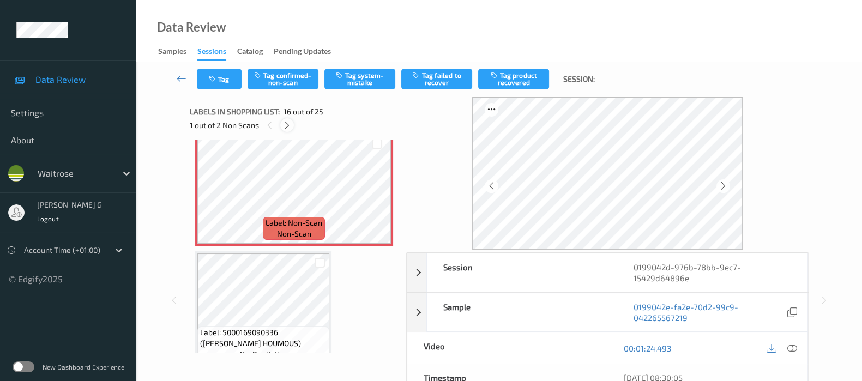
click at [285, 127] on icon at bounding box center [286, 125] width 9 height 10
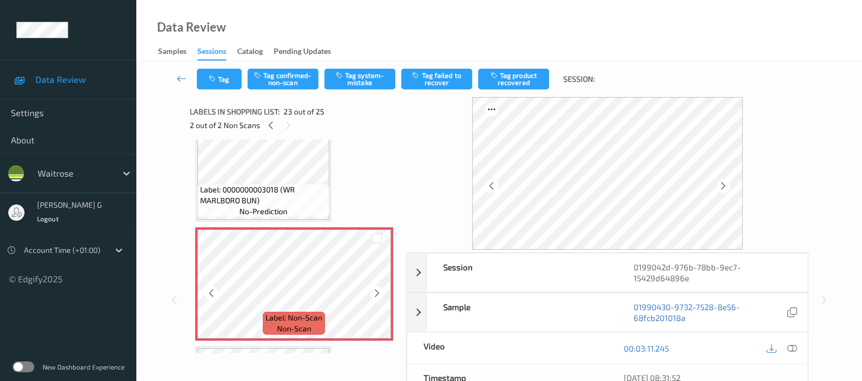
scroll to position [2554, 0]
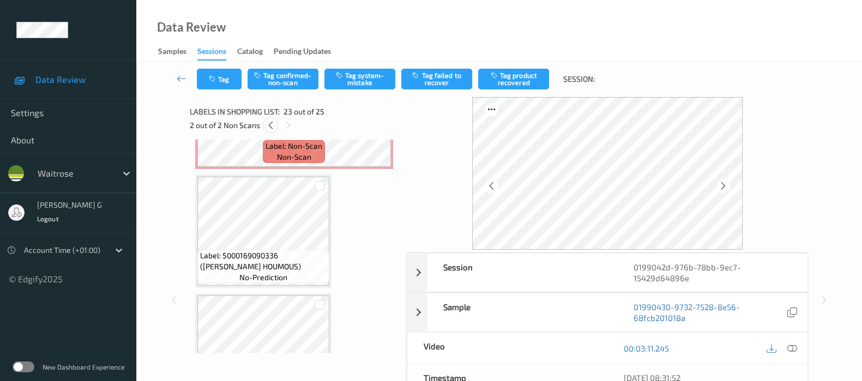
click at [269, 126] on icon at bounding box center [270, 125] width 9 height 10
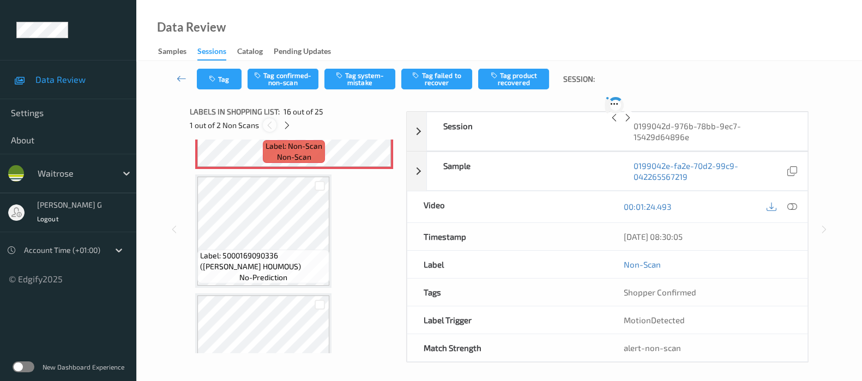
scroll to position [1659, 0]
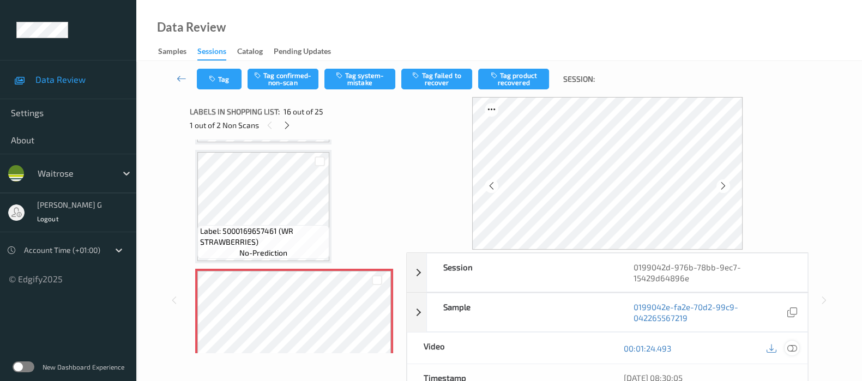
click at [793, 347] on icon at bounding box center [792, 348] width 10 height 10
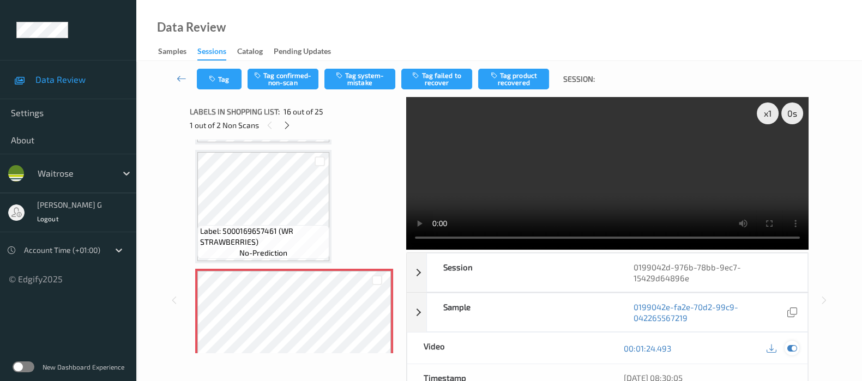
click at [793, 350] on icon at bounding box center [792, 348] width 10 height 10
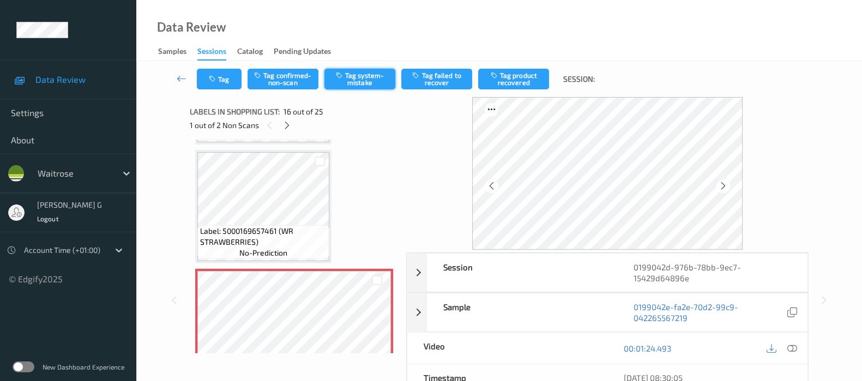
click at [357, 77] on button "Tag system-mistake" at bounding box center [359, 79] width 71 height 21
click at [220, 82] on button "Tag" at bounding box center [219, 79] width 45 height 21
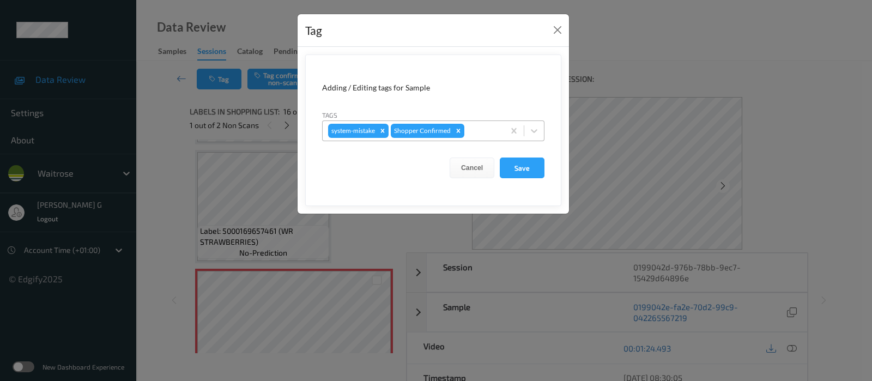
click at [485, 127] on div at bounding box center [483, 130] width 32 height 13
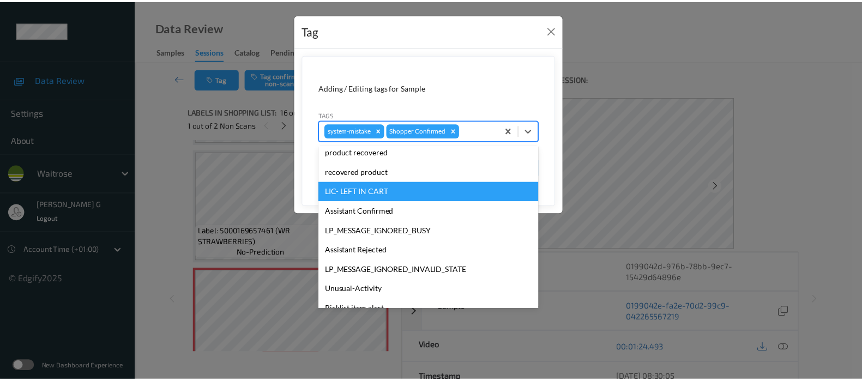
scroll to position [233, 0]
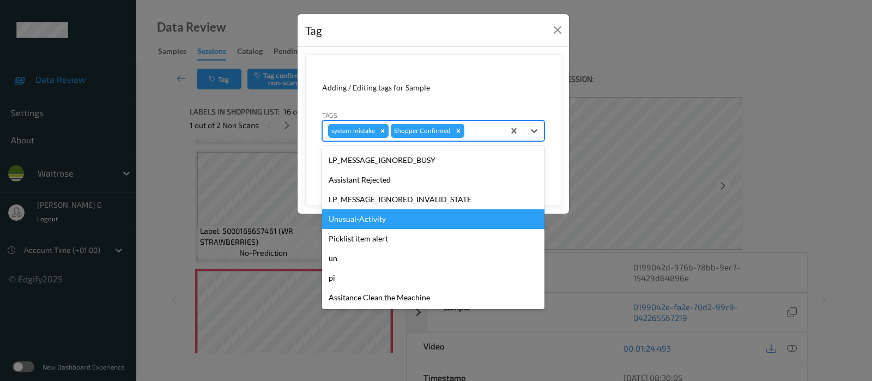
click at [361, 219] on div "Unusual-Activity" at bounding box center [433, 219] width 222 height 20
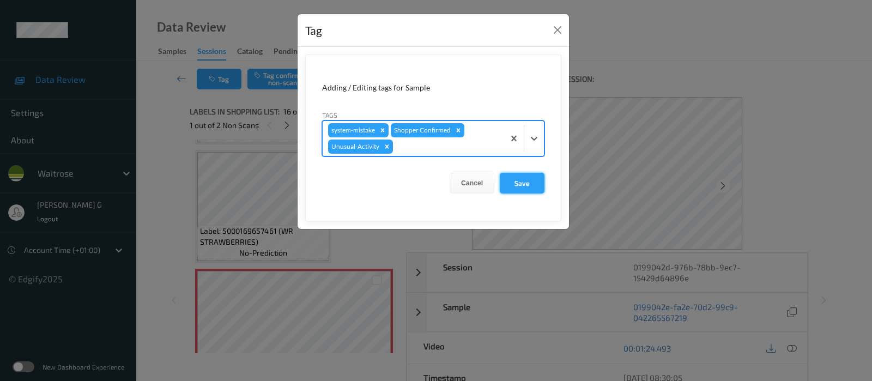
click at [526, 186] on button "Save" at bounding box center [522, 183] width 45 height 21
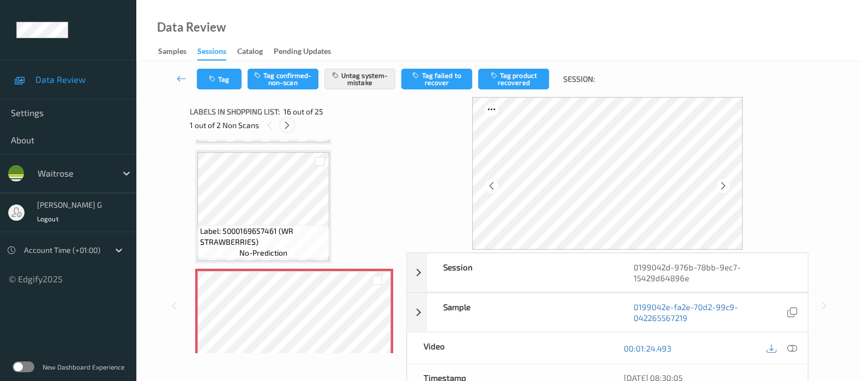
click at [286, 130] on div at bounding box center [287, 125] width 14 height 14
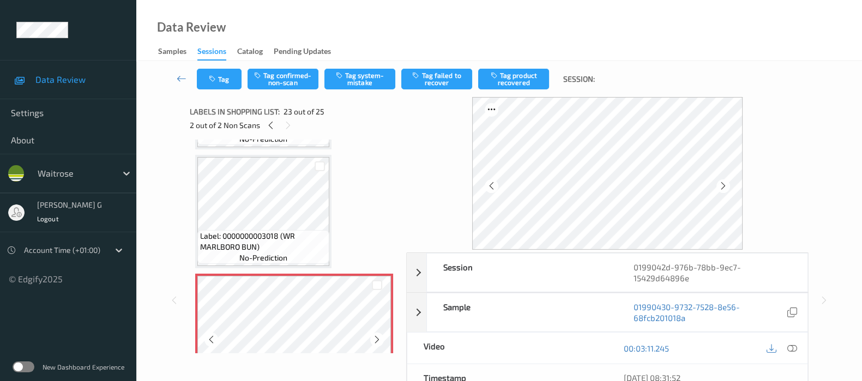
scroll to position [2554, 0]
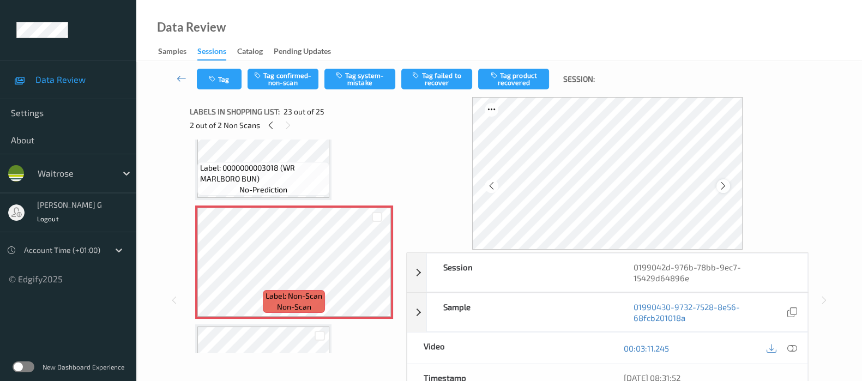
click at [728, 184] on icon at bounding box center [722, 186] width 9 height 10
click at [726, 185] on icon at bounding box center [722, 186] width 9 height 10
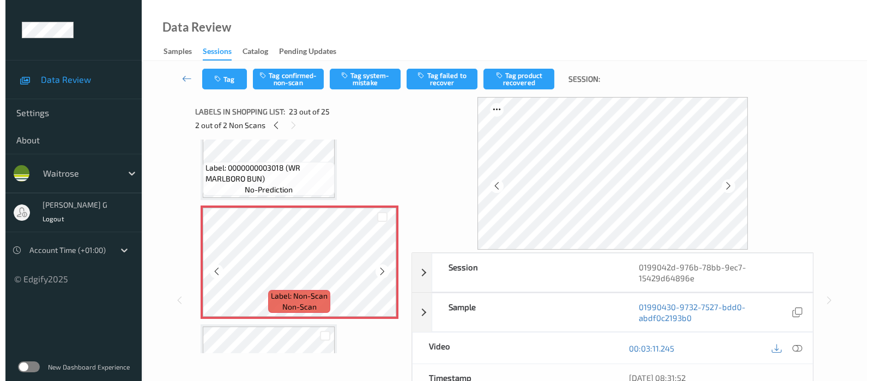
scroll to position [2417, 0]
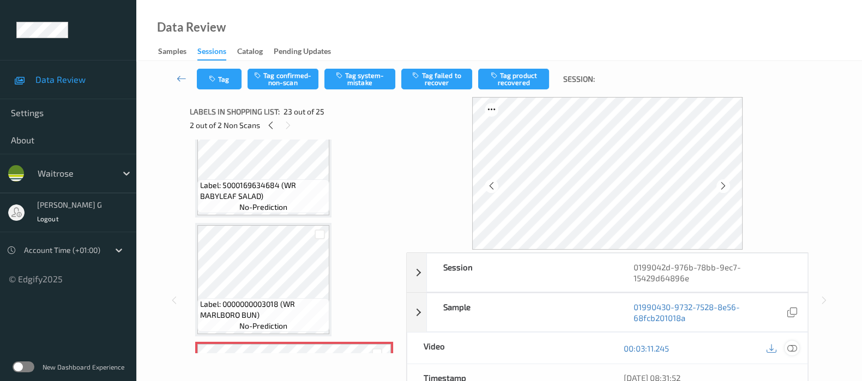
click at [794, 341] on div at bounding box center [791, 348] width 15 height 15
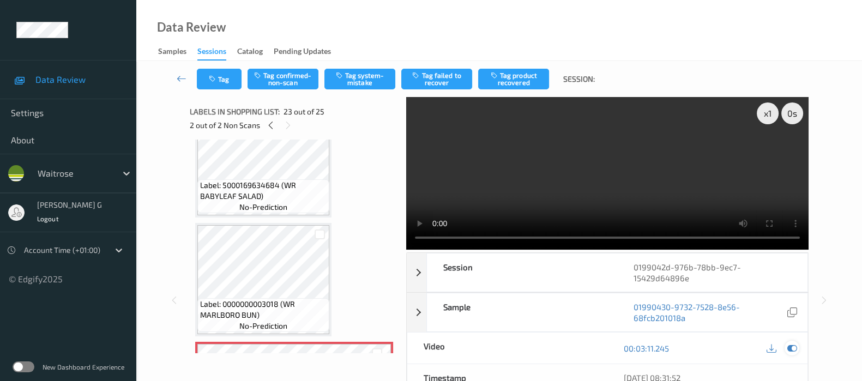
click at [796, 350] on icon at bounding box center [792, 348] width 10 height 10
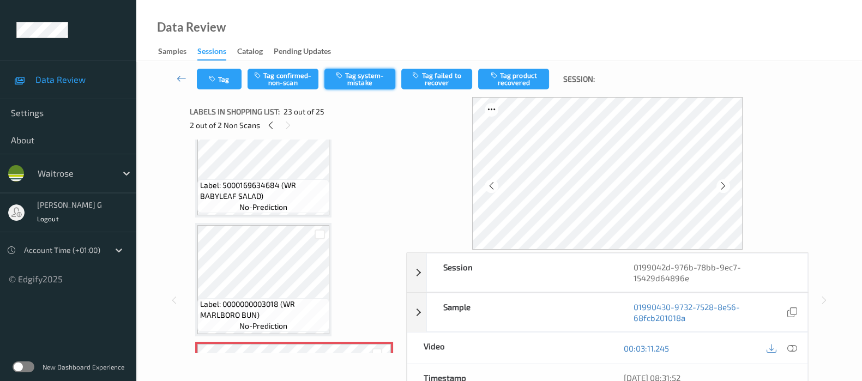
click at [355, 82] on button "Tag system-mistake" at bounding box center [359, 79] width 71 height 21
click at [217, 76] on icon "button" at bounding box center [213, 79] width 9 height 8
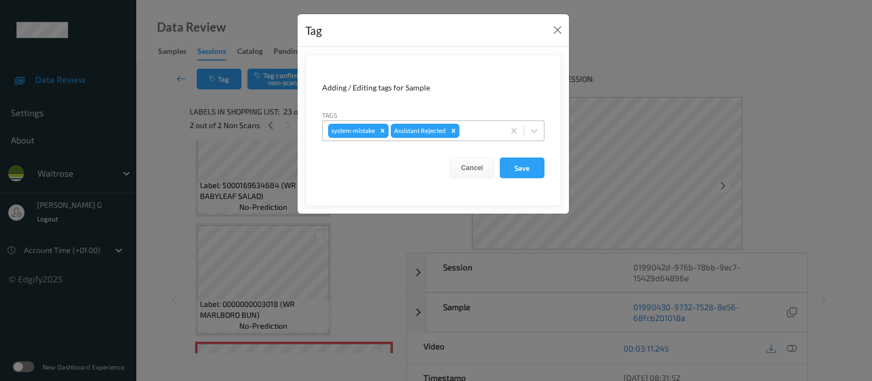
click at [483, 122] on div "system-mistake Assistant Rejected" at bounding box center [414, 131] width 182 height 19
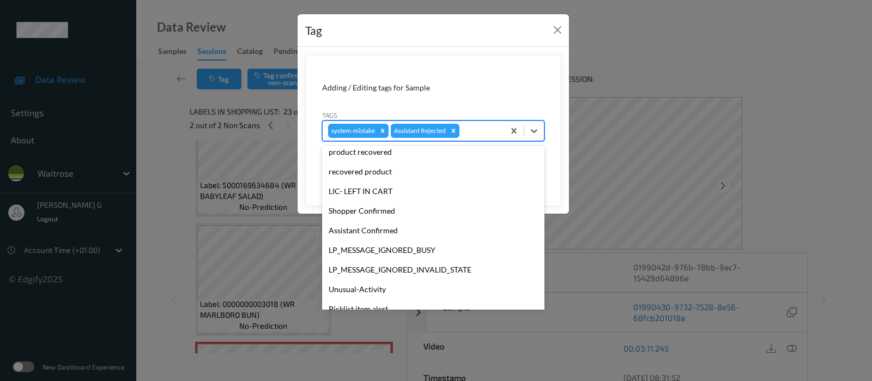
scroll to position [233, 0]
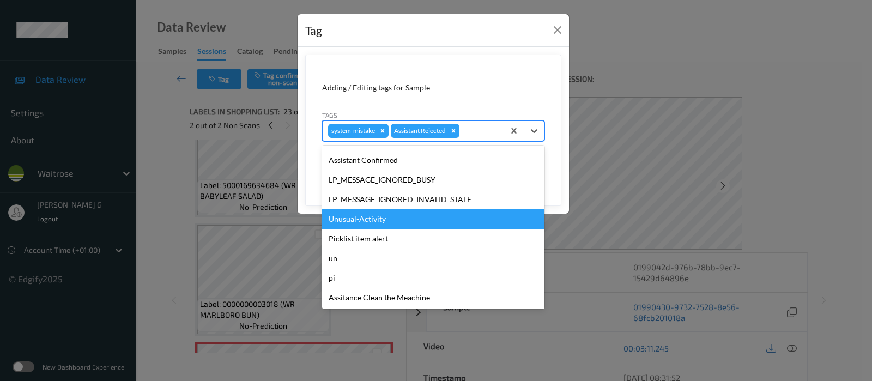
click at [353, 213] on div "Unusual-Activity" at bounding box center [433, 219] width 222 height 20
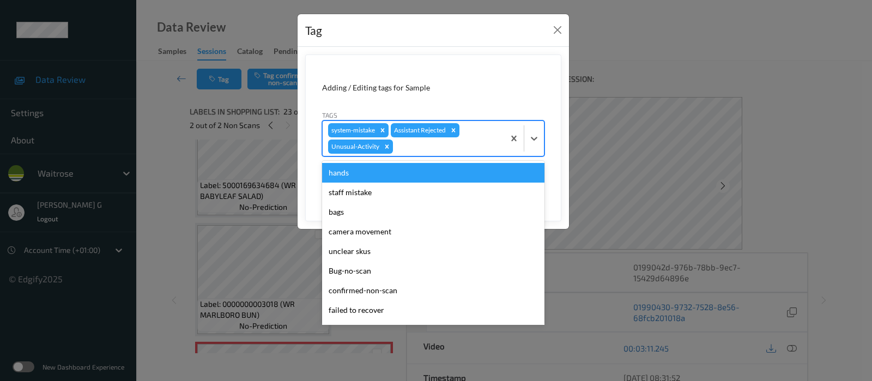
click at [467, 139] on div "system-mistake Assistant Rejected Unusual-Activity" at bounding box center [414, 138] width 182 height 35
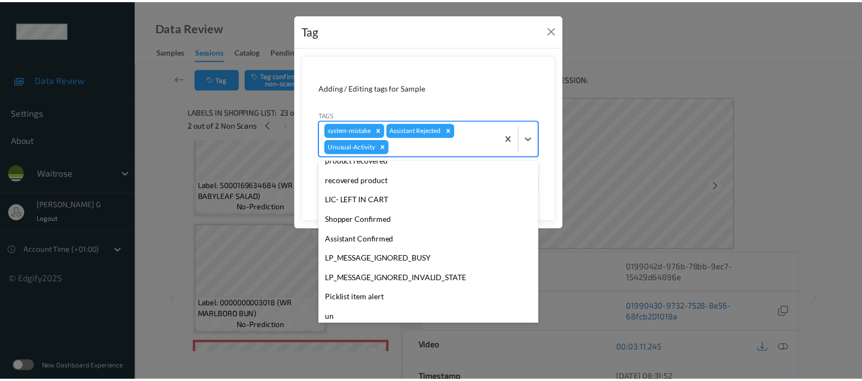
scroll to position [213, 0]
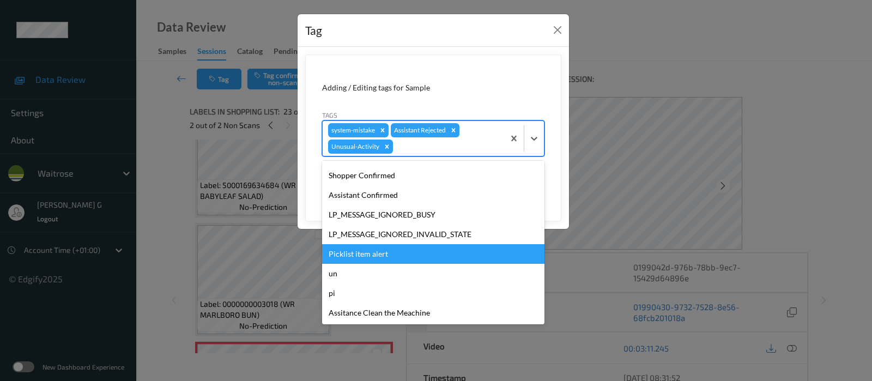
click at [364, 251] on div "Picklist item alert" at bounding box center [433, 254] width 222 height 20
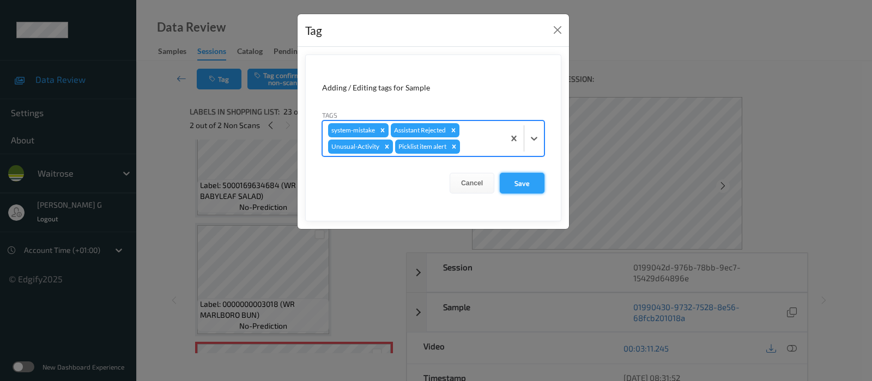
click at [529, 188] on button "Save" at bounding box center [522, 183] width 45 height 21
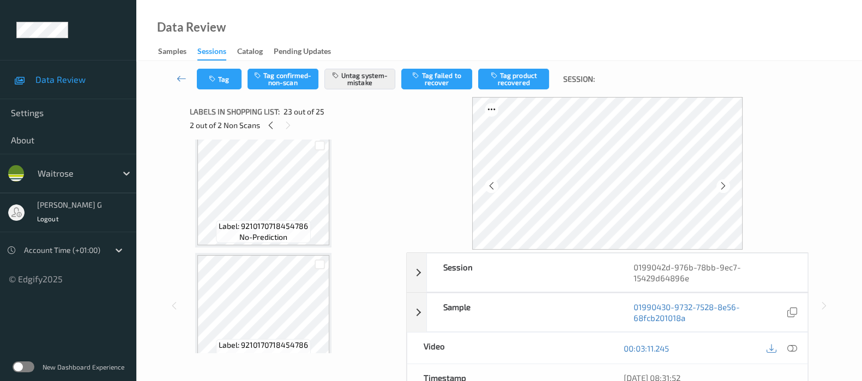
scroll to position [2539, 0]
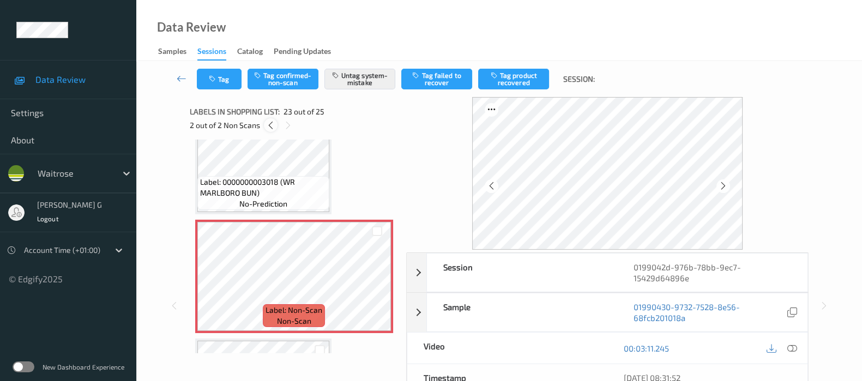
click at [268, 123] on icon at bounding box center [270, 125] width 9 height 10
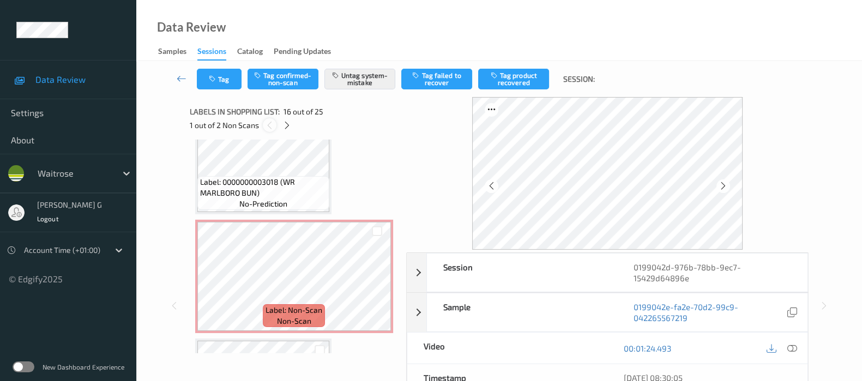
scroll to position [1659, 0]
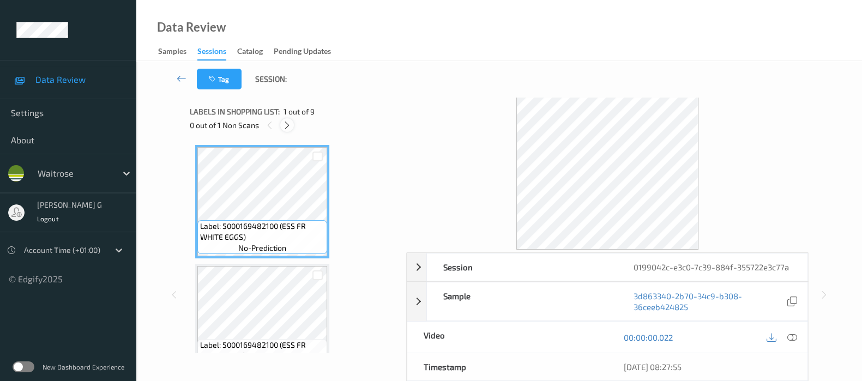
click at [289, 124] on icon at bounding box center [286, 125] width 9 height 10
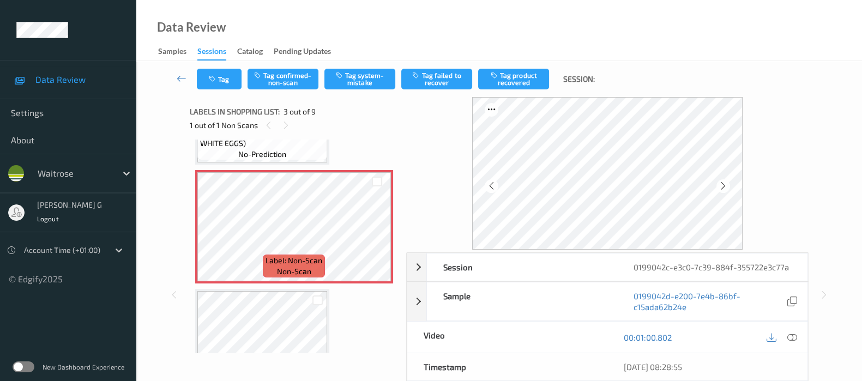
scroll to position [191, 0]
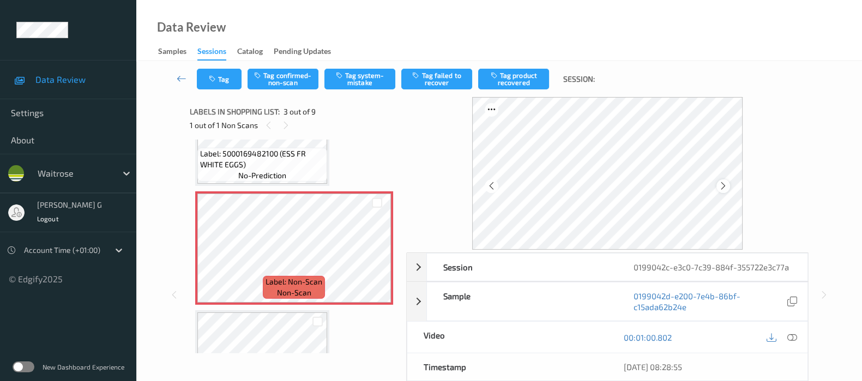
click at [726, 185] on icon at bounding box center [722, 186] width 9 height 10
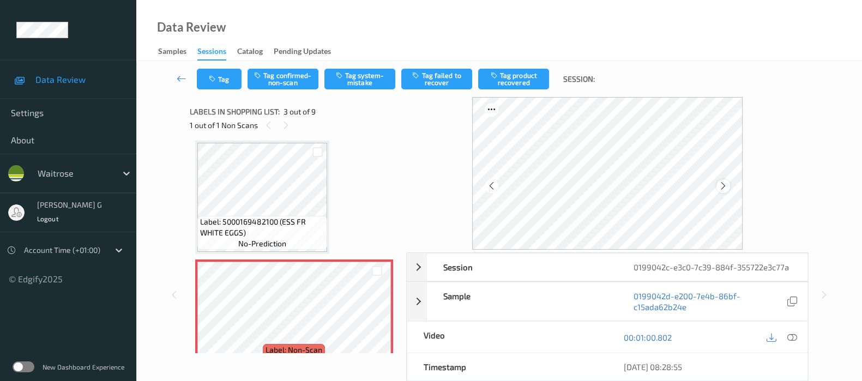
click at [724, 184] on icon at bounding box center [722, 186] width 9 height 10
click at [793, 342] on icon at bounding box center [792, 337] width 10 height 10
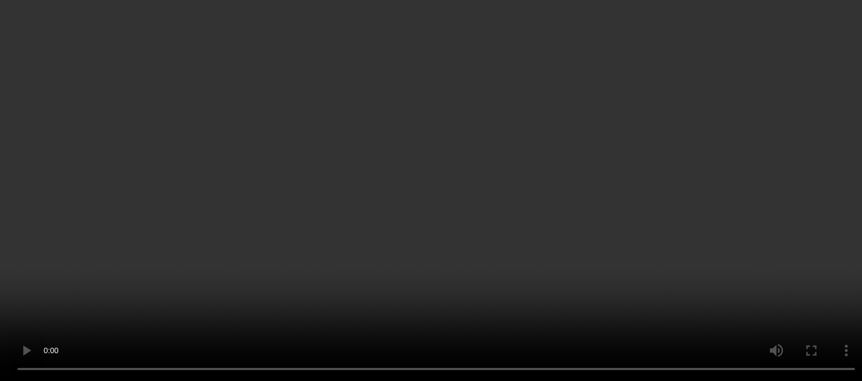
scroll to position [0, 0]
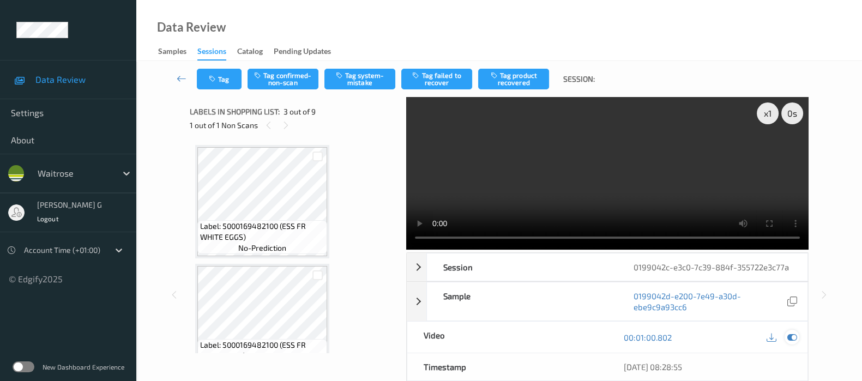
click at [789, 342] on icon at bounding box center [792, 337] width 10 height 10
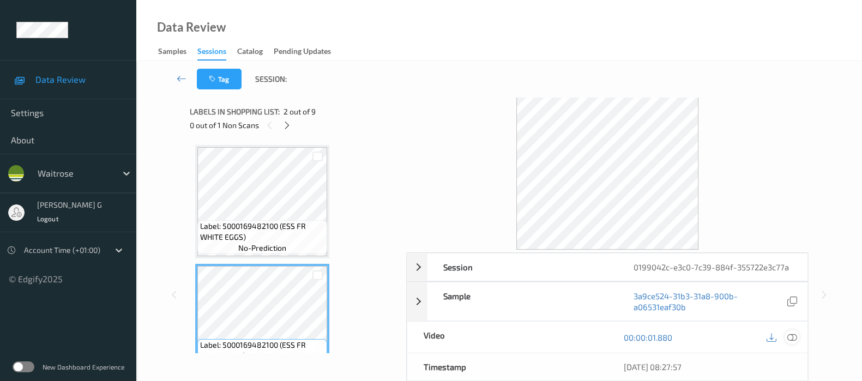
click at [796, 342] on icon at bounding box center [792, 337] width 10 height 10
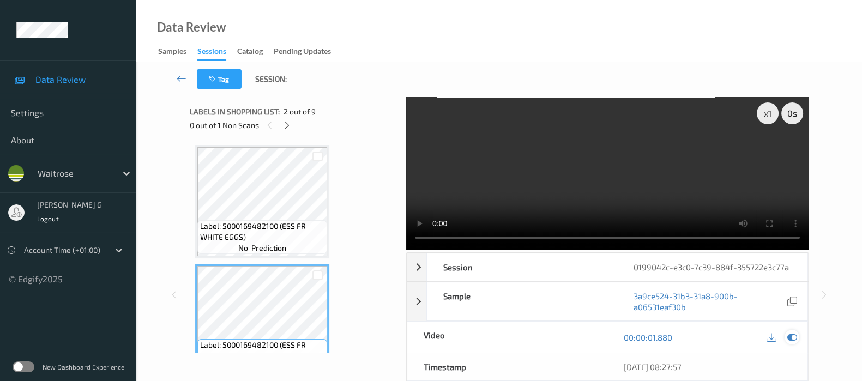
click at [791, 344] on div at bounding box center [791, 337] width 15 height 15
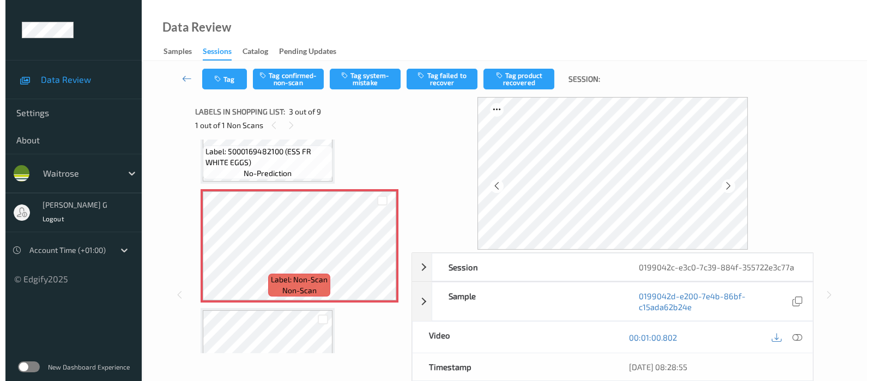
scroll to position [136, 0]
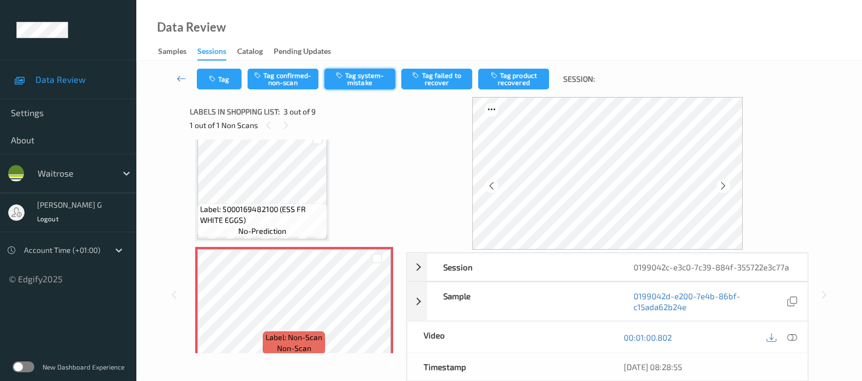
click at [370, 87] on button "Tag system-mistake" at bounding box center [359, 79] width 71 height 21
click at [217, 81] on icon "button" at bounding box center [213, 79] width 9 height 8
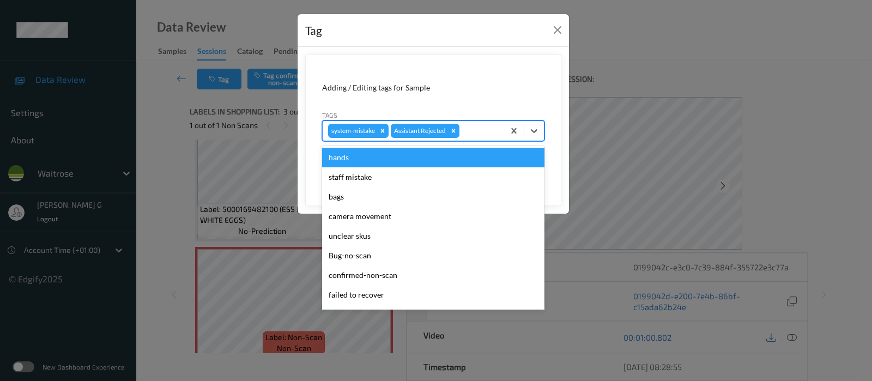
click at [498, 122] on div "system-mistake Assistant Rejected" at bounding box center [414, 131] width 182 height 19
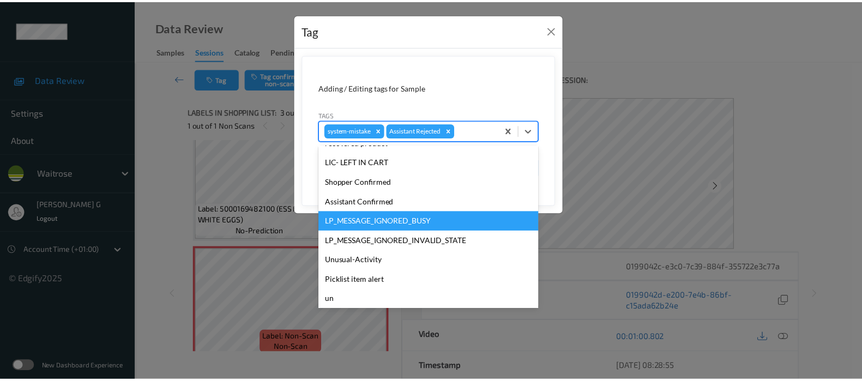
scroll to position [204, 0]
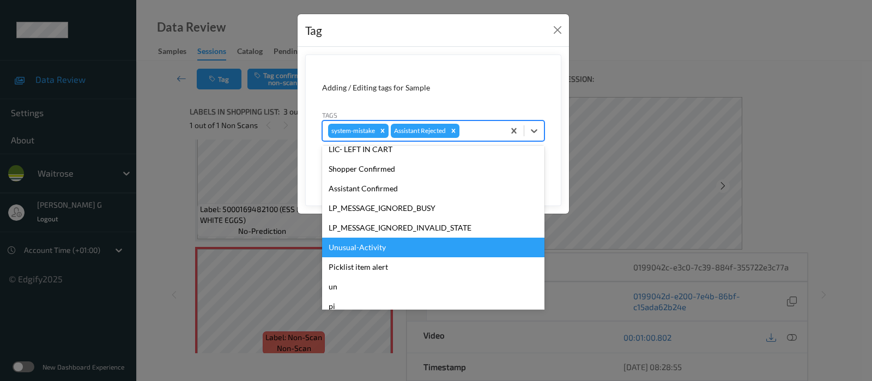
click at [349, 251] on div "Unusual-Activity" at bounding box center [433, 248] width 222 height 20
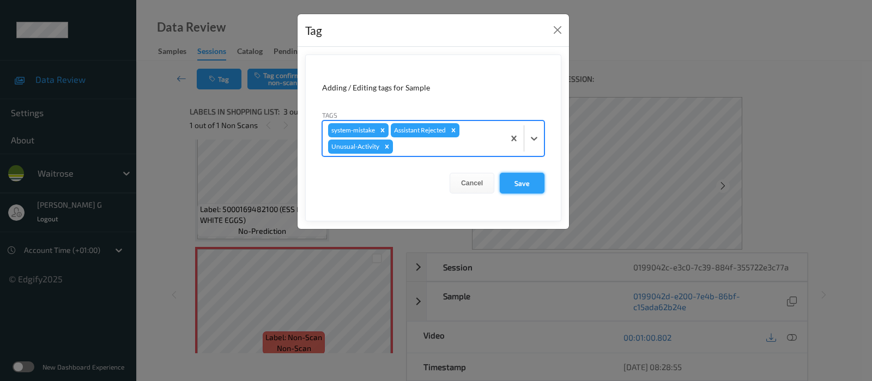
click at [526, 182] on button "Save" at bounding box center [522, 183] width 45 height 21
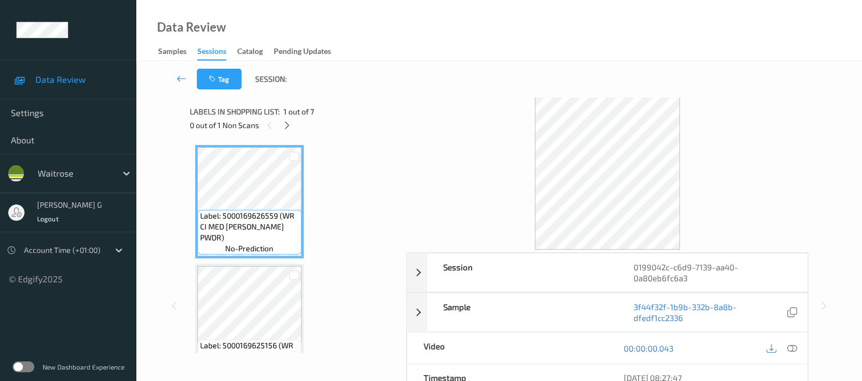
click at [279, 132] on div "Labels in shopping list: 1 out of 7 0 out of 1 Non Scans" at bounding box center [294, 118] width 209 height 43
click at [288, 126] on icon at bounding box center [286, 125] width 9 height 10
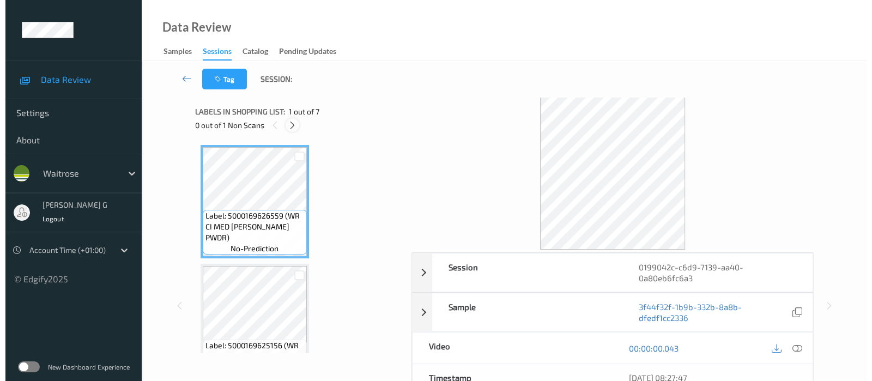
scroll to position [596, 0]
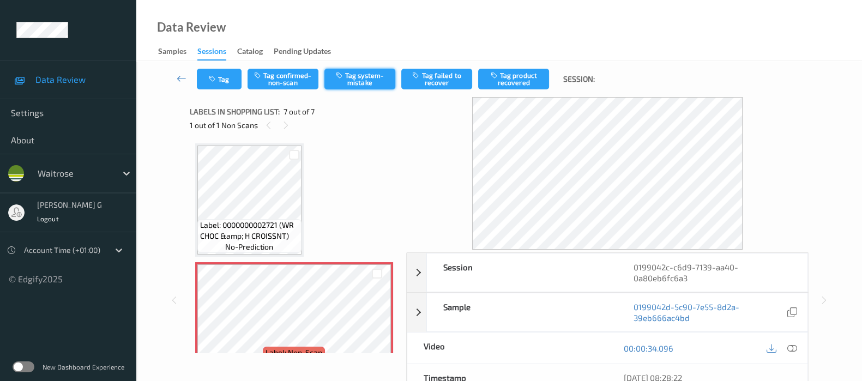
click at [378, 79] on button "Tag system-mistake" at bounding box center [359, 79] width 71 height 21
click at [222, 89] on div "Tag Tag confirmed-non-scan Untag system-mistake Tag failed to recover Tag produ…" at bounding box center [499, 79] width 681 height 36
click at [219, 71] on button "Tag" at bounding box center [219, 79] width 45 height 21
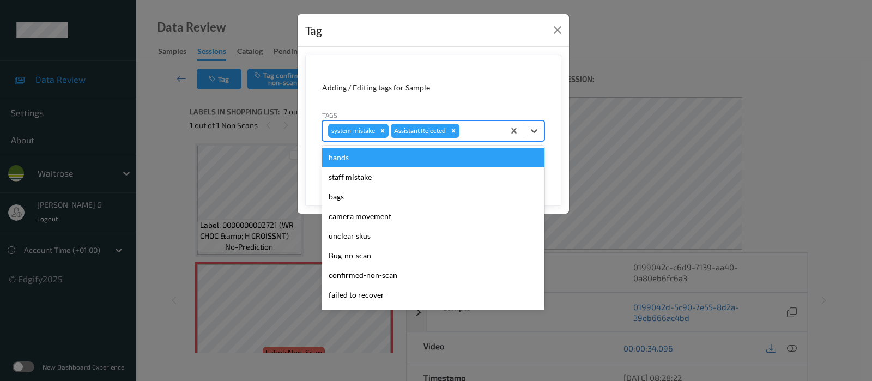
click at [481, 135] on div at bounding box center [480, 130] width 37 height 13
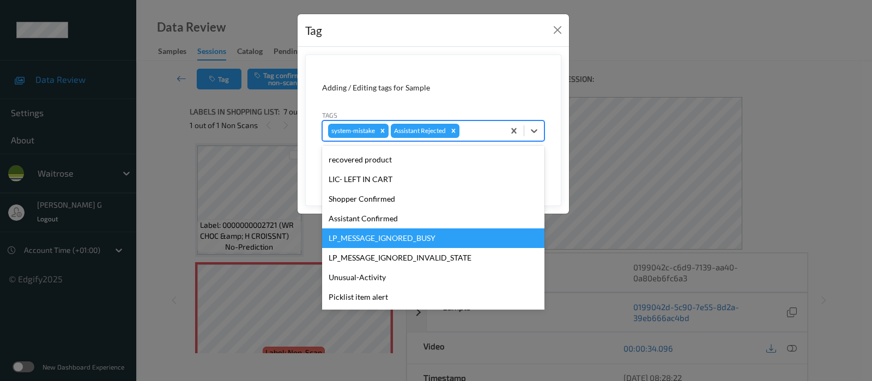
scroll to position [233, 0]
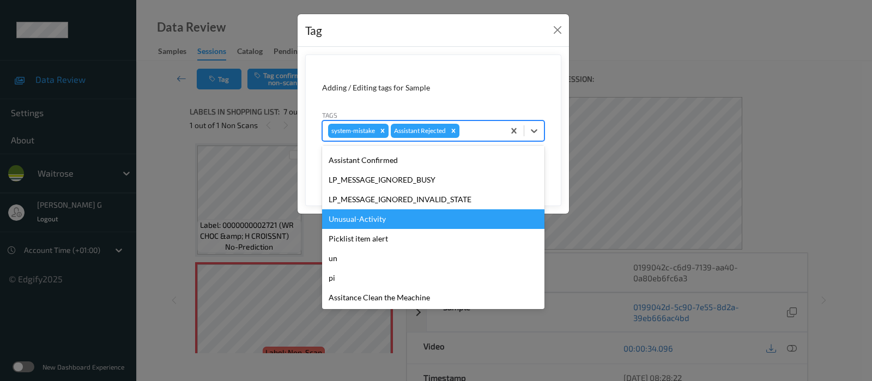
click at [368, 222] on div "Unusual-Activity" at bounding box center [433, 219] width 222 height 20
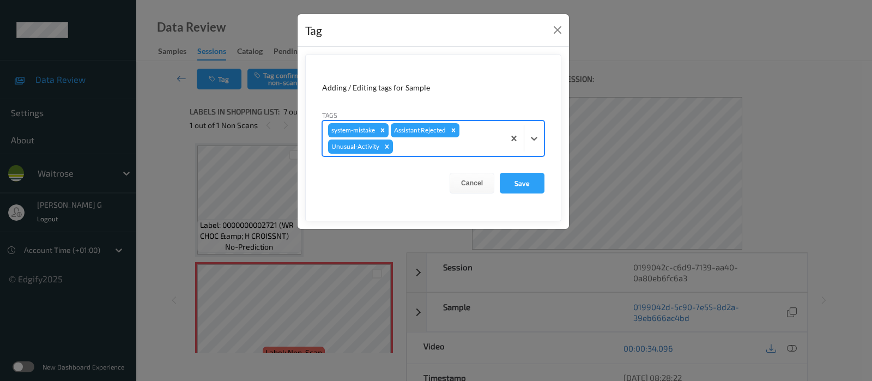
click at [474, 130] on div "system-mistake Assistant Rejected Unusual-Activity" at bounding box center [414, 138] width 182 height 35
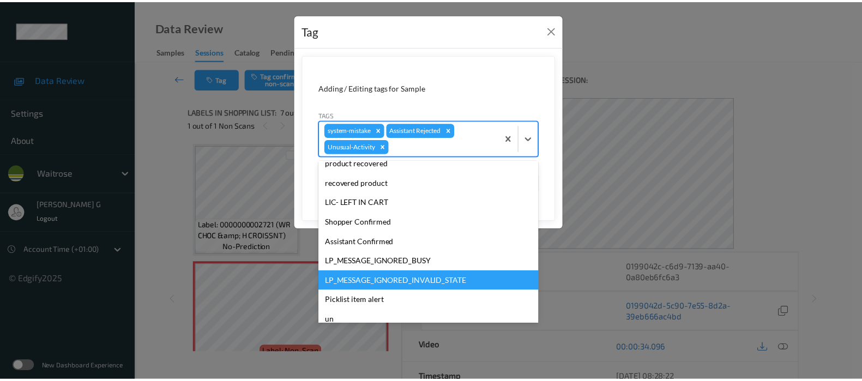
scroll to position [204, 0]
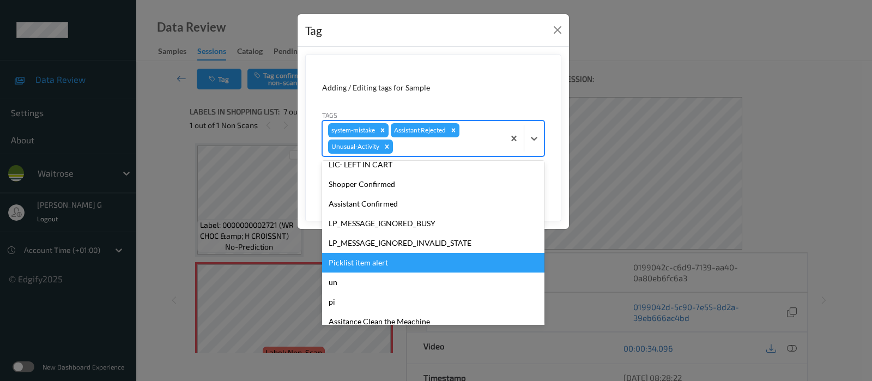
click at [345, 261] on div "Picklist item alert" at bounding box center [433, 263] width 222 height 20
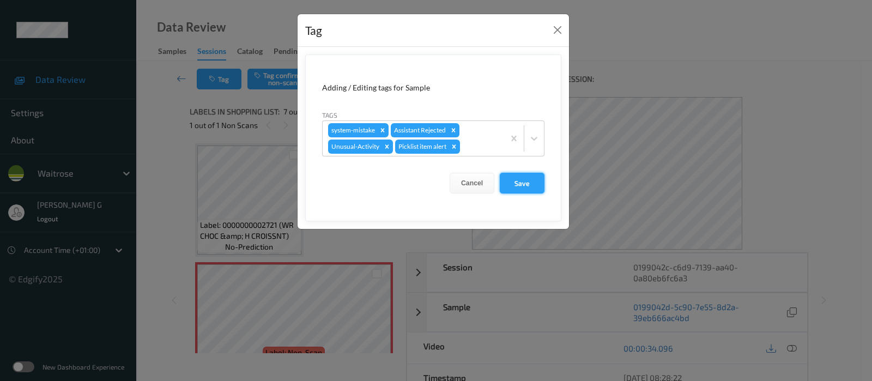
click at [515, 182] on button "Save" at bounding box center [522, 183] width 45 height 21
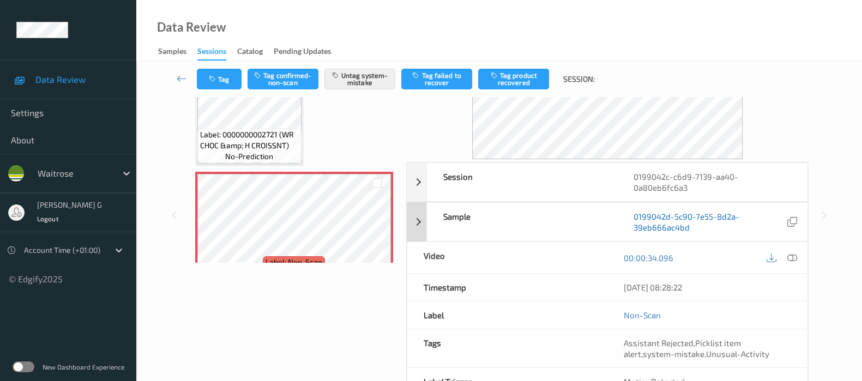
scroll to position [18, 0]
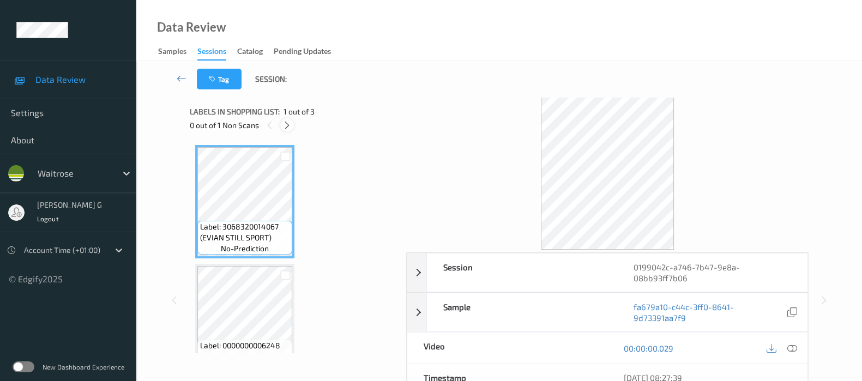
click at [287, 125] on icon at bounding box center [286, 125] width 9 height 10
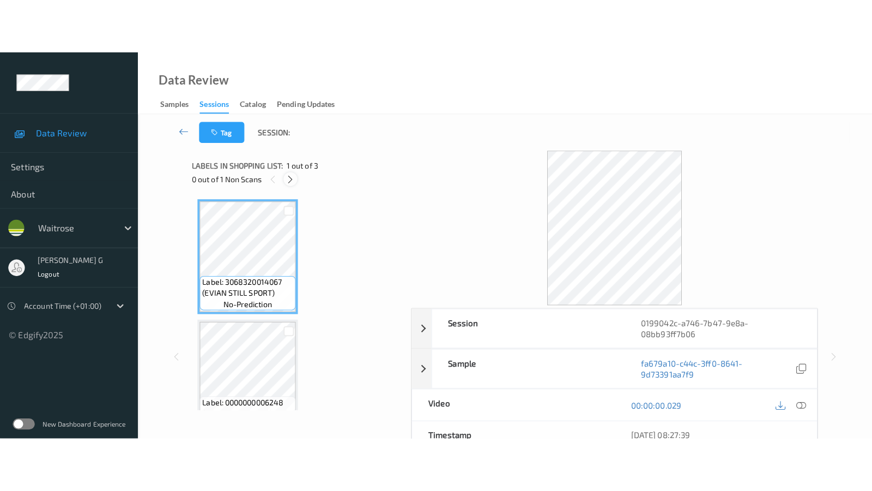
scroll to position [123, 0]
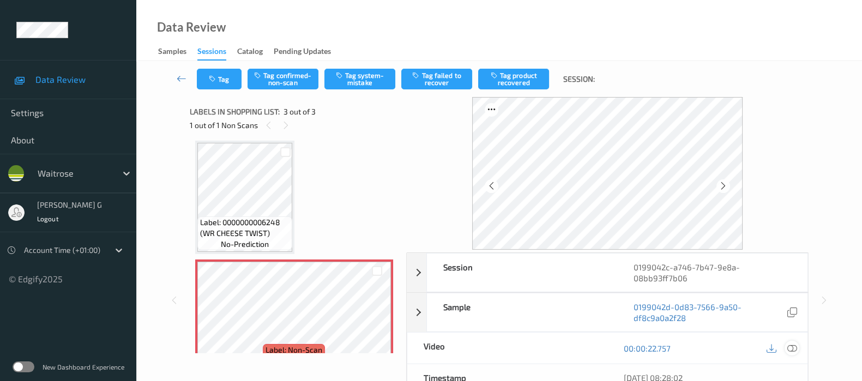
click at [791, 344] on icon at bounding box center [792, 348] width 10 height 10
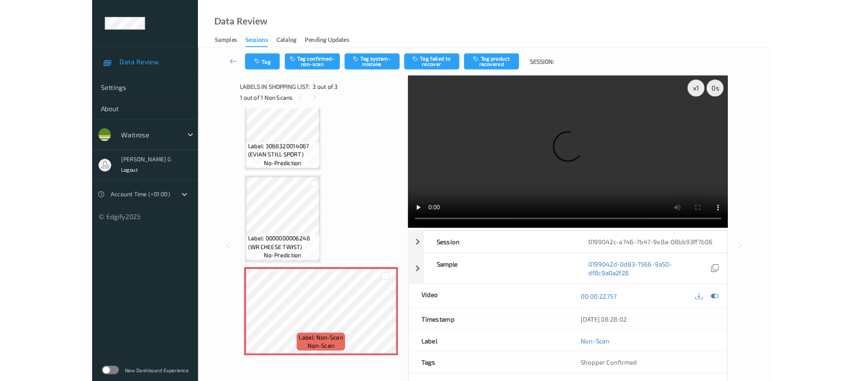
scroll to position [36, 0]
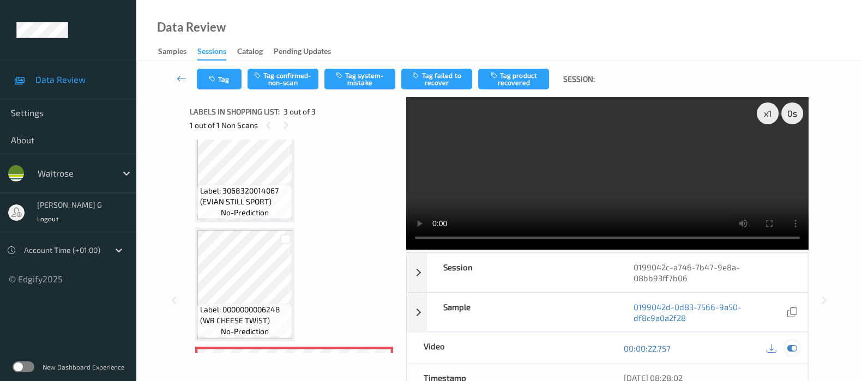
click at [786, 346] on div at bounding box center [791, 348] width 15 height 15
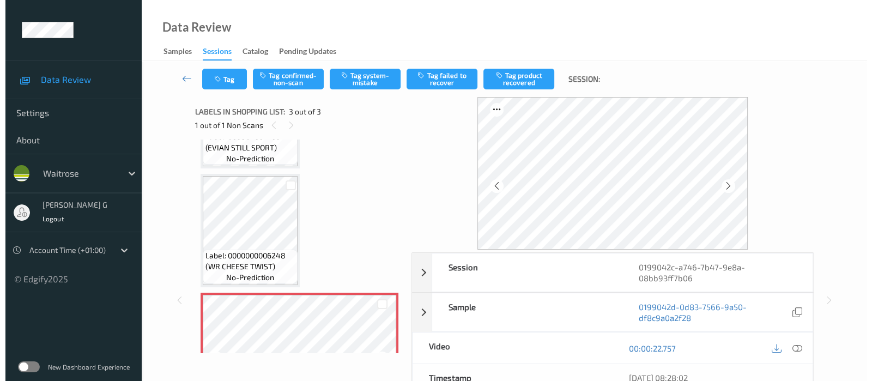
scroll to position [146, 0]
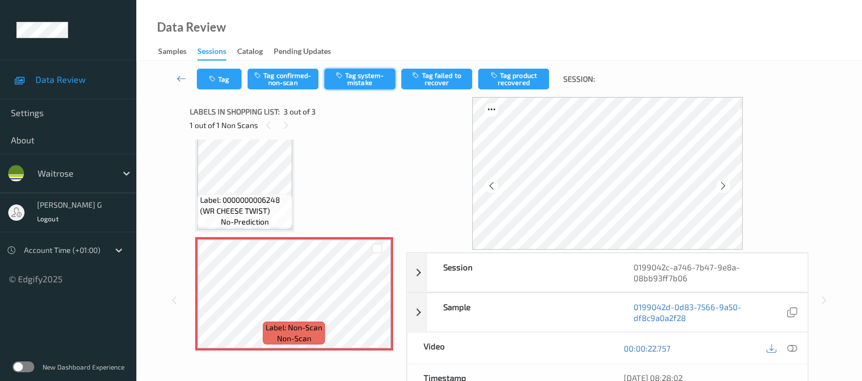
click at [355, 82] on button "Tag system-mistake" at bounding box center [359, 79] width 71 height 21
click at [219, 80] on button "Tag" at bounding box center [219, 79] width 45 height 21
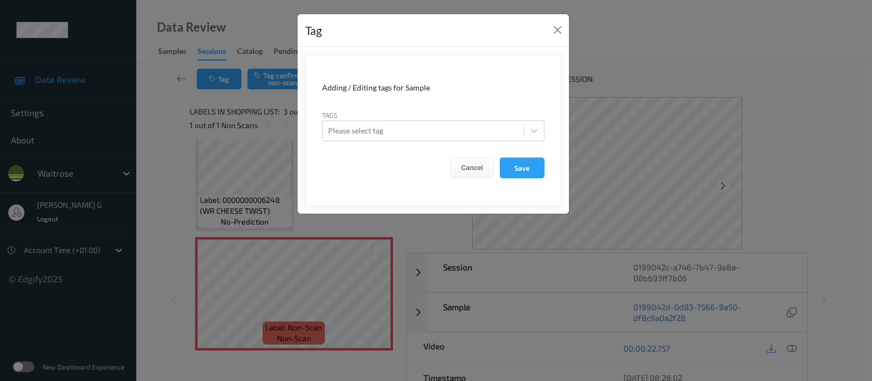
click at [649, 71] on div "Tag Adding / Editing tags for Sample Tags Please select tag Cancel Save" at bounding box center [436, 190] width 872 height 381
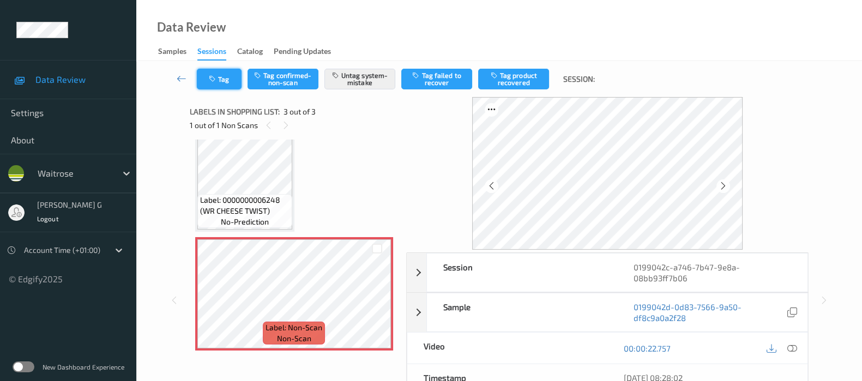
click at [218, 80] on button "Tag" at bounding box center [219, 79] width 45 height 21
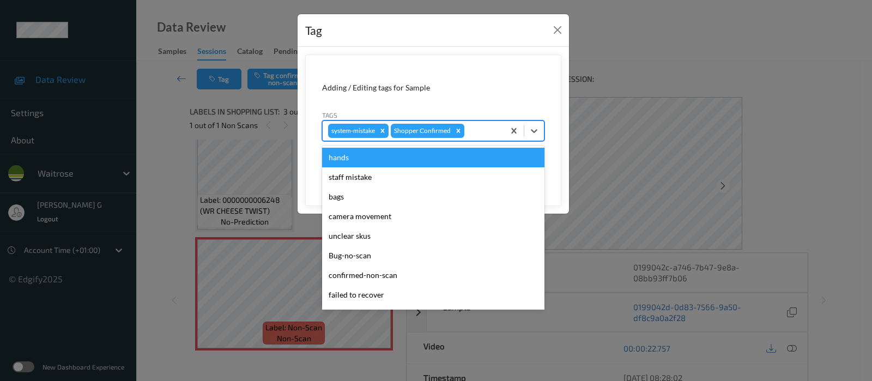
click at [477, 129] on div at bounding box center [483, 130] width 32 height 13
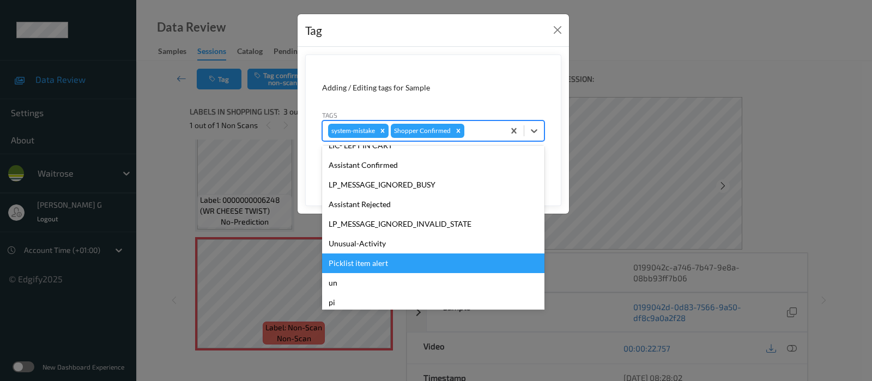
scroll to position [233, 0]
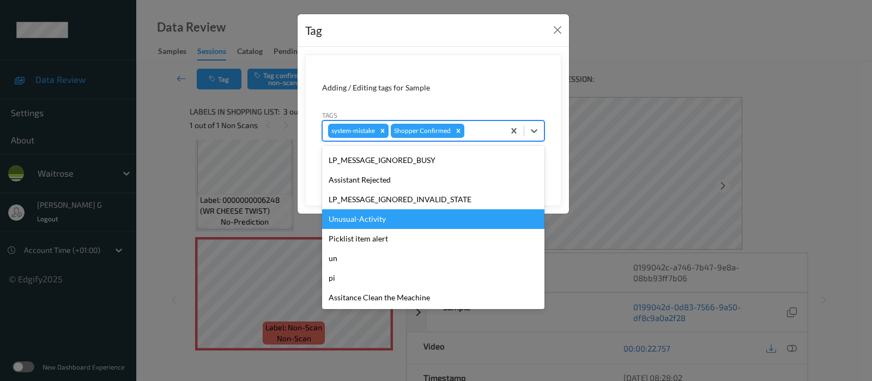
click at [355, 217] on div "Unusual-Activity" at bounding box center [433, 219] width 222 height 20
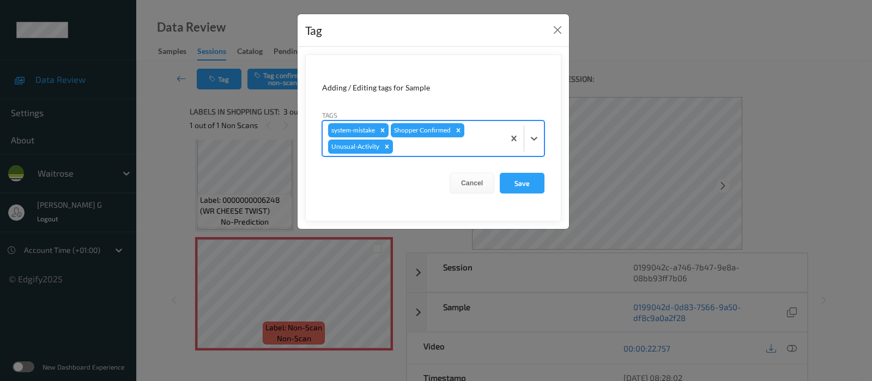
click at [435, 140] on div at bounding box center [447, 146] width 104 height 13
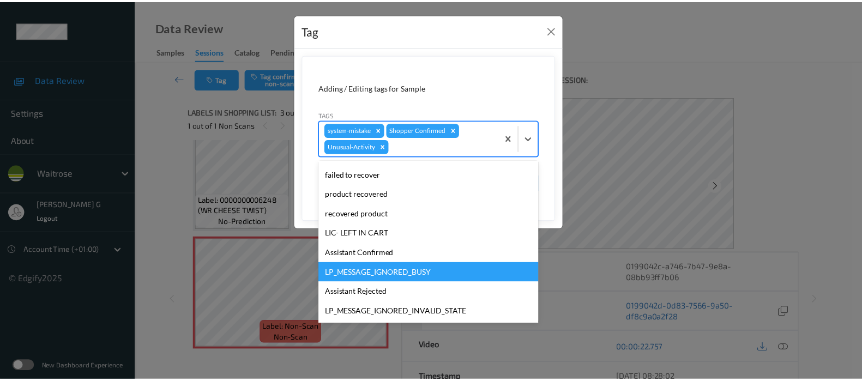
scroll to position [213, 0]
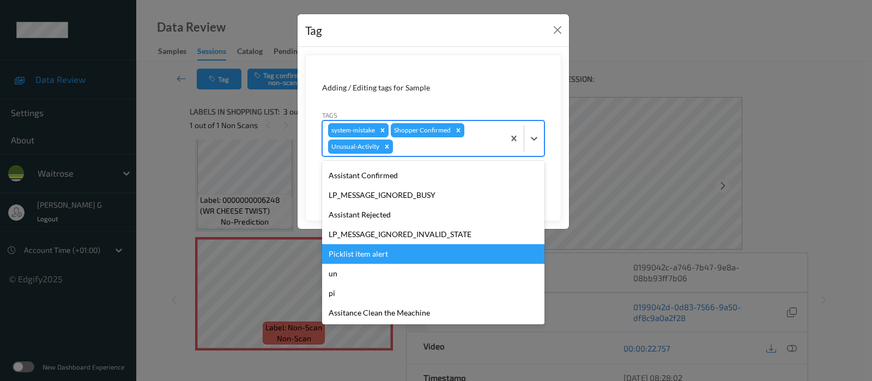
click at [359, 247] on div "Picklist item alert" at bounding box center [433, 254] width 222 height 20
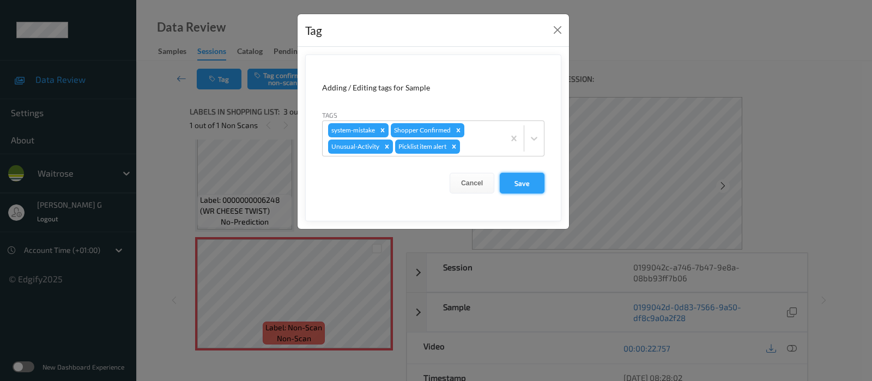
click at [526, 183] on button "Save" at bounding box center [522, 183] width 45 height 21
click at [520, 184] on button "Save" at bounding box center [522, 183] width 45 height 21
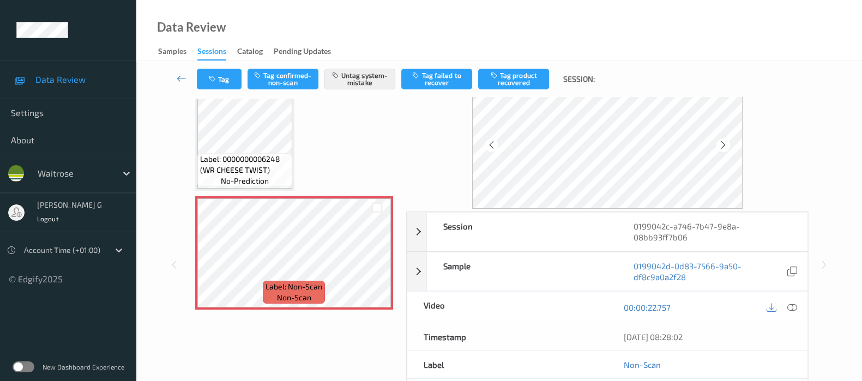
scroll to position [0, 0]
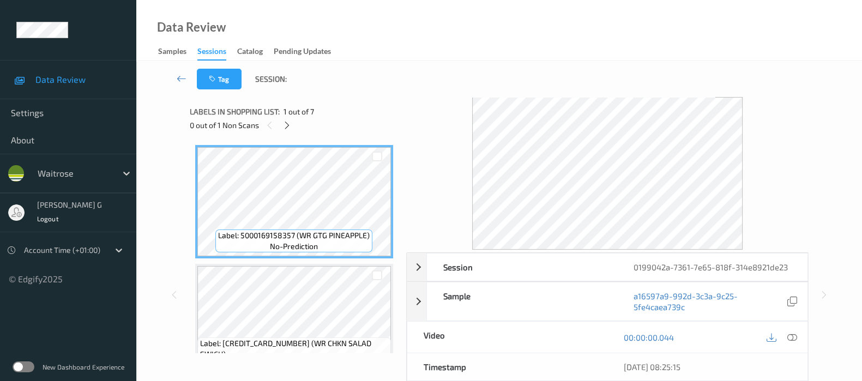
click at [280, 125] on div "0 out of 1 Non Scans" at bounding box center [294, 125] width 209 height 14
click at [283, 125] on icon at bounding box center [286, 125] width 9 height 10
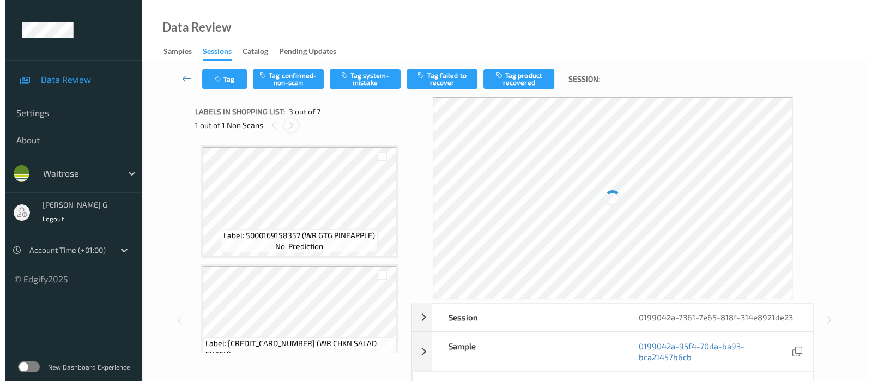
scroll to position [123, 0]
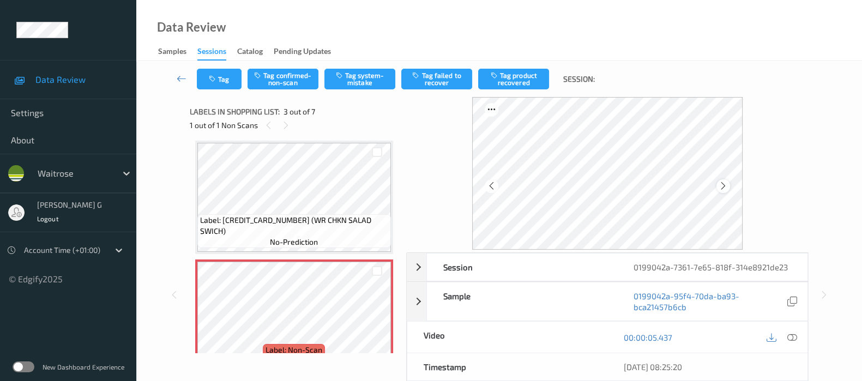
click at [728, 186] on icon at bounding box center [722, 186] width 9 height 10
click at [728, 185] on icon at bounding box center [722, 186] width 9 height 10
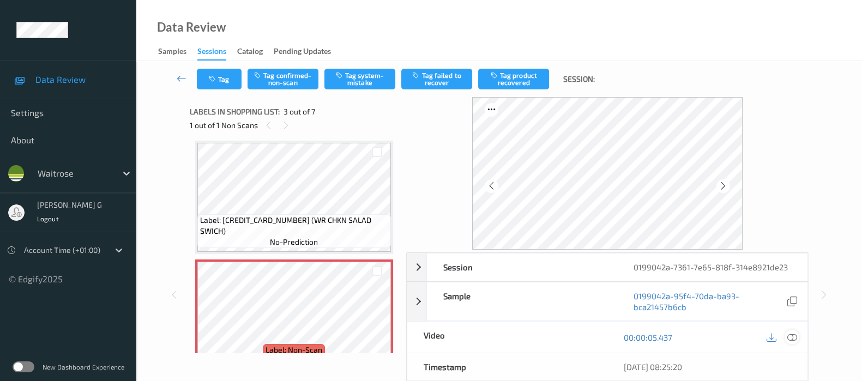
click at [793, 336] on icon at bounding box center [792, 337] width 10 height 10
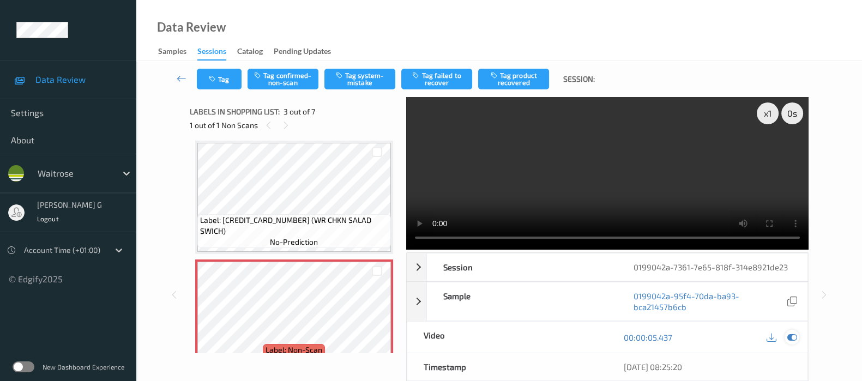
click at [790, 336] on icon at bounding box center [792, 337] width 10 height 10
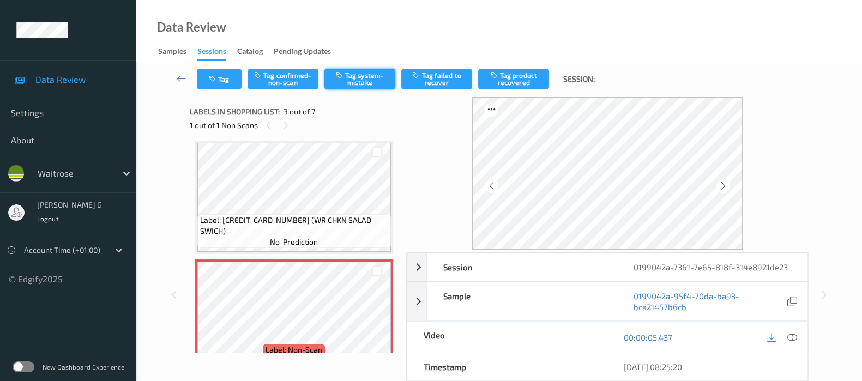
click at [343, 77] on icon "button" at bounding box center [340, 75] width 9 height 8
click at [223, 80] on button "Tag" at bounding box center [219, 79] width 45 height 21
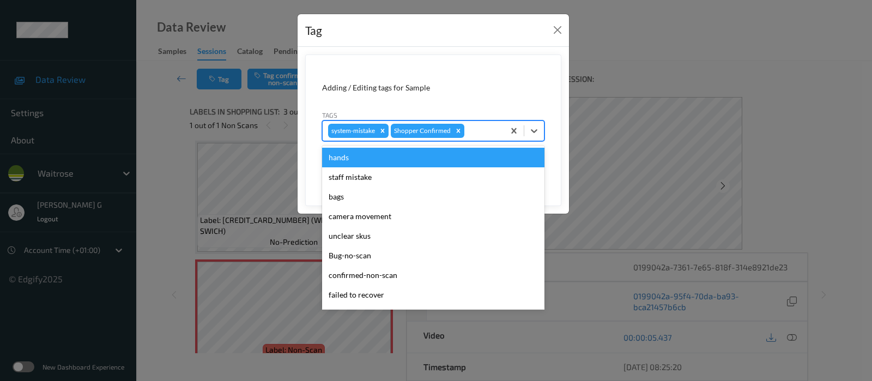
click at [475, 122] on div "system-mistake Shopper Confirmed" at bounding box center [414, 131] width 182 height 19
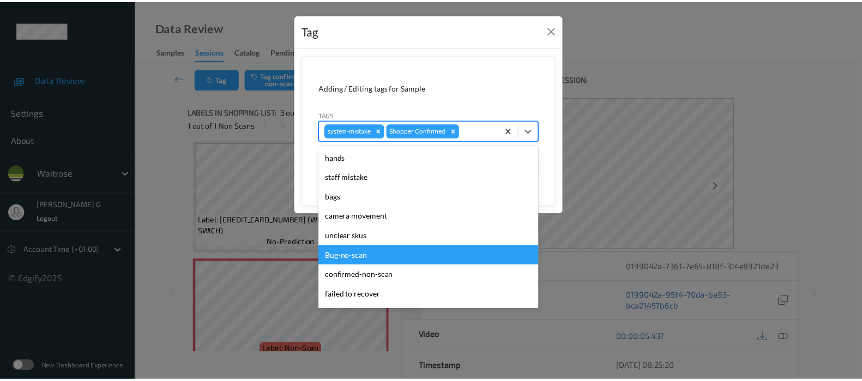
scroll to position [233, 0]
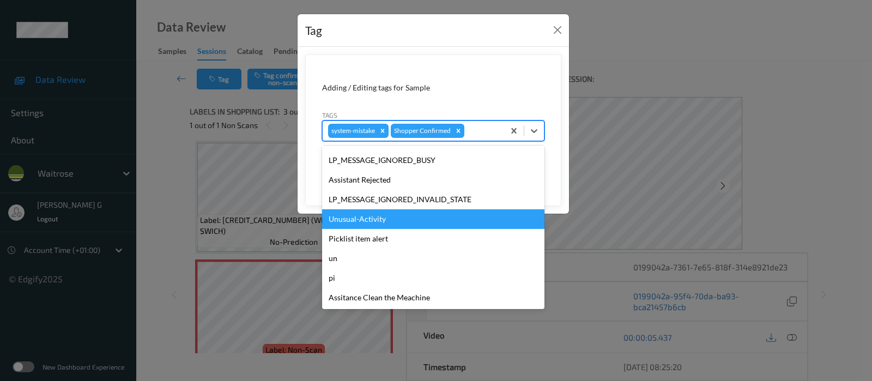
click at [357, 220] on div "Unusual-Activity" at bounding box center [433, 219] width 222 height 20
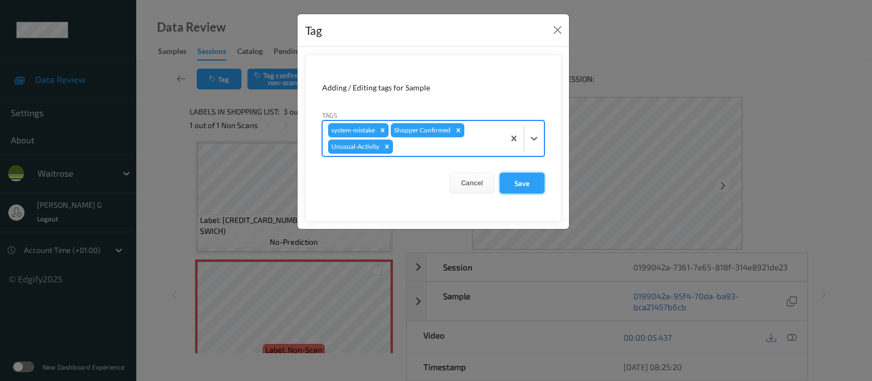
click at [515, 176] on button "Save" at bounding box center [522, 183] width 45 height 21
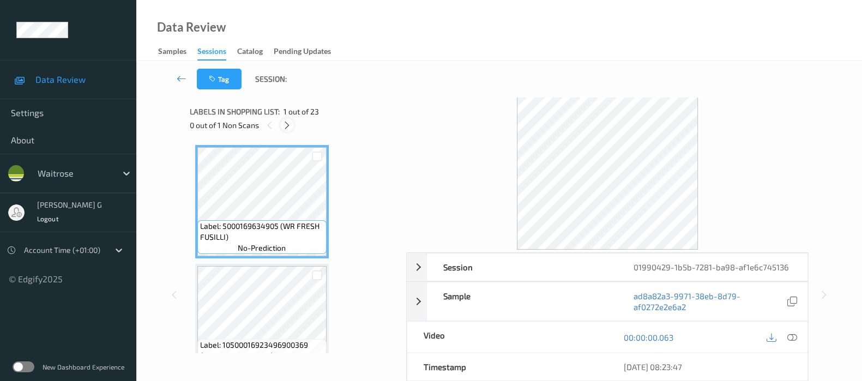
click at [284, 129] on icon at bounding box center [286, 125] width 9 height 10
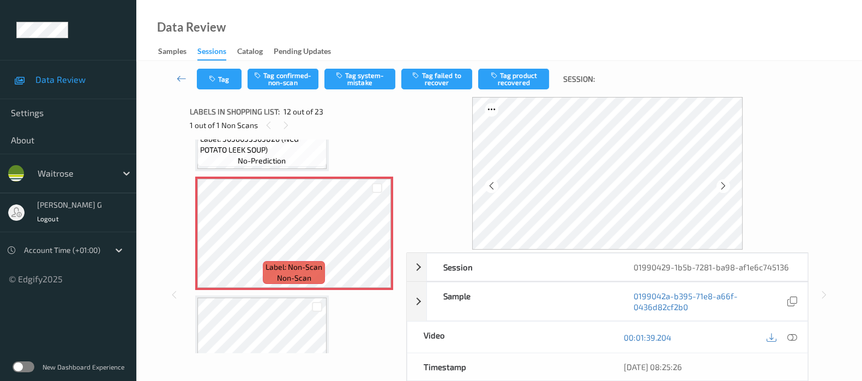
scroll to position [1254, 0]
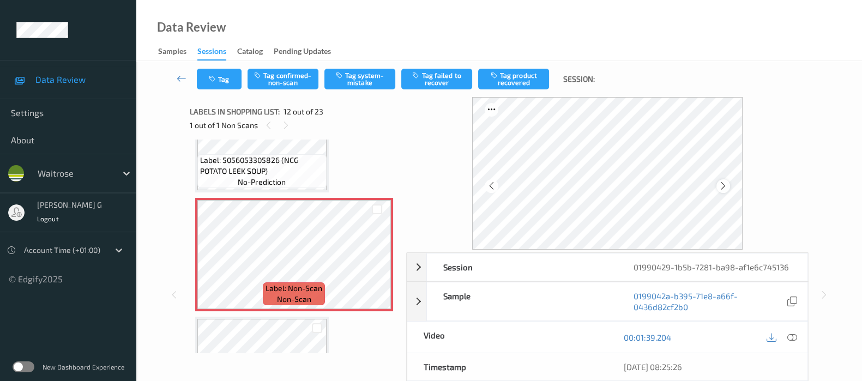
click at [723, 187] on icon at bounding box center [722, 186] width 9 height 10
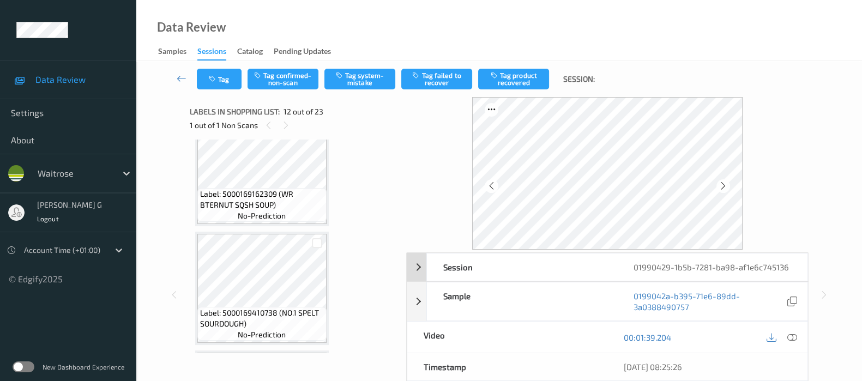
scroll to position [982, 0]
click at [274, 123] on div at bounding box center [269, 125] width 14 height 14
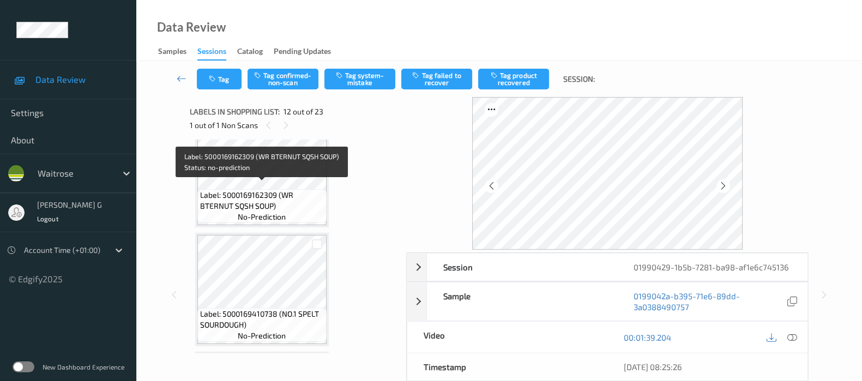
click at [259, 233] on div "Label: 5000169410738 (NO.1 SPELT SOURDOUGH) no-prediction" at bounding box center [262, 289] width 134 height 113
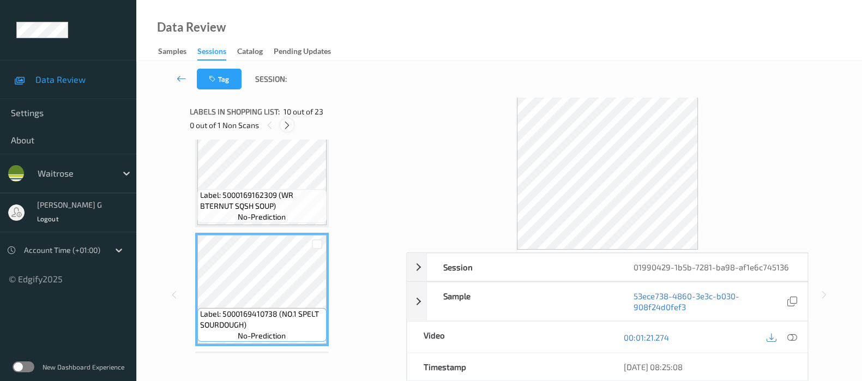
click at [288, 126] on icon at bounding box center [286, 125] width 9 height 10
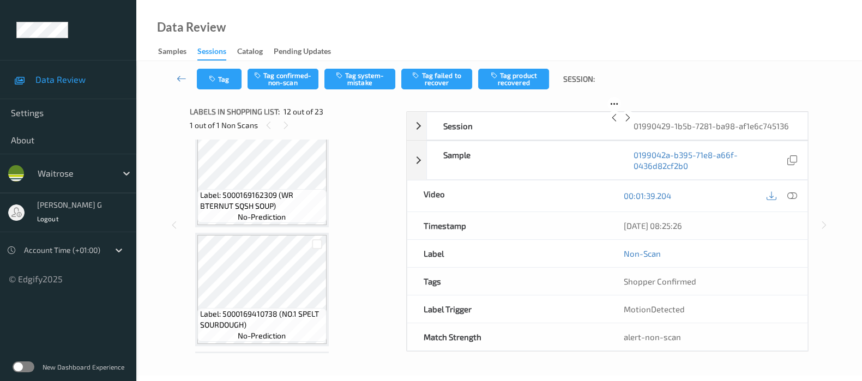
scroll to position [1186, 0]
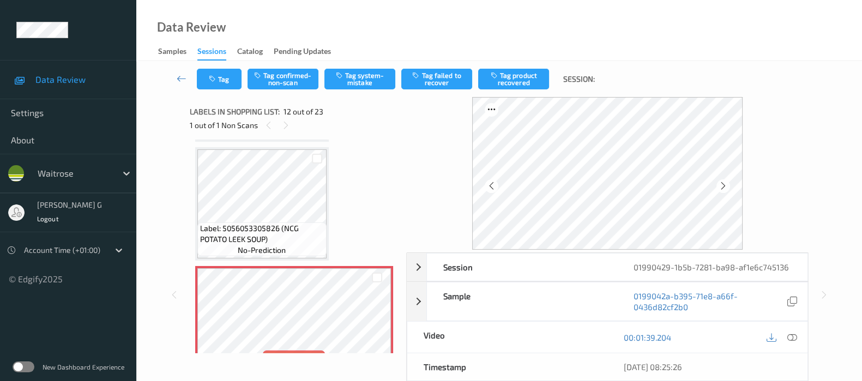
click at [278, 123] on div "1 out of 1 Non Scans" at bounding box center [294, 125] width 209 height 14
click at [722, 185] on icon at bounding box center [722, 186] width 9 height 10
click at [723, 185] on icon at bounding box center [722, 186] width 9 height 10
click at [725, 185] on icon at bounding box center [722, 186] width 9 height 10
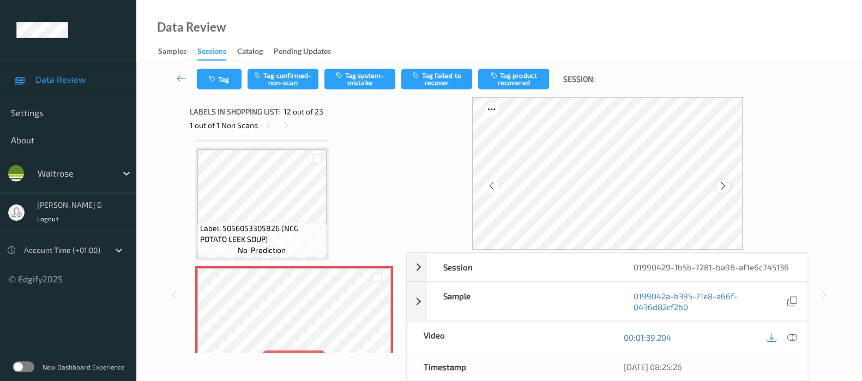
click at [728, 184] on icon at bounding box center [722, 186] width 9 height 10
click at [793, 334] on icon at bounding box center [792, 337] width 10 height 10
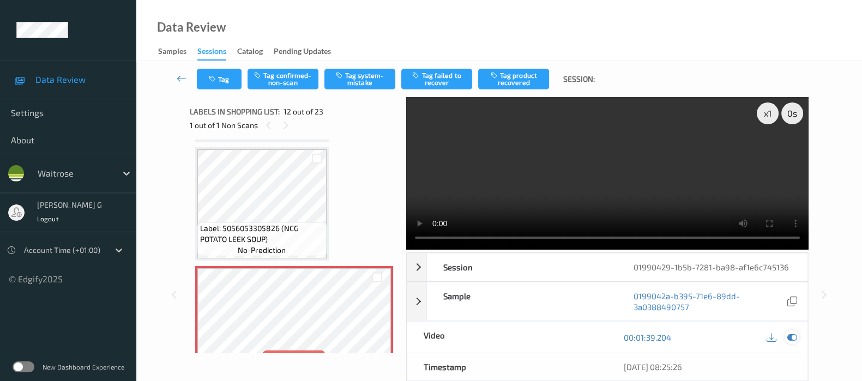
click at [790, 339] on icon at bounding box center [792, 337] width 10 height 10
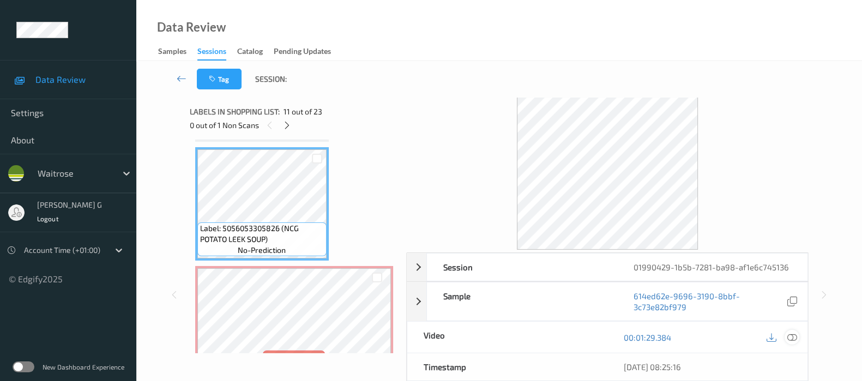
click at [785, 336] on div at bounding box center [791, 337] width 15 height 15
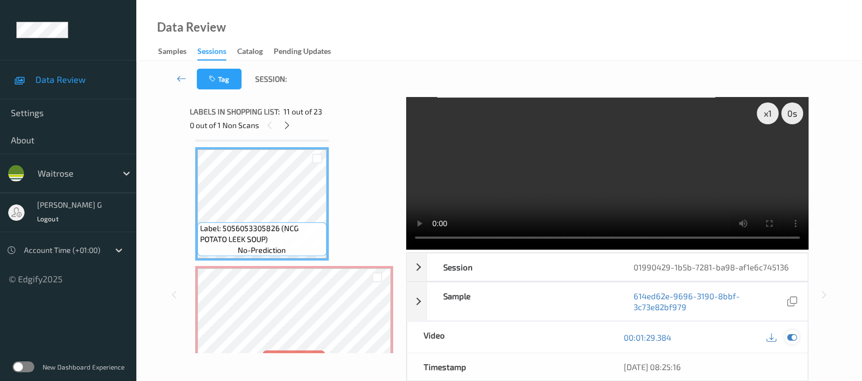
click at [787, 336] on icon at bounding box center [792, 337] width 10 height 10
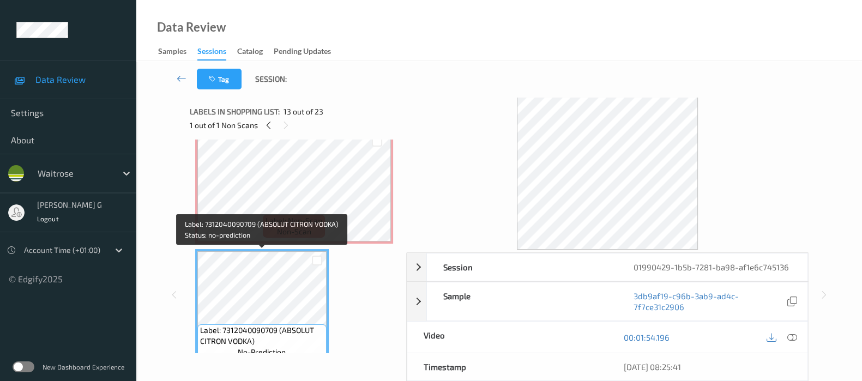
scroll to position [1254, 0]
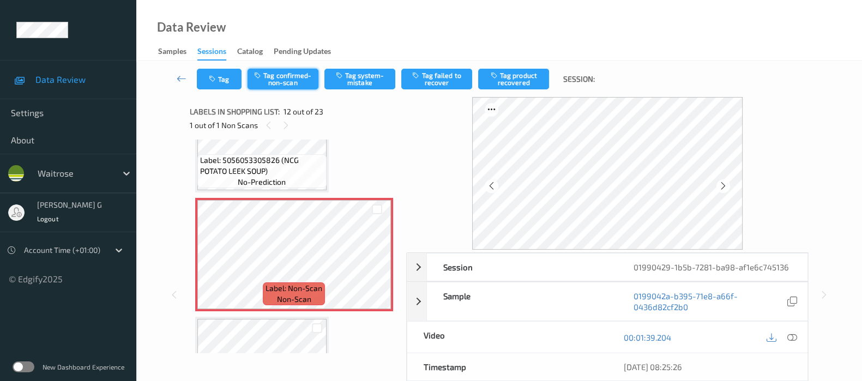
click at [279, 75] on button "Tag confirmed-non-scan" at bounding box center [282, 79] width 71 height 21
click at [446, 77] on button "Tag failed to recover" at bounding box center [436, 79] width 71 height 21
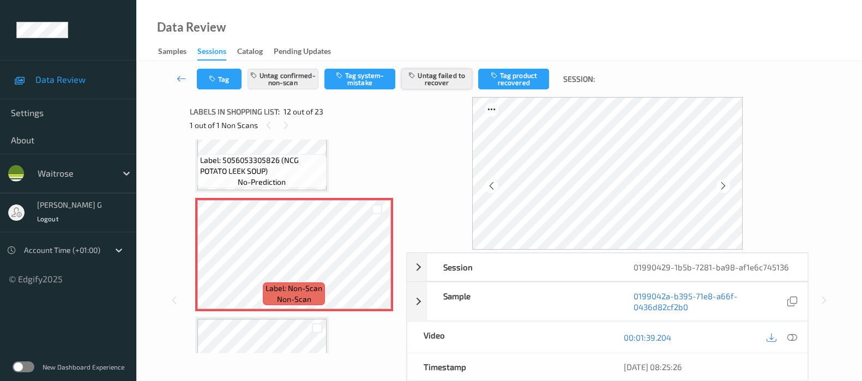
click at [437, 79] on button "Untag failed to recover" at bounding box center [436, 79] width 71 height 21
click at [504, 75] on button "Tag product recovered" at bounding box center [513, 79] width 71 height 21
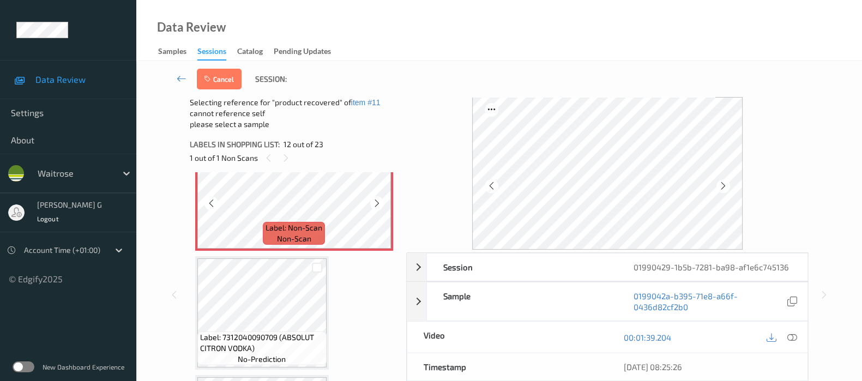
scroll to position [1390, 0]
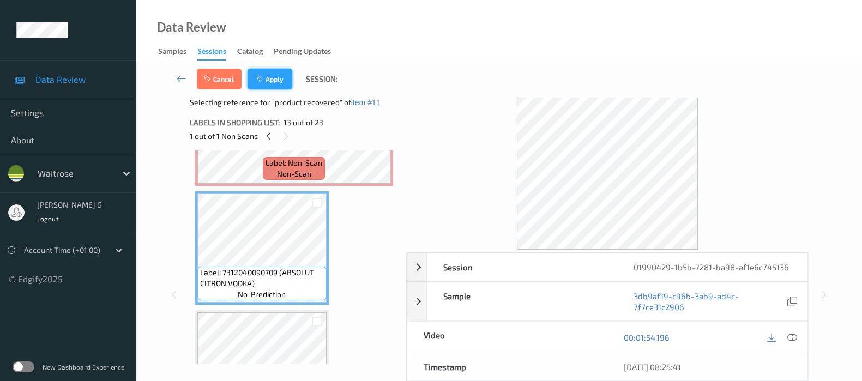
click at [271, 75] on button "Apply" at bounding box center [269, 79] width 45 height 21
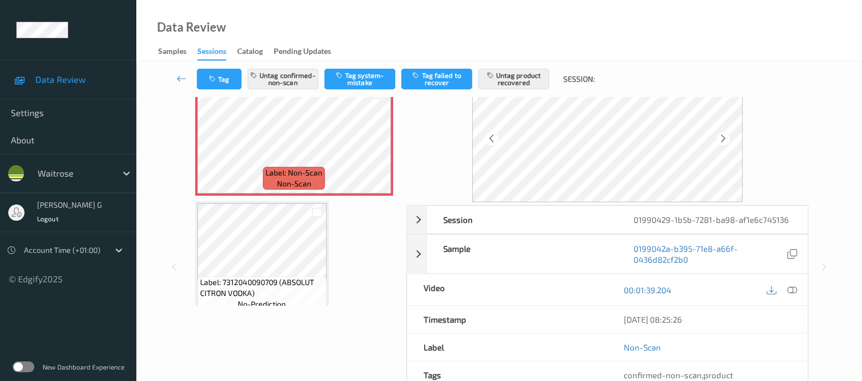
scroll to position [35, 0]
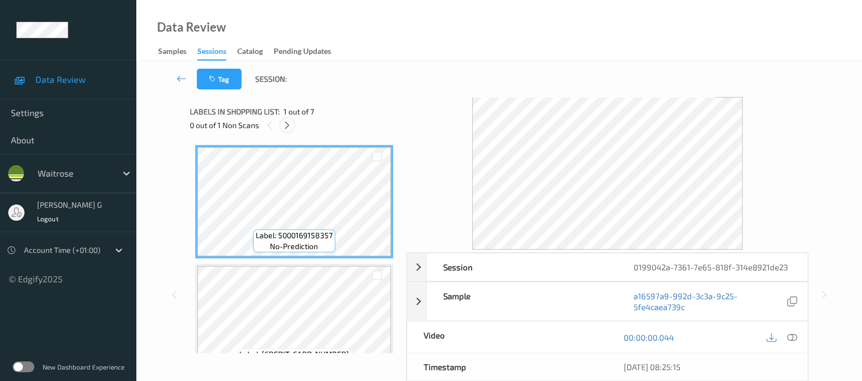
click at [283, 124] on icon at bounding box center [286, 125] width 9 height 10
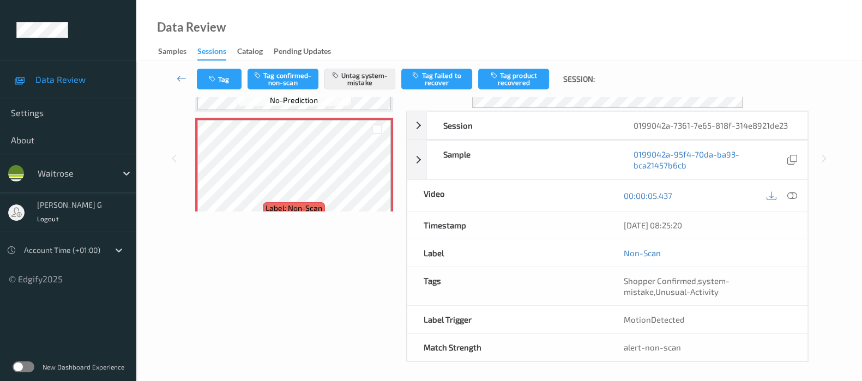
scroll to position [143, 0]
